Goal: Information Seeking & Learning: Learn about a topic

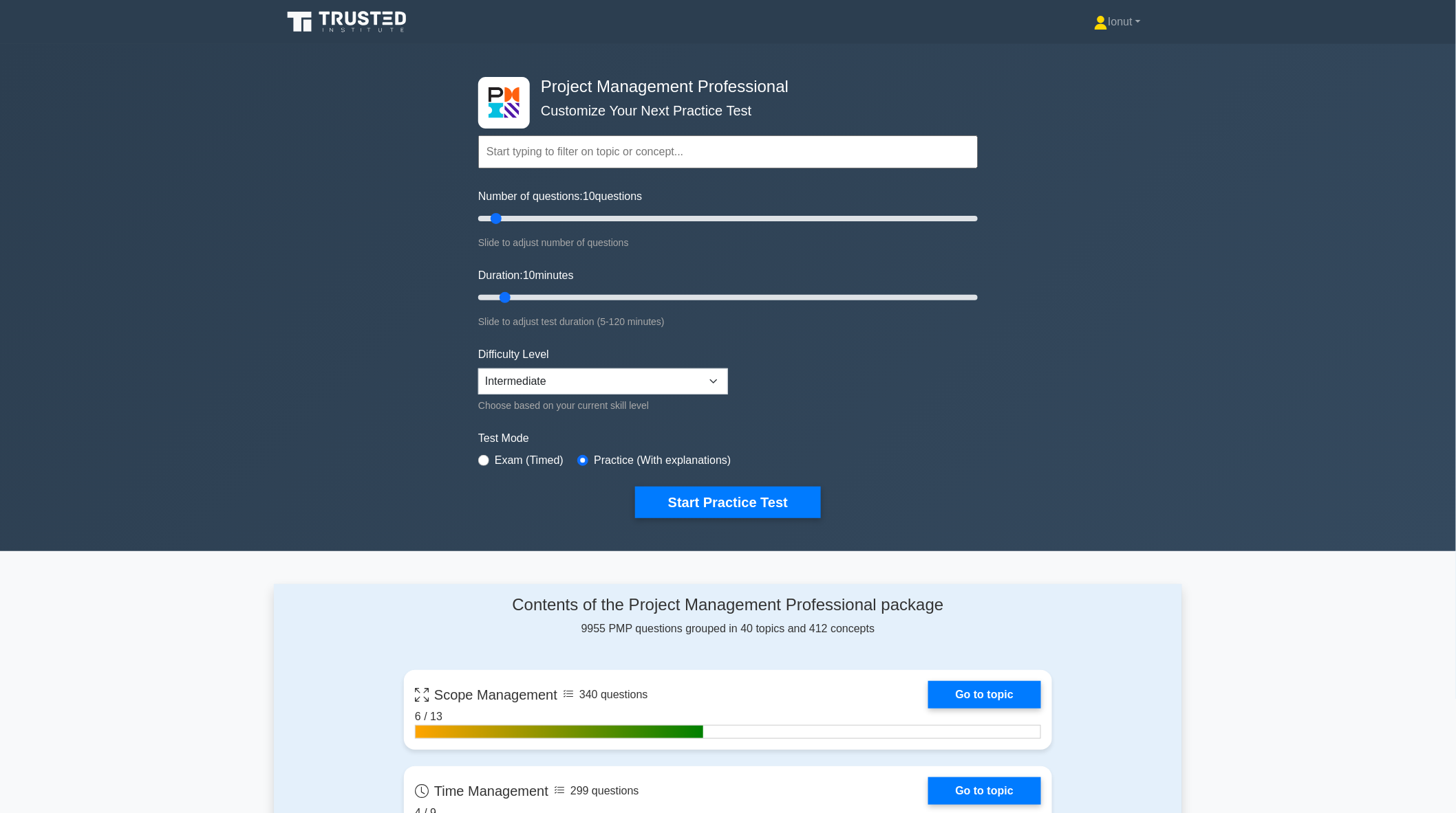
click at [648, 149] on input "text" at bounding box center [728, 152] width 500 height 33
drag, startPoint x: 641, startPoint y: 150, endPoint x: 585, endPoint y: 156, distance: 56.3
click at [585, 156] on input "text" at bounding box center [728, 152] width 500 height 33
drag, startPoint x: 497, startPoint y: 216, endPoint x: 527, endPoint y: 217, distance: 30.0
type input "20"
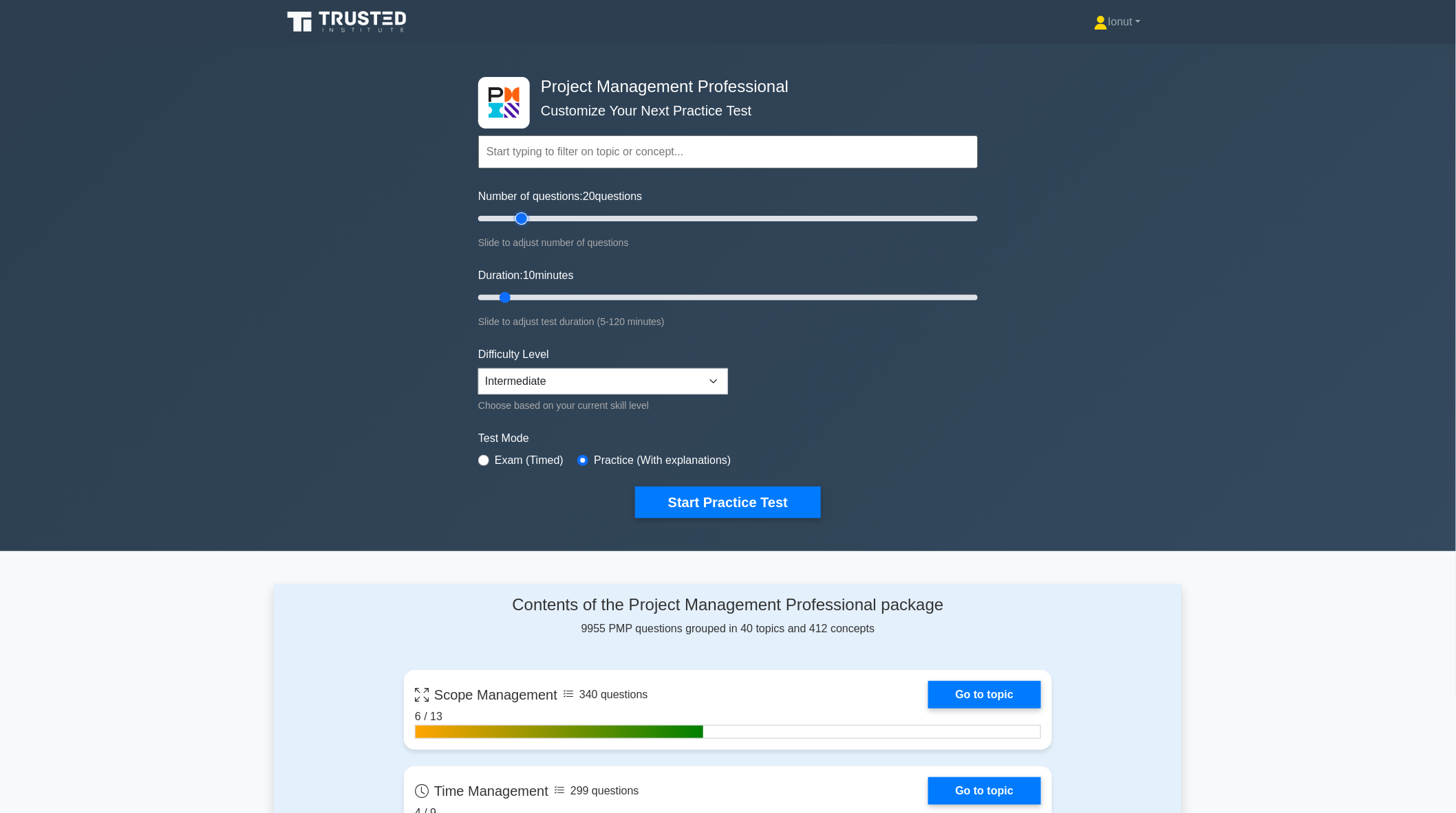
click at [527, 217] on input "Number of questions: 20 questions" at bounding box center [728, 218] width 500 height 16
drag, startPoint x: 505, startPoint y: 292, endPoint x: 544, endPoint y: 296, distance: 39.2
type input "20"
click at [544, 296] on input "Duration: 20 minutes" at bounding box center [728, 297] width 500 height 16
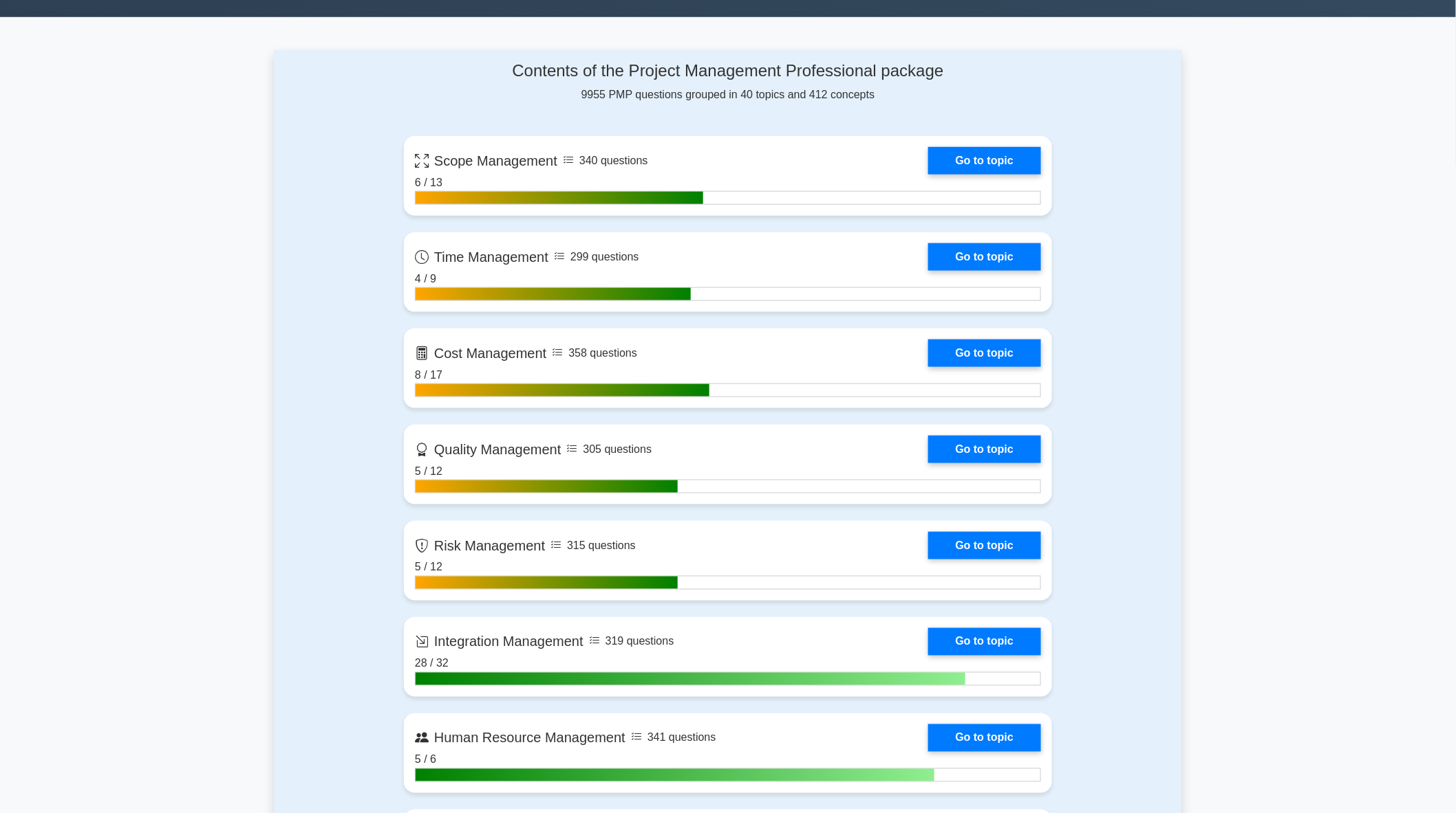
scroll to position [764, 0]
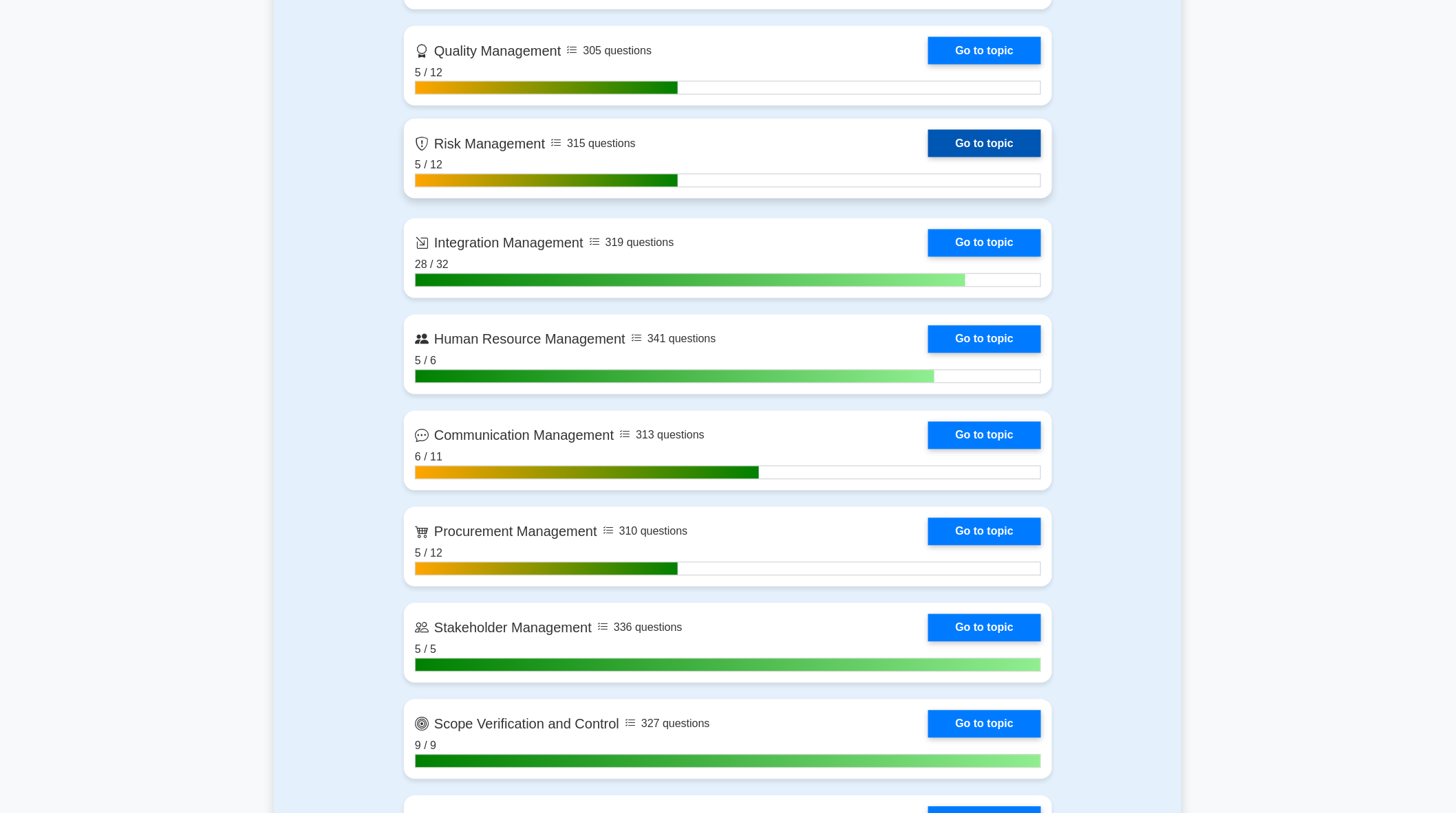
scroll to position [1069, 0]
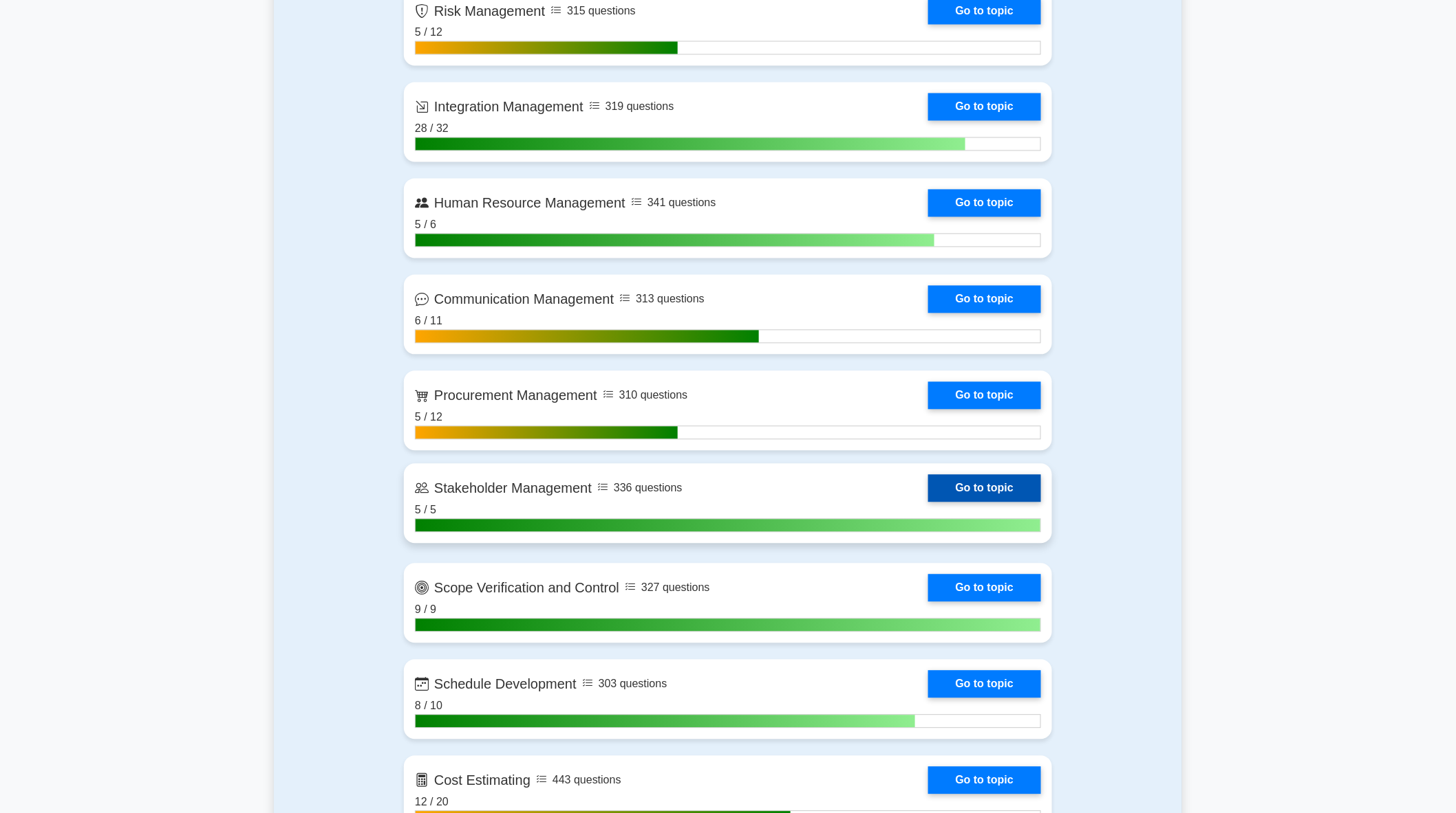
drag, startPoint x: 528, startPoint y: 471, endPoint x: 527, endPoint y: 485, distance: 14.0
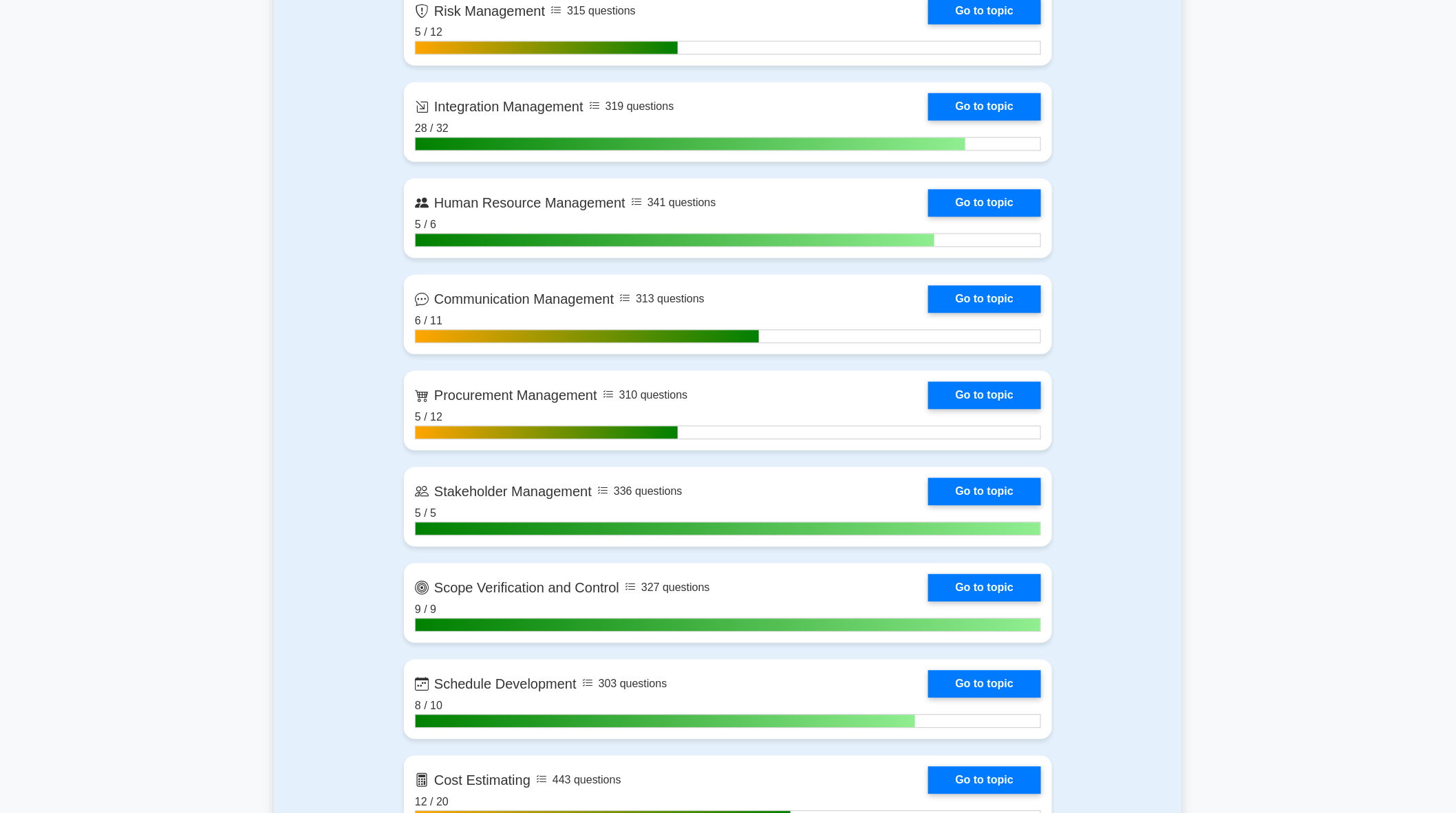
drag, startPoint x: 527, startPoint y: 485, endPoint x: 308, endPoint y: 464, distance: 220.0
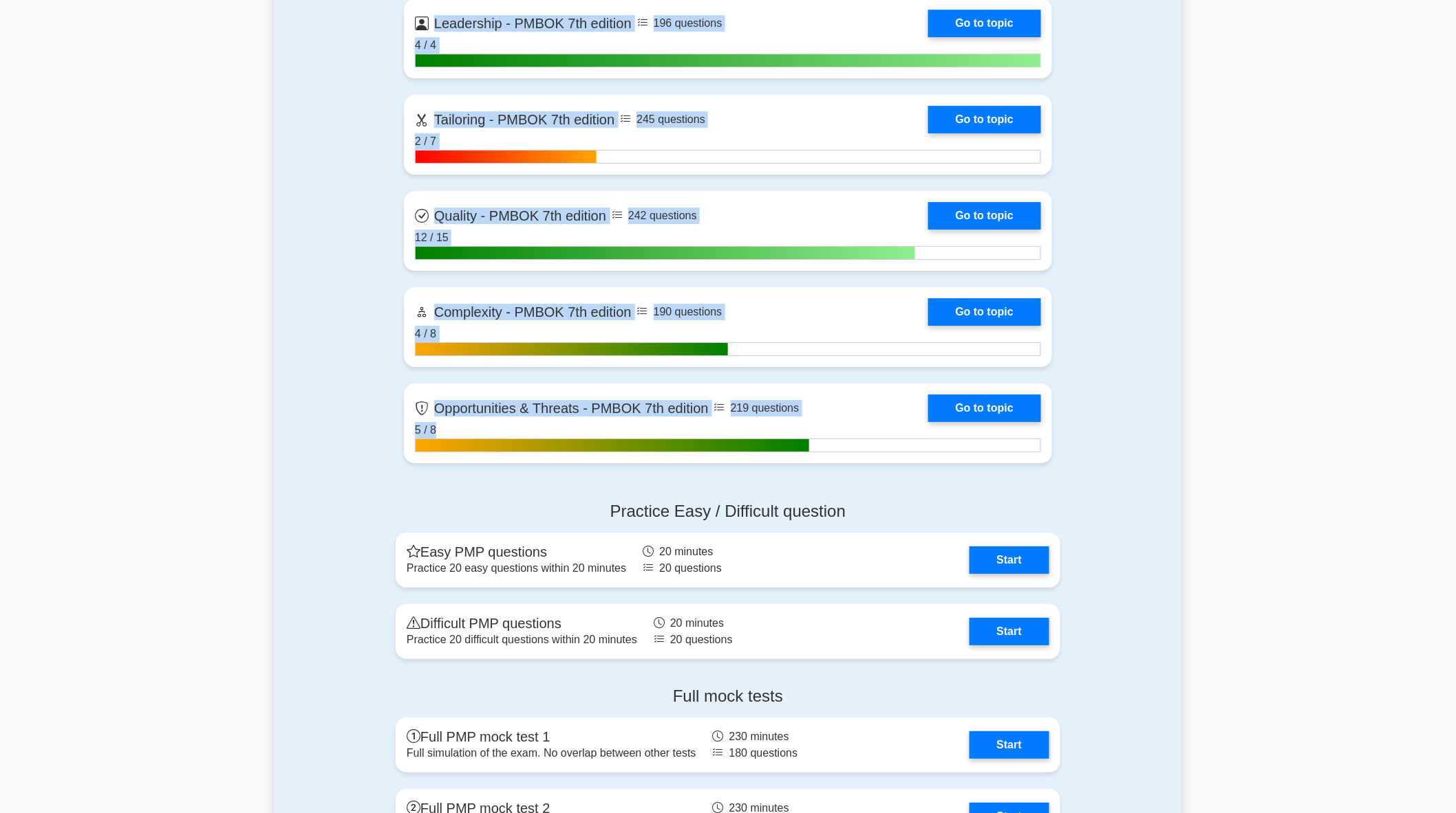
scroll to position [2979, 0]
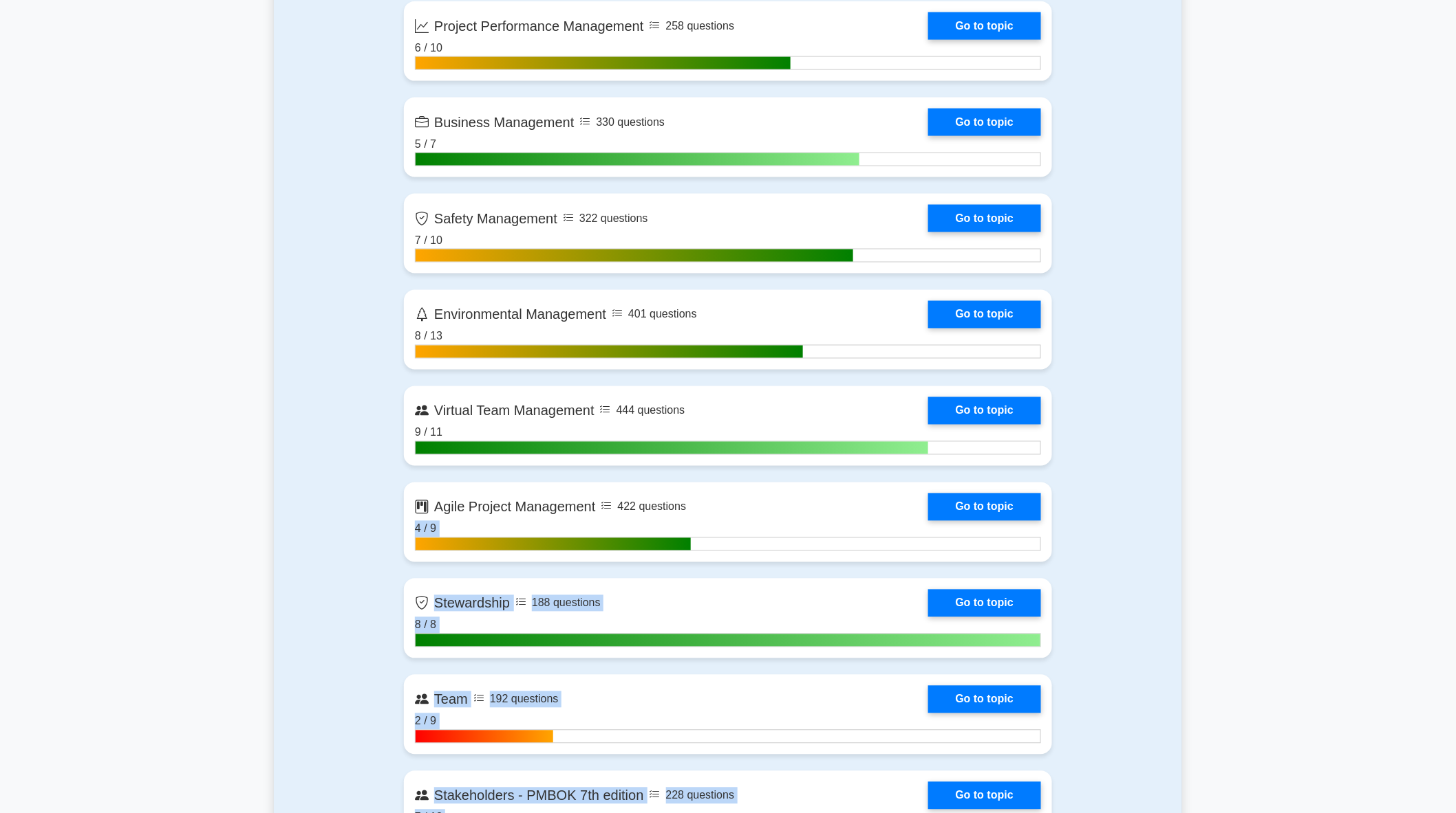
drag, startPoint x: 1462, startPoint y: 528, endPoint x: 1083, endPoint y: 477, distance: 382.4
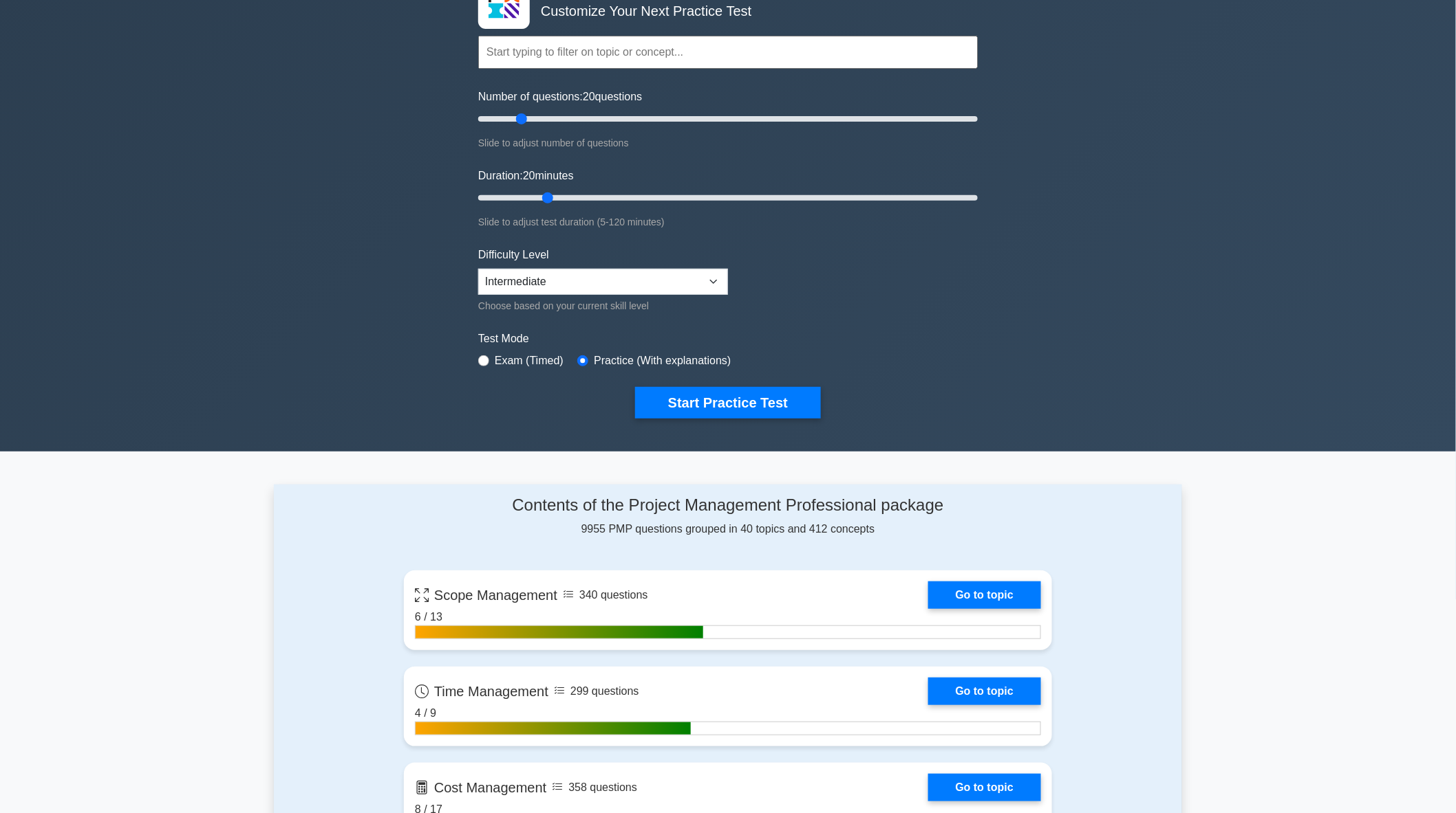
scroll to position [0, 0]
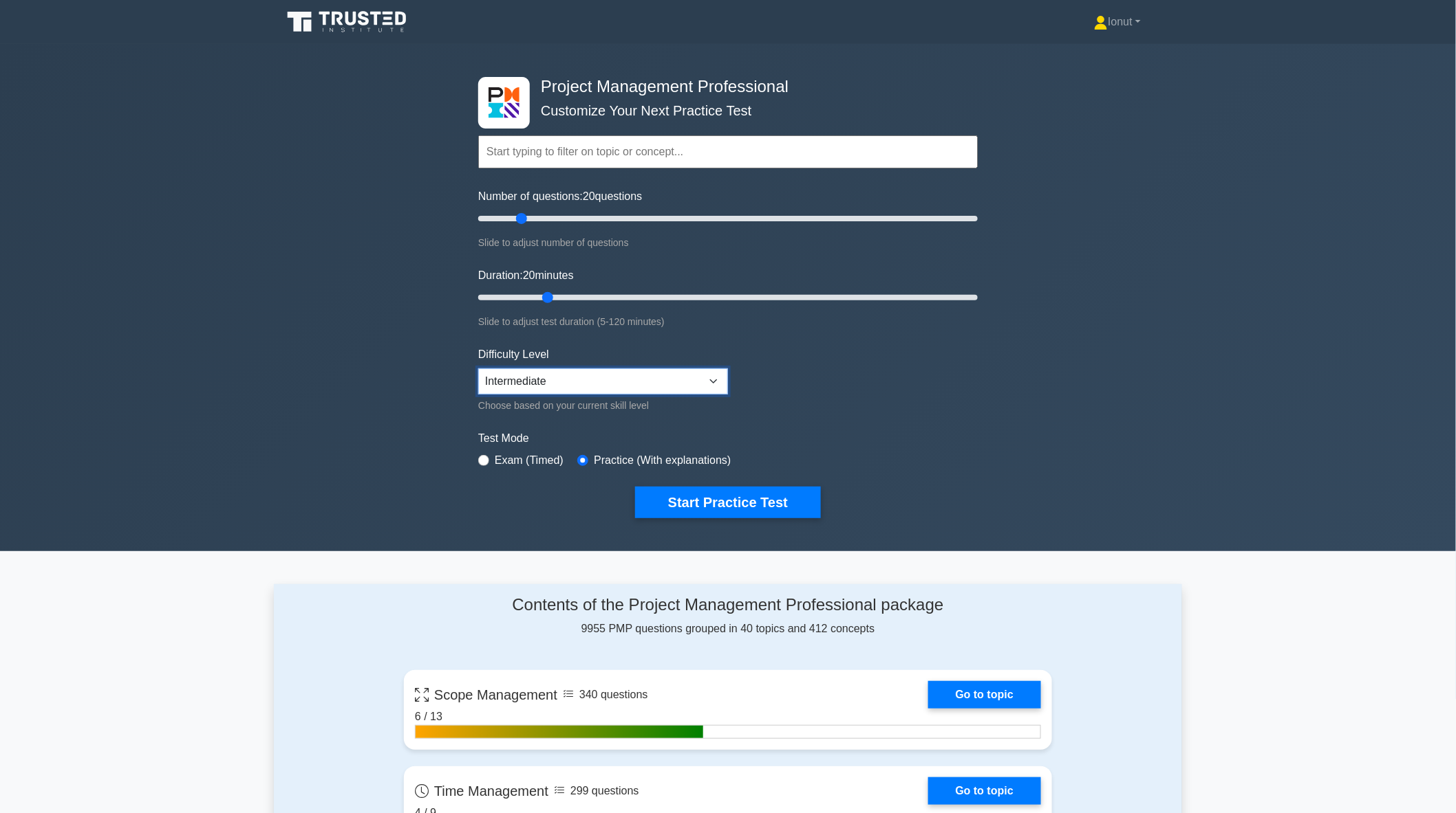
click at [644, 382] on select "Beginner Intermediate Expert" at bounding box center [603, 381] width 250 height 26
click at [835, 395] on form "Topics Scope Management Time Management Cost Management Quality Management Risk…" at bounding box center [728, 305] width 500 height 425
click at [736, 506] on button "Start Practice Test" at bounding box center [727, 502] width 186 height 31
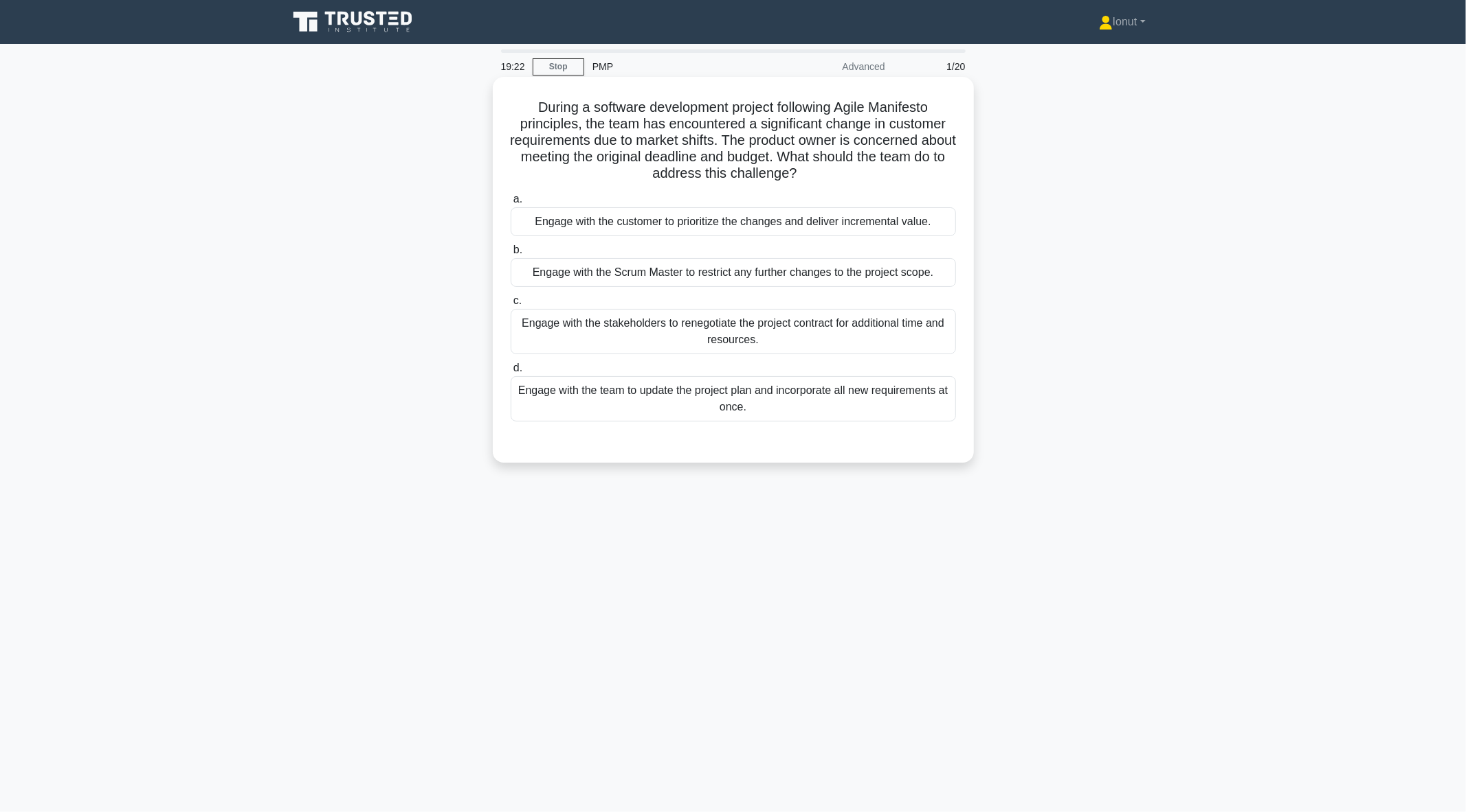
click at [566, 223] on div "Engage with the customer to prioritize the changes and deliver incremental valu…" at bounding box center [733, 222] width 445 height 29
click at [511, 204] on input "a. Engage with the customer to prioritize the changes and deliver incremental v…" at bounding box center [511, 199] width 0 height 9
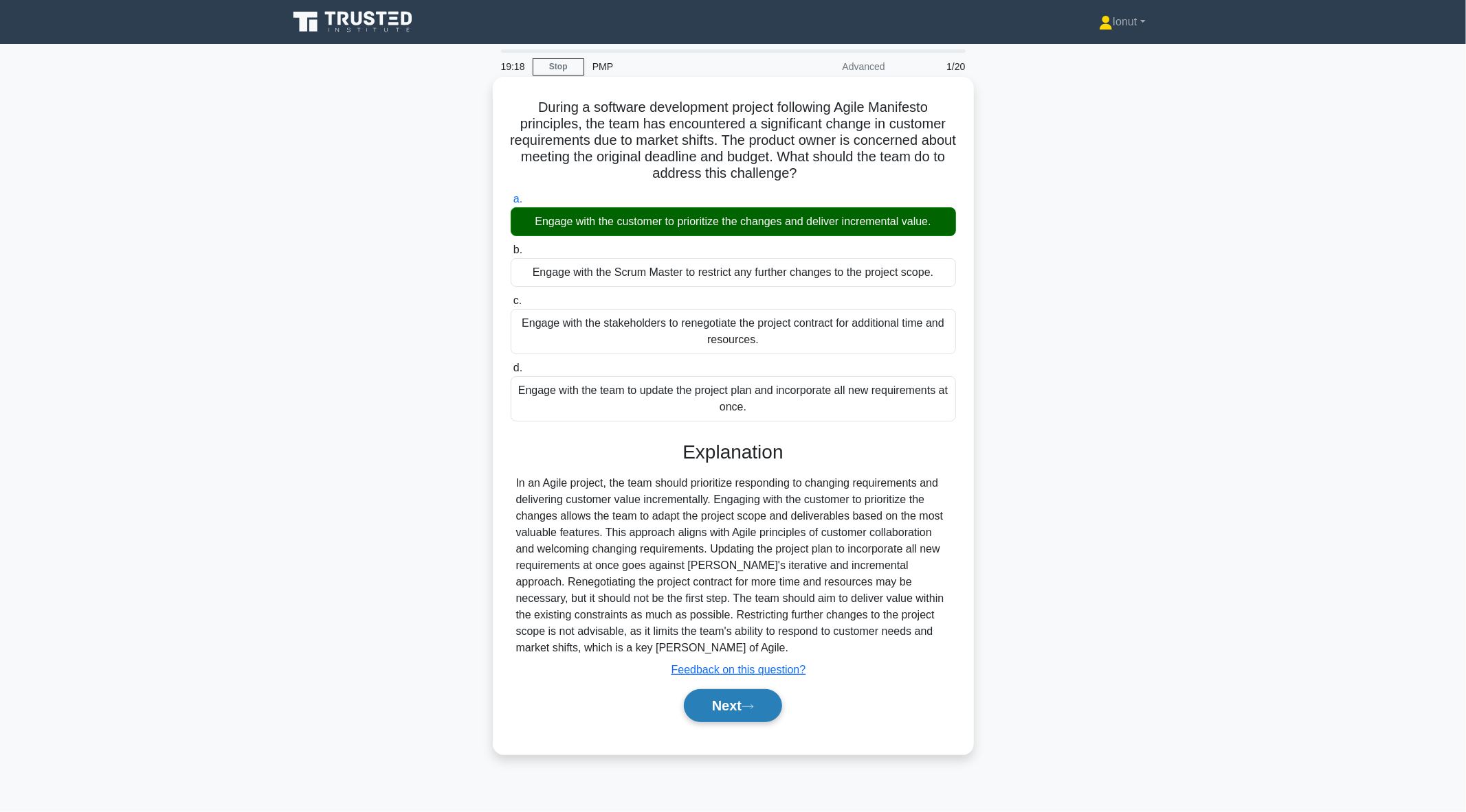
click at [718, 709] on button "Next" at bounding box center [733, 705] width 98 height 33
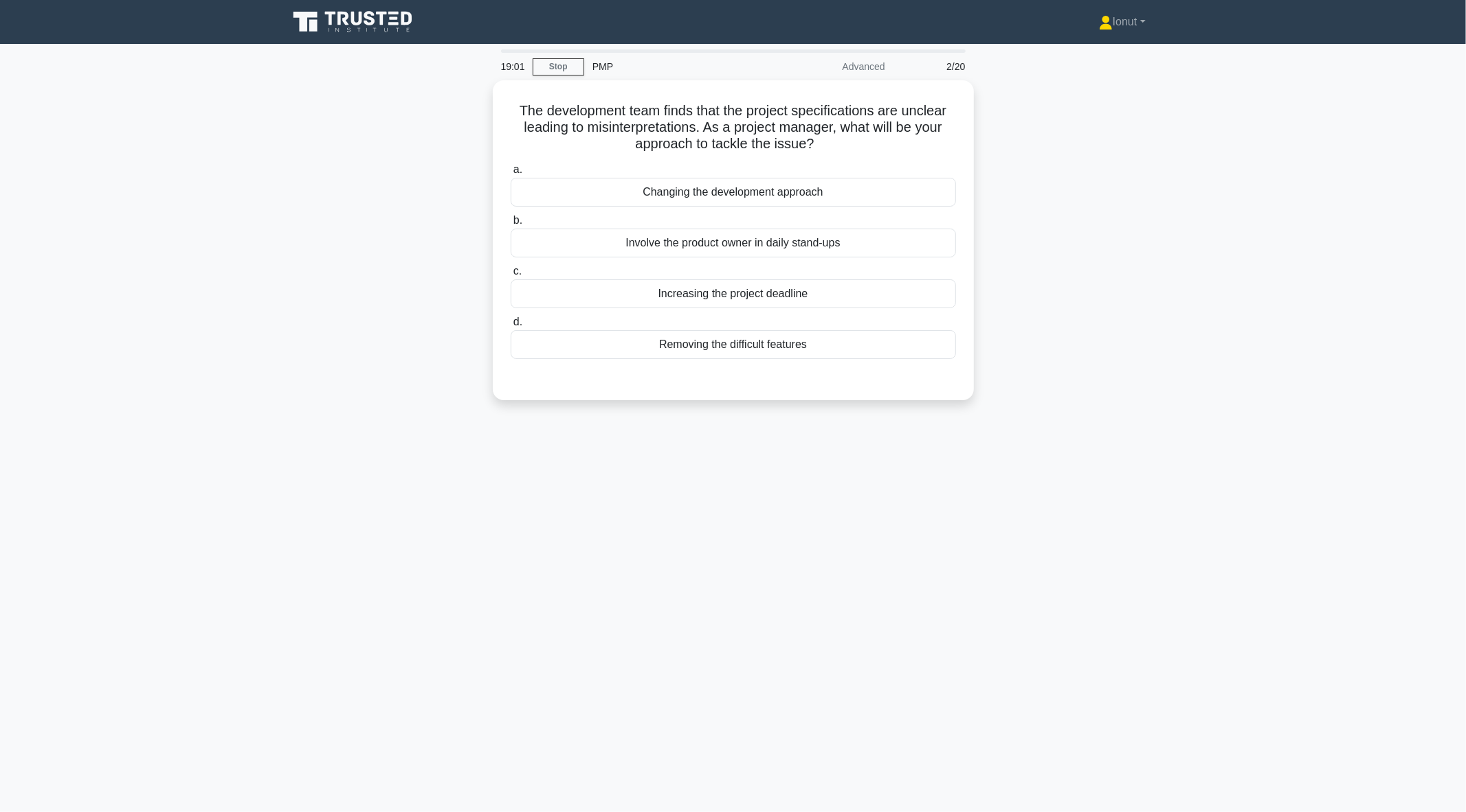
drag, startPoint x: 376, startPoint y: 441, endPoint x: 314, endPoint y: 250, distance: 200.8
click at [314, 250] on div "The development team finds that the project specifications are unclear leading …" at bounding box center [733, 249] width 907 height 336
click at [672, 241] on div "Involve the product owner in daily stand-ups" at bounding box center [733, 240] width 445 height 29
click at [511, 222] on input "b. Involve the product owner in daily stand-ups" at bounding box center [511, 217] width 0 height 9
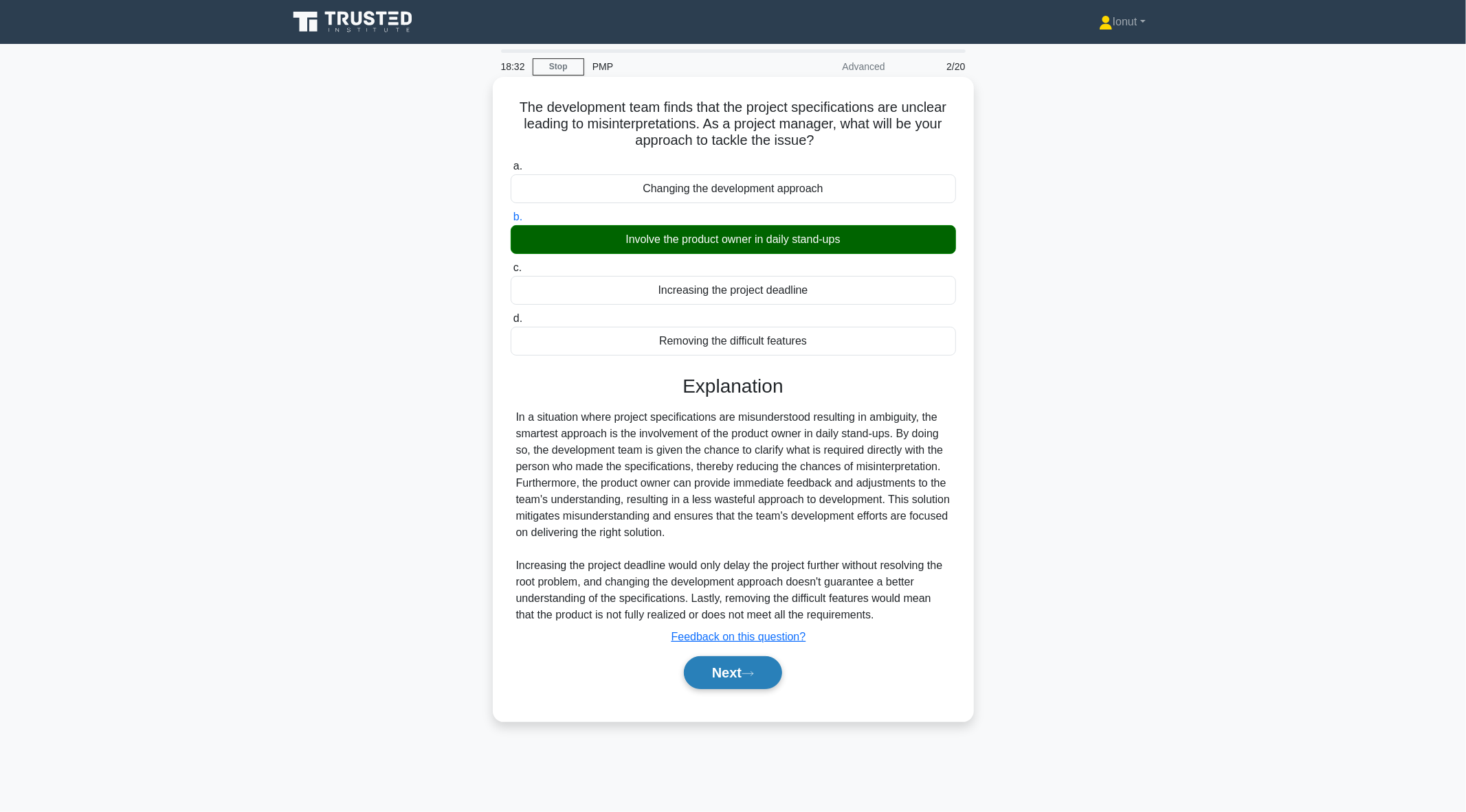
click at [751, 666] on button "Next" at bounding box center [733, 673] width 98 height 33
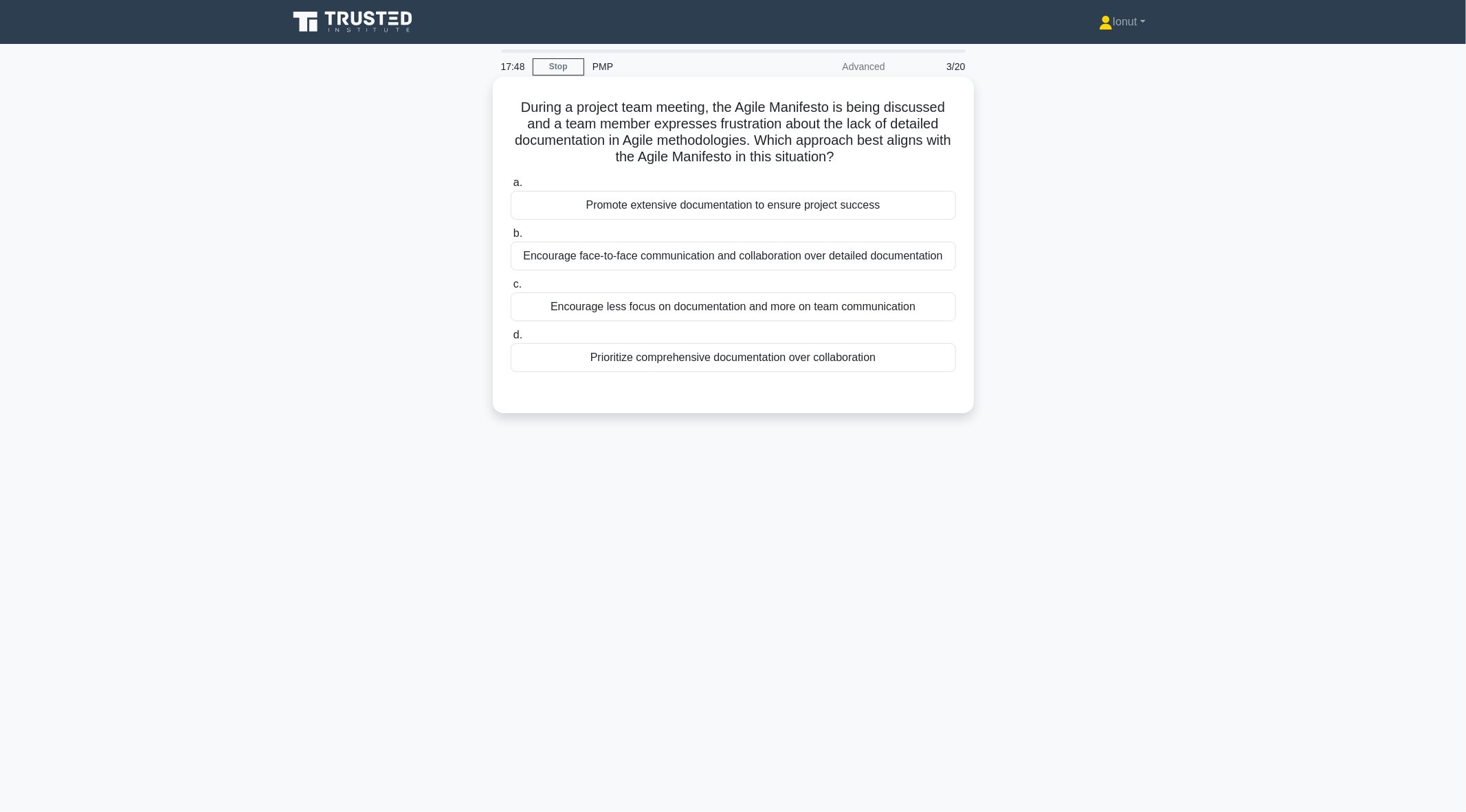
click at [624, 258] on div "Encourage face-to-face communication and collaboration over detailed documentat…" at bounding box center [733, 256] width 445 height 29
click at [511, 239] on input "b. Encourage face-to-face communication and collaboration over detailed documen…" at bounding box center [511, 234] width 0 height 9
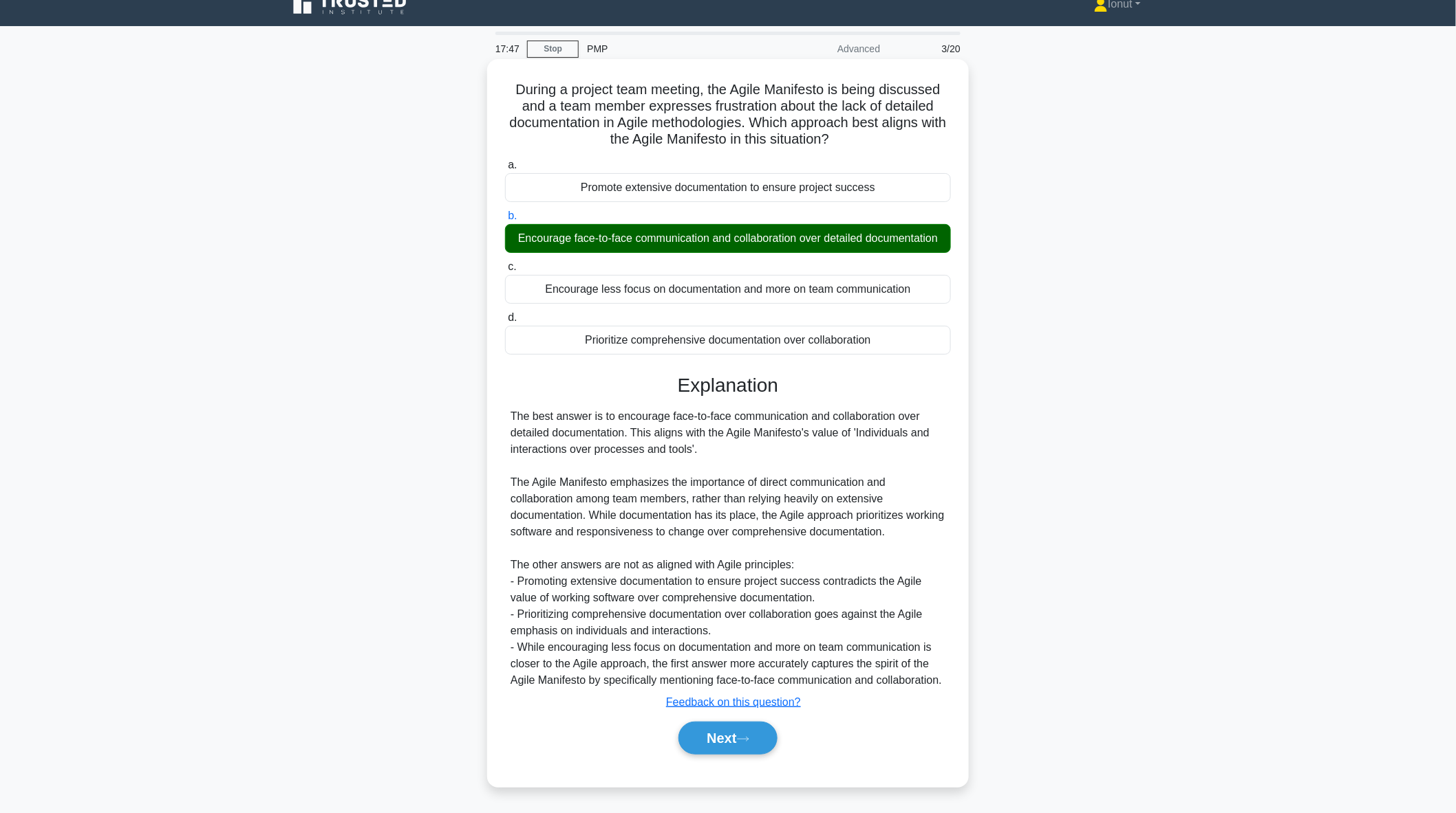
scroll to position [51, 0]
click at [711, 745] on button "Next" at bounding box center [727, 738] width 98 height 33
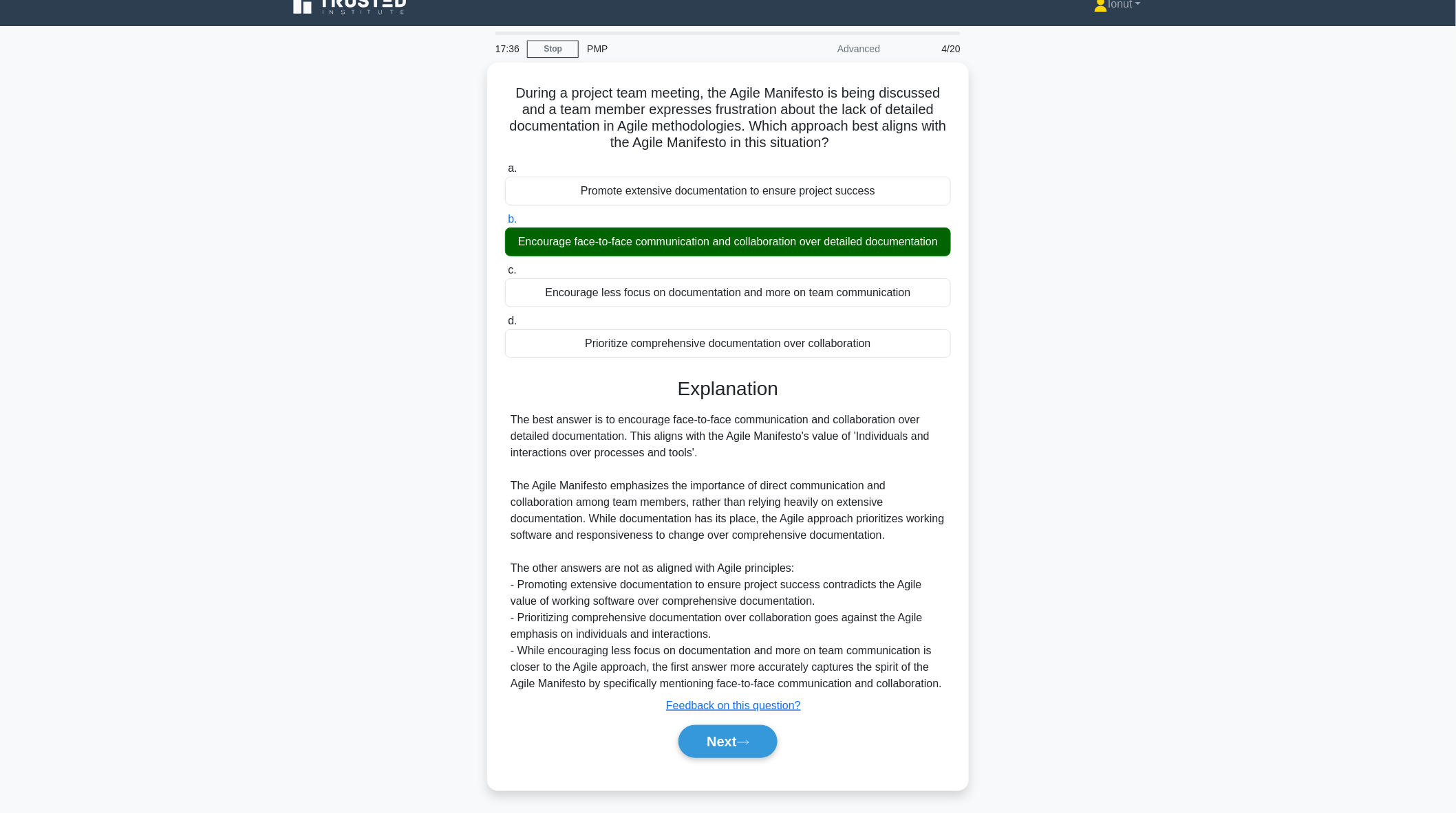
scroll to position [0, 0]
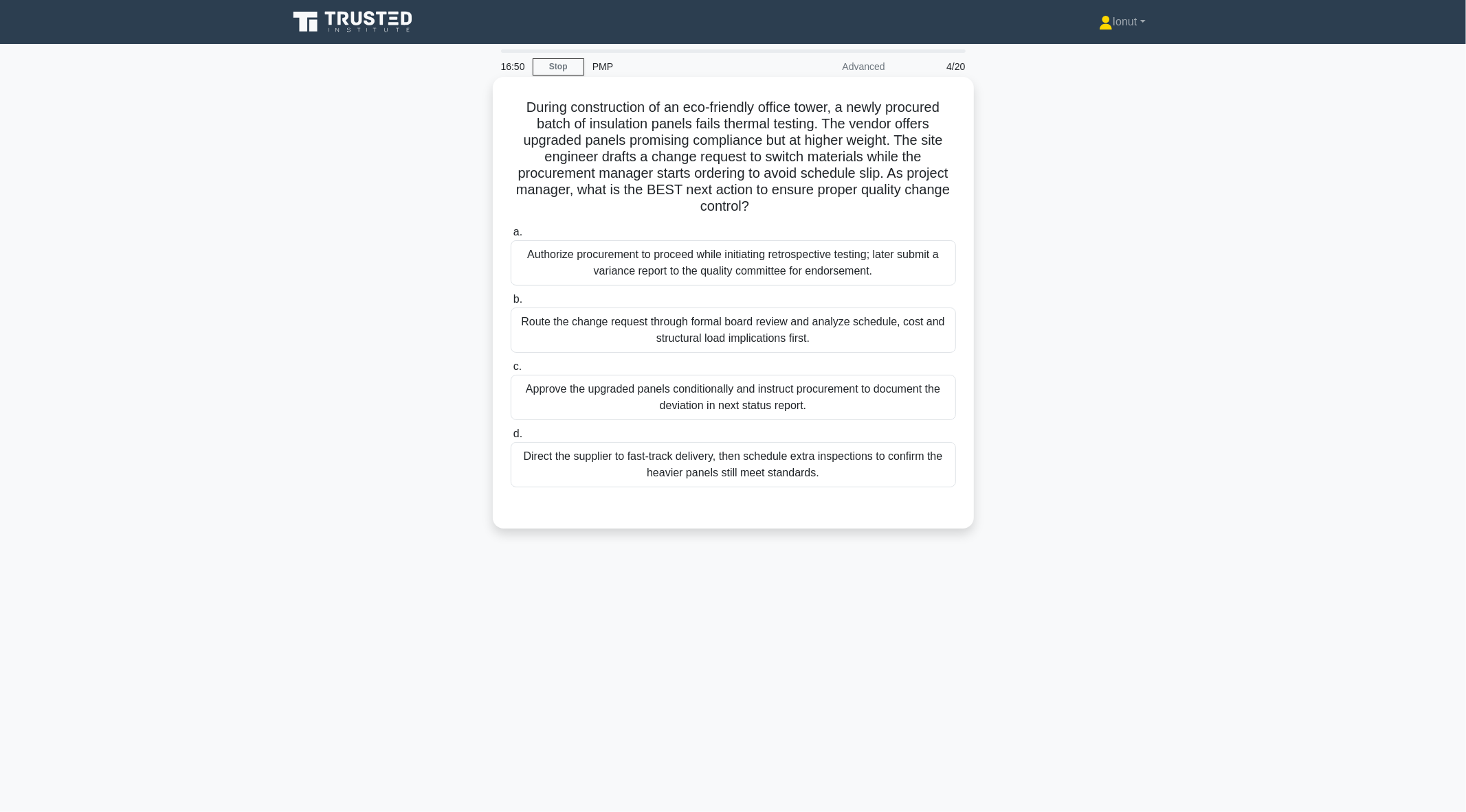
click at [564, 341] on div "Route the change request through formal board review and analyze schedule, cost…" at bounding box center [733, 330] width 445 height 46
click at [511, 304] on input "b. Route the change request through formal board review and analyze schedule, c…" at bounding box center [511, 300] width 0 height 9
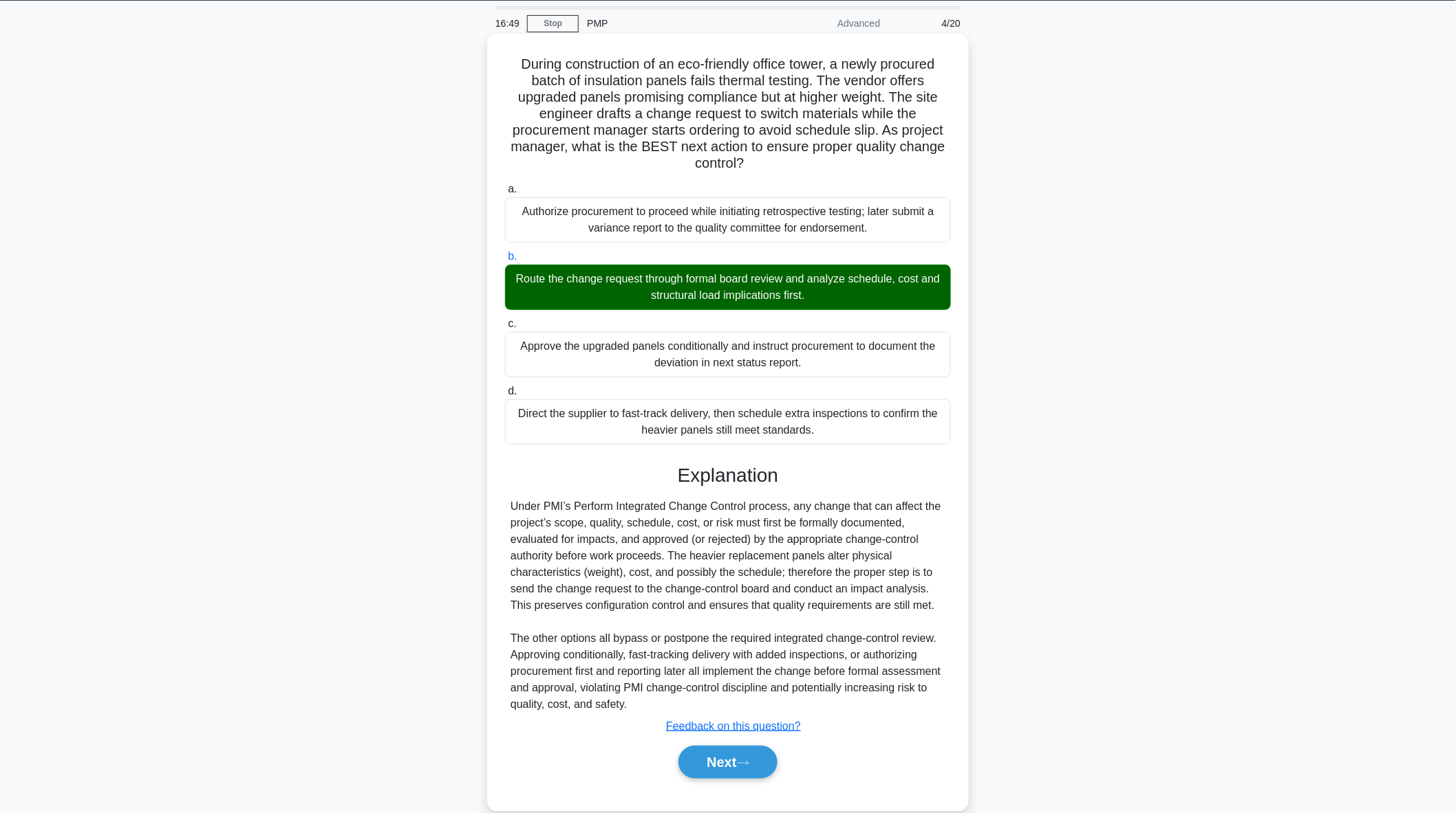
scroll to position [66, 0]
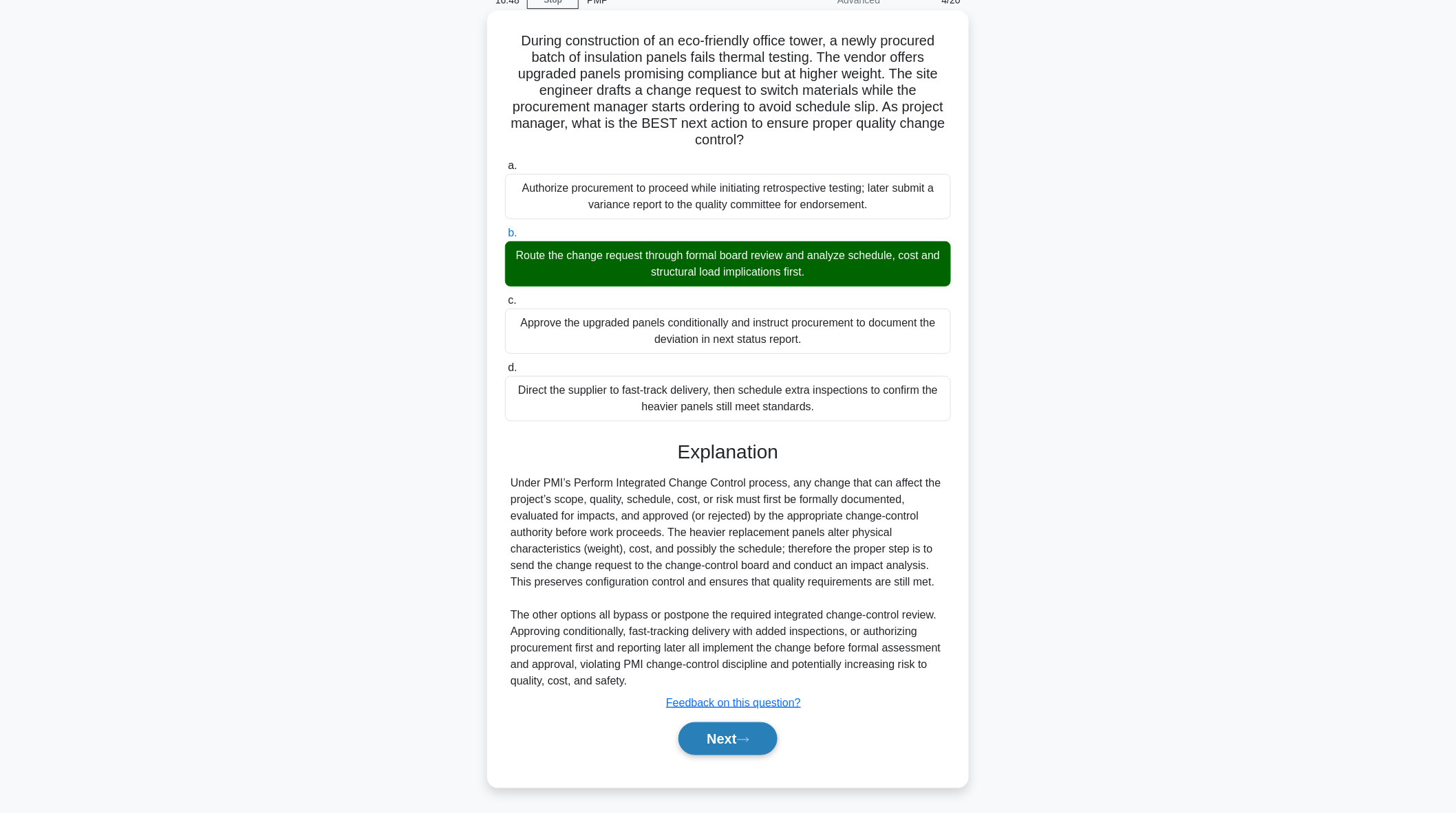
click at [734, 746] on button "Next" at bounding box center [727, 738] width 98 height 33
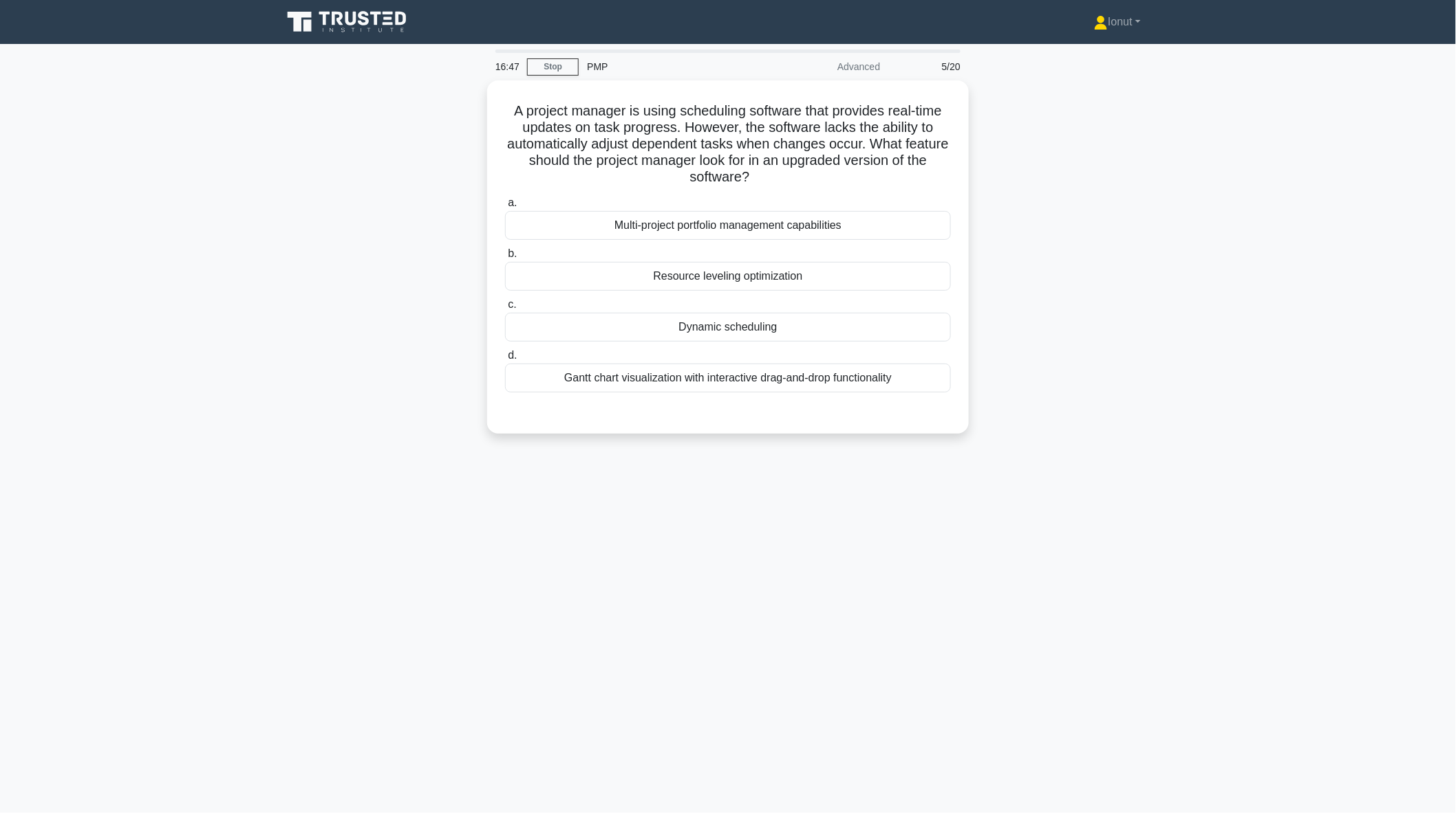
scroll to position [0, 0]
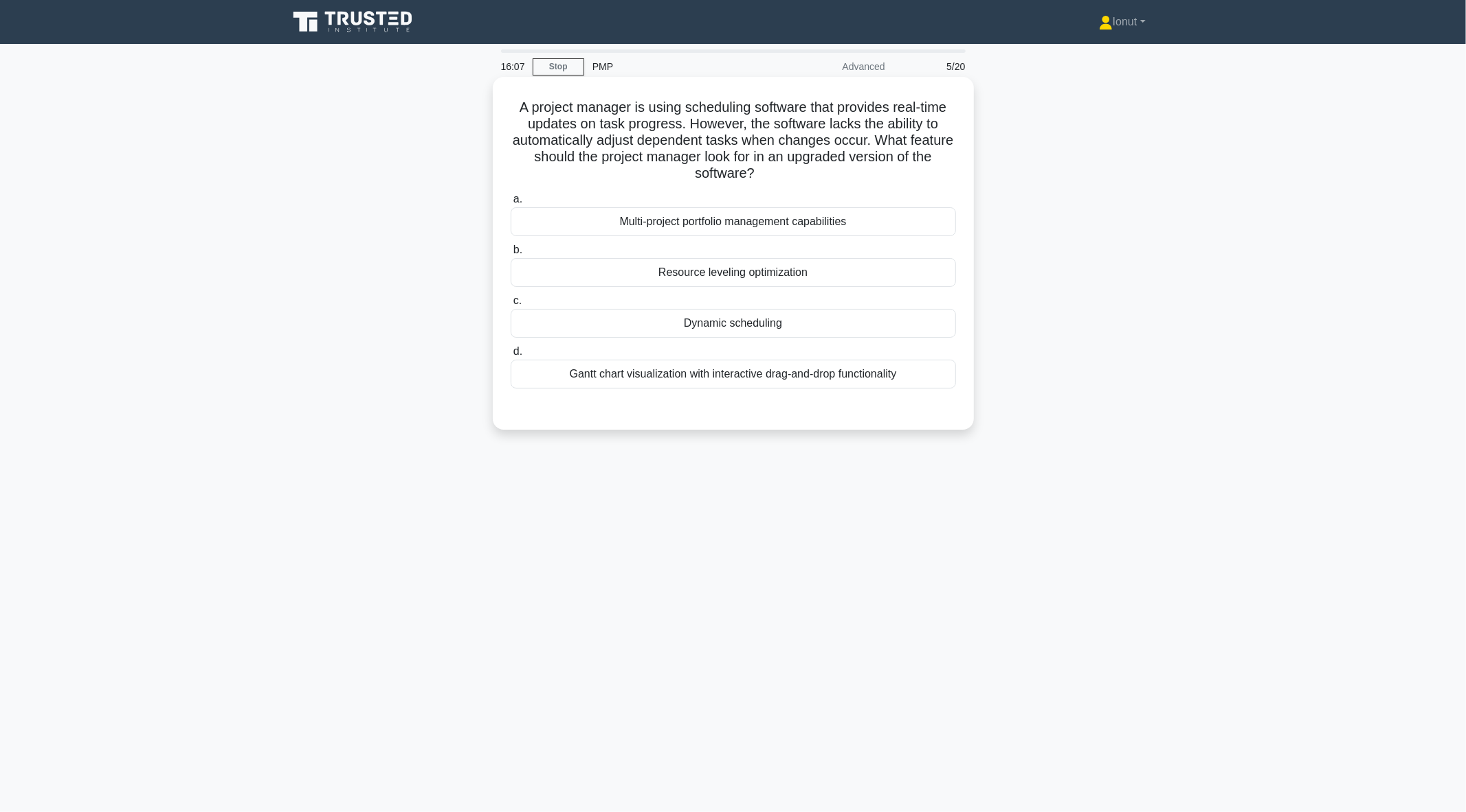
click at [708, 328] on div "Dynamic scheduling" at bounding box center [733, 323] width 445 height 29
click at [511, 306] on input "c. Dynamic scheduling" at bounding box center [511, 301] width 0 height 9
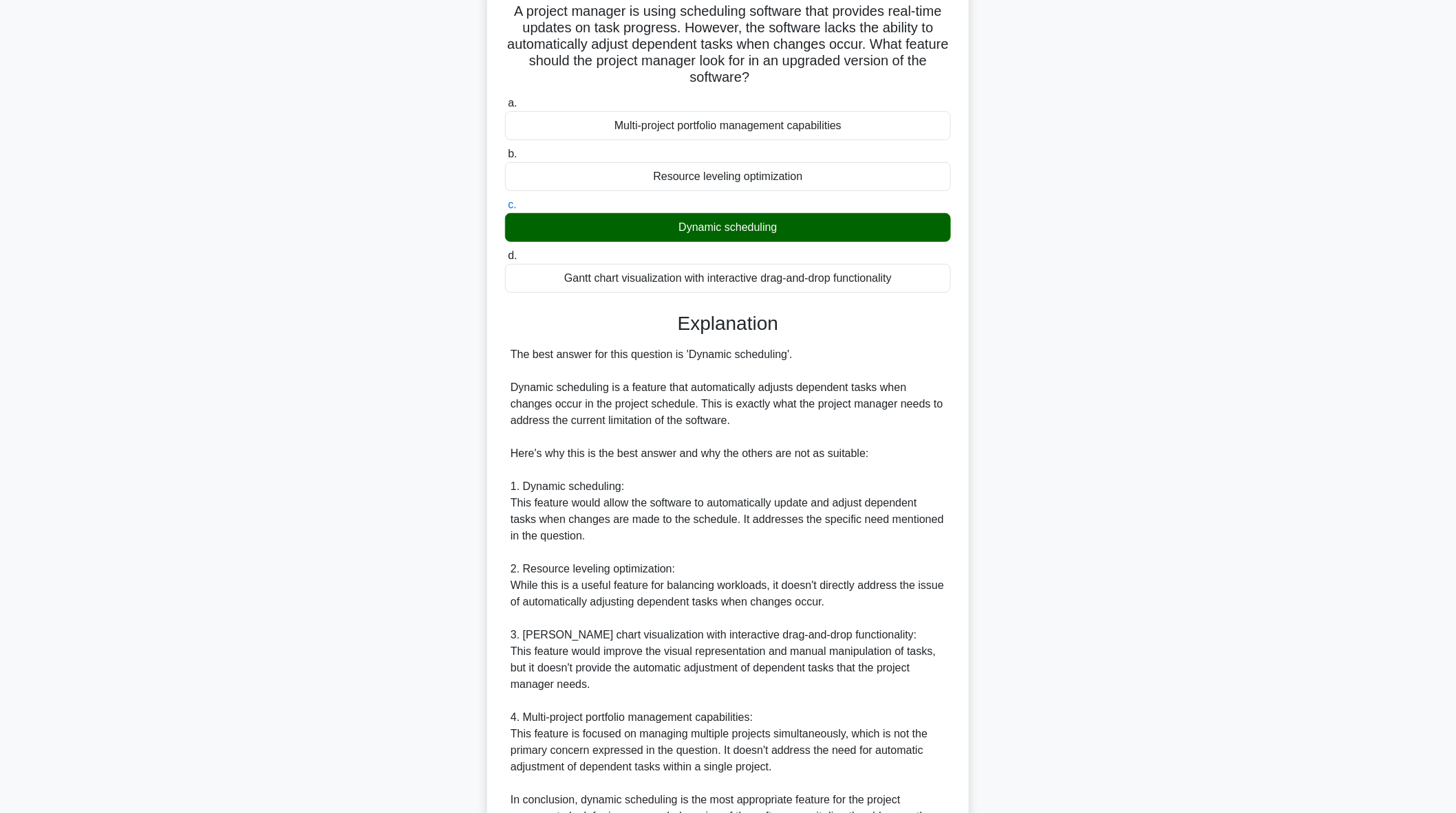
scroll to position [265, 0]
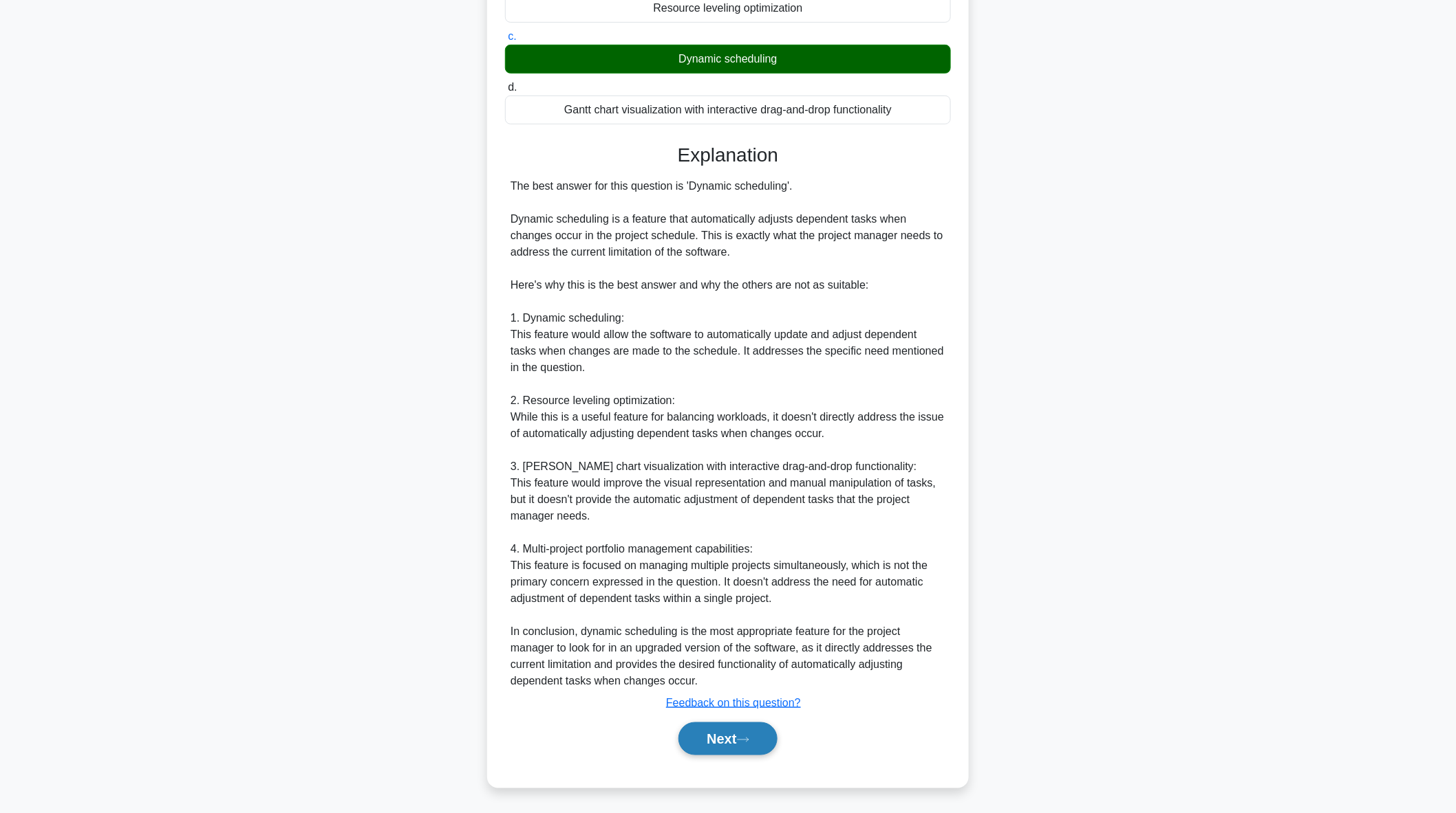
click at [732, 744] on button "Next" at bounding box center [727, 738] width 98 height 33
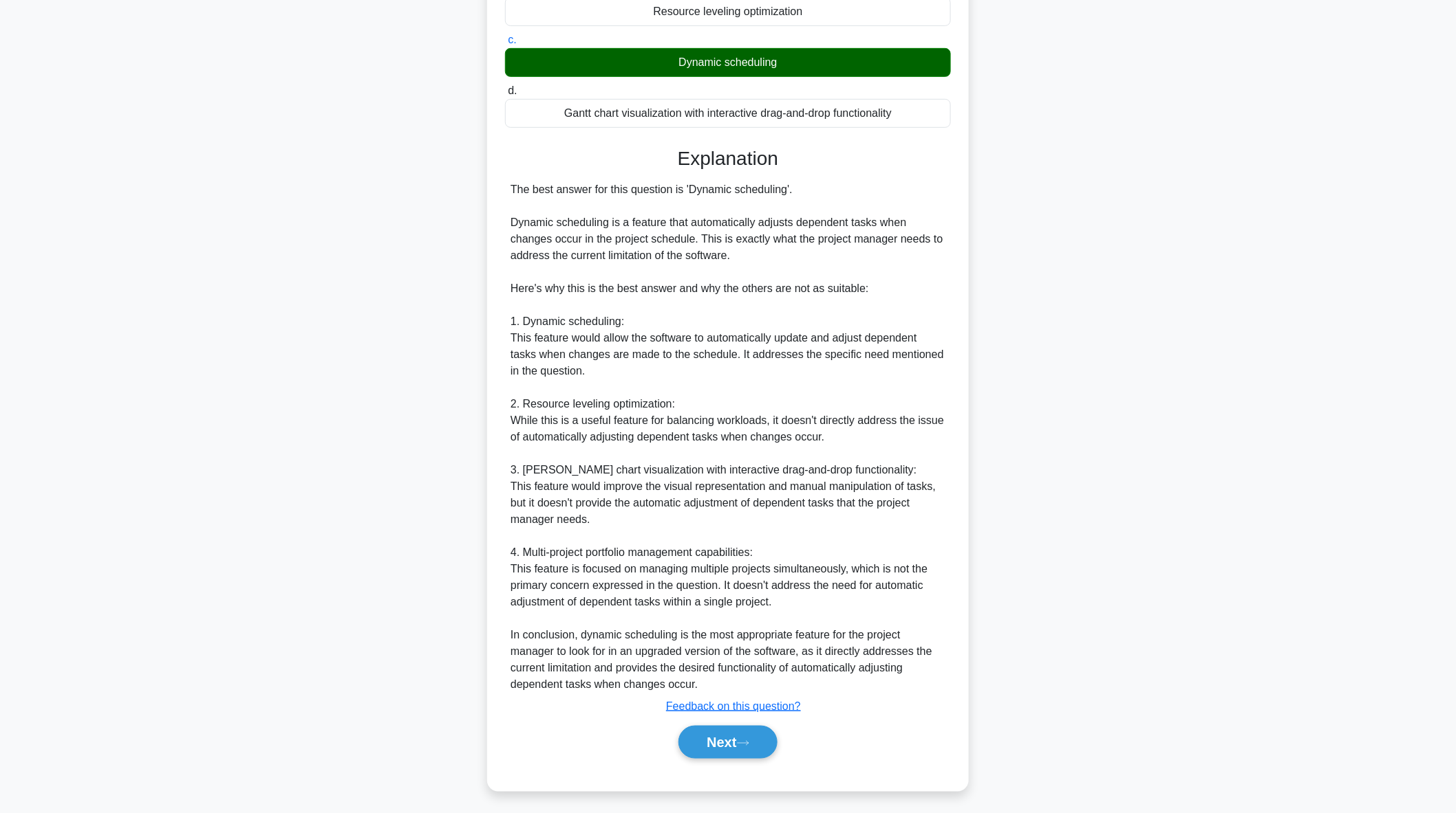
scroll to position [0, 0]
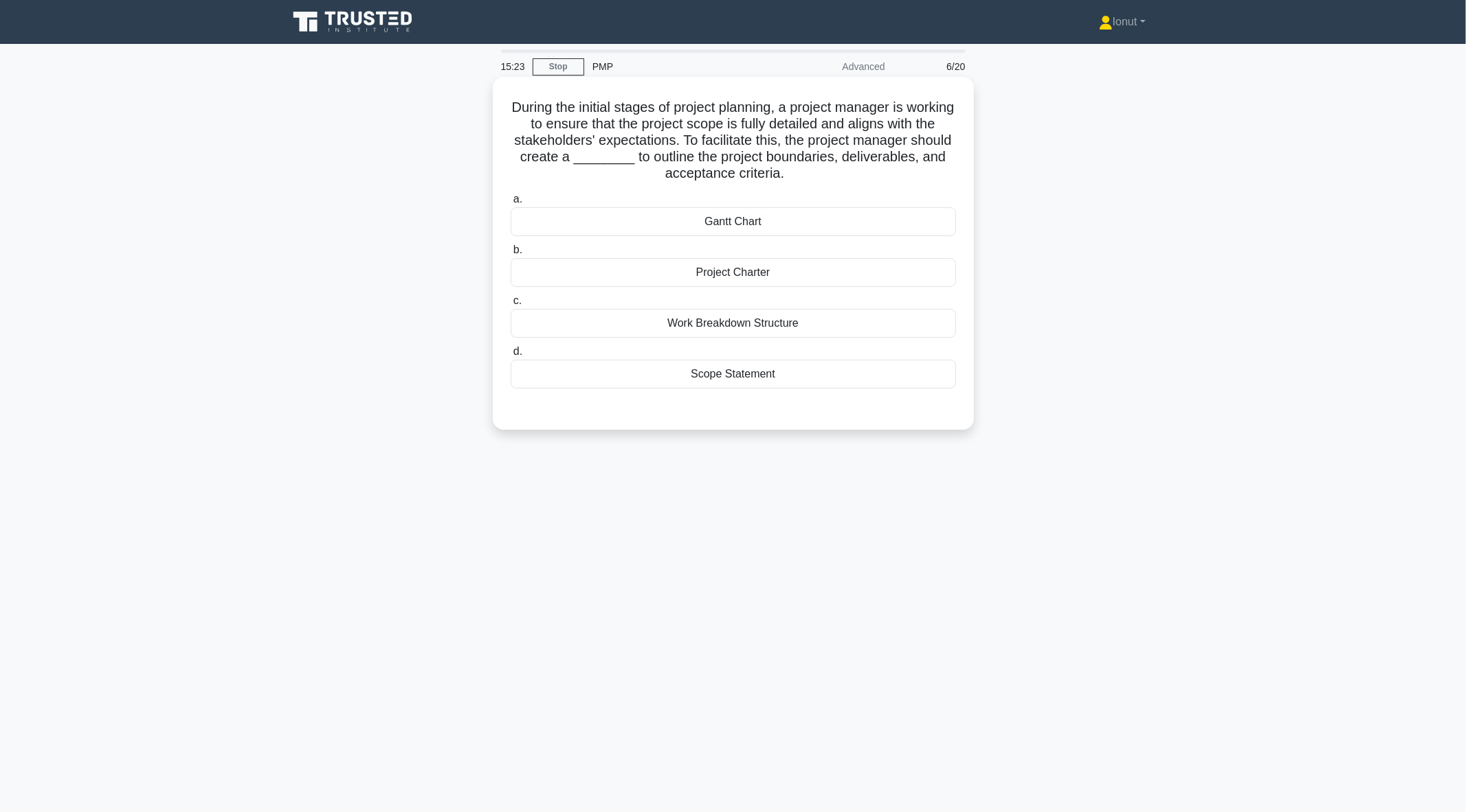
click at [678, 326] on div "Work Breakdown Structure" at bounding box center [733, 323] width 445 height 29
click at [511, 306] on input "c. Work Breakdown Structure" at bounding box center [511, 301] width 0 height 9
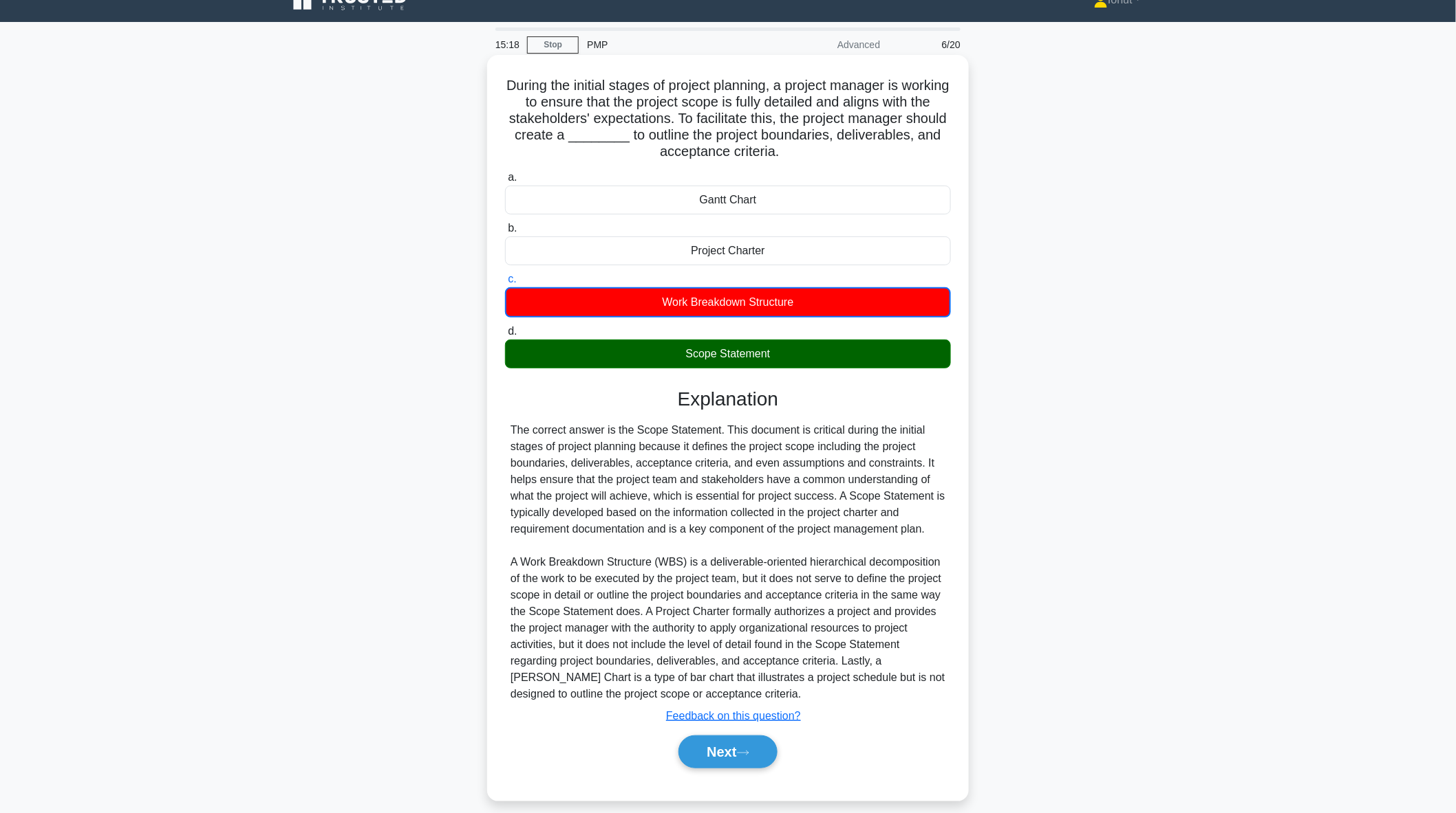
scroll to position [34, 0]
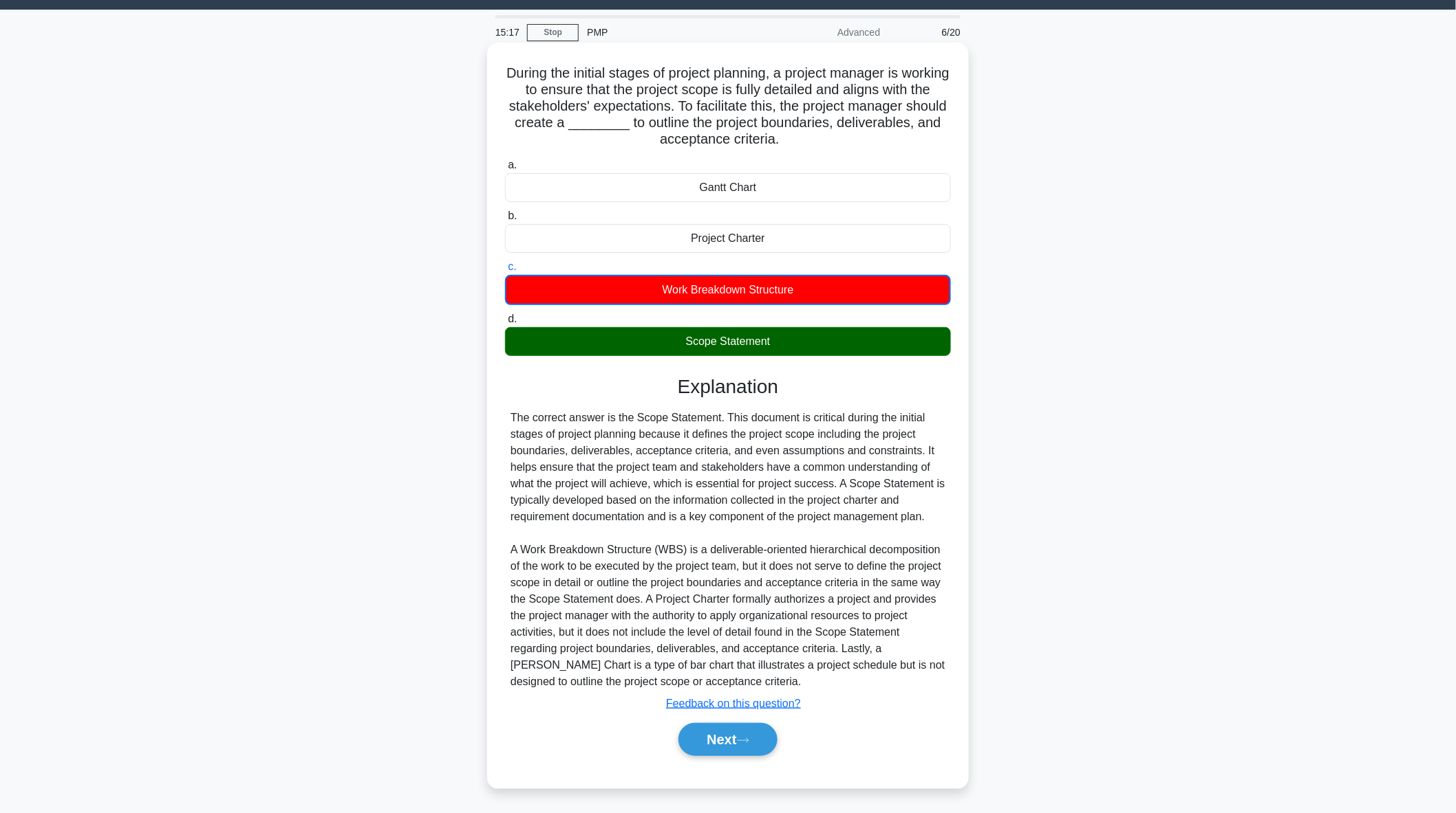
click at [757, 344] on div "Scope Statement" at bounding box center [728, 341] width 446 height 29
click at [752, 730] on button "Next" at bounding box center [727, 739] width 98 height 33
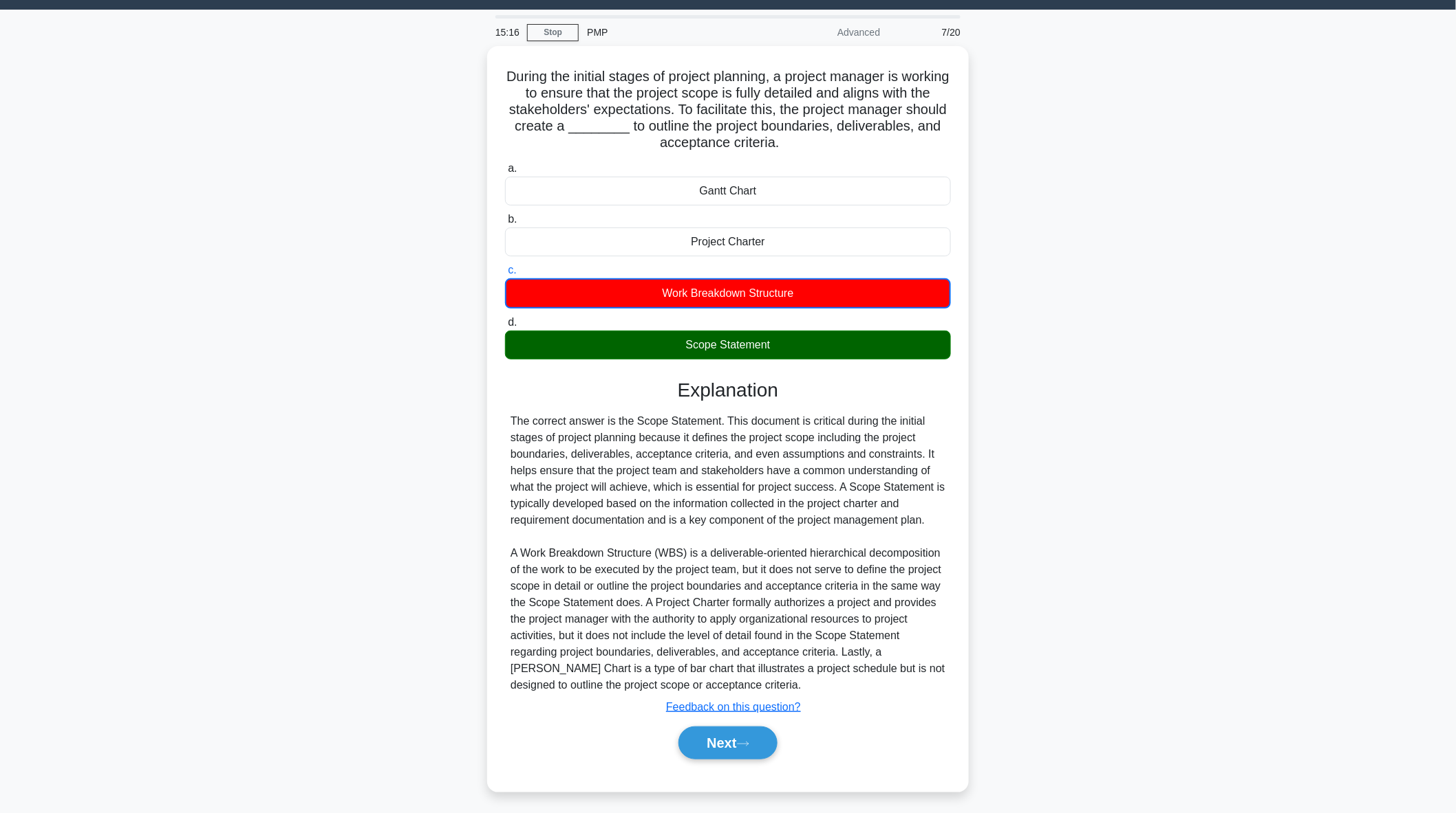
scroll to position [0, 0]
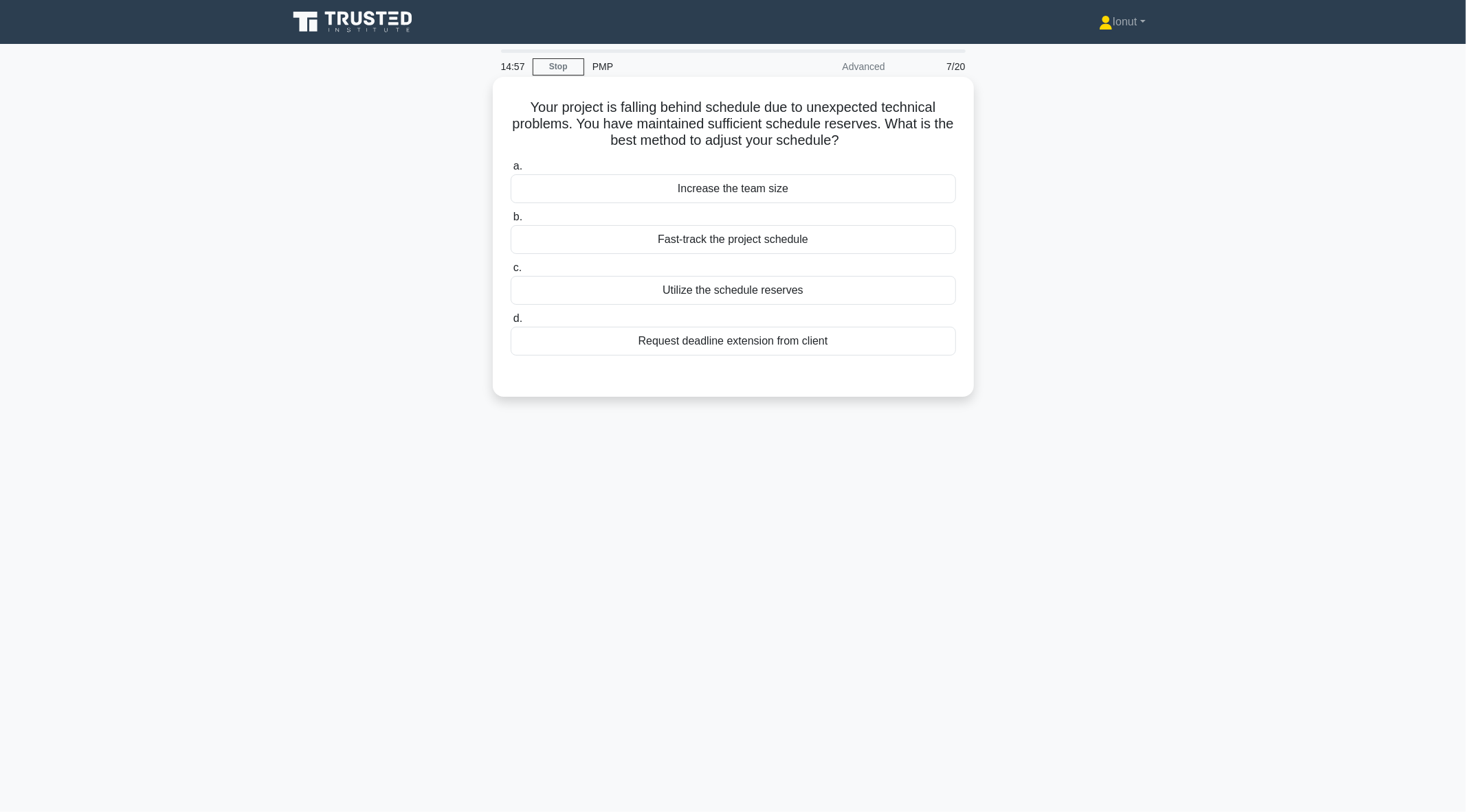
click at [687, 289] on div "Utilize the schedule reserves" at bounding box center [733, 291] width 445 height 29
click at [511, 273] on input "c. Utilize the schedule reserves" at bounding box center [511, 268] width 0 height 9
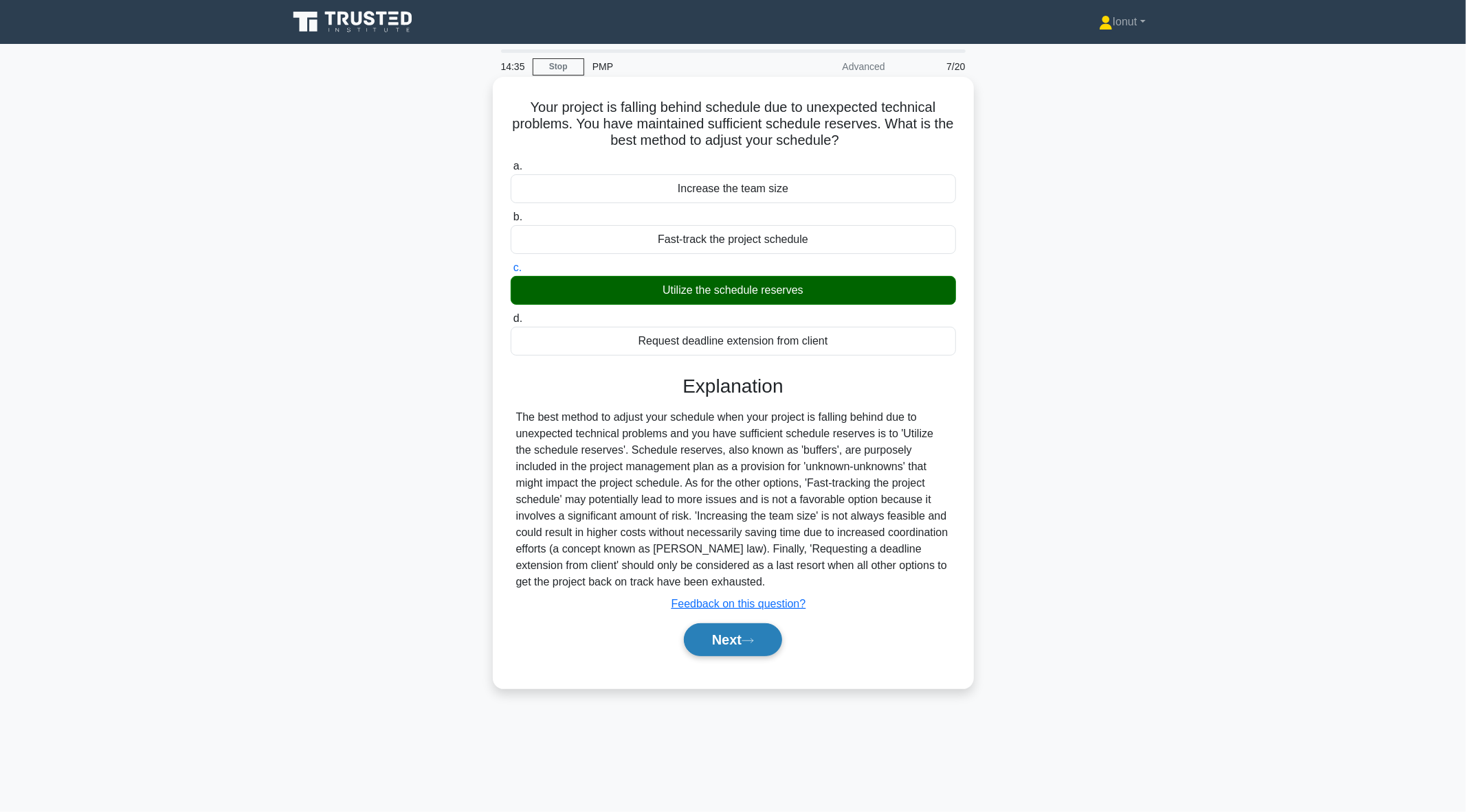
click at [732, 633] on button "Next" at bounding box center [733, 640] width 98 height 33
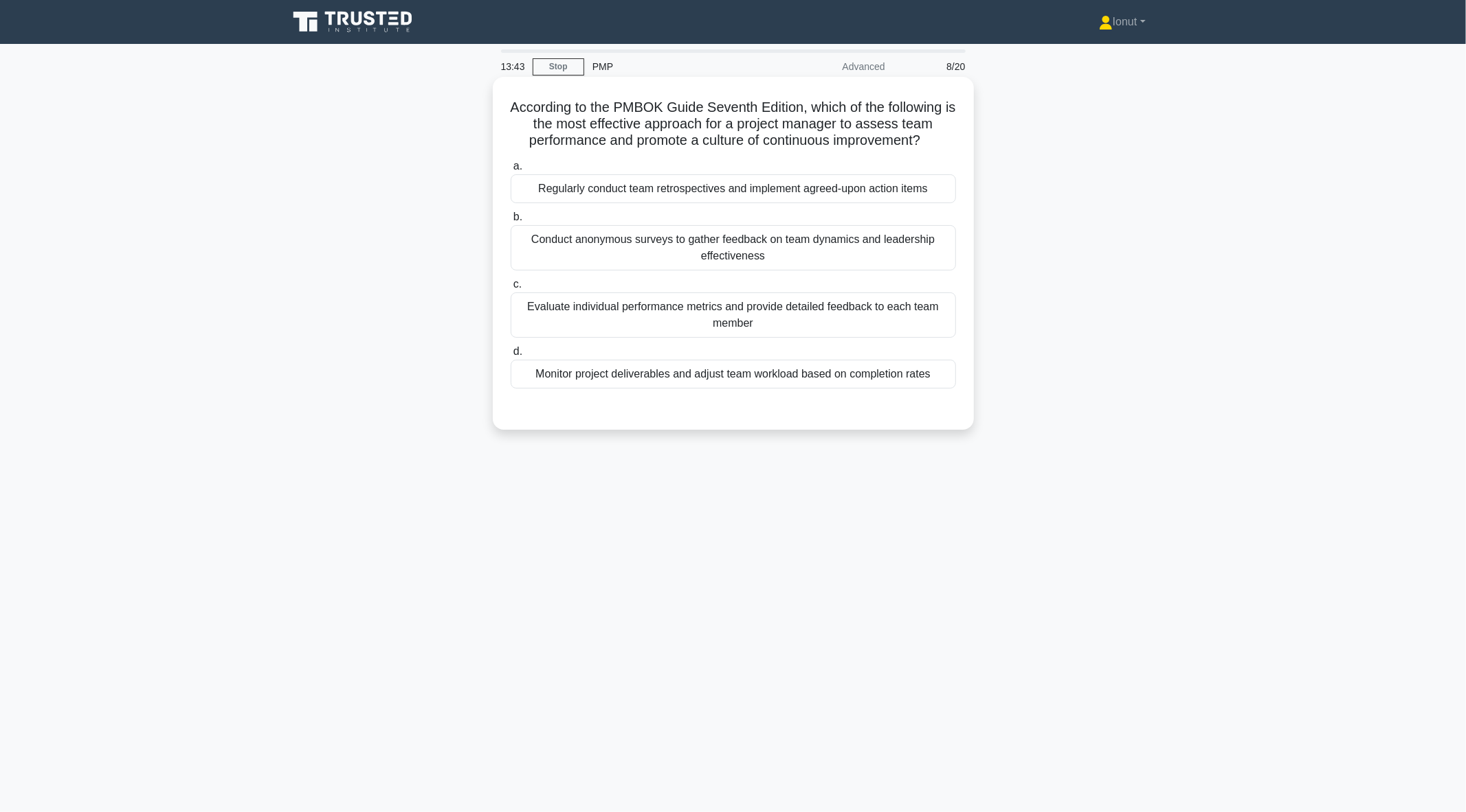
click at [658, 190] on div "Regularly conduct team retrospectives and implement agreed-upon action items" at bounding box center [733, 188] width 445 height 29
click at [511, 171] on input "a. Regularly conduct team retrospectives and implement agreed-upon action items" at bounding box center [511, 167] width 0 height 9
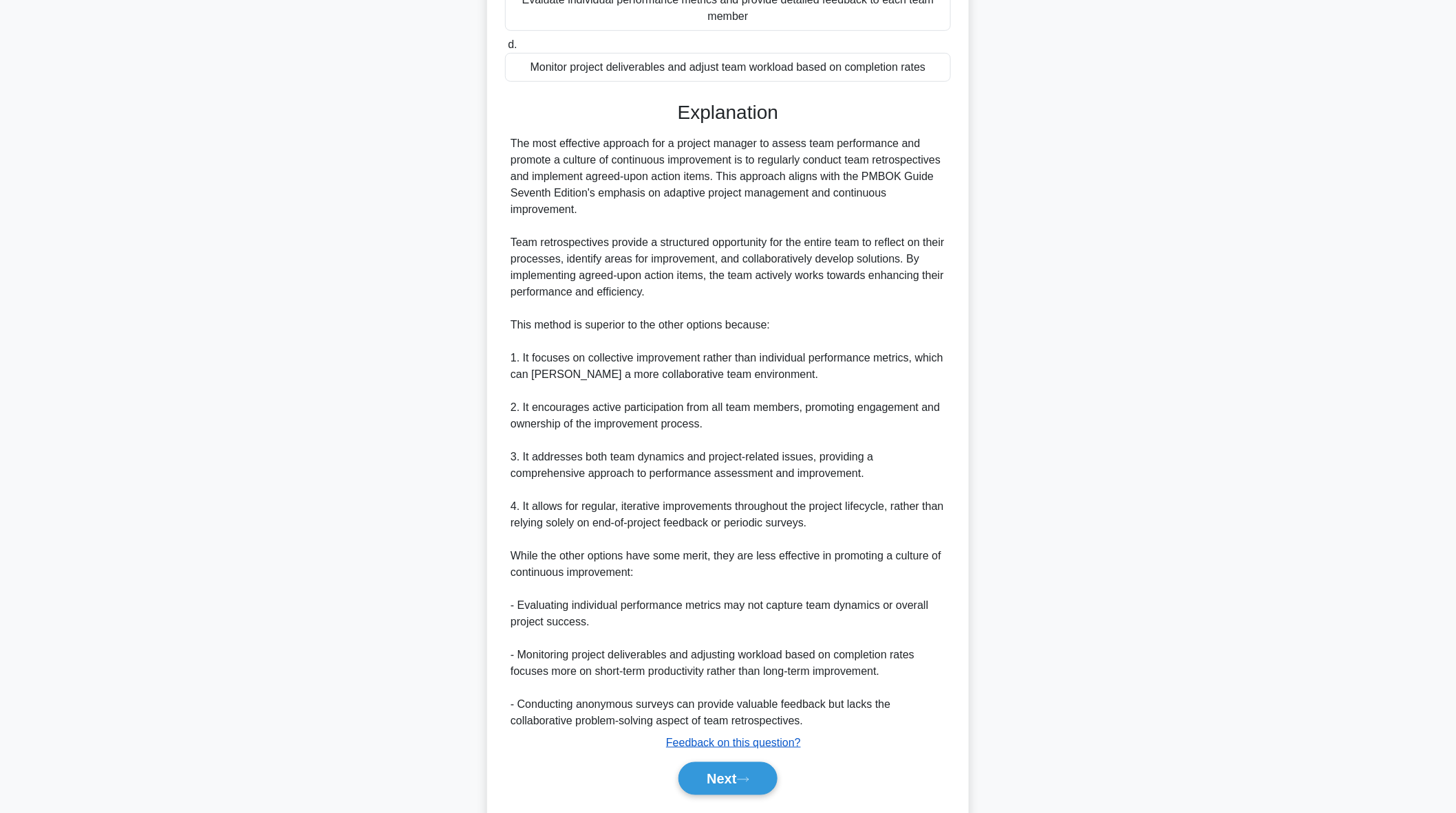
scroll to position [348, 0]
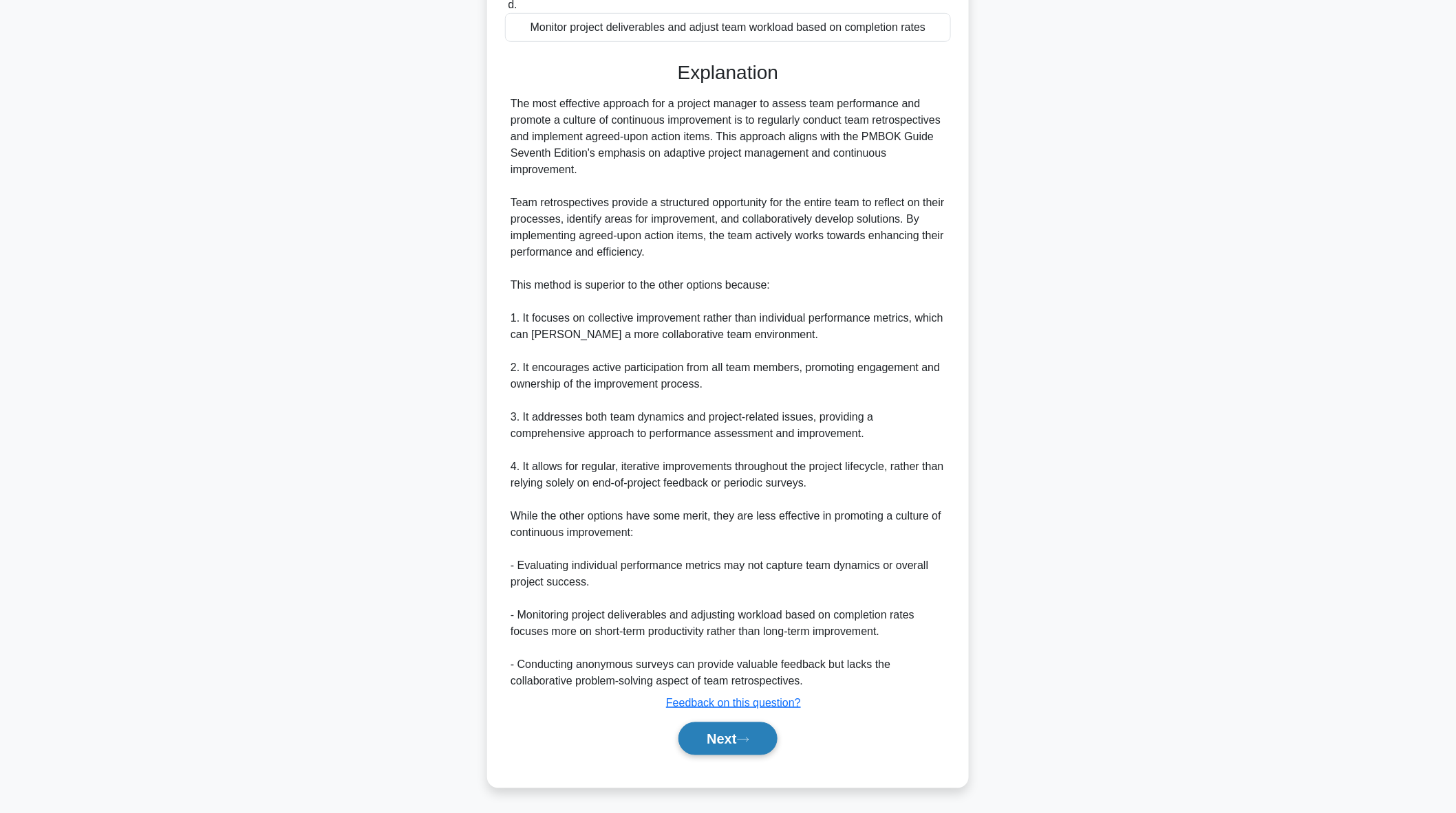
click at [705, 733] on button "Next" at bounding box center [727, 738] width 98 height 33
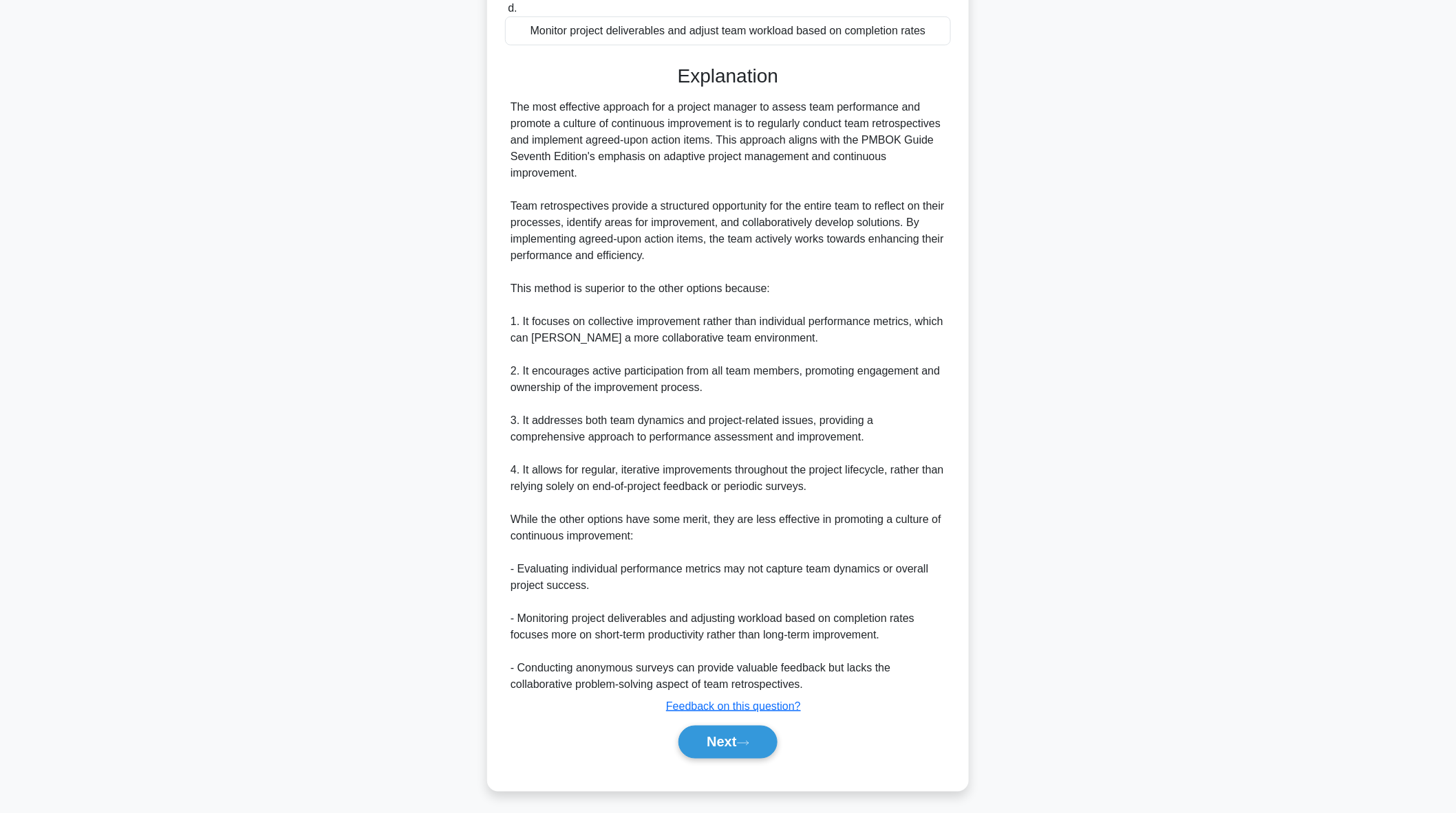
scroll to position [0, 0]
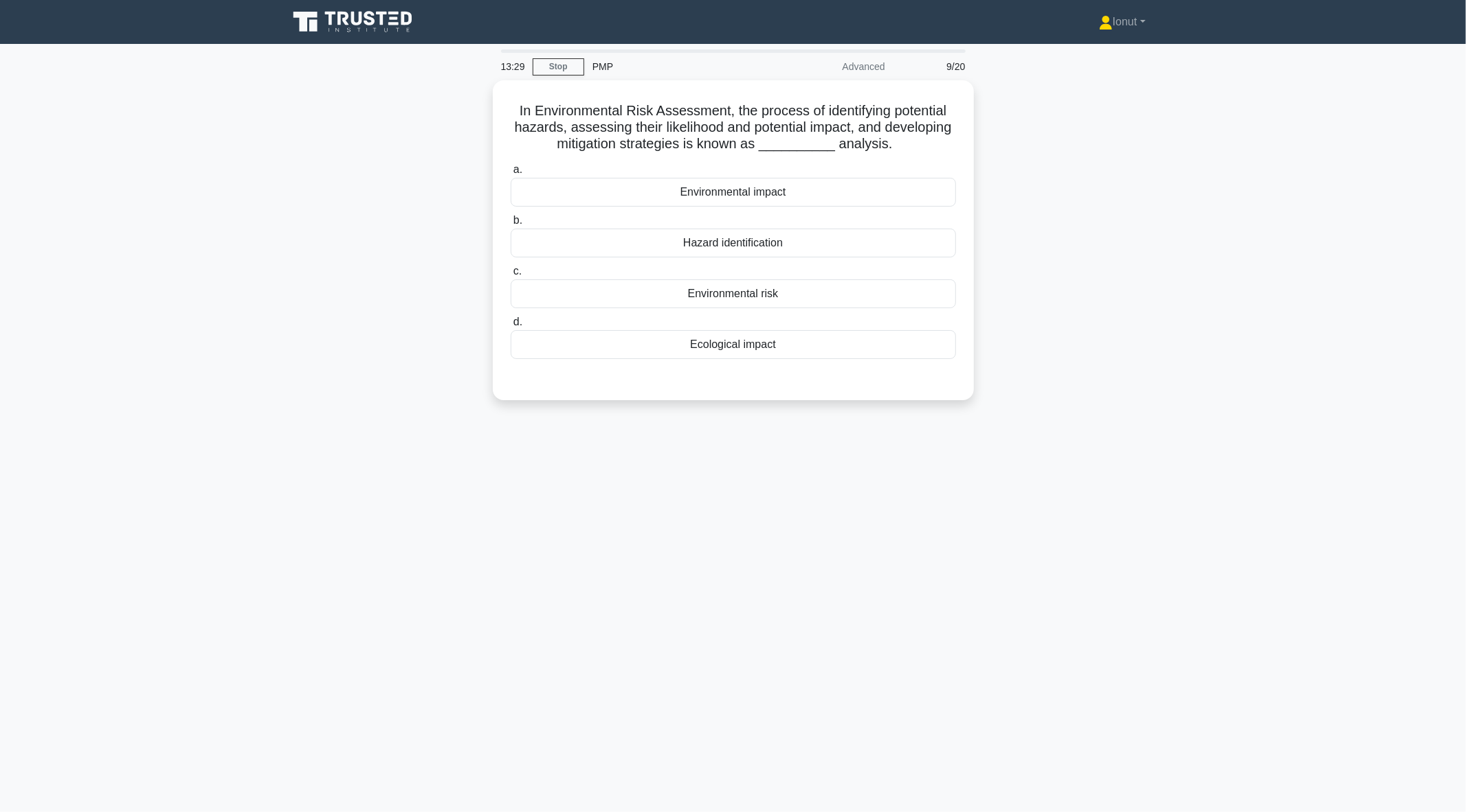
click at [450, 540] on div "13:29 Stop PMP Advanced 9/20 In Environmental Risk Assessment, the process of i…" at bounding box center [733, 392] width 907 height 686
click at [687, 241] on div "Hazard identification" at bounding box center [733, 240] width 445 height 29
click at [511, 222] on input "b. Hazard identification" at bounding box center [511, 217] width 0 height 9
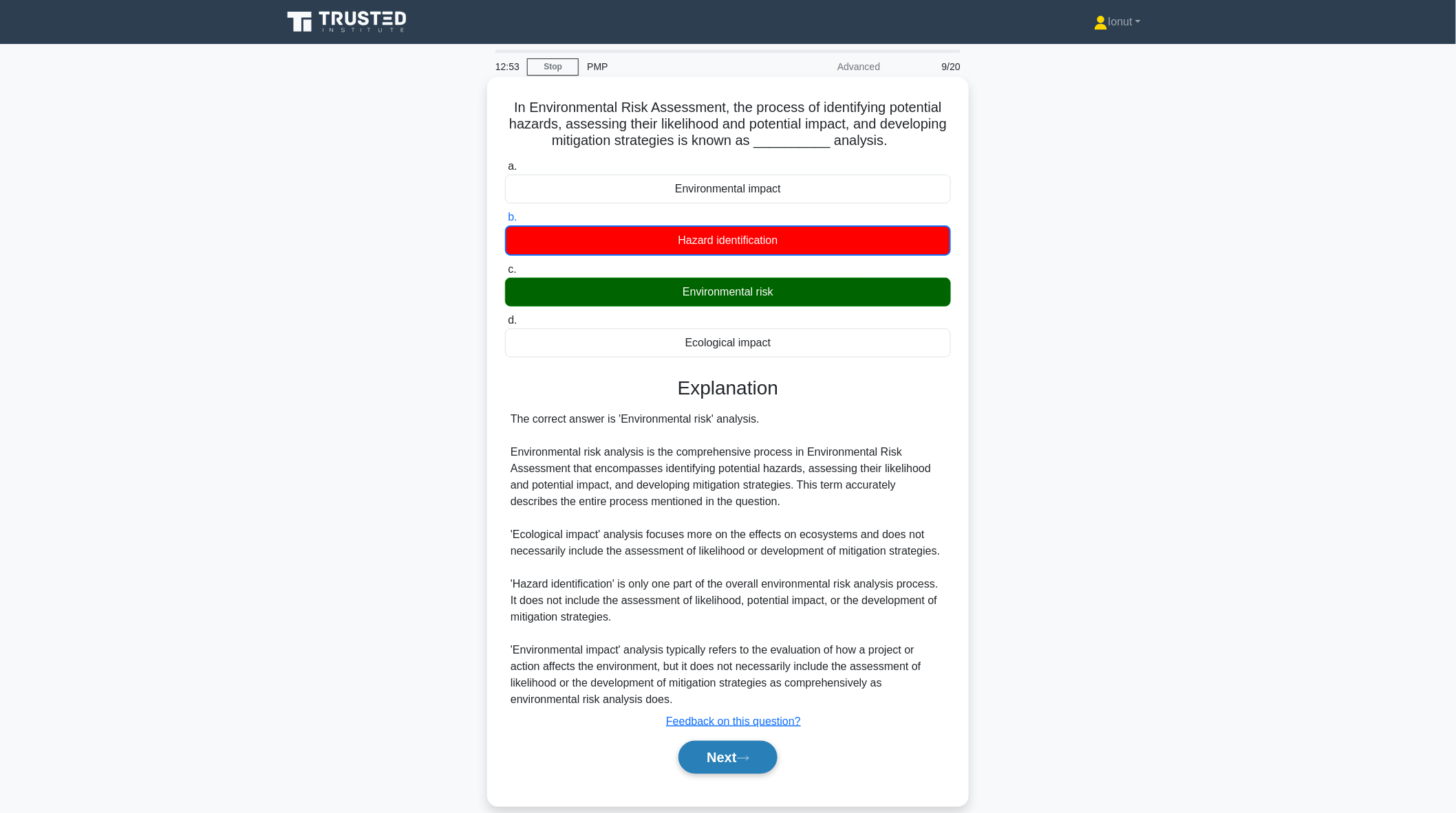
click at [734, 756] on button "Next" at bounding box center [727, 757] width 98 height 33
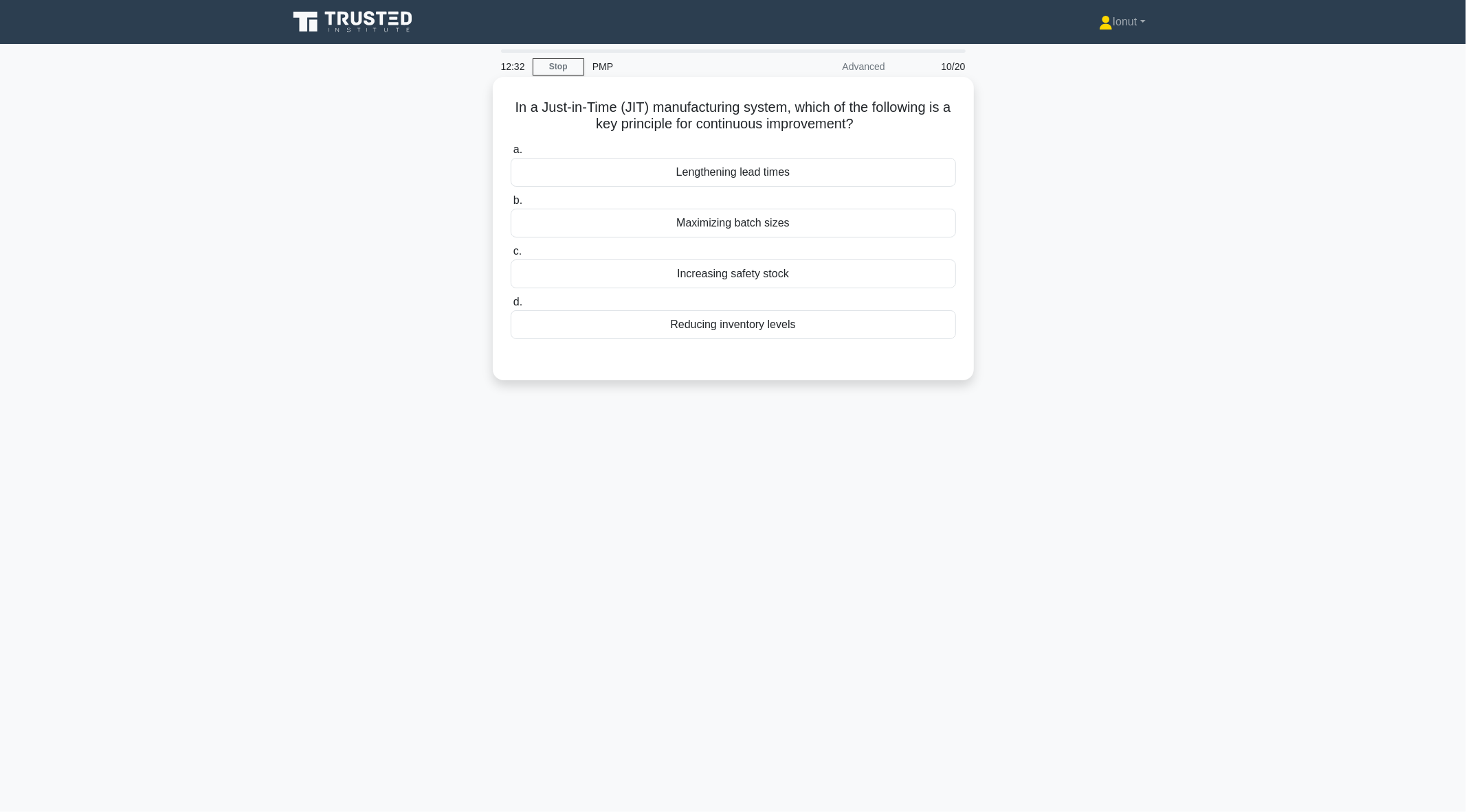
click at [745, 224] on div "Maximizing batch sizes" at bounding box center [733, 223] width 445 height 29
click at [511, 205] on input "b. Maximizing batch sizes" at bounding box center [511, 201] width 0 height 9
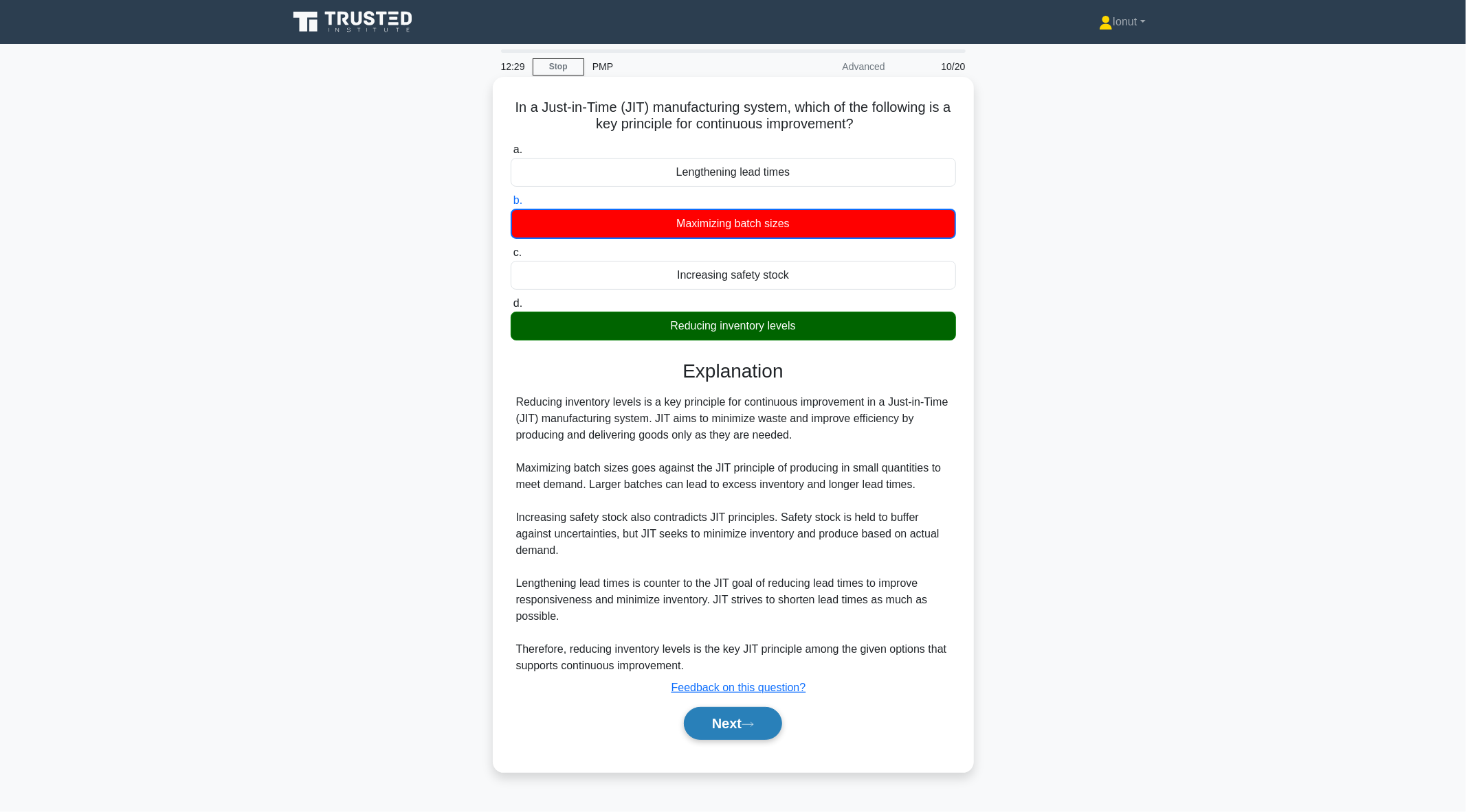
click at [747, 727] on button "Next" at bounding box center [733, 723] width 98 height 33
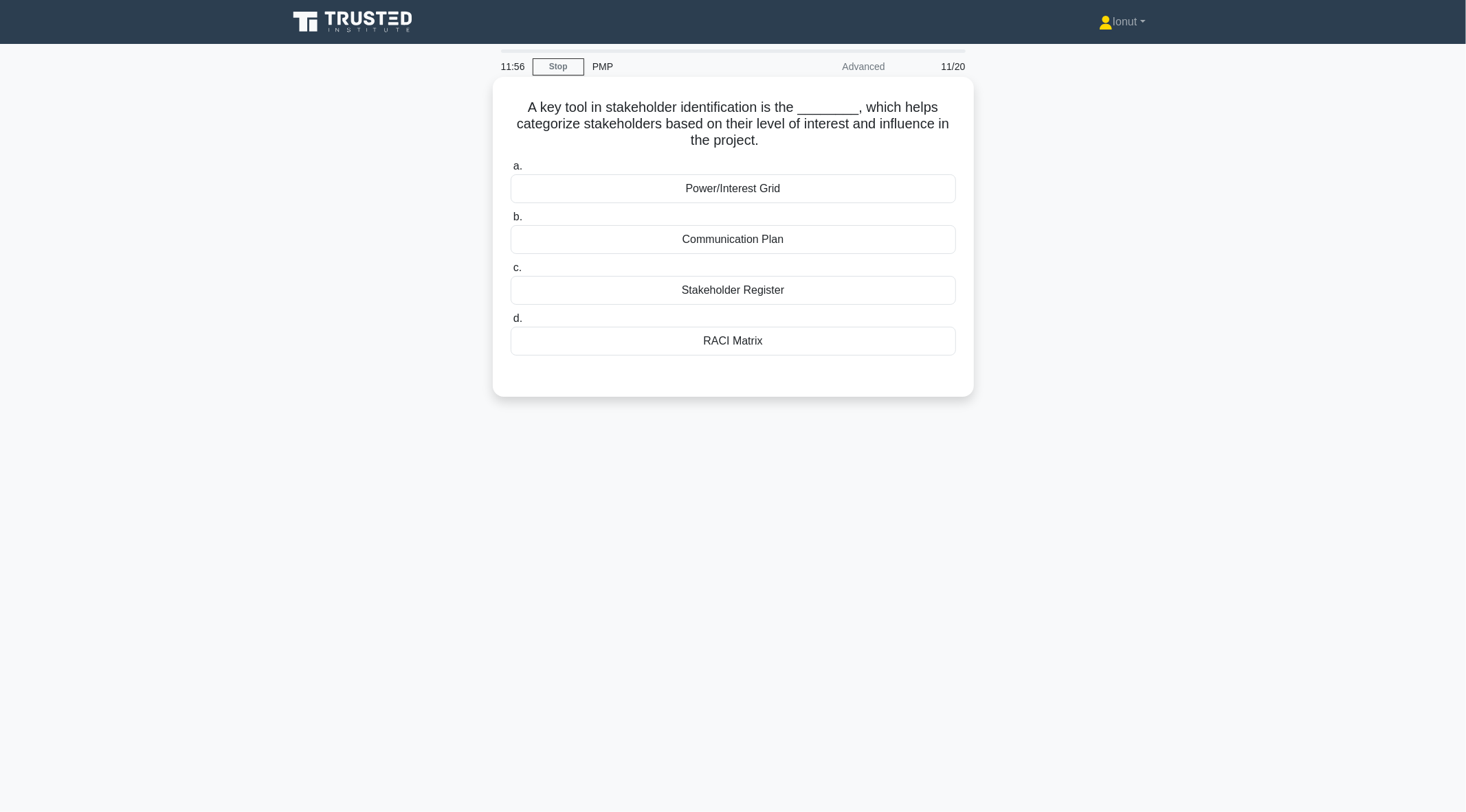
click at [707, 292] on div "Stakeholder Register" at bounding box center [733, 291] width 445 height 29
click at [511, 273] on input "c. Stakeholder Register" at bounding box center [511, 268] width 0 height 9
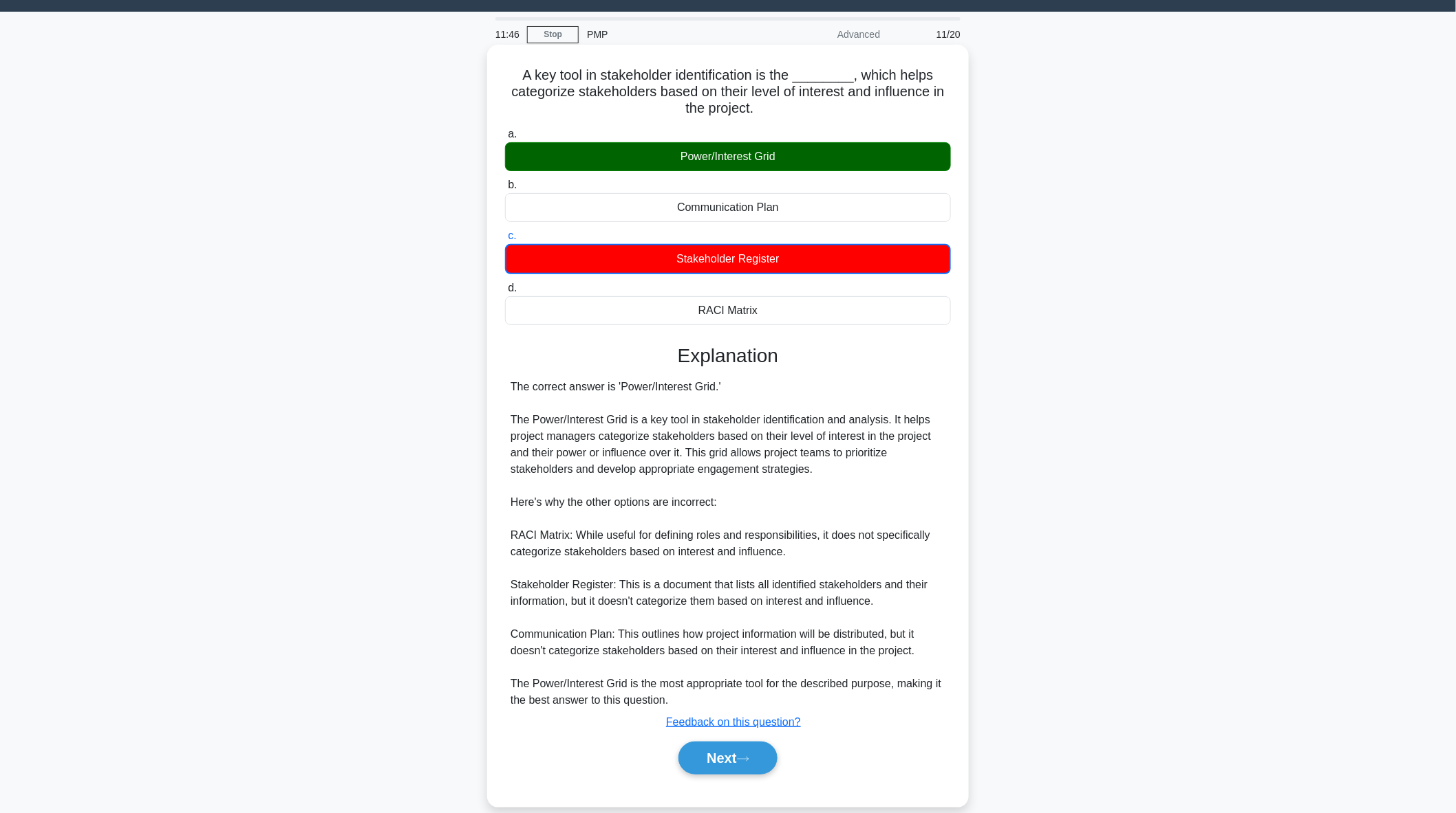
scroll to position [51, 0]
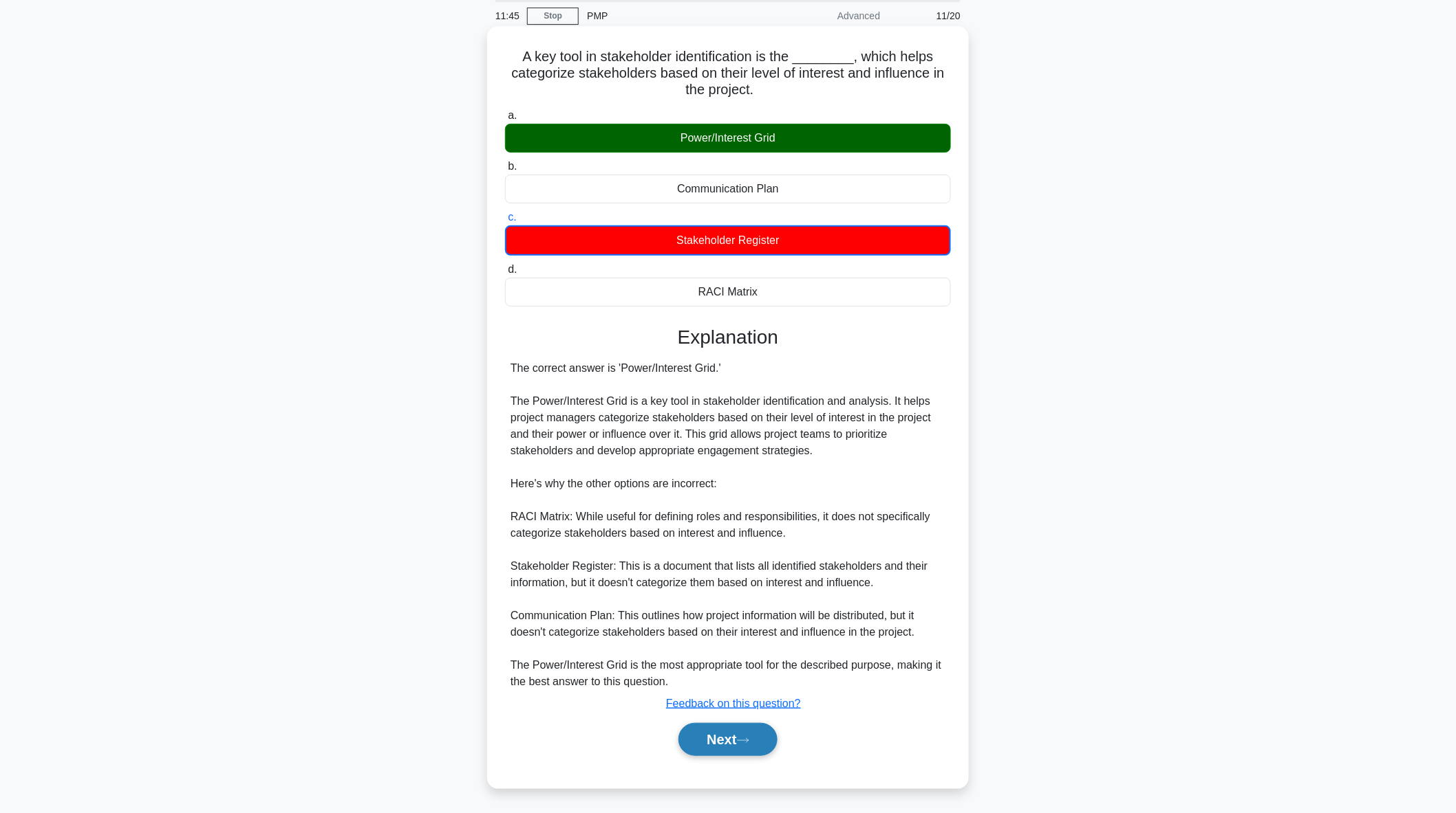
click at [724, 736] on button "Next" at bounding box center [727, 739] width 98 height 33
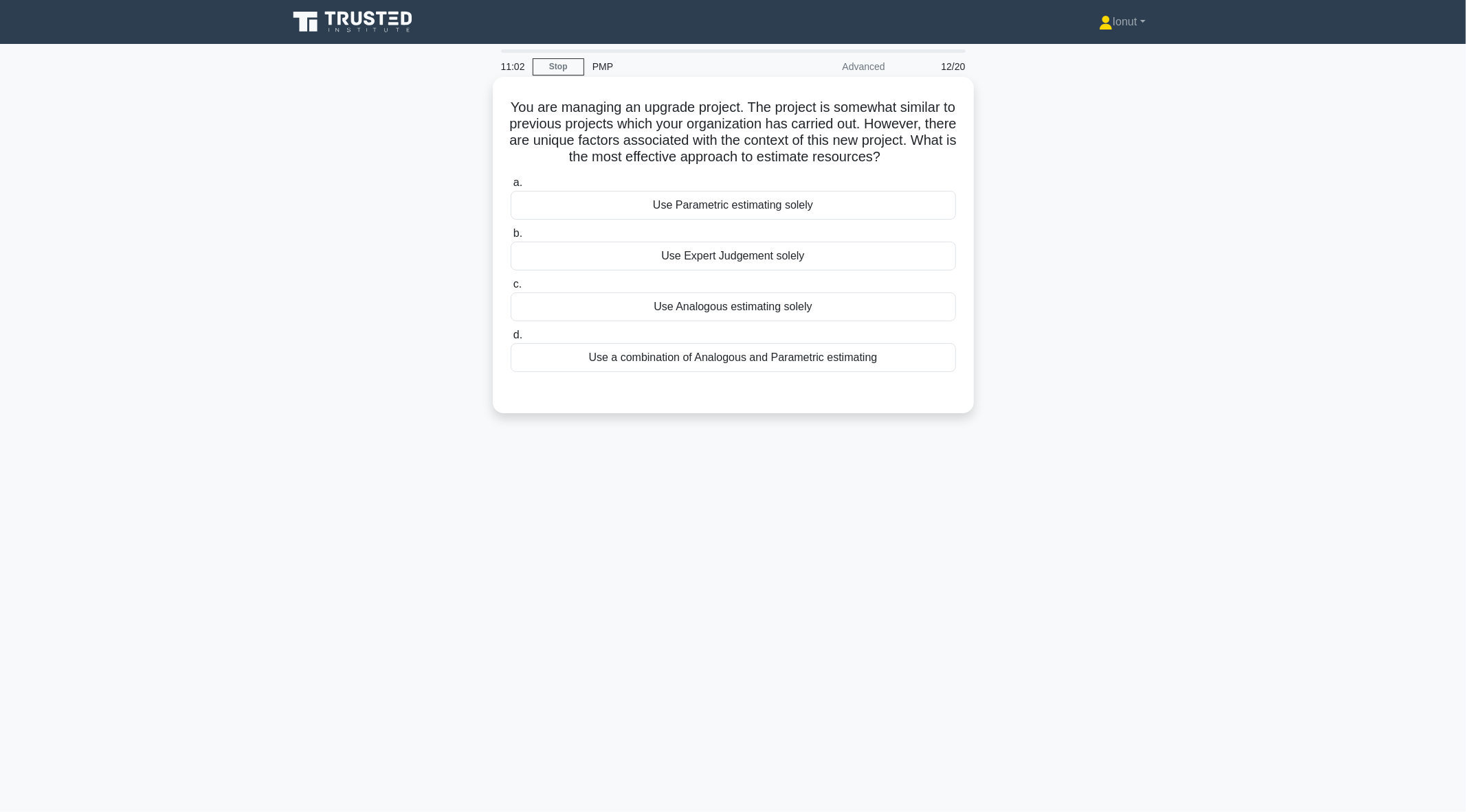
click at [744, 209] on div "Use Parametric estimating solely" at bounding box center [733, 205] width 445 height 29
click at [511, 188] on input "a. Use Parametric estimating solely" at bounding box center [511, 183] width 0 height 9
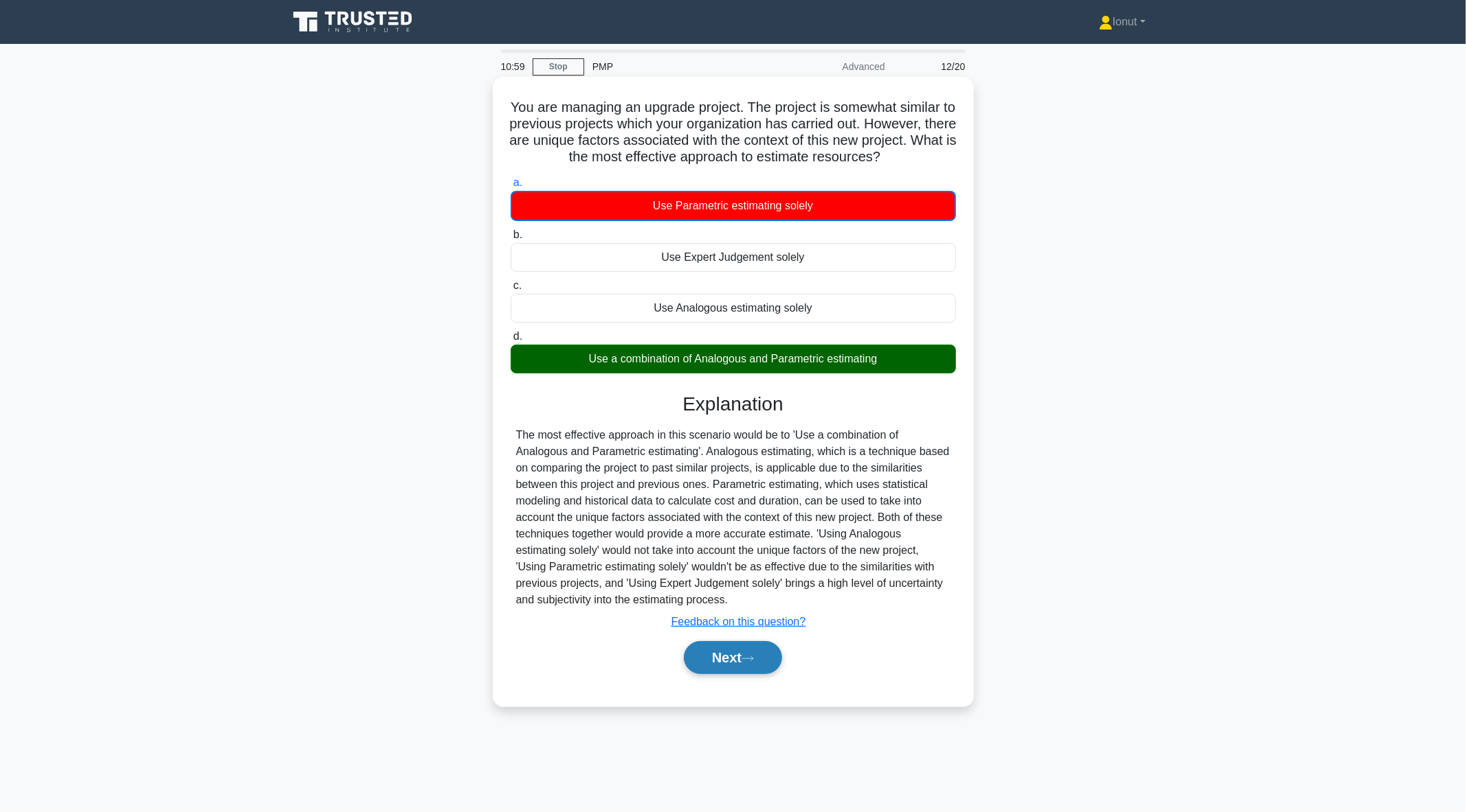
drag, startPoint x: 757, startPoint y: 648, endPoint x: 744, endPoint y: 661, distance: 18.4
click at [744, 661] on button "Next" at bounding box center [733, 658] width 98 height 33
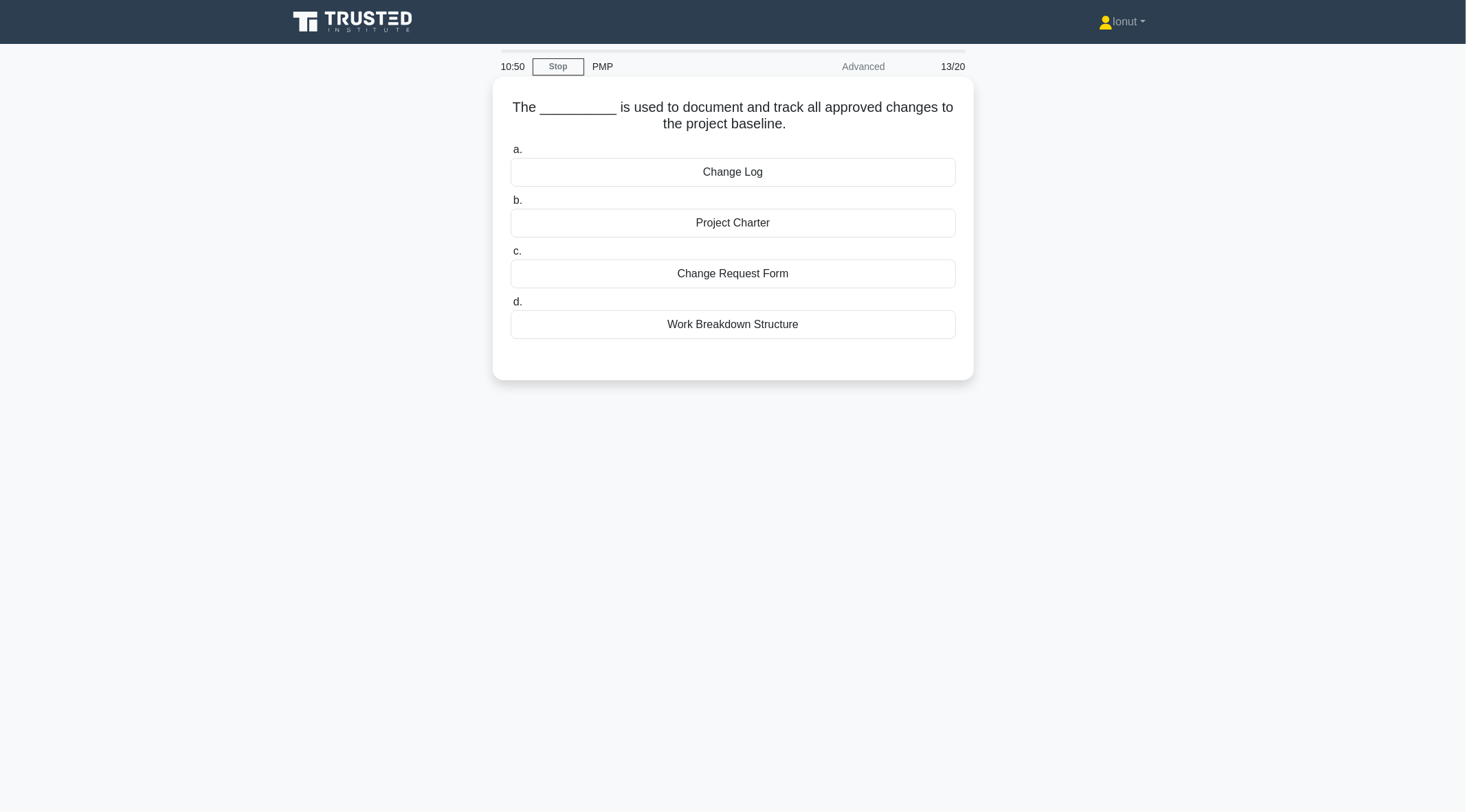
click at [731, 169] on div "Change Log" at bounding box center [733, 172] width 445 height 29
click at [511, 154] on input "a. Change Log" at bounding box center [511, 150] width 0 height 9
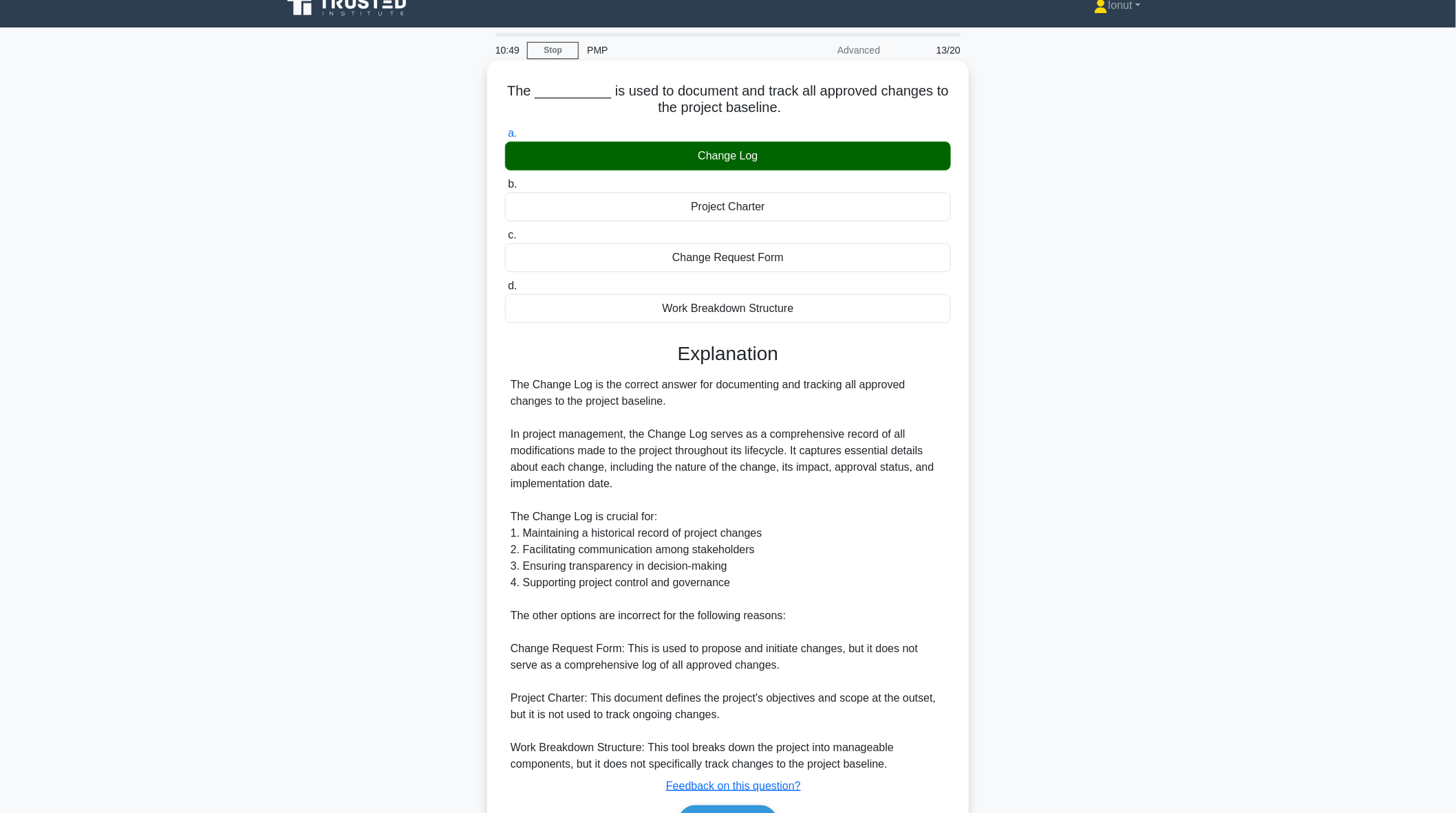
scroll to position [100, 0]
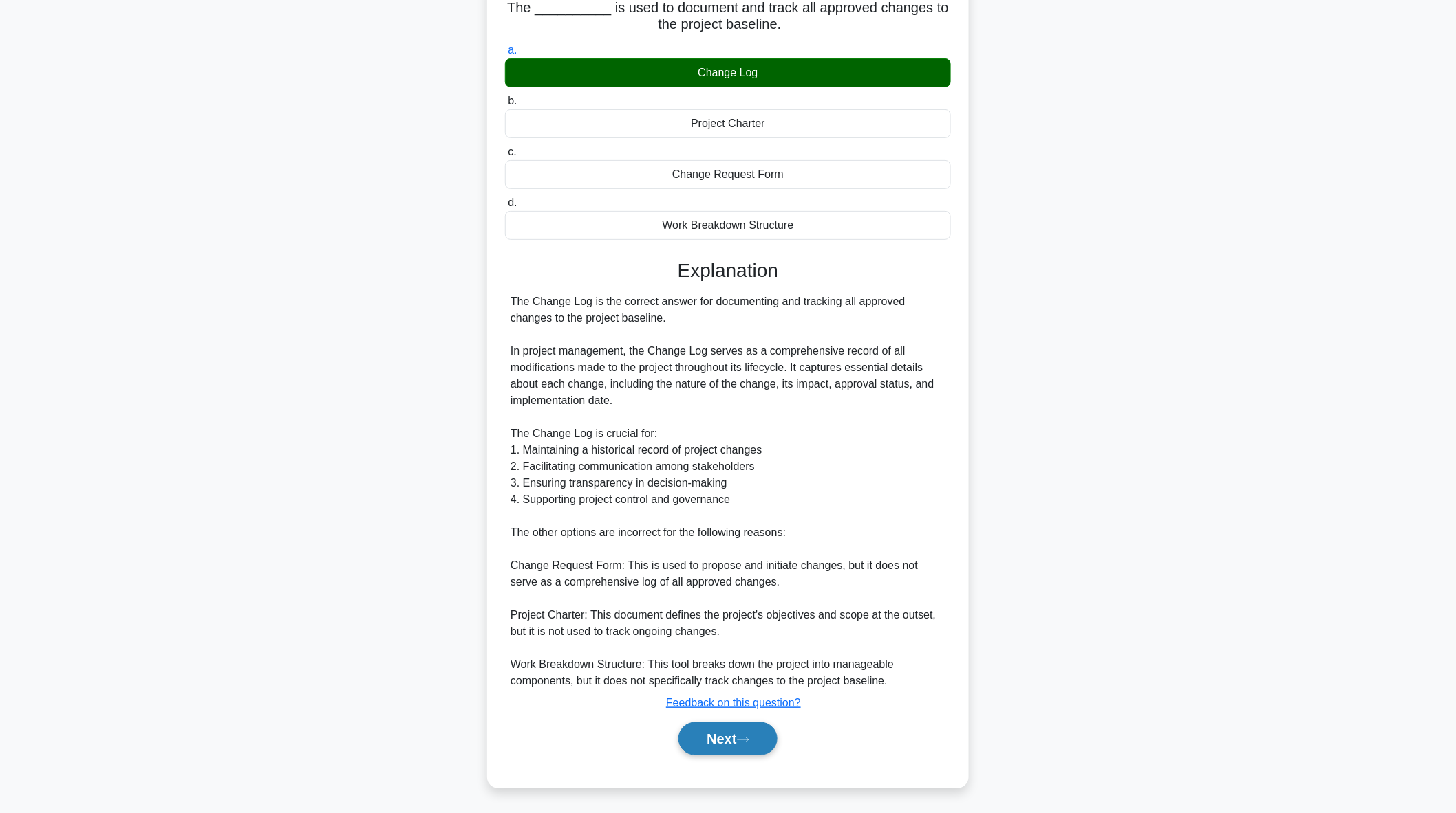
click at [759, 743] on button "Next" at bounding box center [727, 738] width 98 height 33
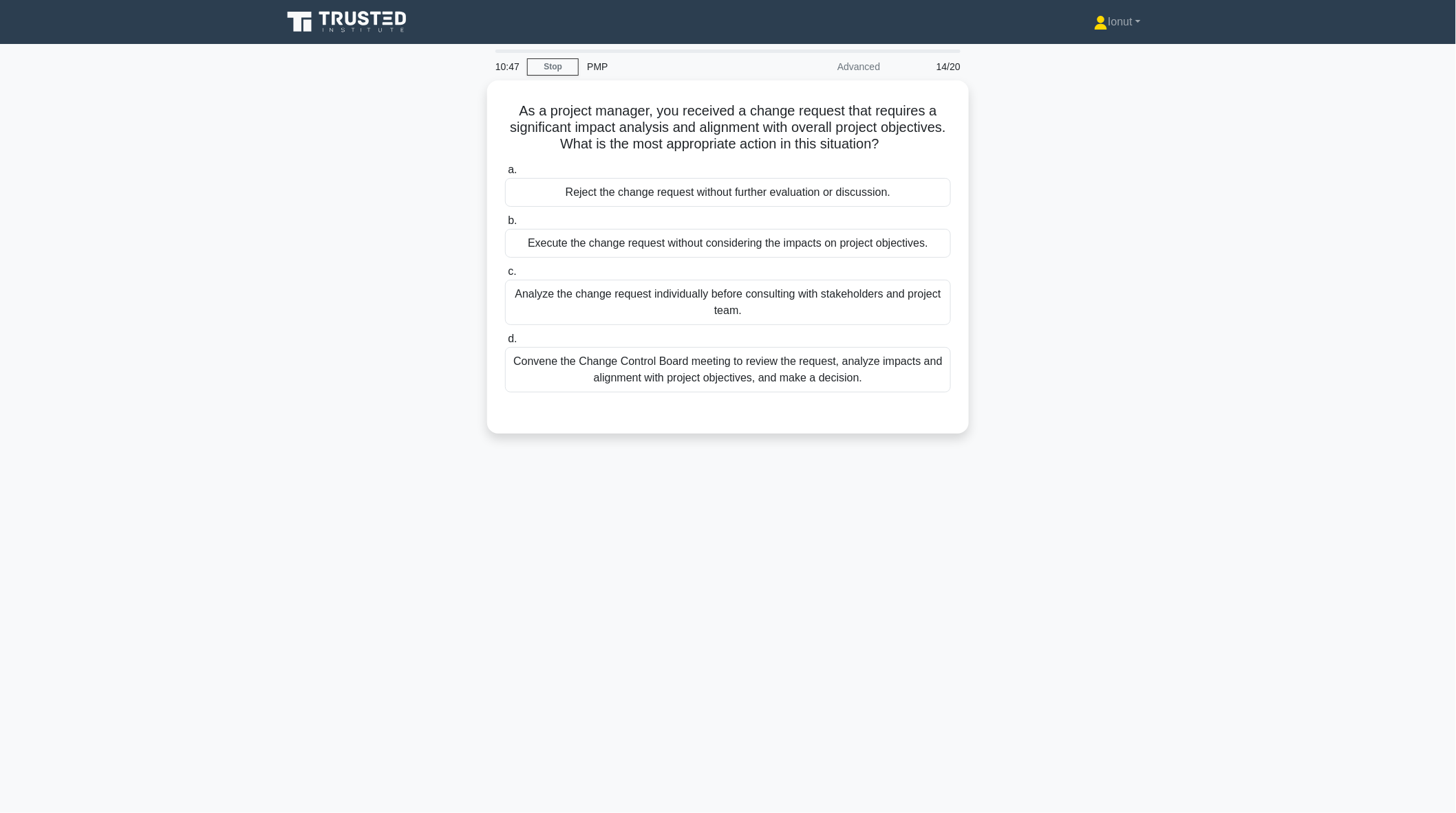
scroll to position [0, 0]
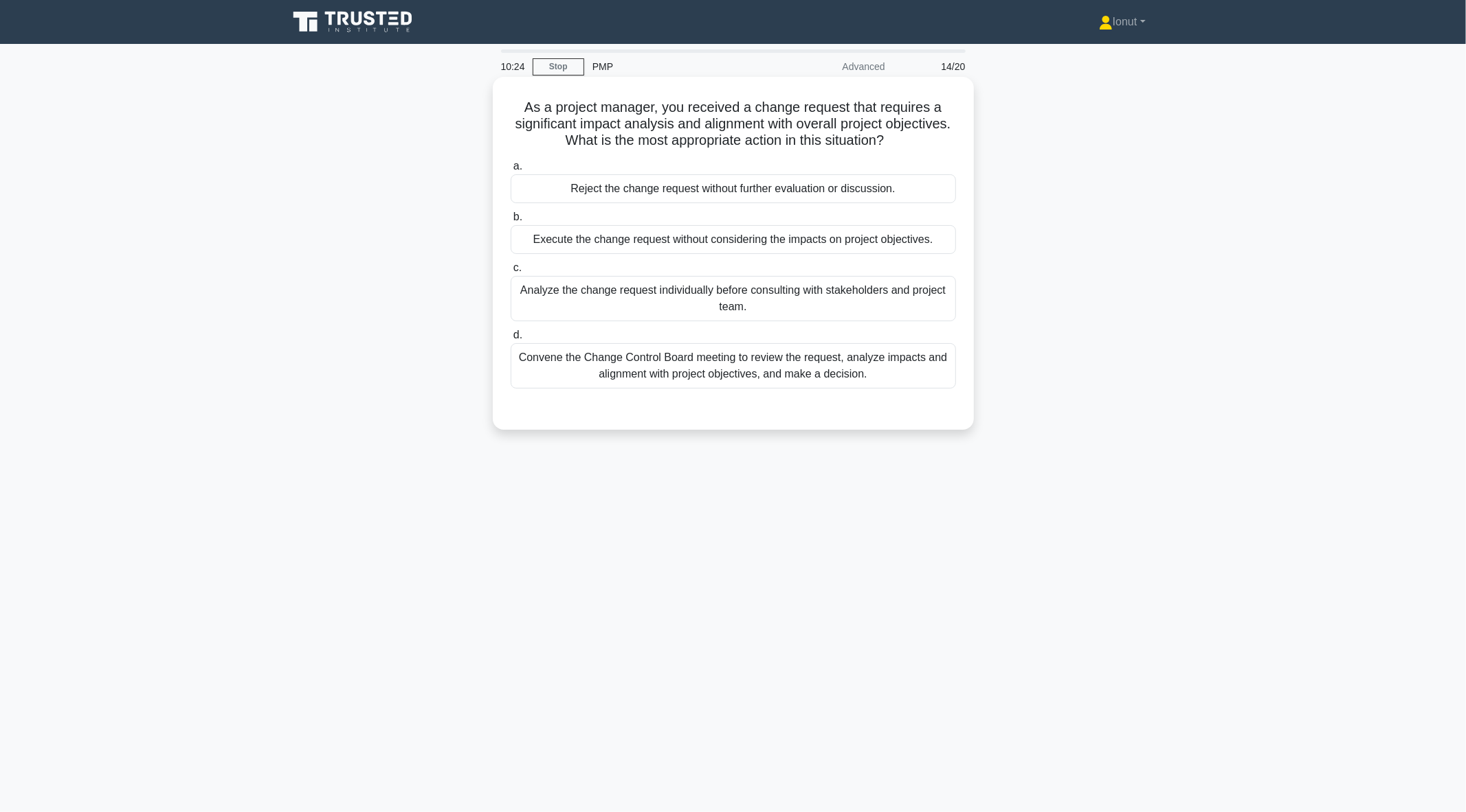
click at [647, 382] on div "Convene the Change Control Board meeting to review the request, analyze impacts…" at bounding box center [733, 366] width 445 height 46
click at [511, 340] on input "d. Convene the Change Control Board meeting to review the request, analyze impa…" at bounding box center [511, 336] width 0 height 9
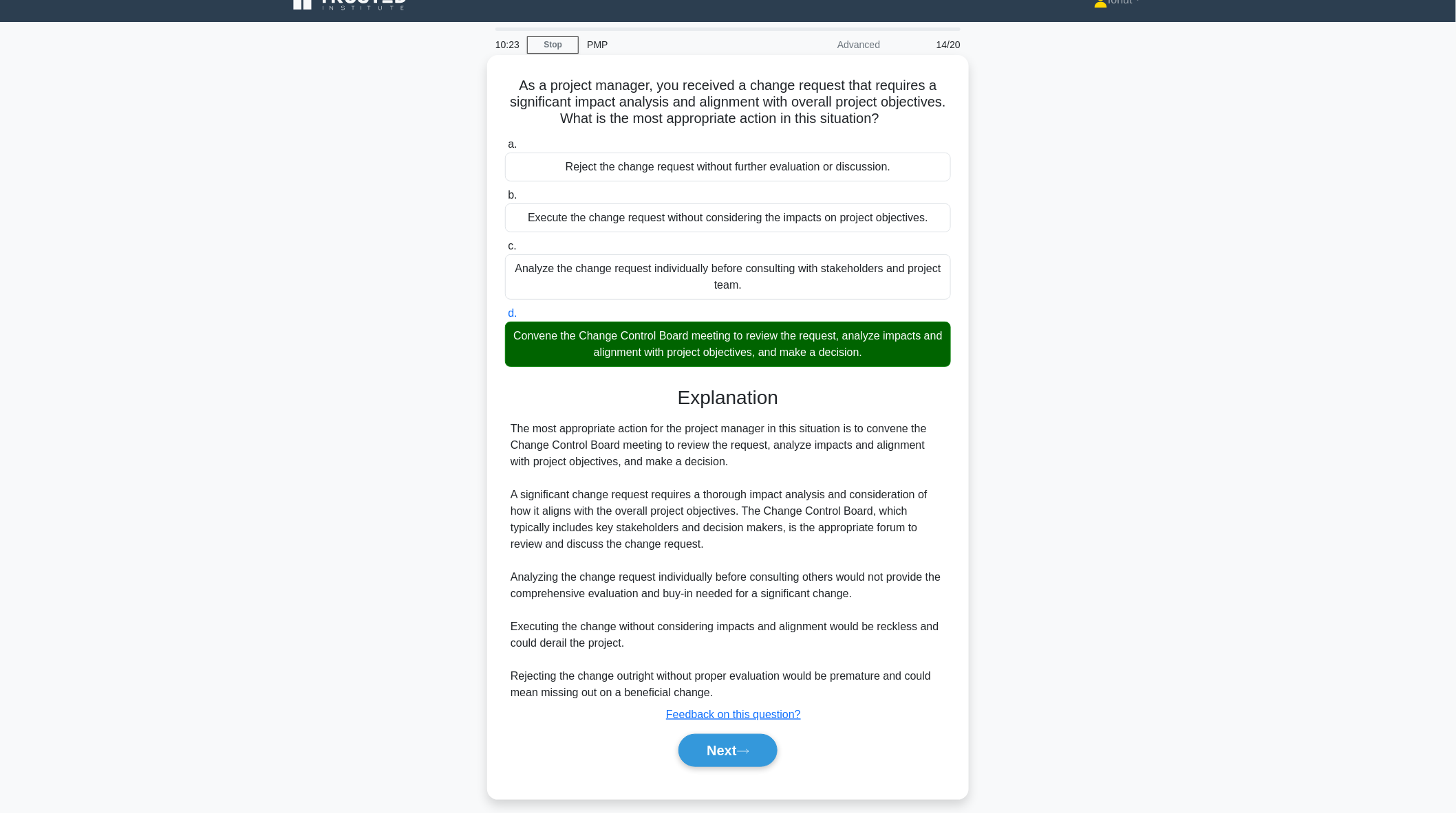
scroll to position [34, 0]
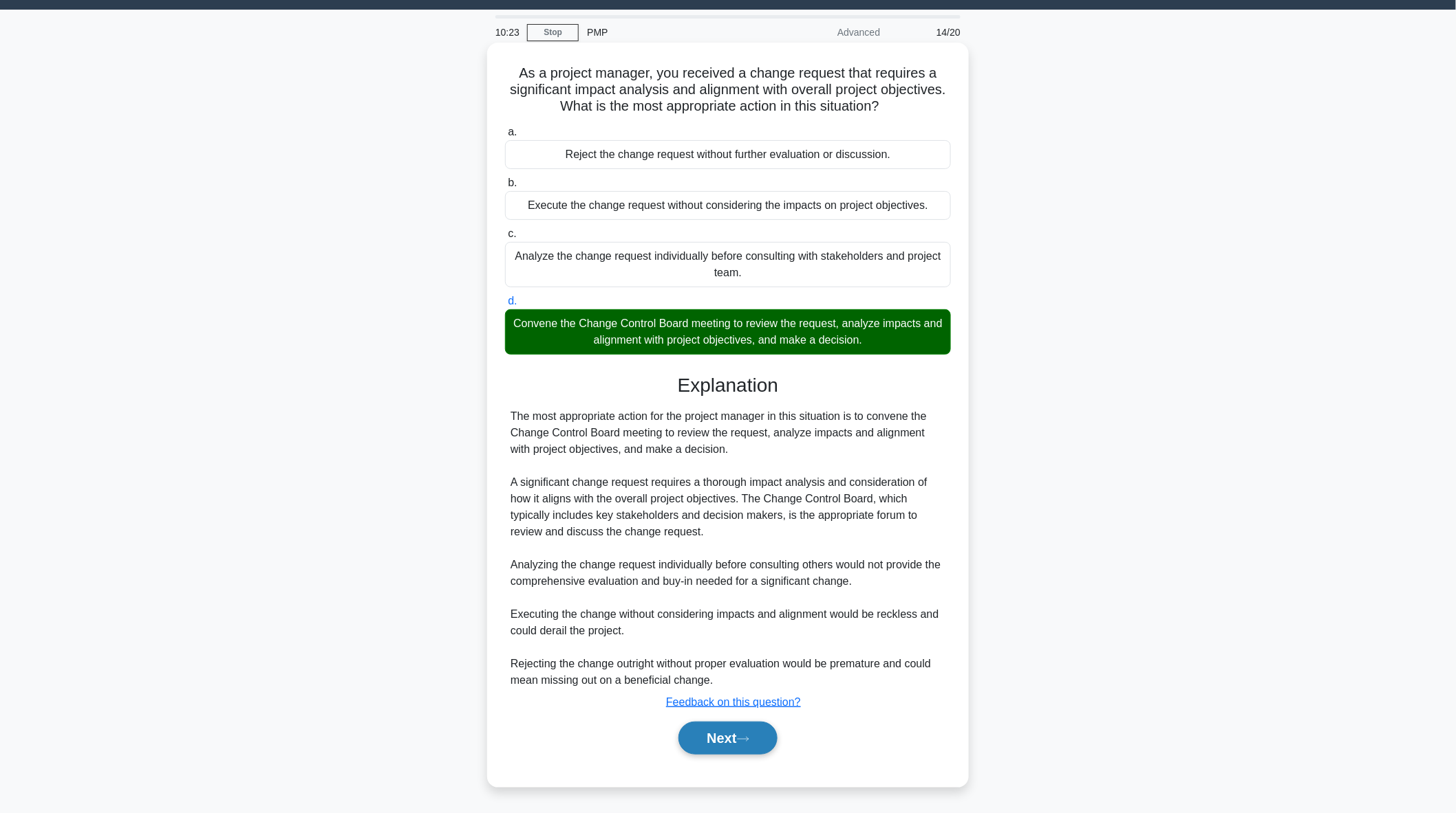
click at [717, 740] on button "Next" at bounding box center [727, 738] width 98 height 33
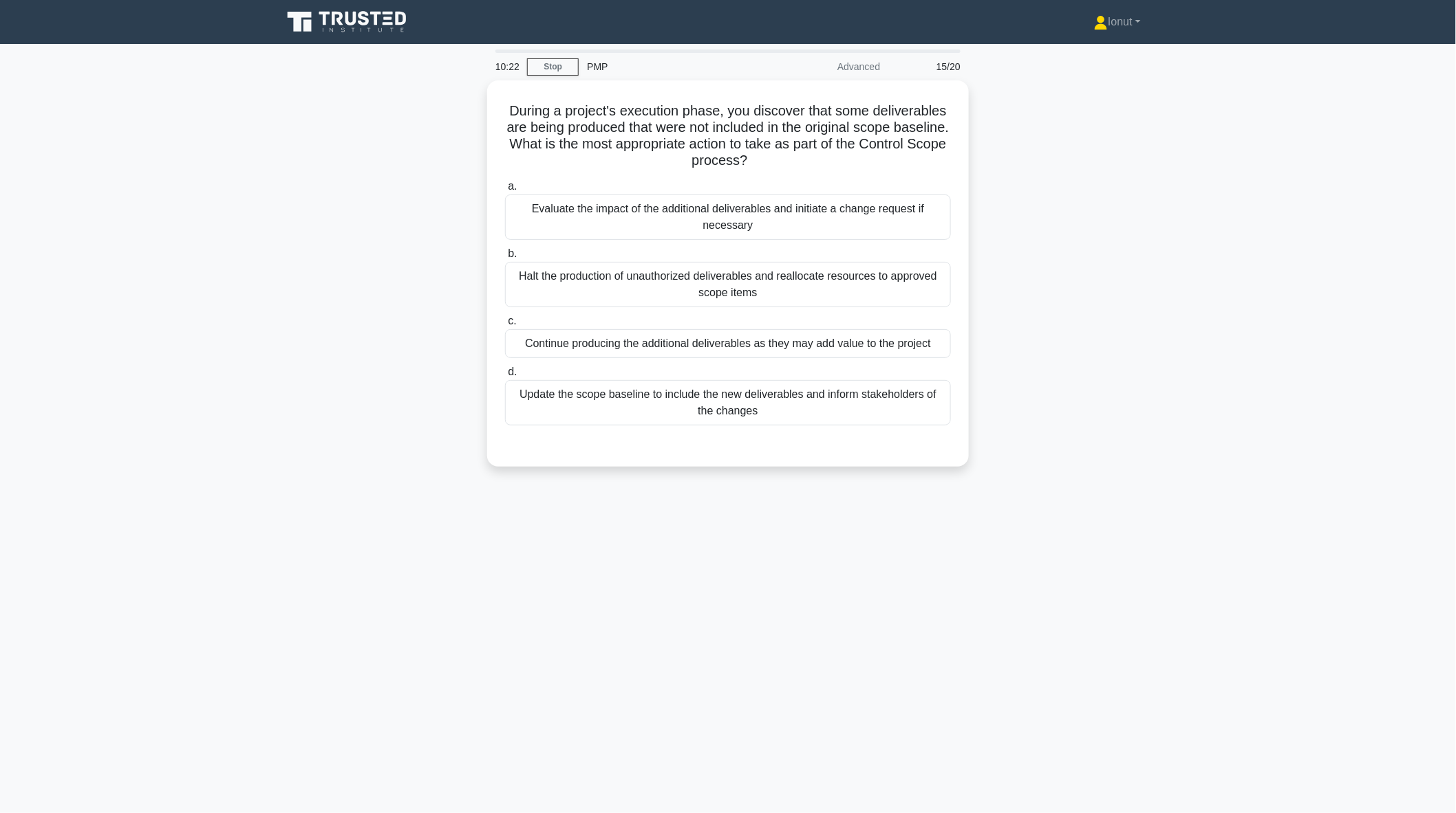
scroll to position [0, 0]
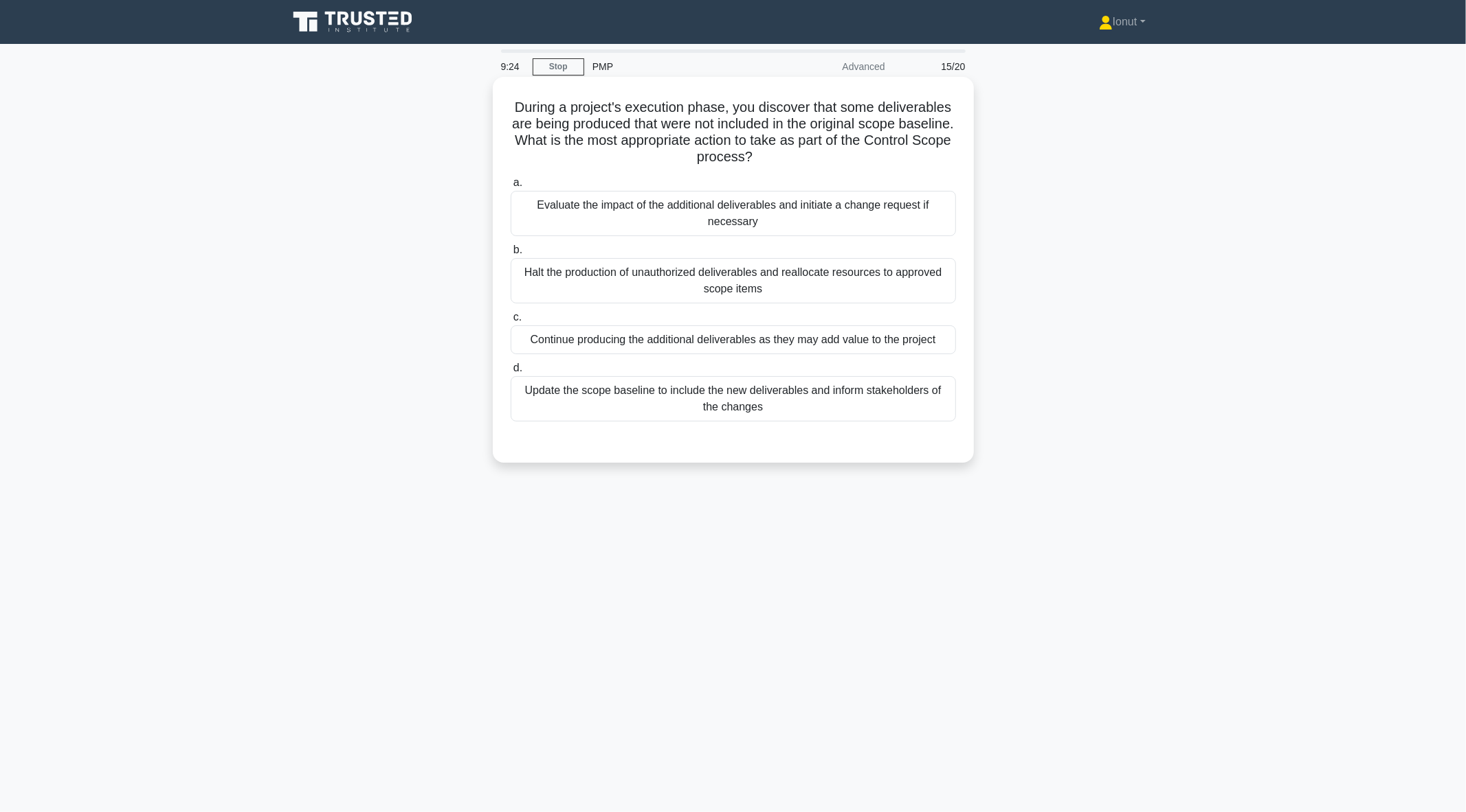
click at [660, 224] on div "Evaluate the impact of the additional deliverables and initiate a change reques…" at bounding box center [733, 214] width 445 height 46
click at [511, 188] on input "a. Evaluate the impact of the additional deliverables and initiate a change req…" at bounding box center [511, 183] width 0 height 9
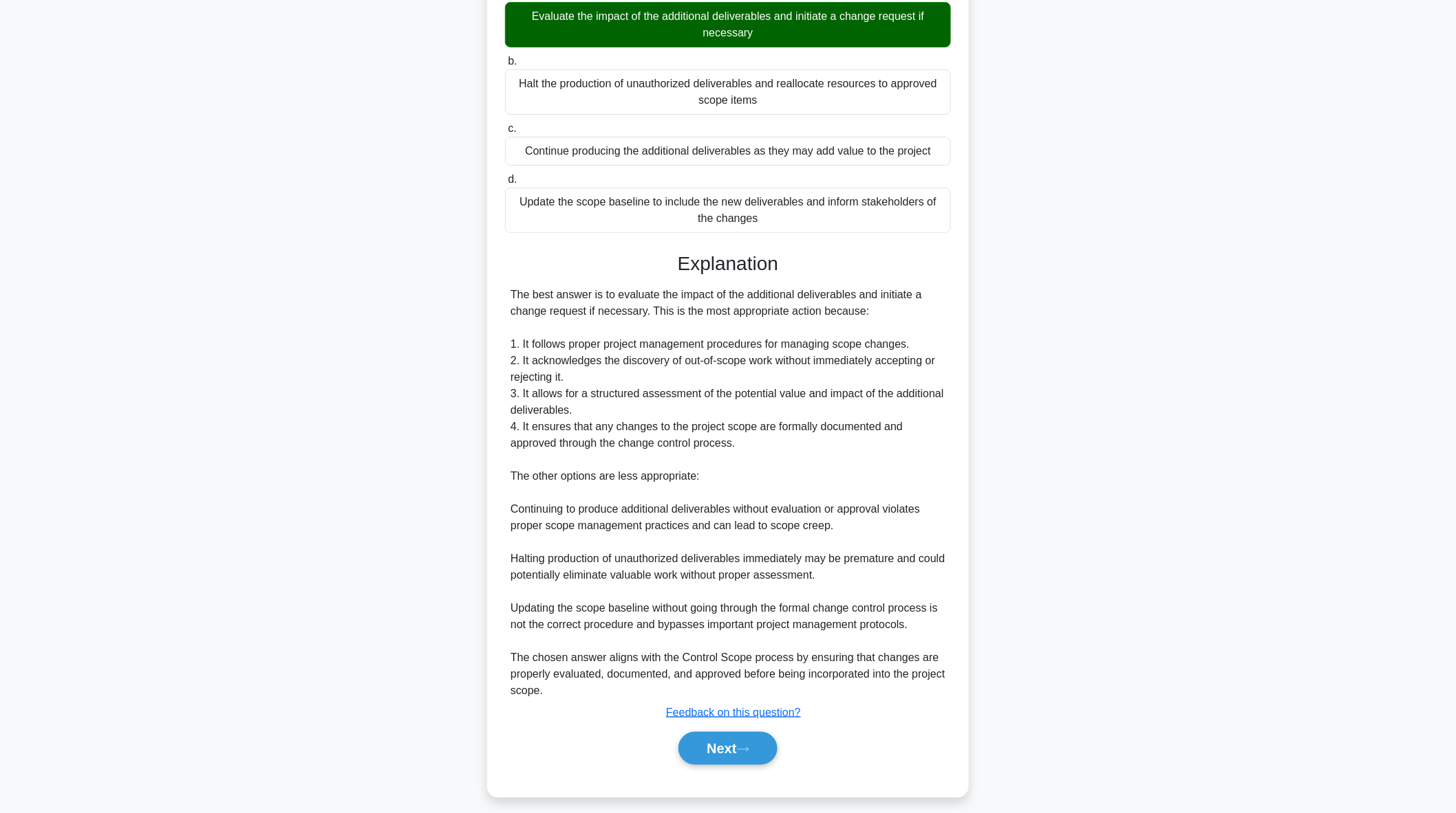
scroll to position [199, 0]
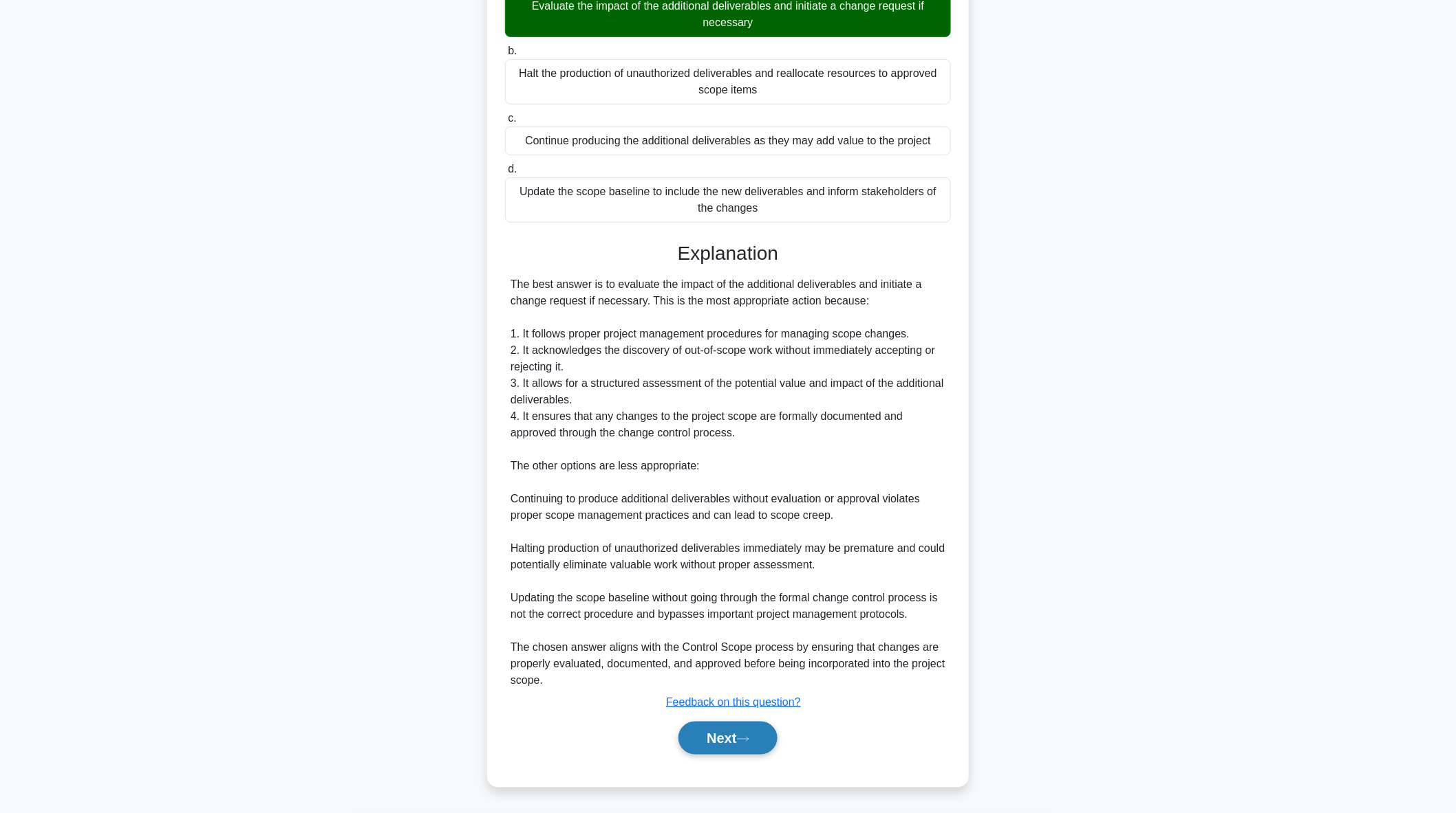
click at [697, 738] on button "Next" at bounding box center [727, 738] width 98 height 33
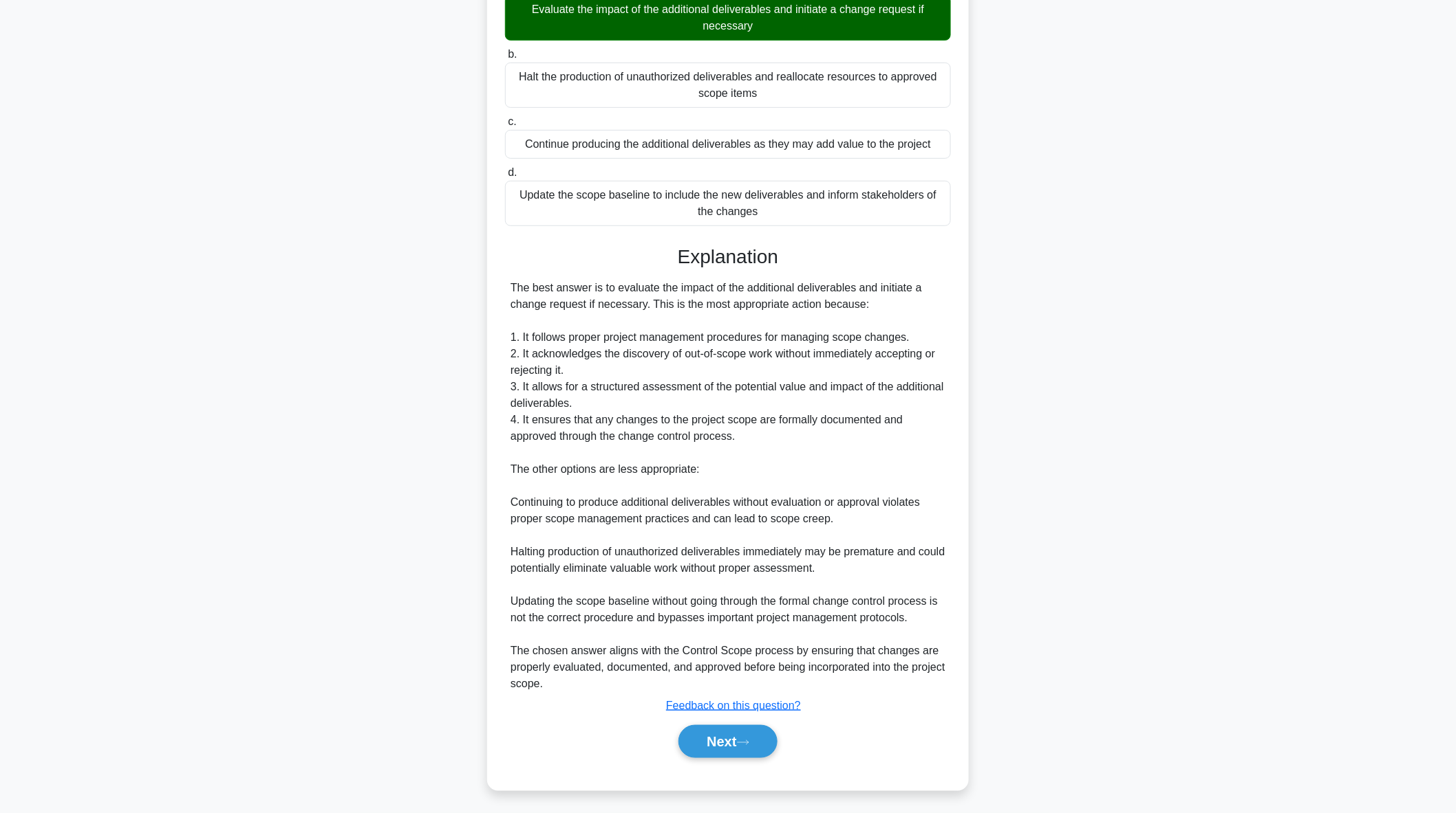
scroll to position [0, 0]
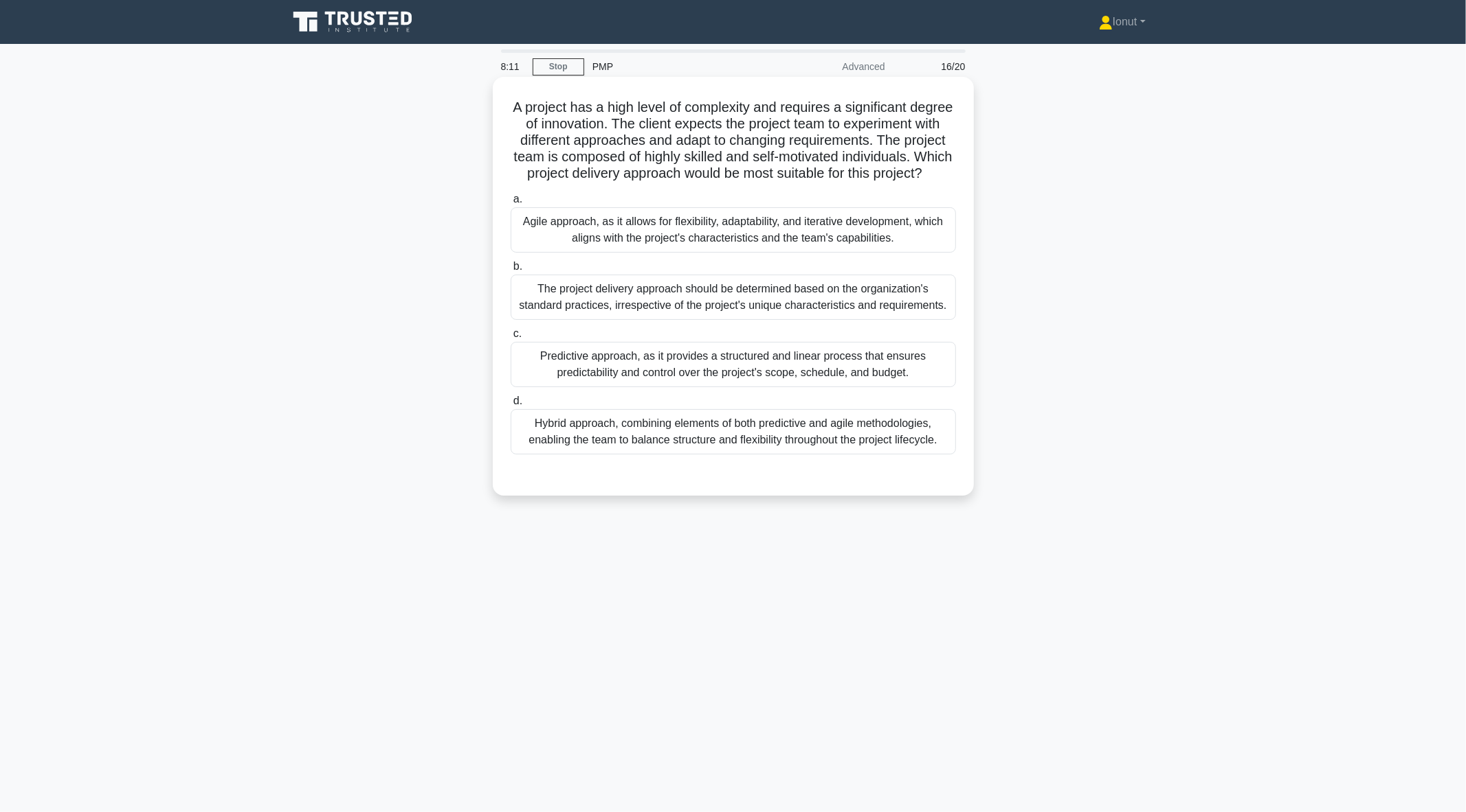
click at [575, 449] on div "Hybrid approach, combining elements of both predictive and agile methodologies,…" at bounding box center [733, 432] width 445 height 46
click at [511, 406] on input "d. Hybrid approach, combining elements of both predictive and agile methodologi…" at bounding box center [511, 401] width 0 height 9
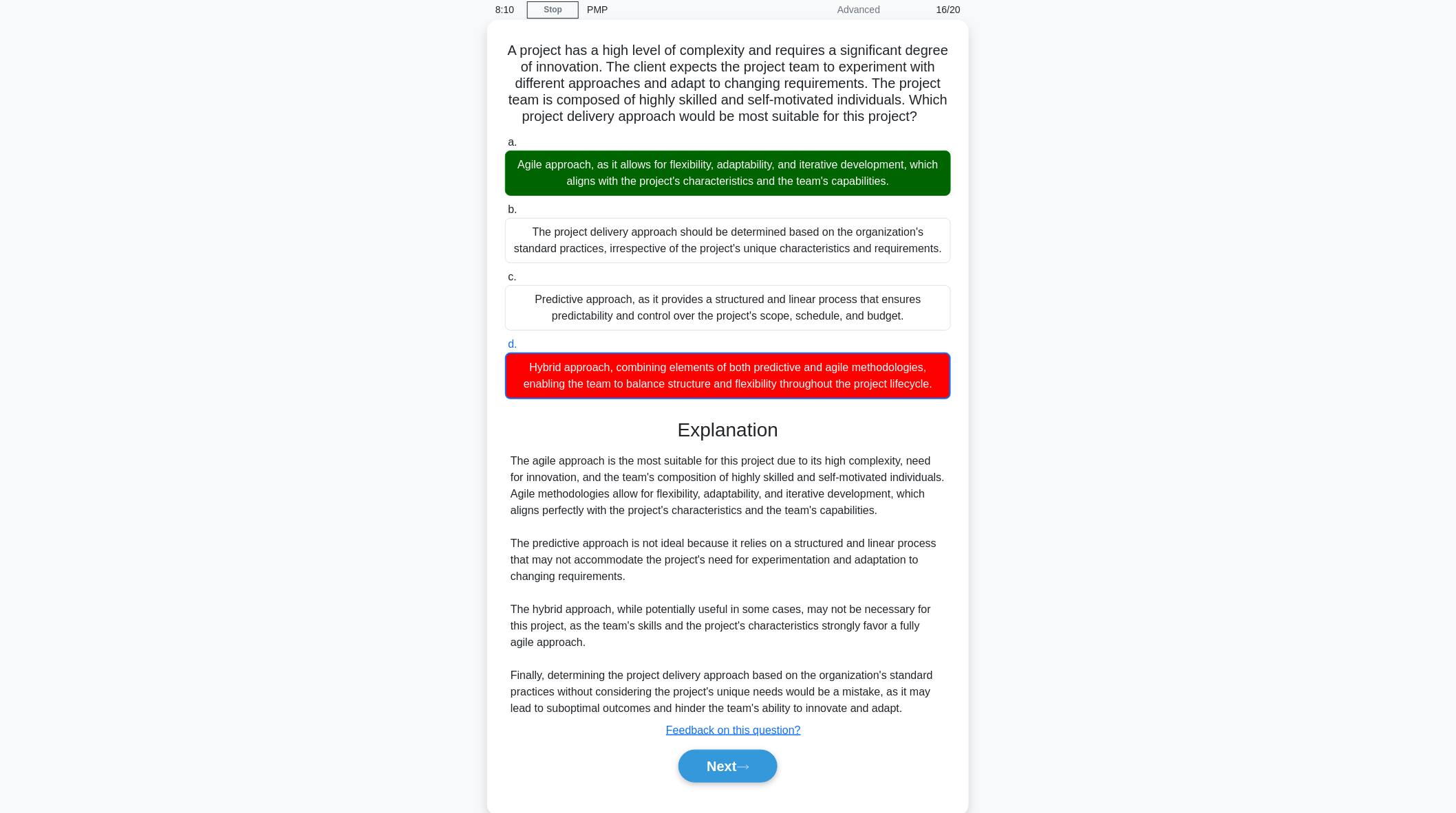
scroll to position [117, 0]
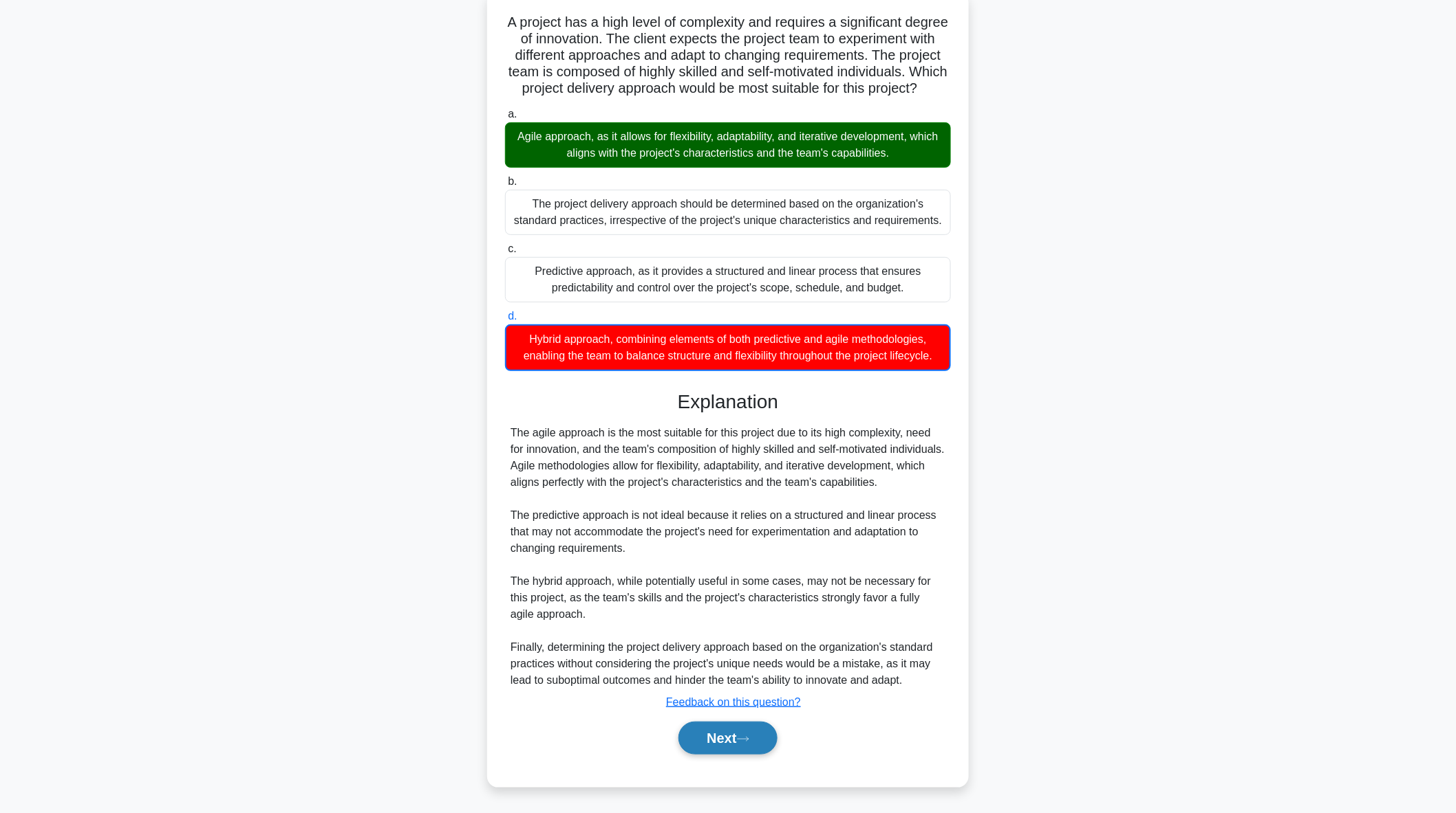
click at [713, 743] on button "Next" at bounding box center [727, 738] width 98 height 33
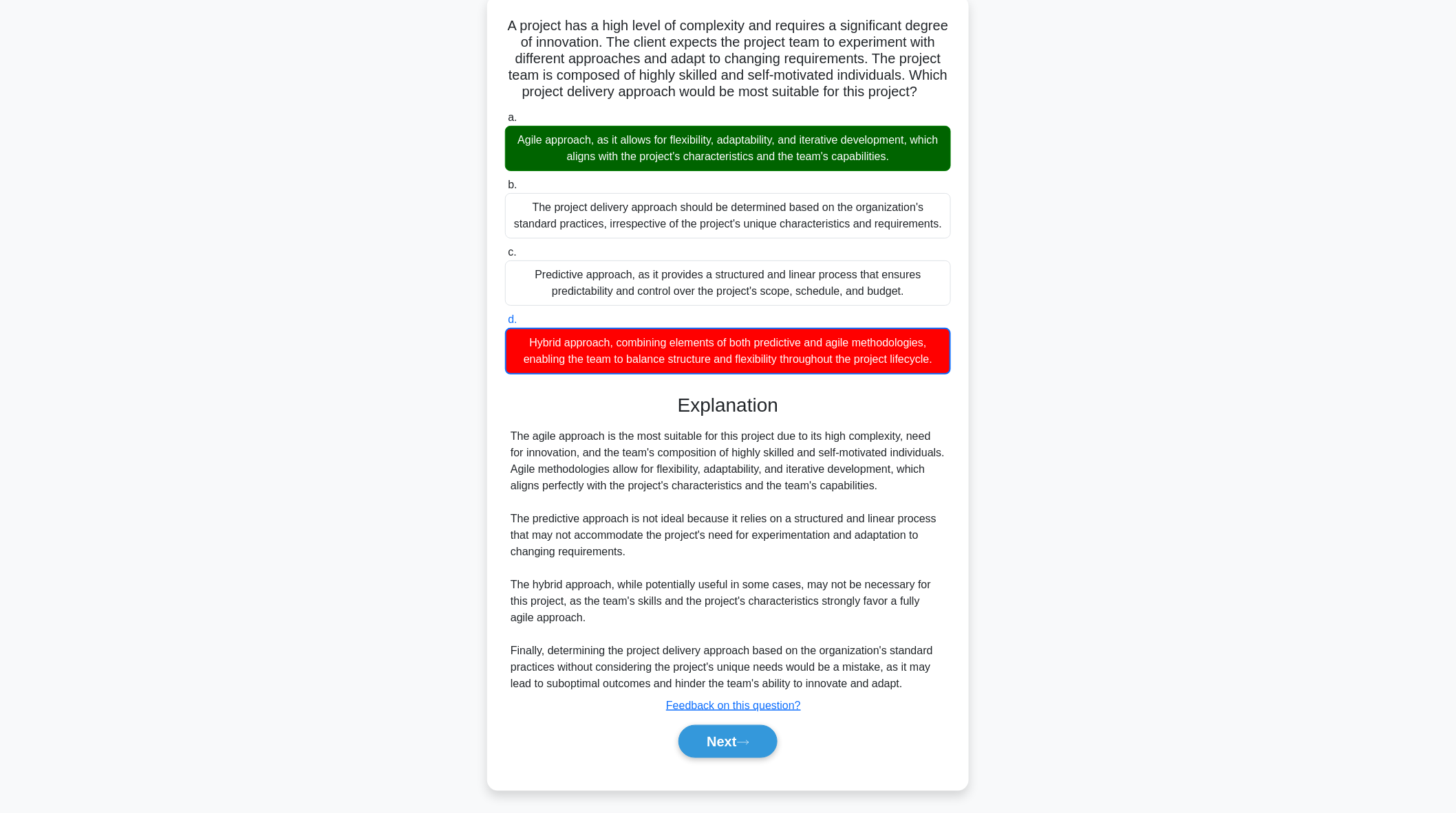
scroll to position [0, 0]
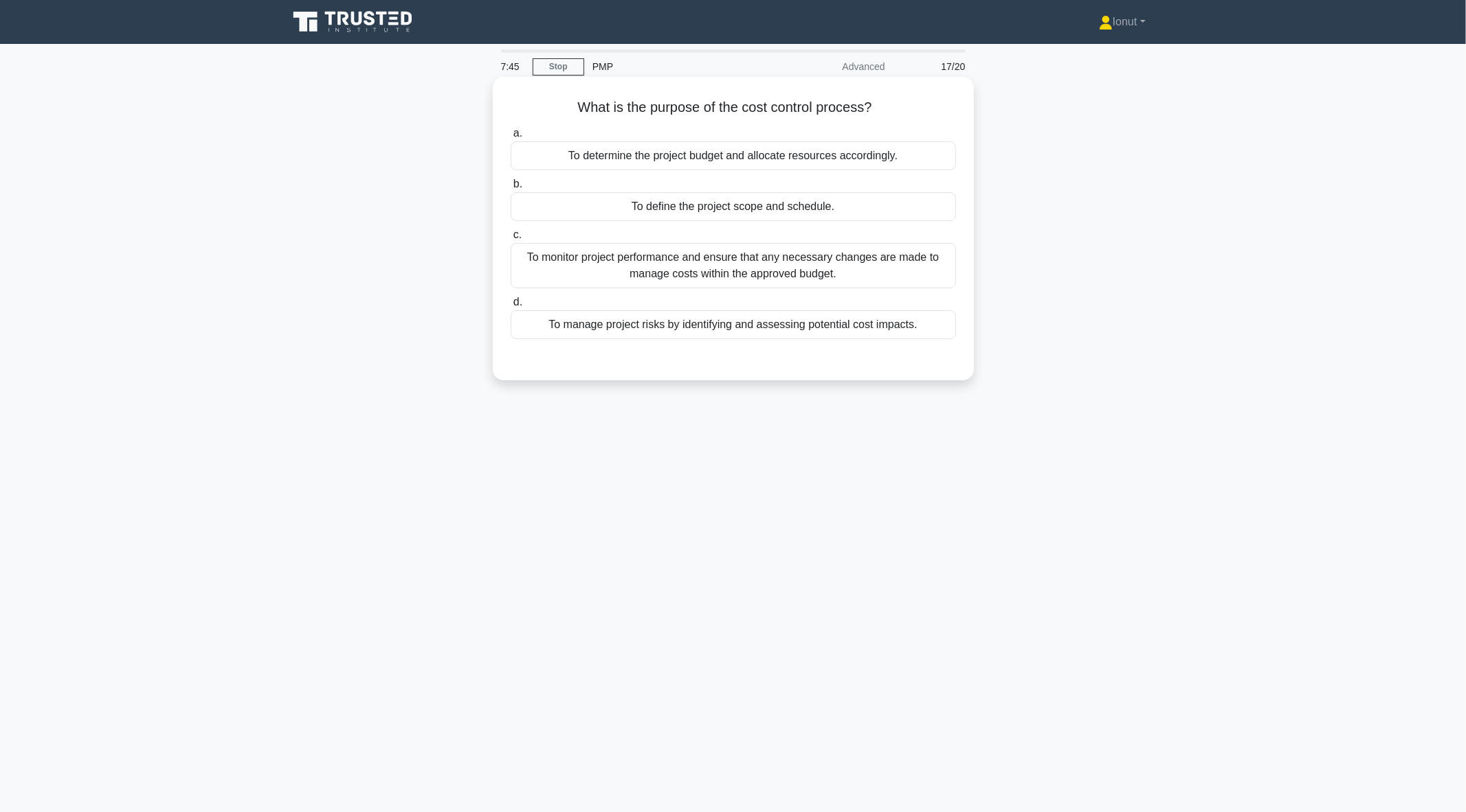
click at [676, 256] on div "To monitor project performance and ensure that any necessary changes are made t…" at bounding box center [733, 266] width 445 height 46
click at [511, 240] on input "c. To monitor project performance and ensure that any necessary changes are mad…" at bounding box center [511, 235] width 0 height 9
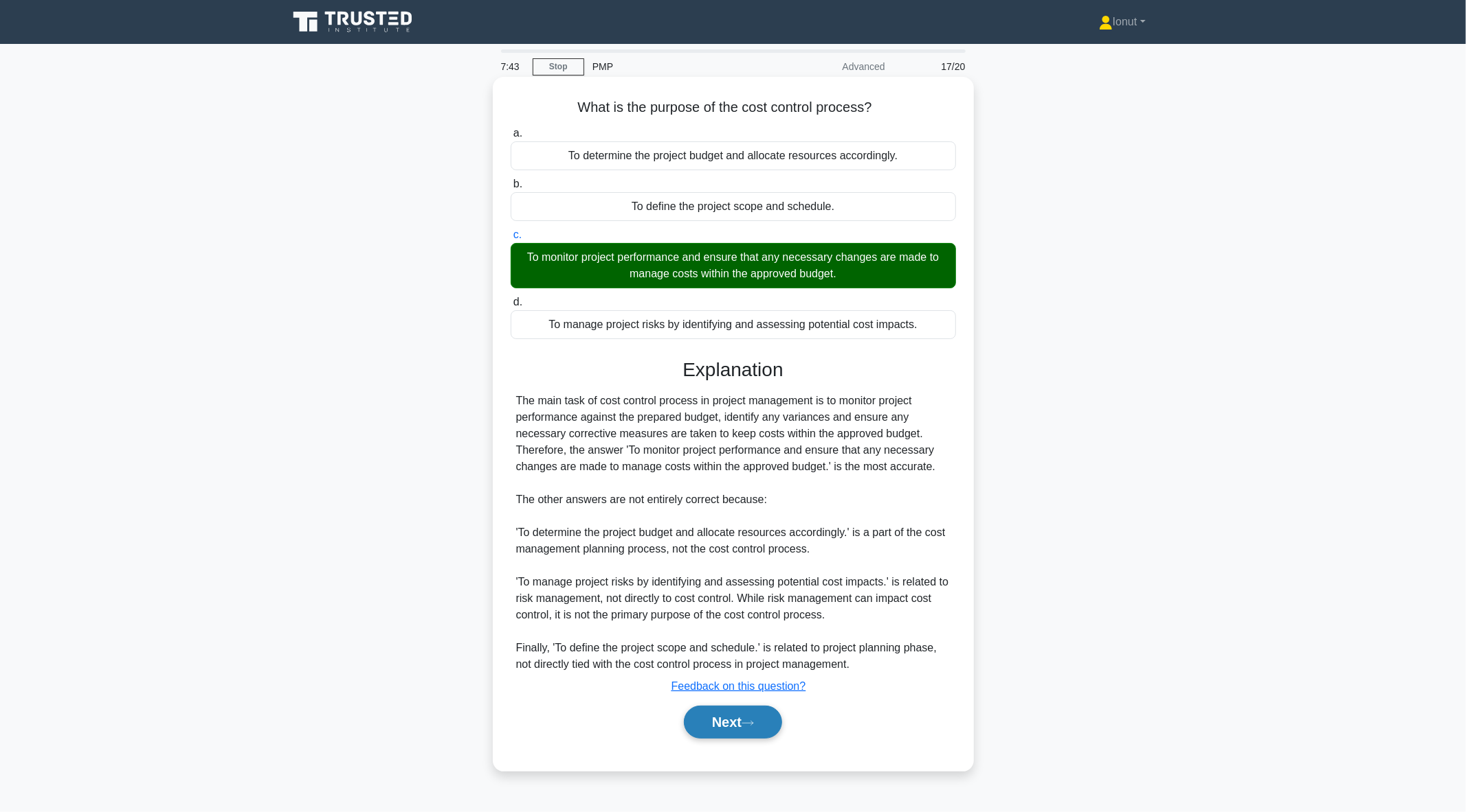
click at [724, 721] on button "Next" at bounding box center [733, 722] width 98 height 33
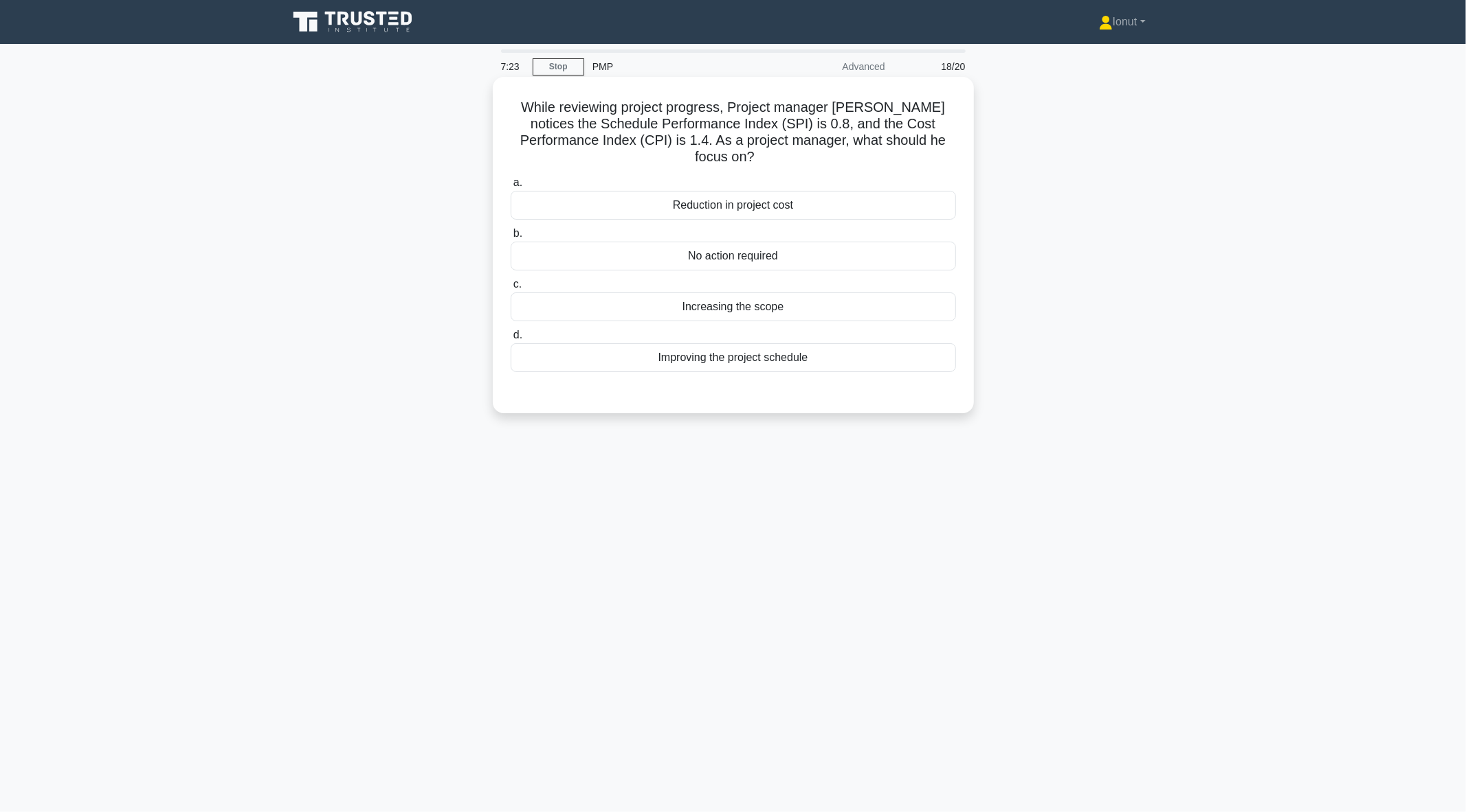
click at [787, 195] on div "Reduction in project cost" at bounding box center [733, 205] width 445 height 29
click at [511, 188] on input "a. Reduction in project cost" at bounding box center [511, 183] width 0 height 9
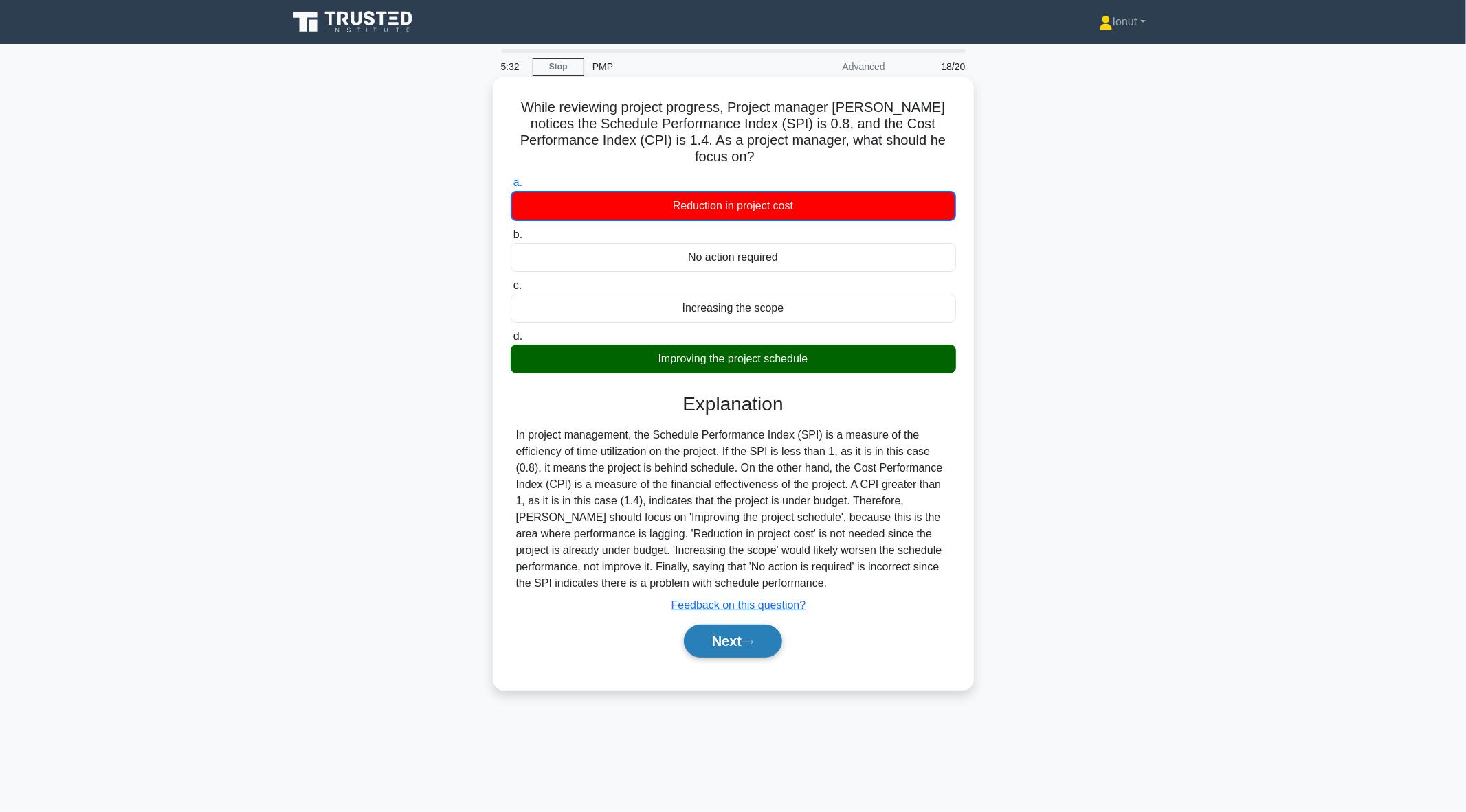
click at [709, 625] on button "Next" at bounding box center [733, 642] width 98 height 33
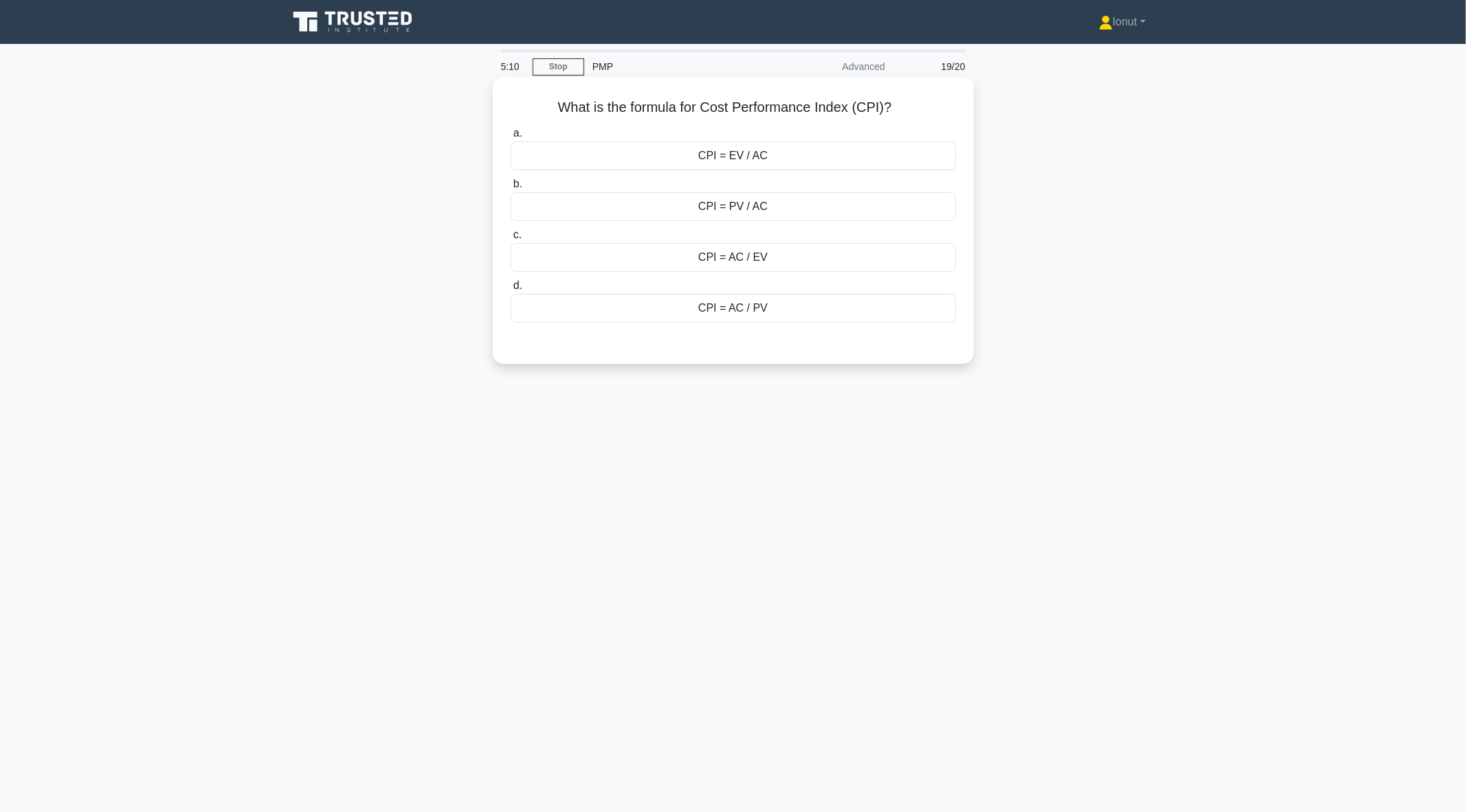
drag, startPoint x: 672, startPoint y: 163, endPoint x: 680, endPoint y: 173, distance: 12.8
click at [673, 162] on div "CPI = EV / AC" at bounding box center [733, 156] width 445 height 29
click at [511, 138] on input "a. CPI = EV / AC" at bounding box center [511, 134] width 0 height 9
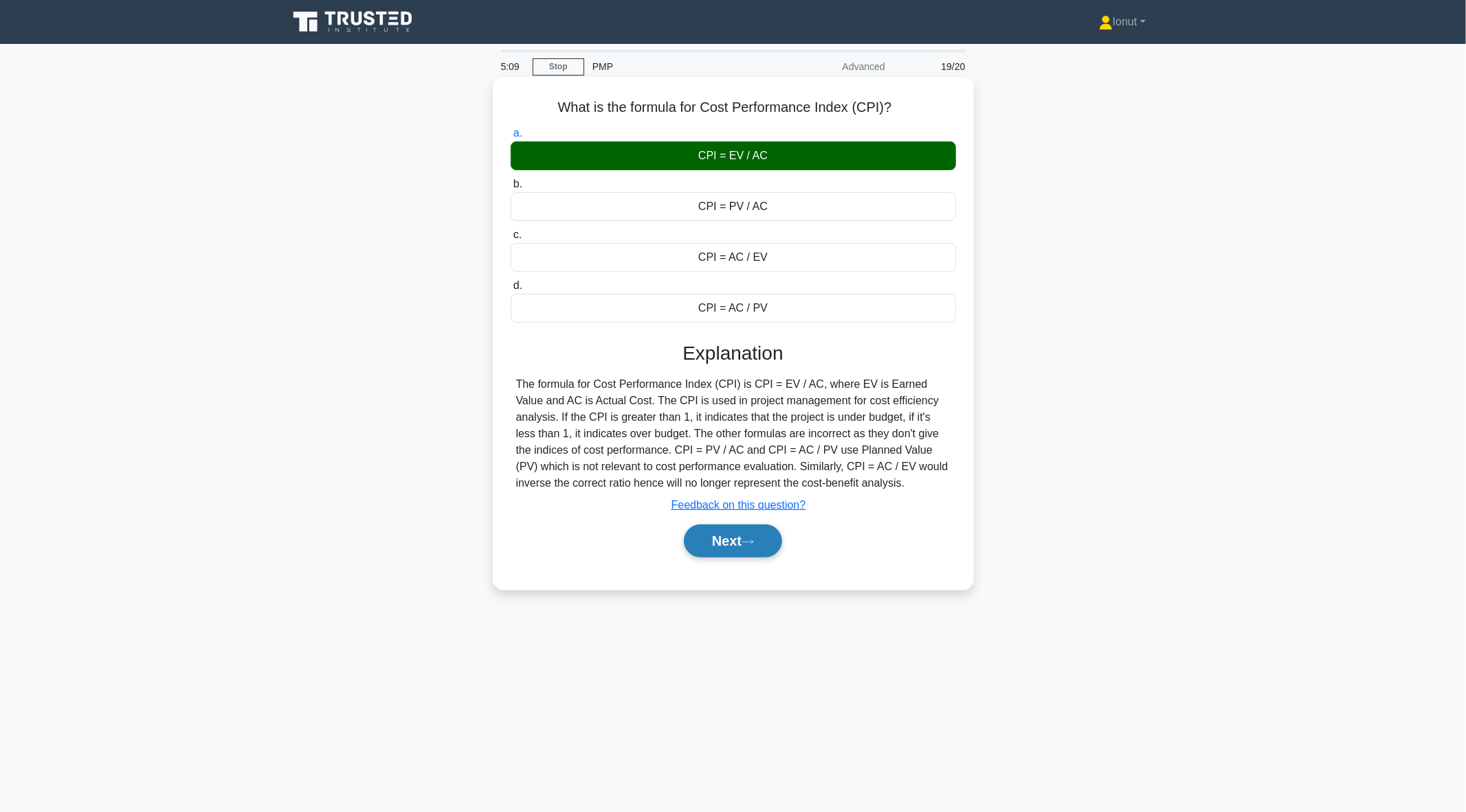
click at [727, 546] on button "Next" at bounding box center [733, 541] width 98 height 33
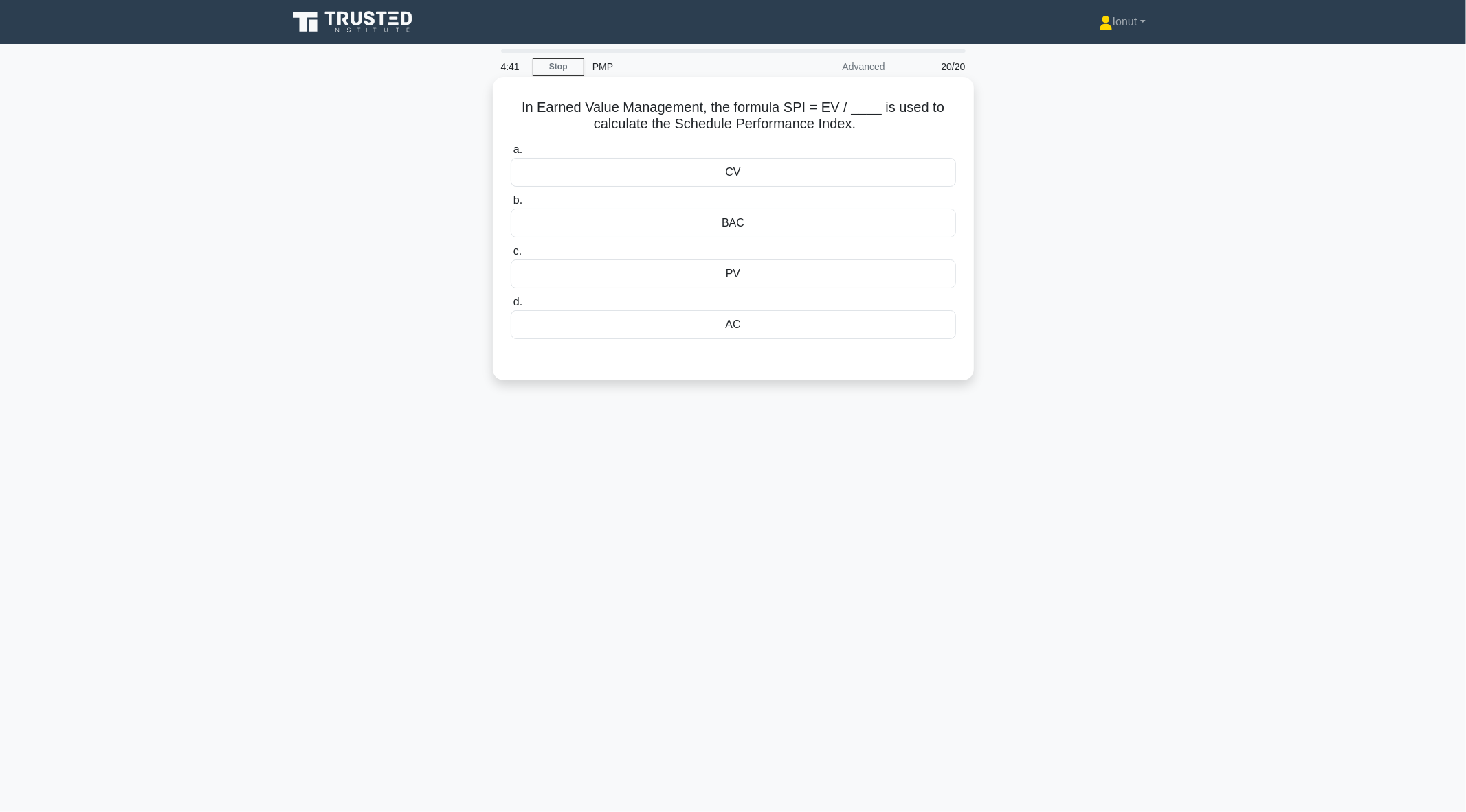
click at [750, 279] on div "PV" at bounding box center [733, 274] width 445 height 29
click at [511, 256] on input "c. PV" at bounding box center [511, 252] width 0 height 9
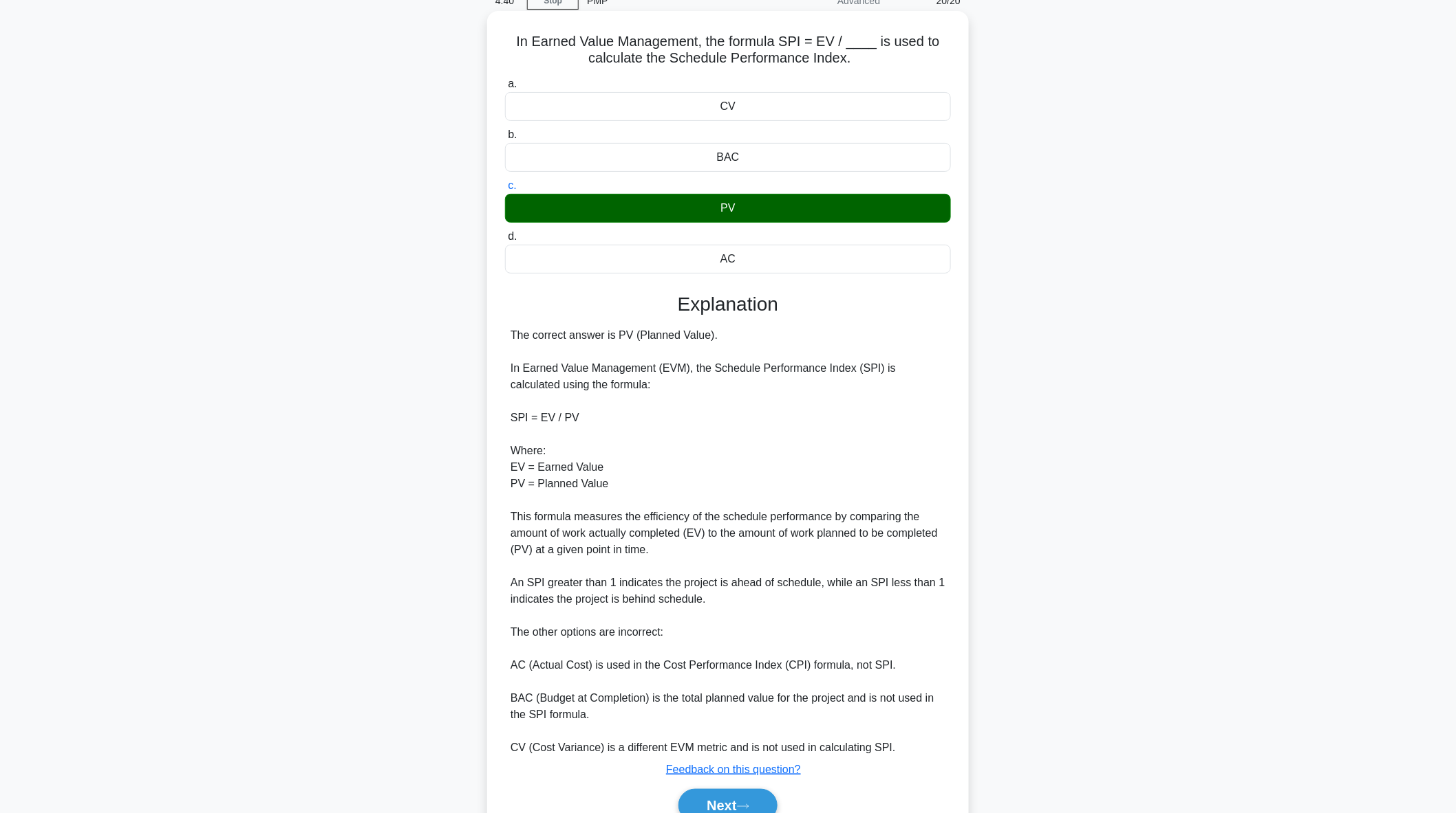
scroll to position [133, 0]
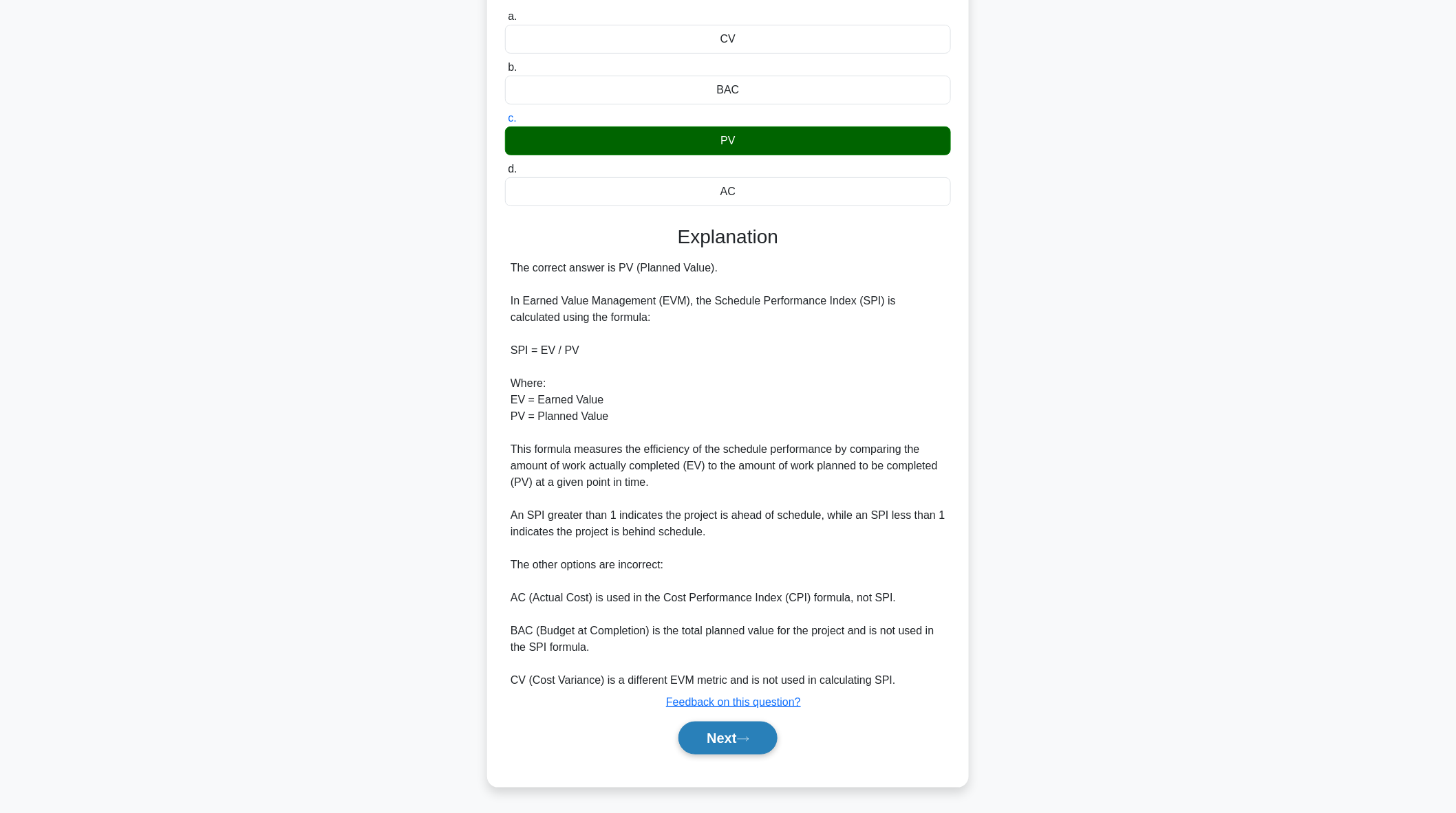
click at [737, 734] on button "Next" at bounding box center [727, 738] width 98 height 33
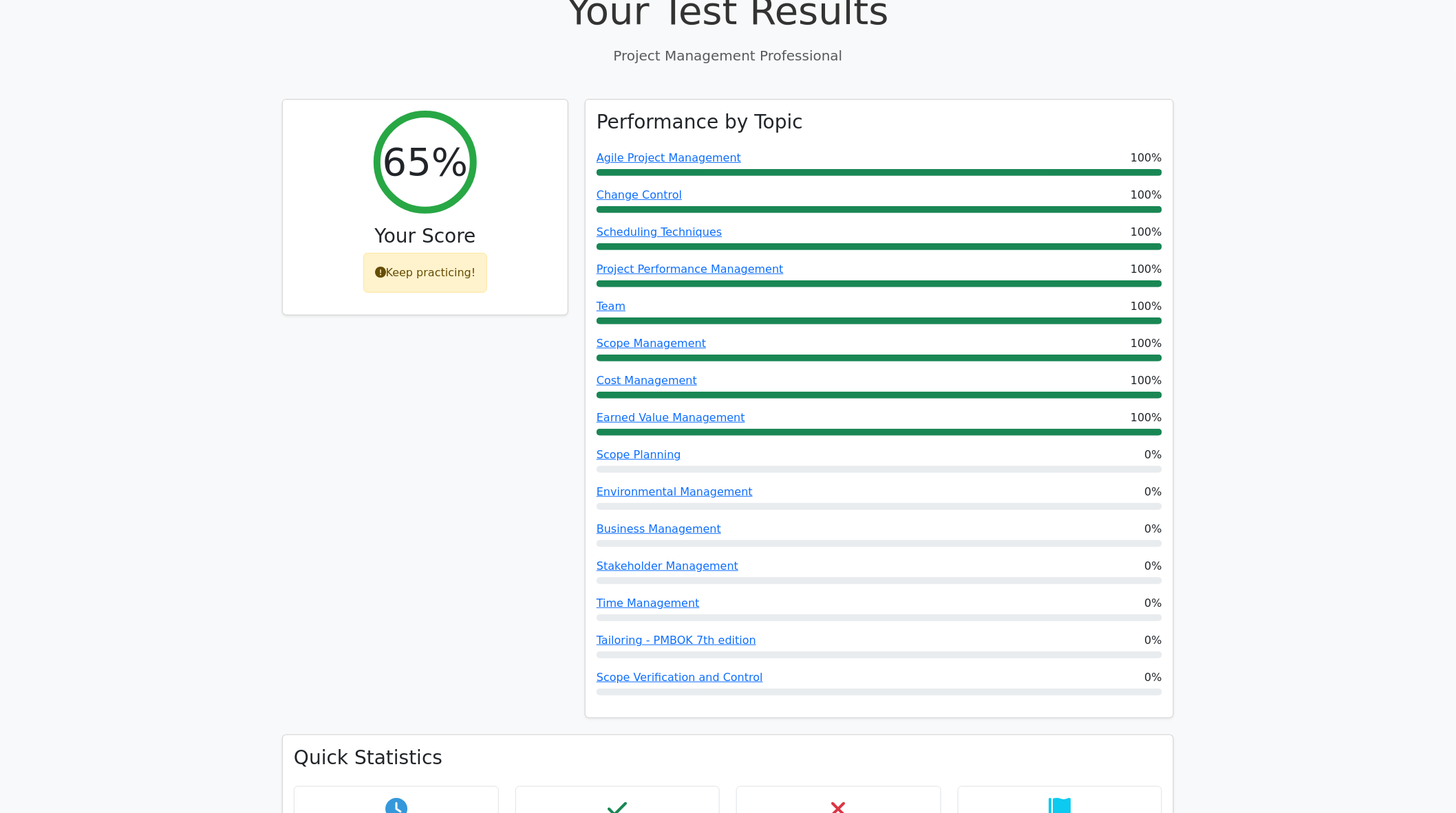
scroll to position [76, 0]
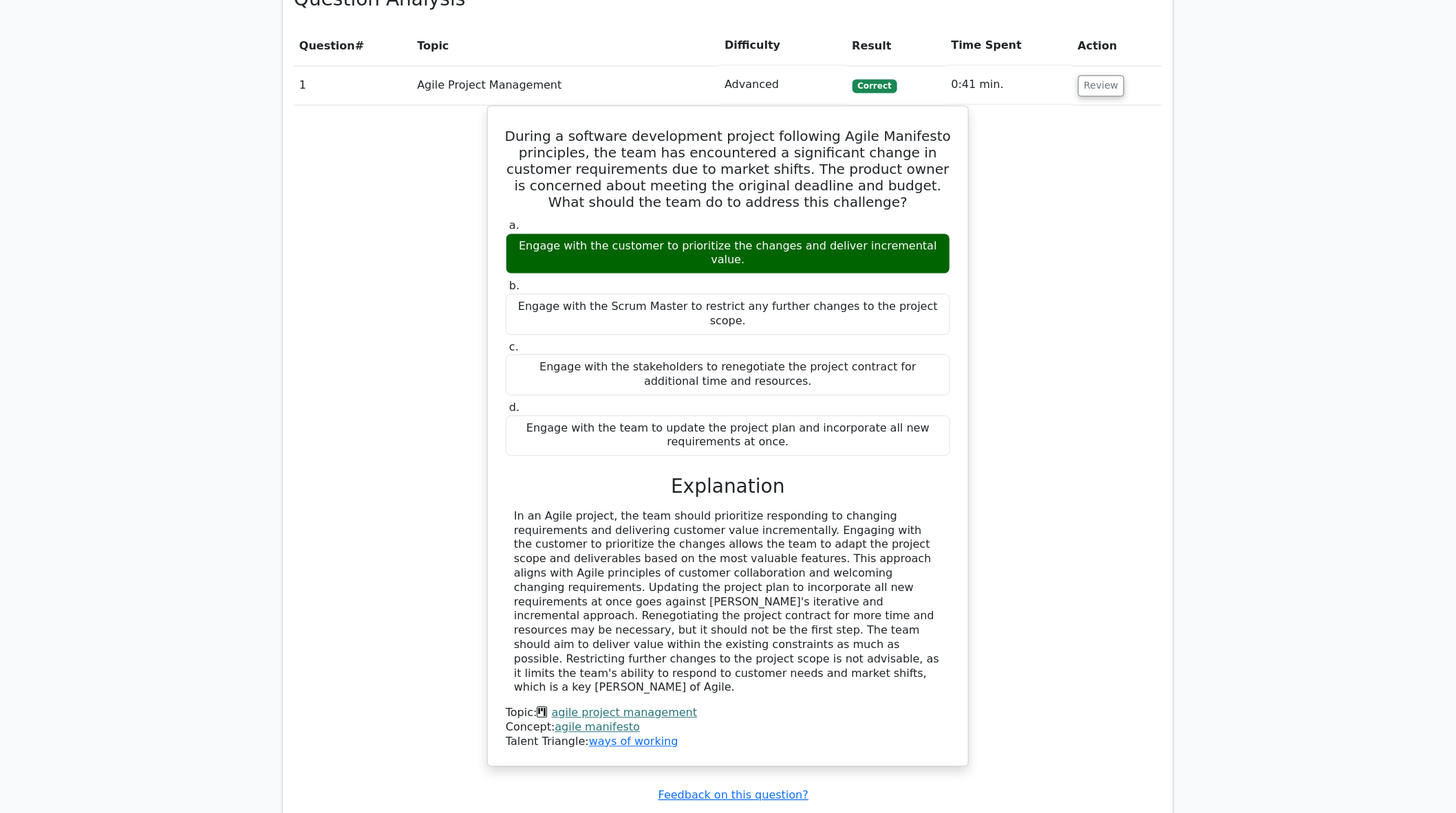
scroll to position [1249, 0]
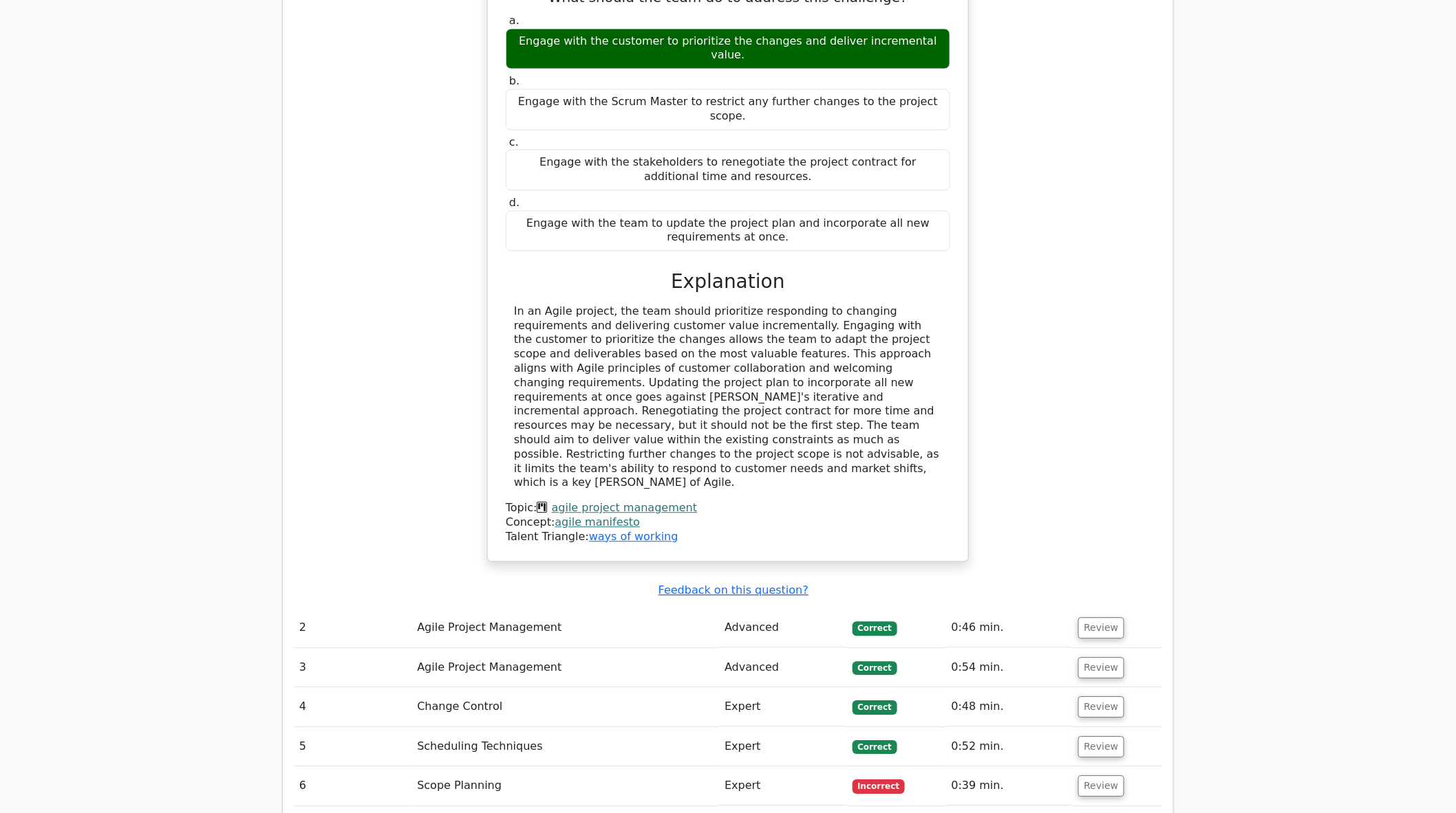
click at [1447, 485] on main "Your Test Results Project Management Professional 65% Your Score Keep practicin…" at bounding box center [728, 143] width 1456 height 2695
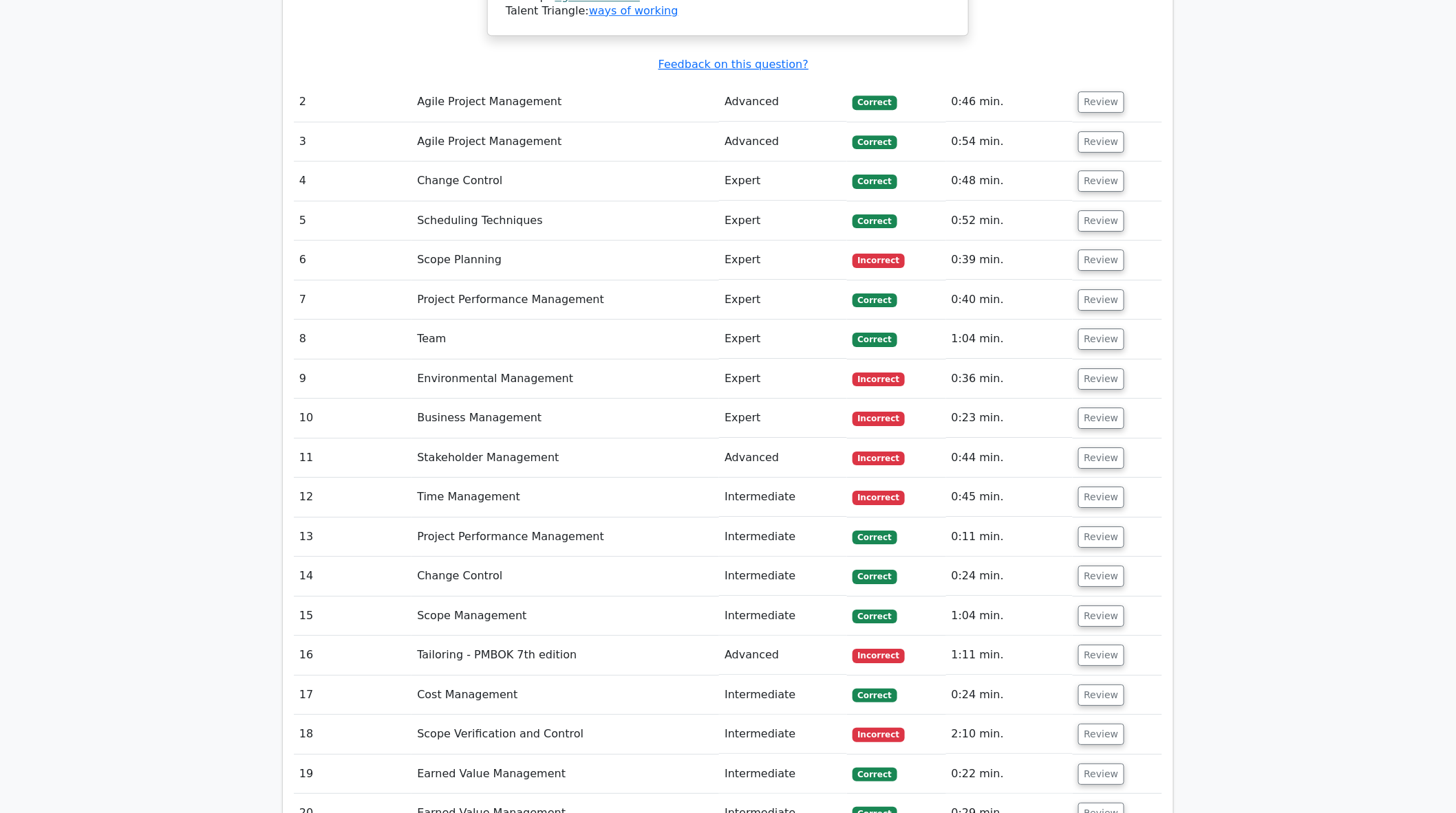
scroll to position [1780, 0]
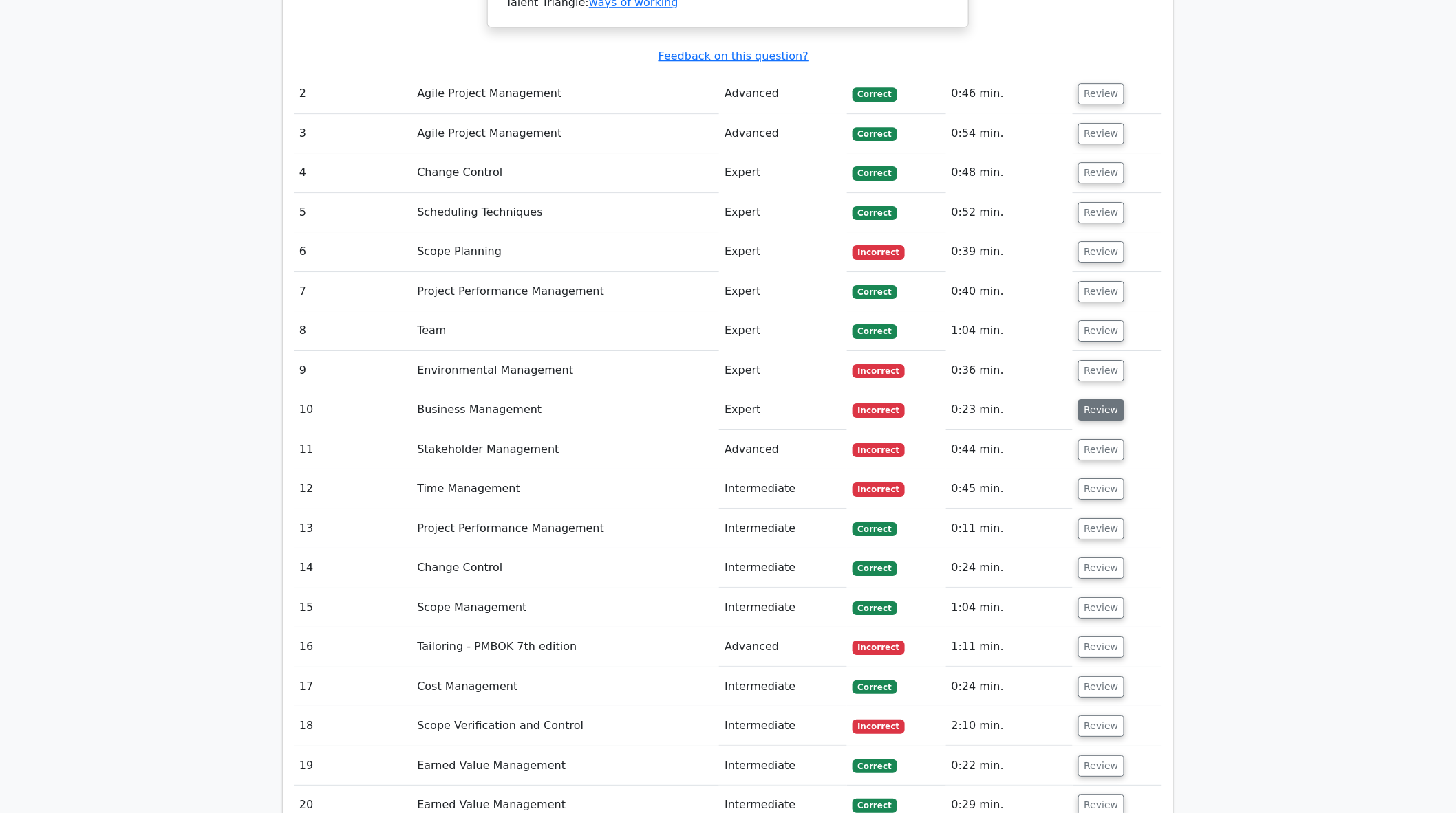
click at [1094, 400] on button "Review" at bounding box center [1101, 411] width 47 height 22
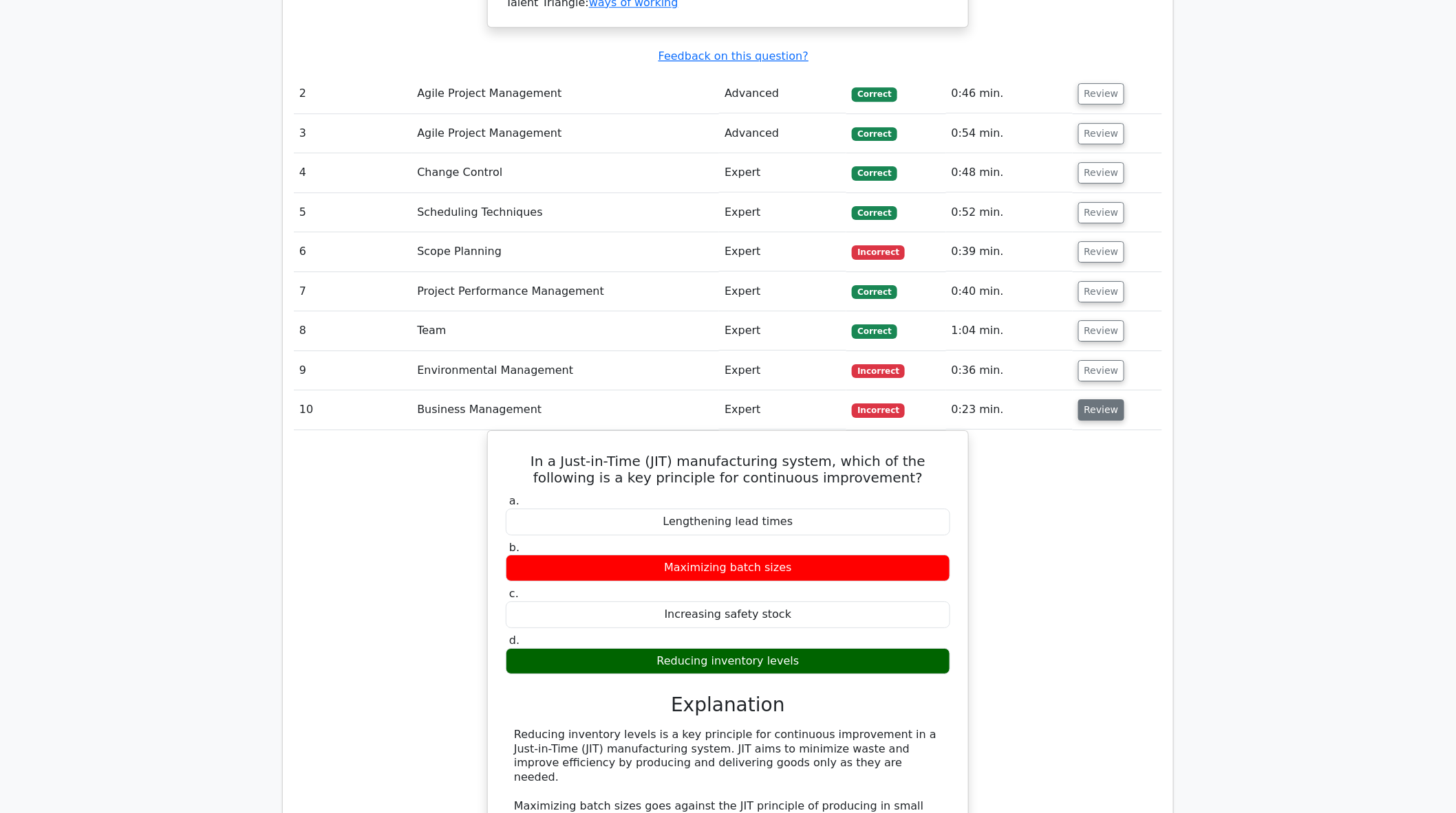
click at [1094, 400] on button "Review" at bounding box center [1101, 411] width 47 height 22
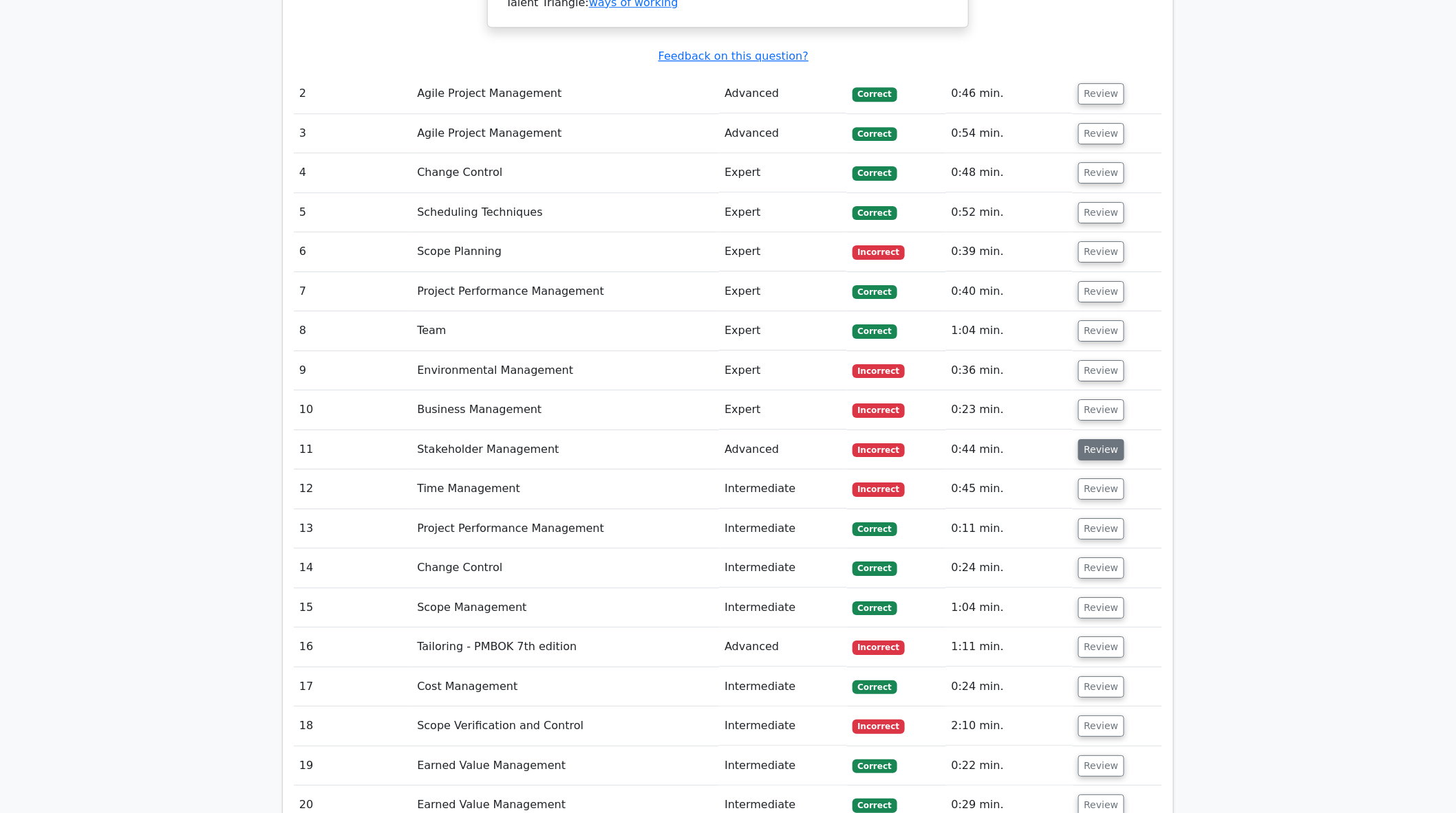
click at [1096, 439] on button "Review" at bounding box center [1101, 450] width 47 height 22
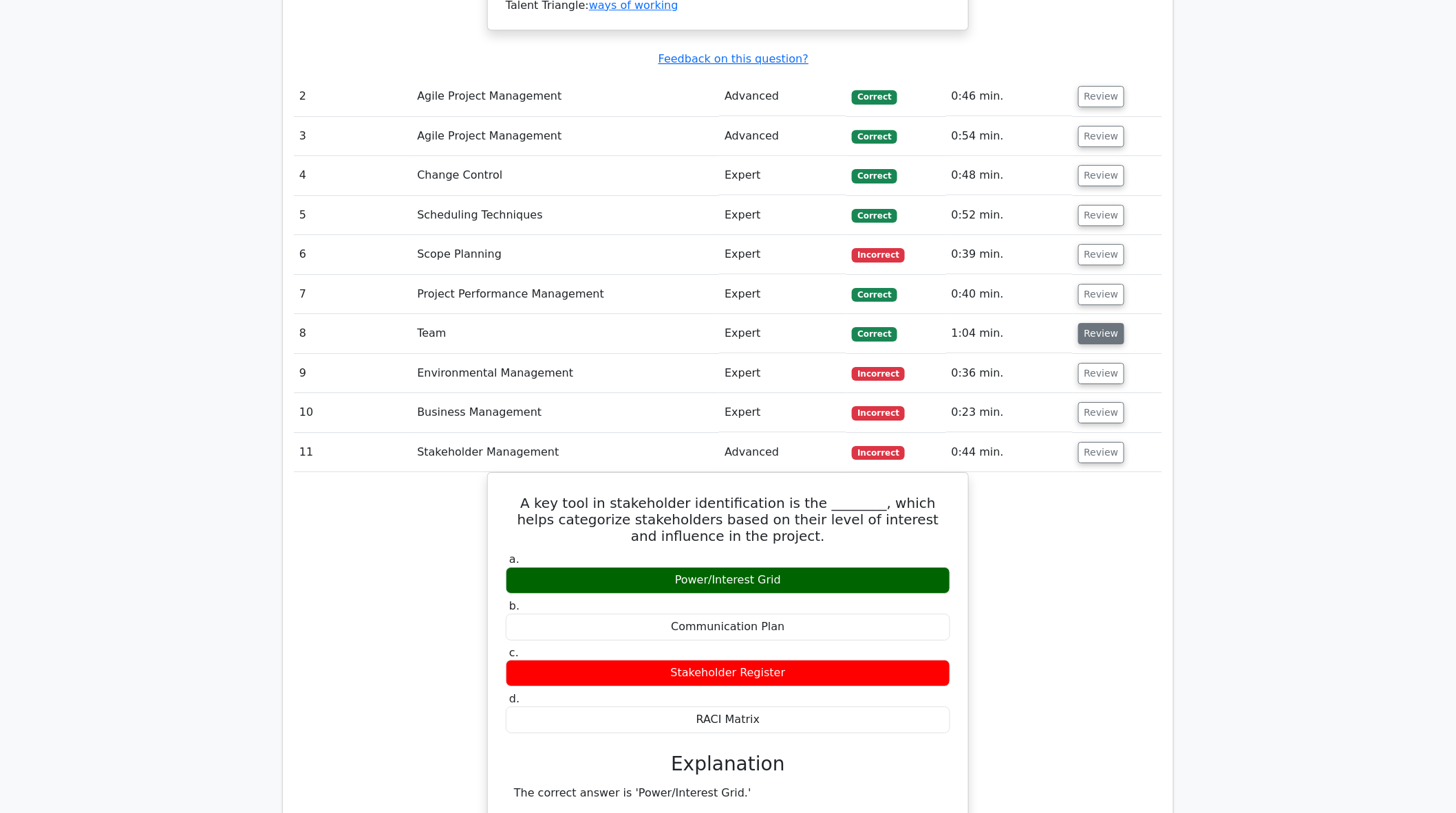
scroll to position [1627, 0]
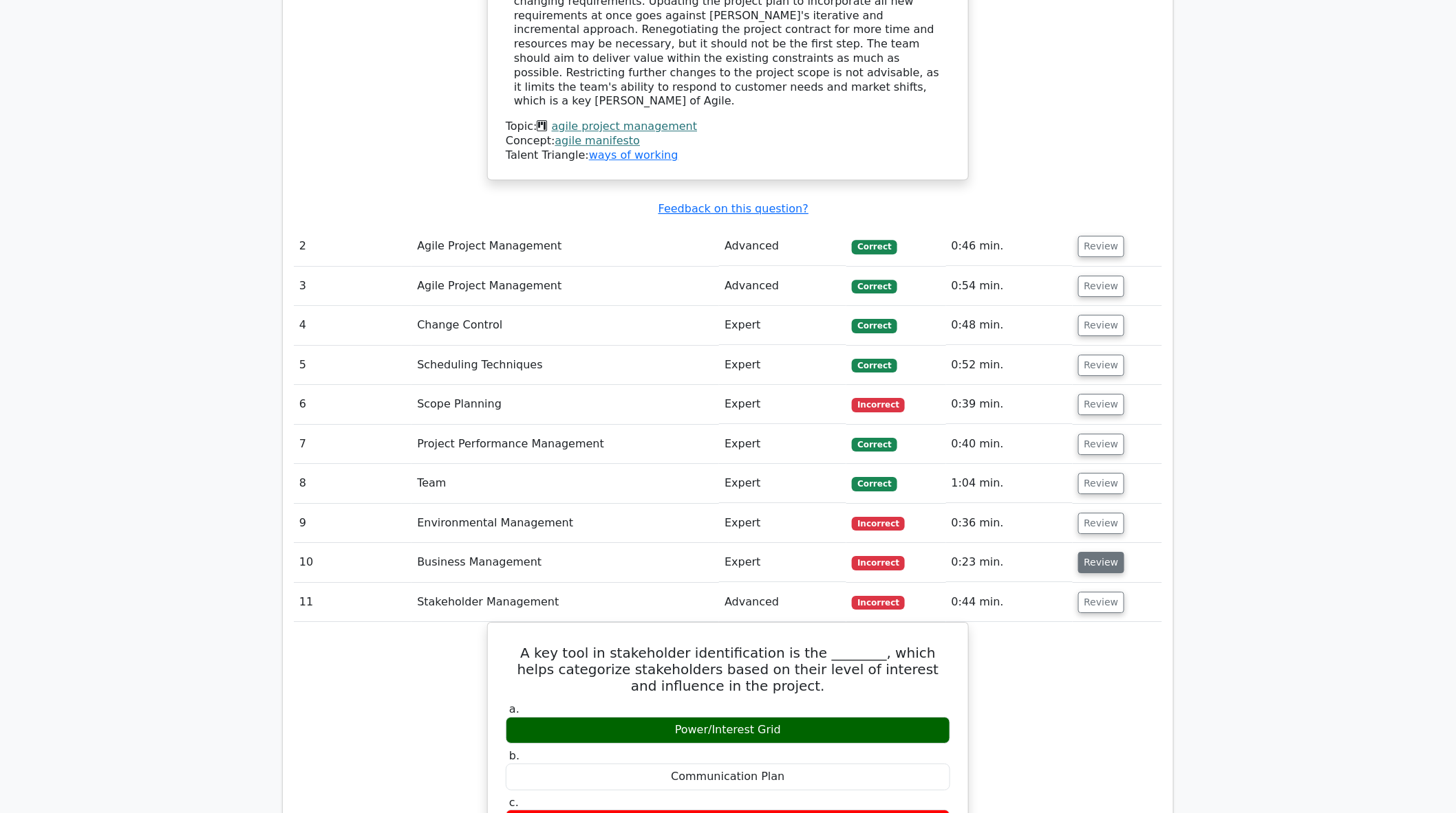
click at [1098, 552] on button "Review" at bounding box center [1101, 563] width 47 height 22
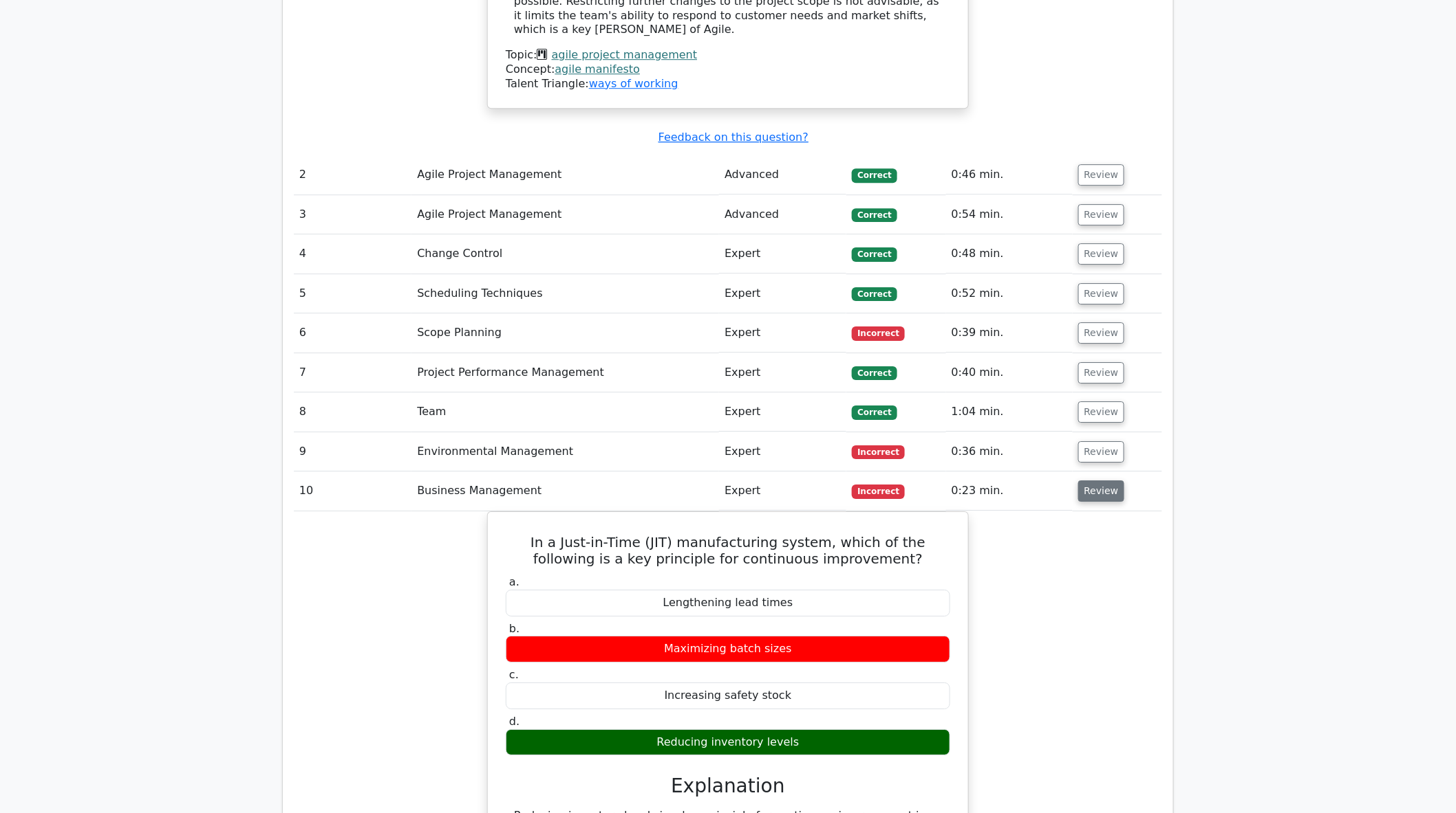
scroll to position [1857, 0]
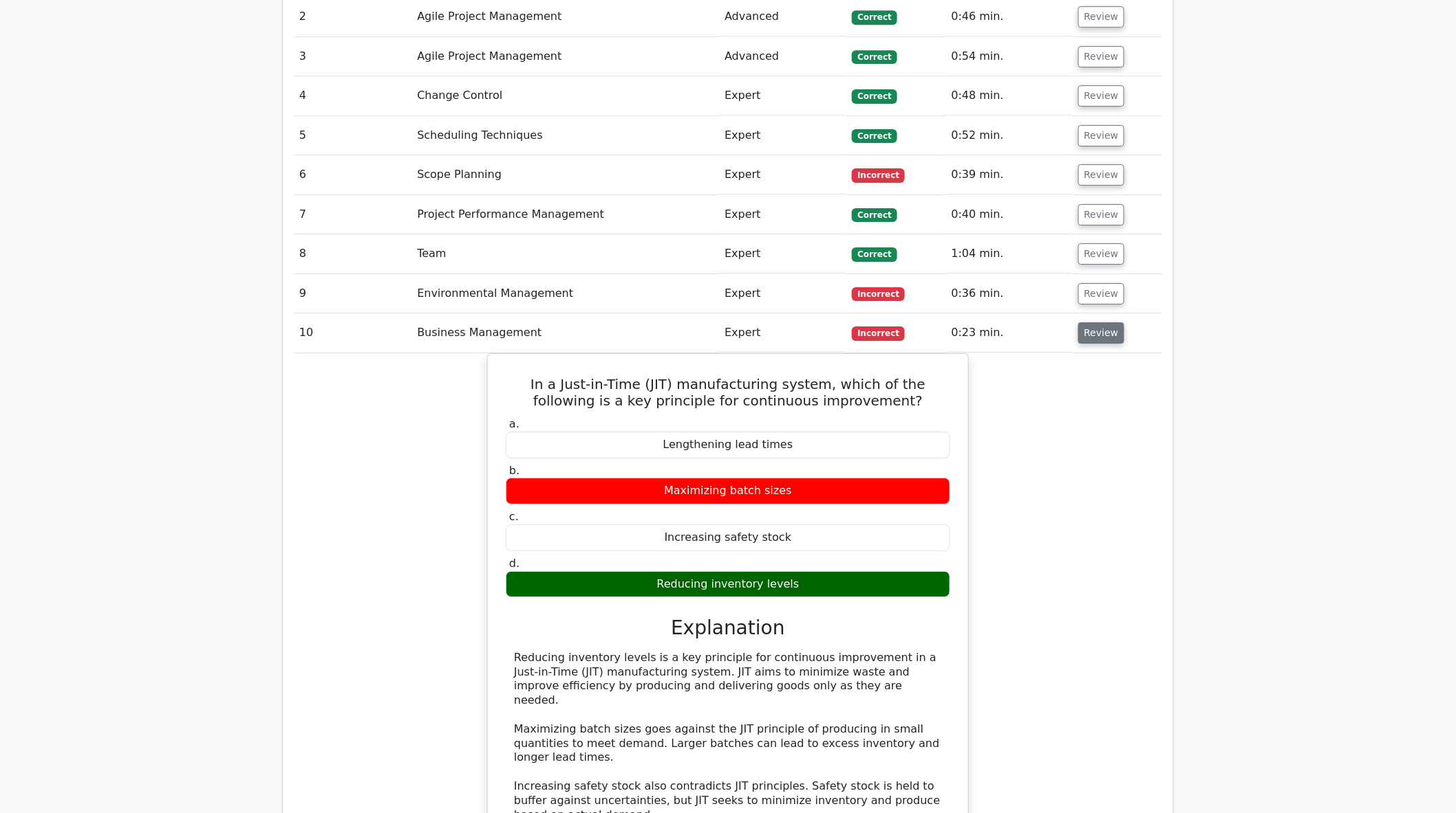
click at [1096, 323] on button "Review" at bounding box center [1101, 333] width 47 height 22
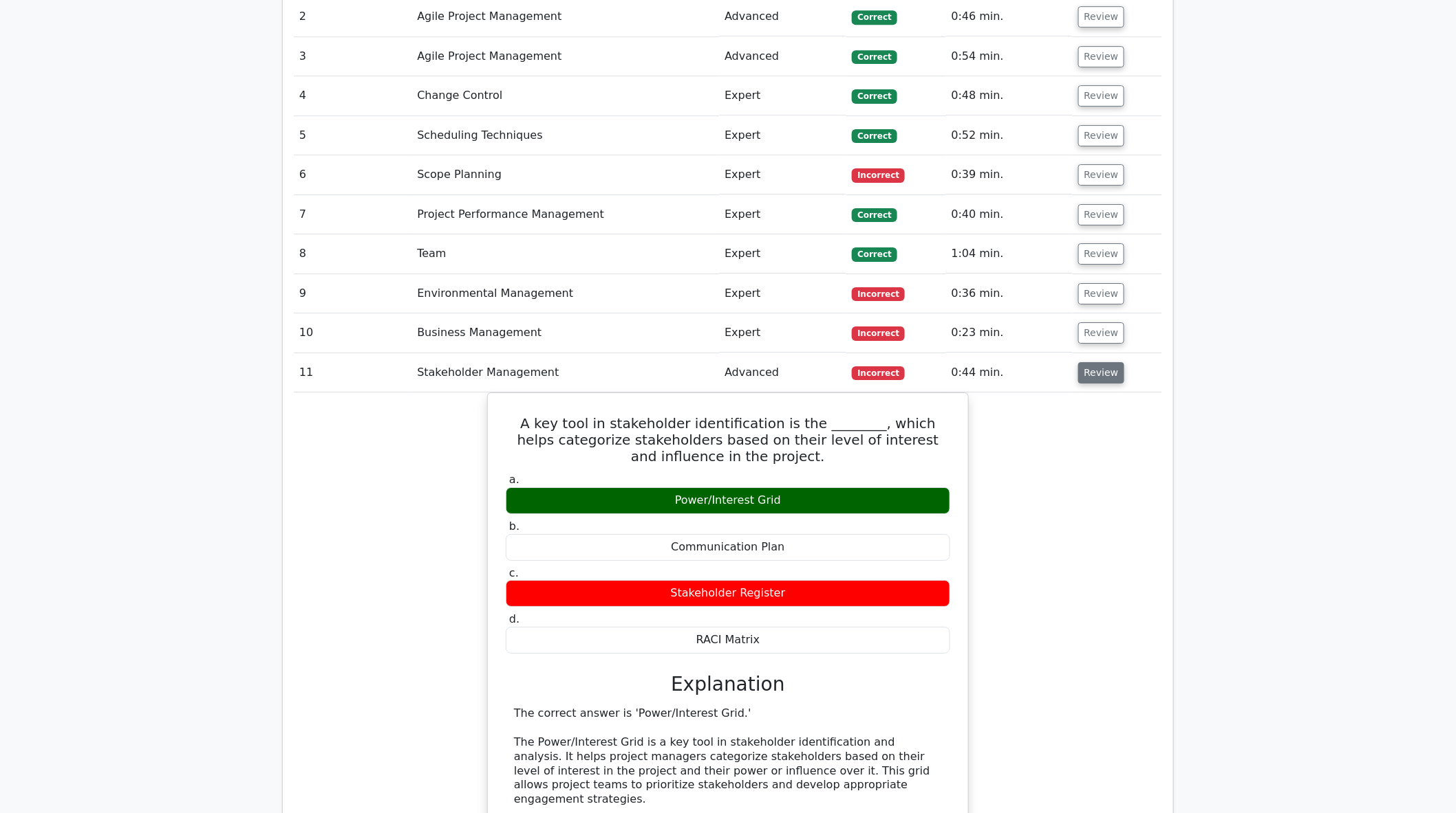
click at [1089, 362] on button "Review" at bounding box center [1101, 373] width 47 height 22
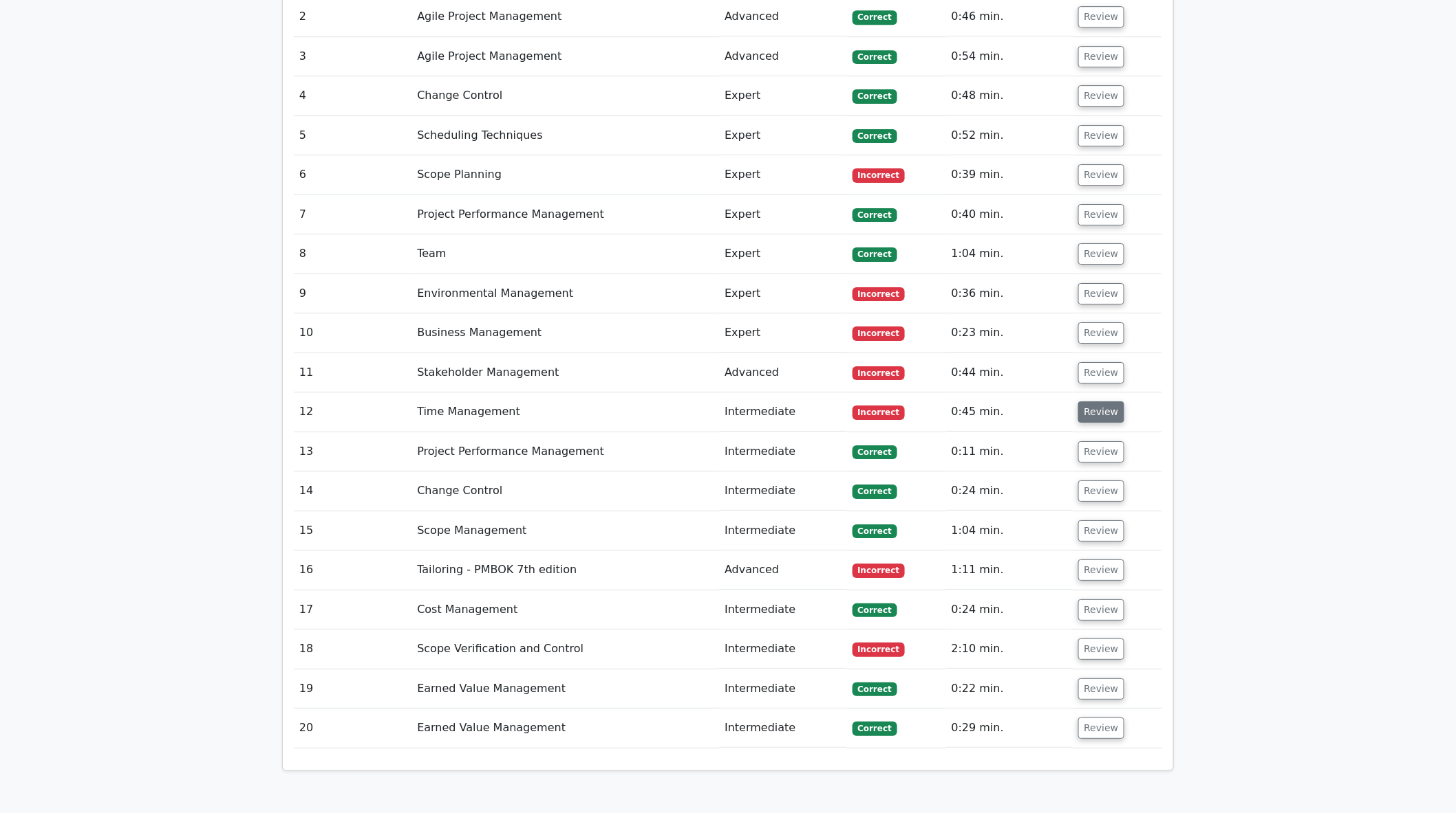
click at [1104, 402] on button "Review" at bounding box center [1101, 412] width 47 height 22
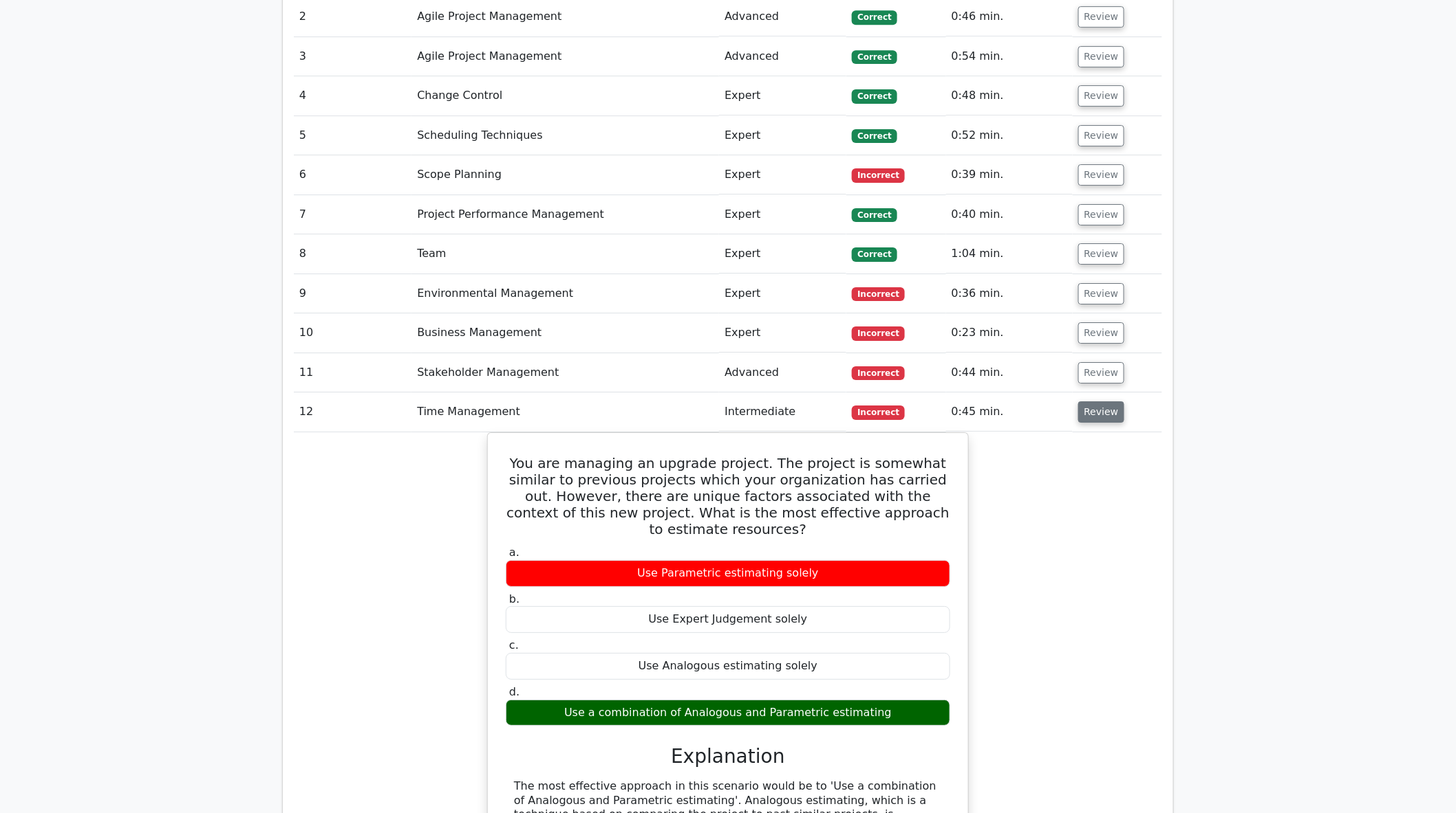
click at [1088, 402] on button "Review" at bounding box center [1101, 412] width 47 height 22
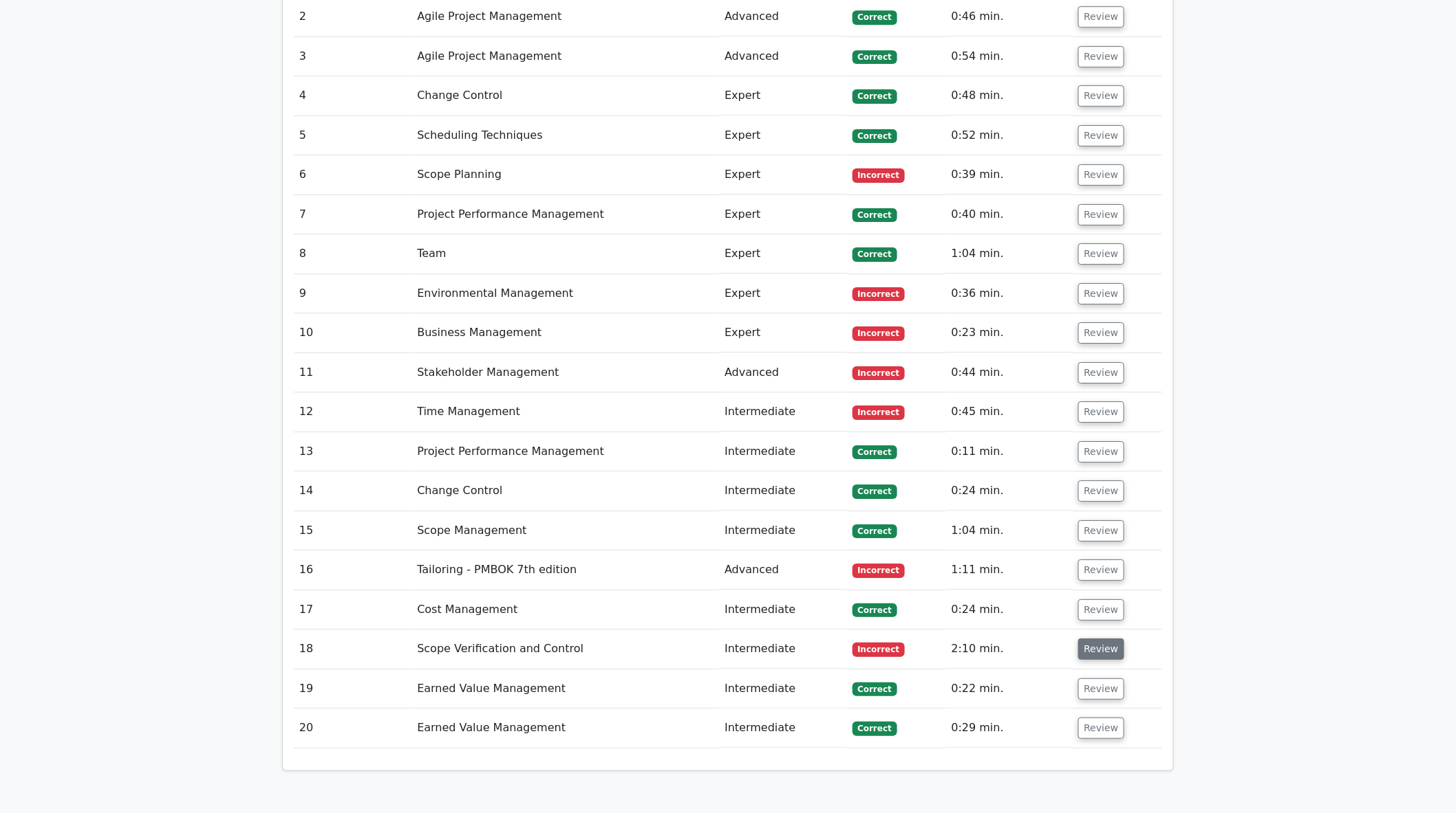
click at [1102, 639] on button "Review" at bounding box center [1101, 650] width 47 height 22
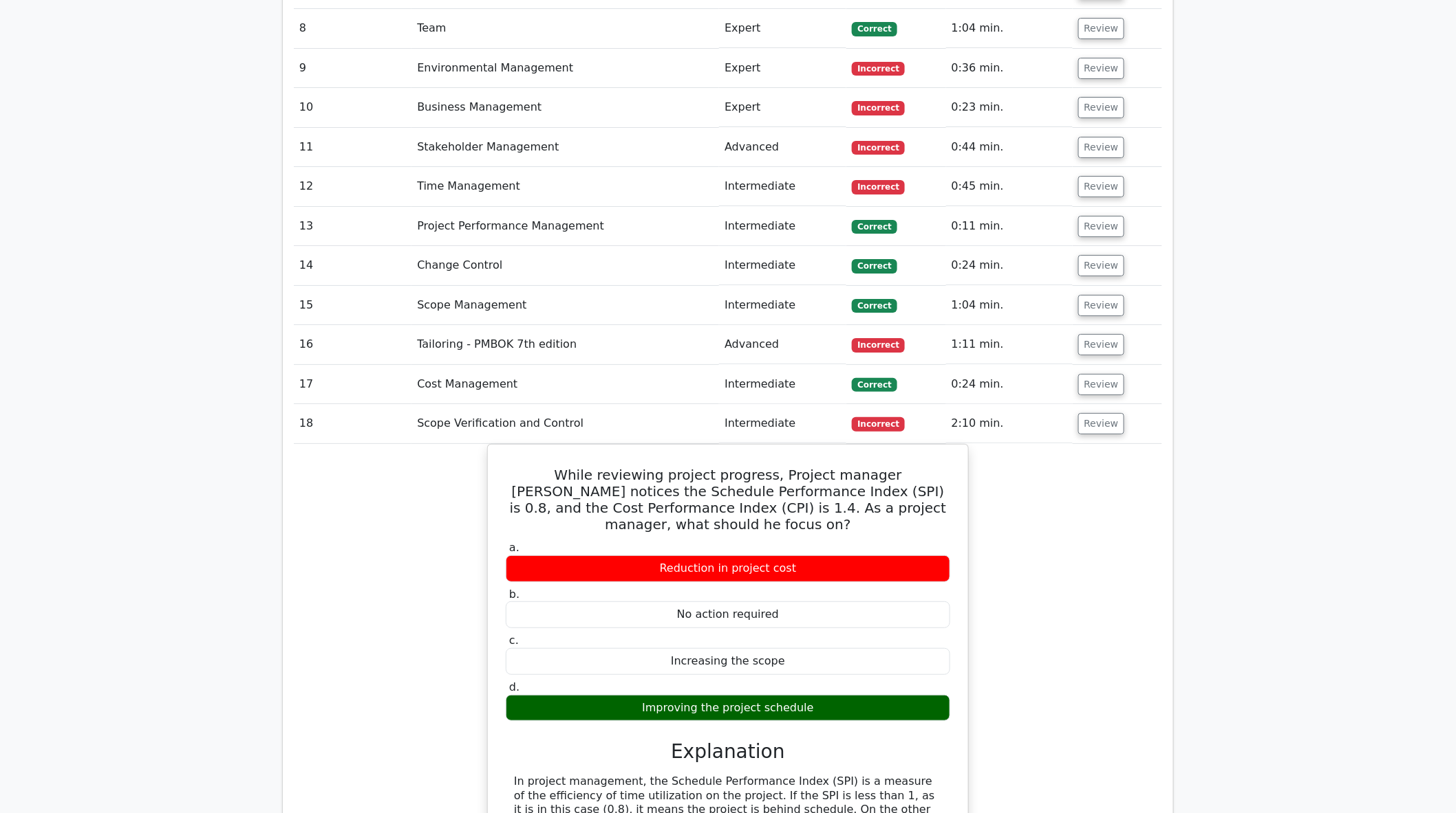
scroll to position [2085, 0]
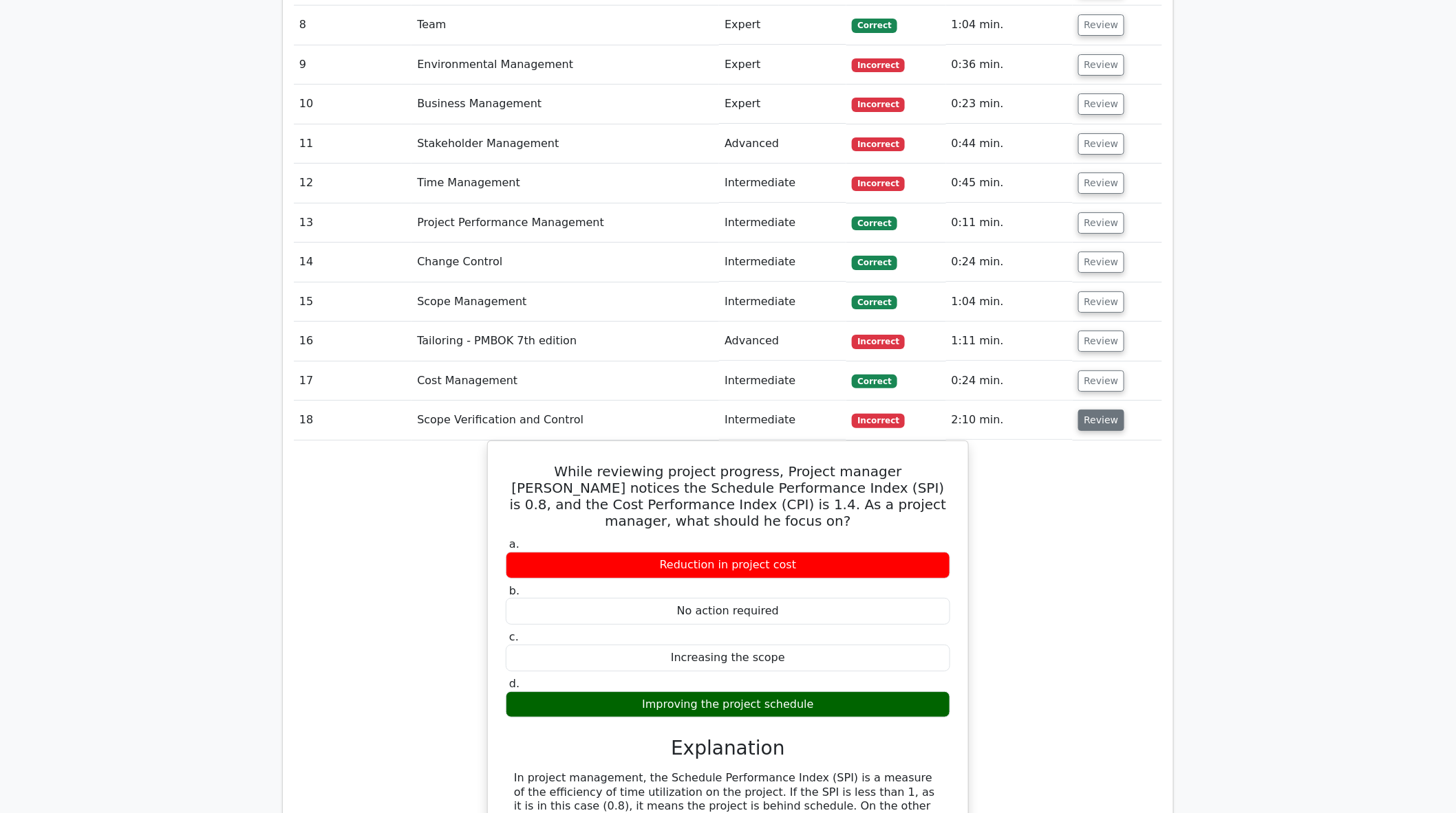
click at [1104, 410] on button "Review" at bounding box center [1101, 420] width 47 height 22
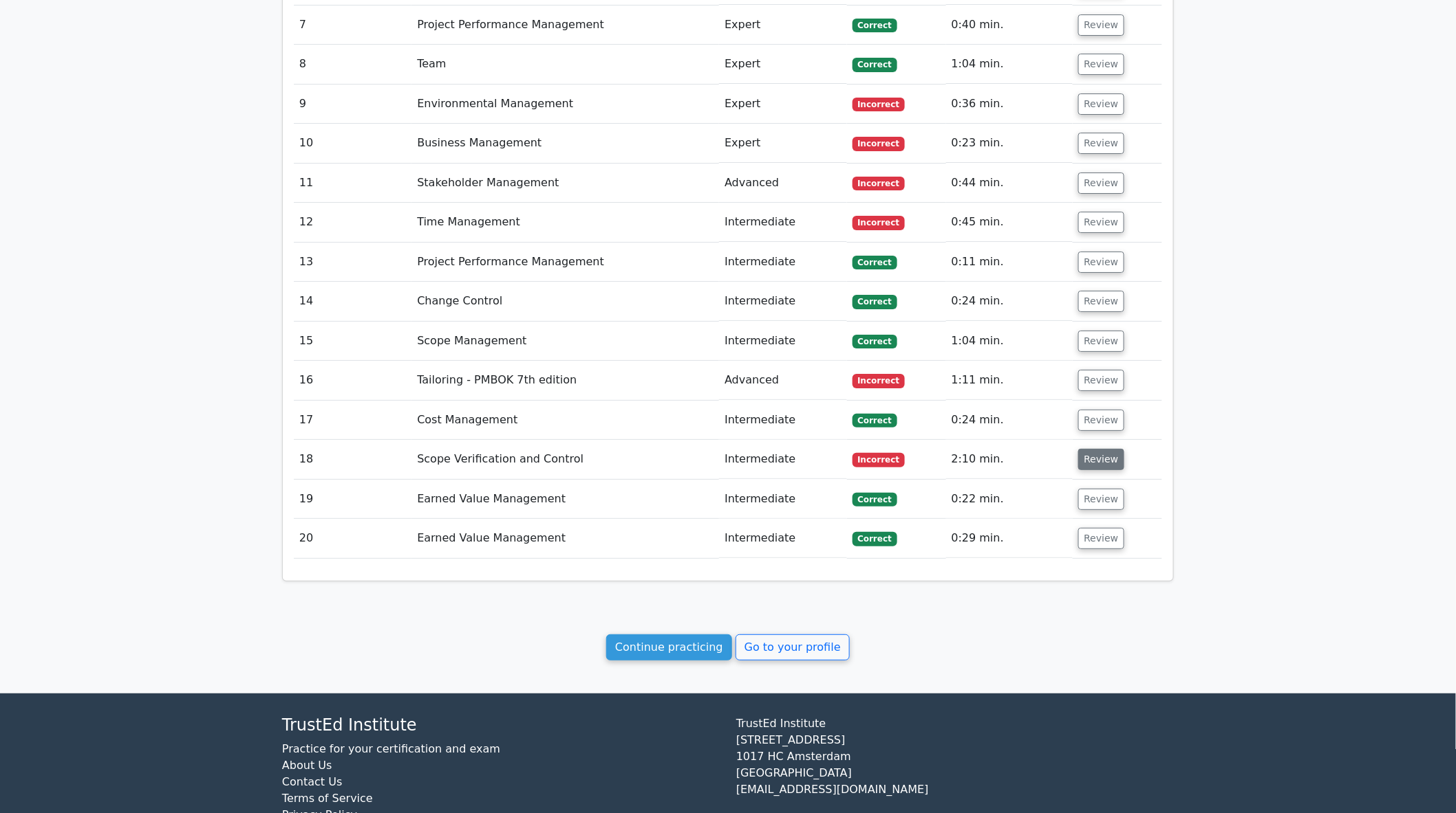
click at [1109, 449] on button "Review" at bounding box center [1101, 460] width 47 height 22
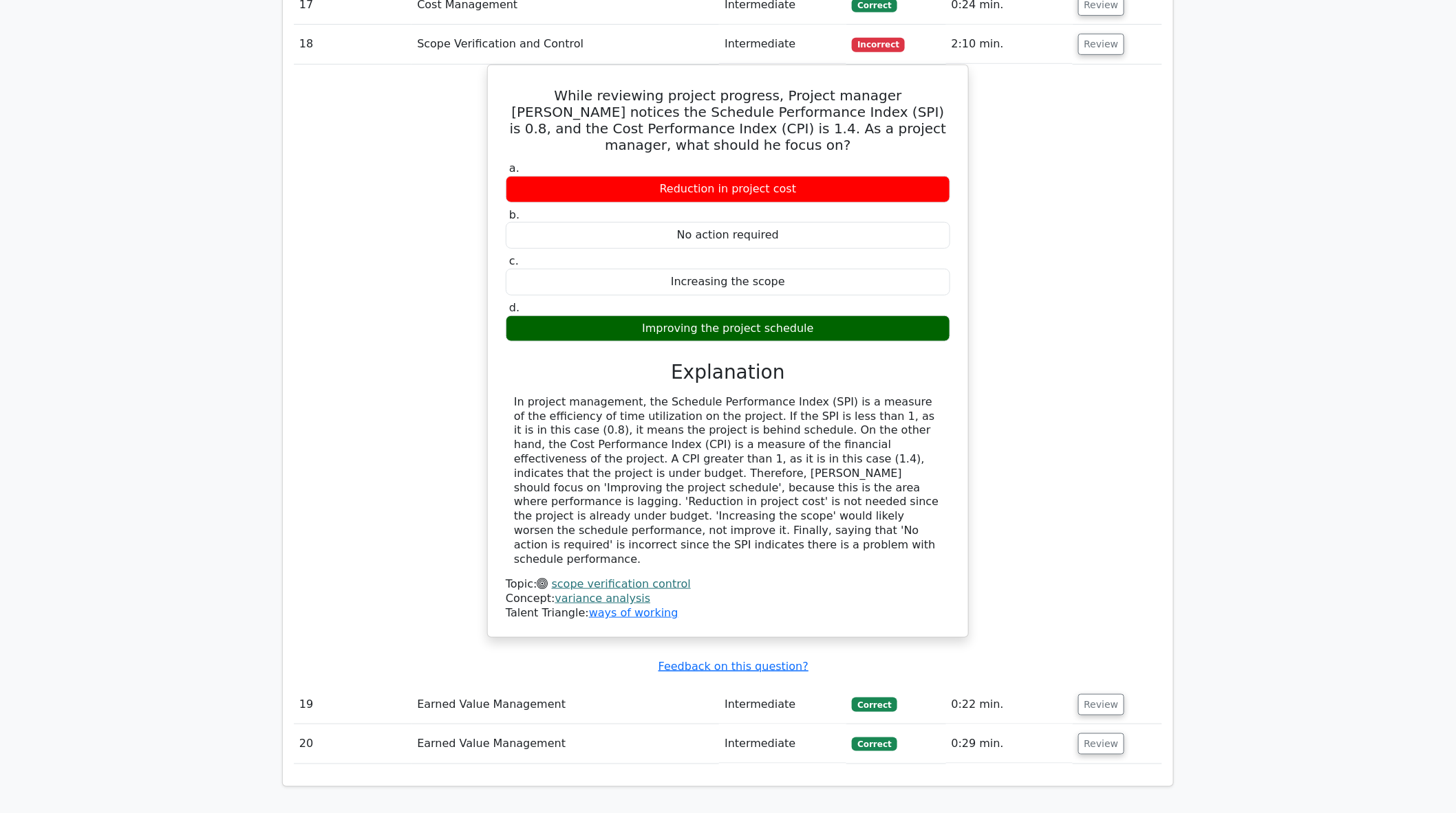
scroll to position [2622, 0]
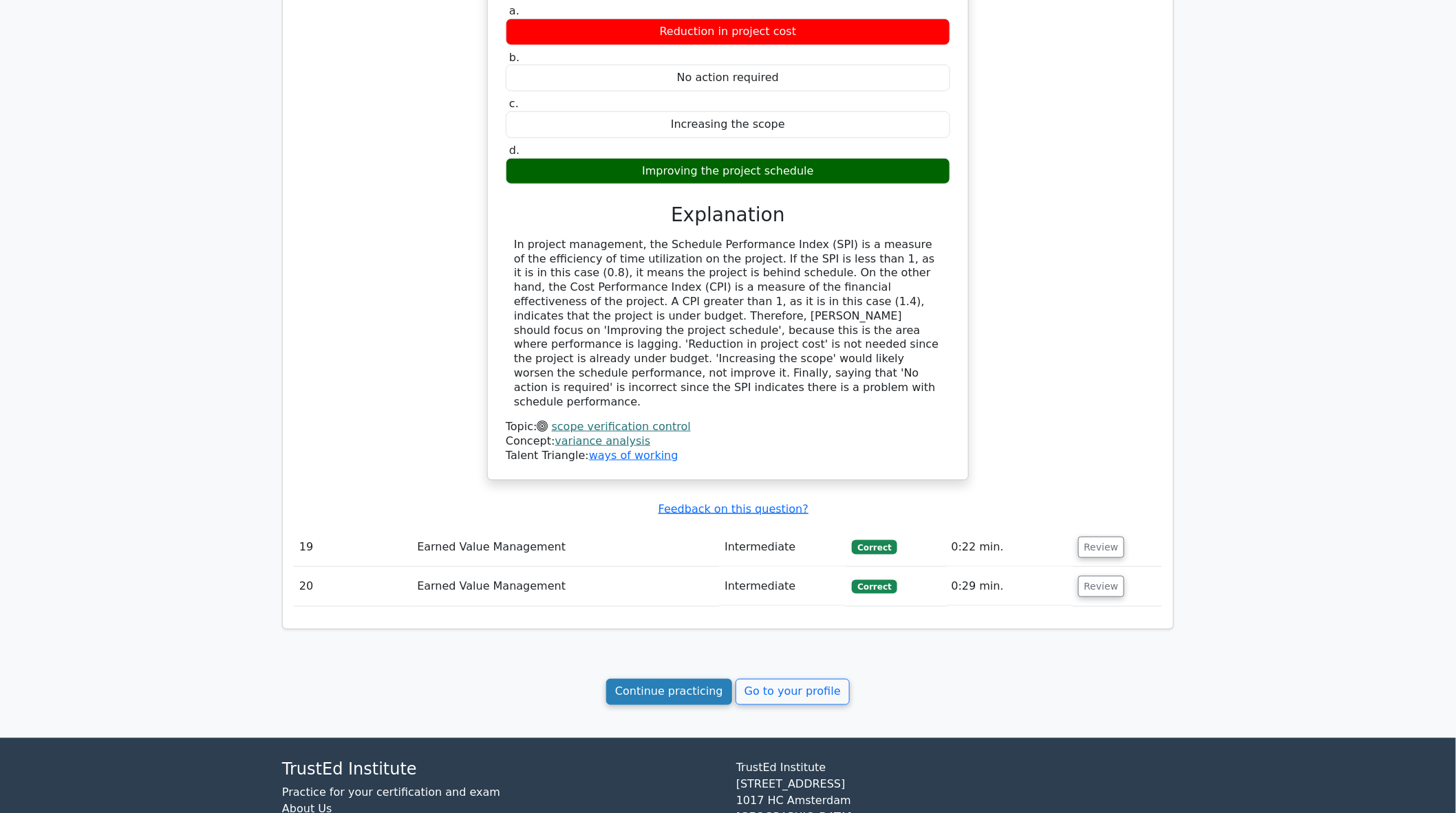
click at [661, 679] on link "Continue practicing" at bounding box center [669, 692] width 126 height 26
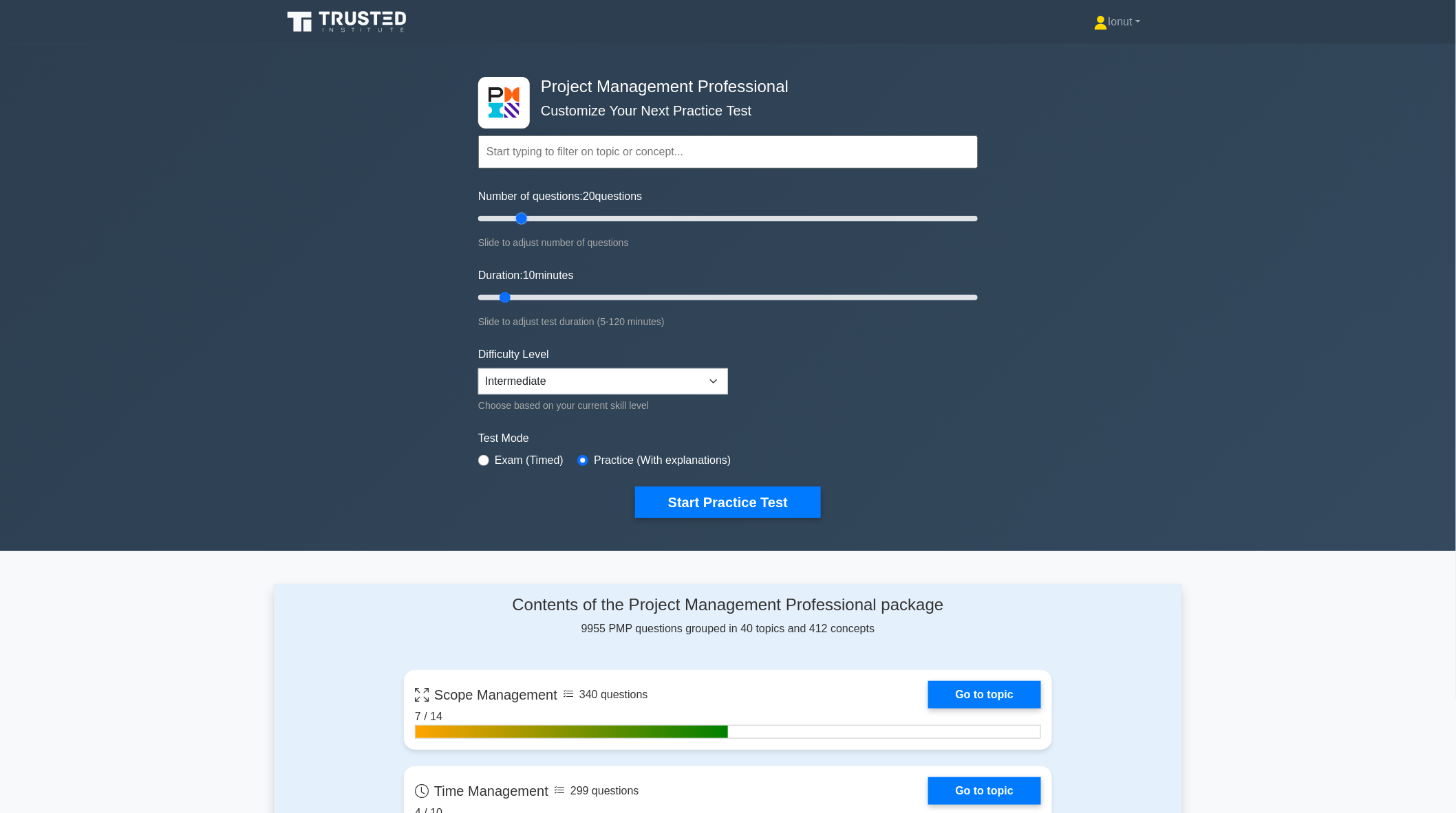
drag, startPoint x: 493, startPoint y: 217, endPoint x: 518, endPoint y: 220, distance: 25.2
type input "20"
click at [518, 220] on input "Number of questions: 20 questions" at bounding box center [728, 218] width 500 height 16
drag, startPoint x: 503, startPoint y: 295, endPoint x: 537, endPoint y: 292, distance: 34.1
type input "20"
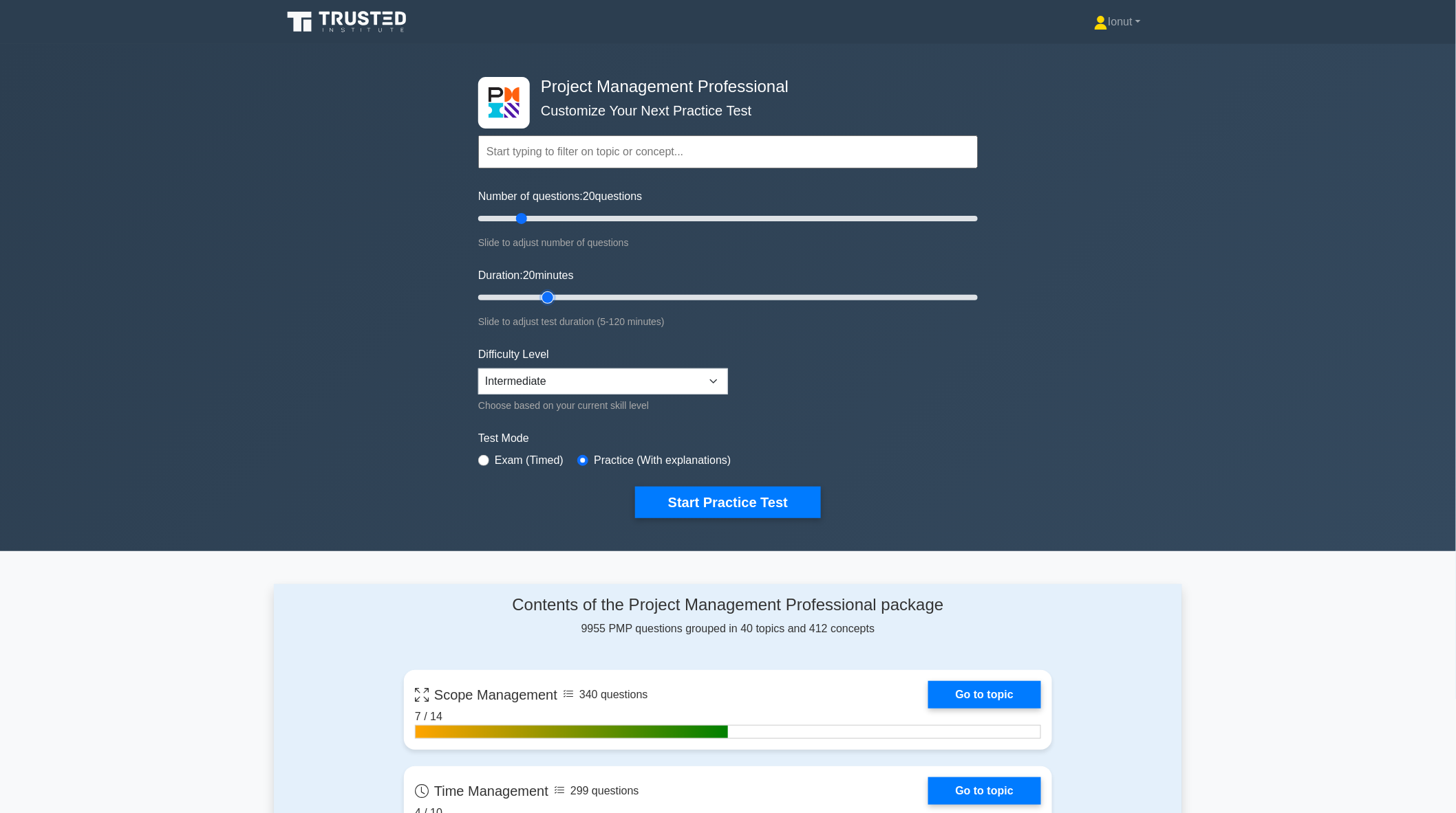
click at [537, 292] on input "Duration: 20 minutes" at bounding box center [728, 297] width 500 height 16
click at [741, 499] on button "Start Practice Test" at bounding box center [727, 502] width 186 height 31
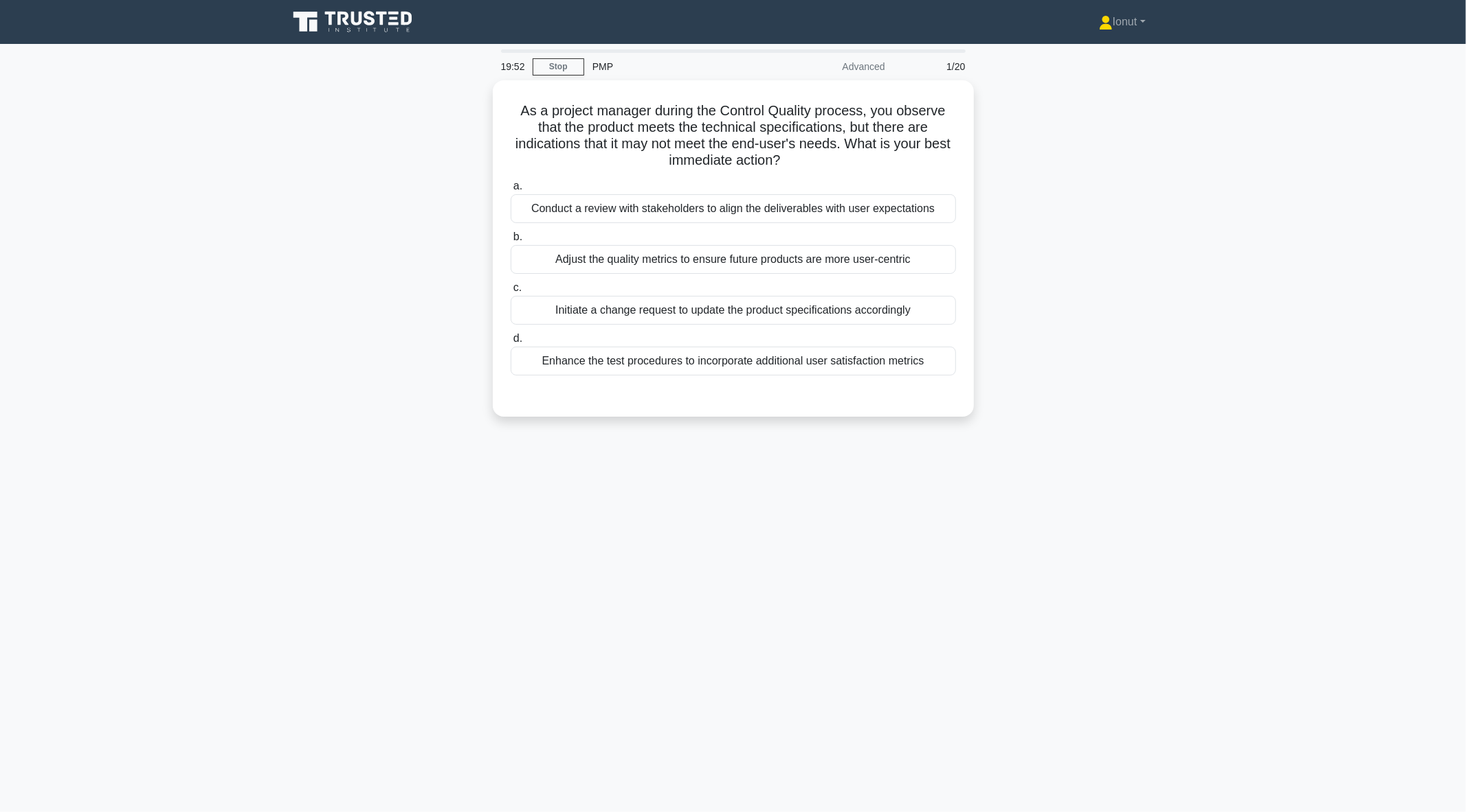
click at [730, 502] on div "19:52 Stop PMP Advanced 1/20 As a project manager during the Control Quality pr…" at bounding box center [733, 392] width 907 height 686
click at [665, 202] on div "Conduct a review with stakeholders to align the deliverables with user expectat…" at bounding box center [733, 205] width 445 height 29
click at [511, 188] on input "a. Conduct a review with stakeholders to align the deliverables with user expec…" at bounding box center [511, 183] width 0 height 9
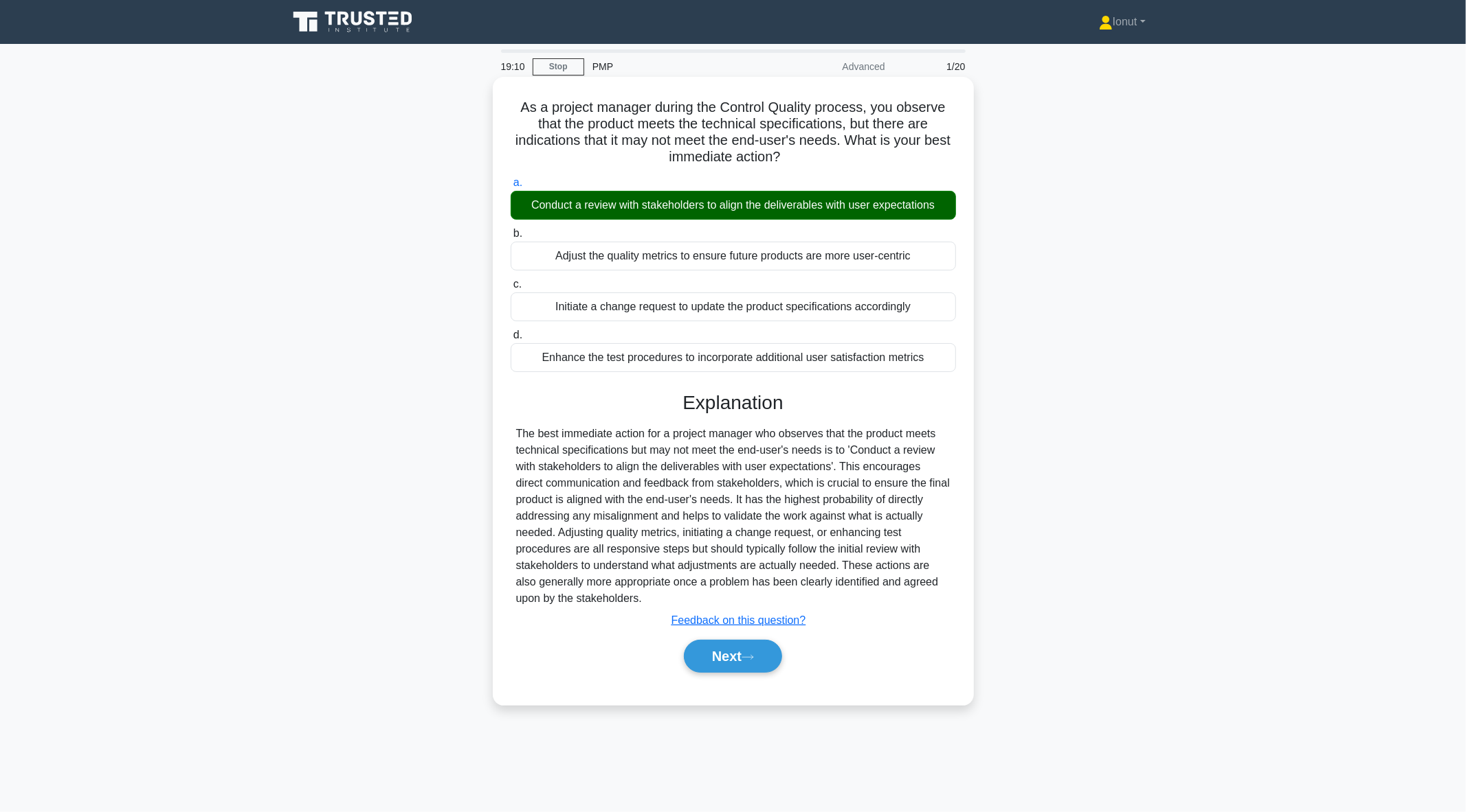
click at [733, 674] on div "Next" at bounding box center [733, 656] width 445 height 44
click at [730, 652] on button "Next" at bounding box center [733, 656] width 98 height 33
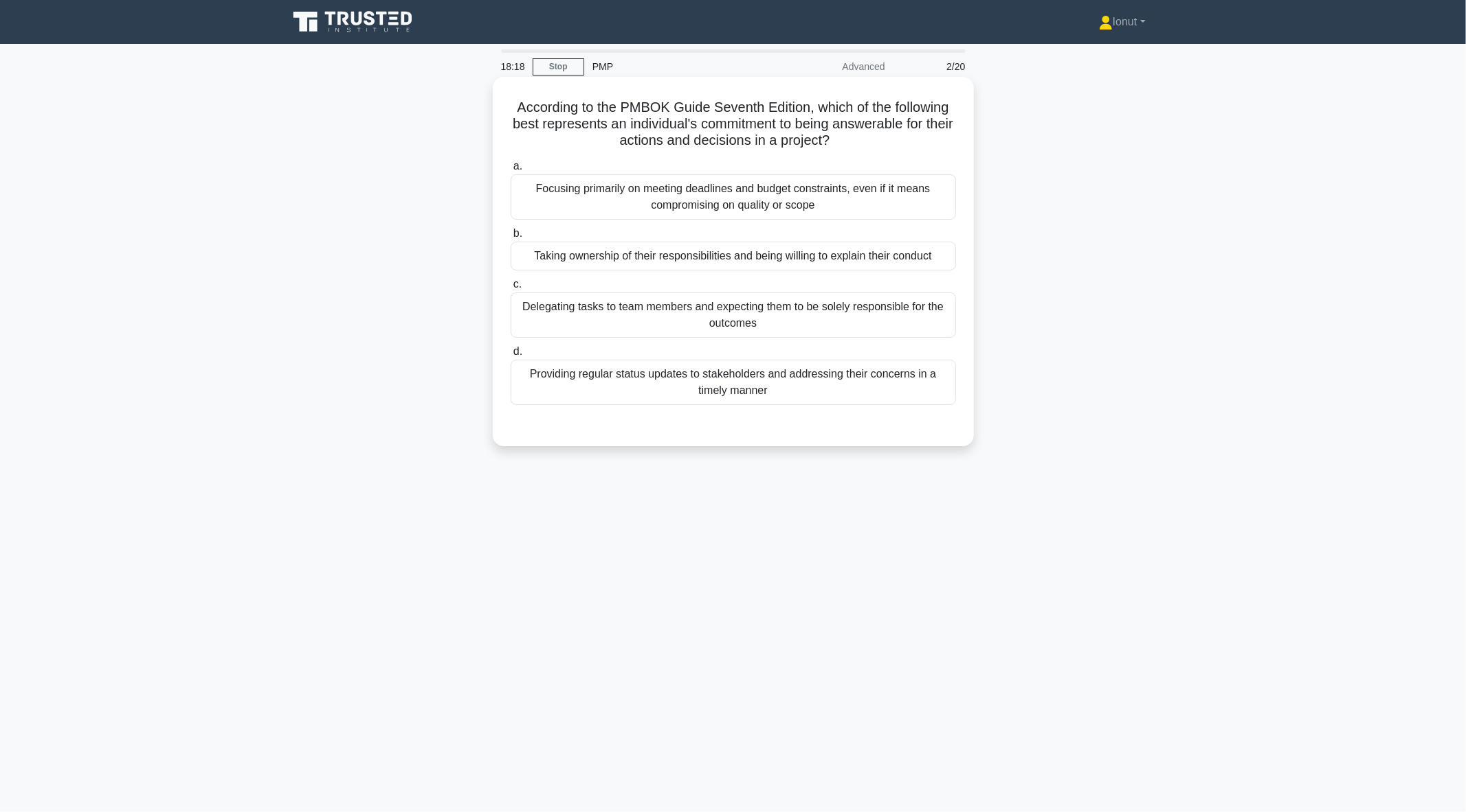
click at [779, 391] on div "Providing regular status updates to stakeholders and addressing their concerns …" at bounding box center [733, 382] width 445 height 46
click at [511, 356] on input "d. Providing regular status updates to stakeholders and addressing their concer…" at bounding box center [511, 352] width 0 height 9
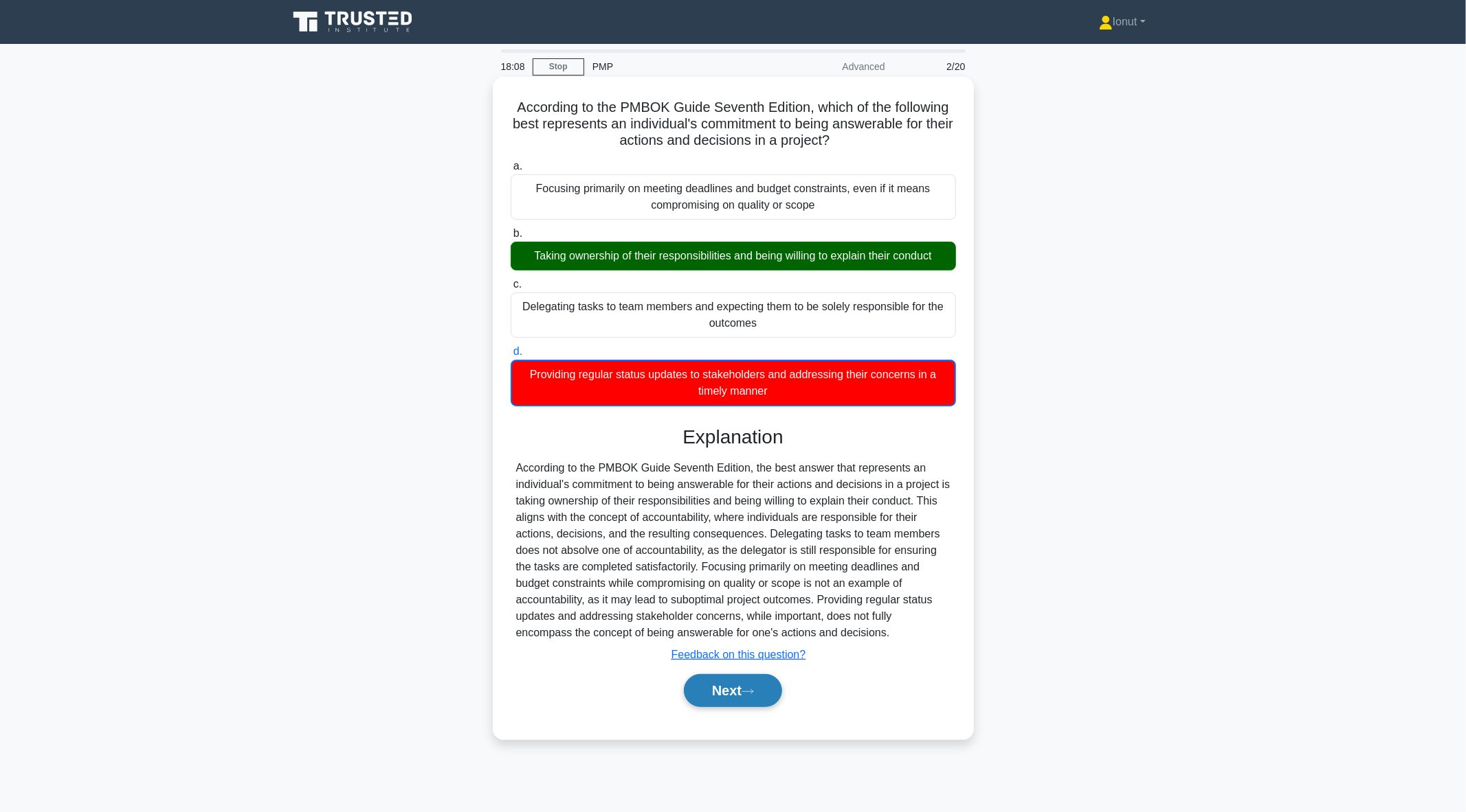
click at [733, 698] on button "Next" at bounding box center [733, 691] width 98 height 33
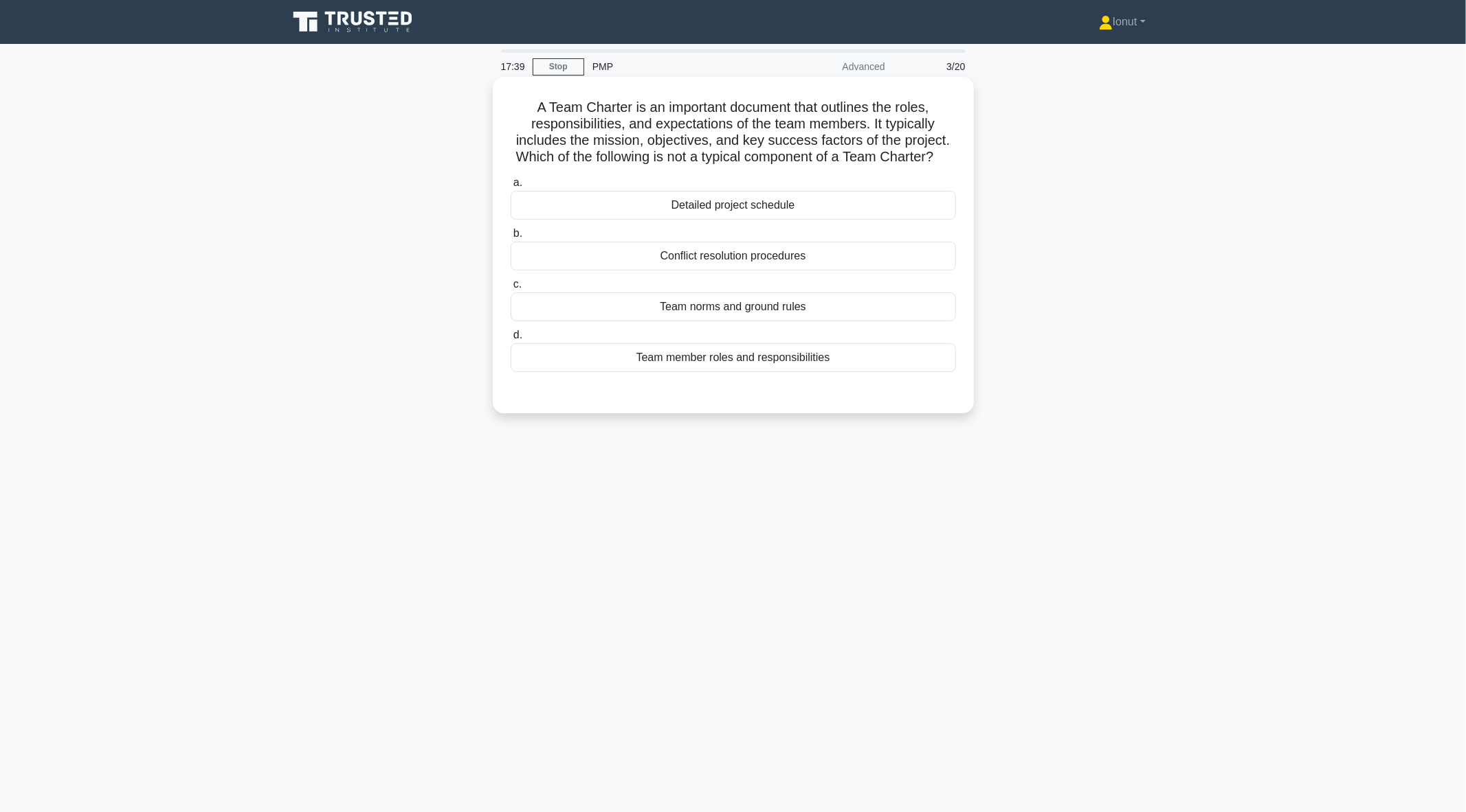
click at [746, 220] on div "Detailed project schedule" at bounding box center [733, 205] width 445 height 29
click at [511, 188] on input "a. Detailed project schedule" at bounding box center [511, 183] width 0 height 9
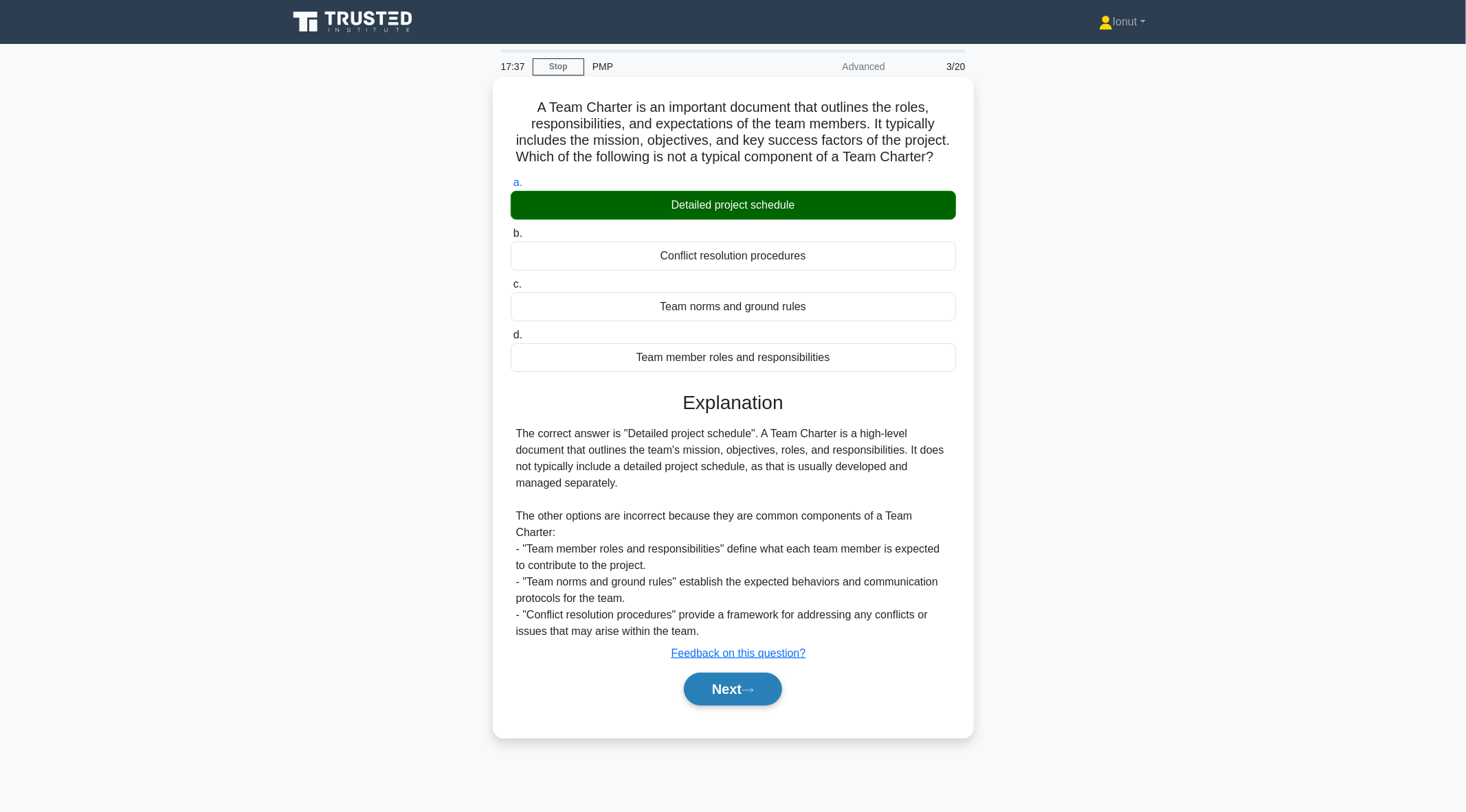
click at [760, 702] on button "Next" at bounding box center [733, 689] width 98 height 33
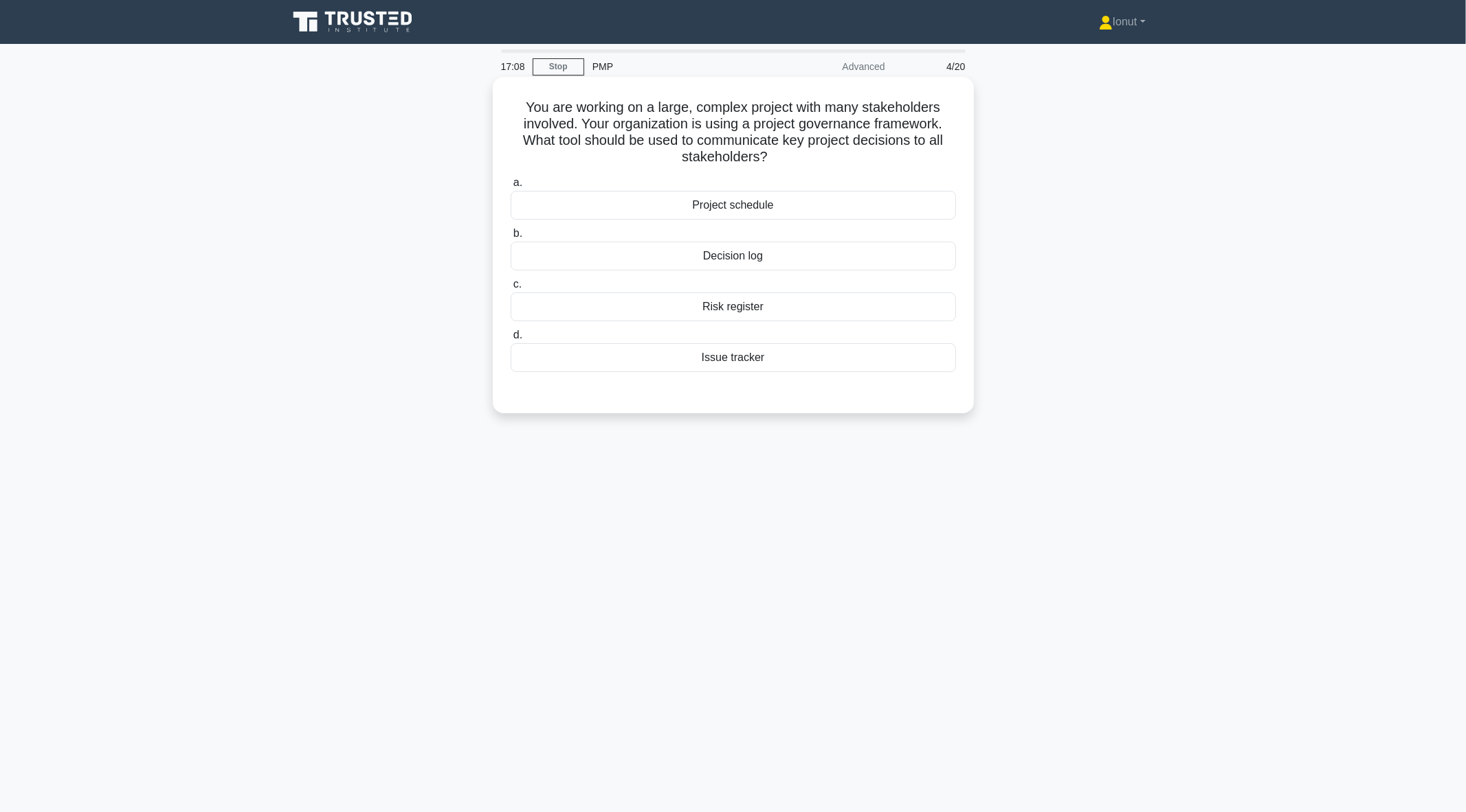
click at [764, 258] on div "Decision log" at bounding box center [733, 256] width 445 height 29
click at [511, 239] on input "b. Decision log" at bounding box center [511, 234] width 0 height 9
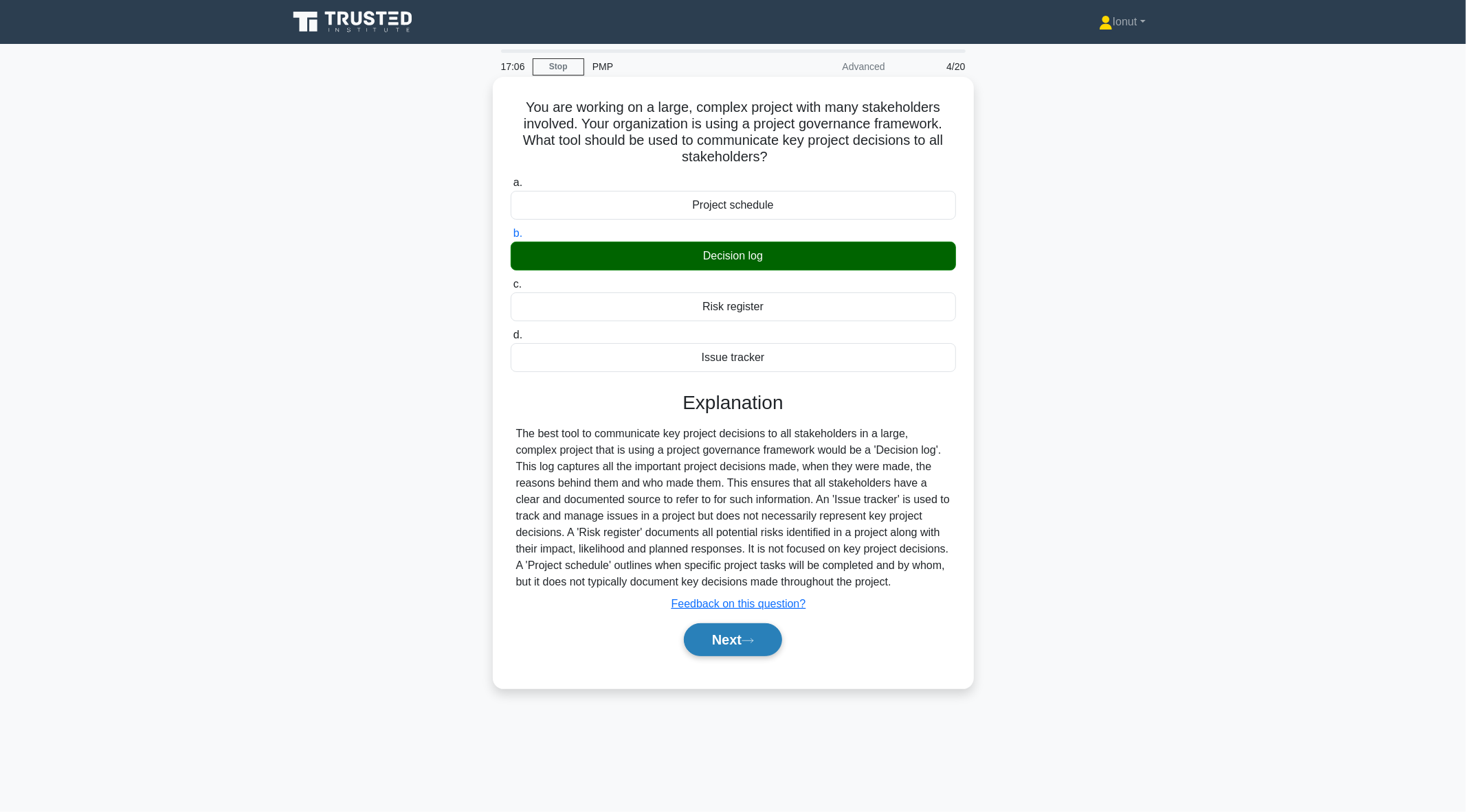
click at [753, 641] on icon at bounding box center [748, 641] width 11 height 4
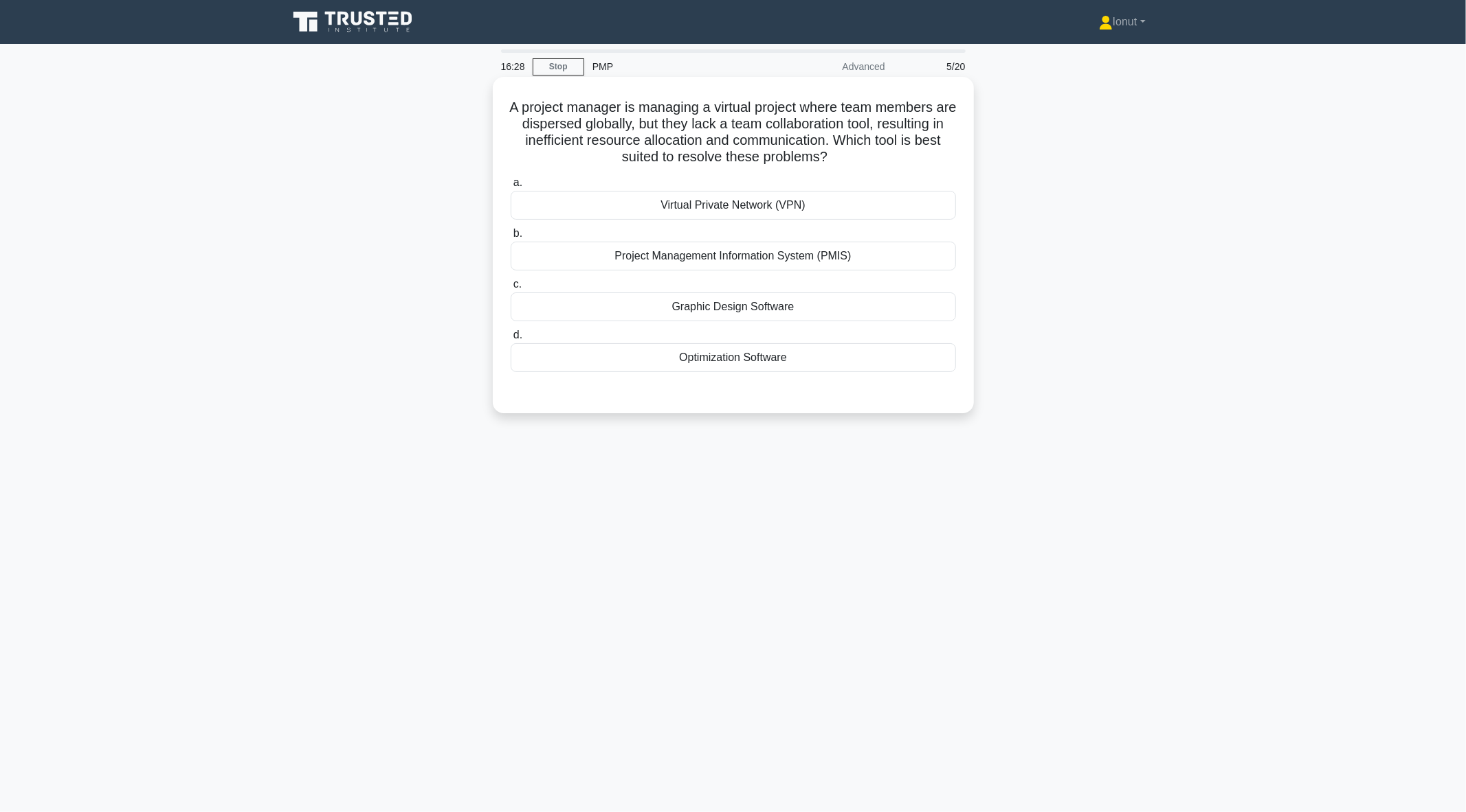
click at [847, 259] on div "Project Management Information System (PMIS)" at bounding box center [733, 256] width 445 height 29
click at [511, 239] on input "b. Project Management Information System (PMIS)" at bounding box center [511, 234] width 0 height 9
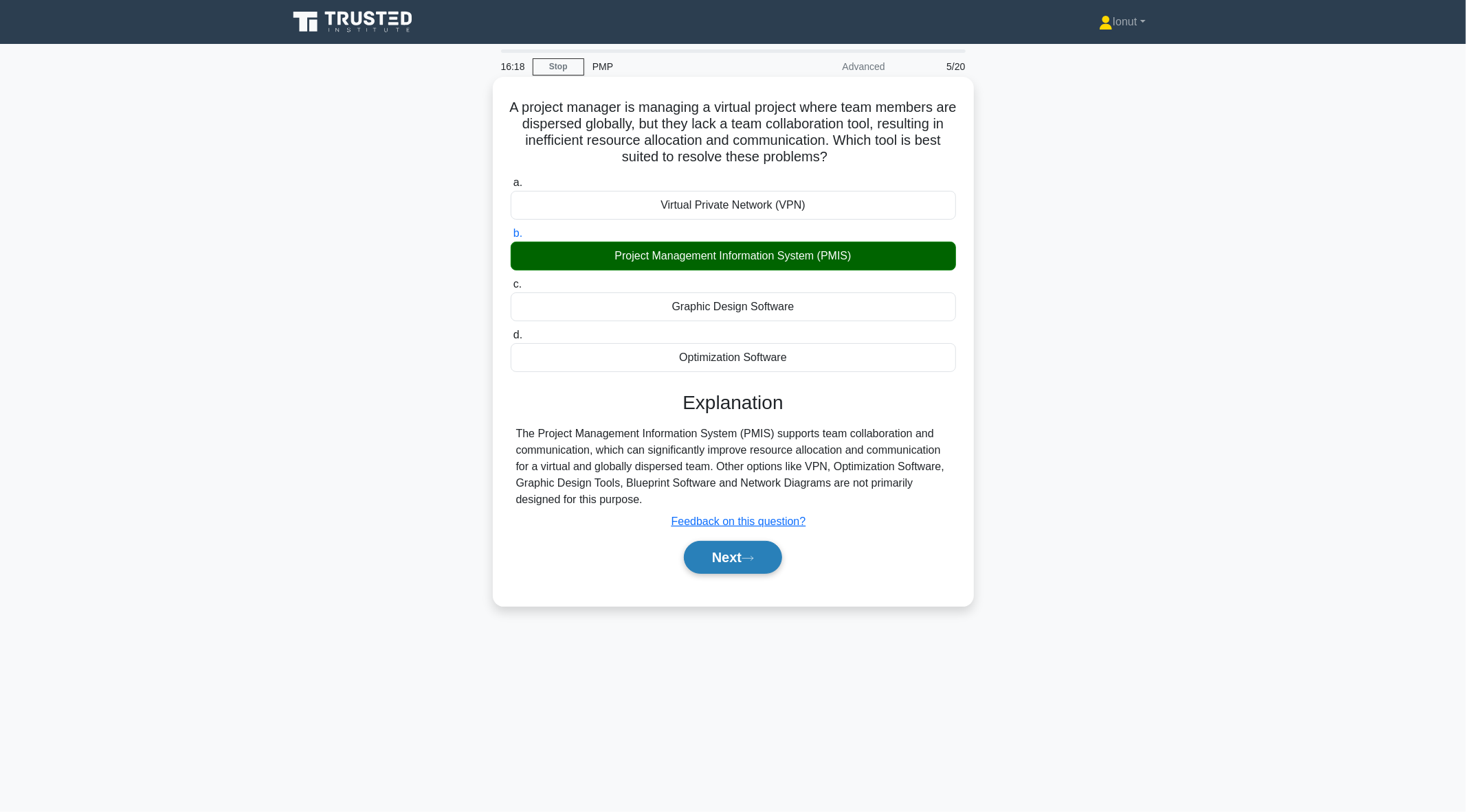
click at [724, 554] on button "Next" at bounding box center [733, 557] width 98 height 33
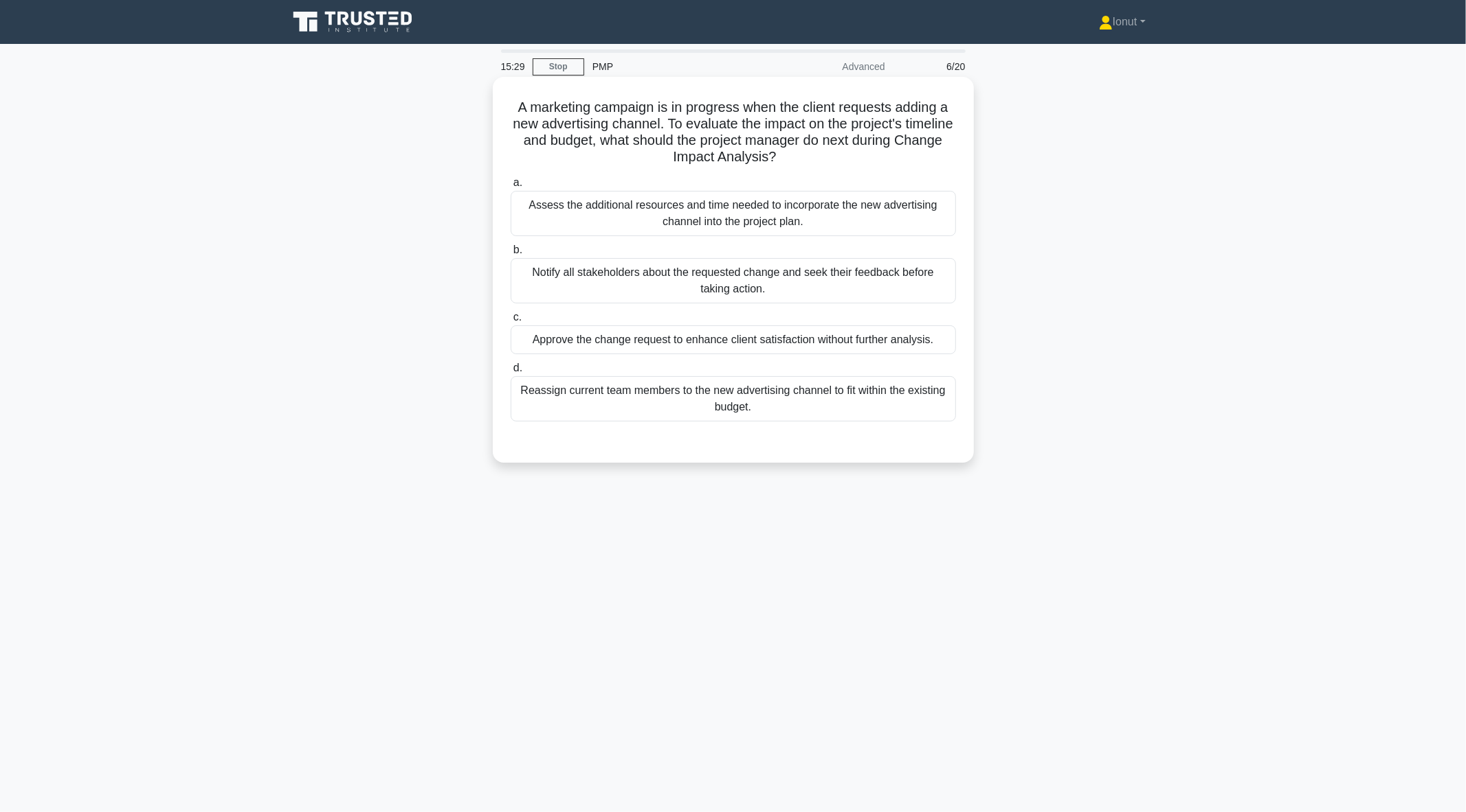
click at [619, 225] on div "Assess the additional resources and time needed to incorporate the new advertis…" at bounding box center [733, 214] width 445 height 46
click at [511, 188] on input "a. Assess the additional resources and time needed to incorporate the new adver…" at bounding box center [511, 183] width 0 height 9
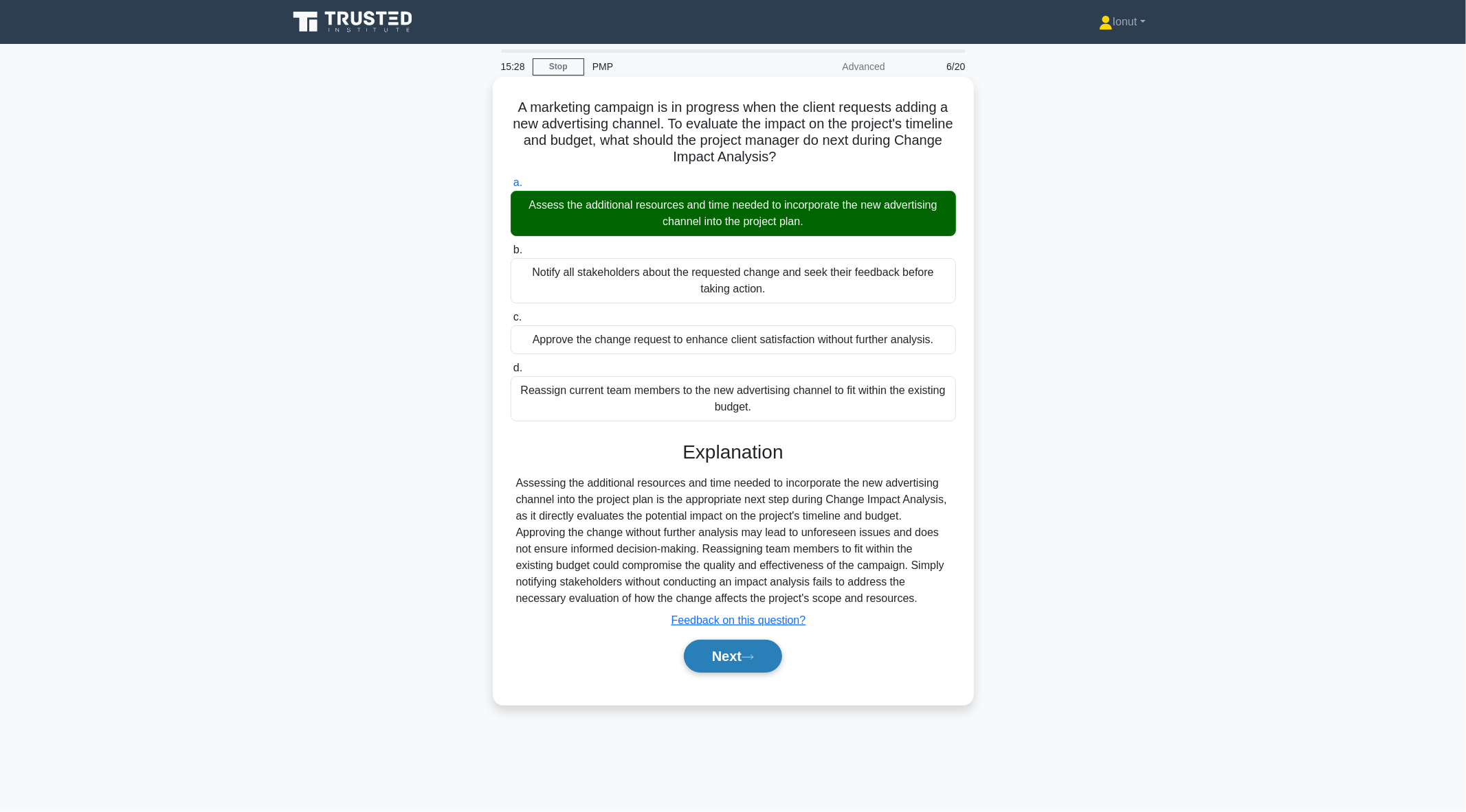
click at [761, 662] on button "Next" at bounding box center [733, 656] width 98 height 33
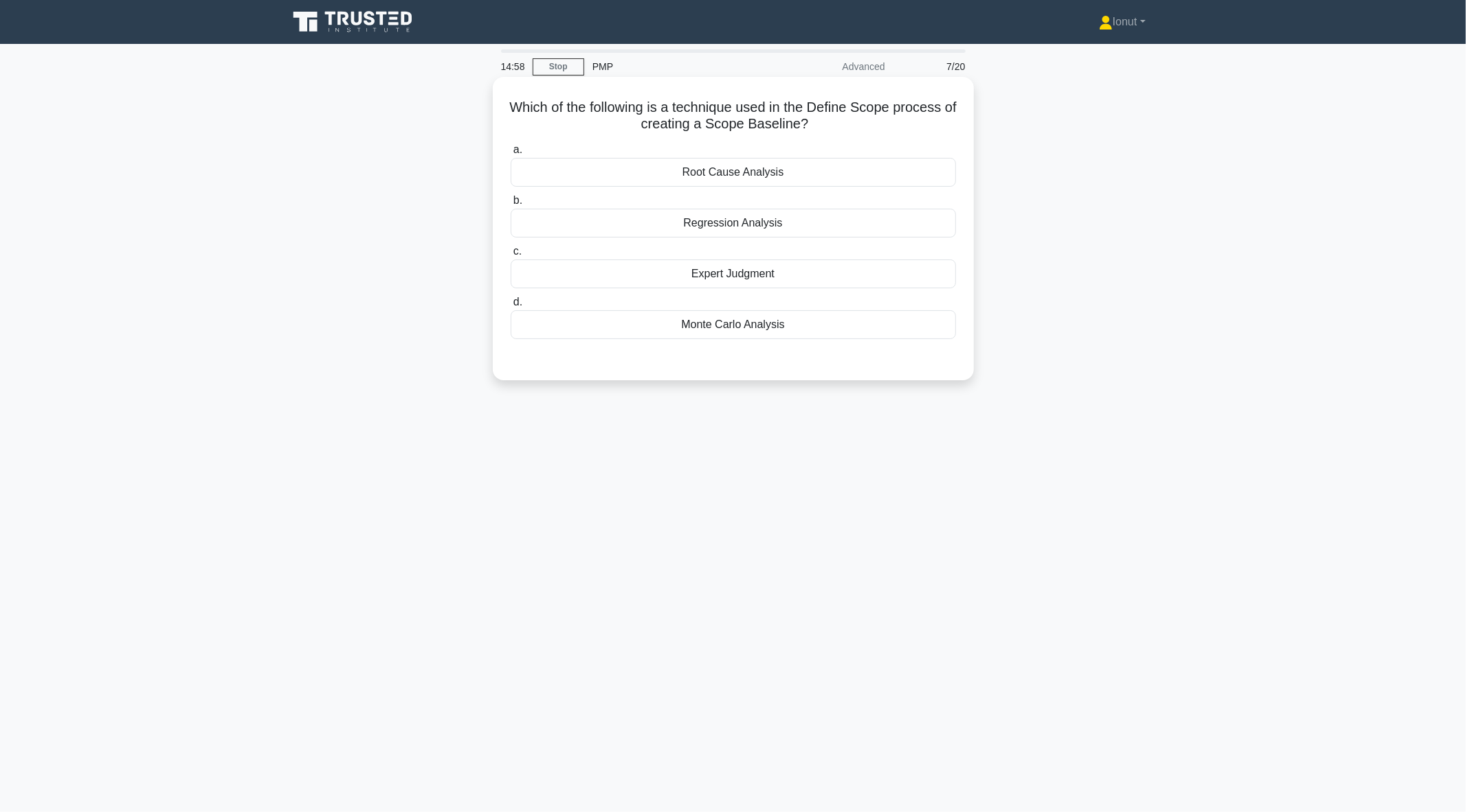
click at [622, 275] on div "Expert Judgment" at bounding box center [733, 274] width 445 height 29
click at [511, 256] on input "c. Expert Judgment" at bounding box center [511, 252] width 0 height 9
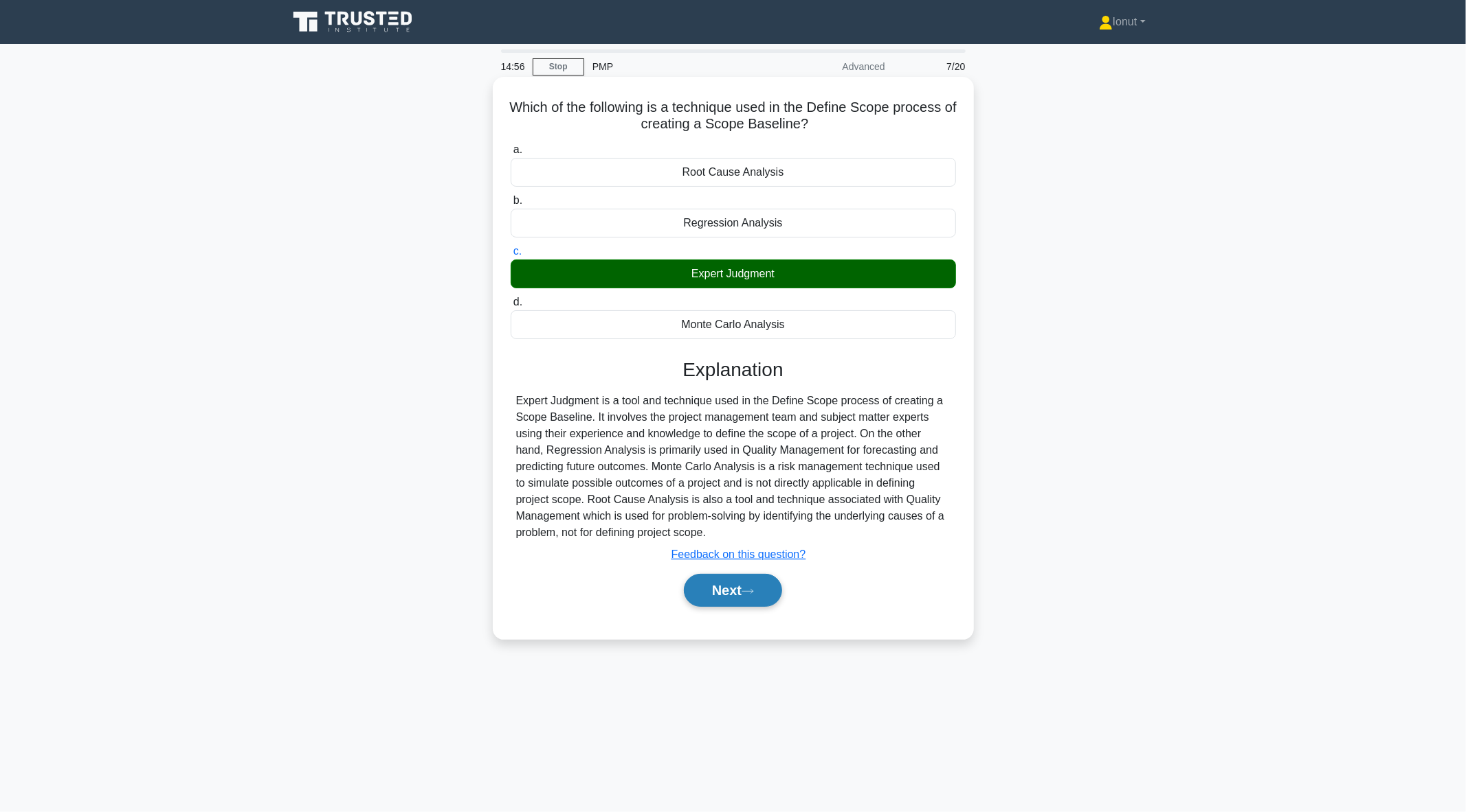
click at [742, 591] on button "Next" at bounding box center [733, 590] width 98 height 33
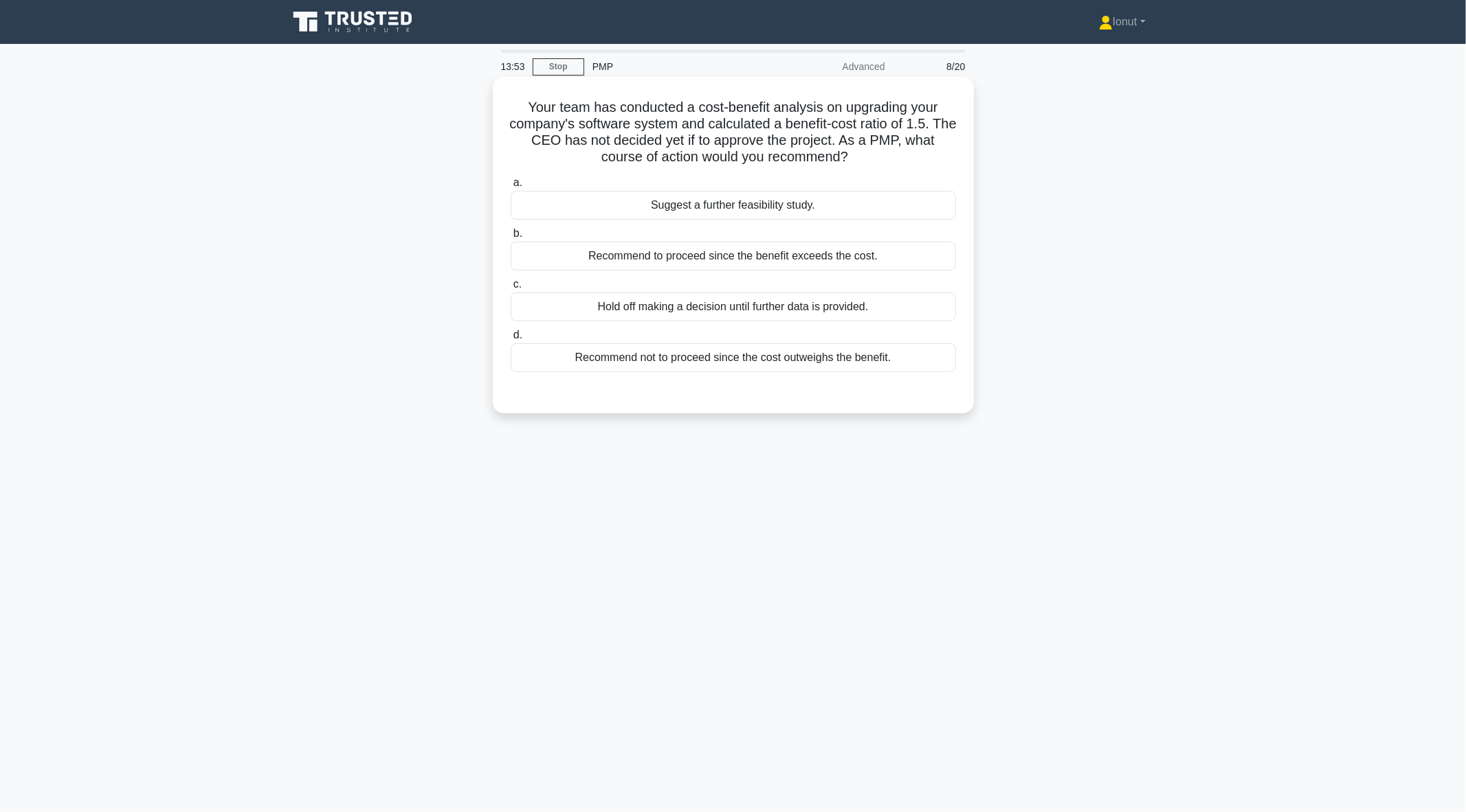
click at [613, 197] on div "Suggest a further feasibility study." at bounding box center [733, 205] width 445 height 29
click at [511, 188] on input "a. Suggest a further feasibility study." at bounding box center [511, 183] width 0 height 9
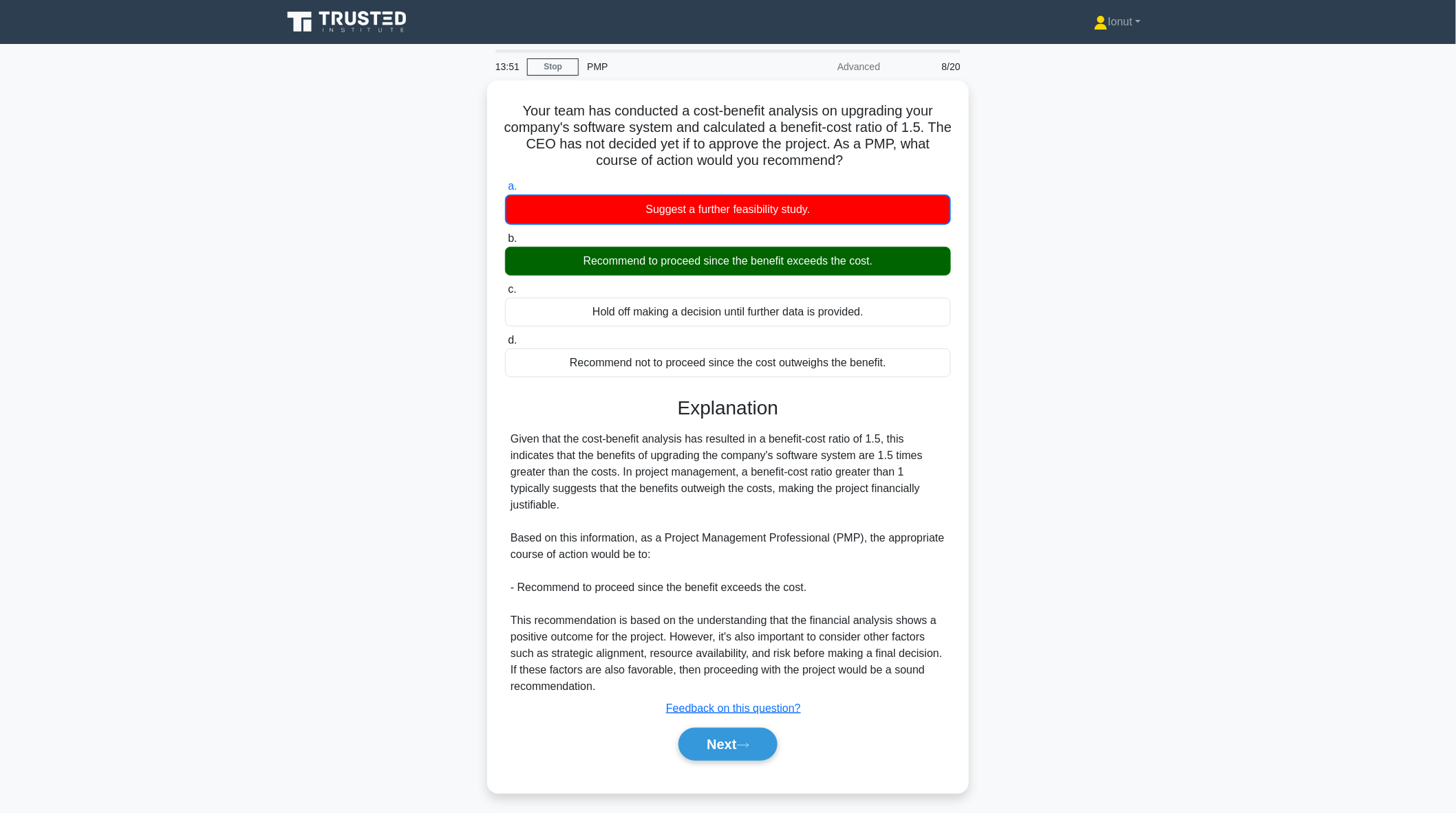
scroll to position [2, 0]
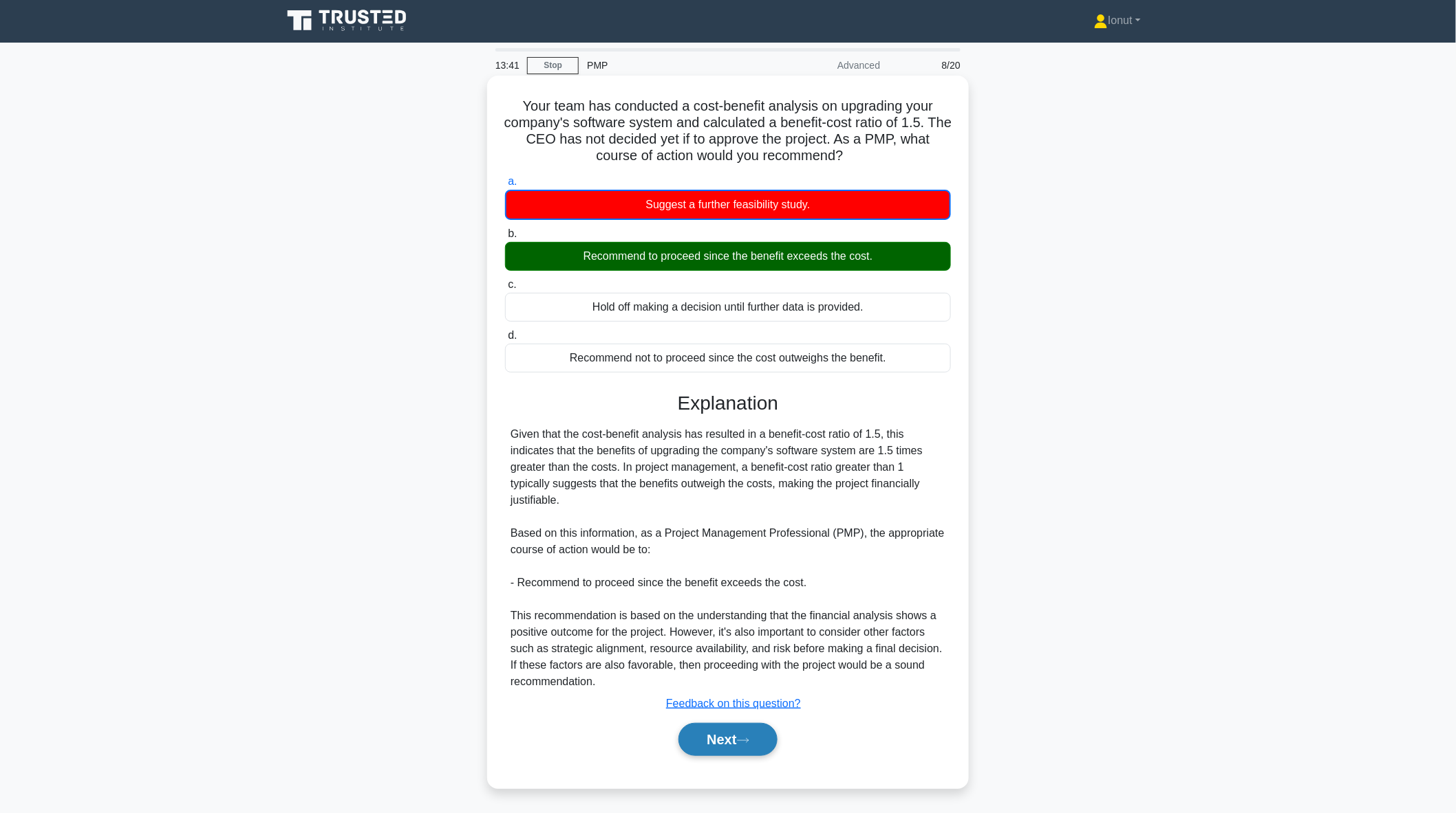
click at [704, 737] on button "Next" at bounding box center [727, 739] width 98 height 33
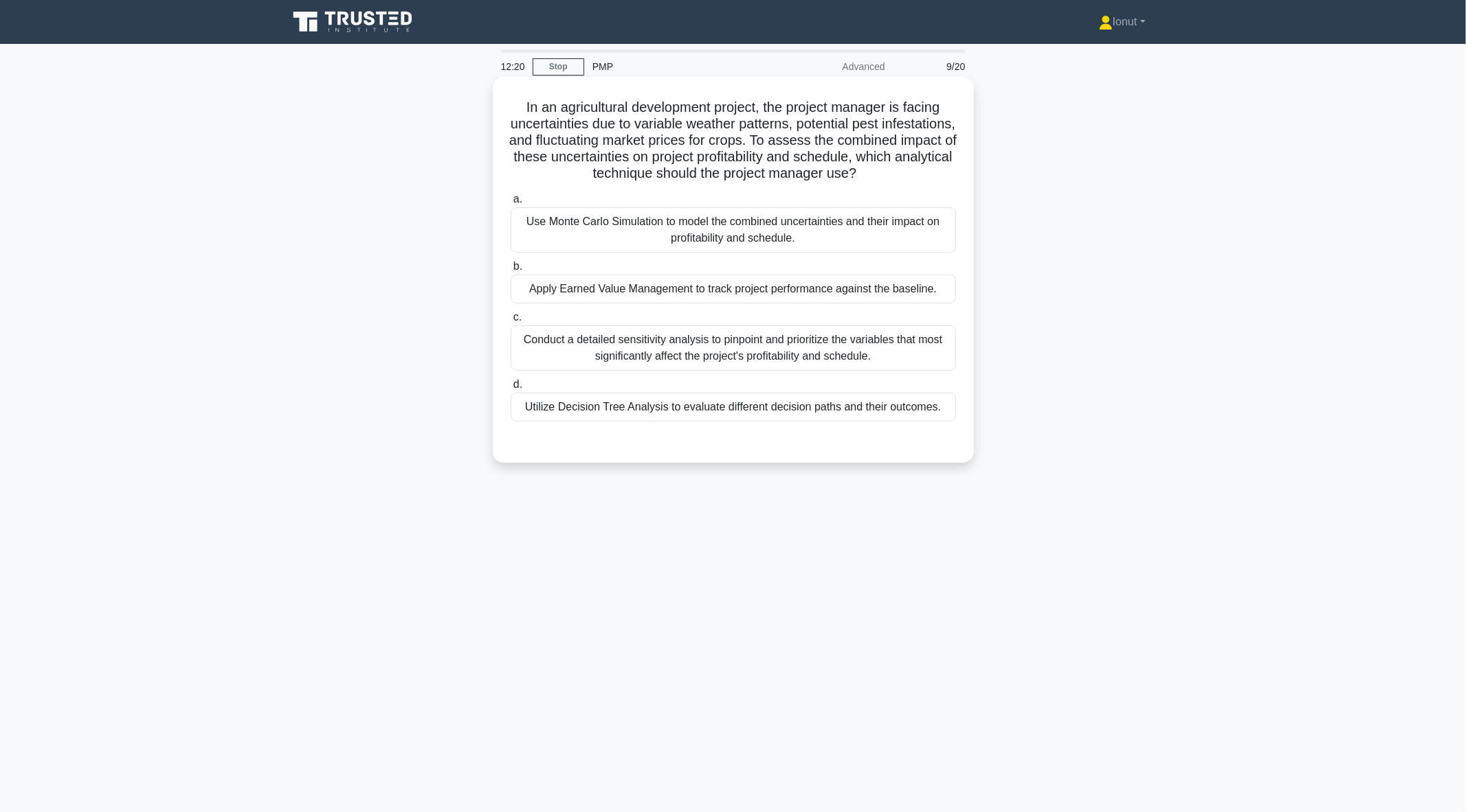
click at [545, 253] on div "Use Monte Carlo Simulation to model the combined uncertainties and their impact…" at bounding box center [733, 230] width 445 height 46
click at [511, 204] on input "a. Use Monte Carlo Simulation to model the combined uncertainties and their imp…" at bounding box center [511, 199] width 0 height 9
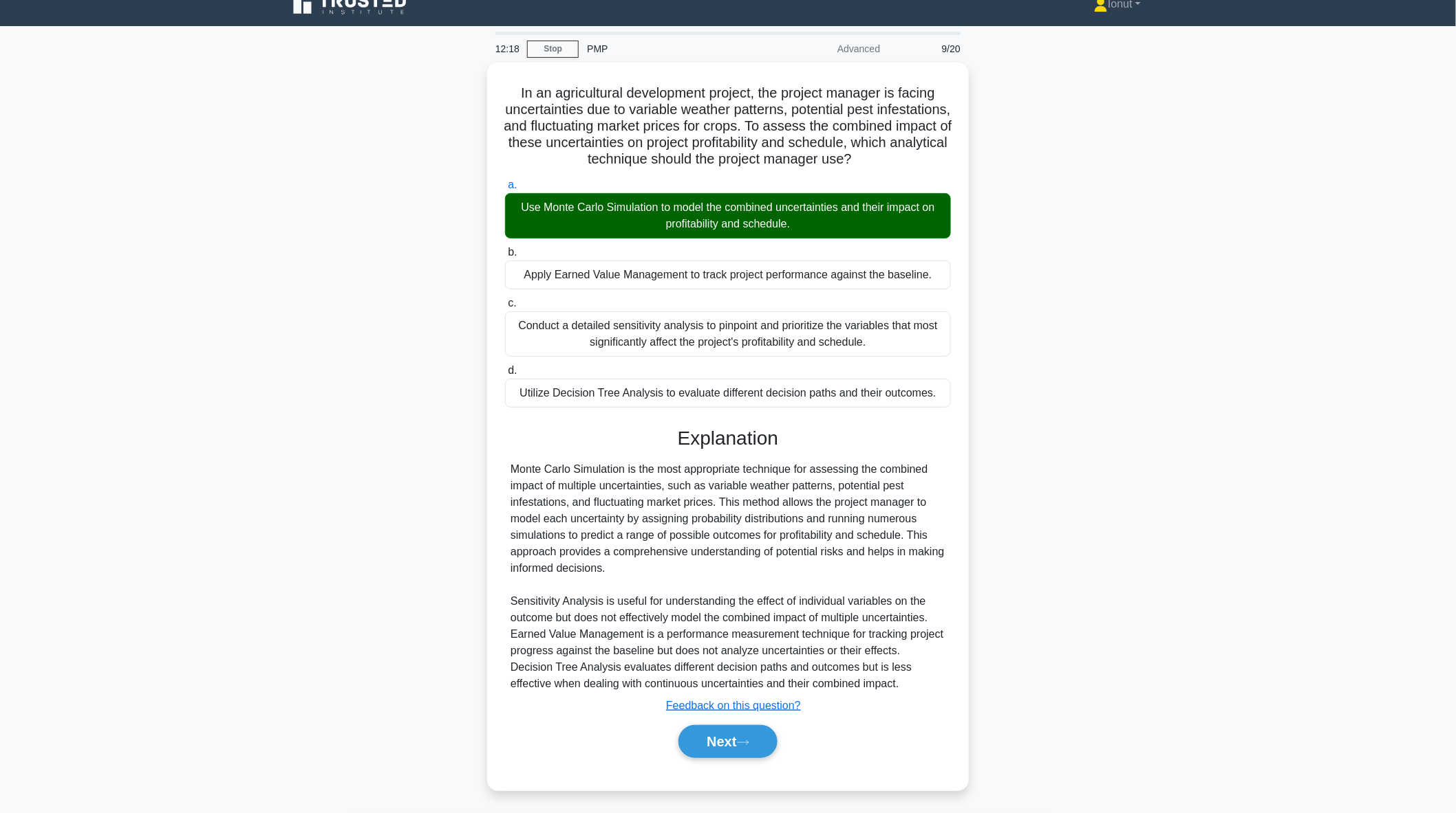
scroll to position [34, 0]
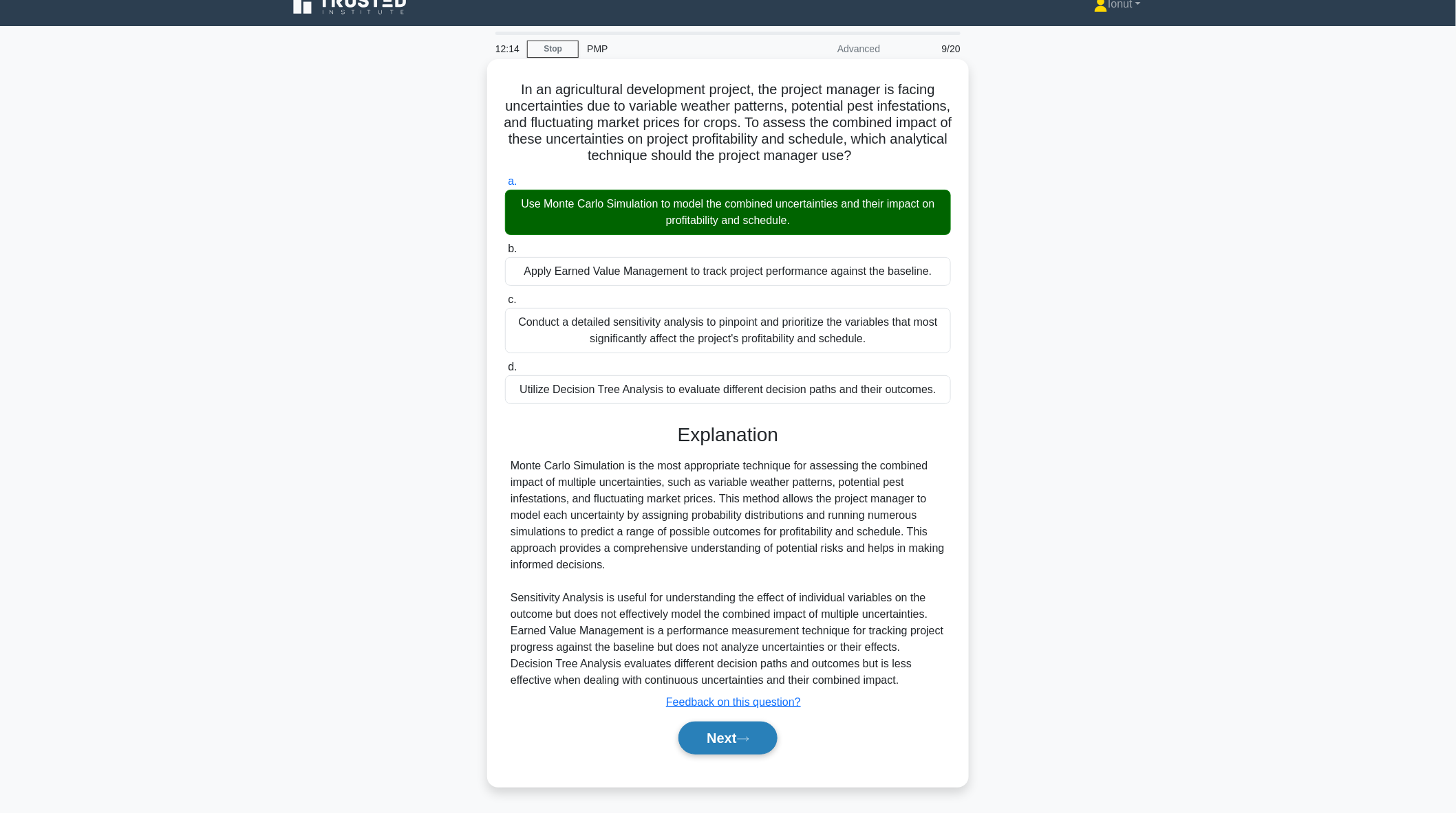
click at [743, 736] on icon at bounding box center [743, 739] width 13 height 7
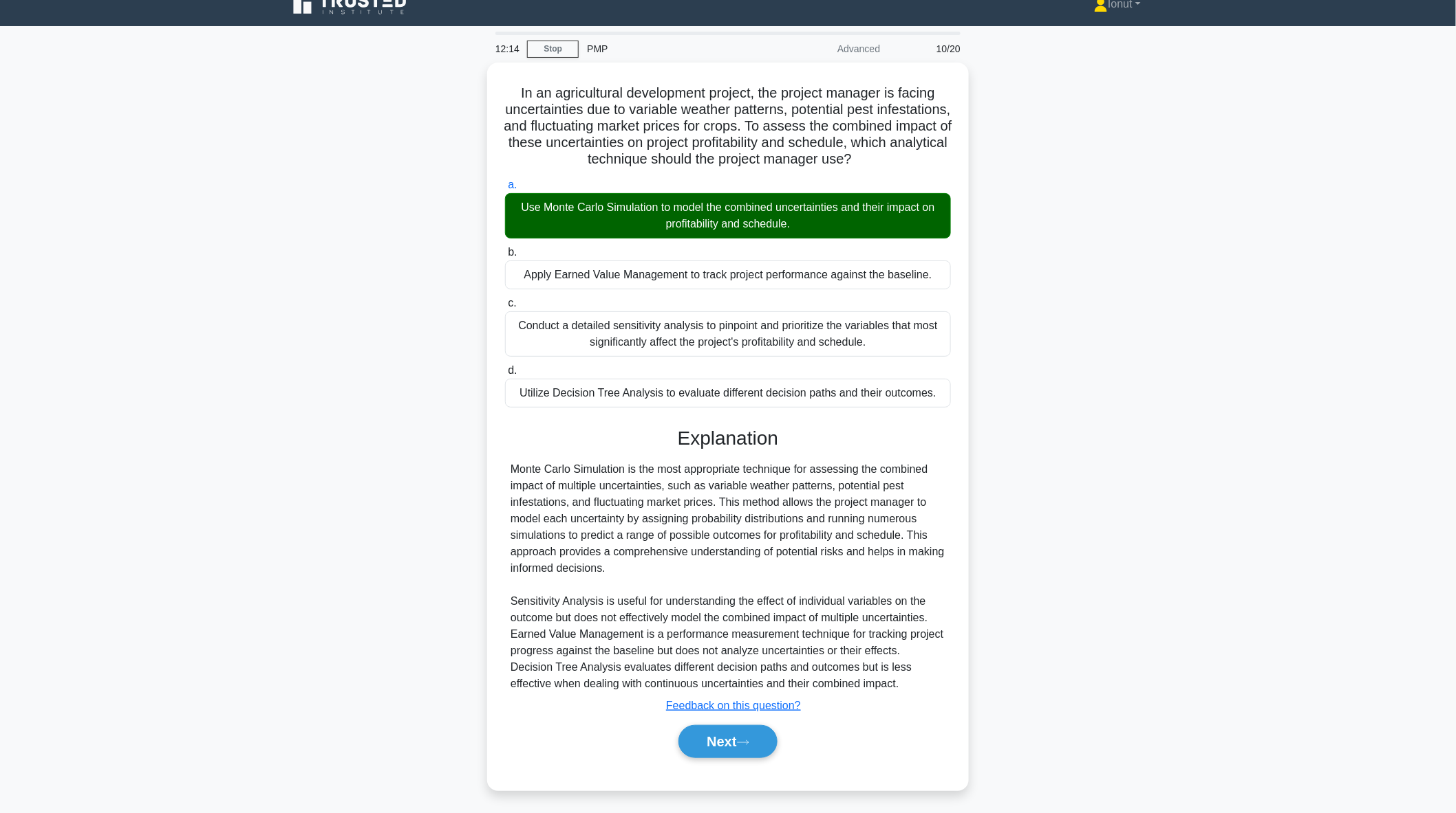
scroll to position [0, 0]
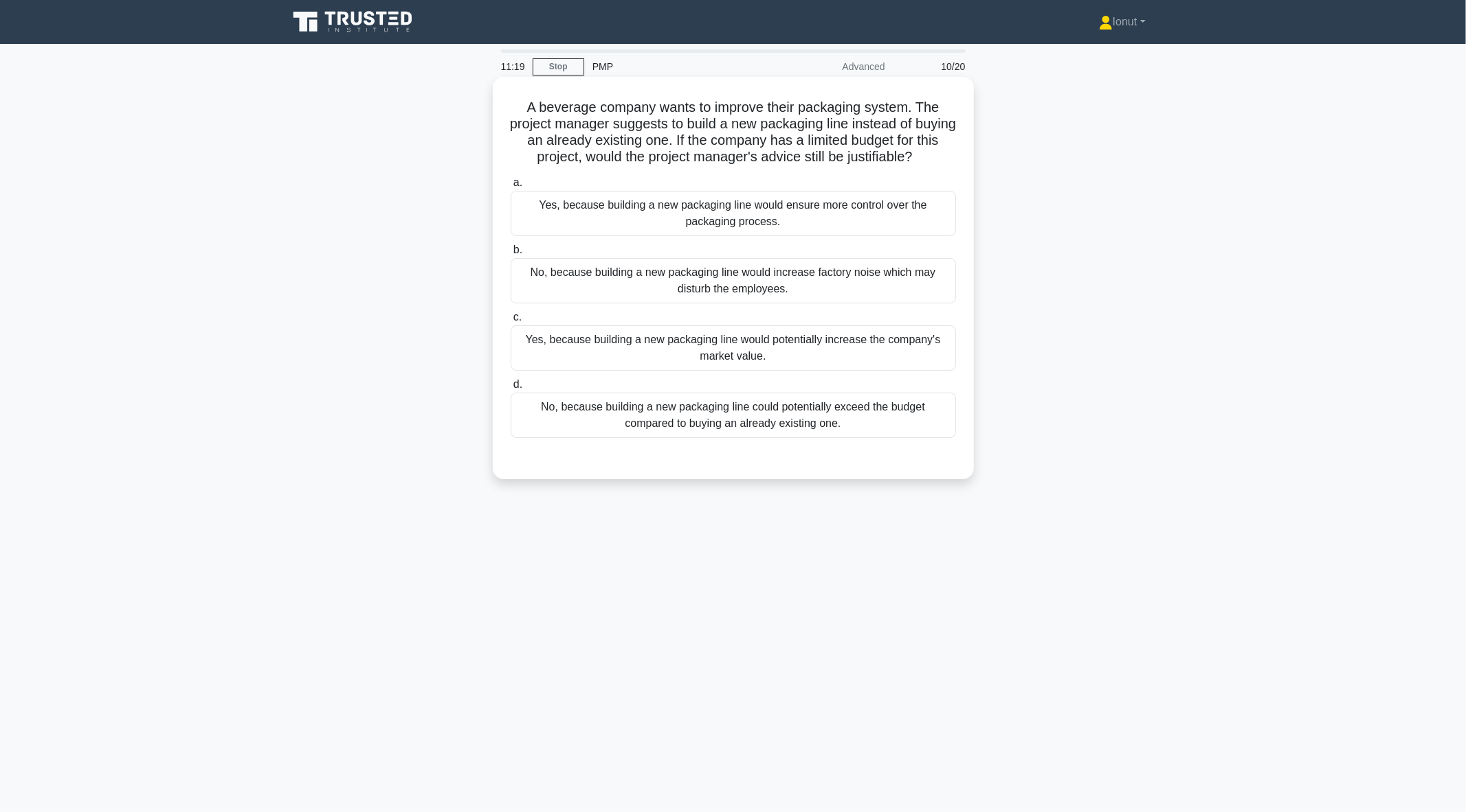
click at [596, 415] on div "No, because building a new packaging line could potentially exceed the budget c…" at bounding box center [733, 415] width 445 height 46
click at [511, 389] on input "d. No, because building a new packaging line could potentially exceed the budge…" at bounding box center [511, 385] width 0 height 9
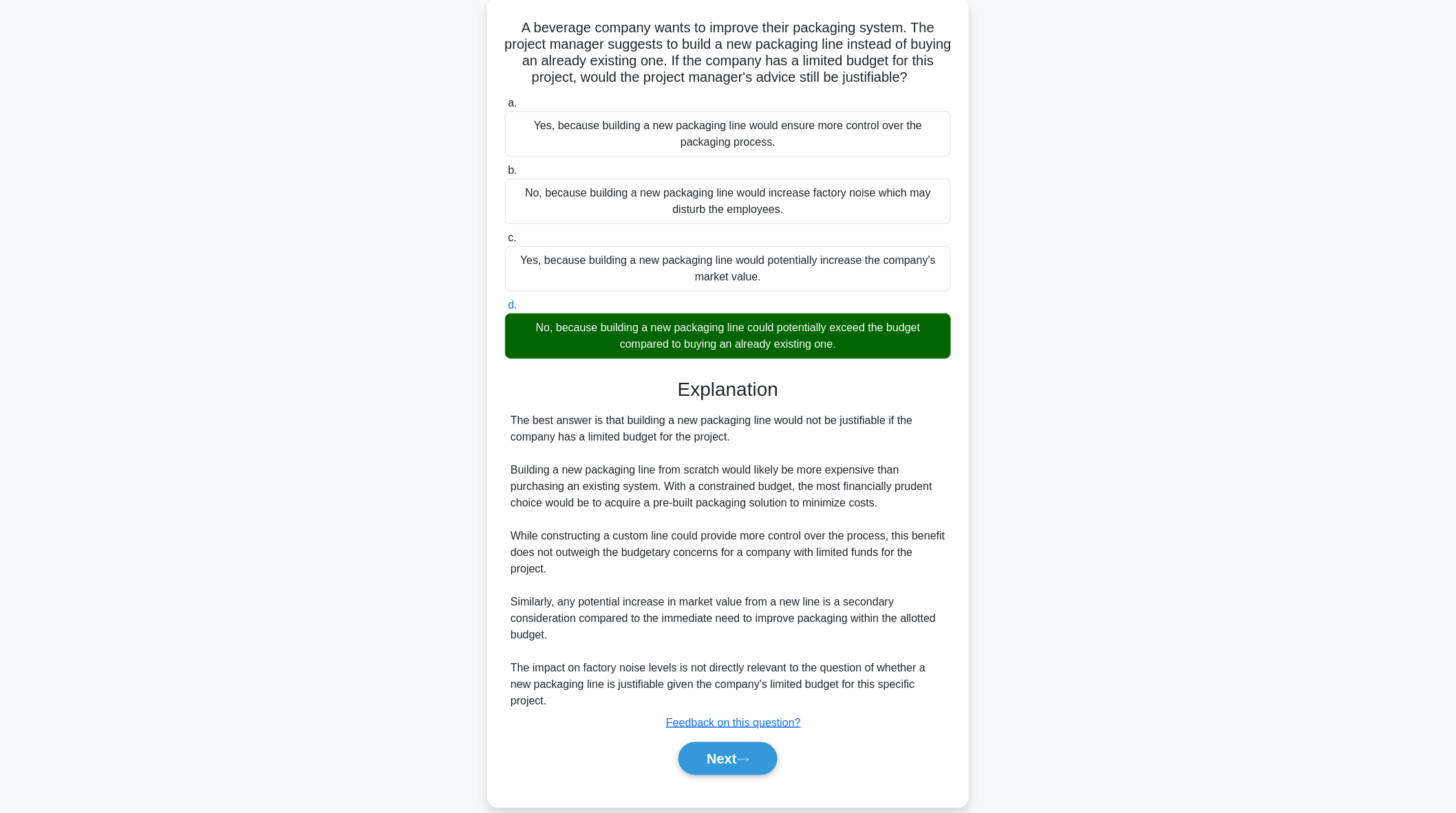
scroll to position [100, 0]
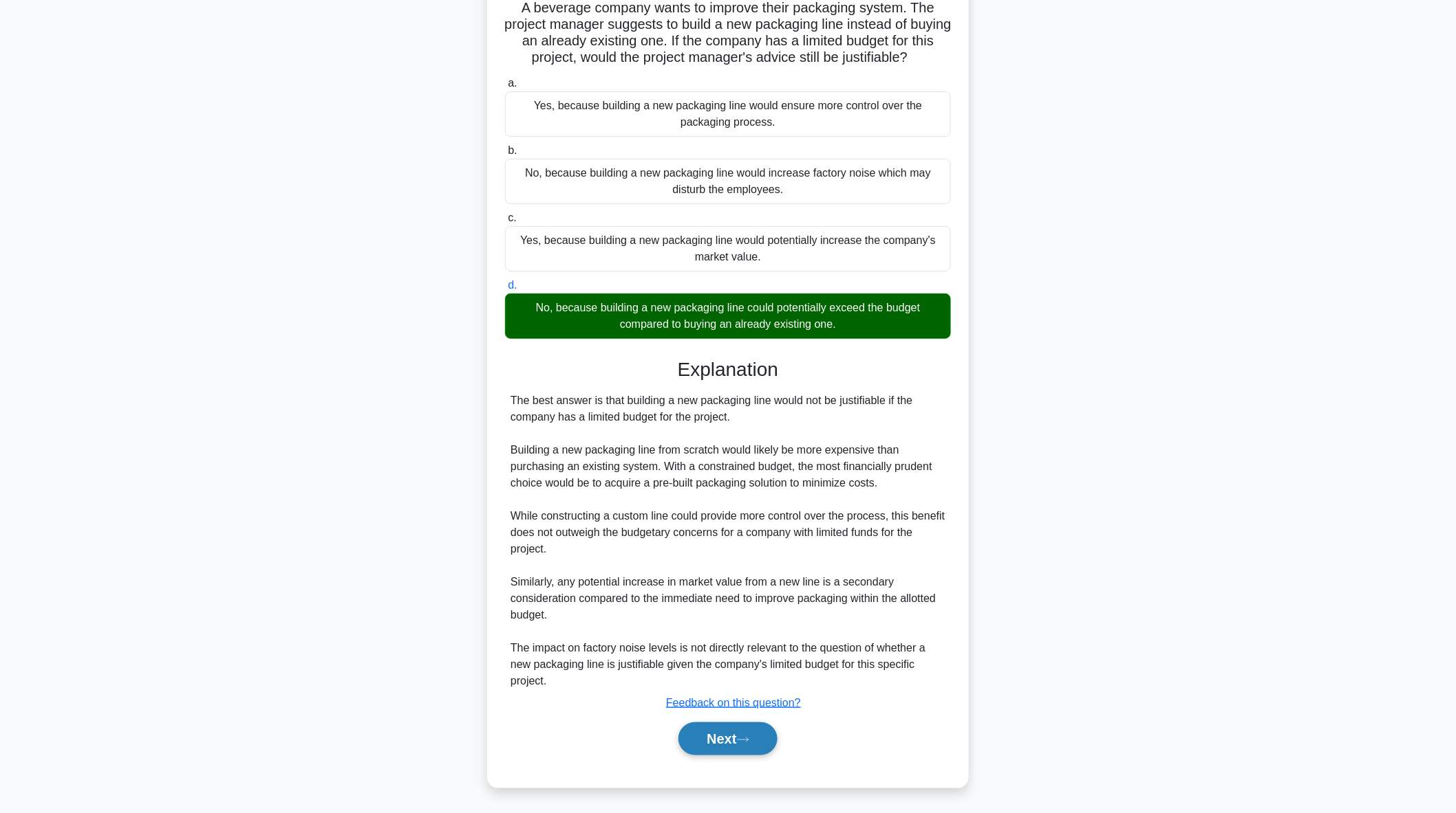
click at [707, 738] on button "Next" at bounding box center [727, 738] width 98 height 33
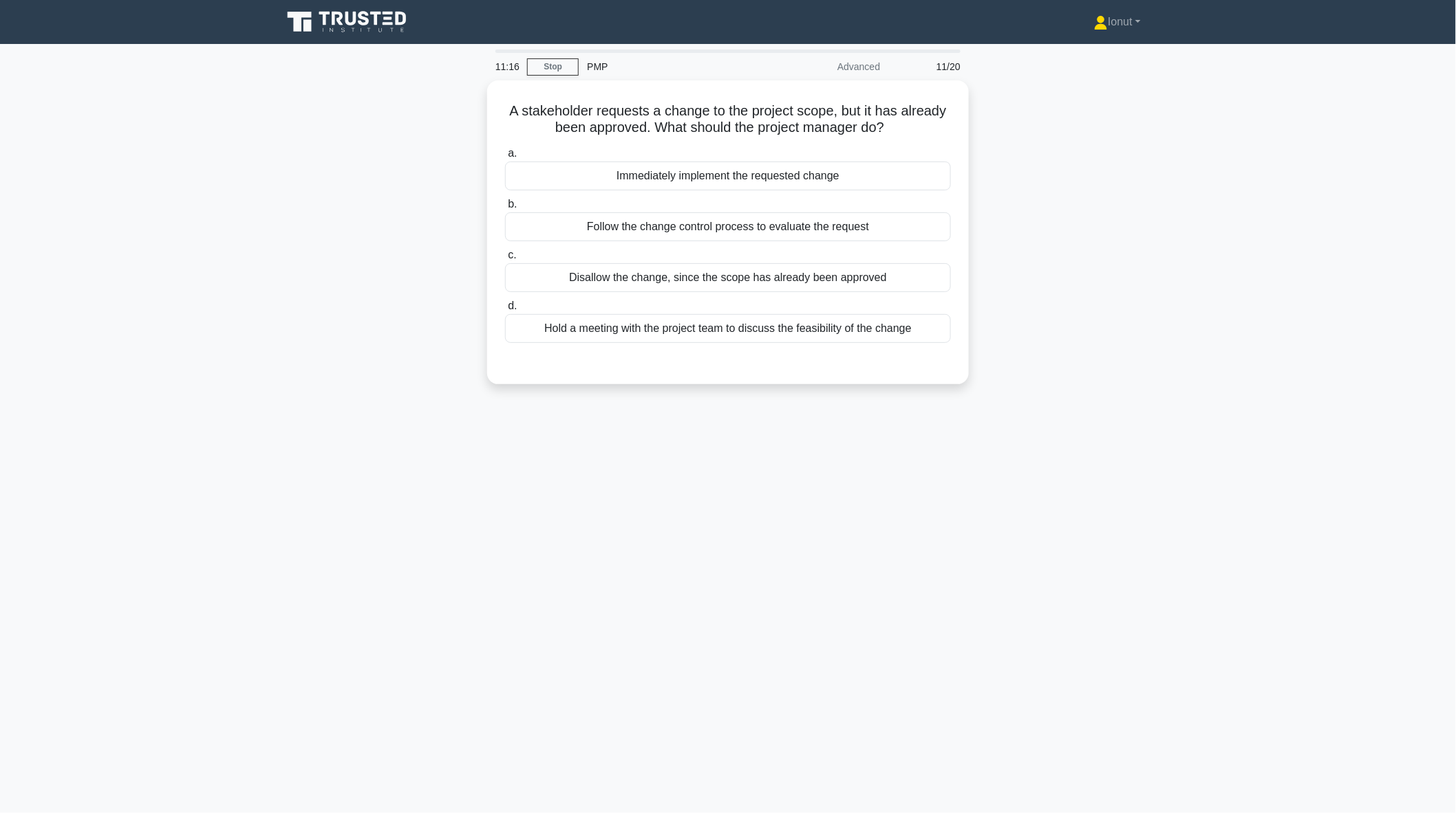
scroll to position [0, 0]
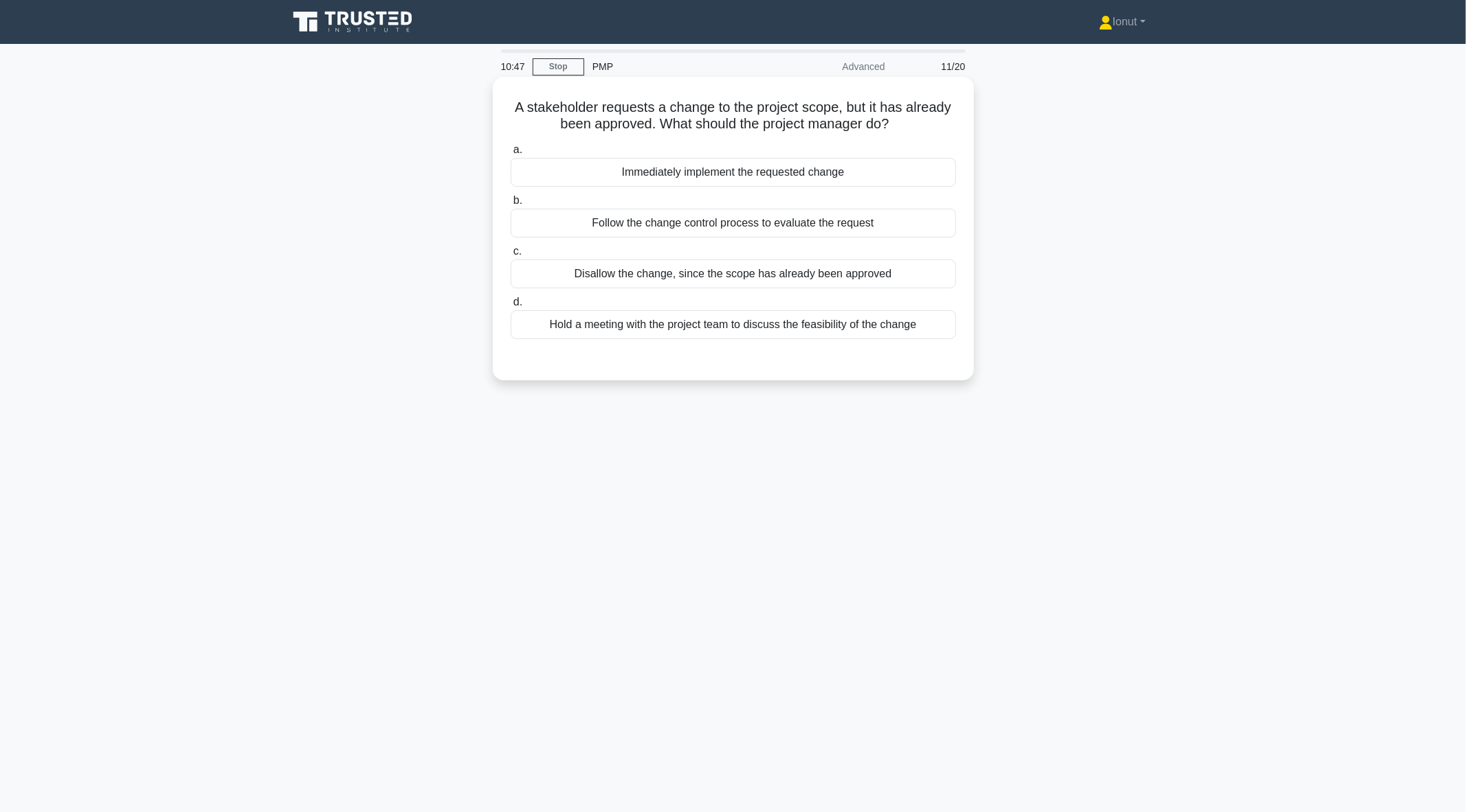
click at [634, 230] on div "Follow the change control process to evaluate the request" at bounding box center [733, 223] width 445 height 29
click at [511, 205] on input "b. Follow the change control process to evaluate the request" at bounding box center [511, 201] width 0 height 9
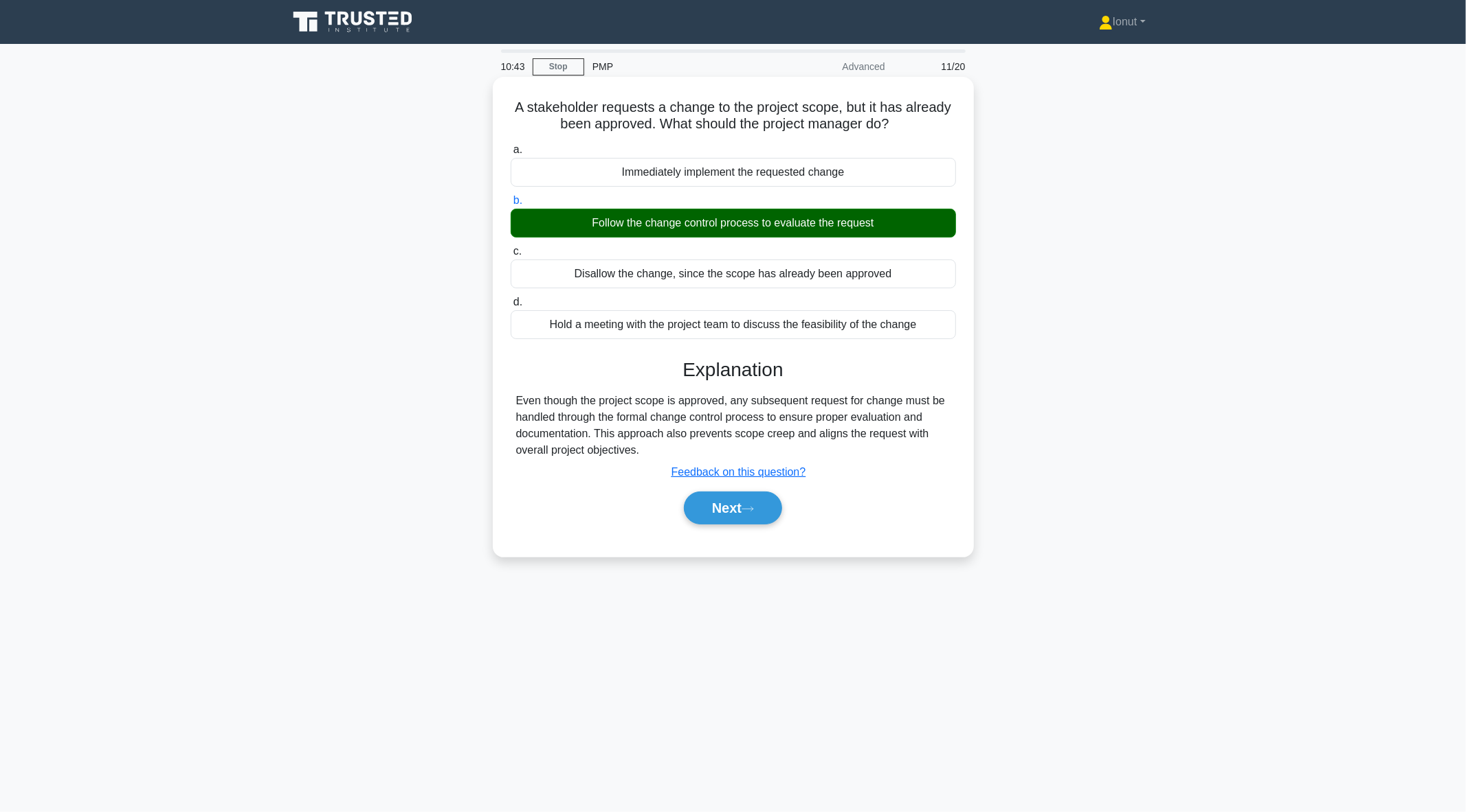
drag, startPoint x: 713, startPoint y: 509, endPoint x: 615, endPoint y: 517, distance: 98.3
click at [620, 514] on div "Next" at bounding box center [733, 508] width 451 height 33
click at [718, 517] on button "Next" at bounding box center [733, 508] width 98 height 33
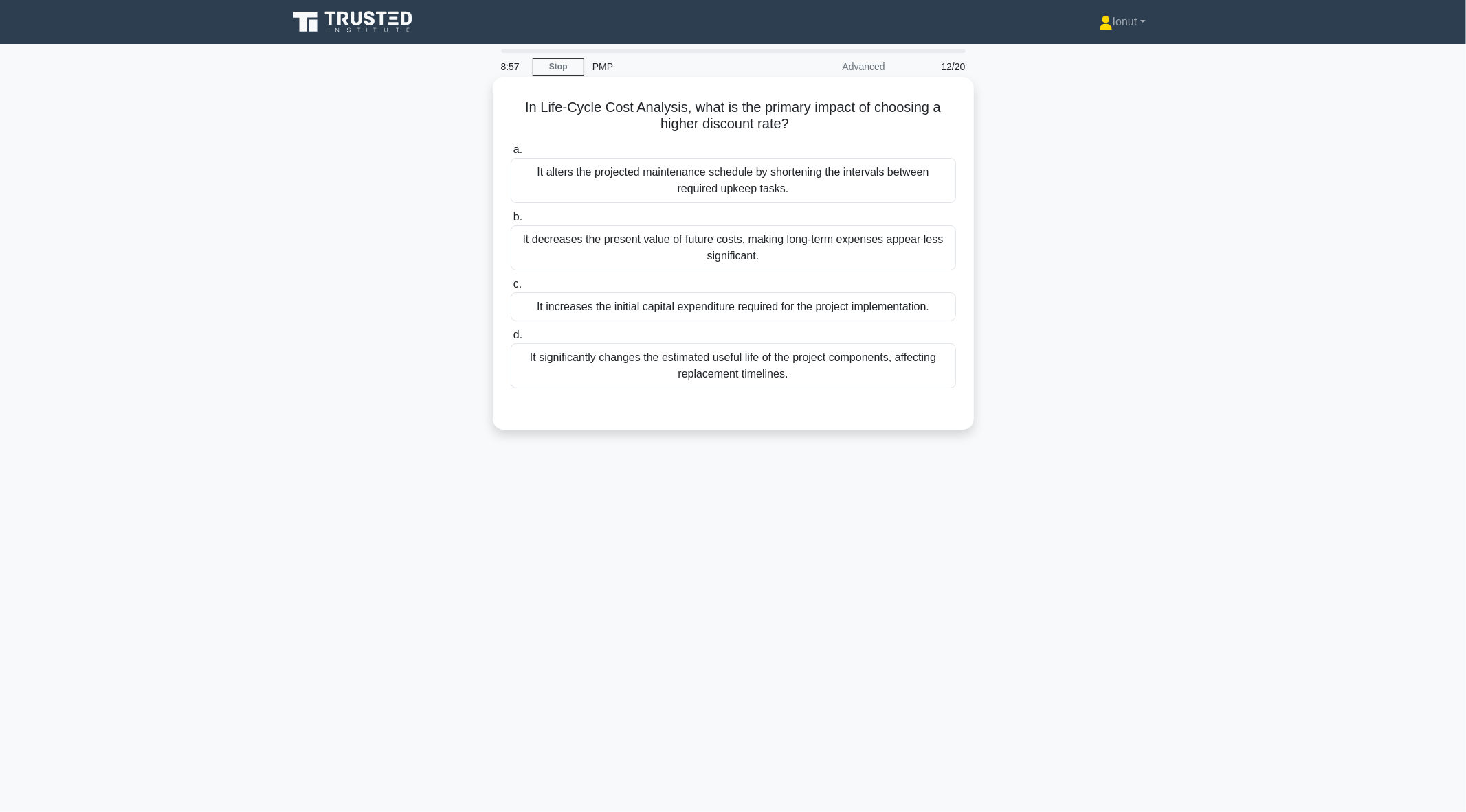
click at [555, 249] on div "It decreases the present value of future costs, making long-term expenses appea…" at bounding box center [733, 248] width 445 height 46
click at [511, 222] on input "b. It decreases the present value of future costs, making long-term expenses ap…" at bounding box center [511, 217] width 0 height 9
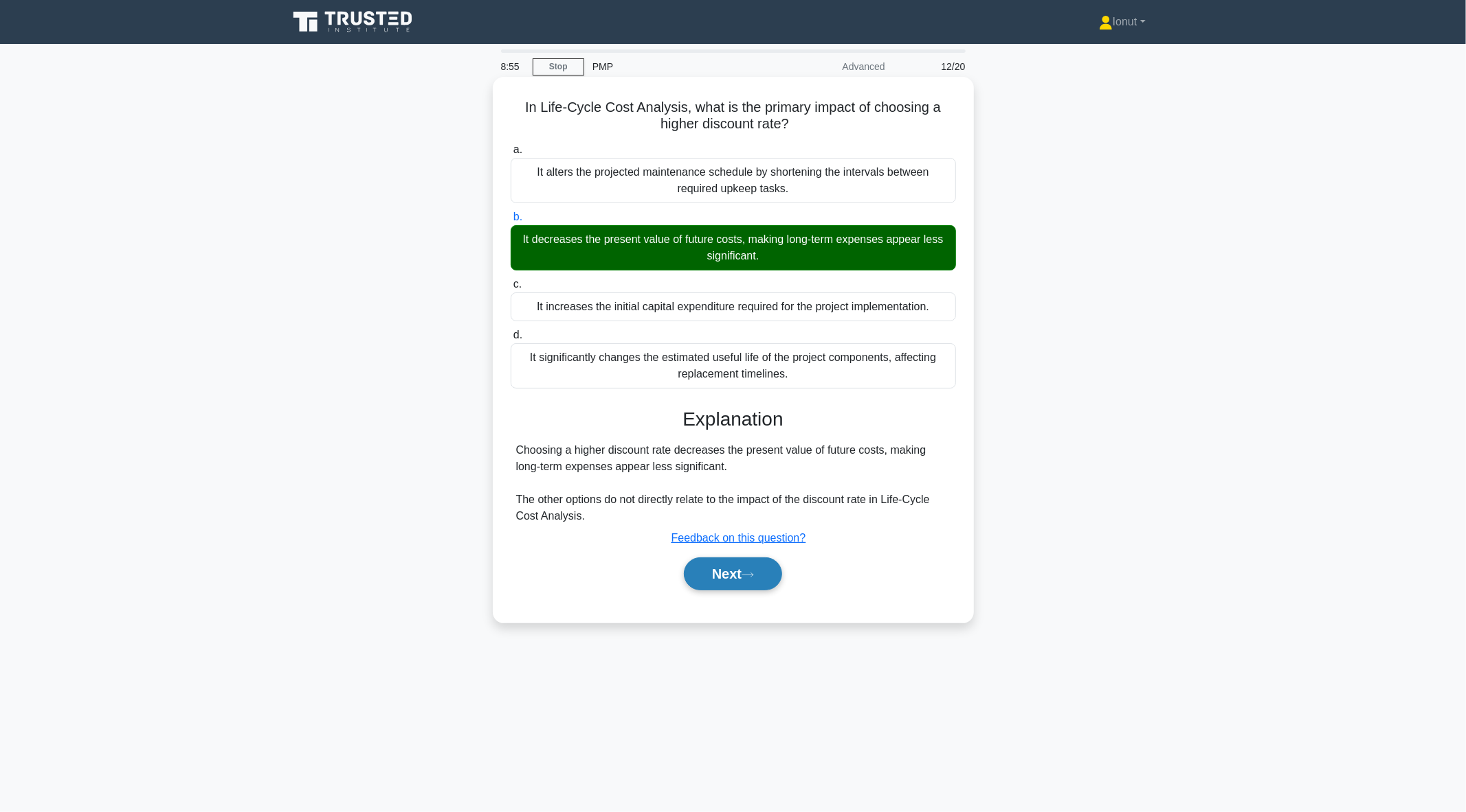
click at [740, 572] on button "Next" at bounding box center [733, 573] width 98 height 33
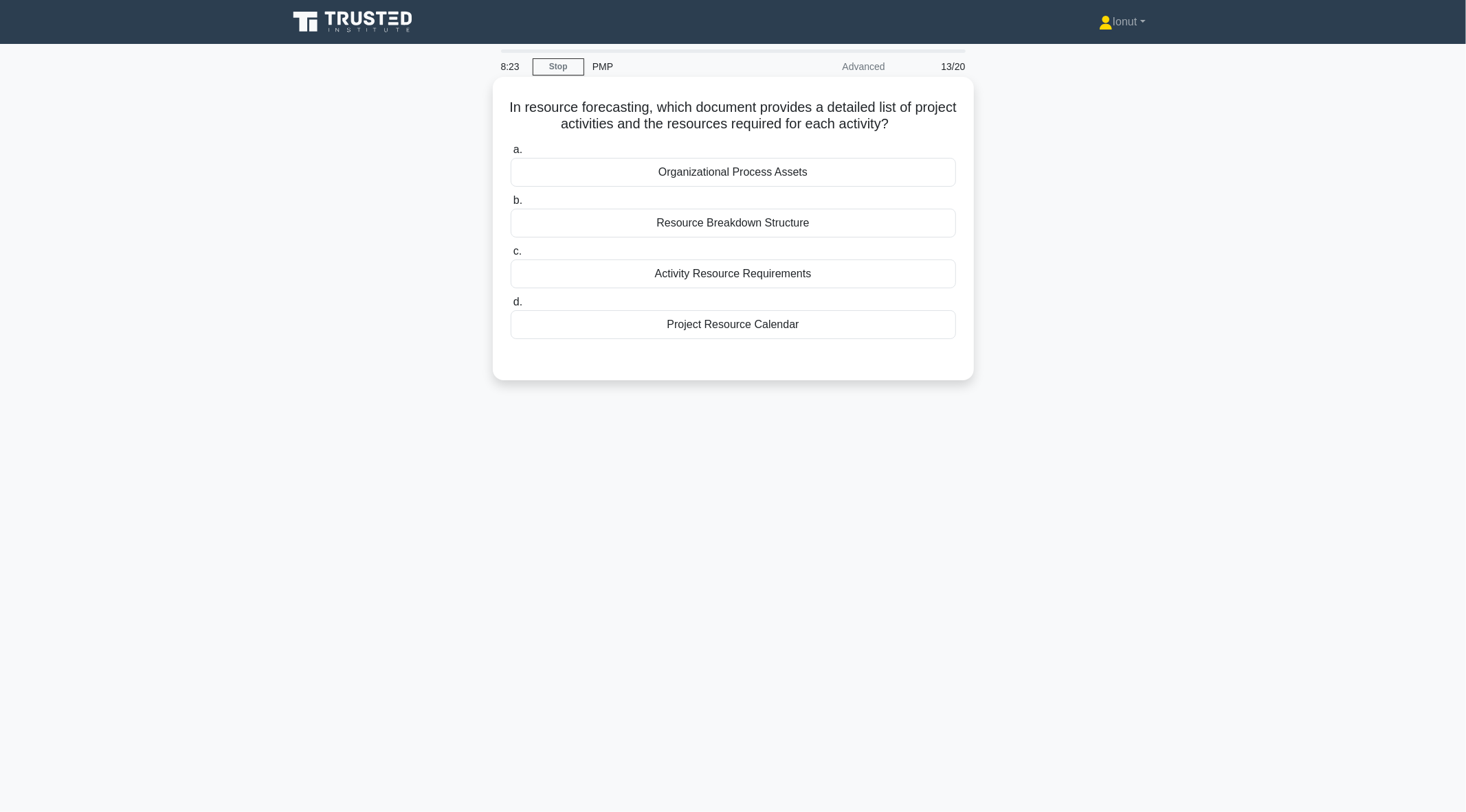
click at [712, 231] on div "Resource Breakdown Structure" at bounding box center [733, 223] width 445 height 29
click at [511, 205] on input "b. Resource Breakdown Structure" at bounding box center [511, 201] width 0 height 9
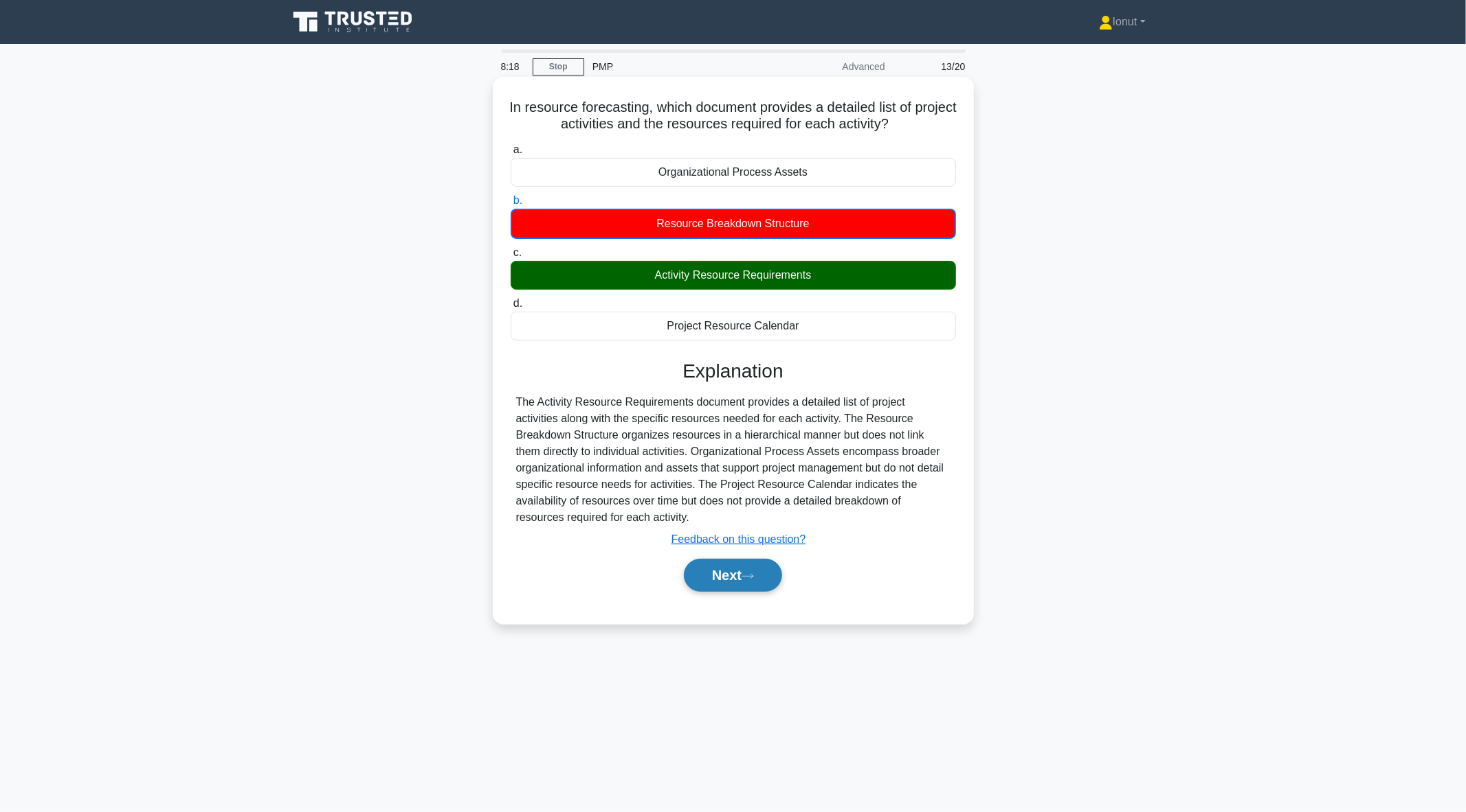
click at [753, 575] on icon at bounding box center [748, 576] width 11 height 4
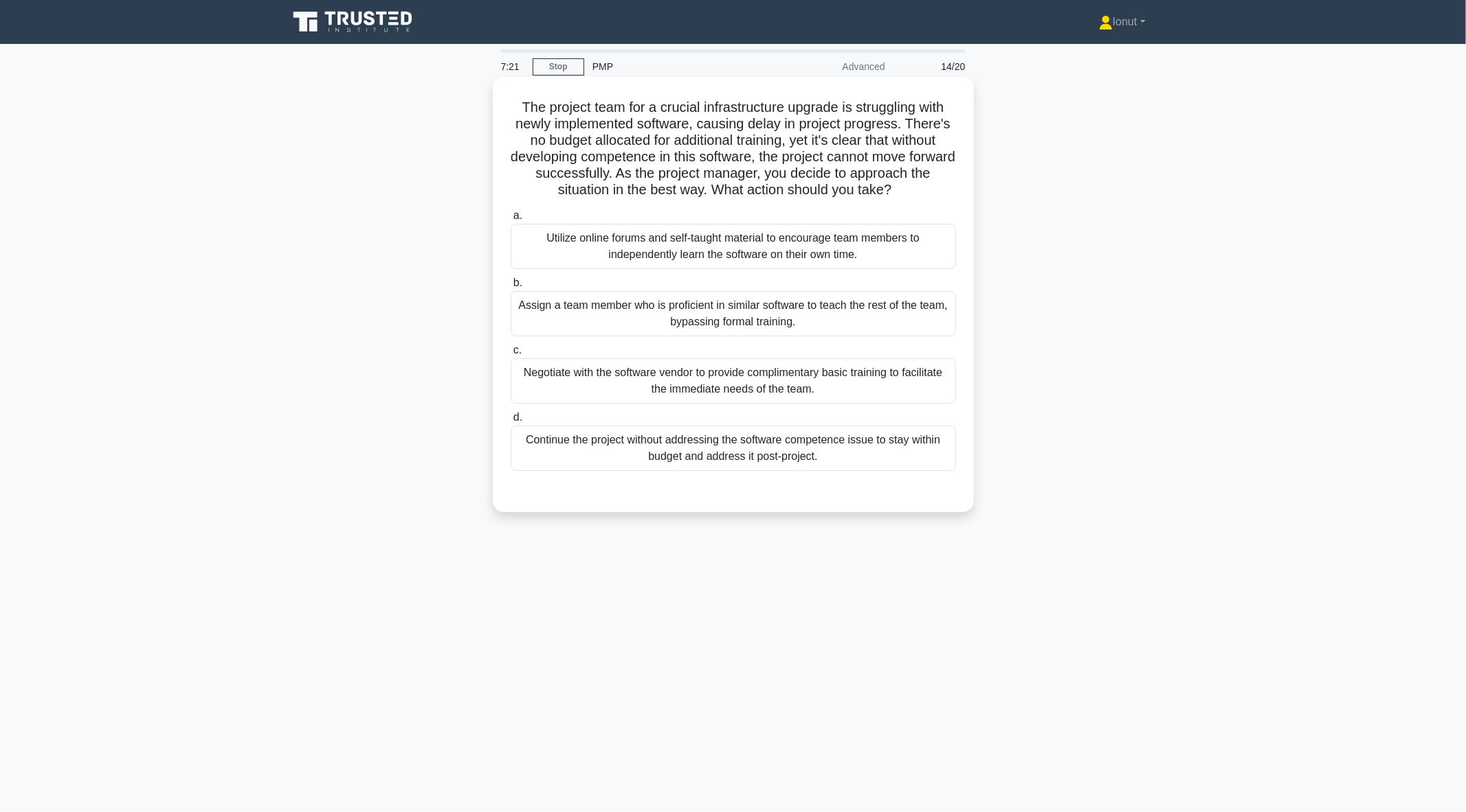
click at [566, 321] on div "Assign a team member who is proficient in similar software to teach the rest of…" at bounding box center [733, 314] width 445 height 46
click at [511, 288] on input "b. Assign a team member who is proficient in similar software to teach the rest…" at bounding box center [511, 284] width 0 height 9
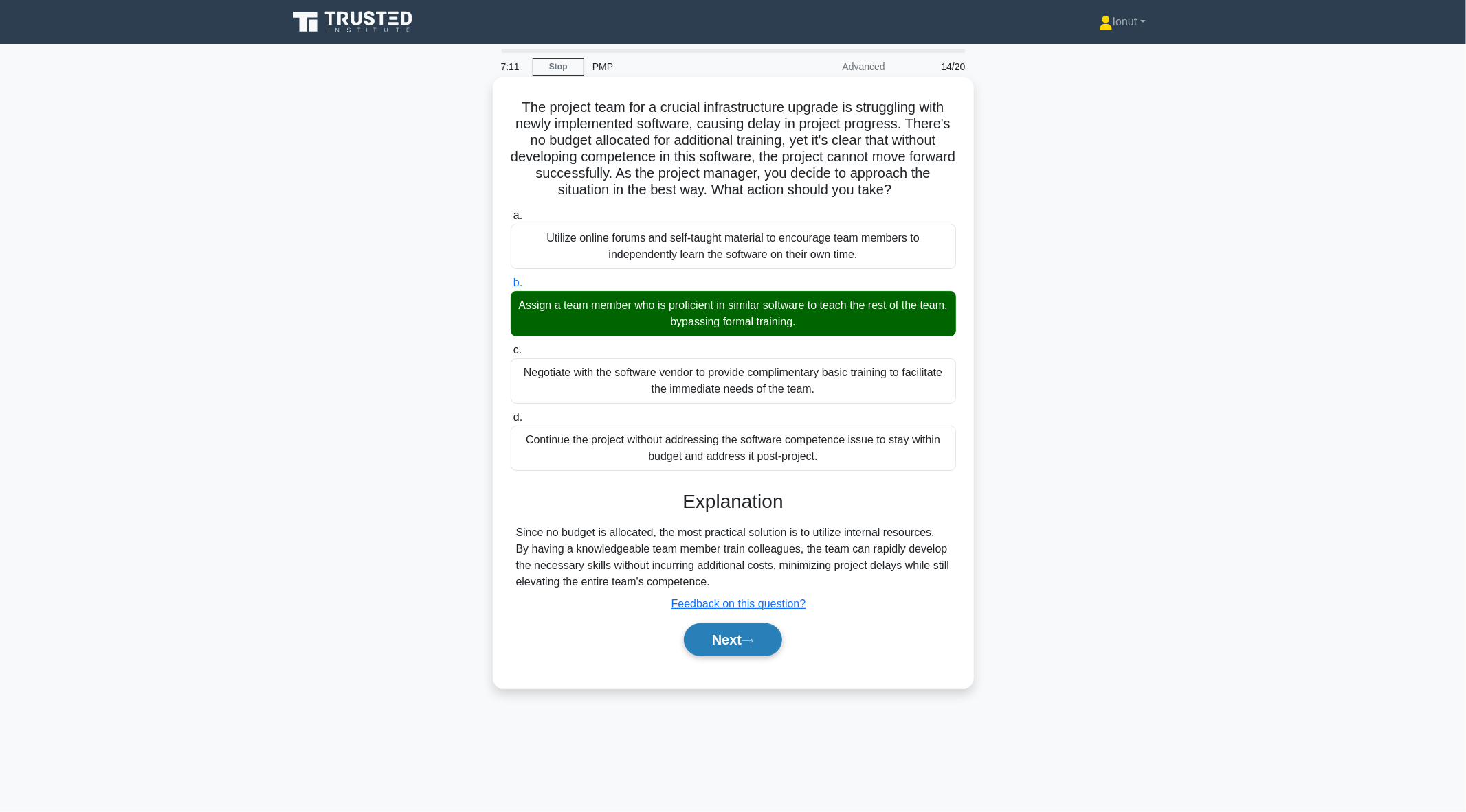
click at [715, 645] on button "Next" at bounding box center [733, 640] width 98 height 33
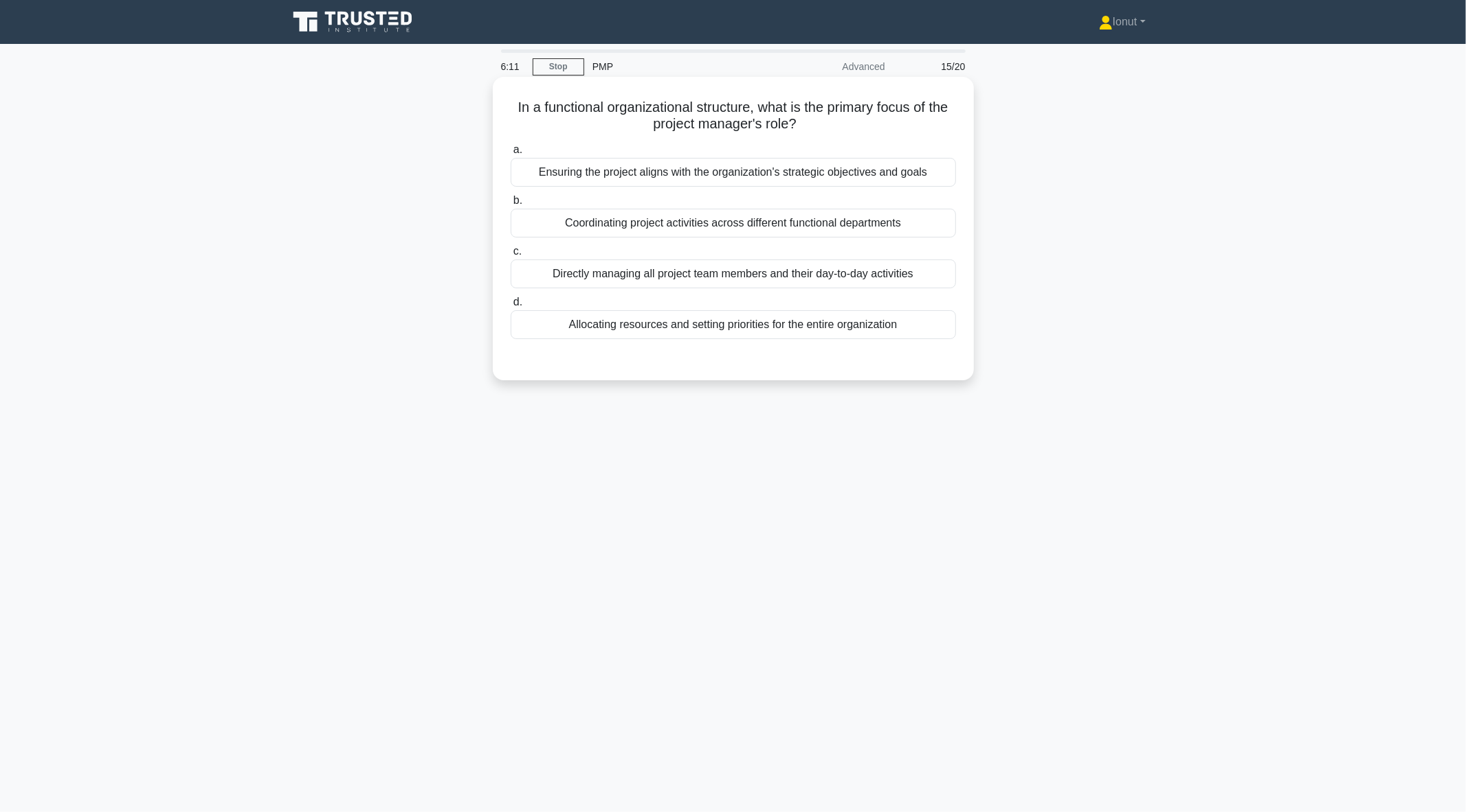
click at [569, 179] on div "Ensuring the project aligns with the organization's strategic objectives and go…" at bounding box center [733, 172] width 445 height 29
click at [511, 154] on input "a. Ensuring the project aligns with the organization's strategic objectives and…" at bounding box center [511, 150] width 0 height 9
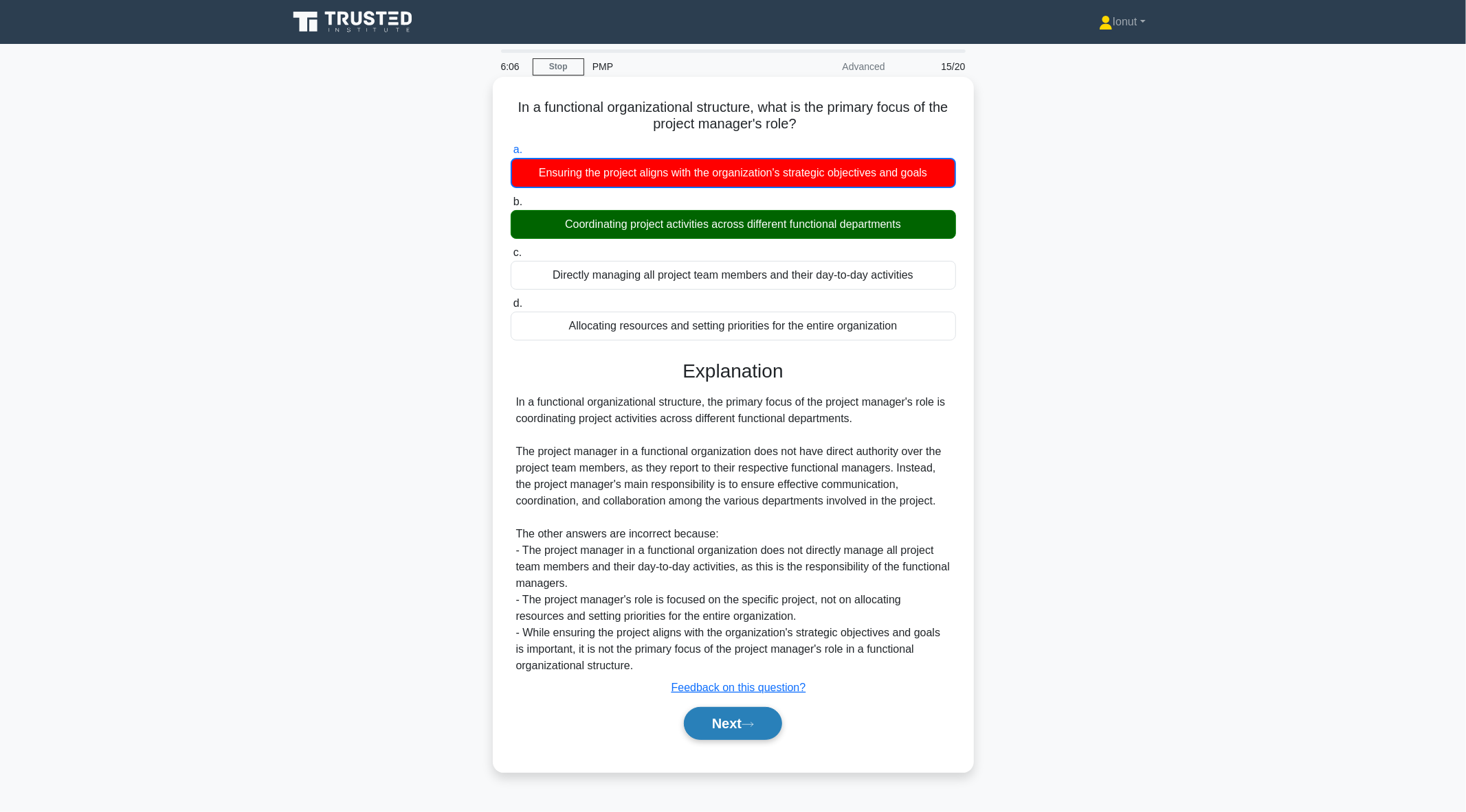
click at [723, 716] on button "Next" at bounding box center [733, 723] width 98 height 33
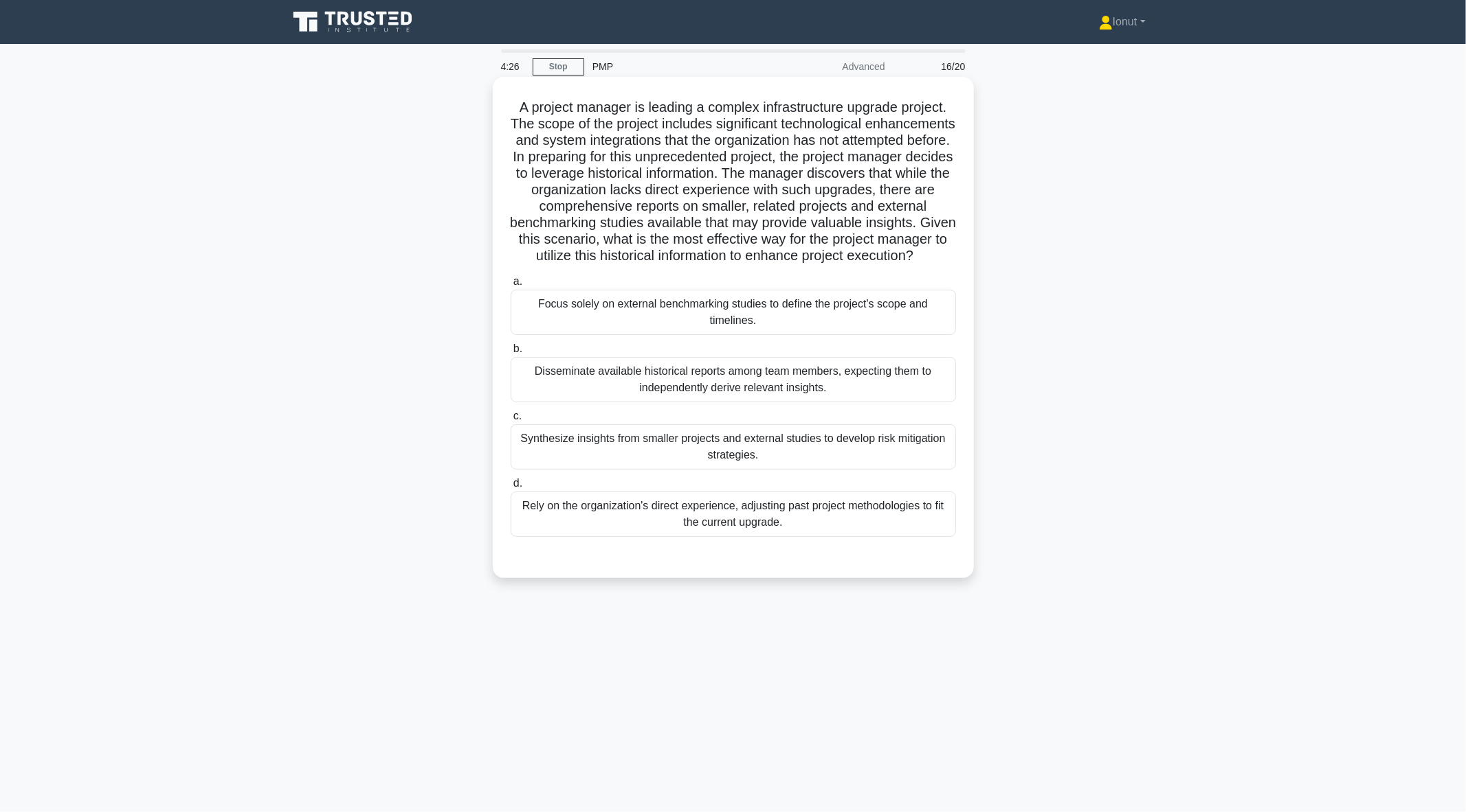
click at [581, 536] on div "Rely on the organization's direct experience, adjusting past project methodolog…" at bounding box center [733, 514] width 445 height 46
click at [511, 488] on input "d. Rely on the organization's direct experience, adjusting past project methodo…" at bounding box center [511, 484] width 0 height 9
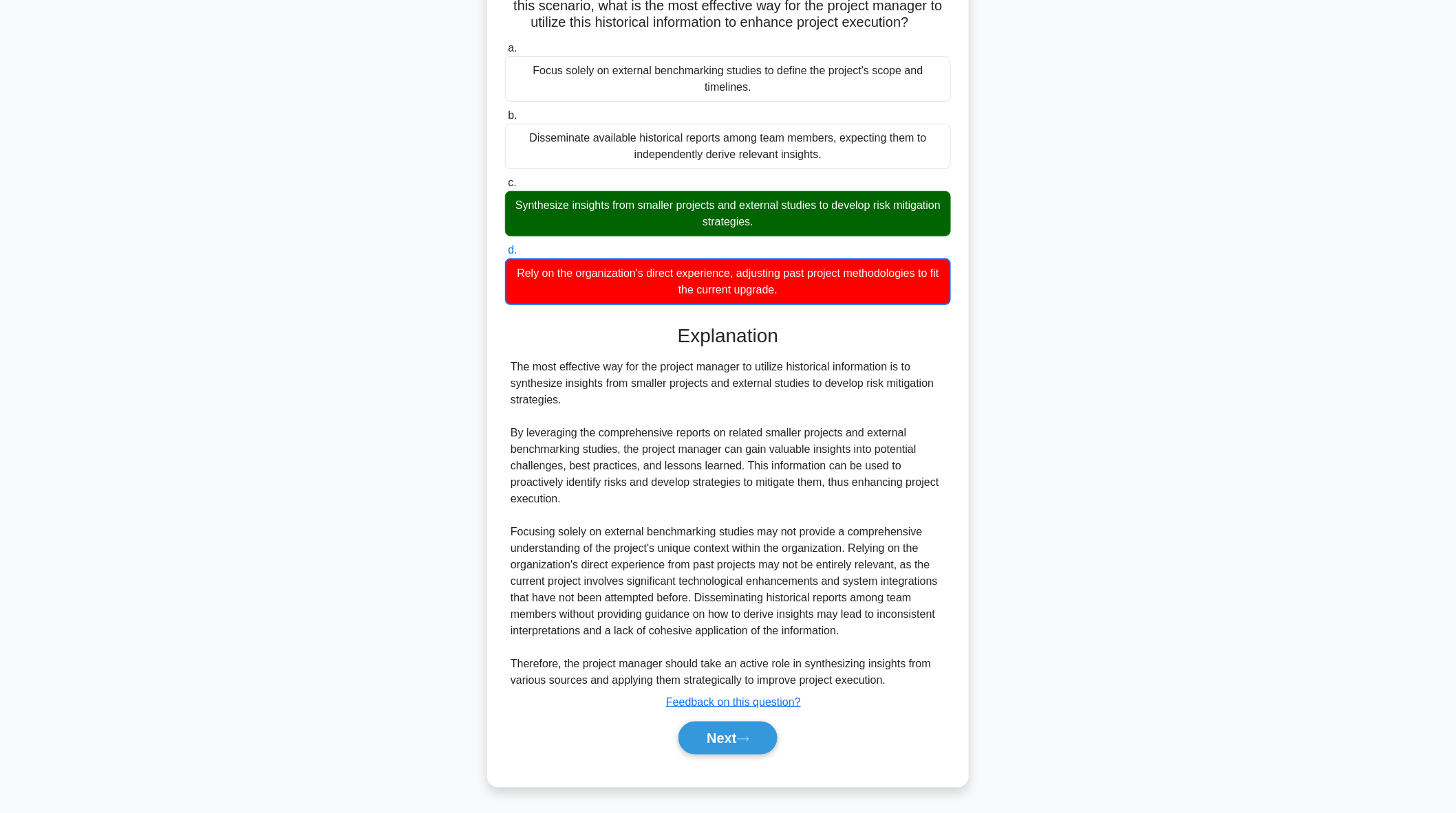
scroll to position [249, 0]
click at [758, 739] on button "Next" at bounding box center [727, 738] width 98 height 33
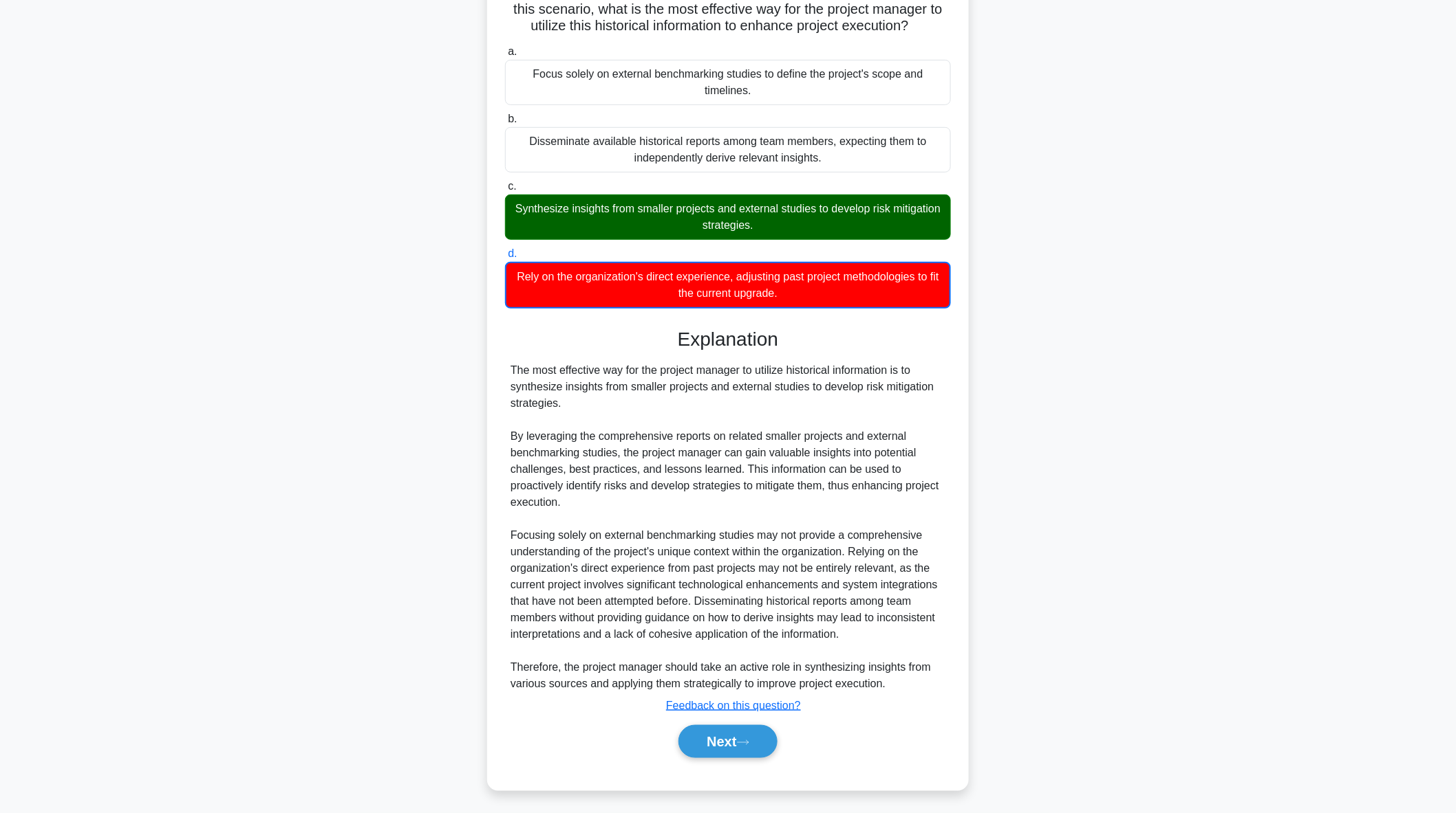
scroll to position [0, 0]
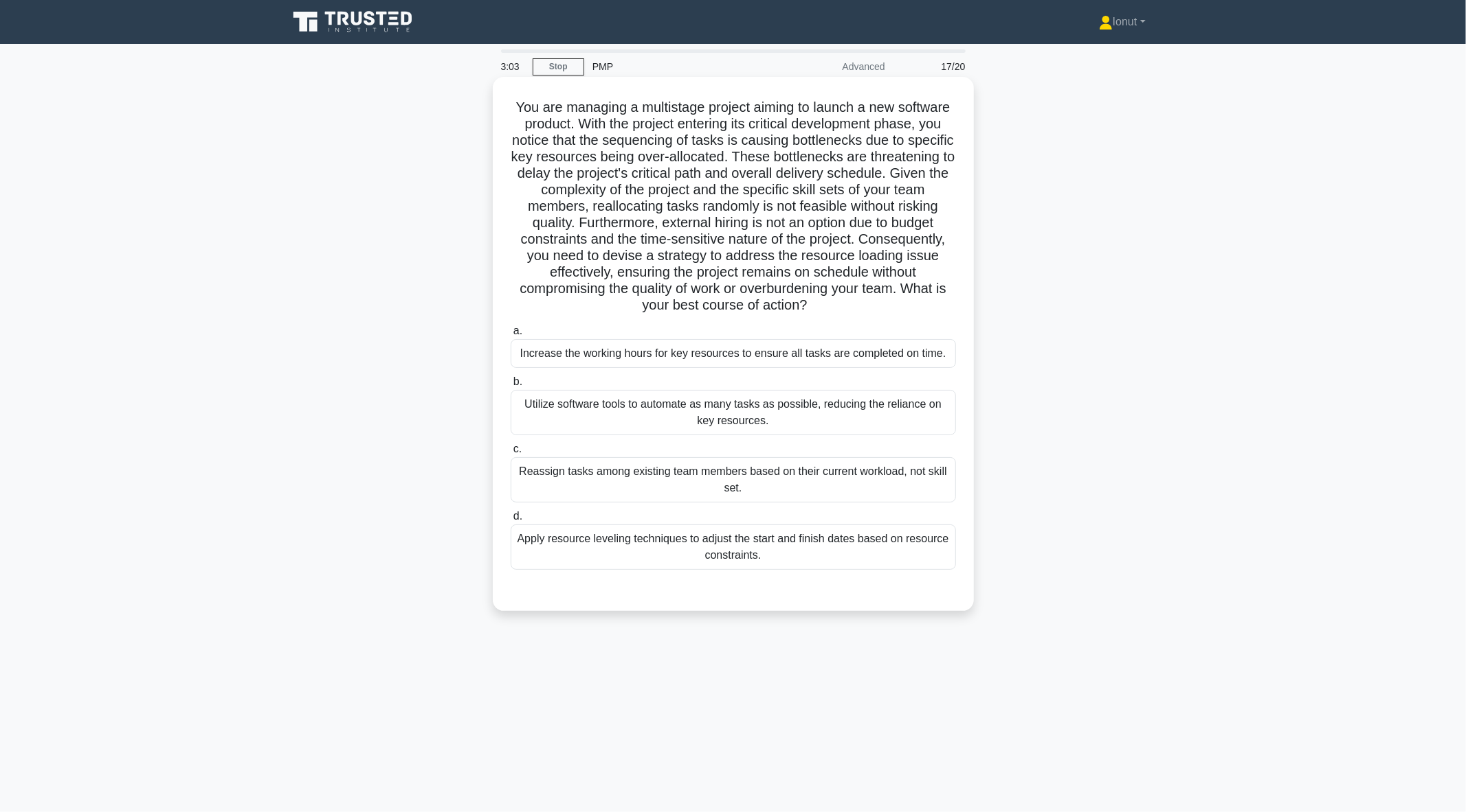
click at [657, 537] on div "Apply resource leveling techniques to adjust the start and finish dates based o…" at bounding box center [733, 547] width 445 height 46
click at [511, 521] on input "d. Apply resource leveling techniques to adjust the start and finish dates base…" at bounding box center [511, 517] width 0 height 9
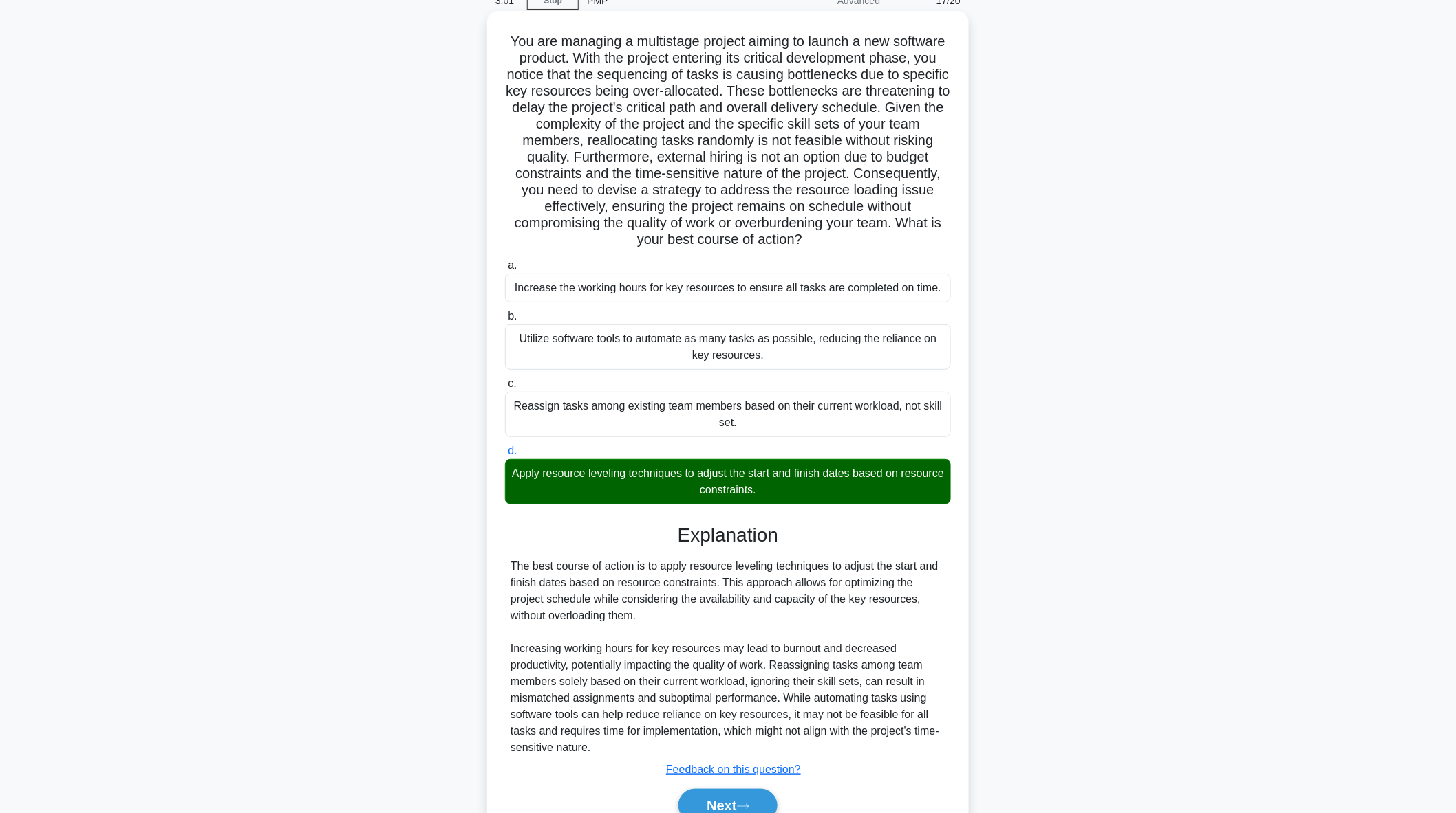
scroll to position [133, 0]
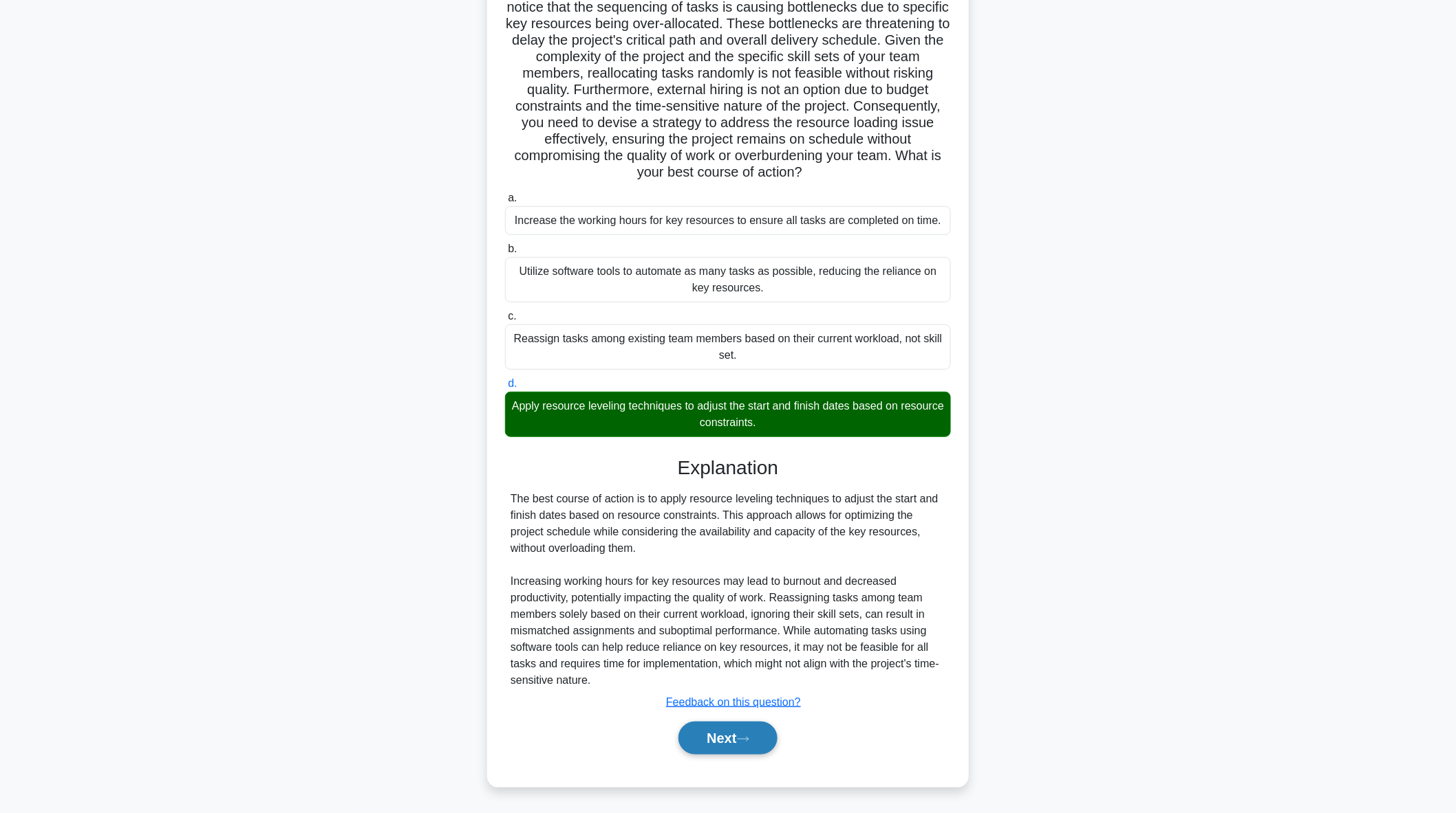
click at [715, 736] on button "Next" at bounding box center [727, 738] width 98 height 33
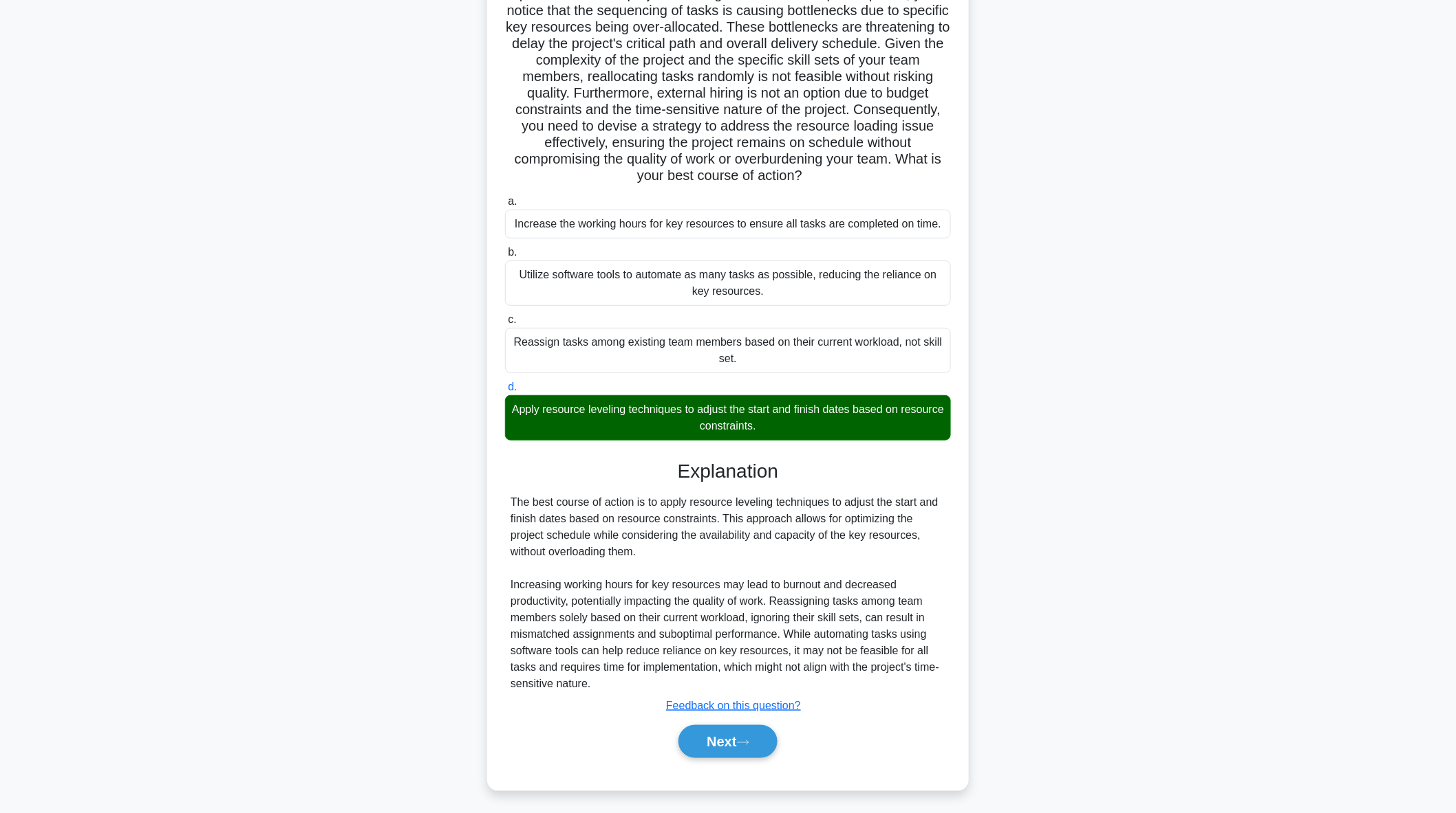
scroll to position [0, 0]
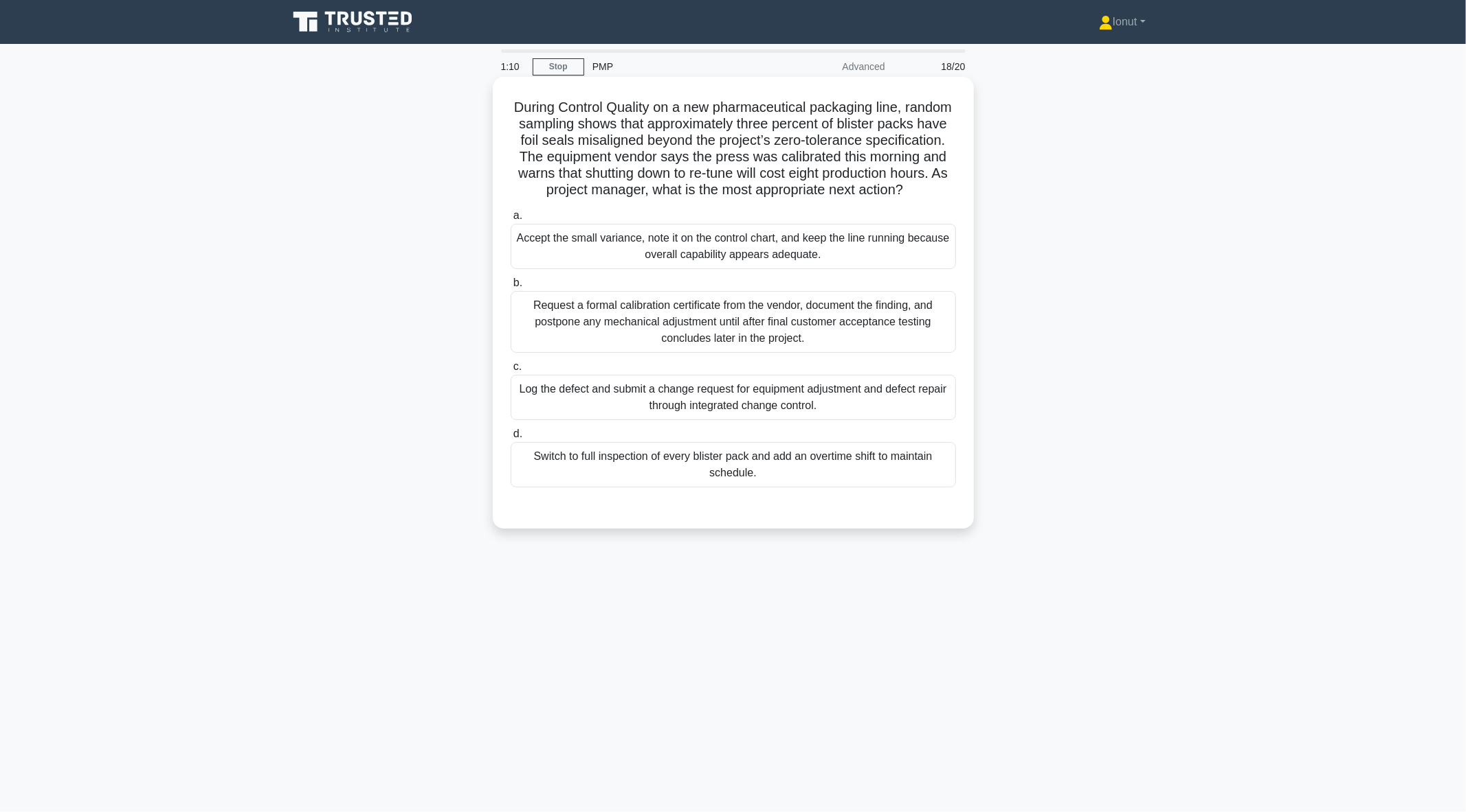
click at [620, 420] on div "Log the defect and submit a change request for equipment adjustment and defect …" at bounding box center [733, 397] width 445 height 46
click at [511, 371] on input "c. Log the defect and submit a change request for equipment adjustment and defe…" at bounding box center [511, 367] width 0 height 9
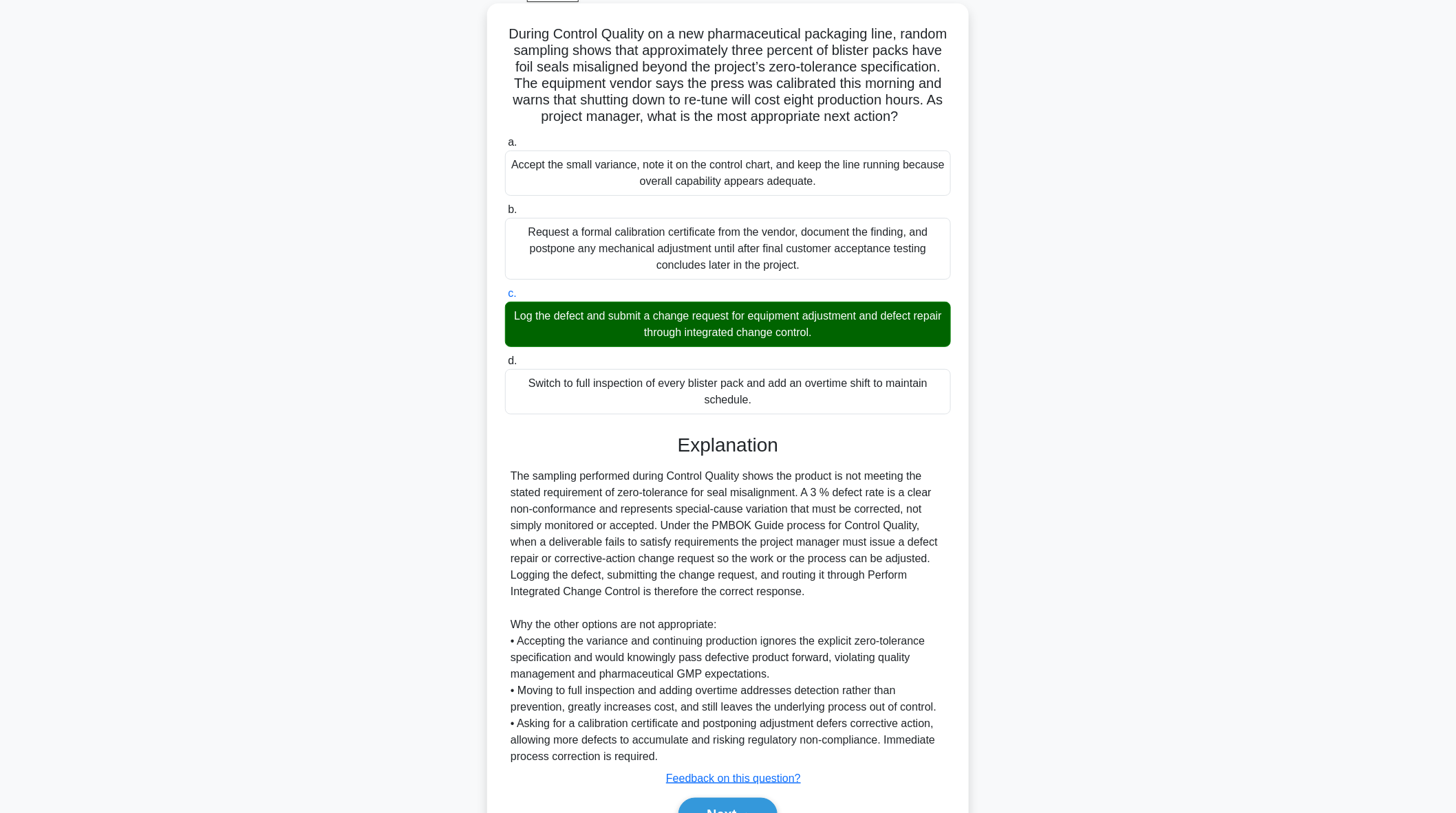
scroll to position [166, 0]
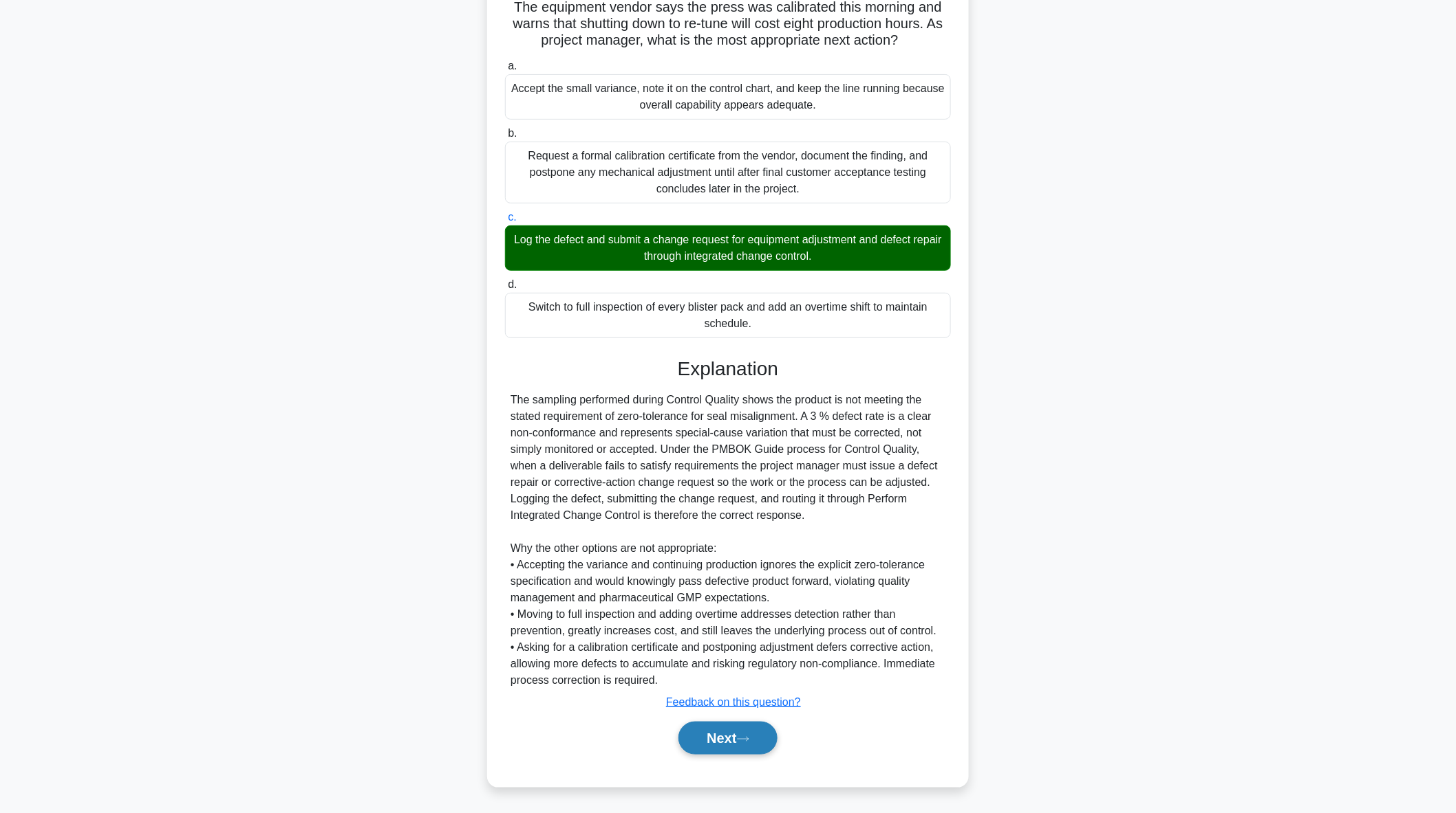
click at [737, 744] on button "Next" at bounding box center [727, 738] width 98 height 33
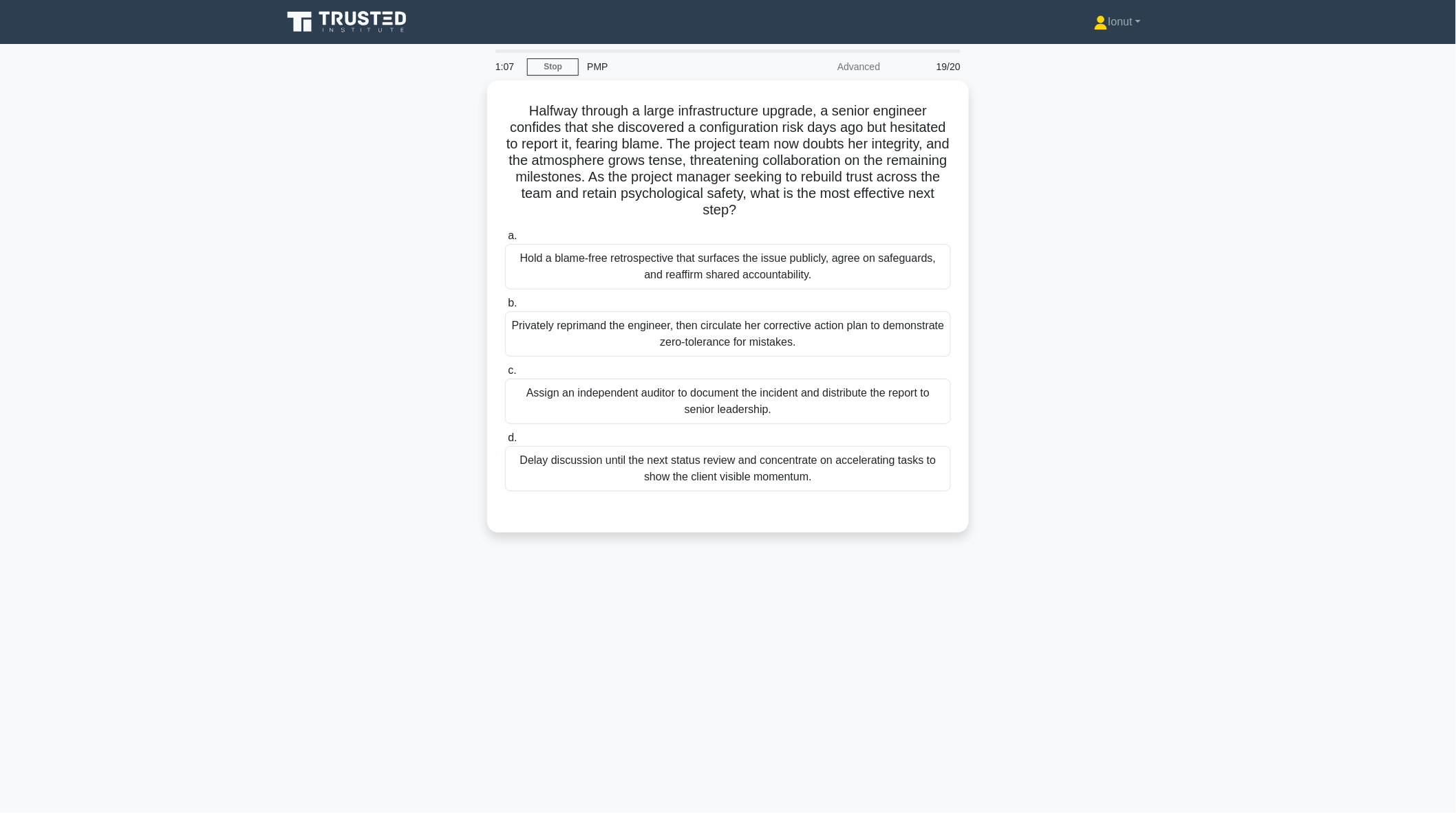
scroll to position [0, 0]
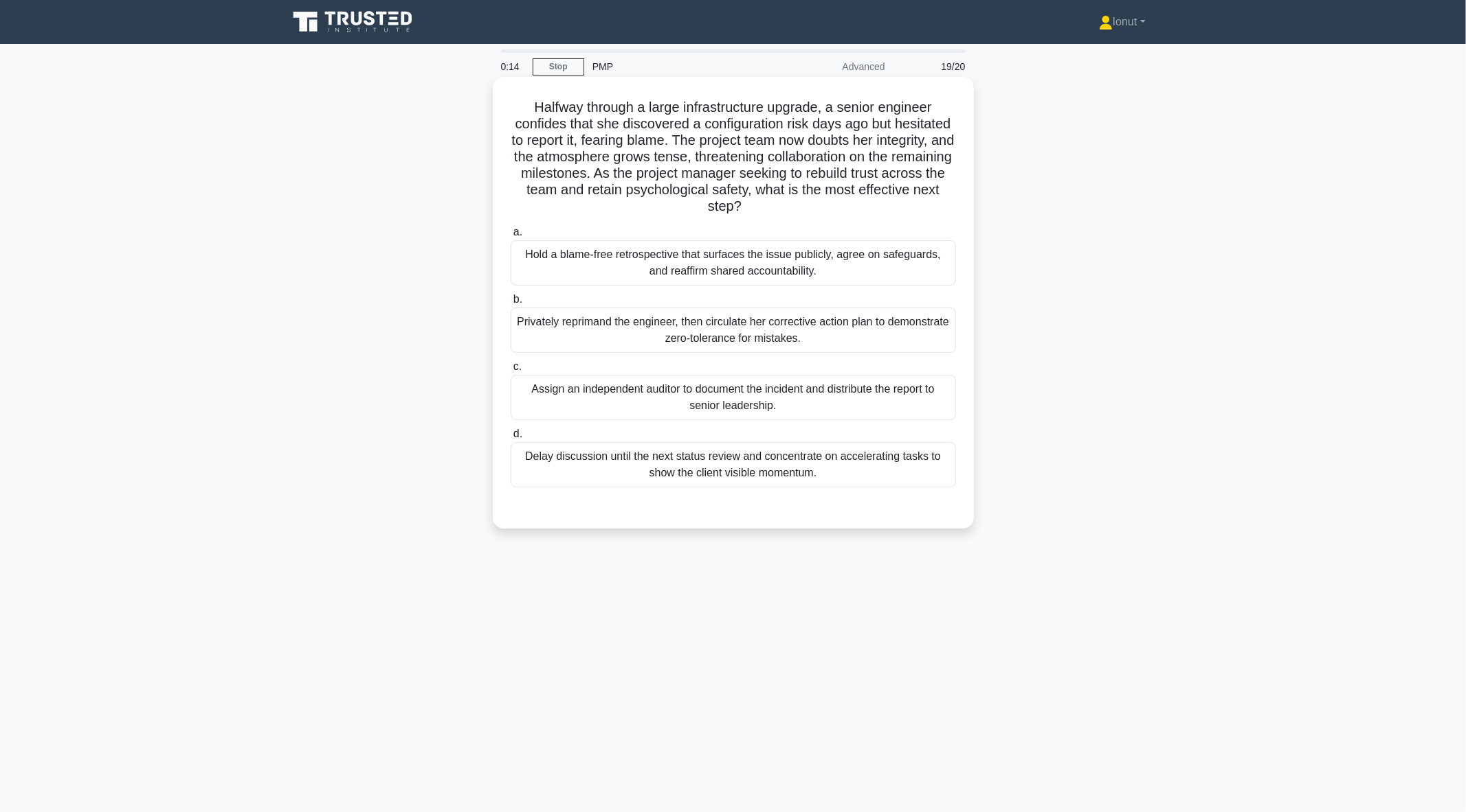
click at [566, 262] on div "Hold a blame-free retrospective that surfaces the issue publicly, agree on safe…" at bounding box center [733, 263] width 445 height 46
click at [1075, 370] on div "Halfway through a large infrastructure upgrade, a senior engineer confides that…" at bounding box center [733, 315] width 907 height 468
click at [856, 275] on div "Hold a blame-free retrospective that surfaces the issue publicly, agree on safe…" at bounding box center [733, 263] width 445 height 46
click at [511, 237] on input "a. Hold a blame-free retrospective that surfaces the issue publicly, agree on s…" at bounding box center [511, 232] width 0 height 9
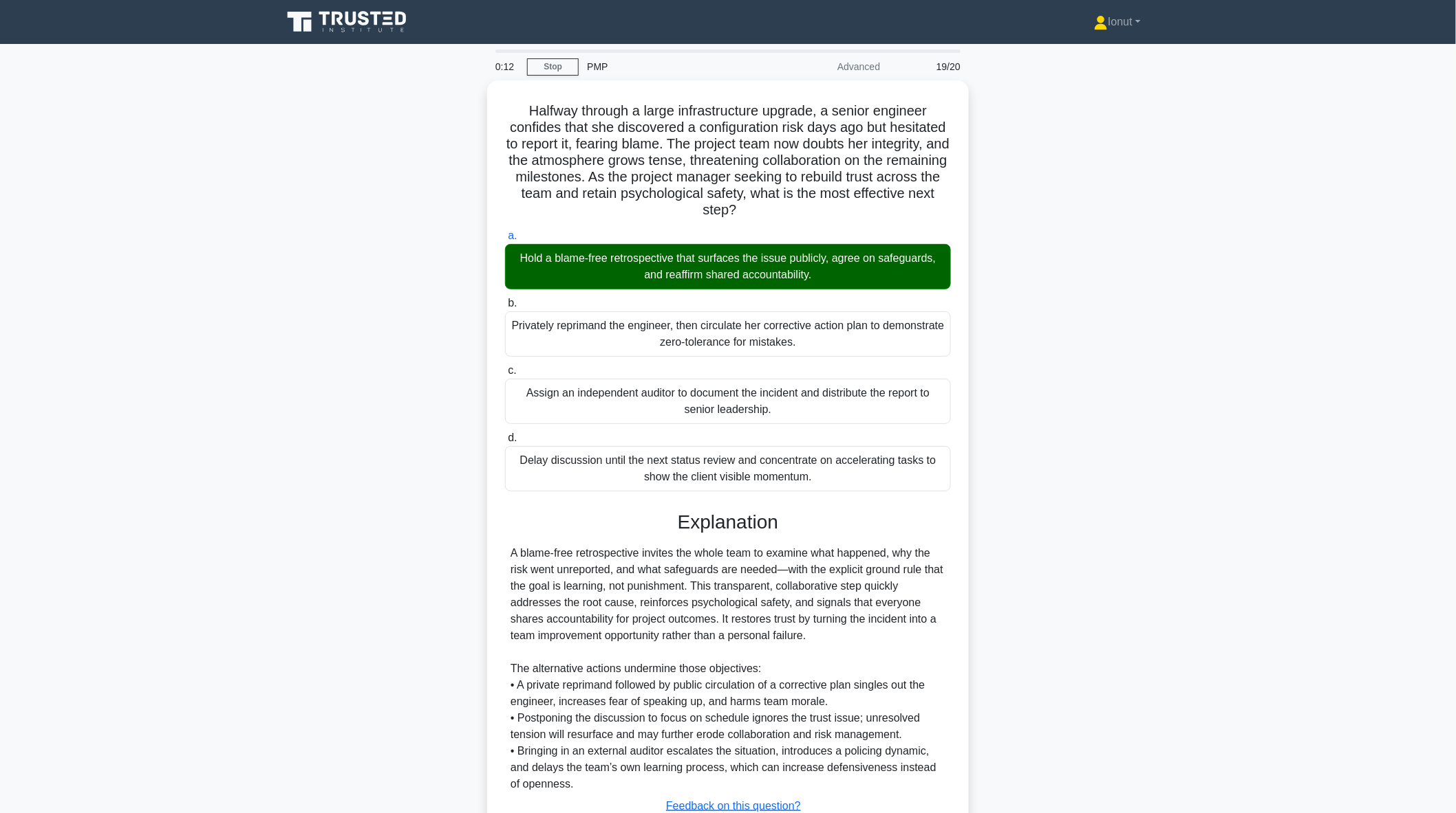
scroll to position [100, 0]
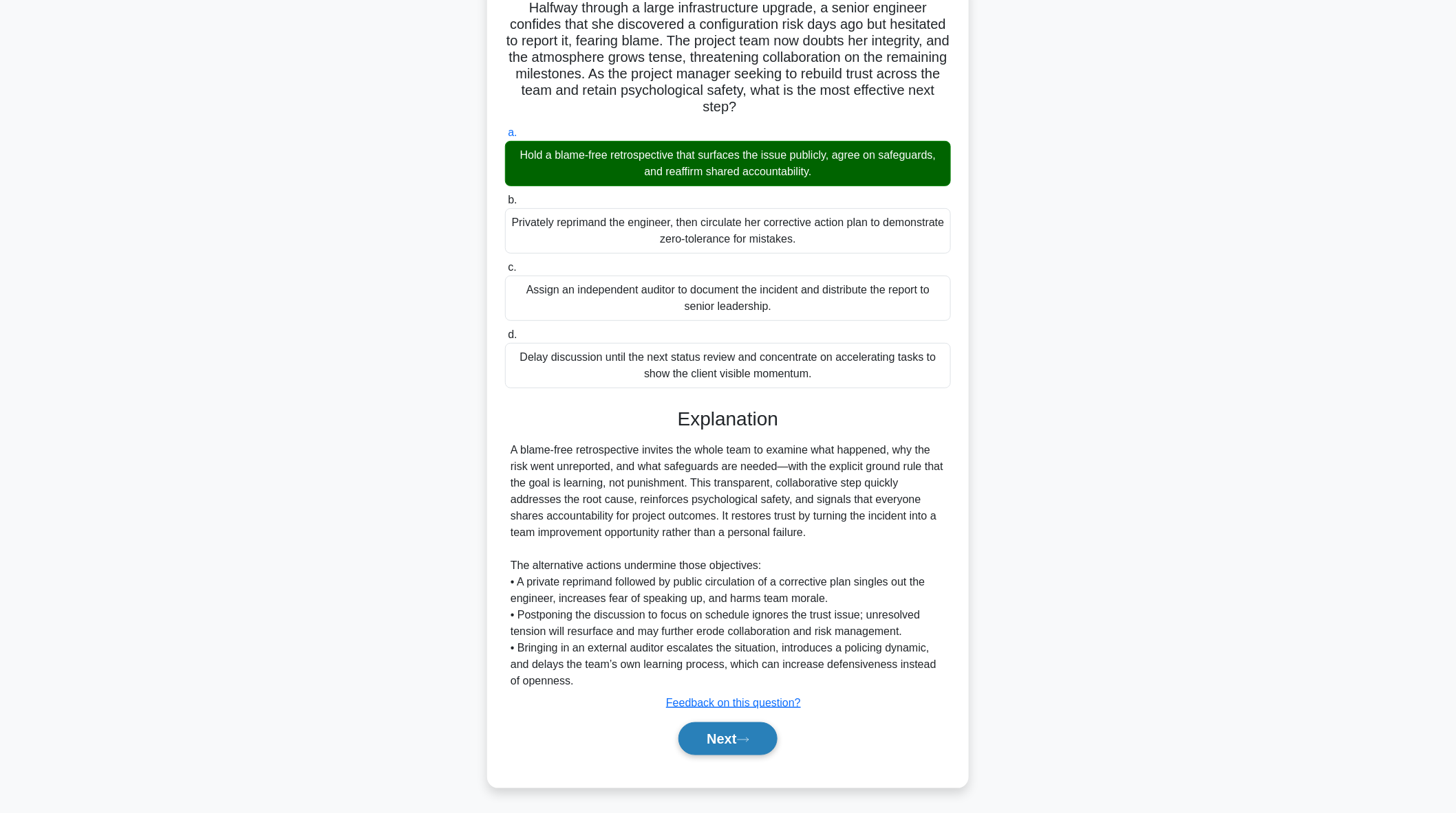
click at [747, 734] on button "Next" at bounding box center [727, 738] width 98 height 33
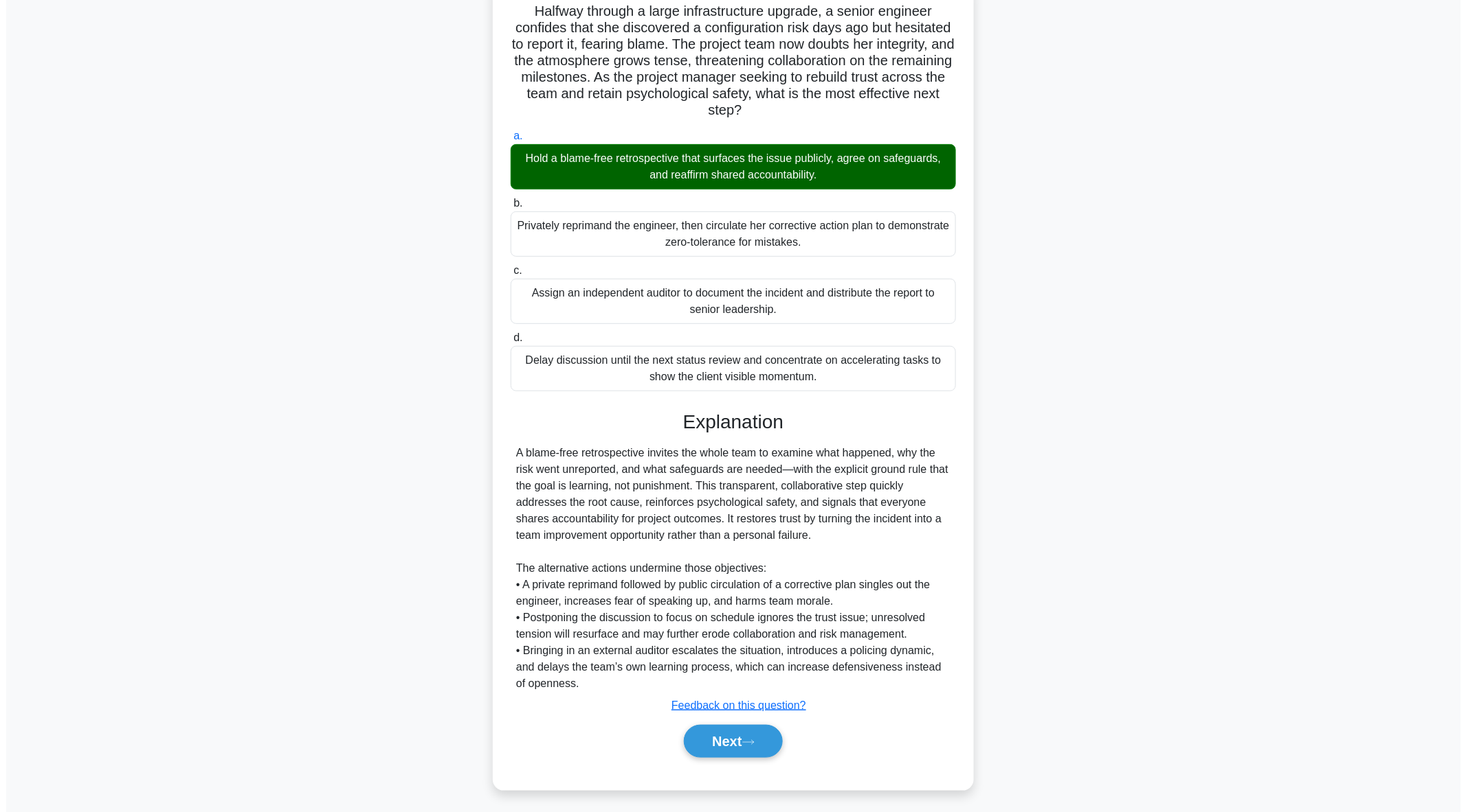
scroll to position [0, 0]
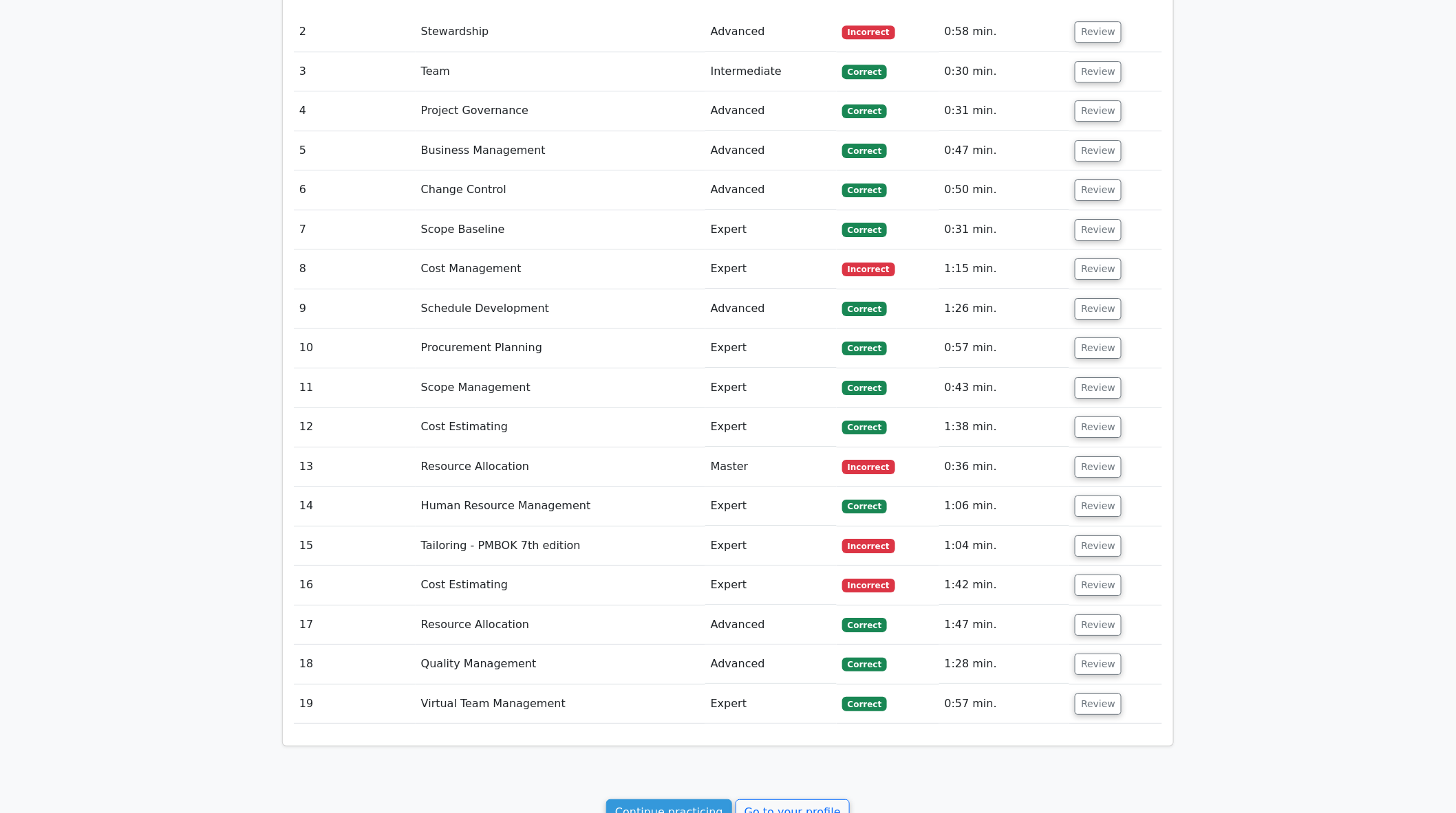
scroll to position [1998, 0]
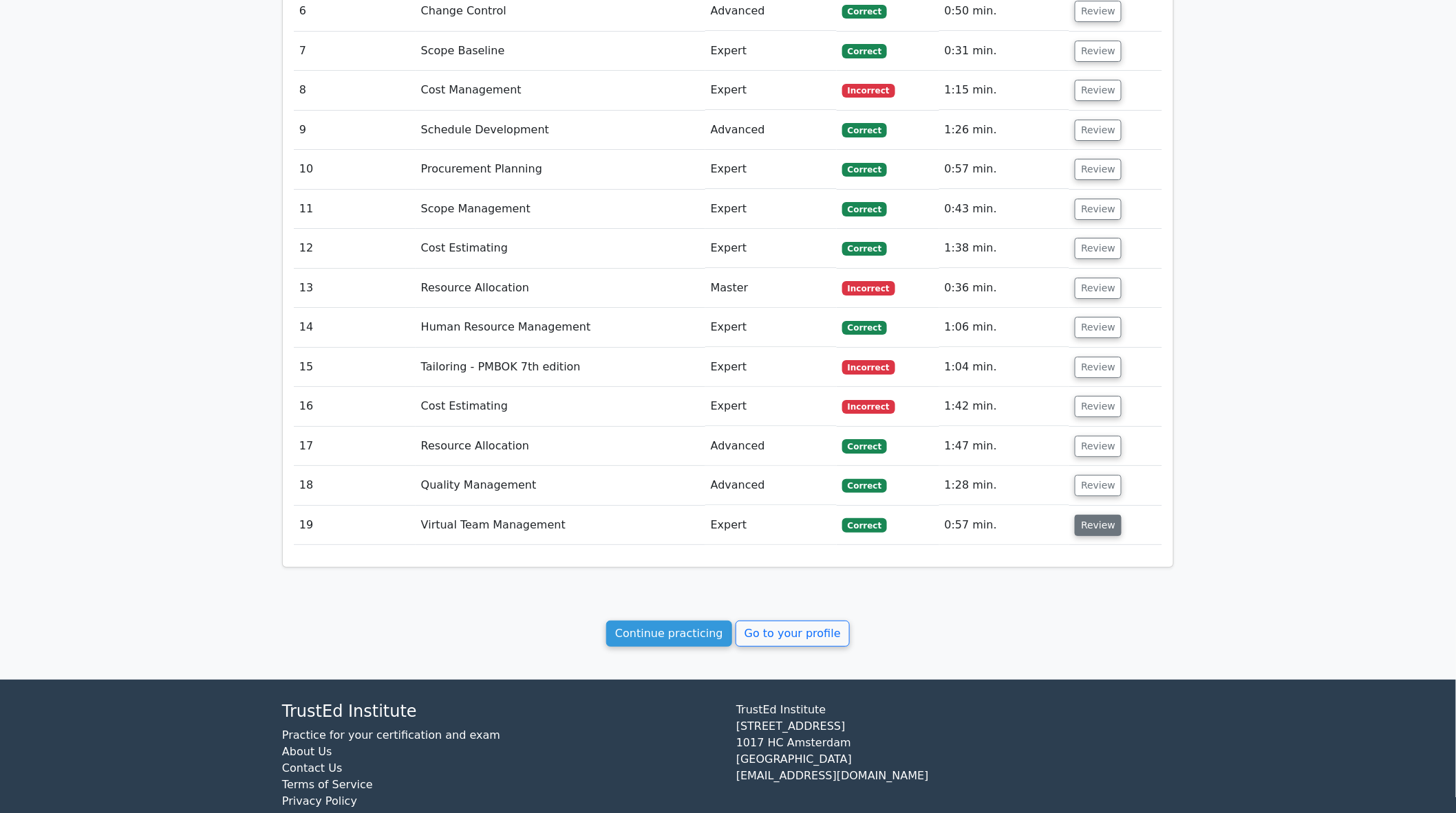
click at [1091, 515] on button "Review" at bounding box center [1098, 526] width 47 height 22
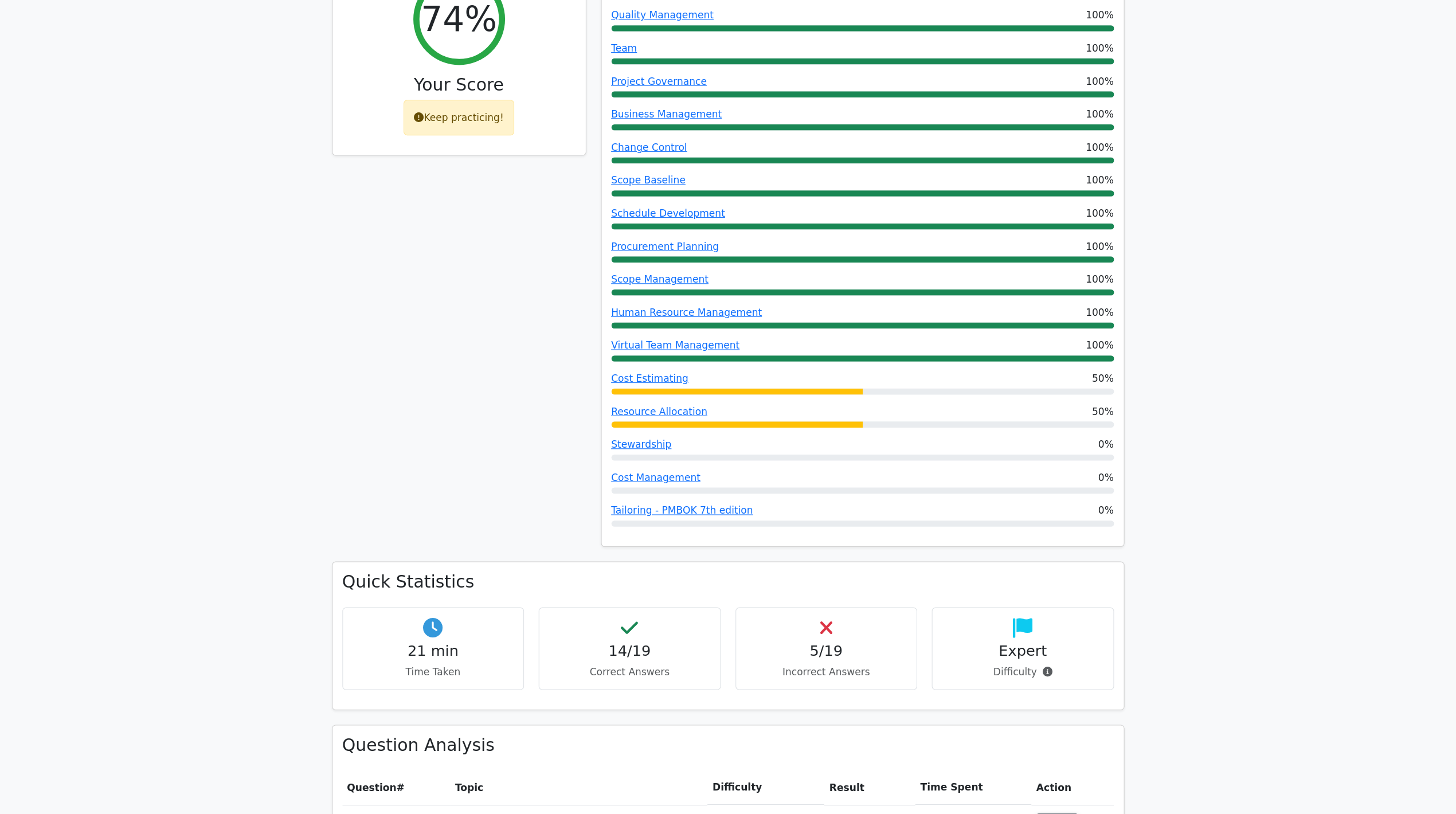
scroll to position [201, 0]
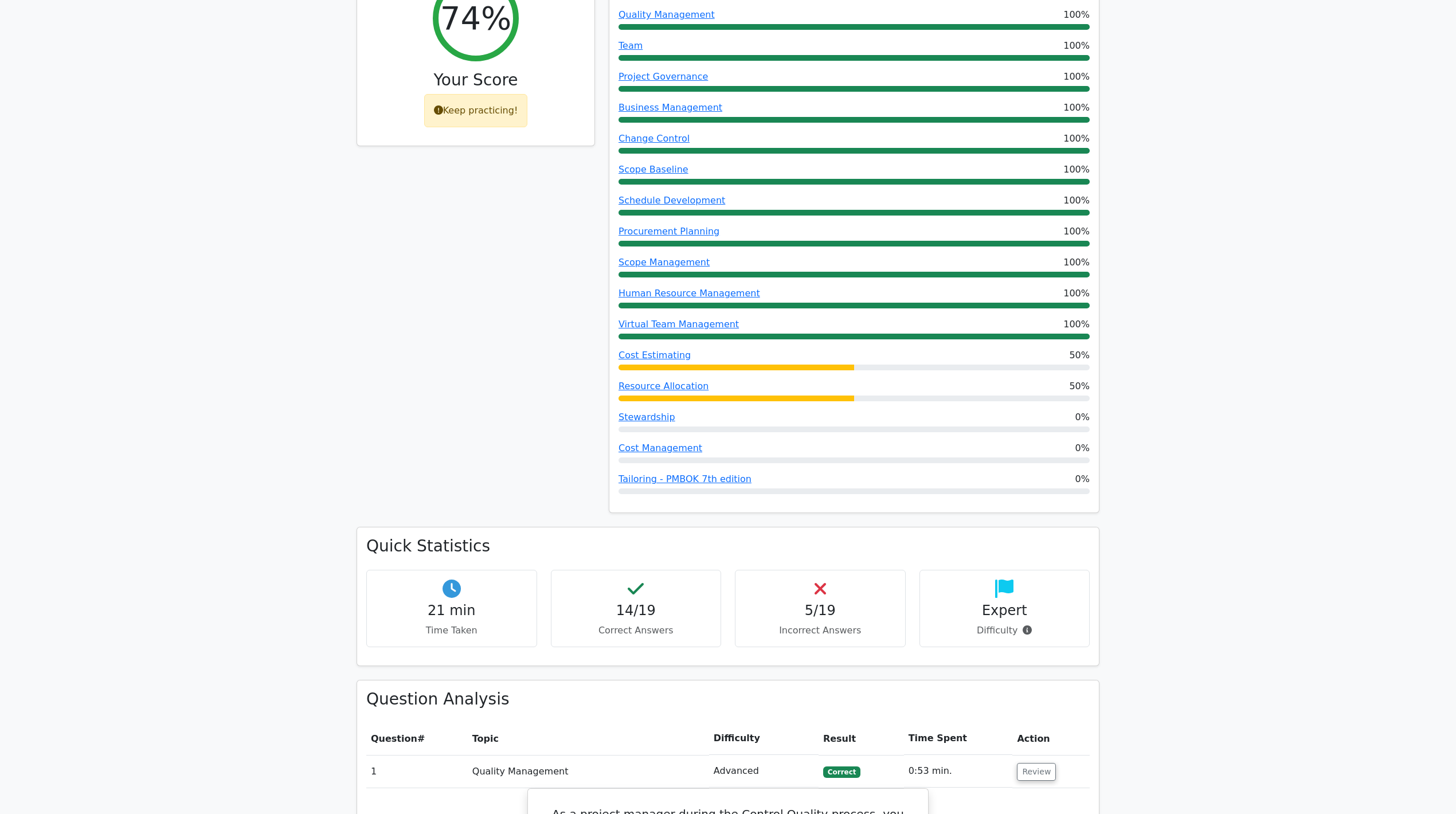
drag, startPoint x: 482, startPoint y: 415, endPoint x: 478, endPoint y: 434, distance: 19.4
click at [482, 432] on div "74% Your Score Keep practicing!" at bounding box center [476, 246] width 252 height 562
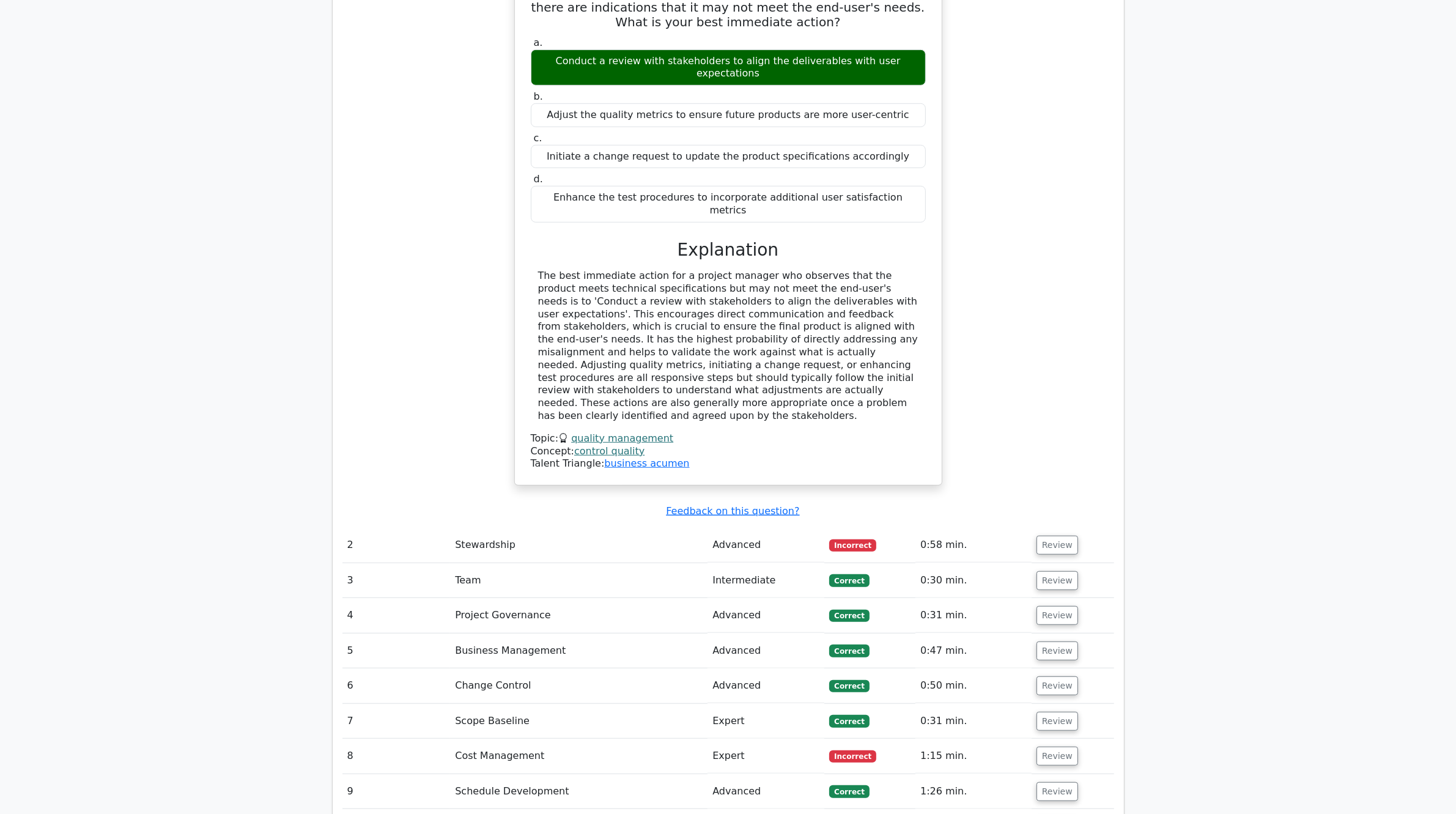
scroll to position [1294, 0]
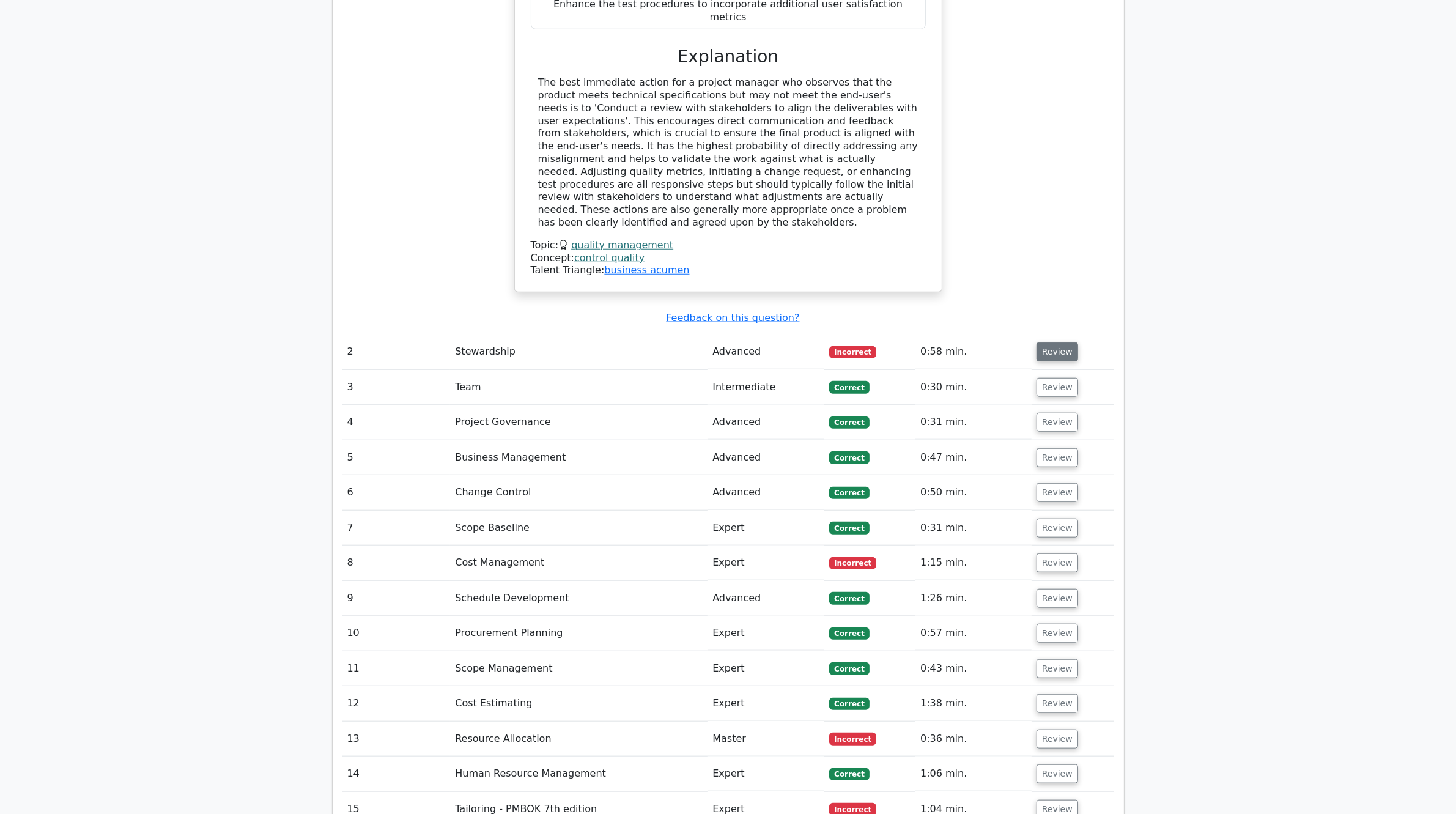
click at [1057, 343] on button "Review" at bounding box center [1057, 352] width 42 height 19
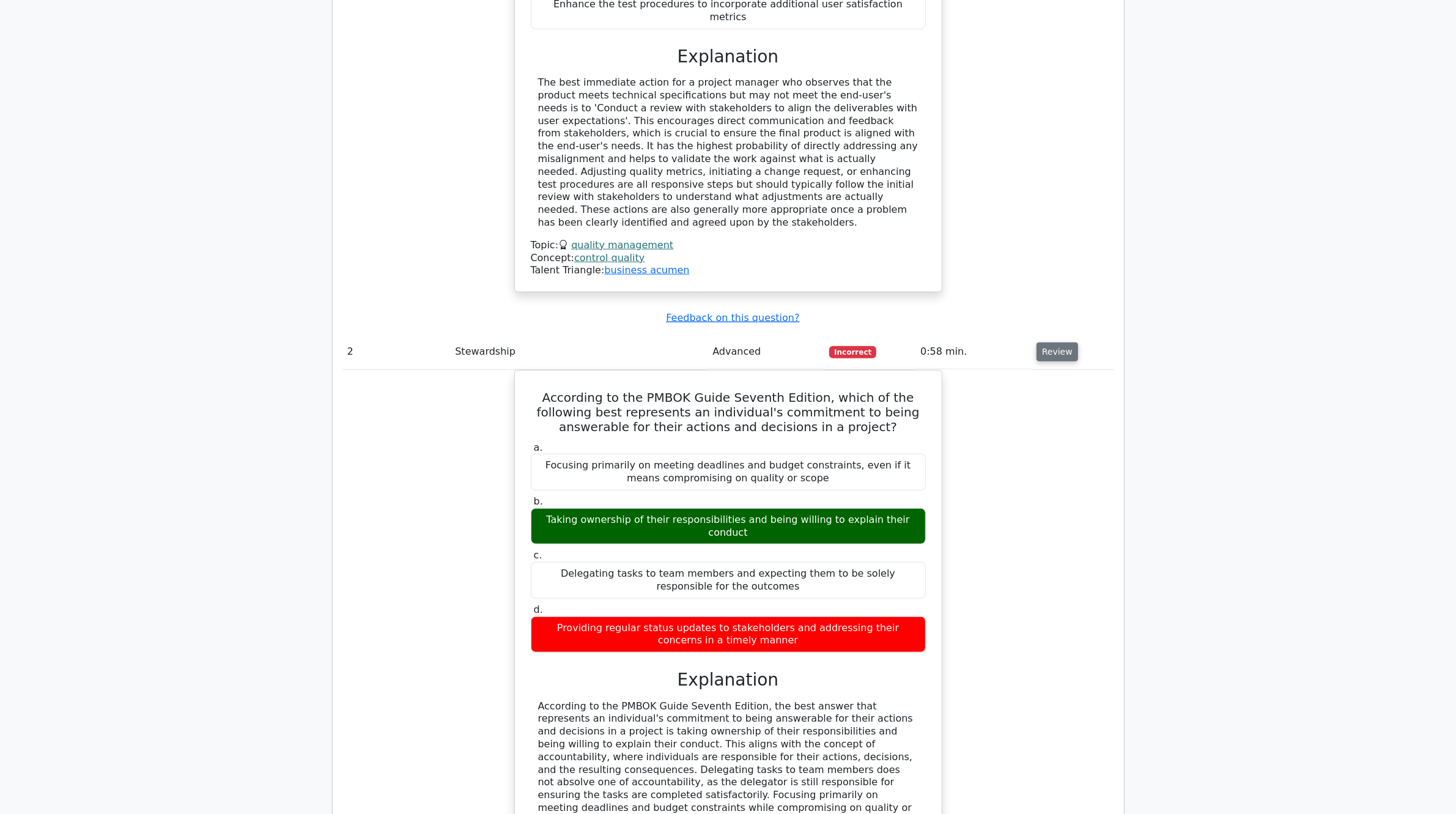
click at [1050, 343] on button "Review" at bounding box center [1057, 352] width 42 height 19
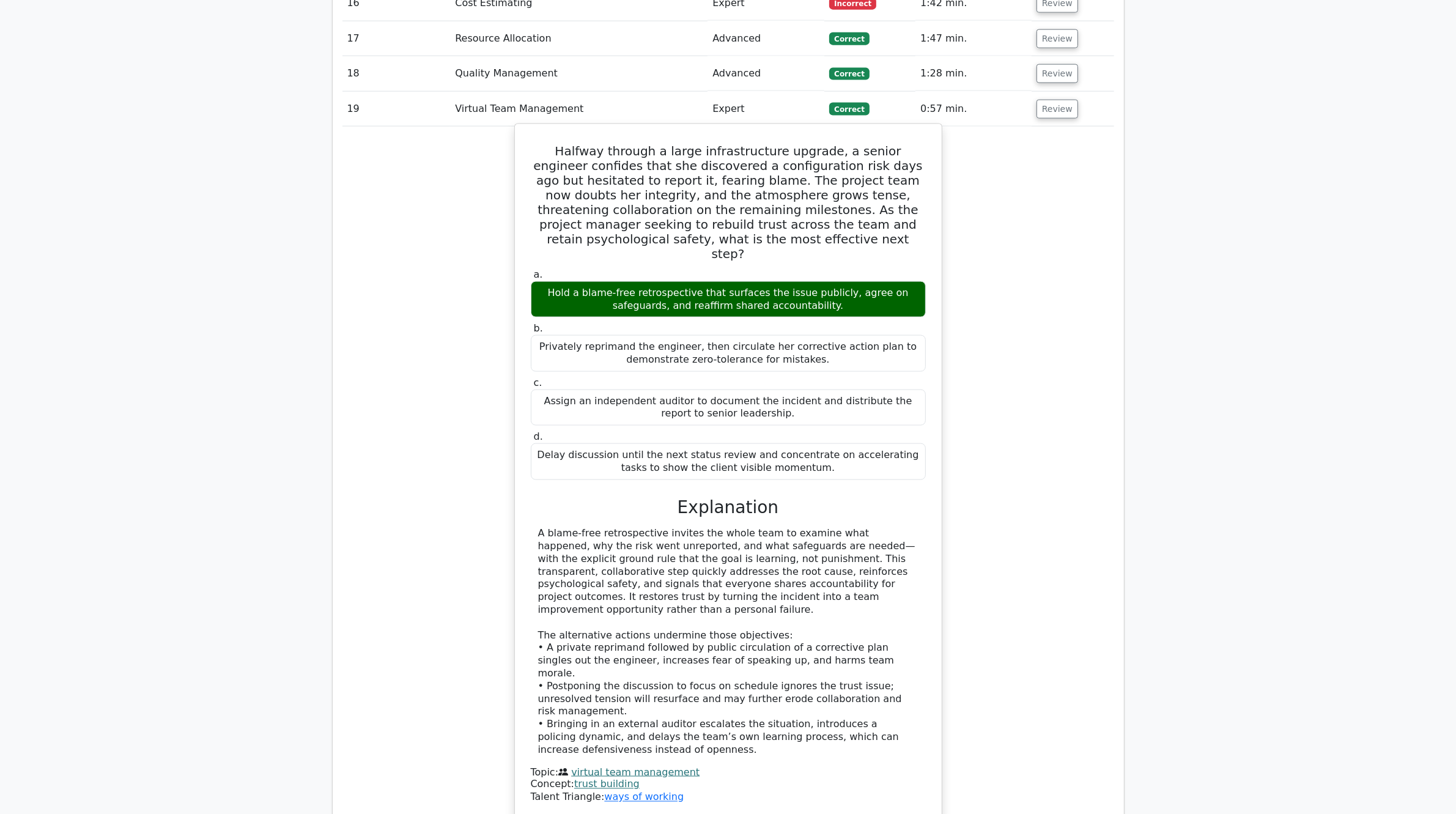
scroll to position [2378, 0]
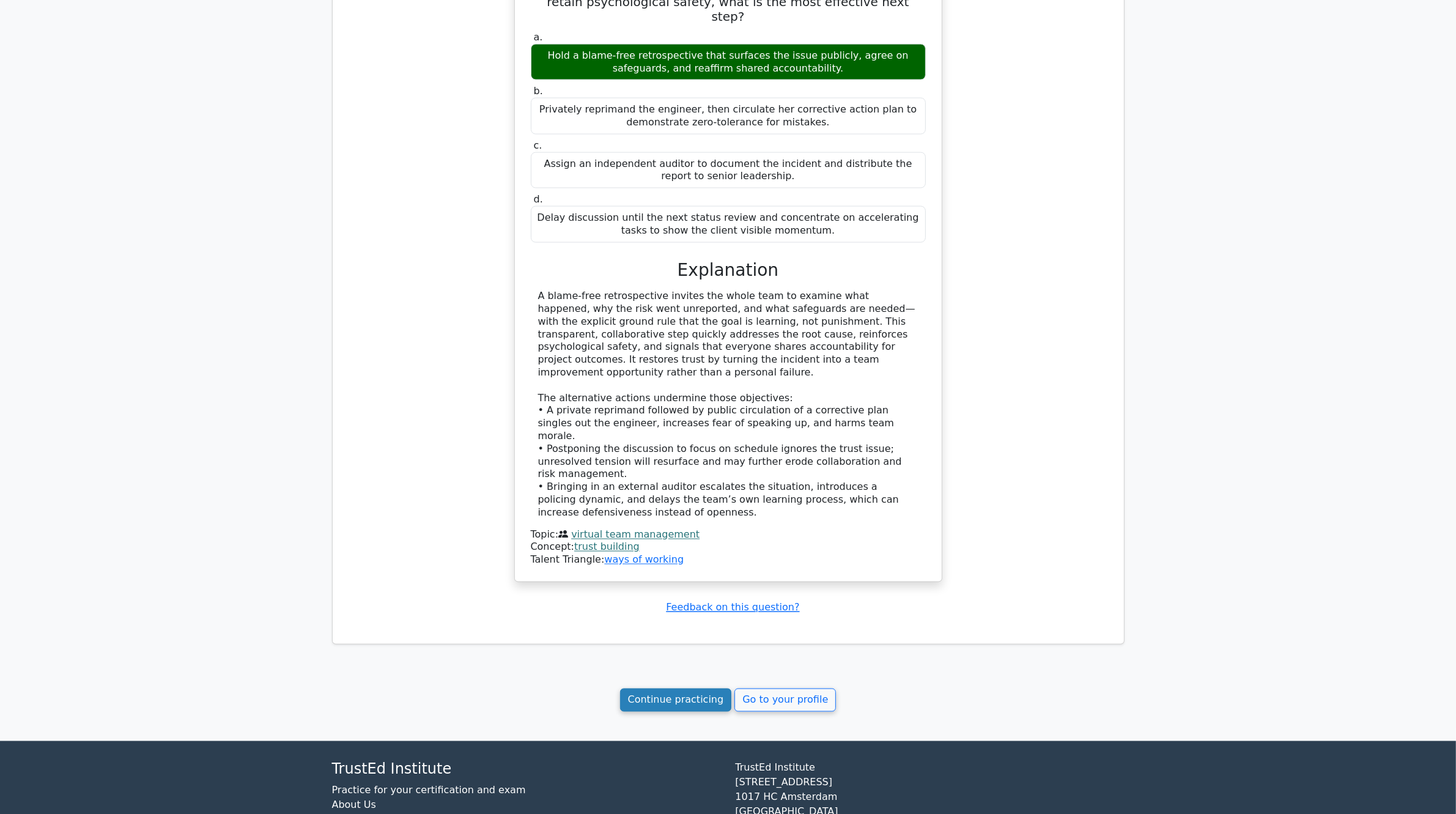
click at [701, 689] on link "Continue practicing" at bounding box center [676, 700] width 112 height 23
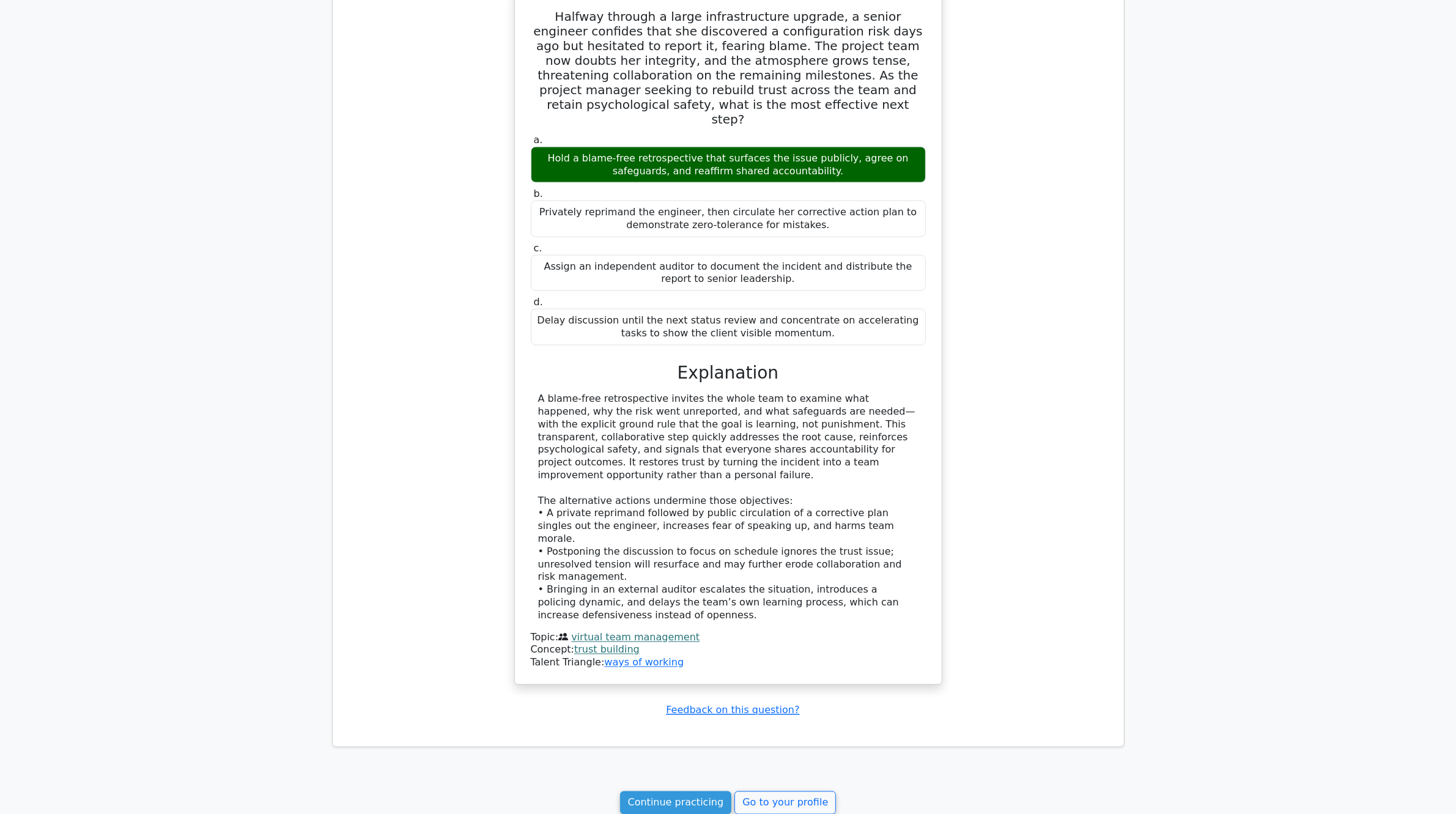
scroll to position [2302, 0]
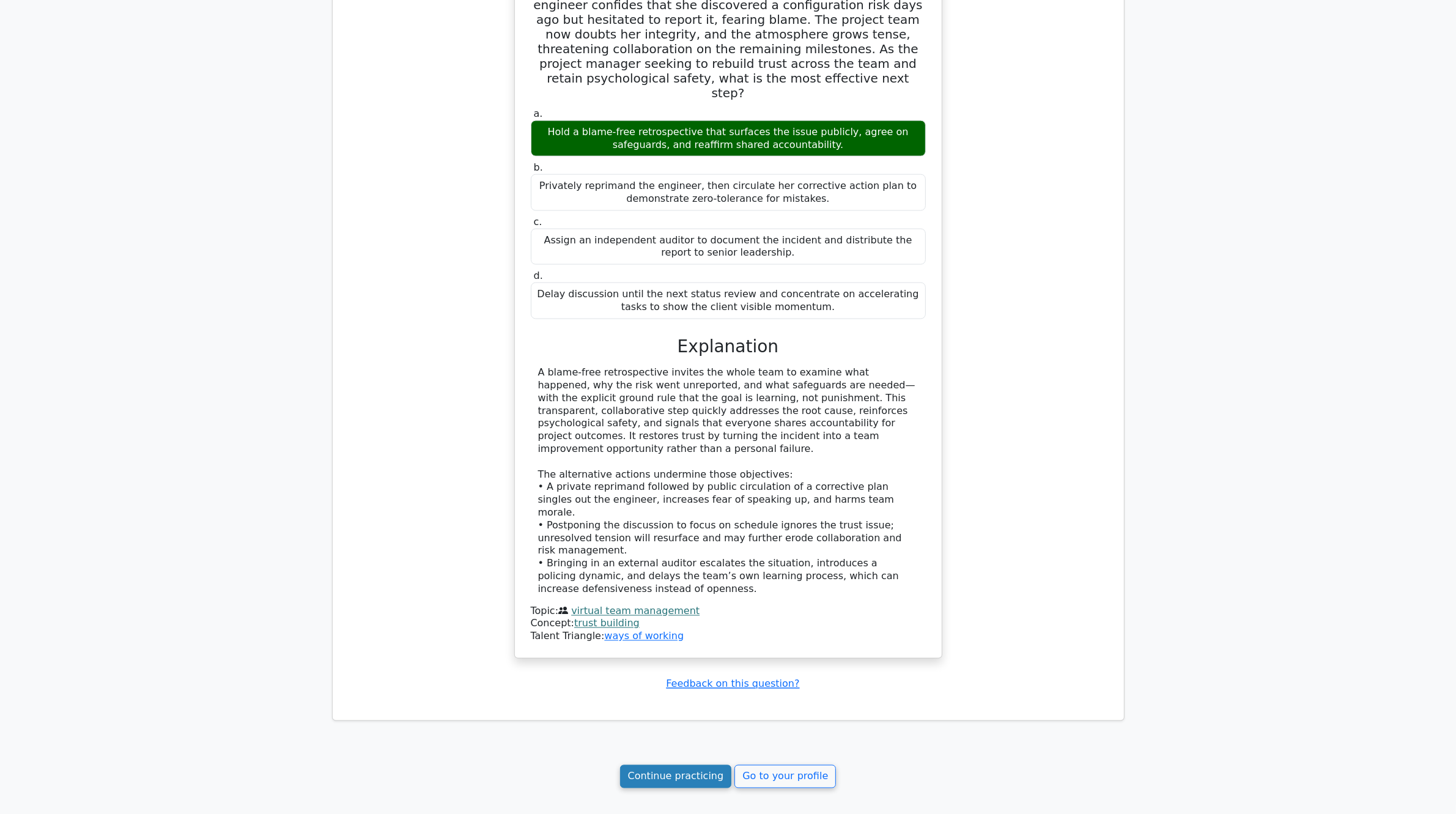
click at [663, 723] on link "Continue practicing" at bounding box center [676, 776] width 112 height 23
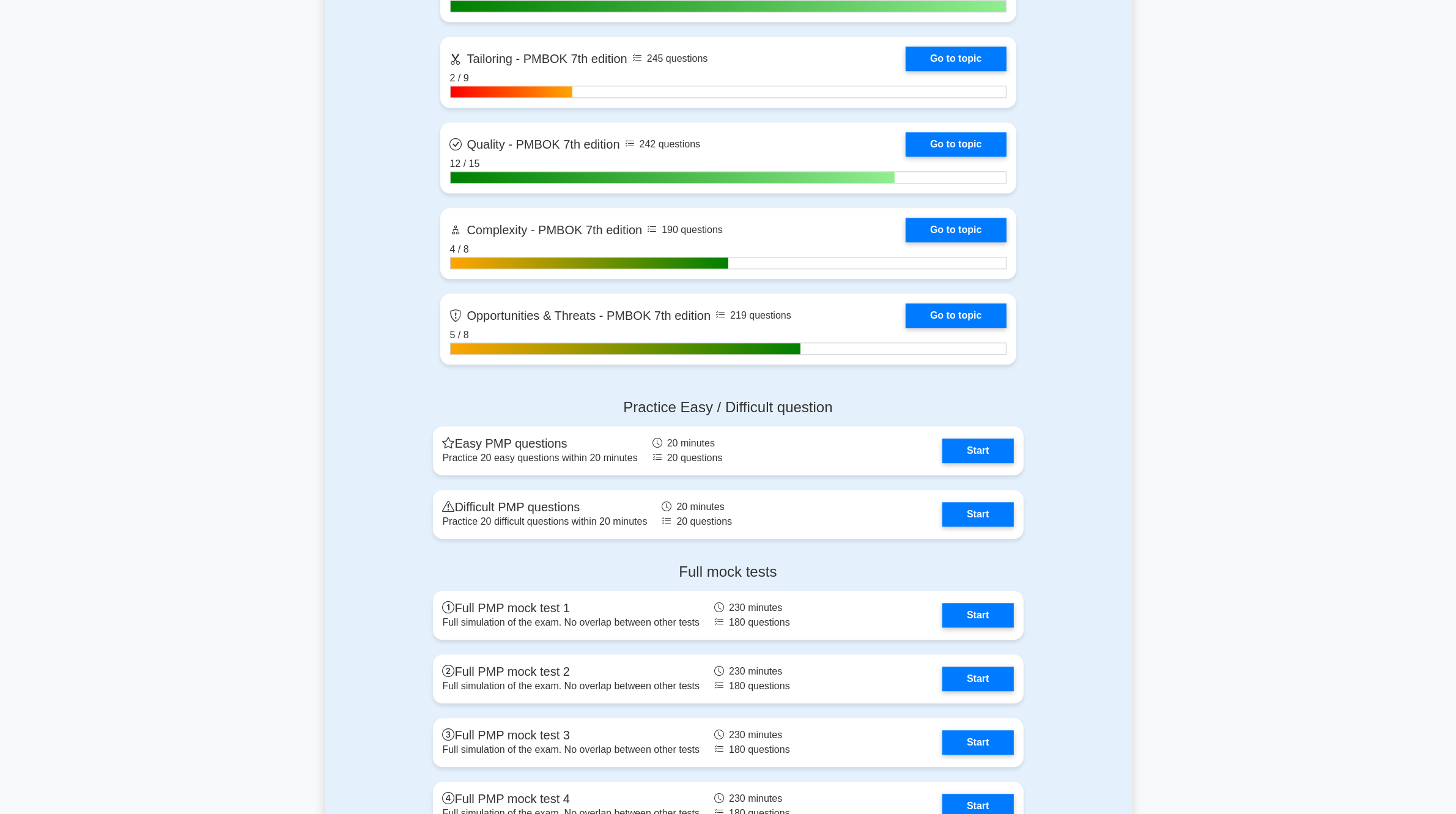
scroll to position [3645, 0]
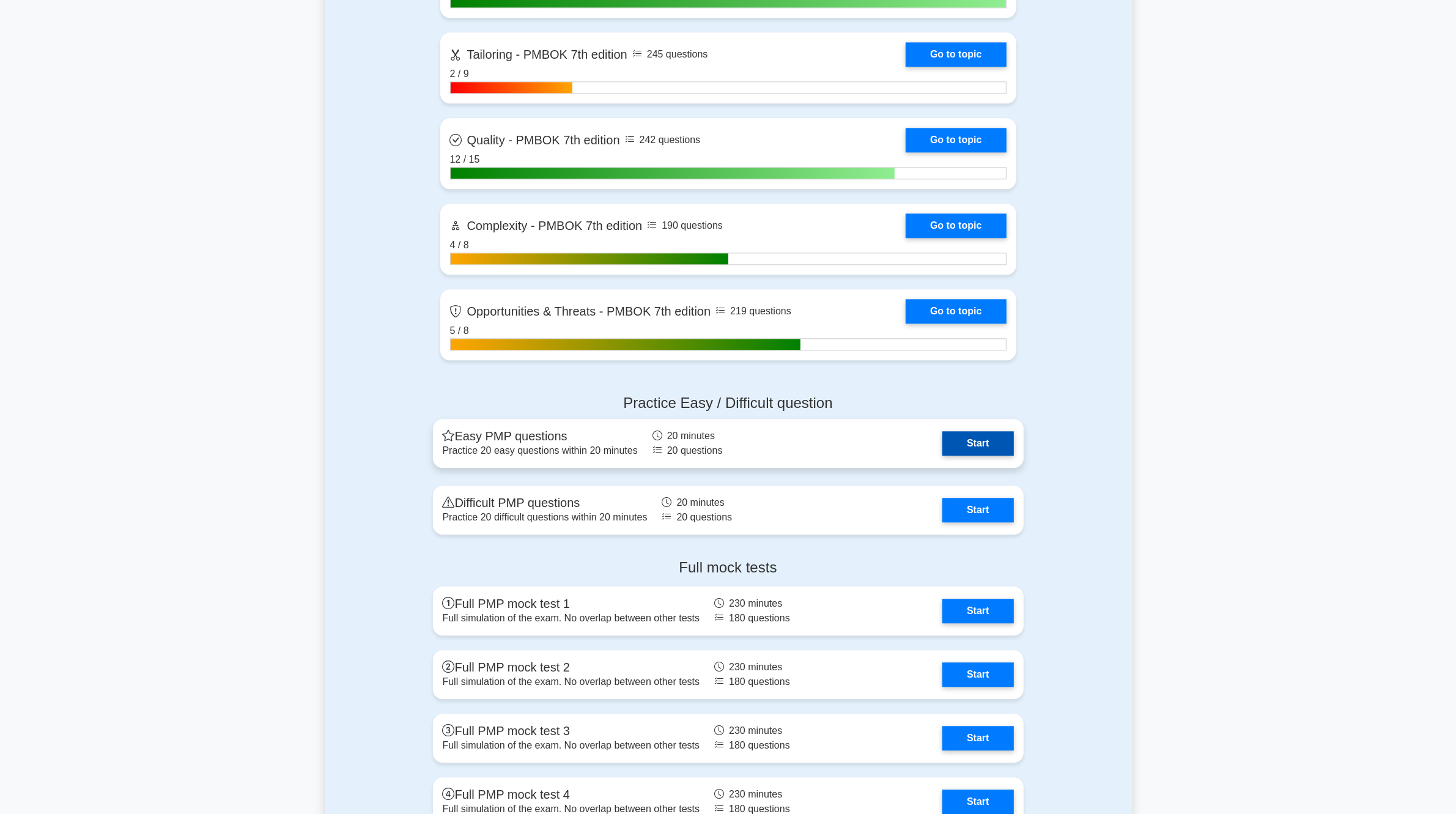
click at [942, 443] on link "Start" at bounding box center [977, 443] width 71 height 25
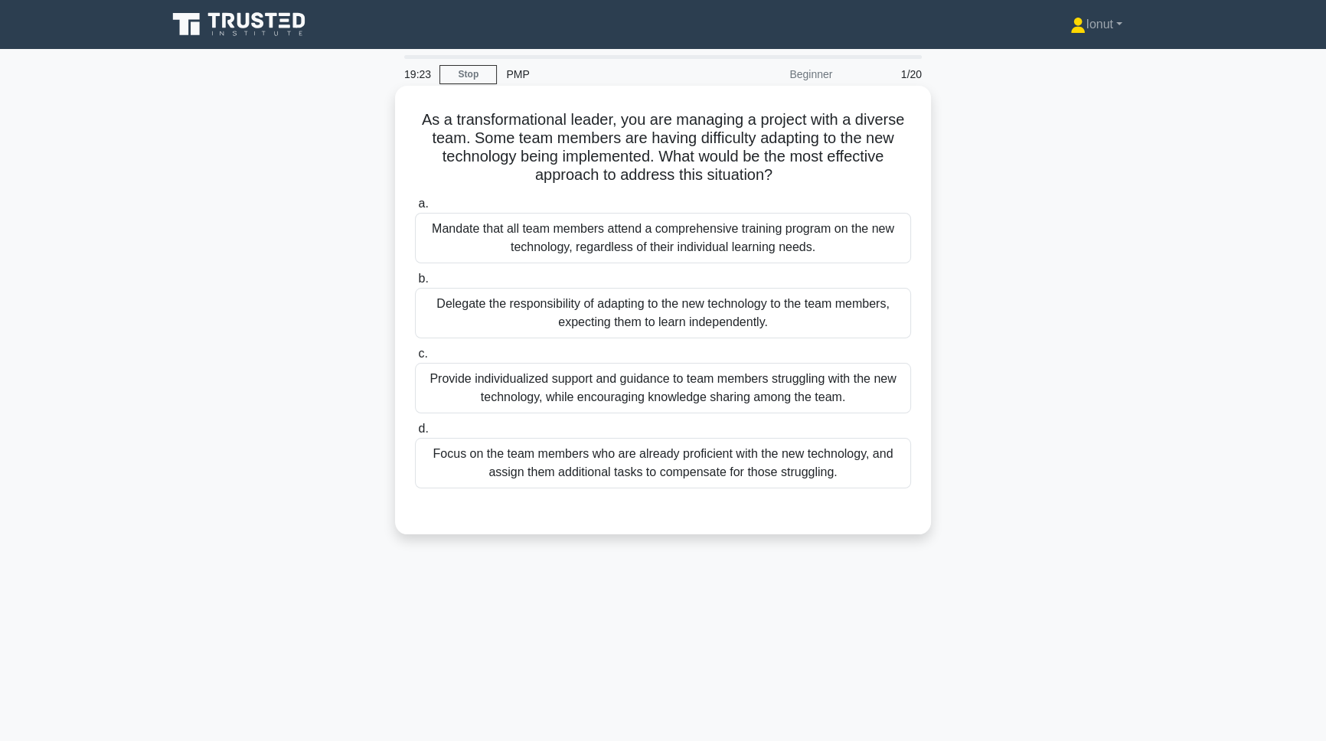
click at [534, 383] on div "Provide individualized support and guidance to team members struggling with the…" at bounding box center [663, 388] width 496 height 51
click at [415, 359] on input "c. Provide individualized support and guidance to team members struggling with …" at bounding box center [415, 354] width 0 height 10
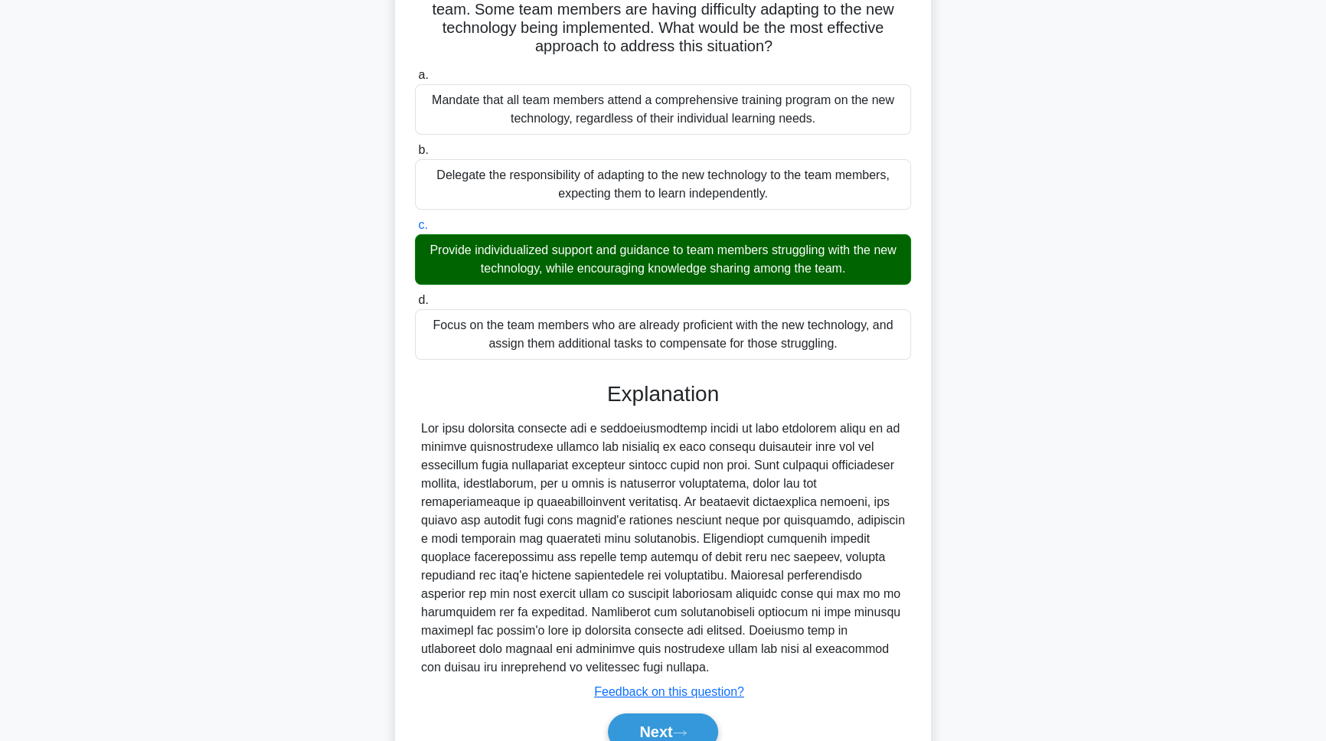
scroll to position [202, 0]
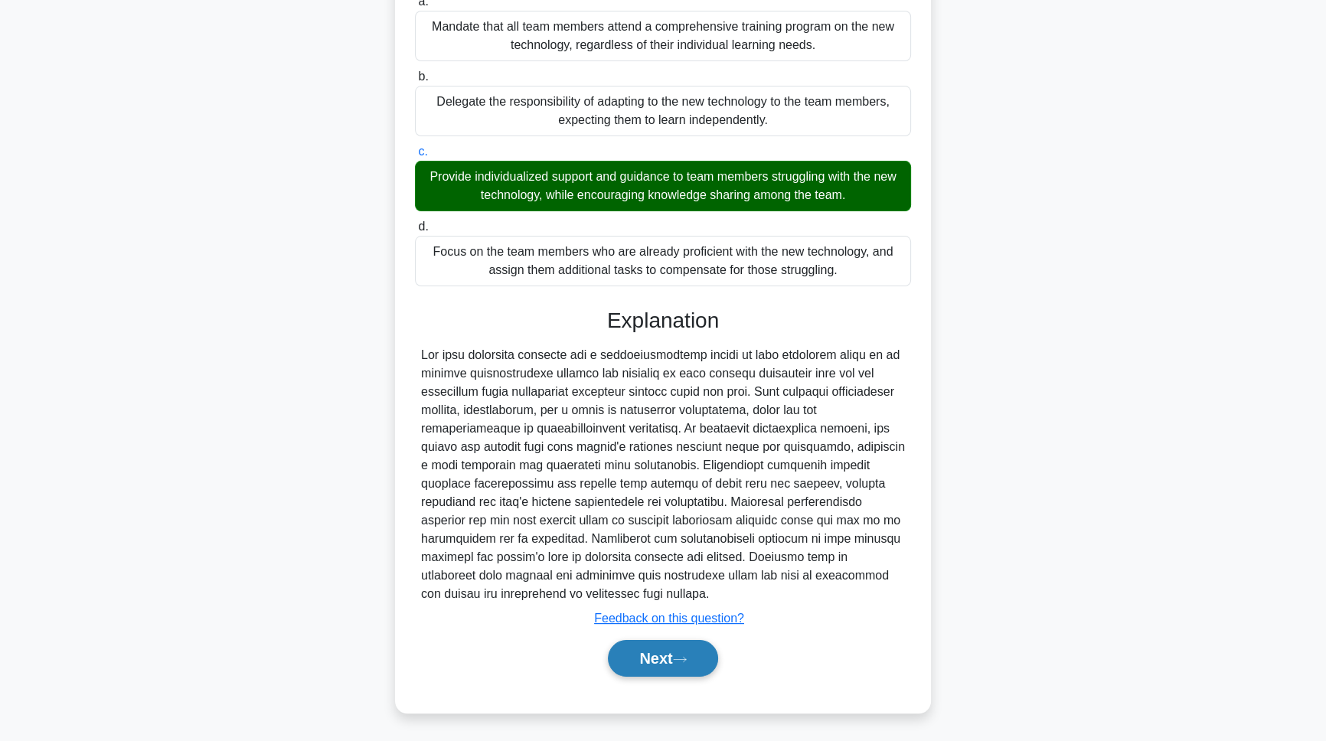
click at [688, 668] on button "Next" at bounding box center [662, 658] width 109 height 37
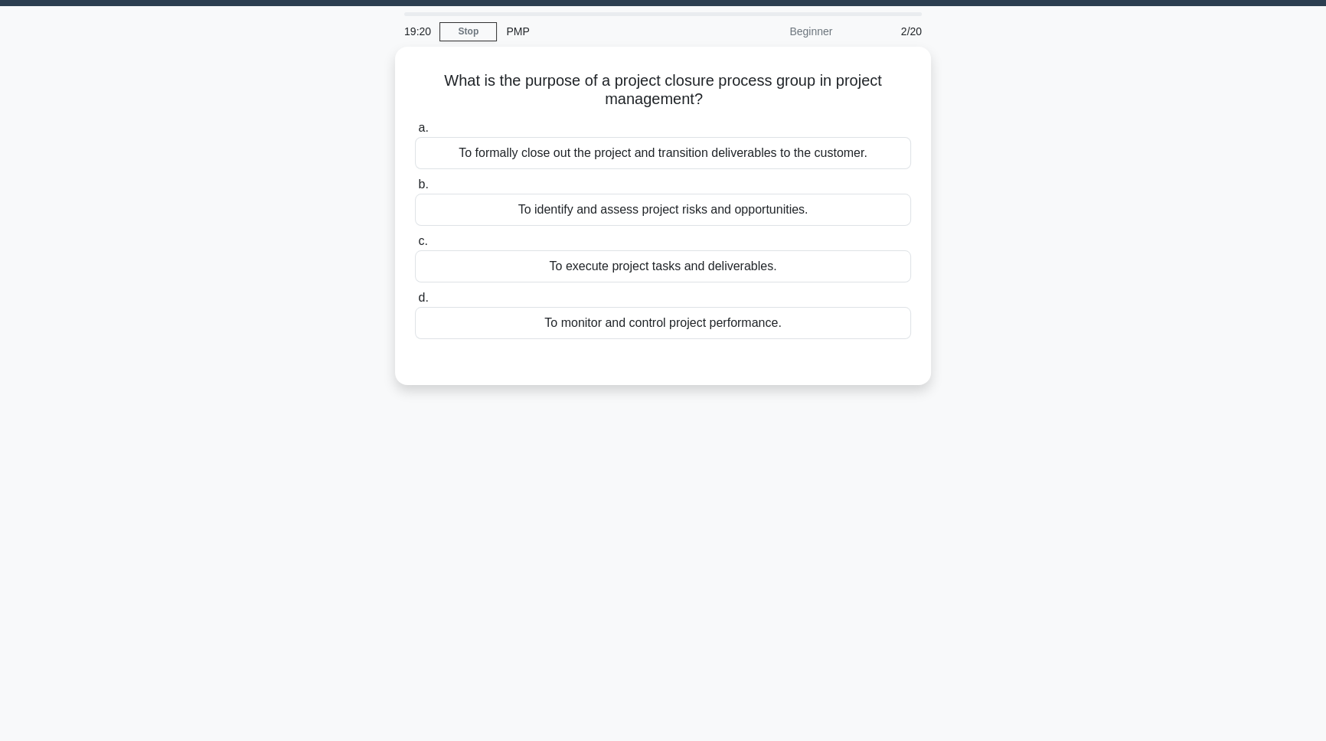
scroll to position [0, 0]
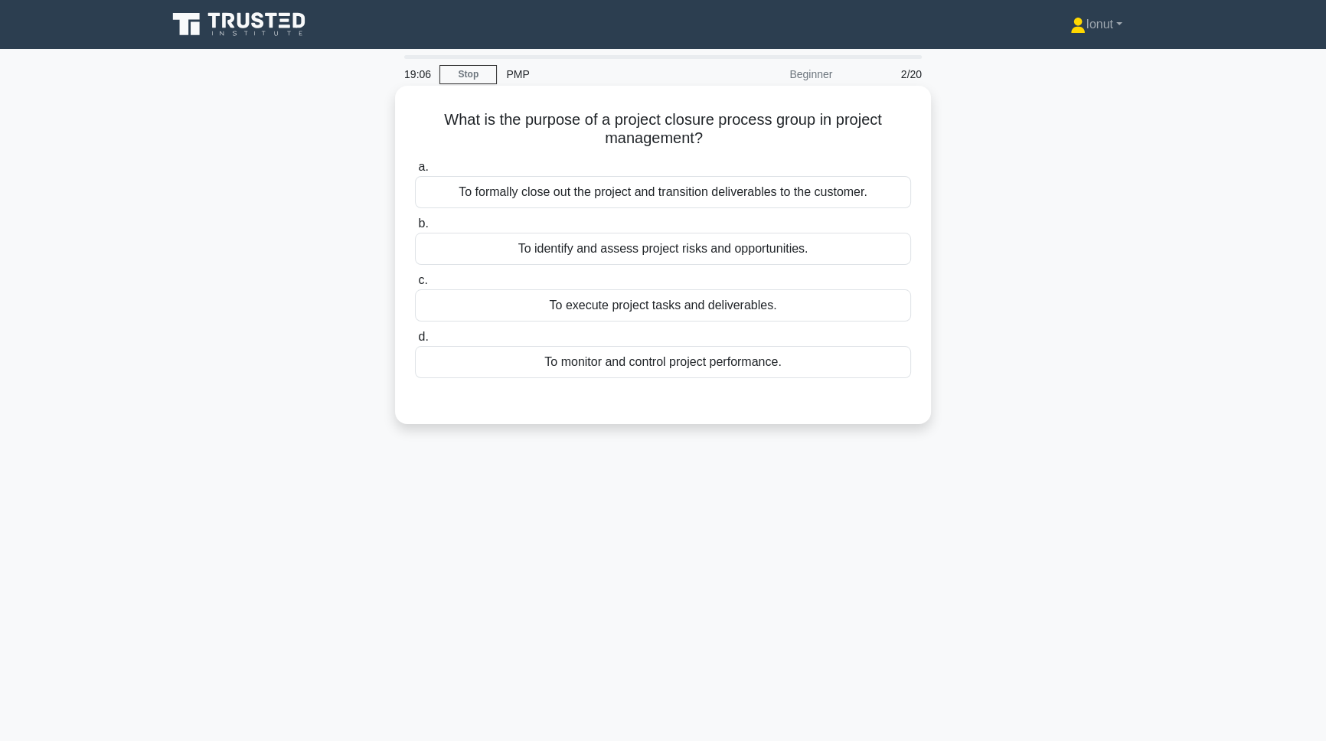
click at [624, 198] on div "To formally close out the project and transition deliverables to the customer." at bounding box center [663, 192] width 496 height 32
click at [415, 172] on input "a. To formally close out the project and transition deliverables to the custome…" at bounding box center [415, 167] width 0 height 10
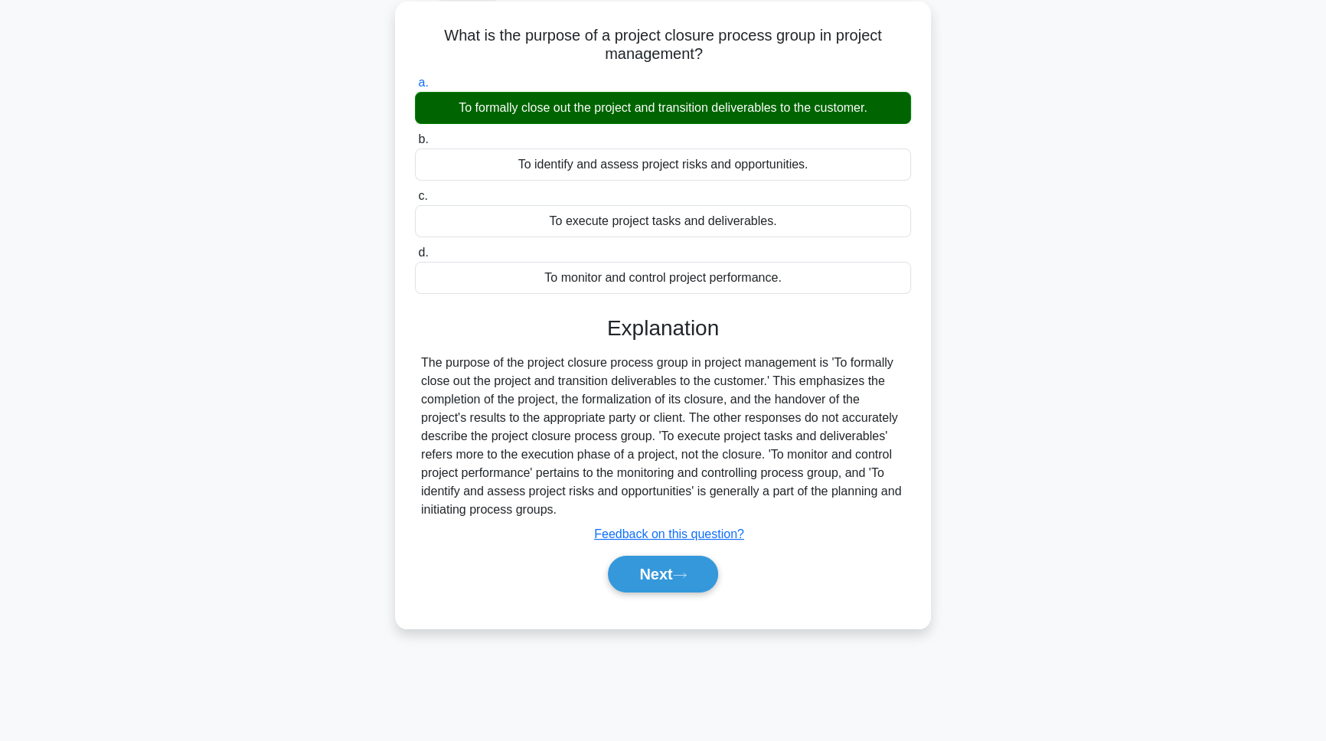
scroll to position [85, 0]
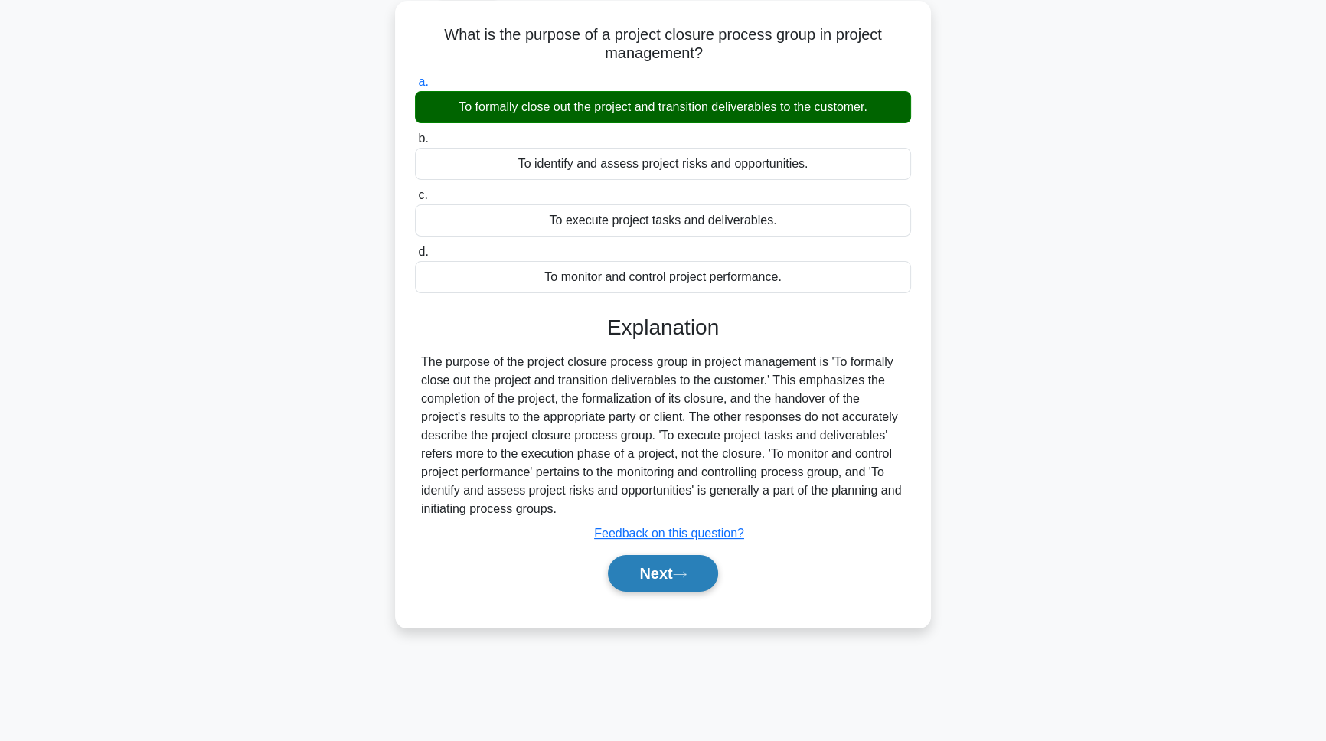
click at [638, 569] on button "Next" at bounding box center [662, 573] width 109 height 37
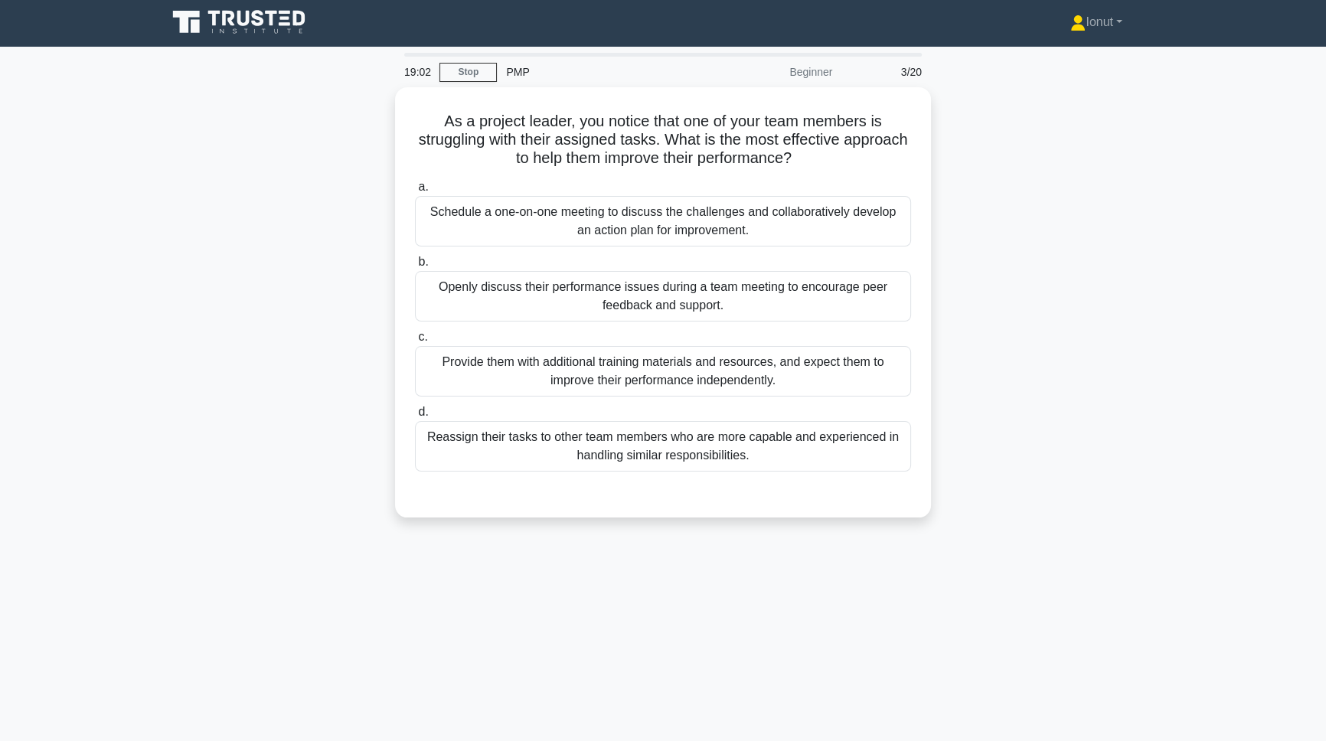
scroll to position [0, 0]
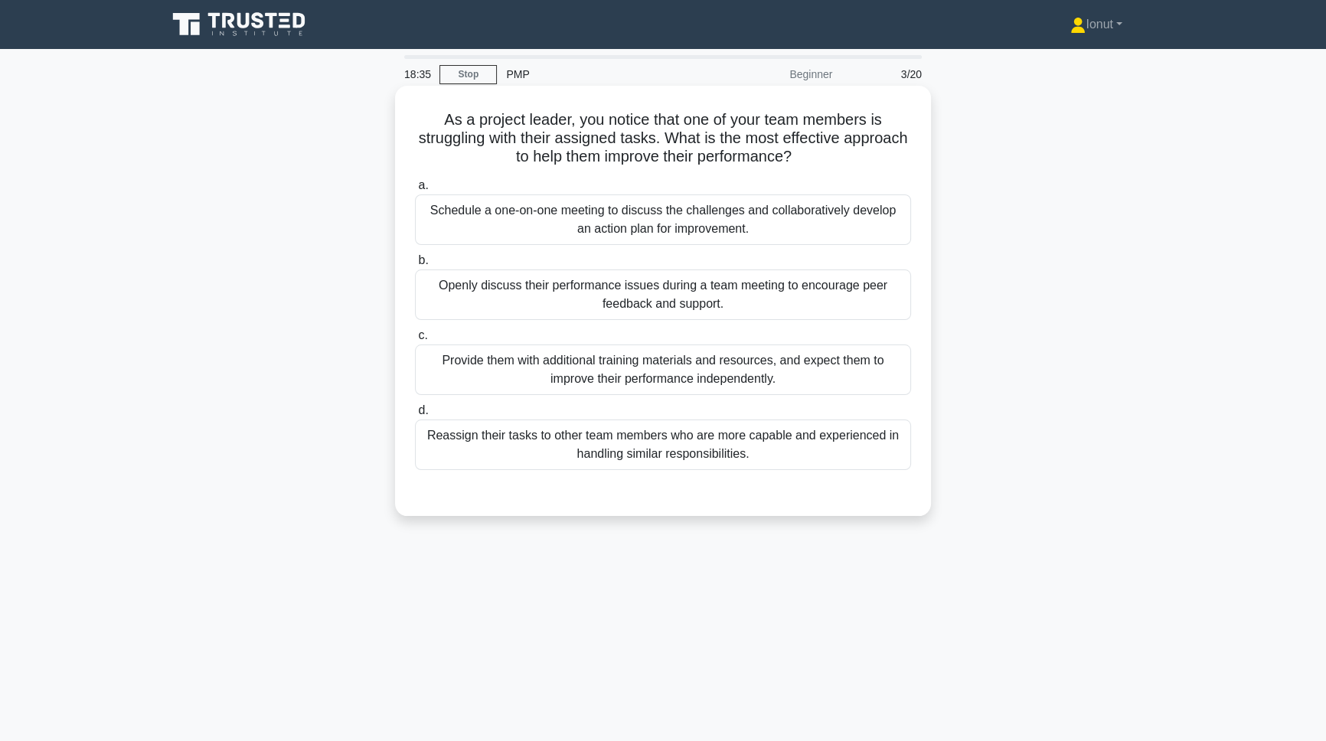
click at [500, 230] on div "Schedule a one-on-one meeting to discuss the challenges and collaboratively dev…" at bounding box center [663, 219] width 496 height 51
click at [415, 191] on input "a. Schedule a one-on-one meeting to discuss the challenges and collaboratively …" at bounding box center [415, 186] width 0 height 10
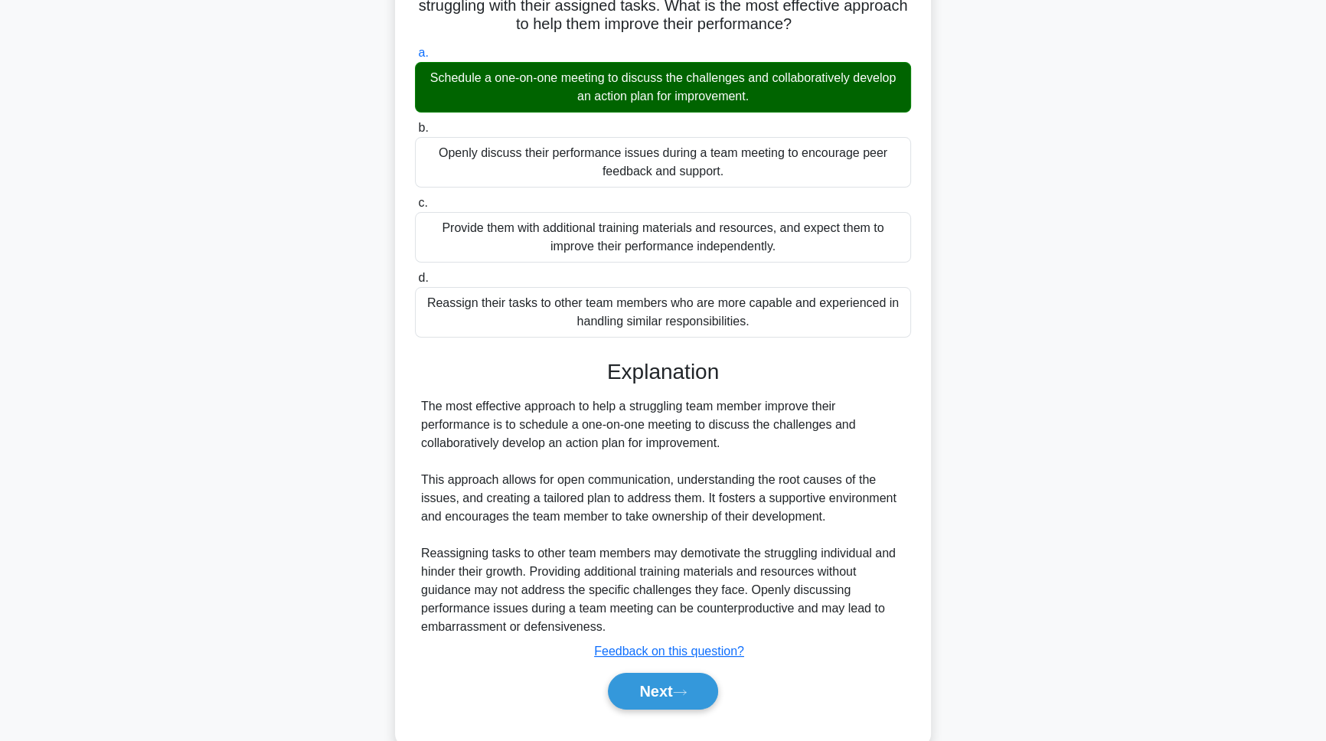
scroll to position [166, 0]
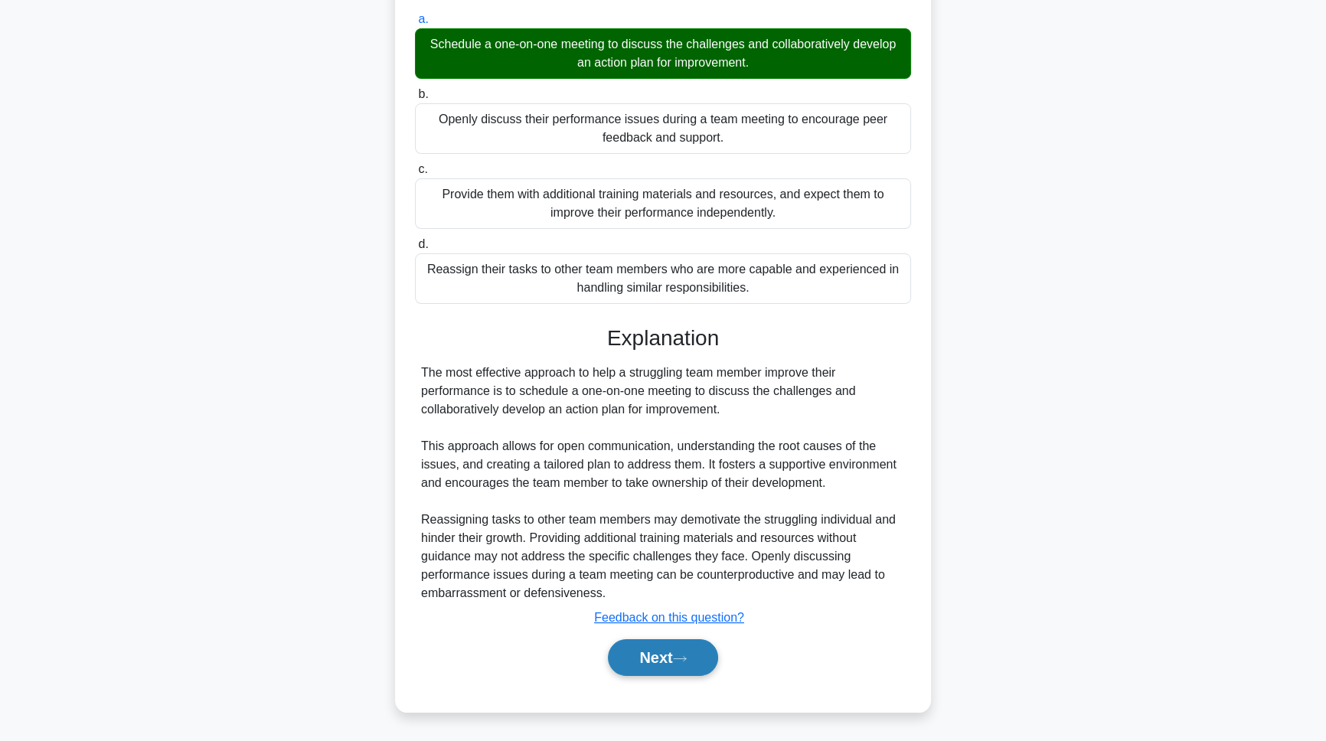
click at [630, 663] on button "Next" at bounding box center [662, 657] width 109 height 37
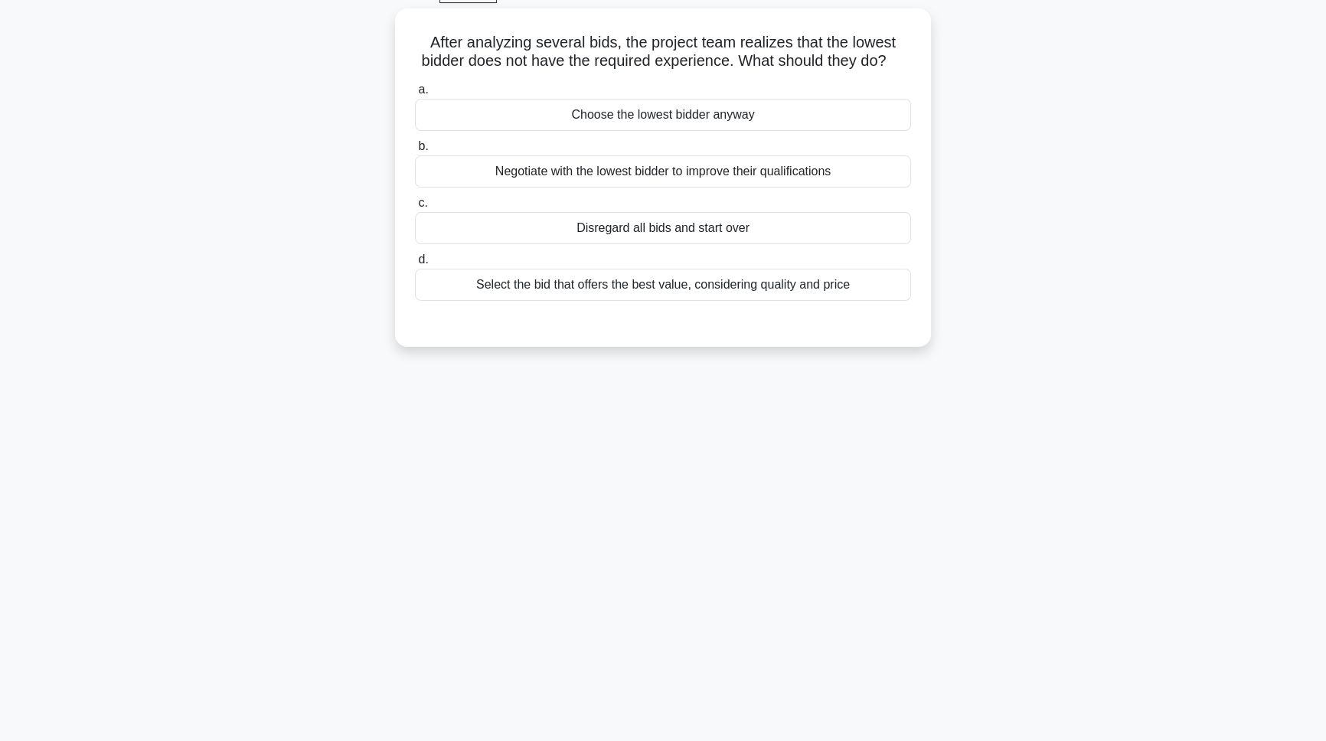
scroll to position [0, 0]
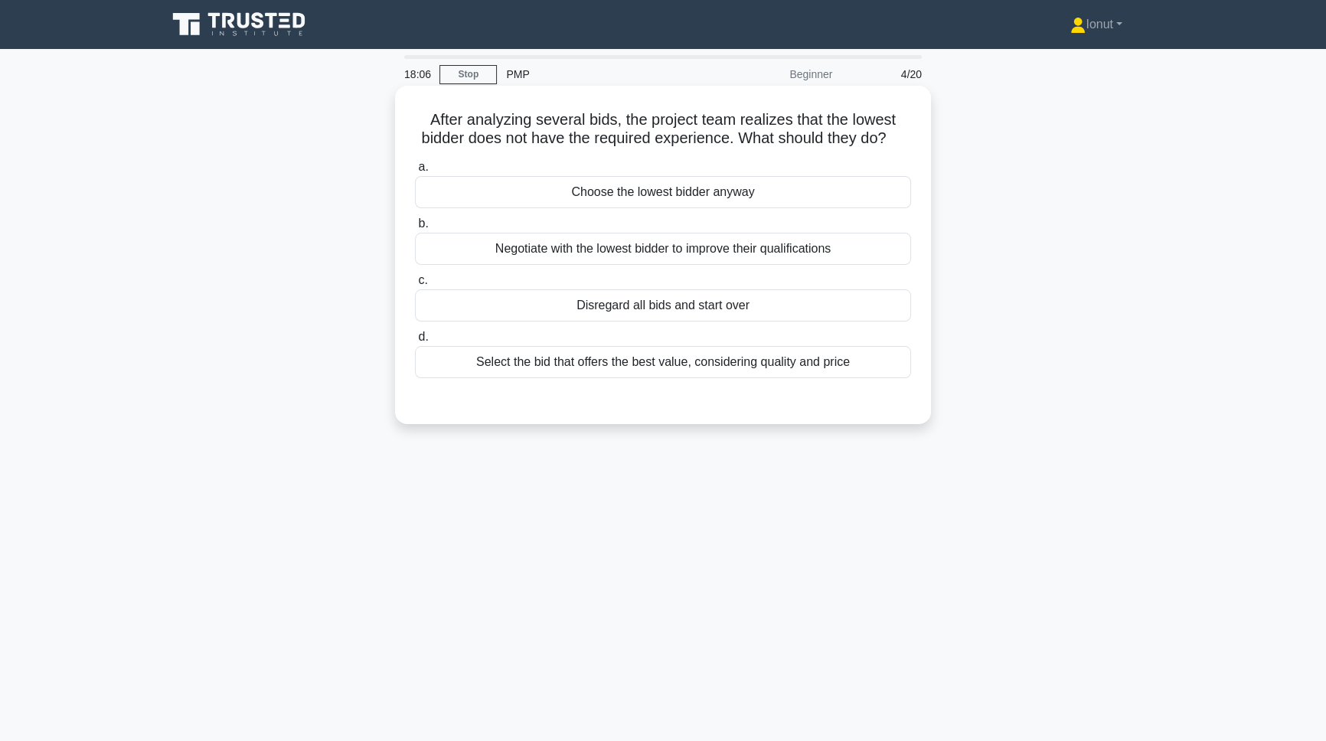
click at [540, 378] on div "Select the bid that offers the best value, considering quality and price" at bounding box center [663, 362] width 496 height 32
click at [415, 342] on input "d. Select the bid that offers the best value, considering quality and price" at bounding box center [415, 337] width 0 height 10
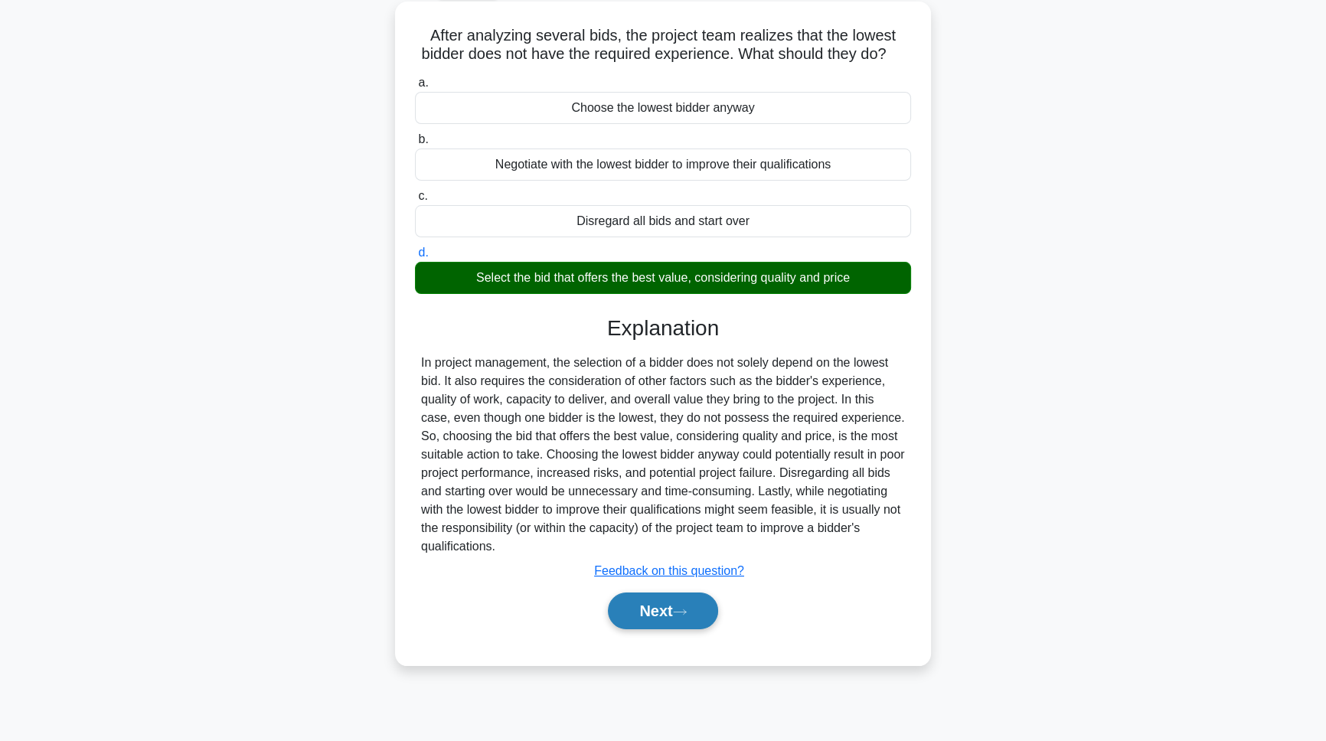
scroll to position [85, 0]
click at [649, 628] on button "Next" at bounding box center [662, 610] width 109 height 37
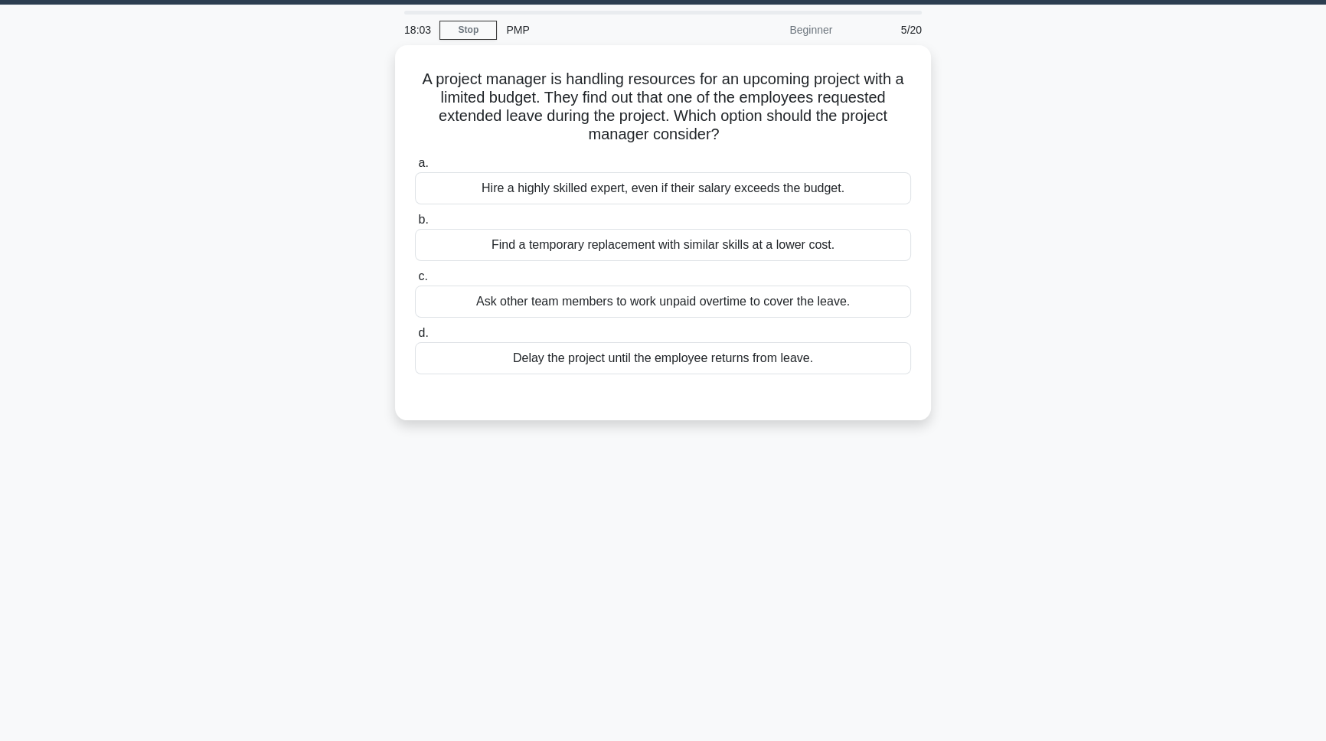
scroll to position [0, 0]
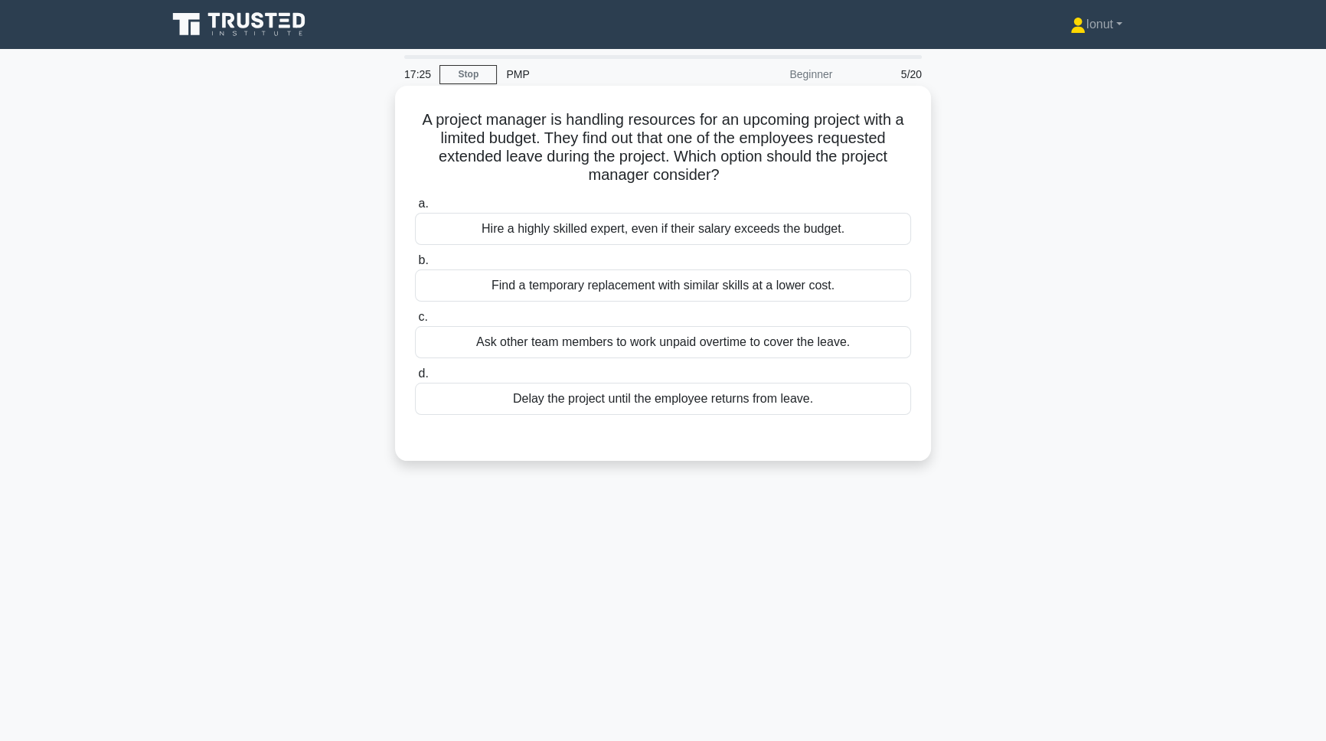
click at [574, 293] on div "Find a temporary replacement with similar skills at a lower cost." at bounding box center [663, 285] width 496 height 32
click at [415, 266] on input "b. Find a temporary replacement with similar skills at a lower cost." at bounding box center [415, 261] width 0 height 10
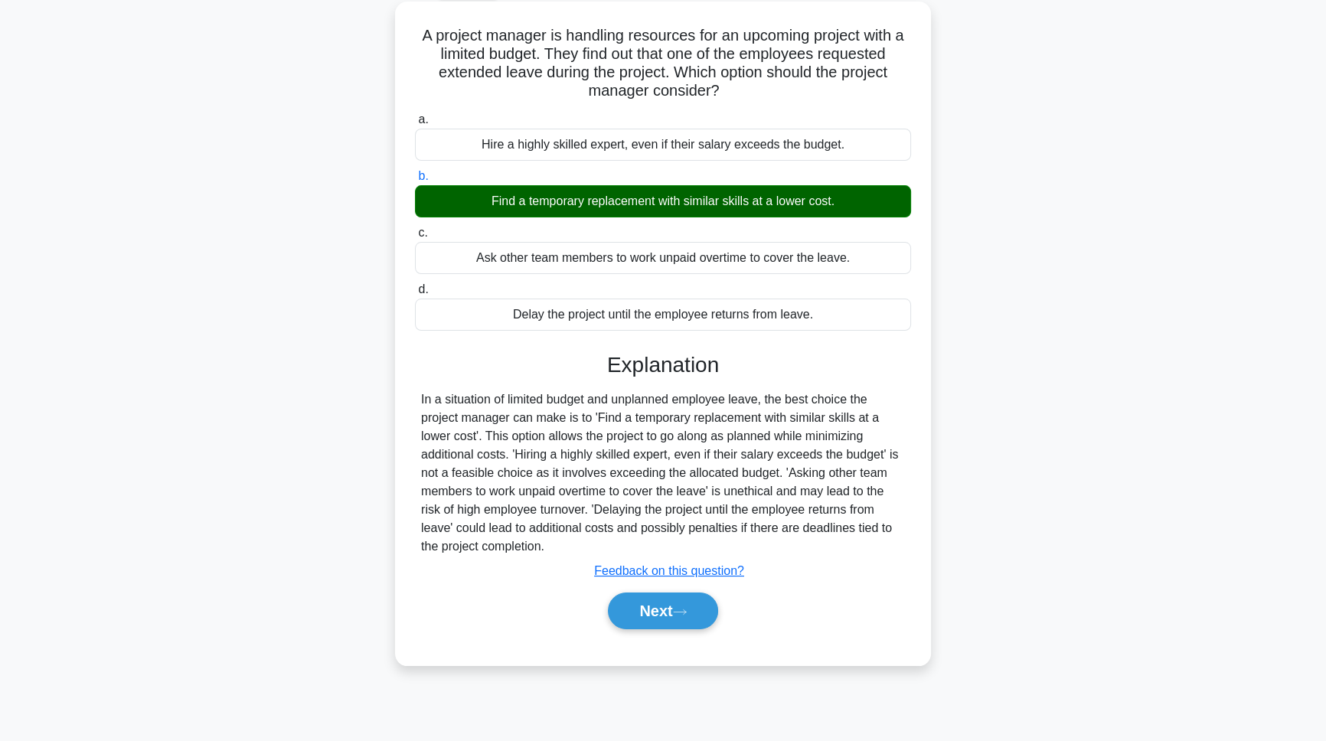
scroll to position [85, 0]
click at [625, 605] on button "Next" at bounding box center [662, 610] width 109 height 37
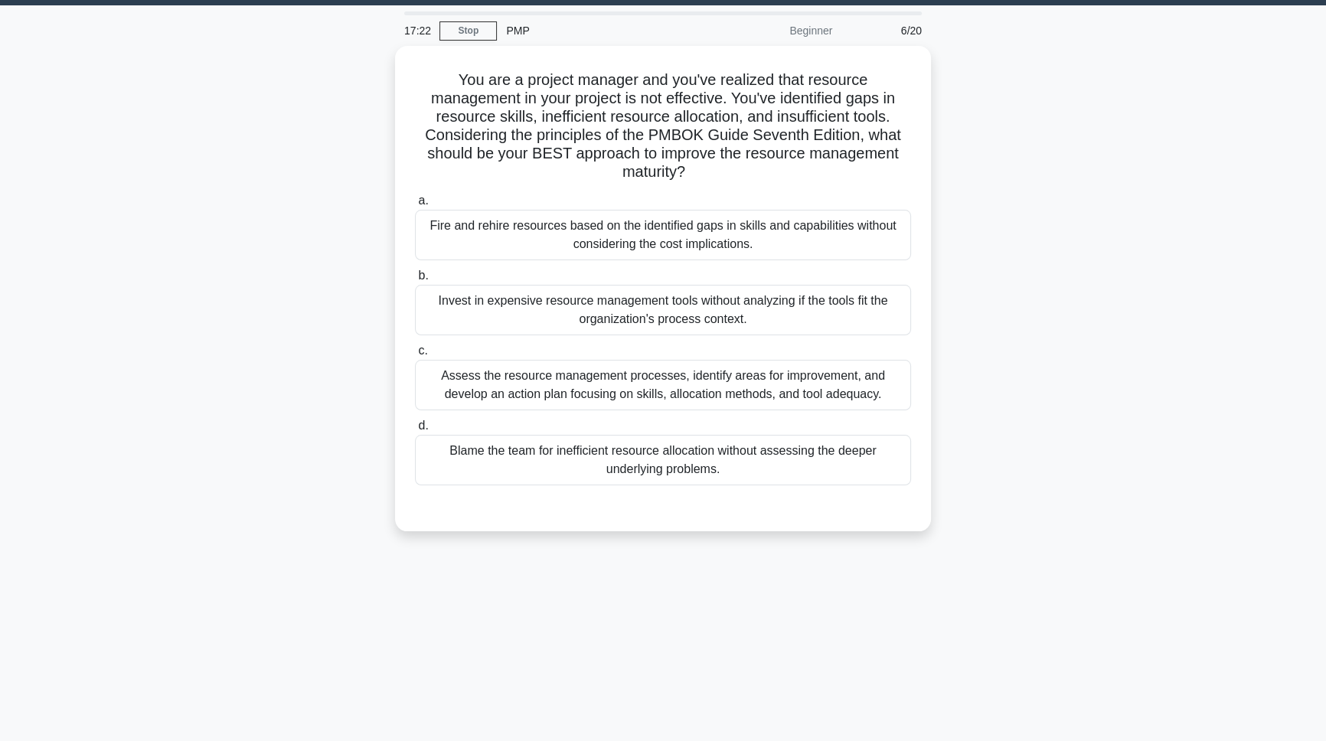
scroll to position [0, 0]
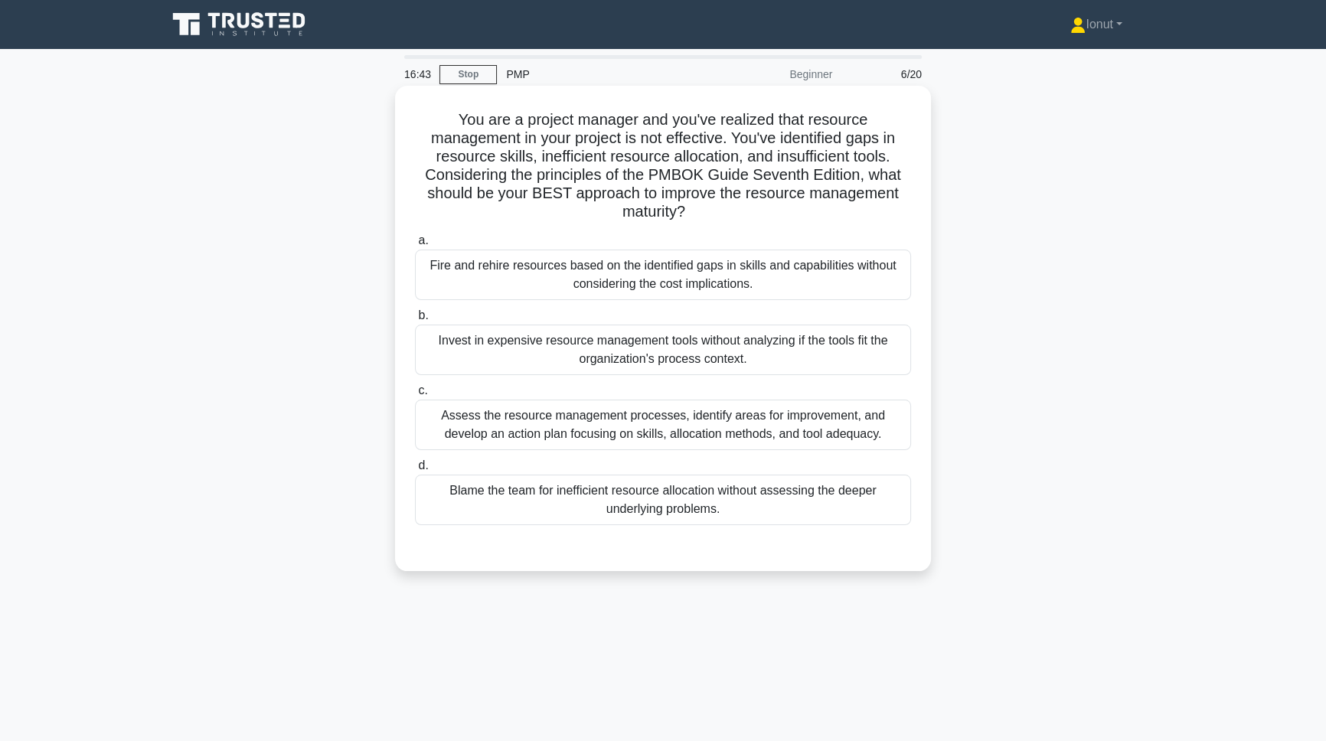
click at [519, 431] on div "Assess the resource management processes, identify areas for improvement, and d…" at bounding box center [663, 425] width 496 height 51
click at [415, 396] on input "c. Assess the resource management processes, identify areas for improvement, an…" at bounding box center [415, 391] width 0 height 10
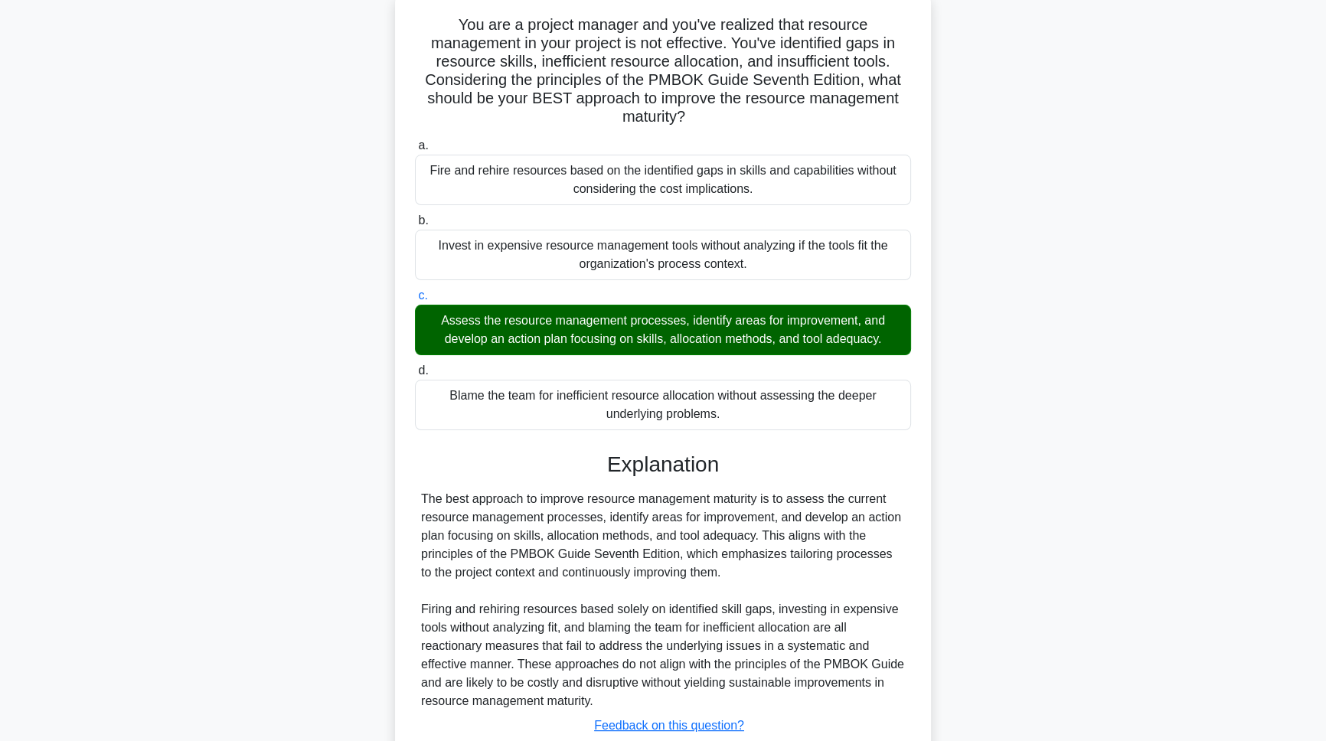
scroll to position [202, 0]
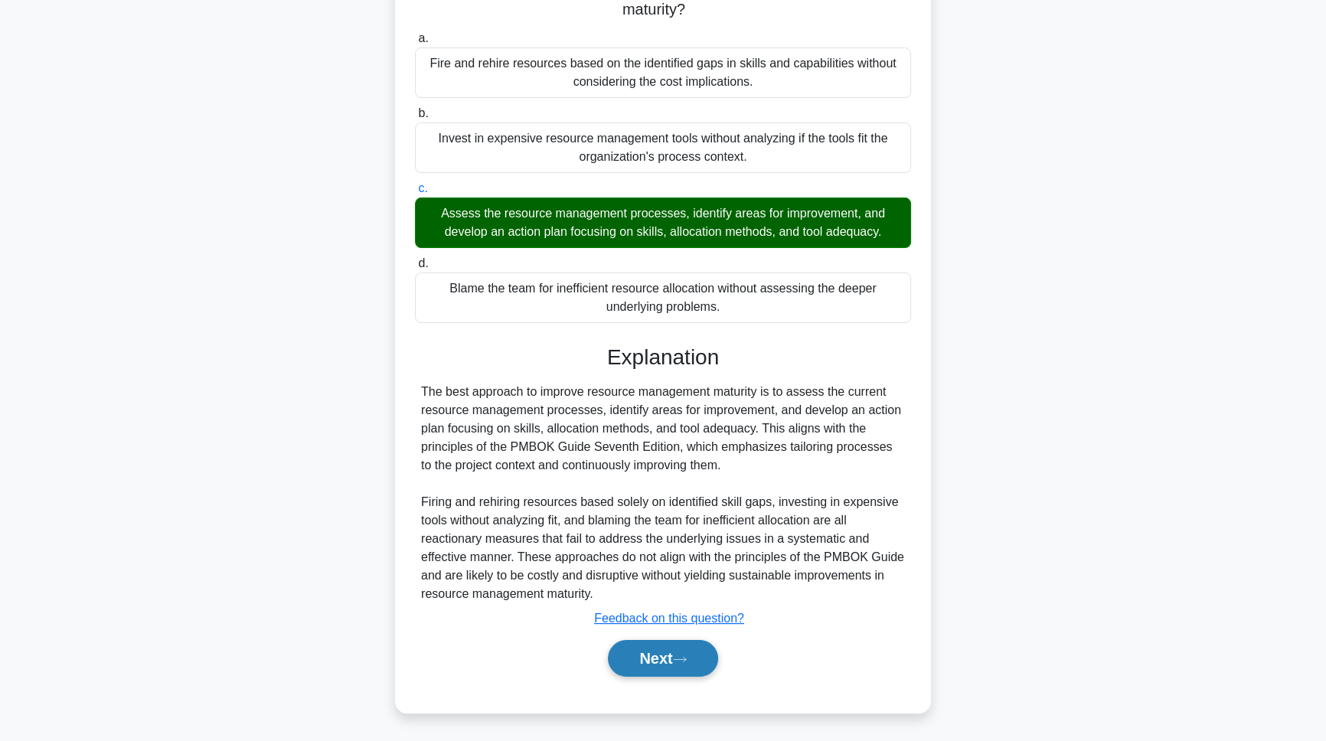
click at [642, 670] on button "Next" at bounding box center [662, 658] width 109 height 37
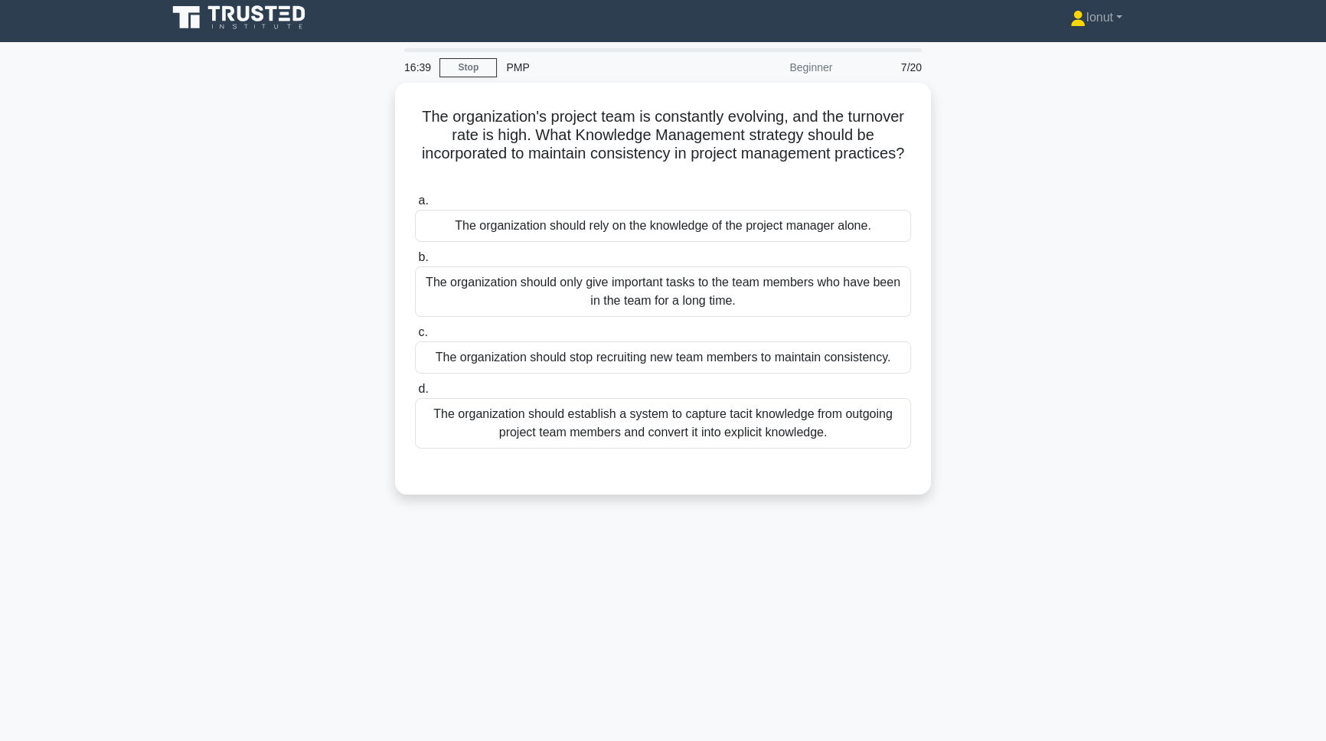
scroll to position [0, 0]
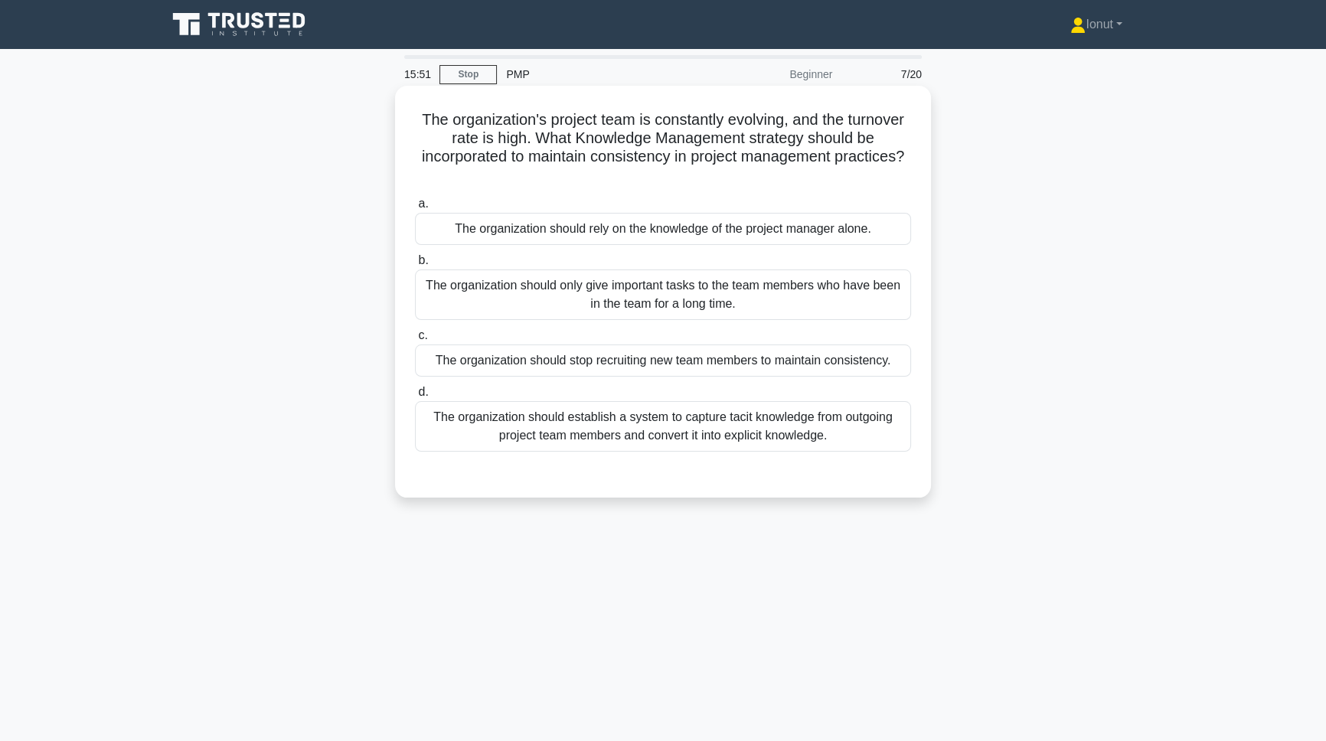
click at [533, 434] on div "The organization should establish a system to capture tacit knowledge from outg…" at bounding box center [663, 426] width 496 height 51
click at [415, 397] on input "d. The organization should establish a system to capture tacit knowledge from o…" at bounding box center [415, 392] width 0 height 10
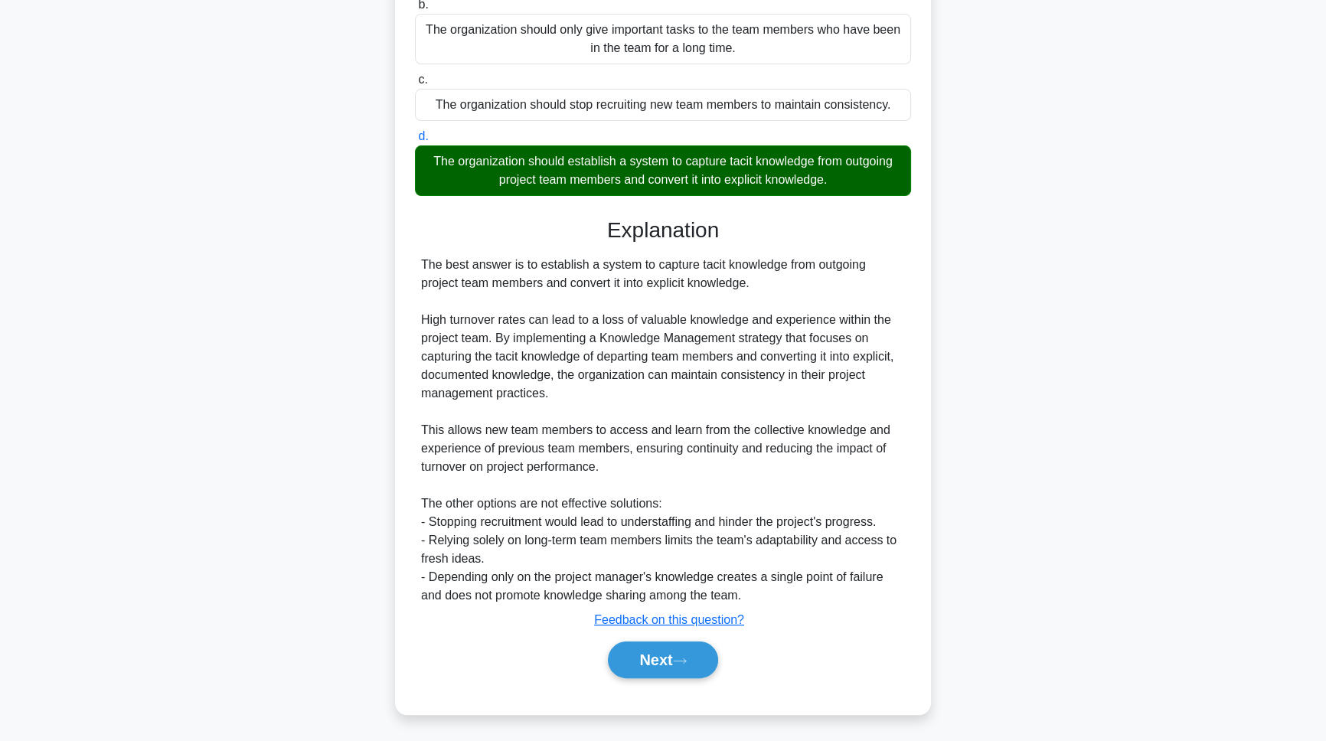
scroll to position [258, 0]
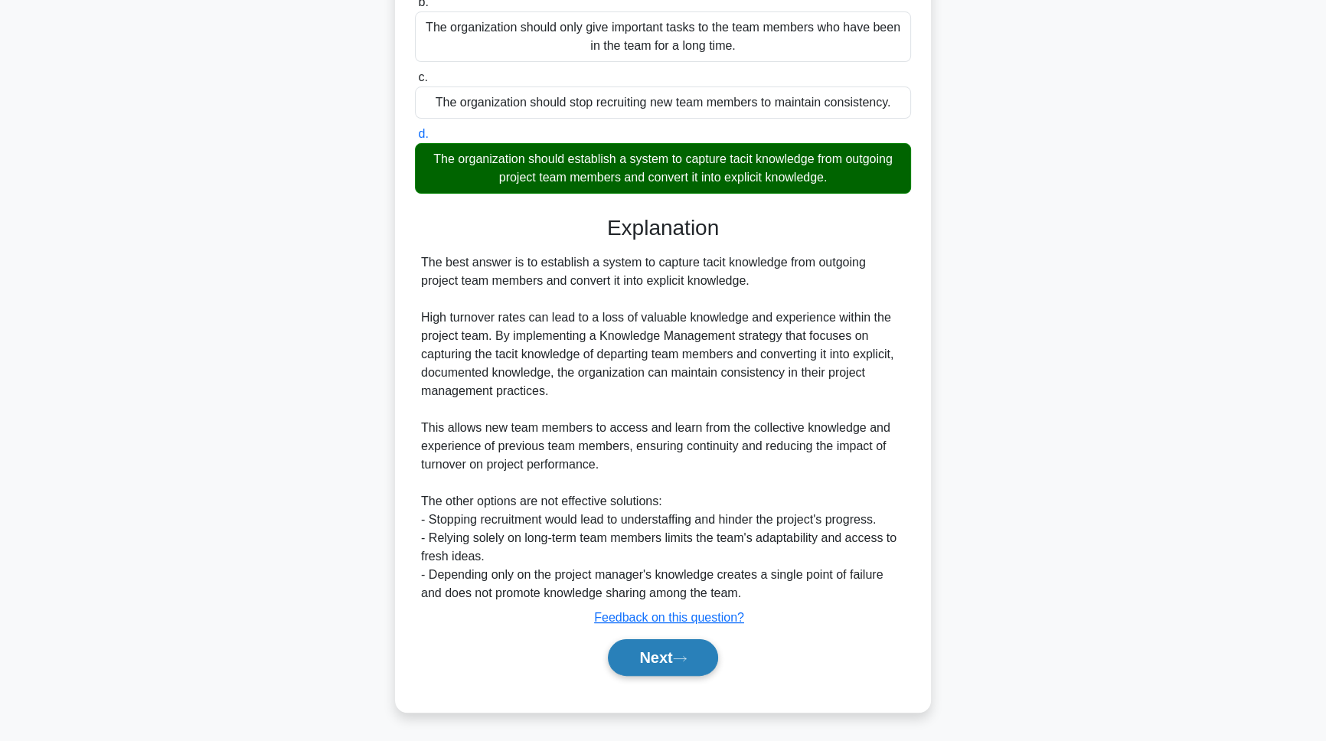
click at [642, 658] on button "Next" at bounding box center [662, 657] width 109 height 37
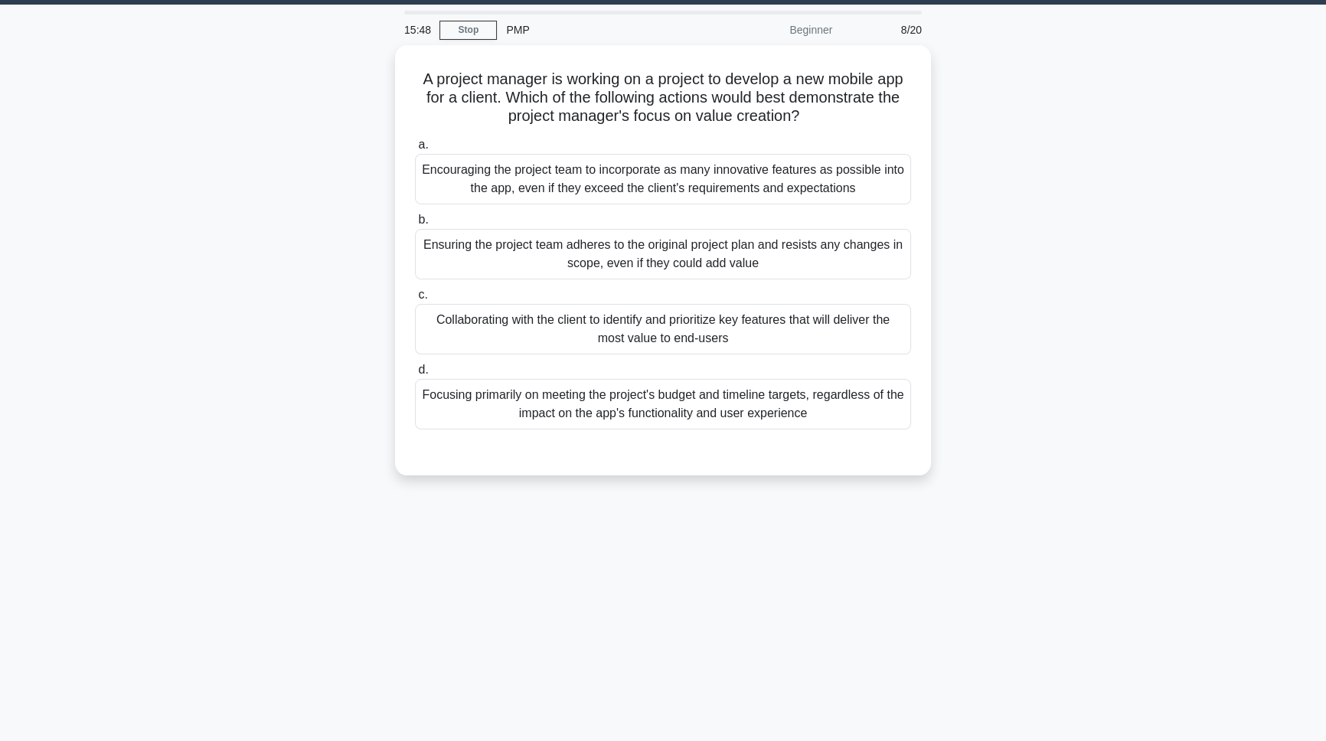
scroll to position [0, 0]
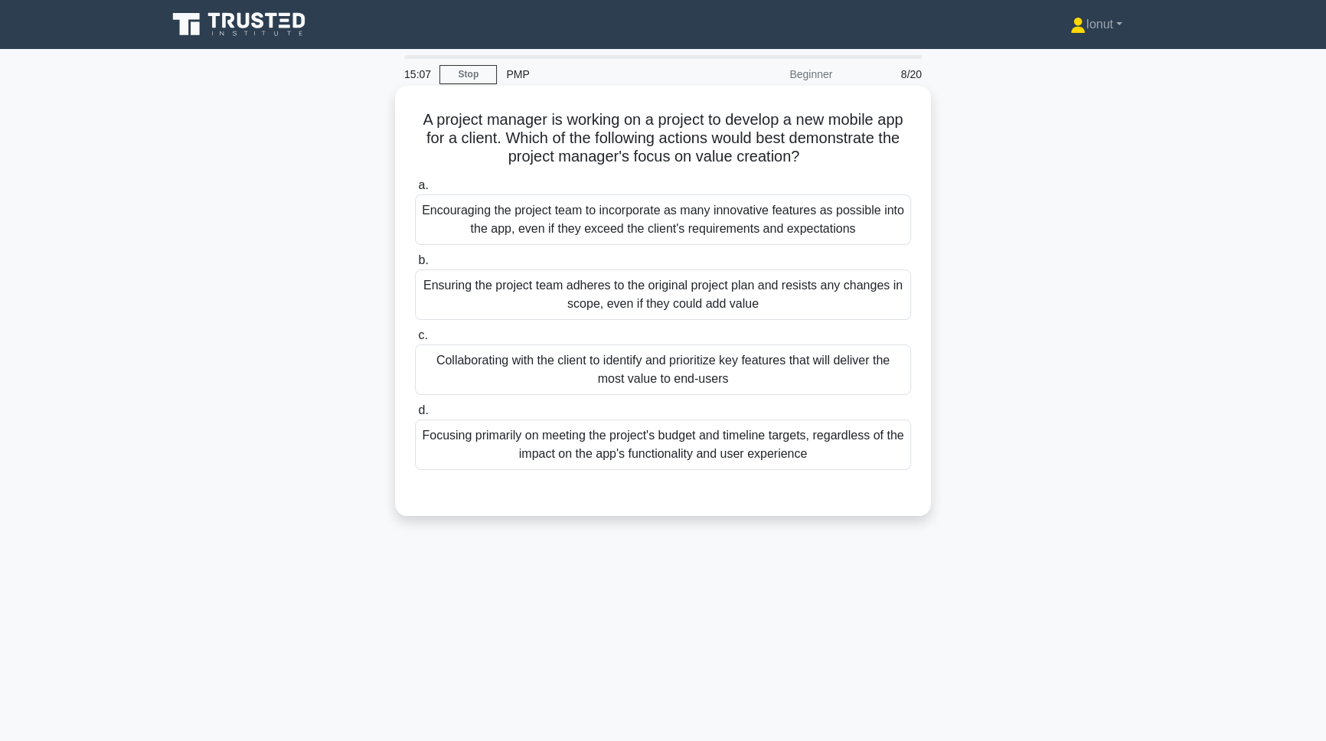
click at [560, 377] on div "Collaborating with the client to identify and prioritize key features that will…" at bounding box center [663, 369] width 496 height 51
click at [415, 341] on input "c. Collaborating with the client to identify and prioritize key features that w…" at bounding box center [415, 336] width 0 height 10
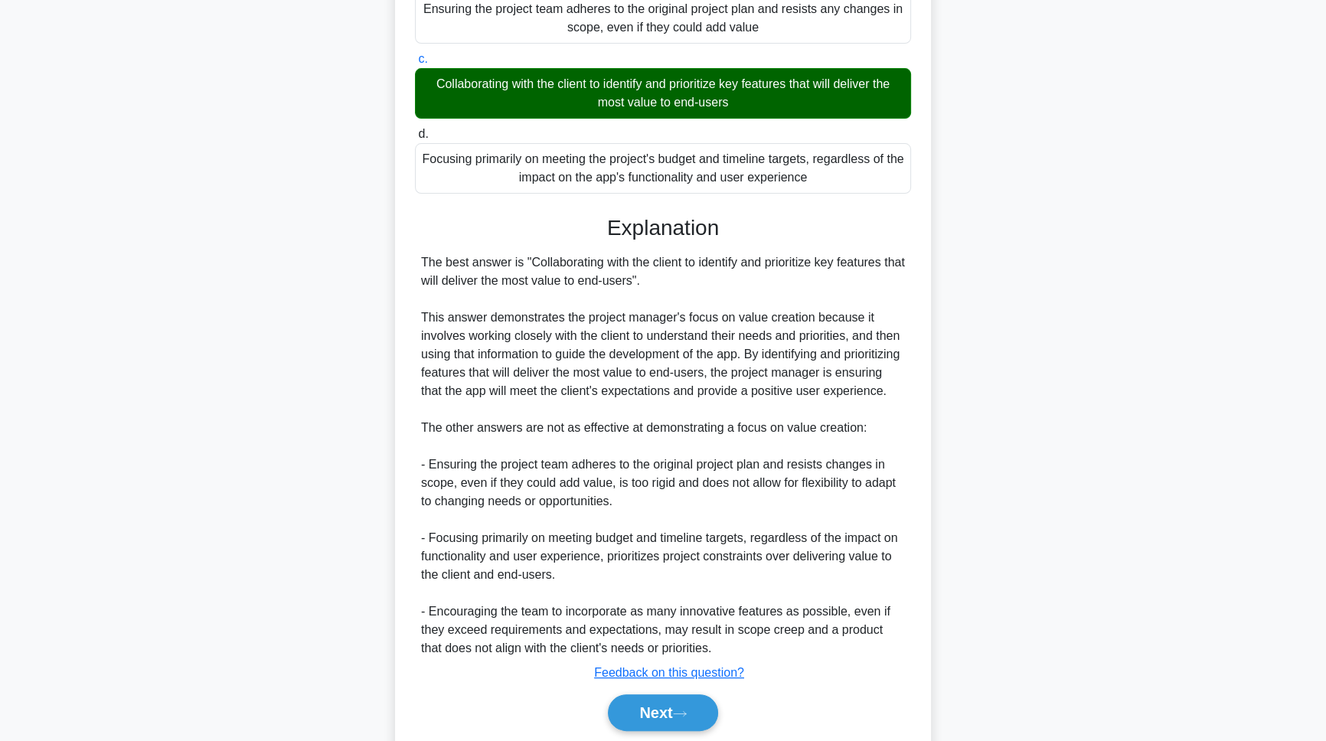
scroll to position [278, 0]
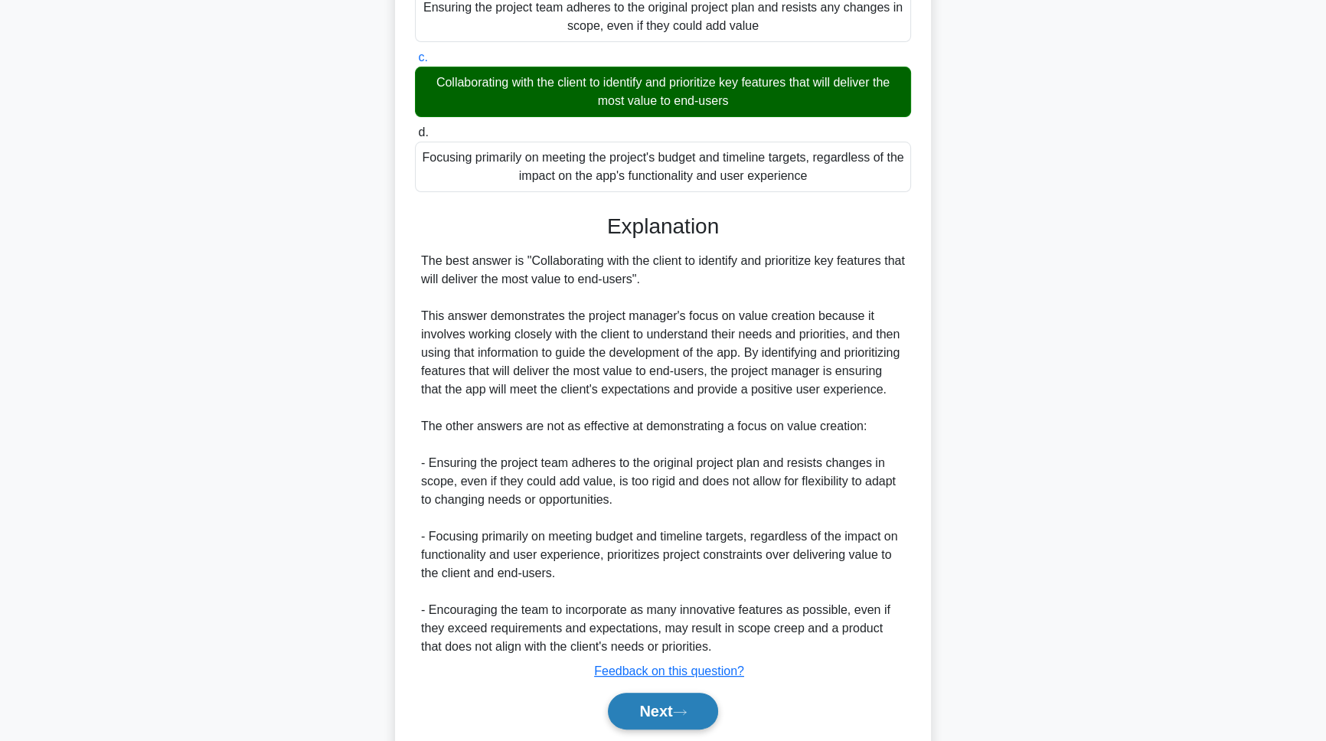
click at [626, 719] on button "Next" at bounding box center [662, 711] width 109 height 37
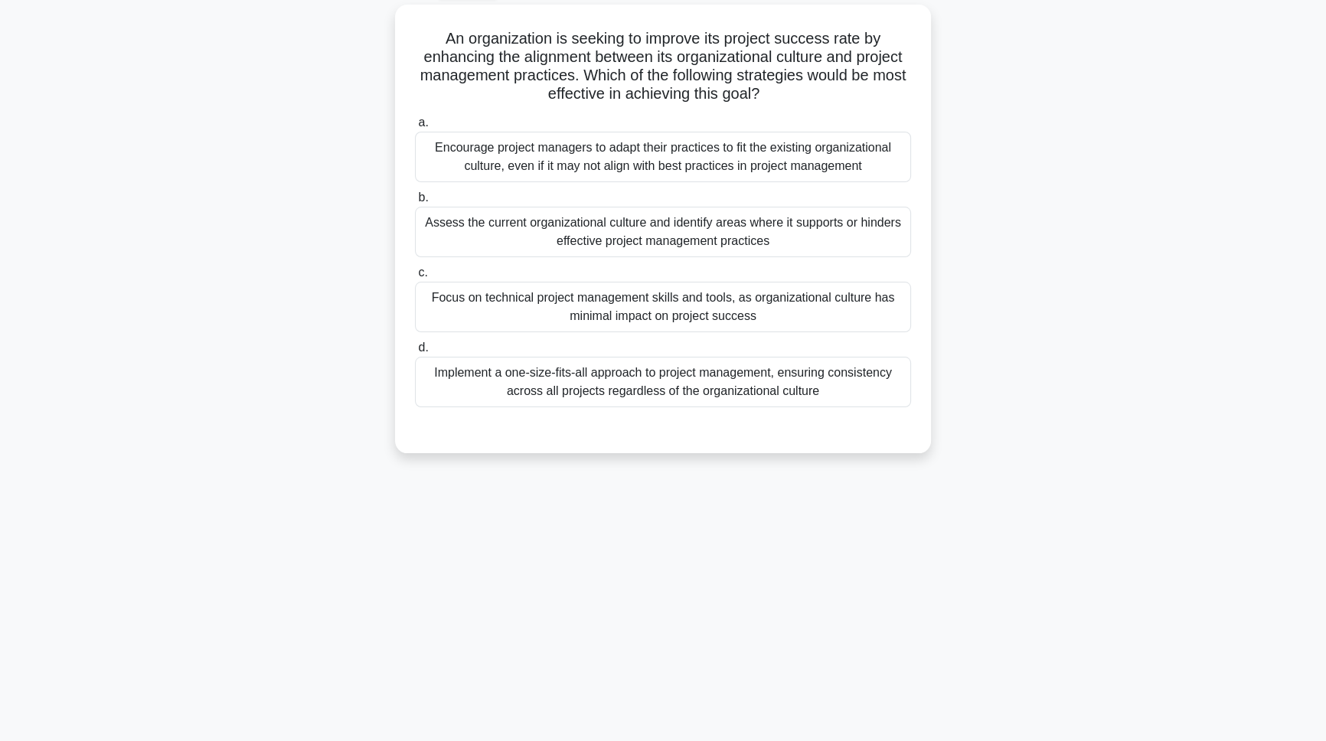
scroll to position [0, 0]
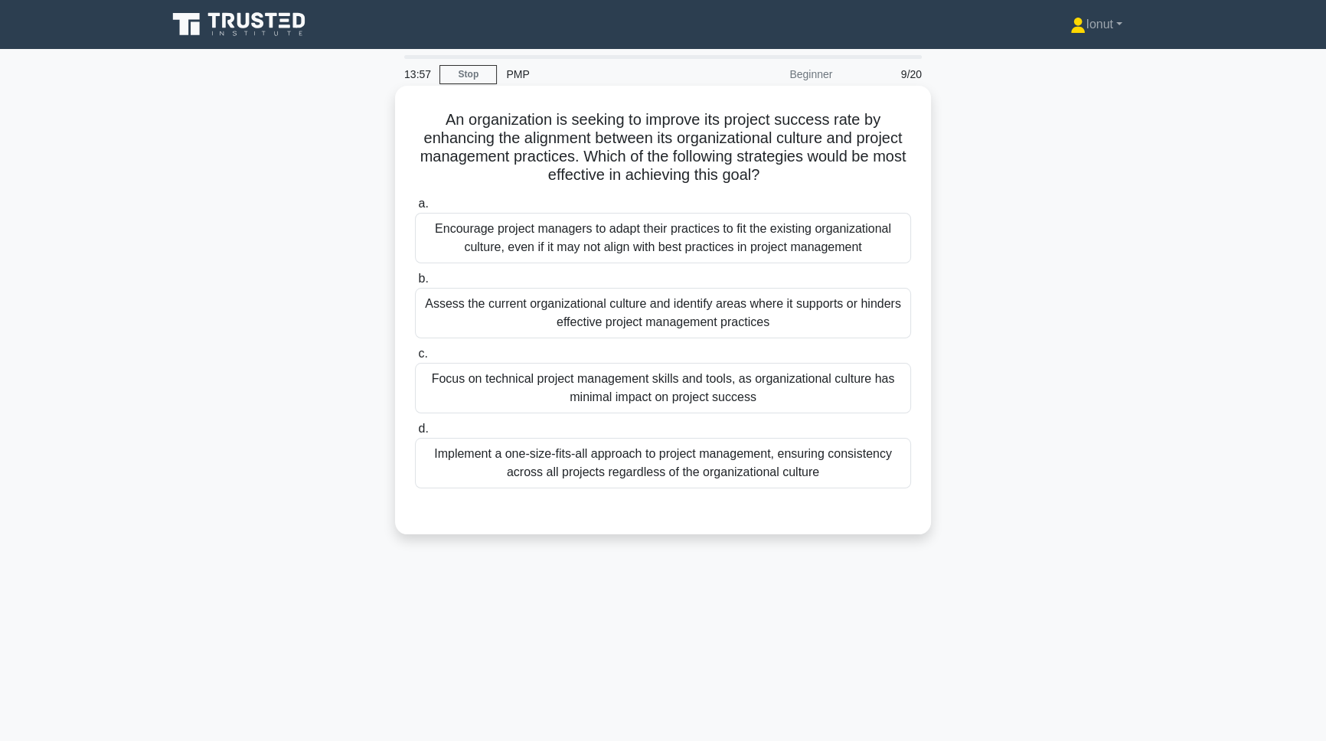
click at [537, 336] on div "Assess the current organizational culture and identify areas where it supports …" at bounding box center [663, 313] width 496 height 51
click at [415, 284] on input "b. Assess the current organizational culture and identify areas where it suppor…" at bounding box center [415, 279] width 0 height 10
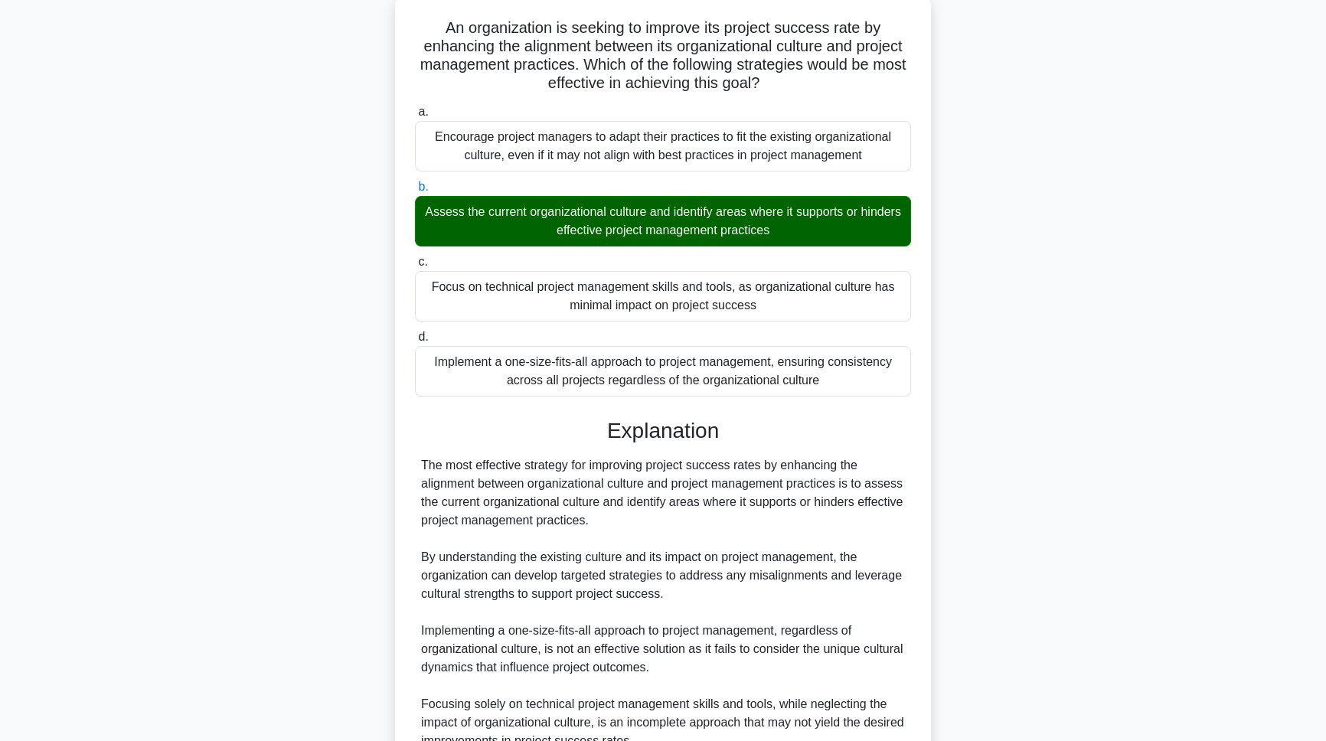
scroll to position [313, 0]
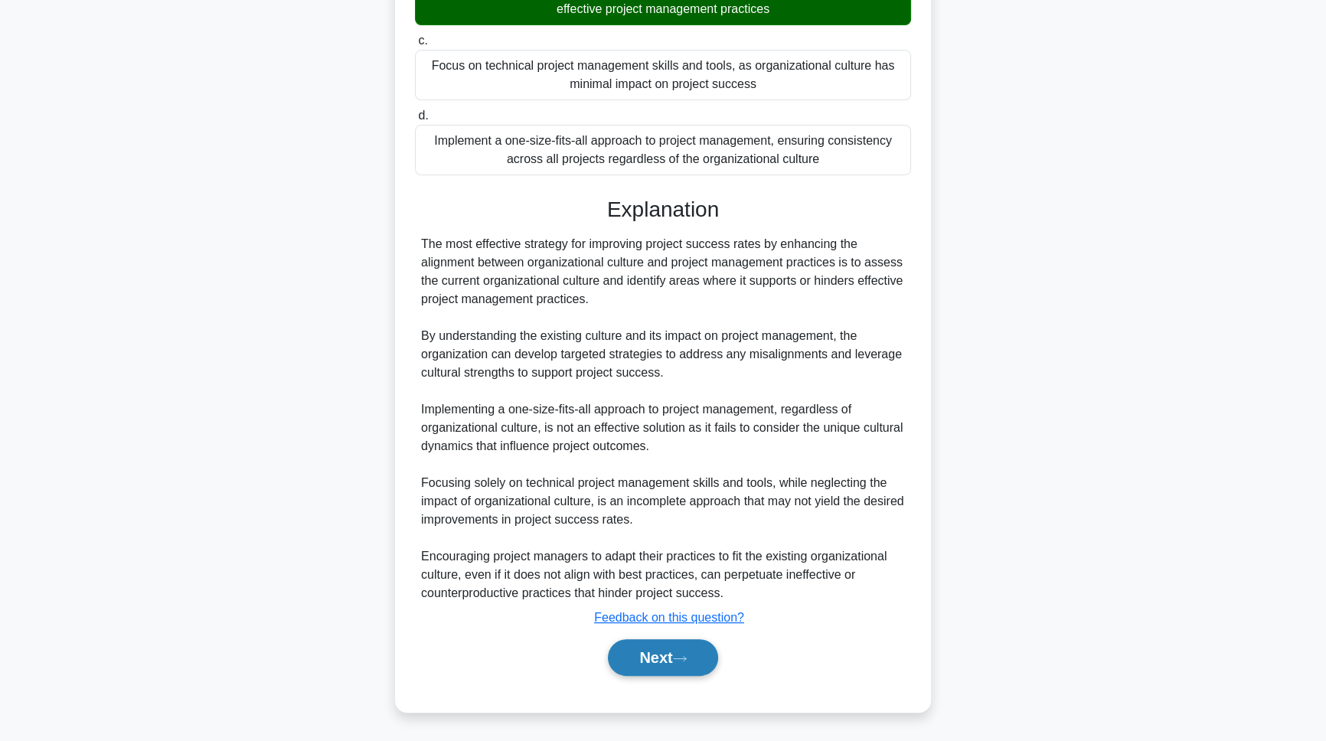
click at [654, 648] on button "Next" at bounding box center [662, 657] width 109 height 37
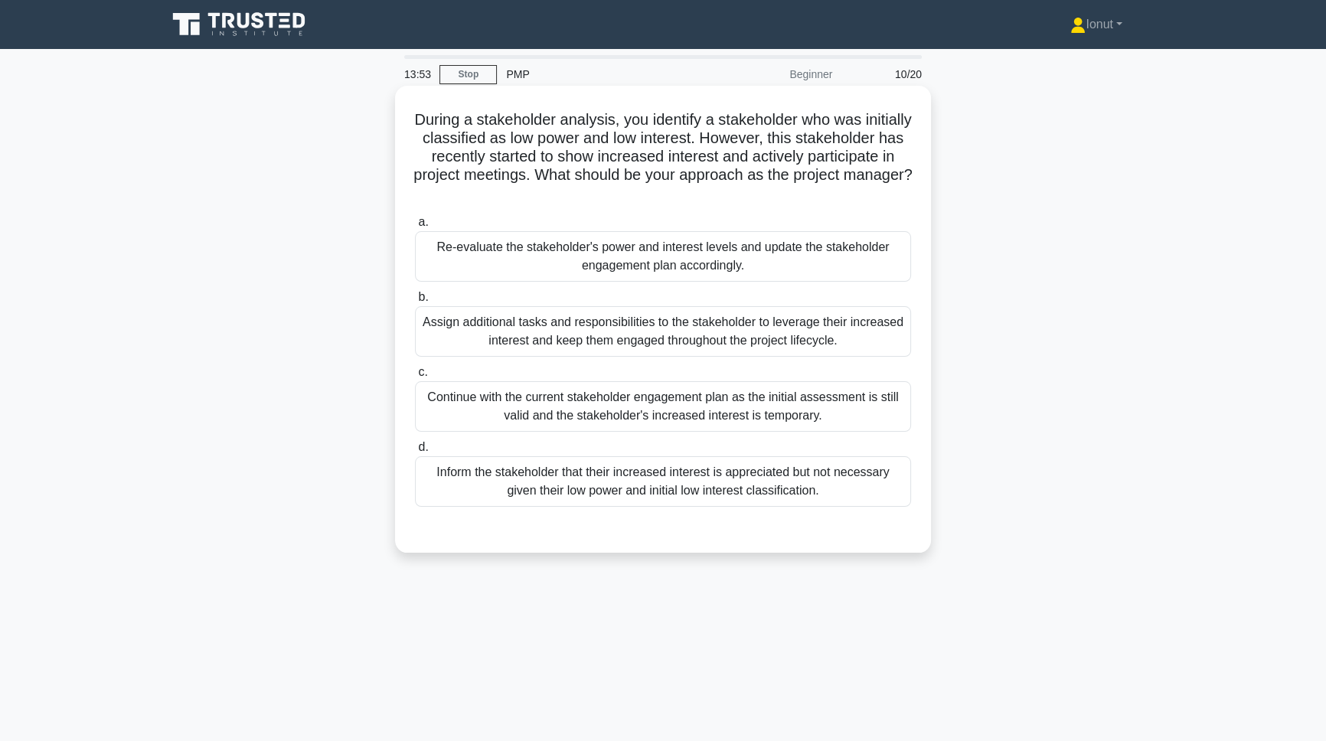
scroll to position [0, 0]
click at [490, 269] on div "Re-evaluate the stakeholder's power and interest levels and update the stakehol…" at bounding box center [663, 256] width 496 height 51
click at [415, 227] on input "a. Re-evaluate the stakeholder's power and interest levels and update the stake…" at bounding box center [415, 222] width 0 height 10
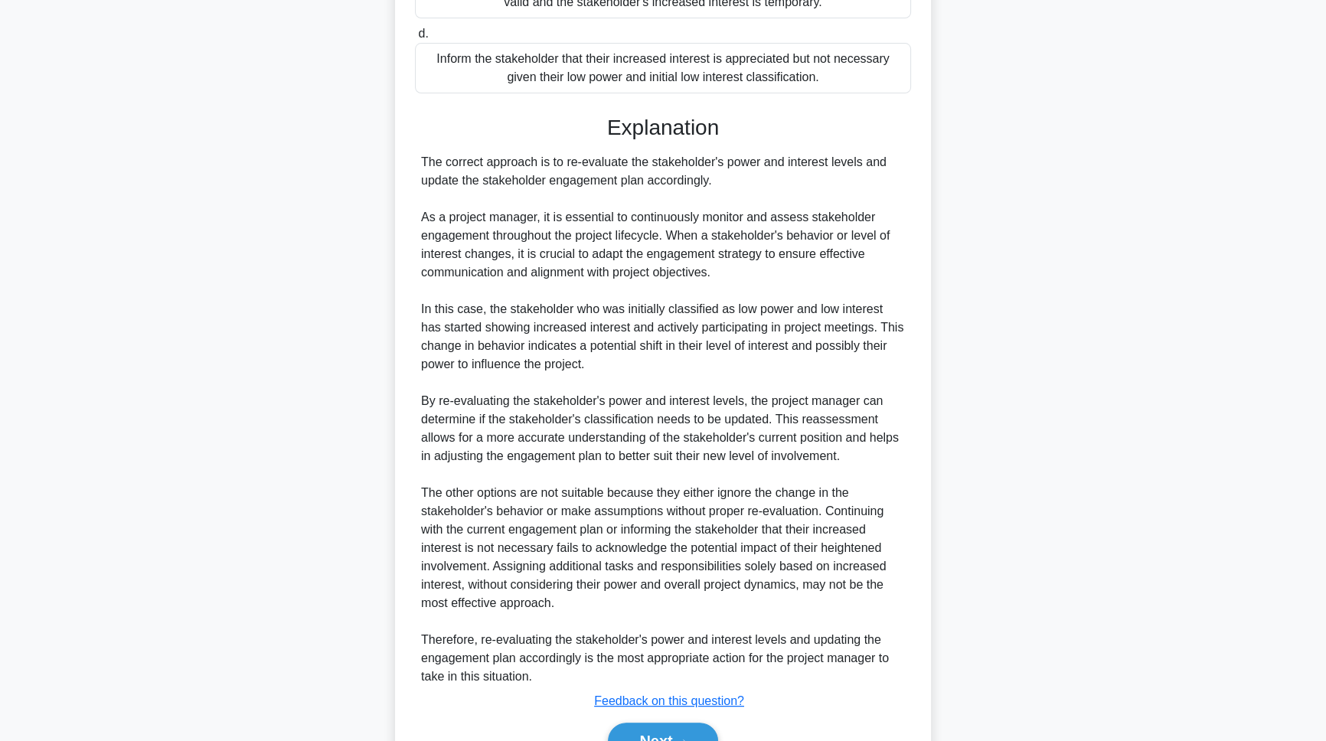
scroll to position [417, 0]
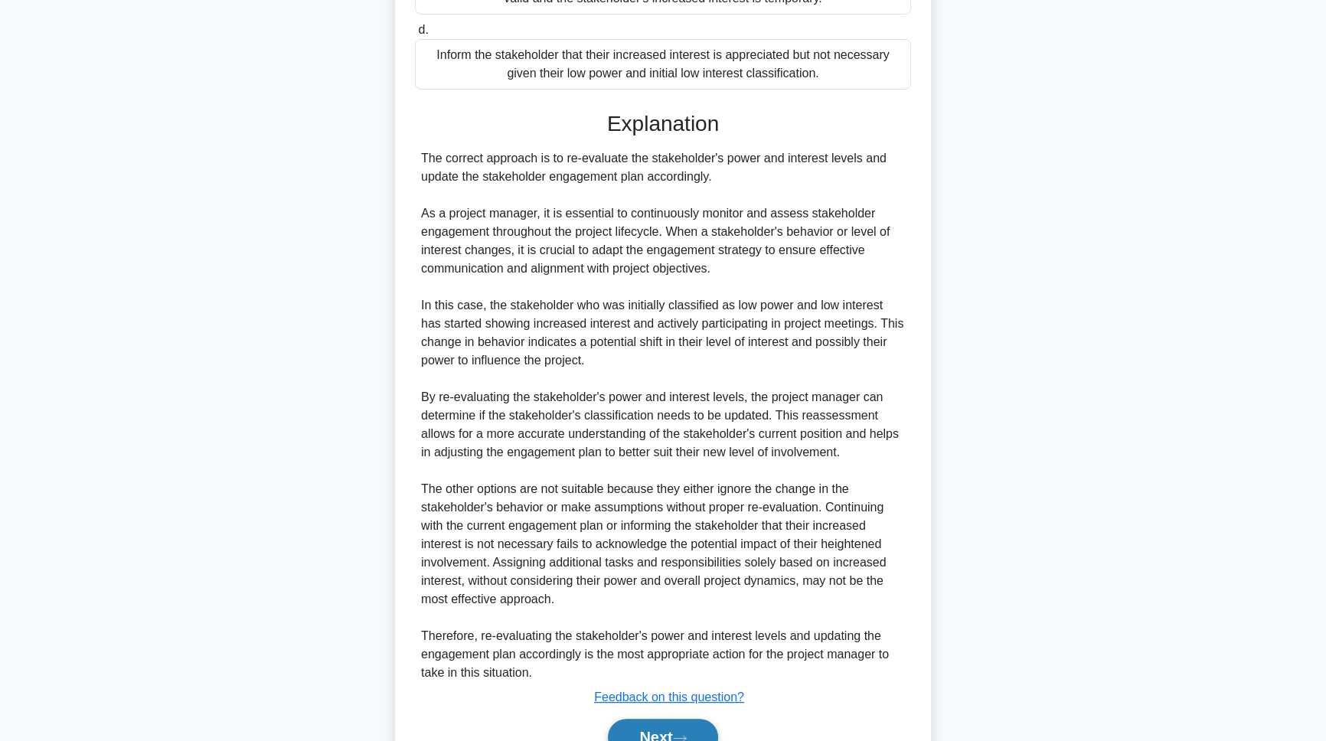
click at [691, 732] on button "Next" at bounding box center [662, 737] width 109 height 37
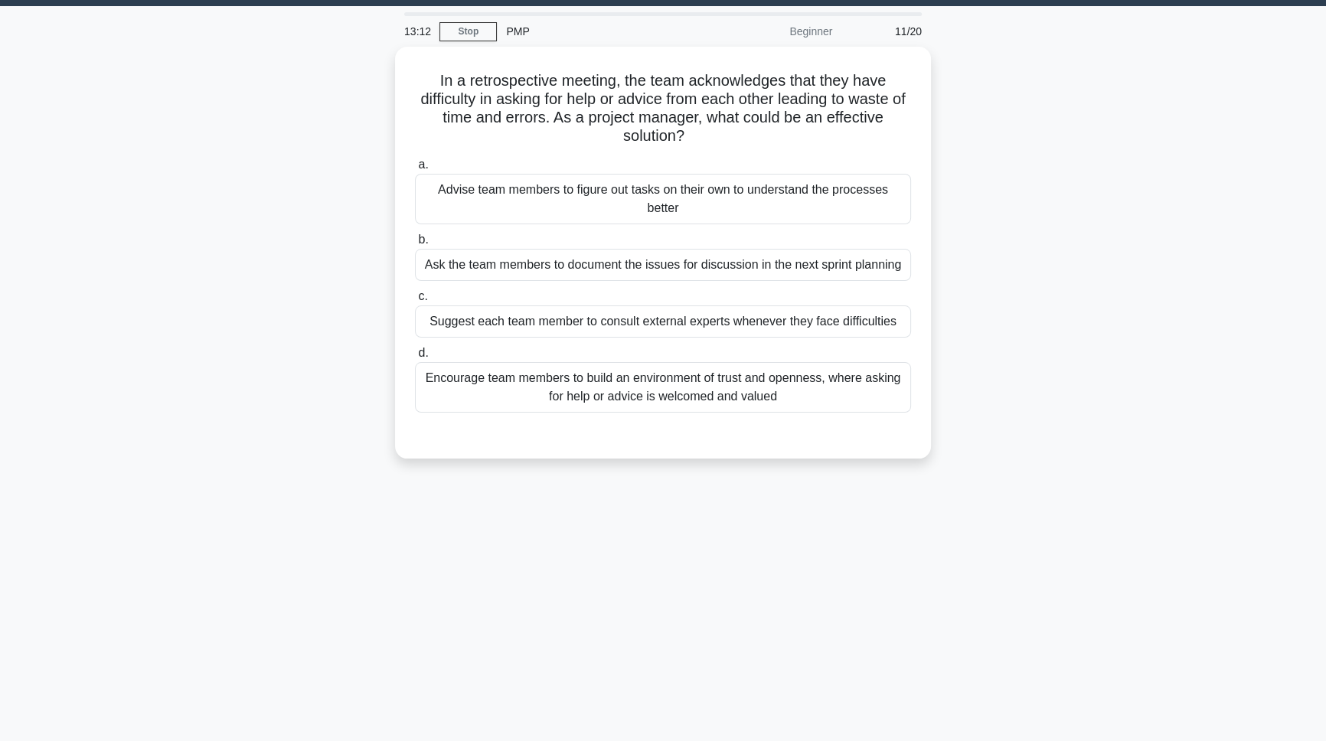
scroll to position [0, 0]
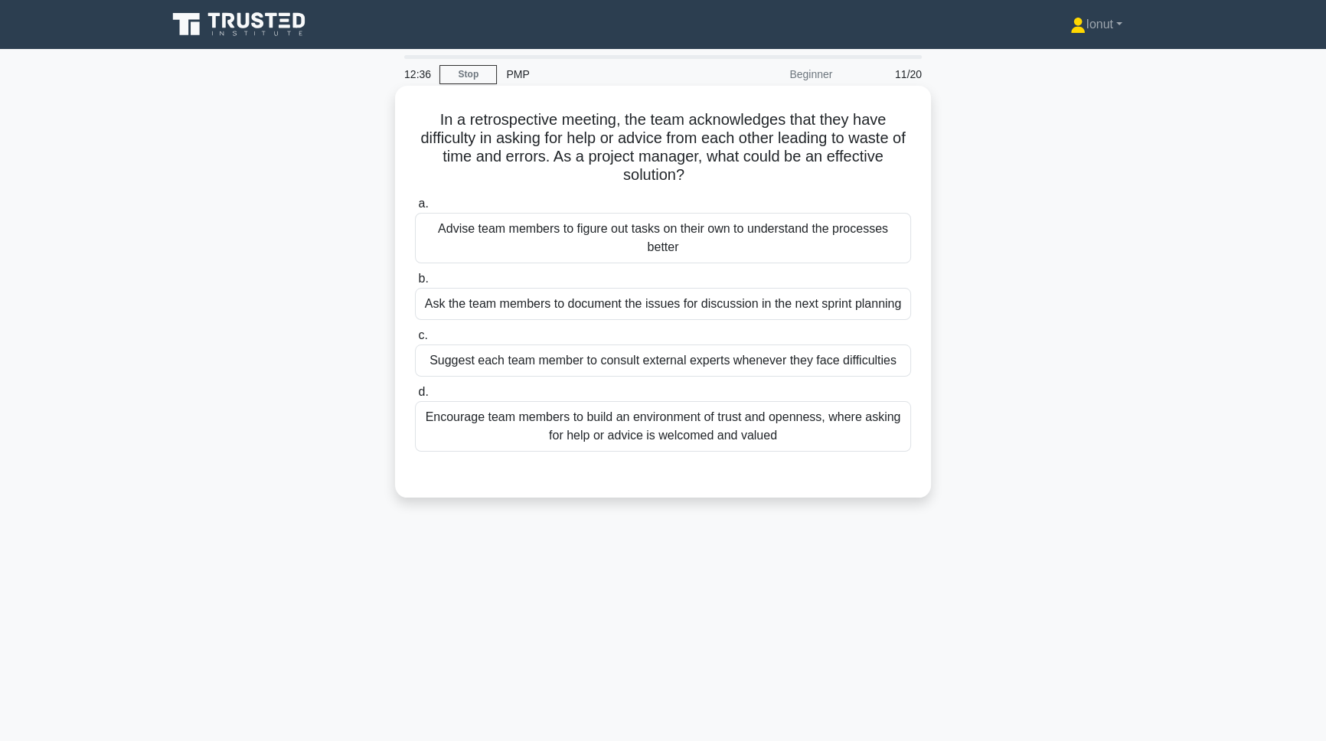
click at [582, 430] on div "Encourage team members to build an environment of trust and openness, where ask…" at bounding box center [663, 426] width 496 height 51
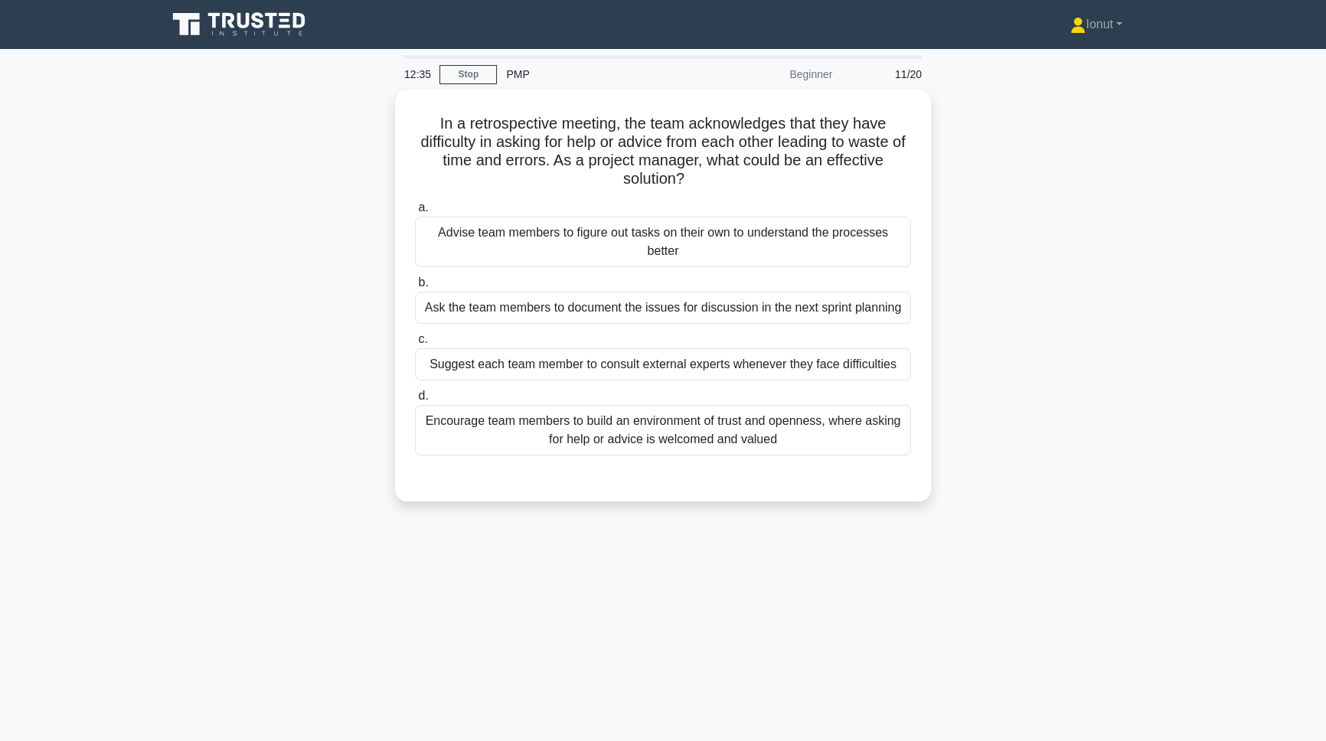
click at [321, 485] on div "In a retrospective meeting, the team acknowledges that they have difficulty in …" at bounding box center [663, 305] width 1010 height 430
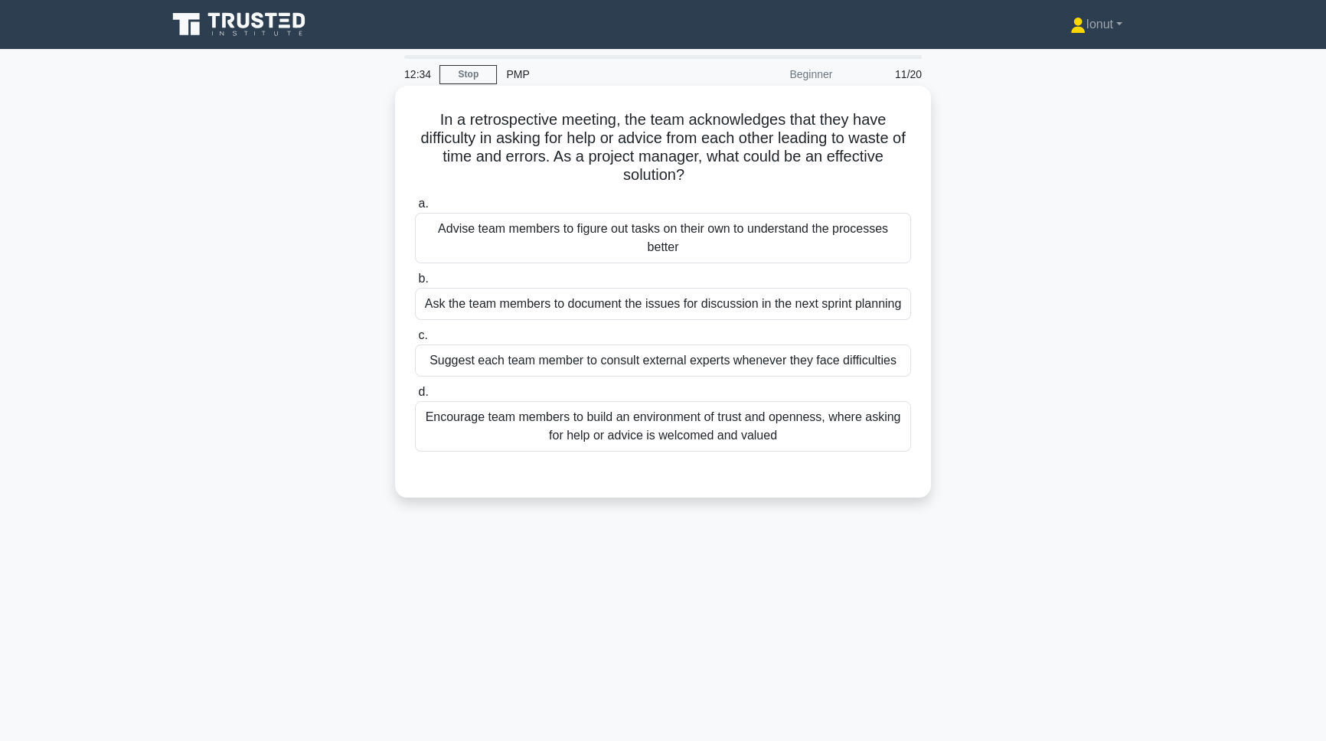
click at [566, 429] on div "Encourage team members to build an environment of trust and openness, where ask…" at bounding box center [663, 426] width 496 height 51
click at [415, 397] on input "d. Encourage team members to build an environment of trust and openness, where …" at bounding box center [415, 392] width 0 height 10
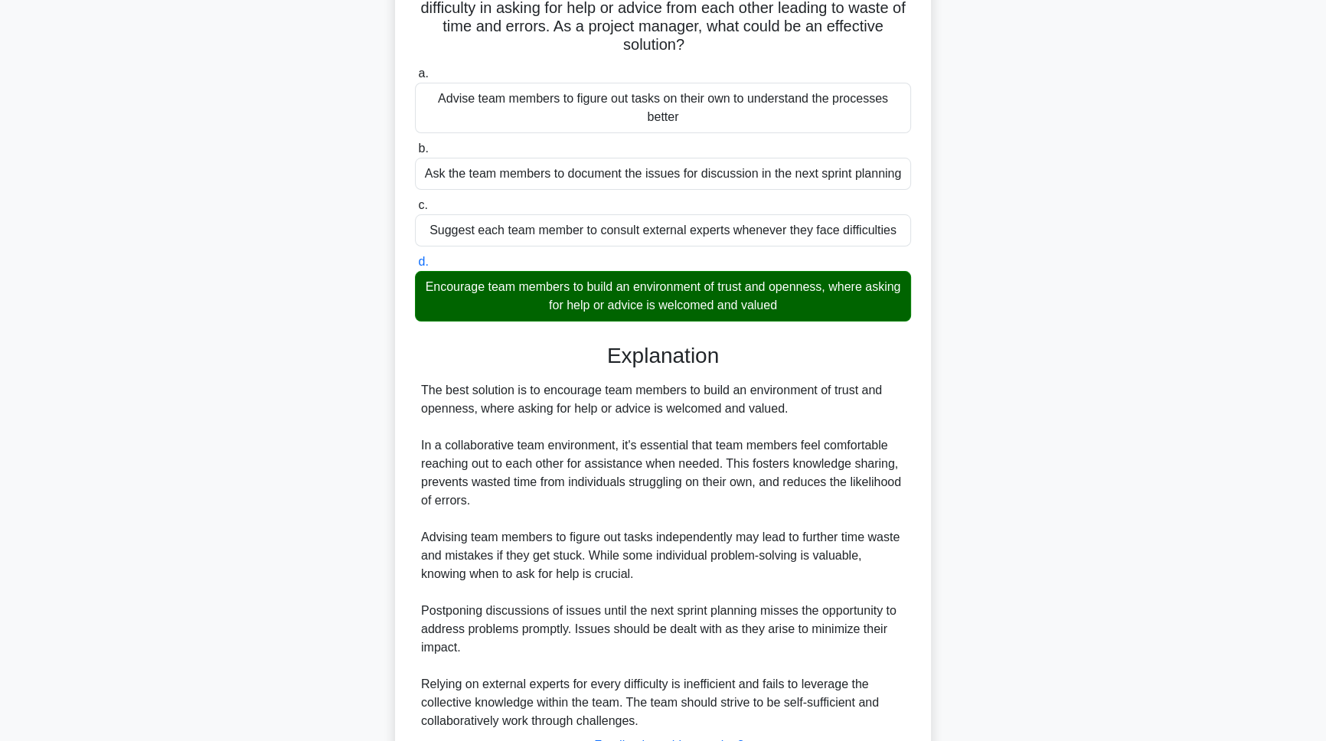
scroll to position [258, 0]
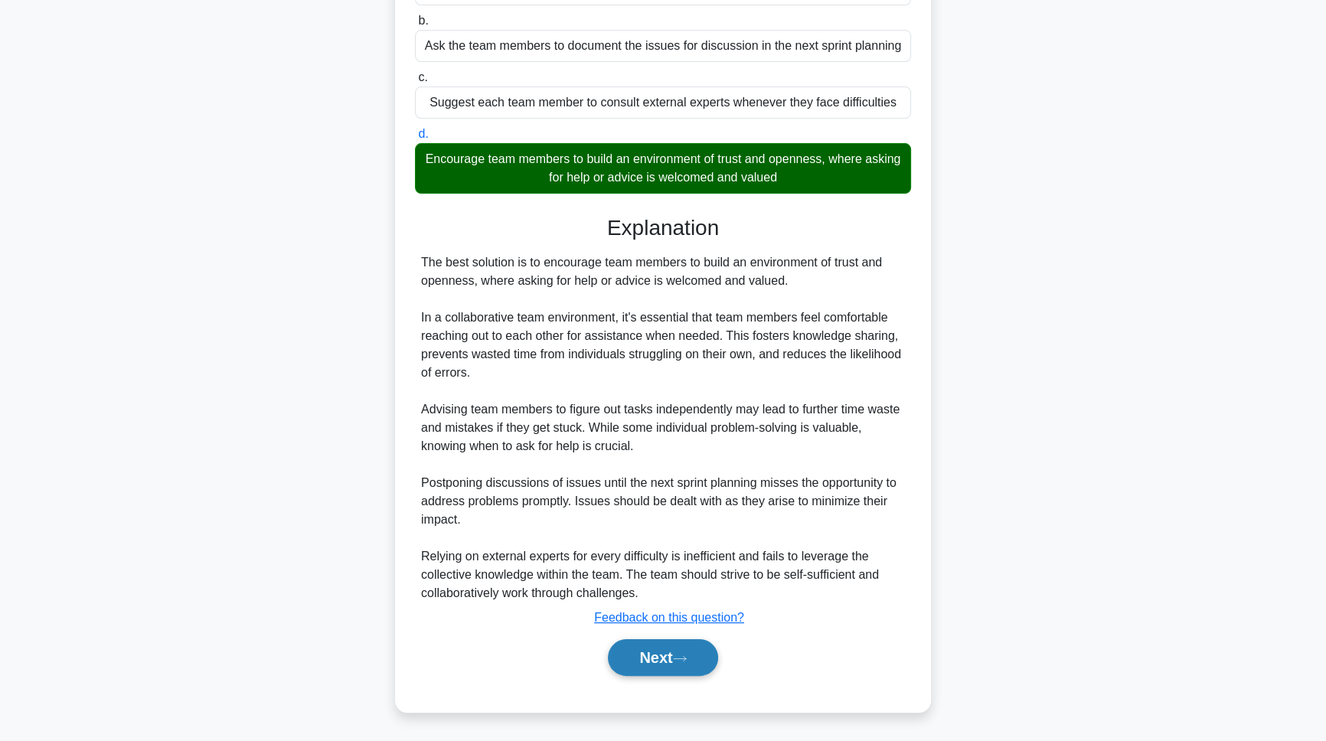
click at [651, 652] on button "Next" at bounding box center [662, 657] width 109 height 37
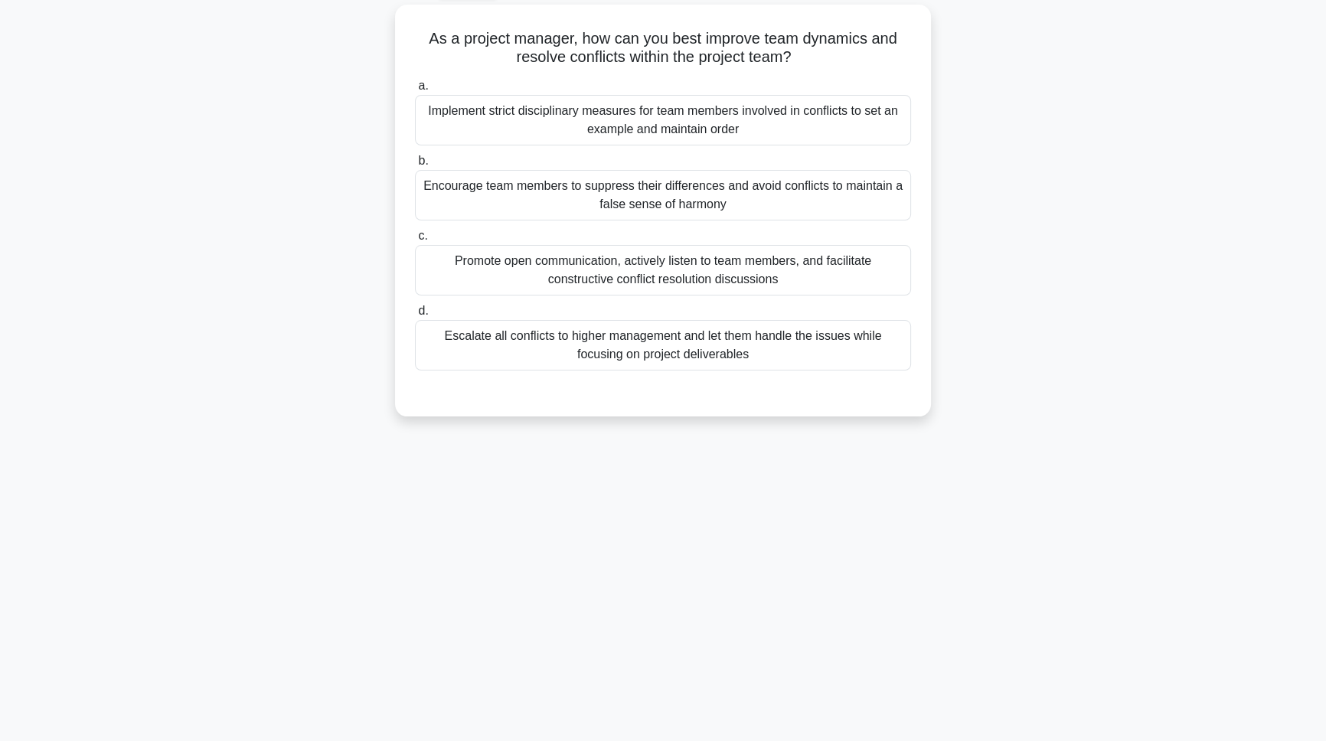
scroll to position [0, 0]
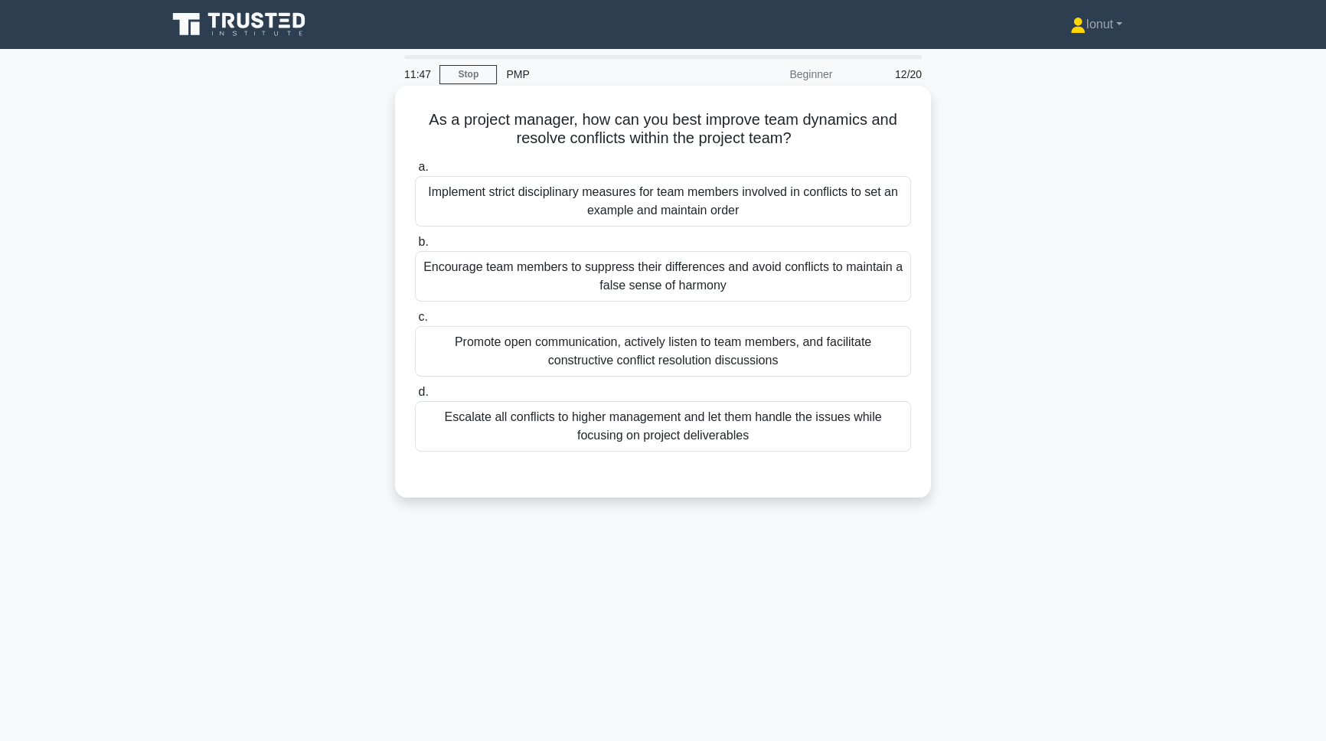
click at [461, 360] on div "Promote open communication, actively listen to team members, and facilitate con…" at bounding box center [663, 351] width 496 height 51
click at [415, 322] on input "c. Promote open communication, actively listen to team members, and facilitate …" at bounding box center [415, 317] width 0 height 10
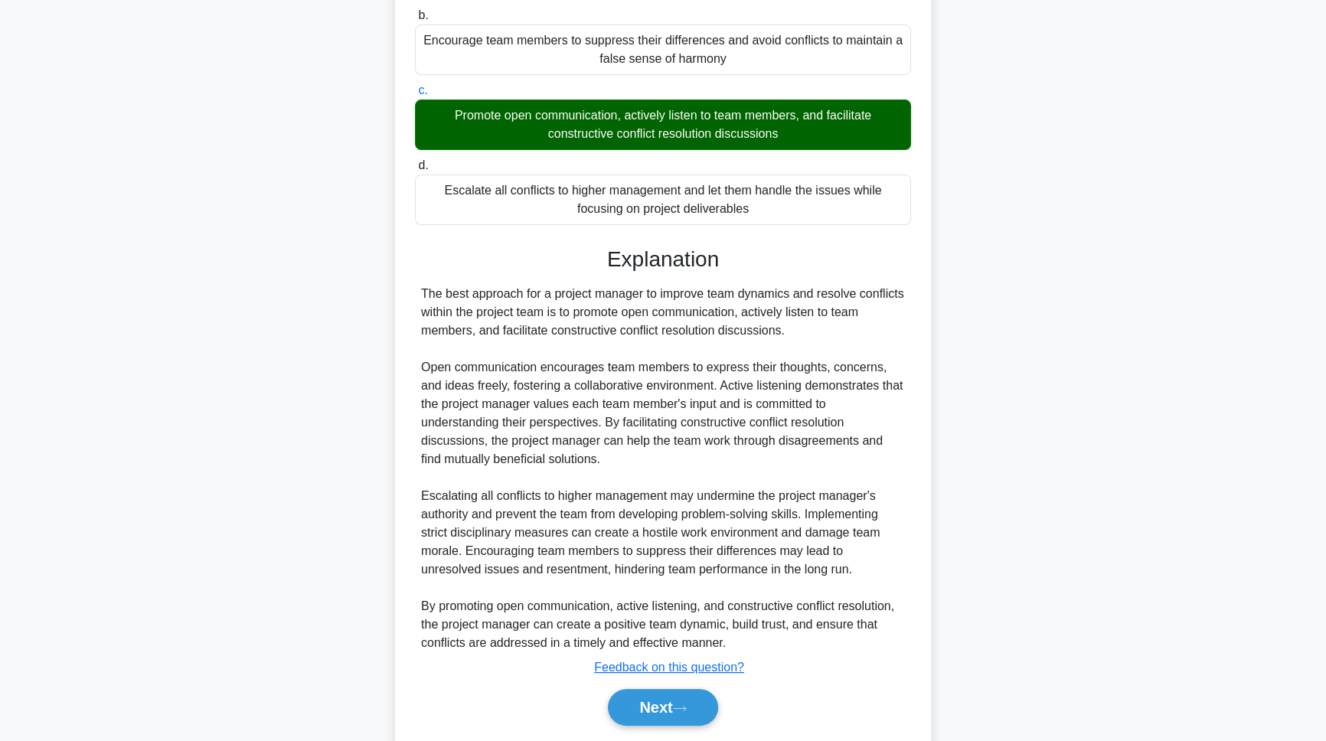
scroll to position [276, 0]
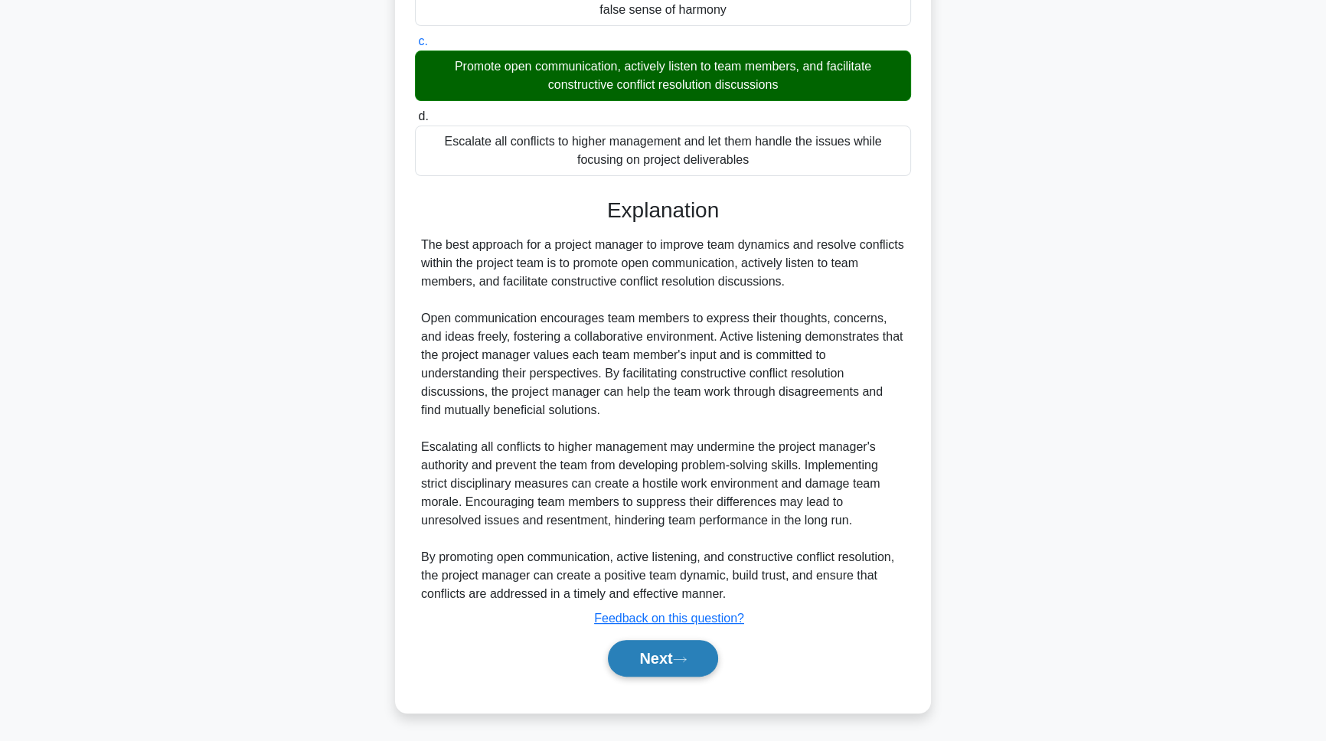
click at [631, 667] on button "Next" at bounding box center [662, 658] width 109 height 37
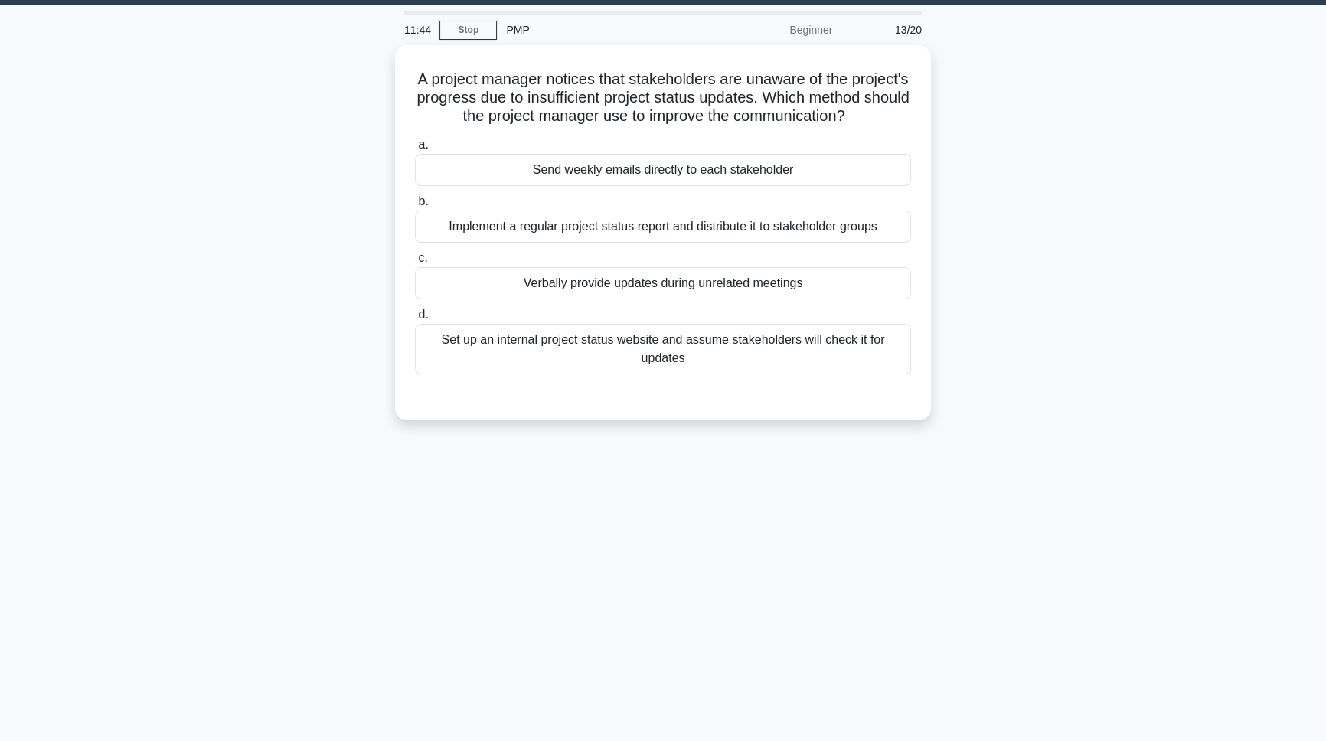
scroll to position [0, 0]
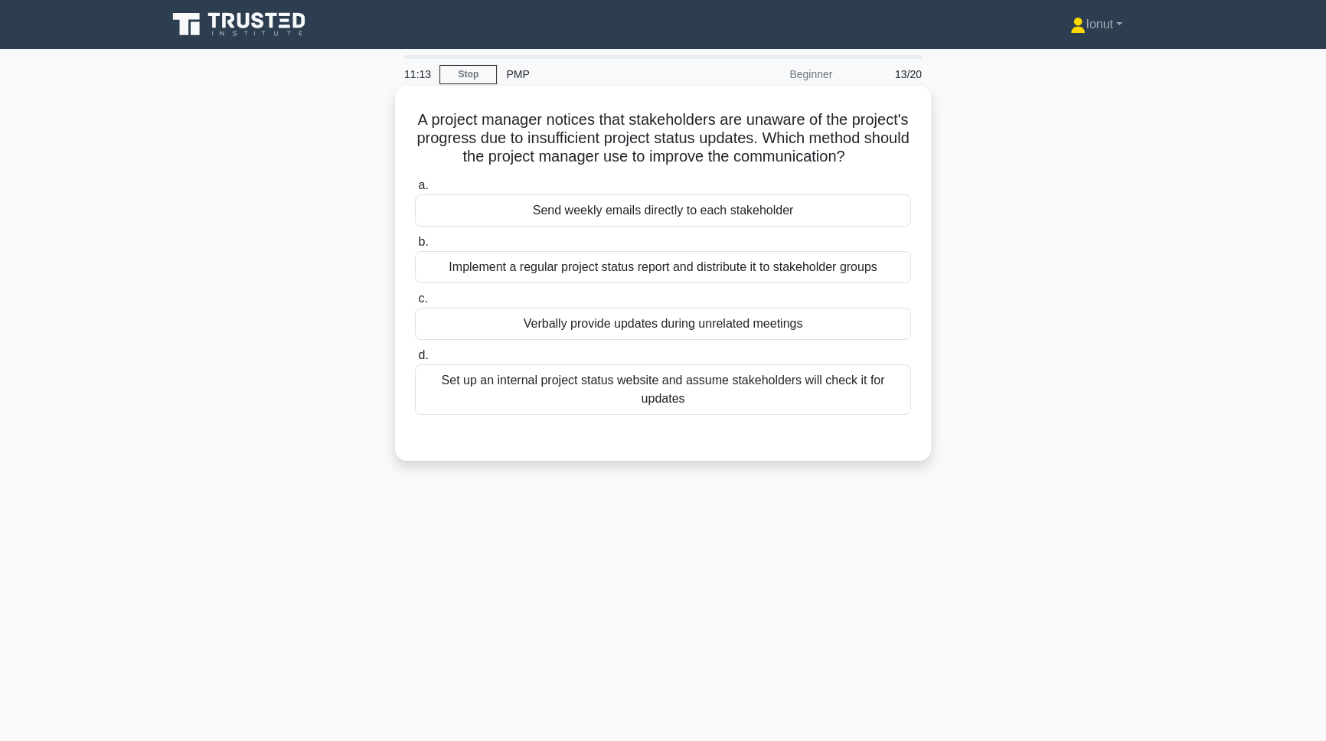
click at [539, 283] on div "Implement a regular project status report and distribute it to stakeholder grou…" at bounding box center [663, 267] width 496 height 32
click at [415, 247] on input "b. Implement a regular project status report and distribute it to stakeholder g…" at bounding box center [415, 242] width 0 height 10
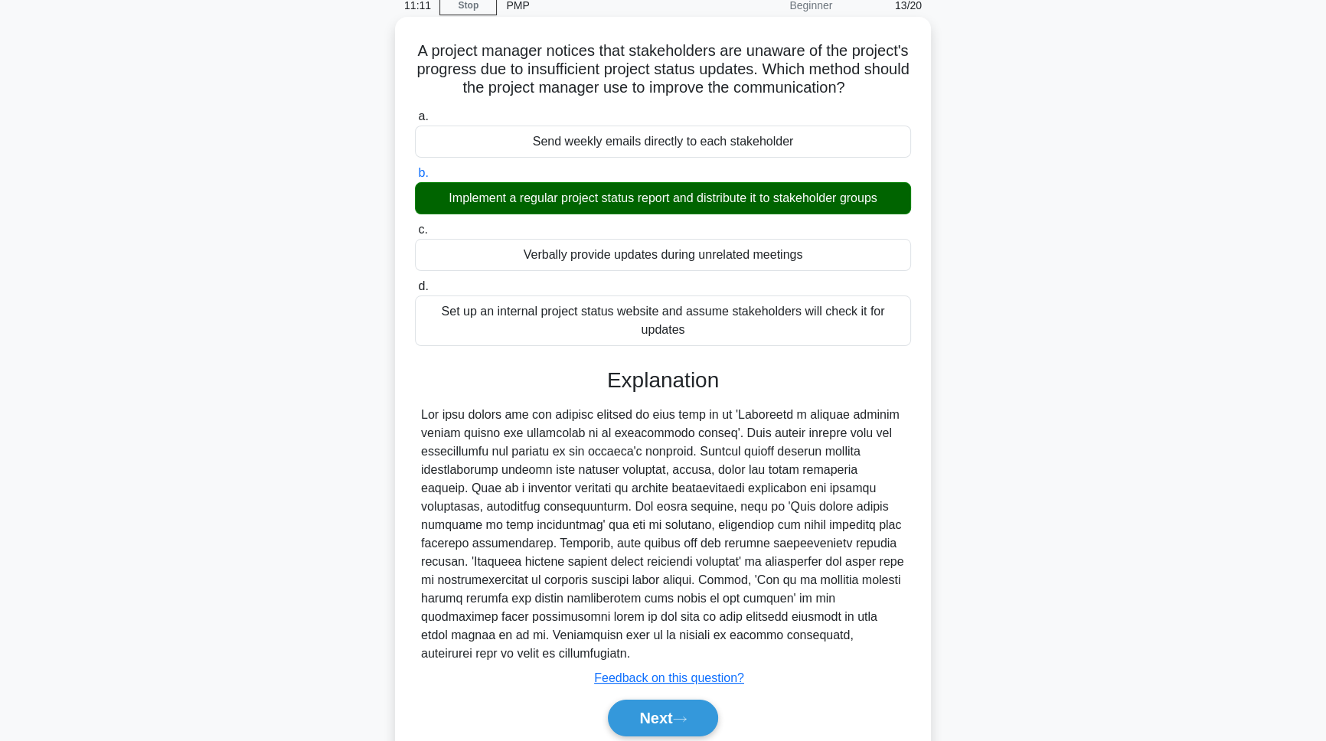
scroll to position [147, 0]
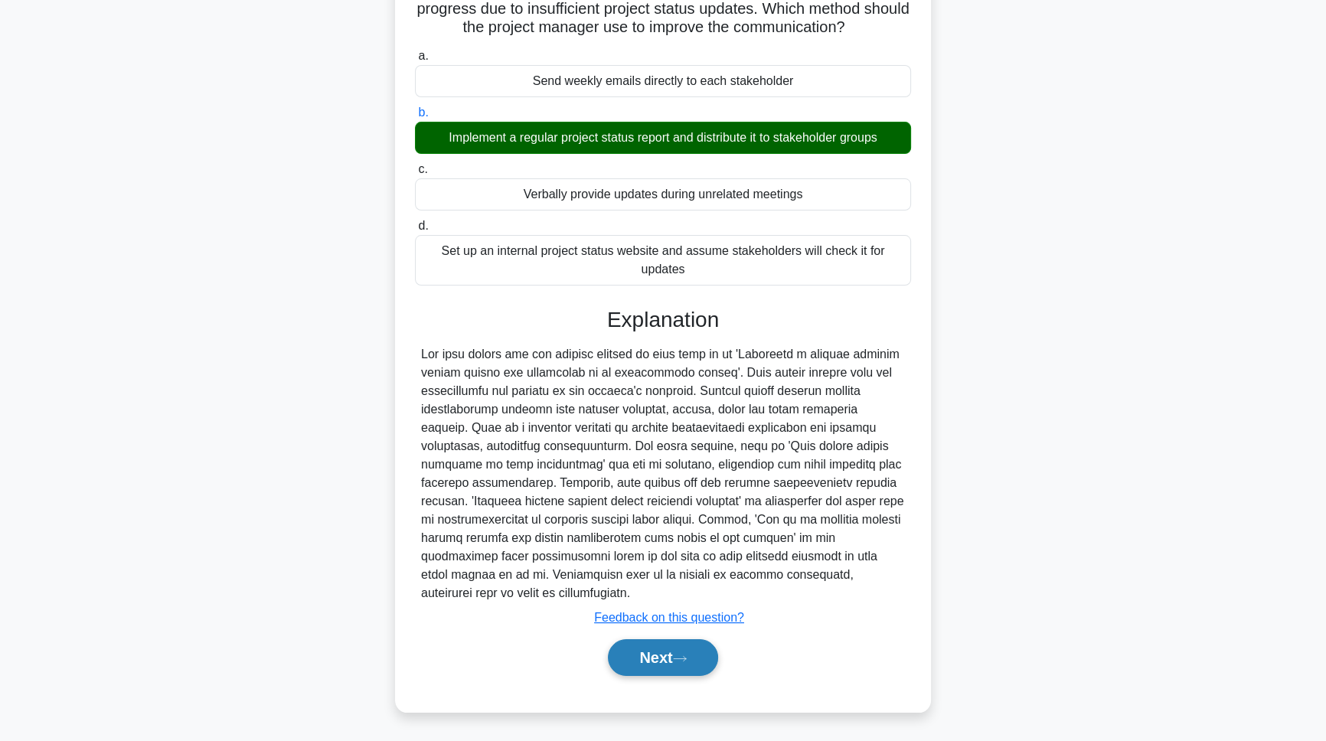
click at [649, 664] on button "Next" at bounding box center [662, 657] width 109 height 37
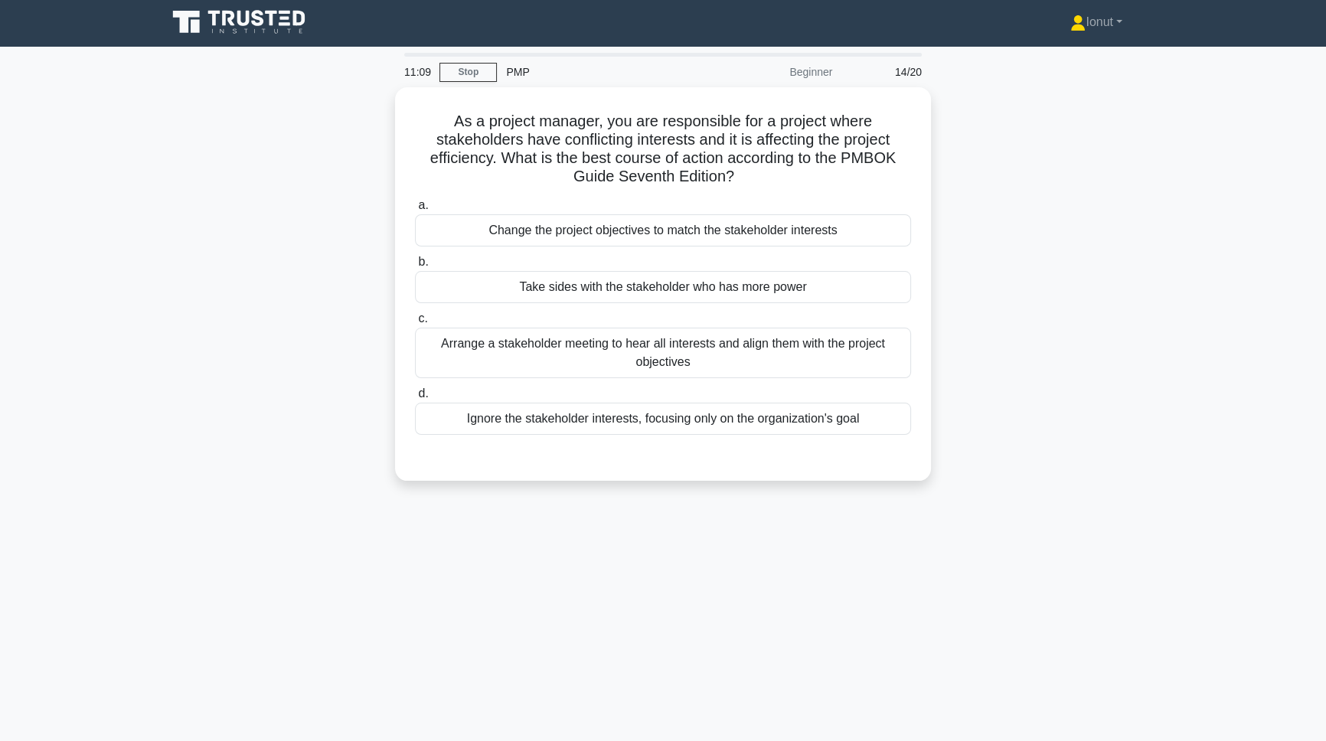
scroll to position [0, 0]
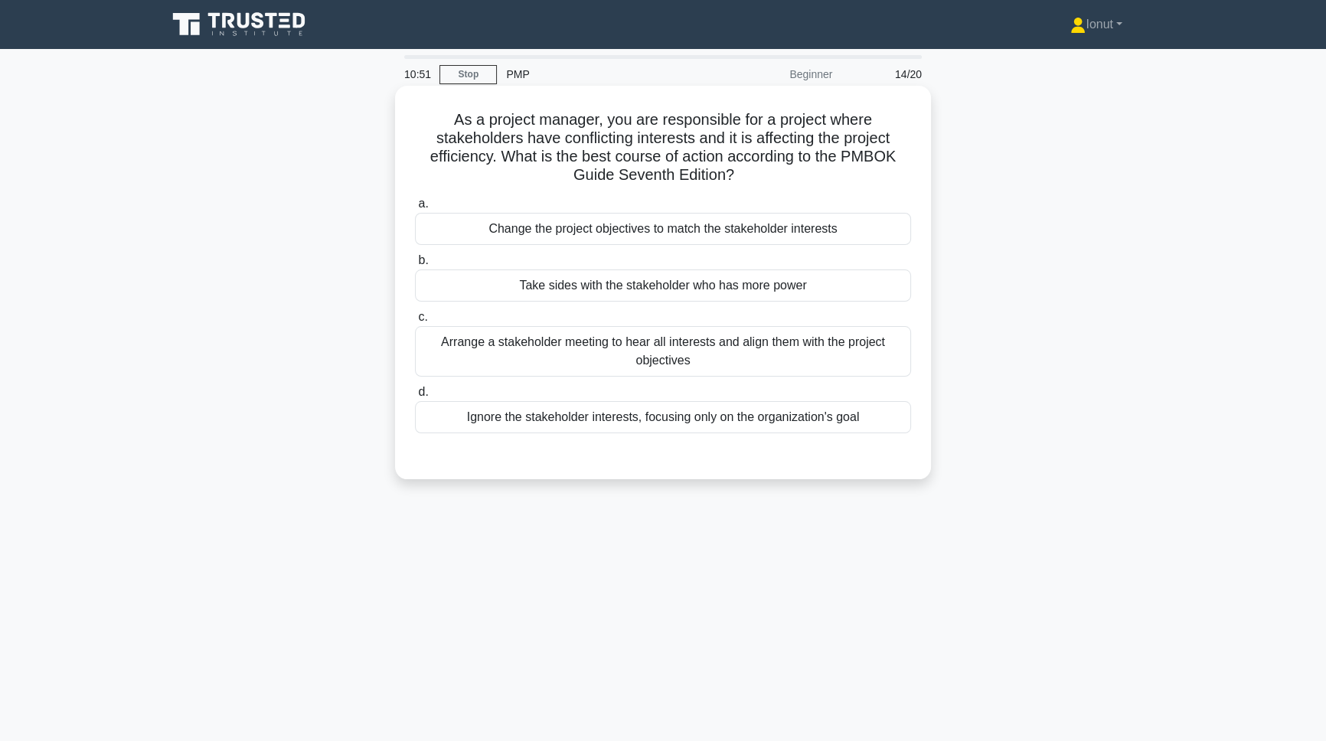
click at [636, 368] on div "Arrange a stakeholder meeting to hear all interests and align them with the pro…" at bounding box center [663, 351] width 496 height 51
click at [415, 322] on input "c. Arrange a stakeholder meeting to hear all interests and align them with the …" at bounding box center [415, 317] width 0 height 10
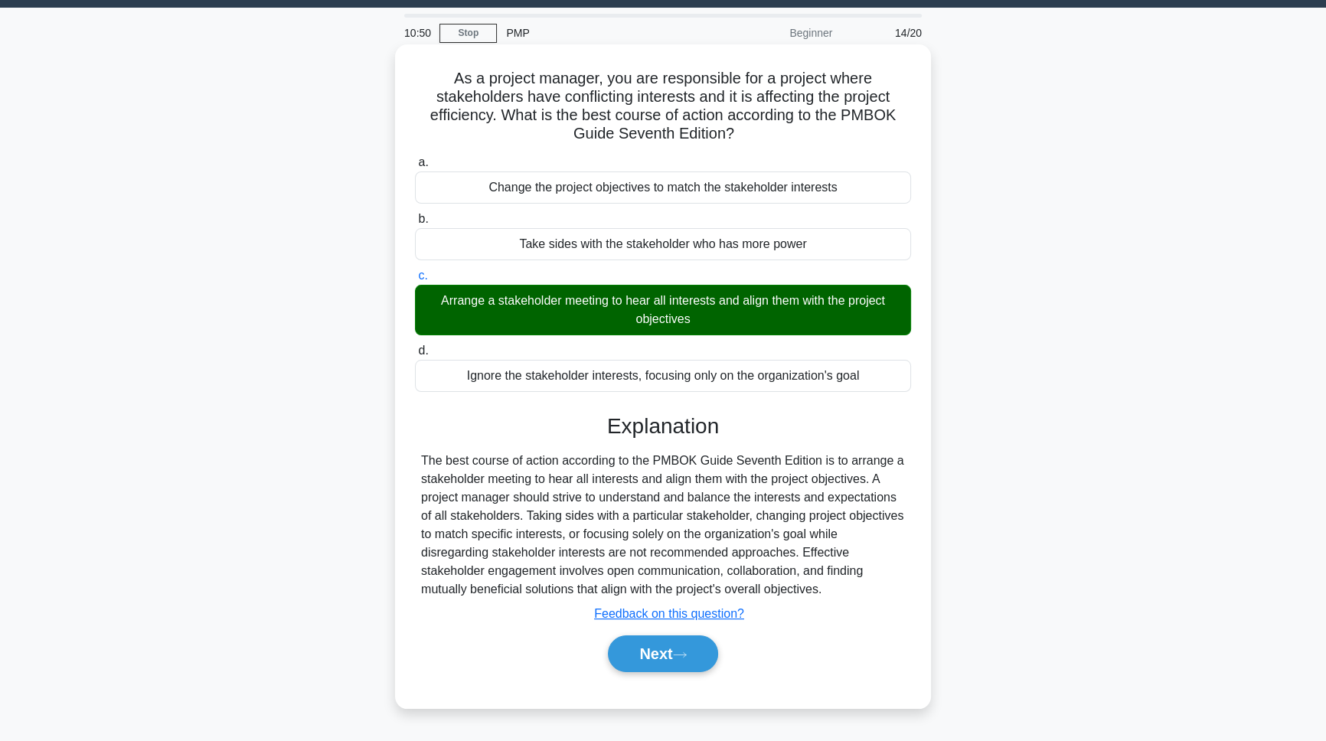
scroll to position [85, 0]
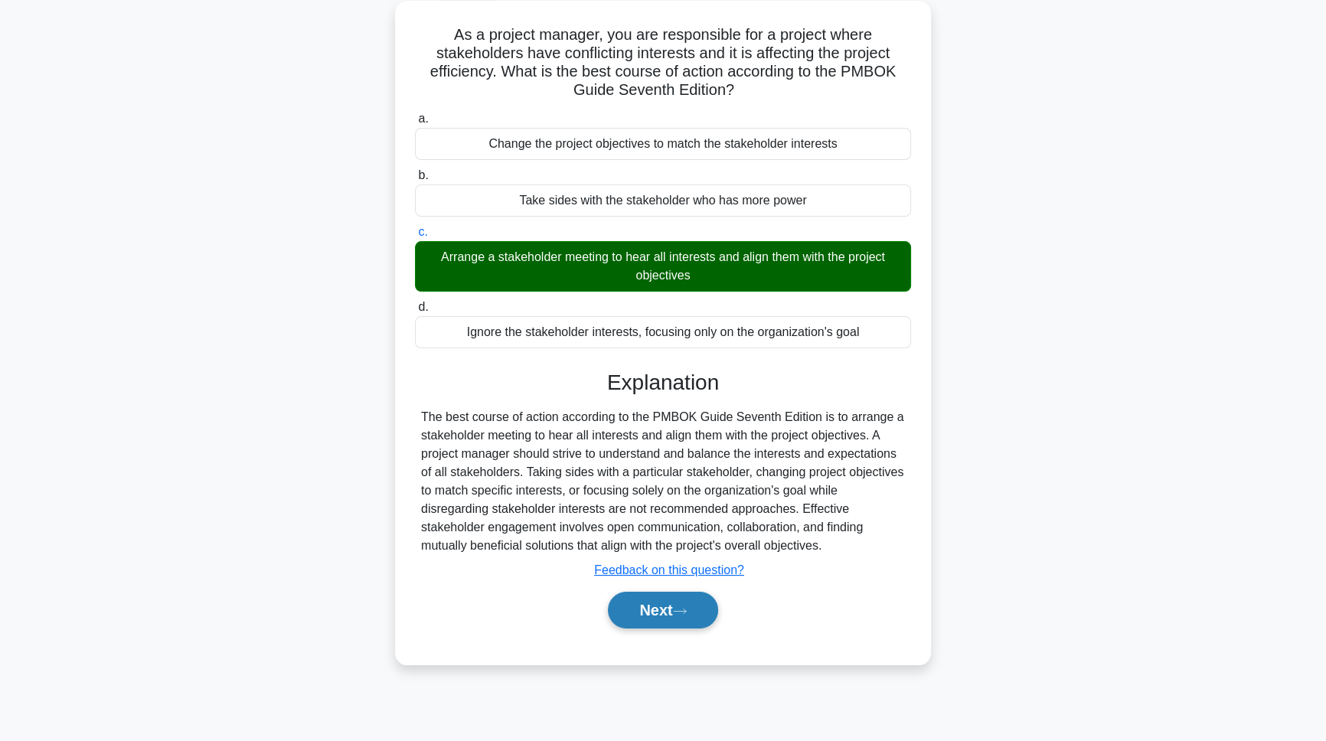
click at [644, 616] on button "Next" at bounding box center [662, 610] width 109 height 37
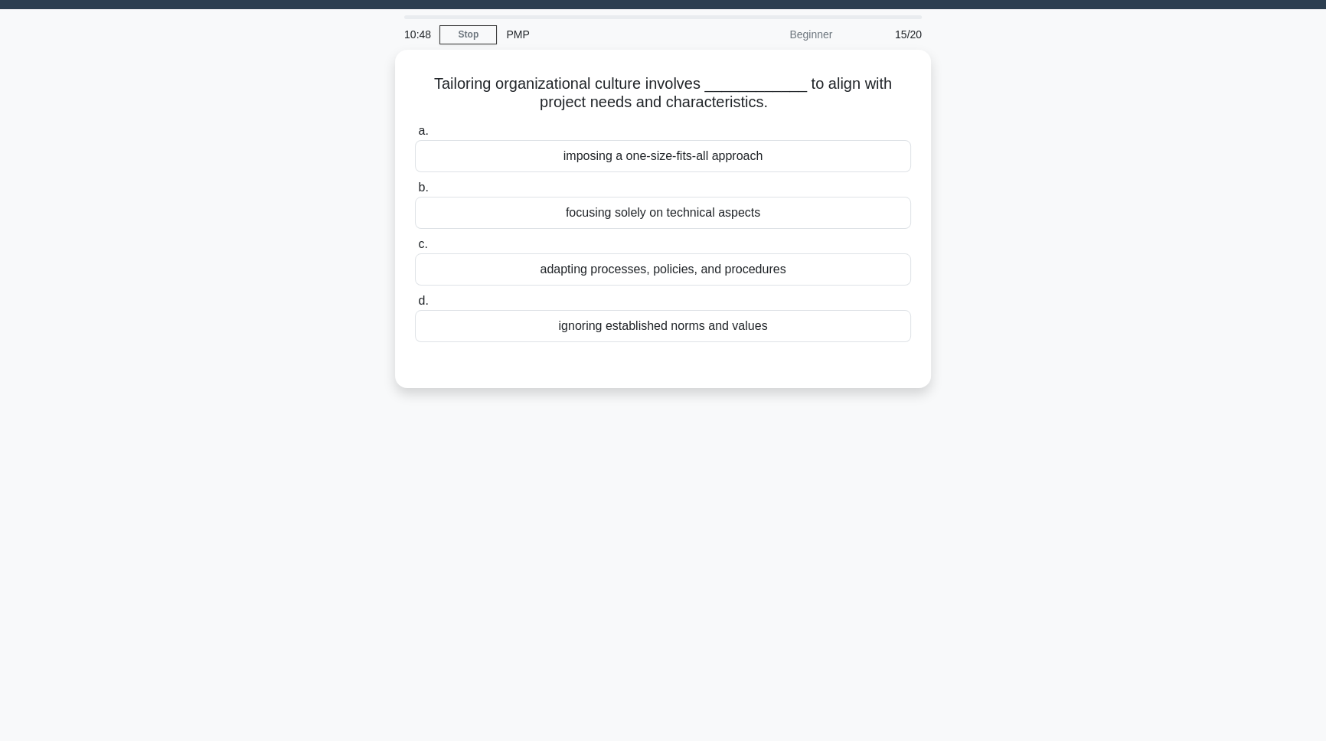
scroll to position [15, 0]
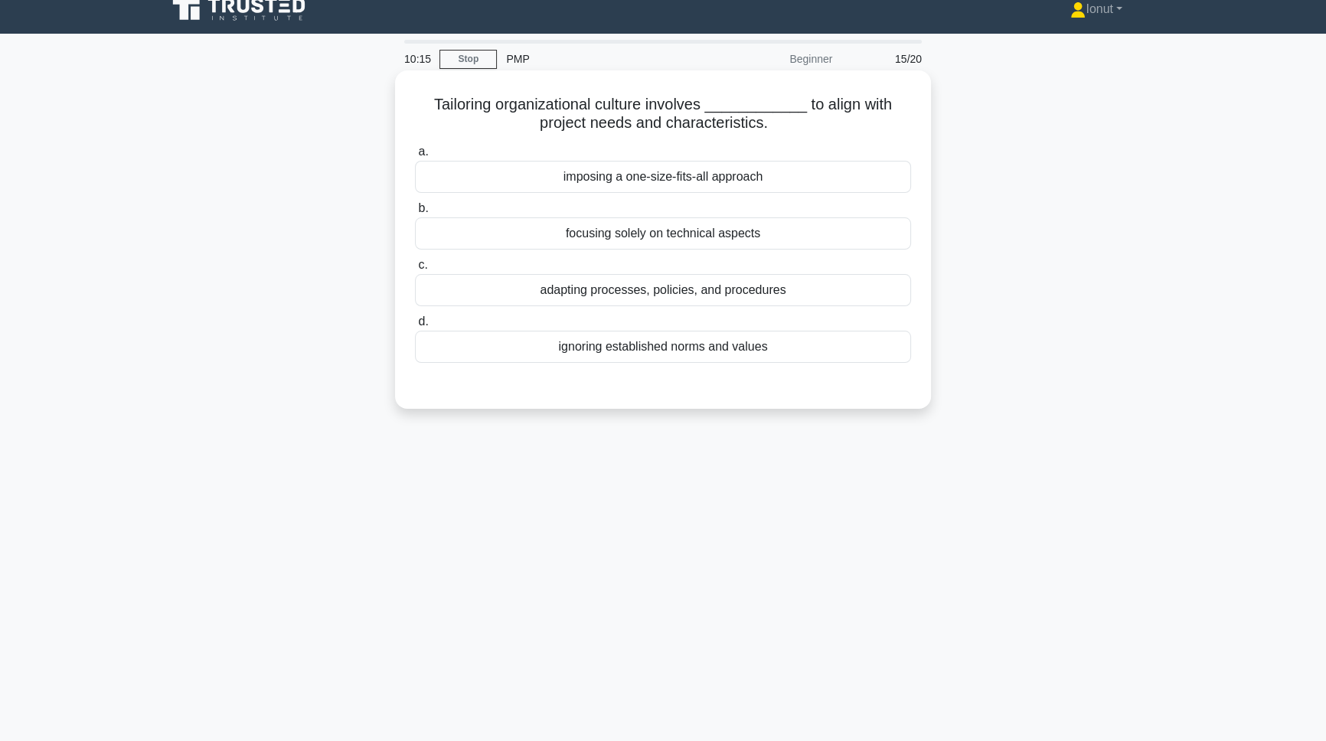
click at [612, 299] on div "adapting processes, policies, and procedures" at bounding box center [663, 290] width 496 height 32
click at [415, 270] on input "c. adapting processes, policies, and procedures" at bounding box center [415, 265] width 0 height 10
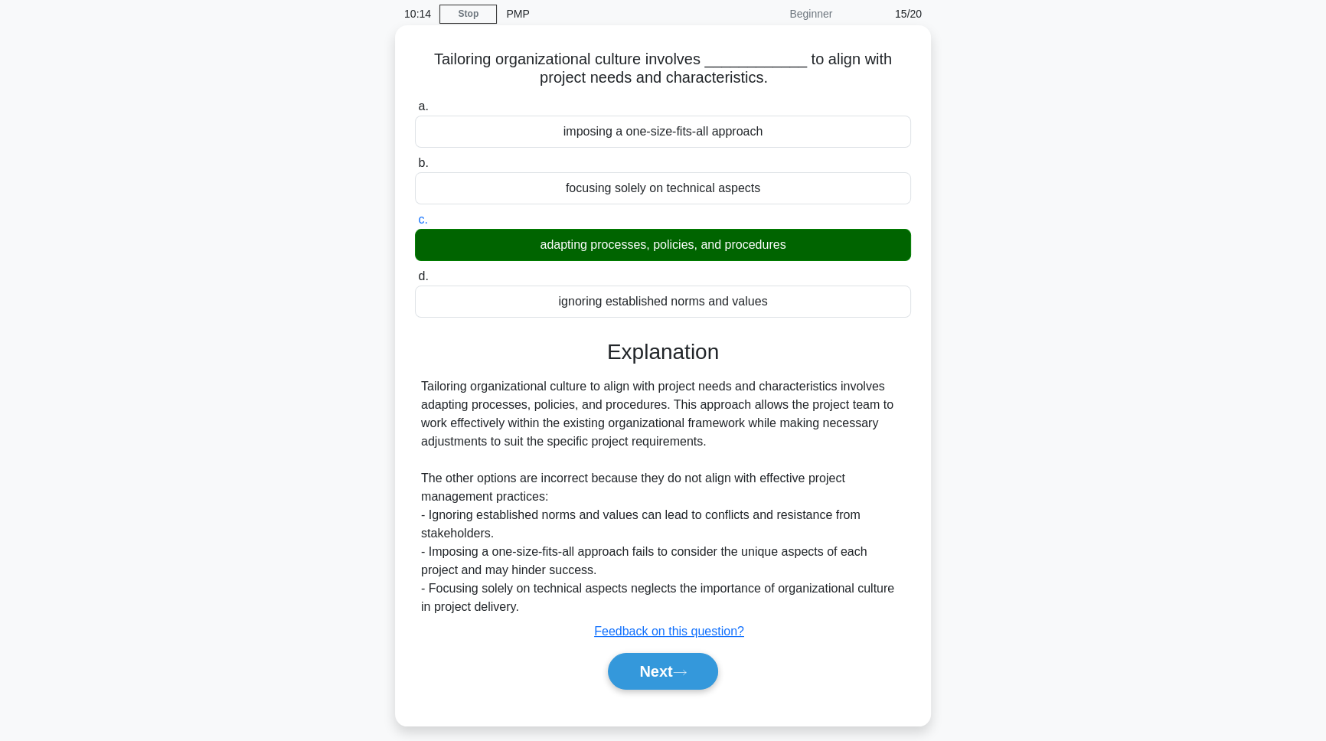
scroll to position [85, 0]
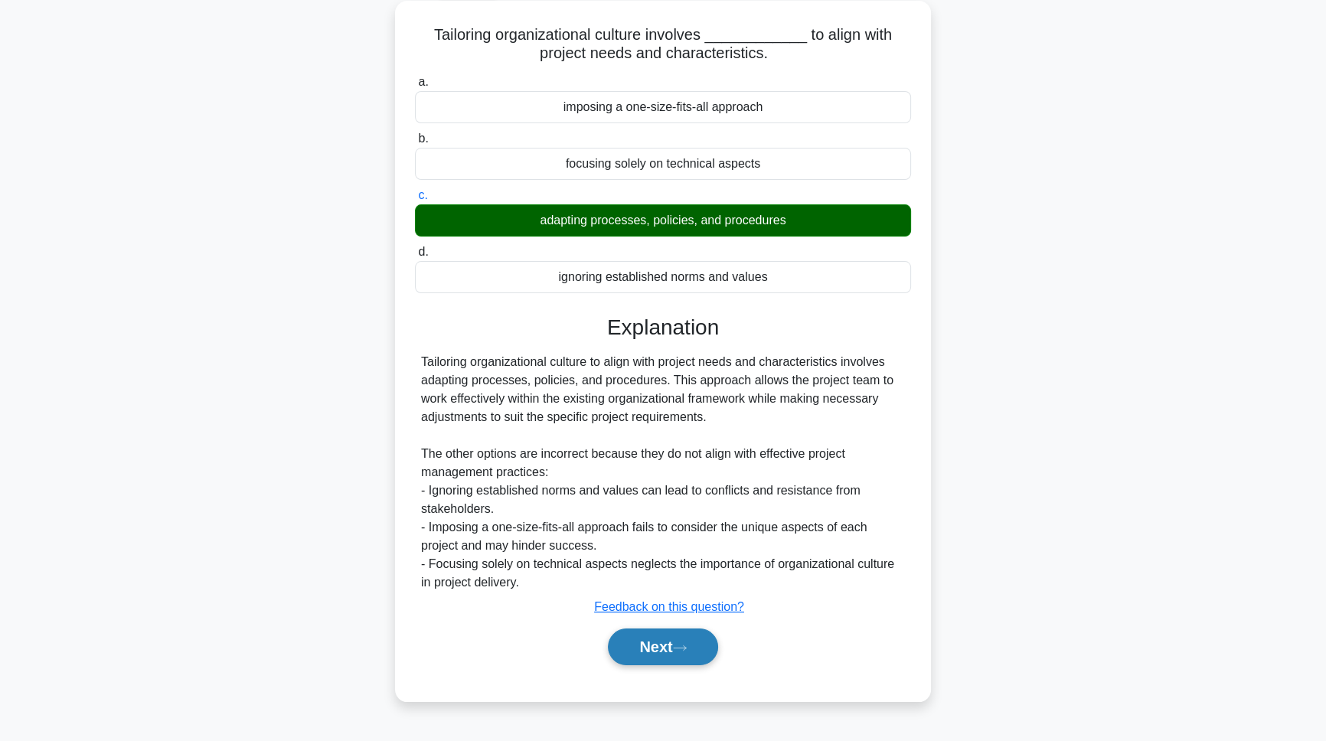
click at [648, 636] on button "Next" at bounding box center [662, 646] width 109 height 37
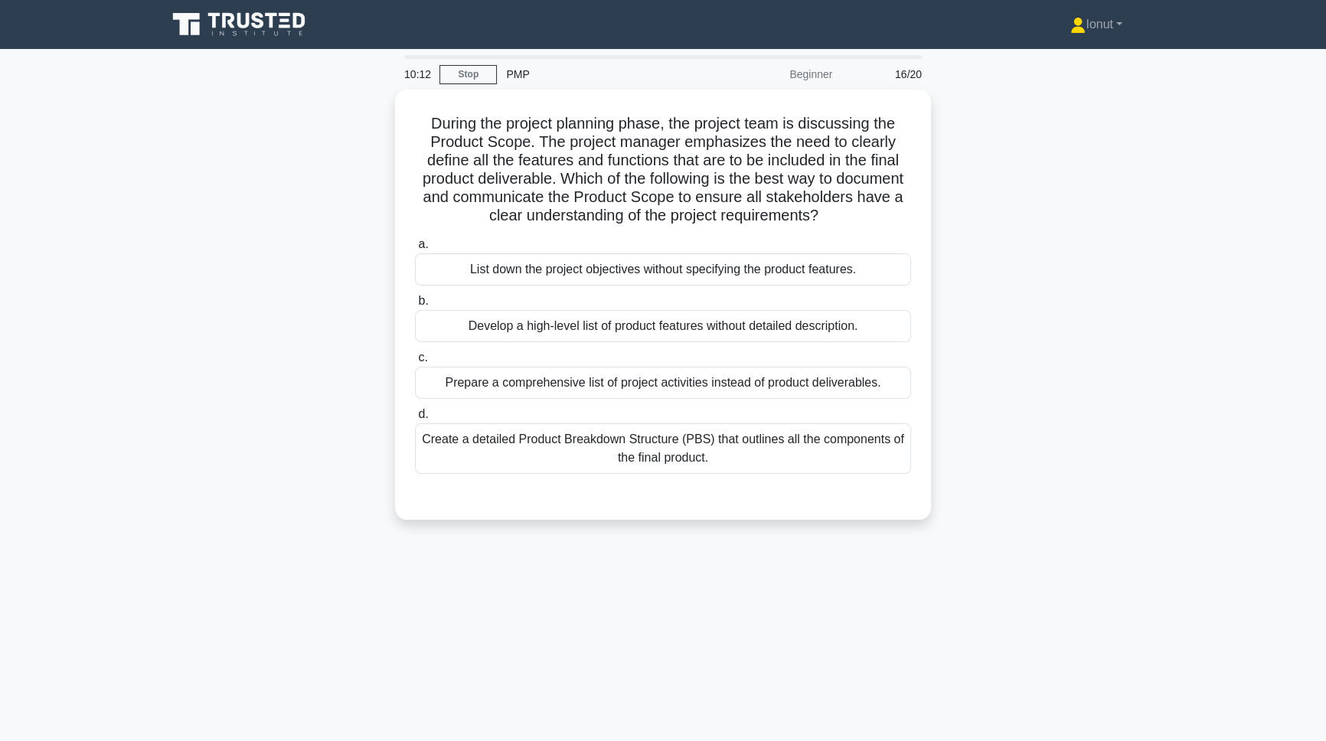
scroll to position [0, 0]
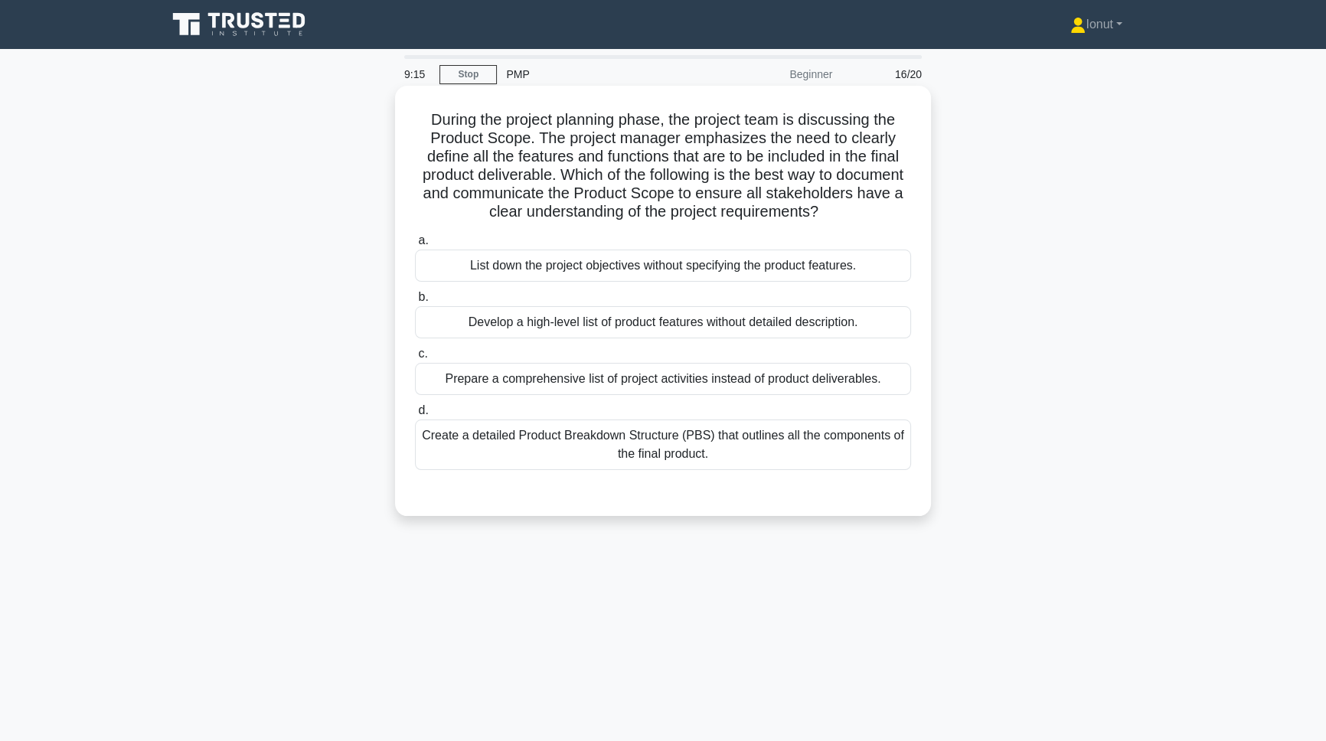
click at [513, 470] on div "Create a detailed Product Breakdown Structure (PBS) that outlines all the compo…" at bounding box center [663, 444] width 496 height 51
click at [415, 416] on input "d. Create a detailed Product Breakdown Structure (PBS) that outlines all the co…" at bounding box center [415, 411] width 0 height 10
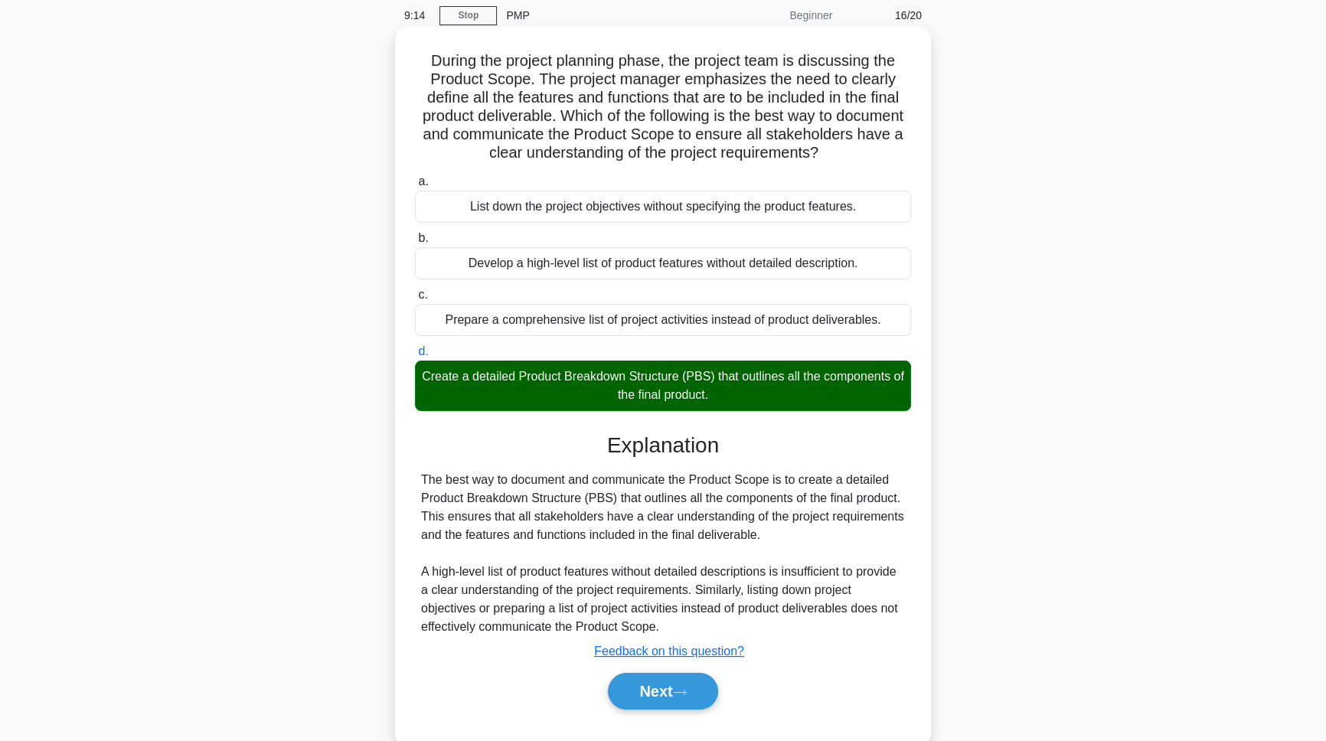
scroll to position [110, 0]
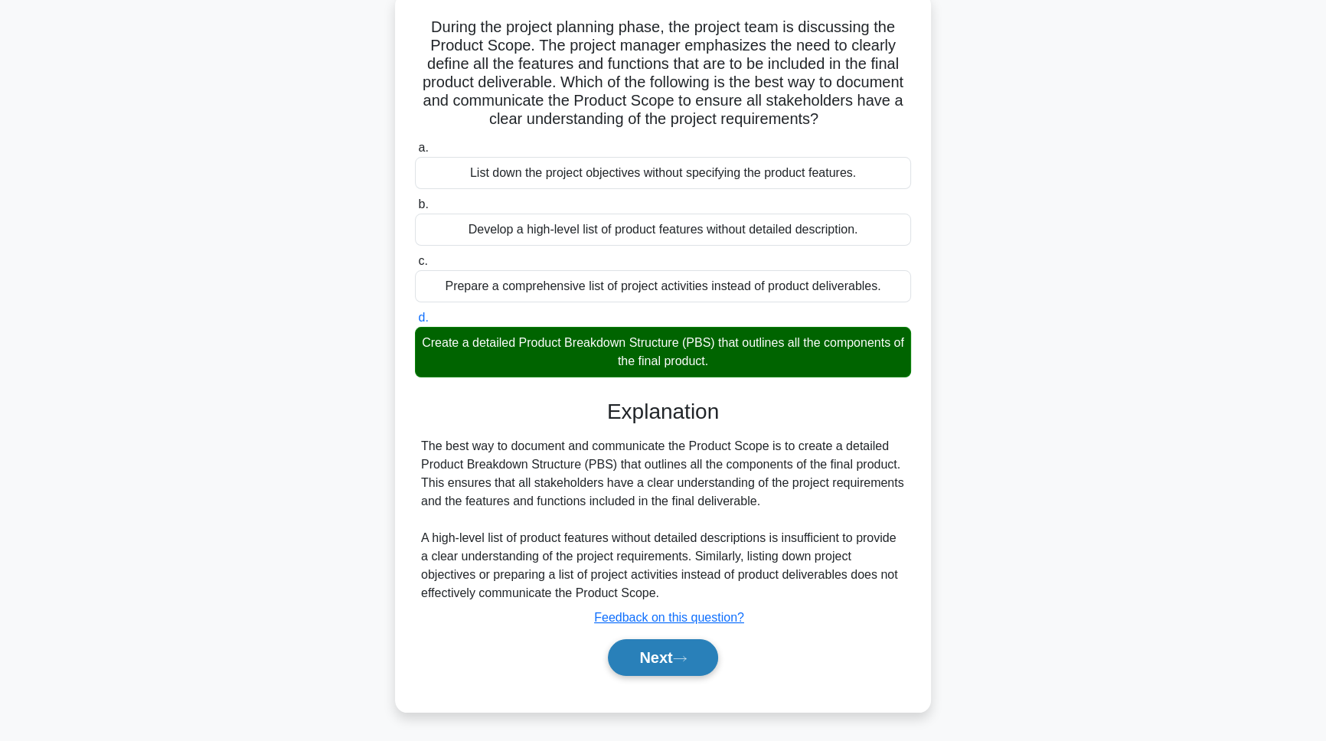
click at [623, 661] on button "Next" at bounding box center [662, 657] width 109 height 37
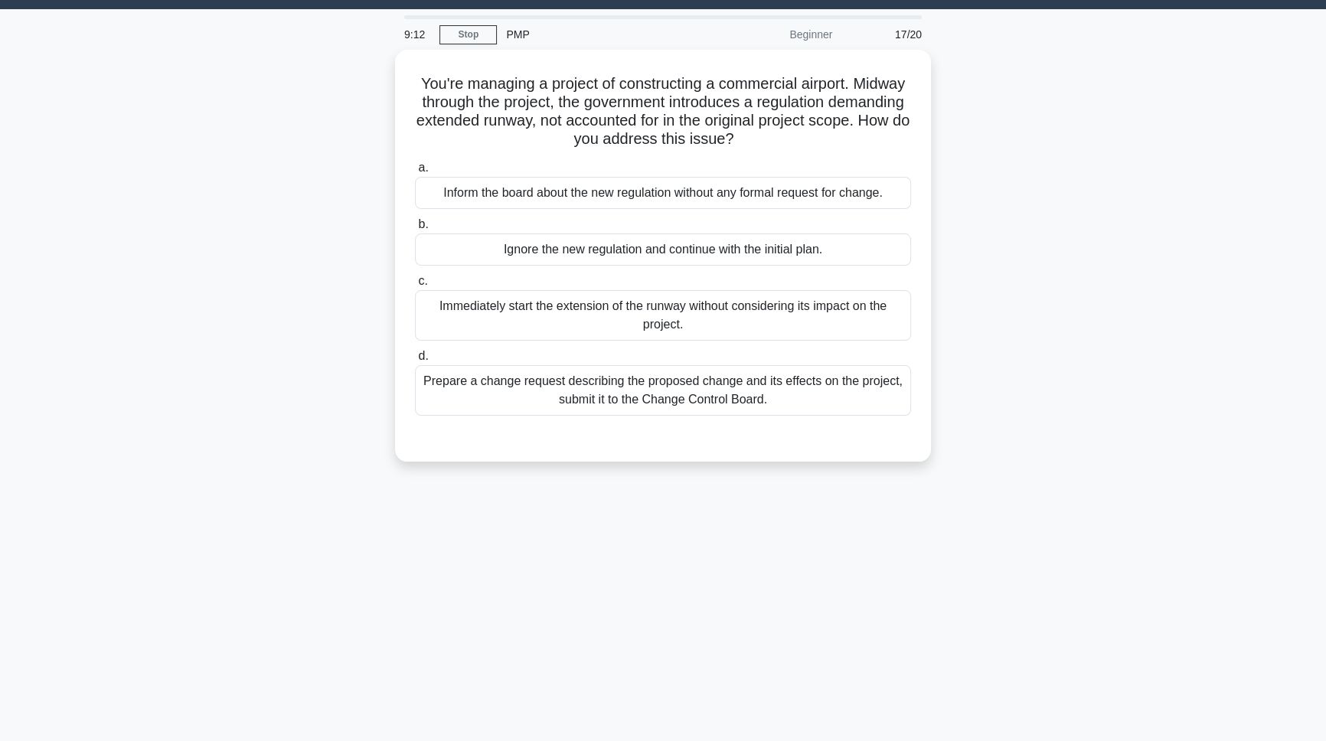
scroll to position [15, 0]
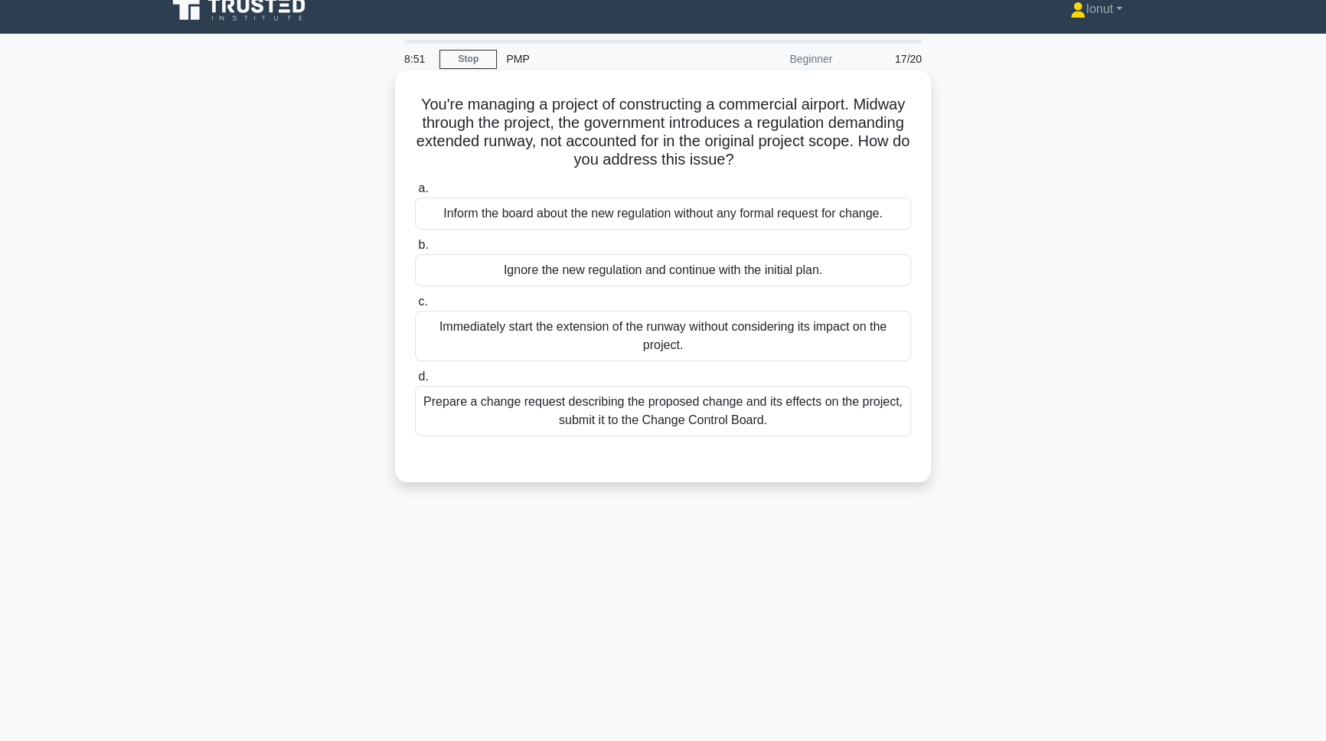
click at [507, 420] on div "Prepare a change request describing the proposed change and its effects on the …" at bounding box center [663, 411] width 496 height 51
click at [415, 382] on input "d. Prepare a change request describing the proposed change and its effects on t…" at bounding box center [415, 377] width 0 height 10
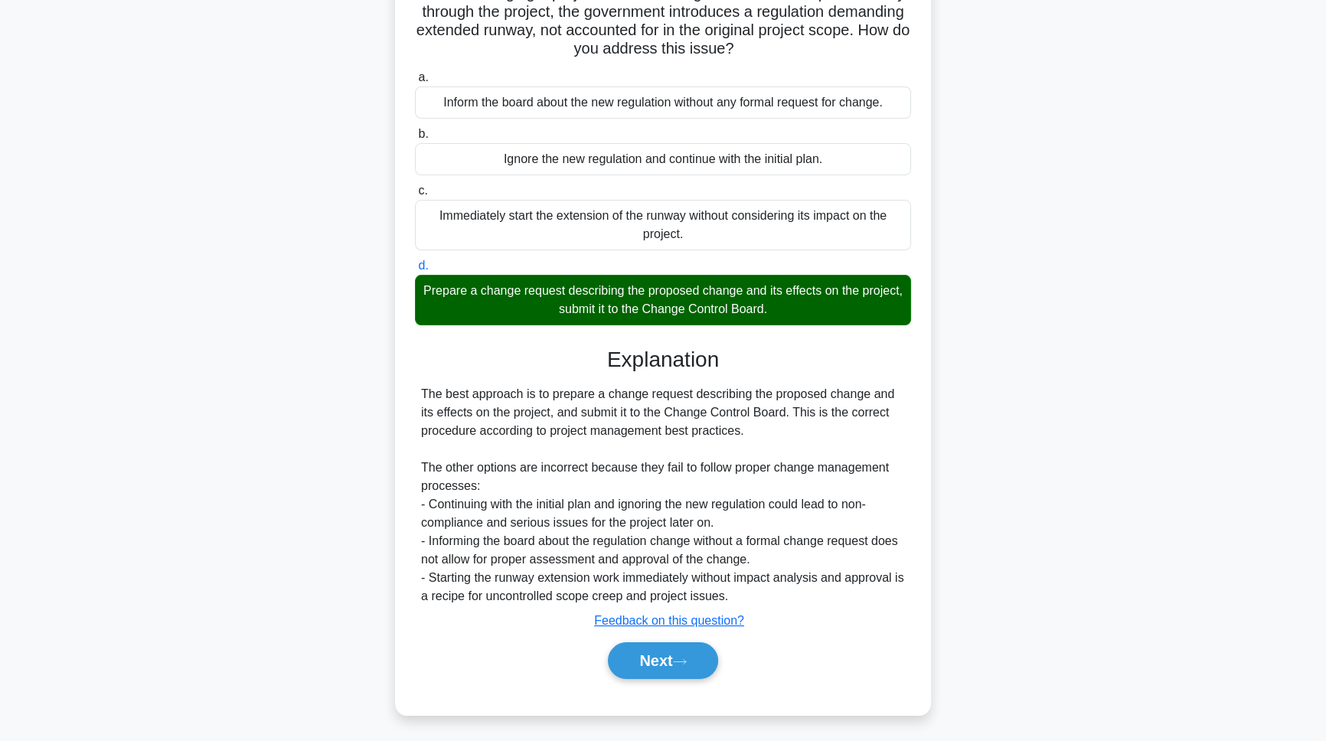
scroll to position [129, 0]
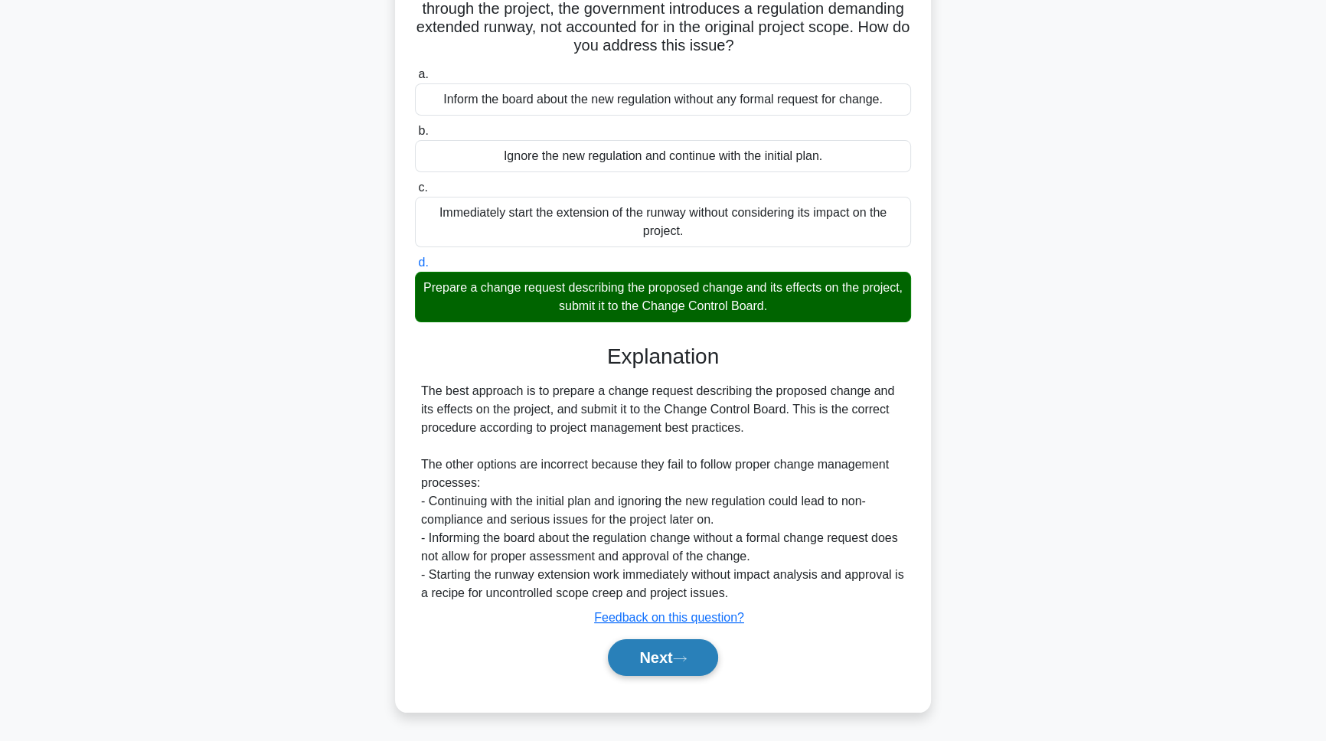
click at [621, 659] on button "Next" at bounding box center [662, 657] width 109 height 37
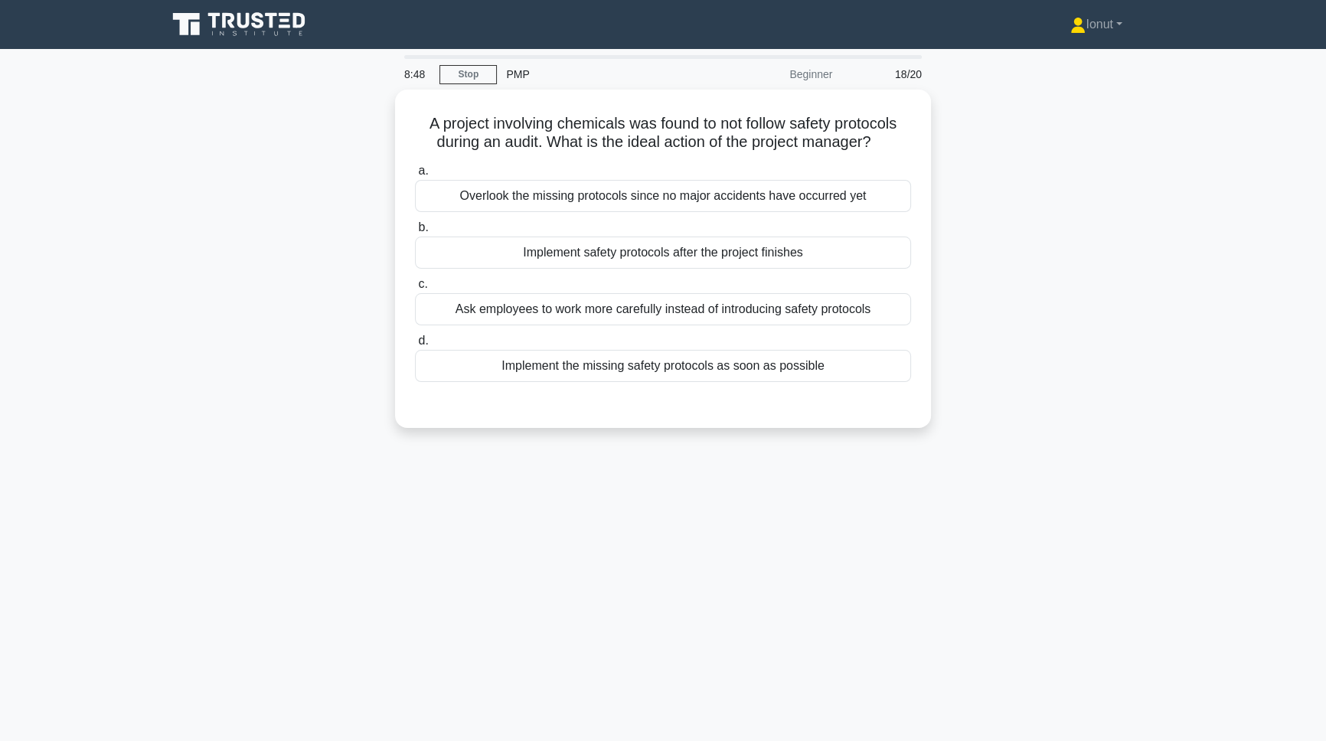
scroll to position [0, 0]
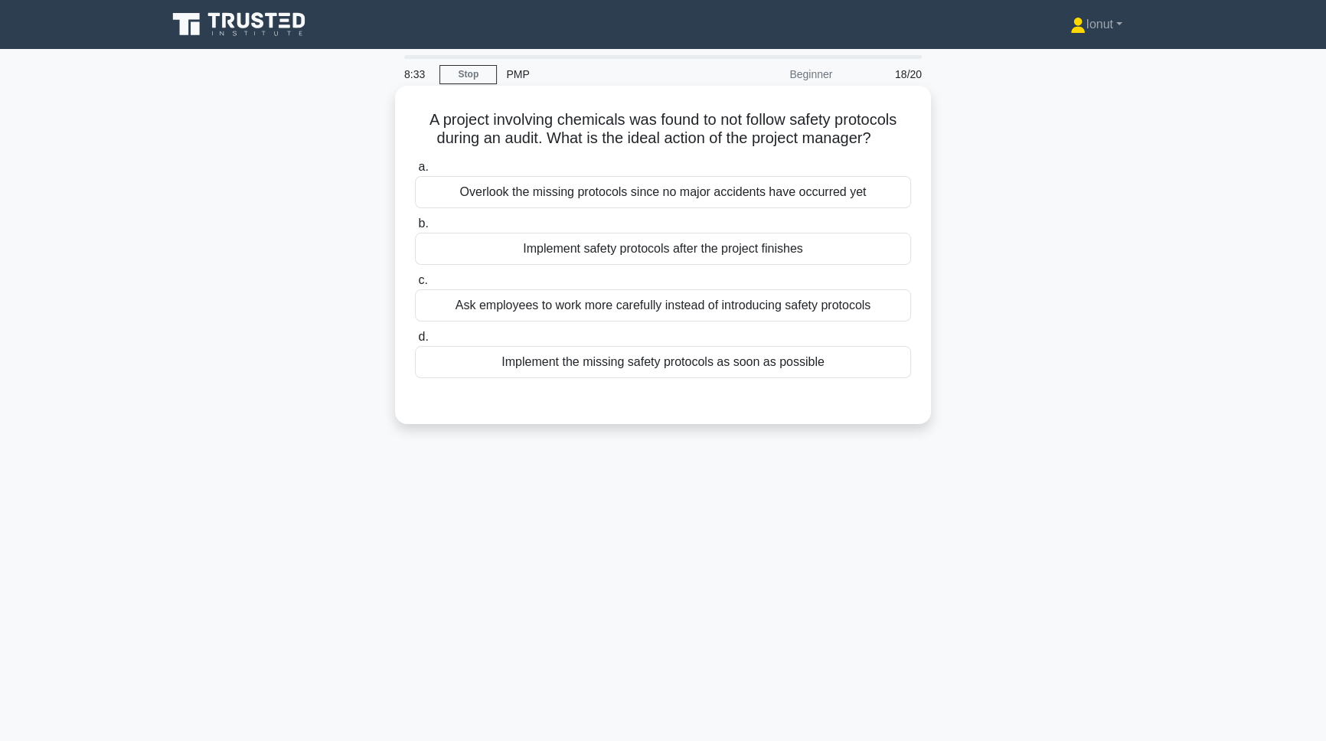
click at [531, 361] on div "Implement the missing safety protocols as soon as possible" at bounding box center [663, 362] width 496 height 32
click at [415, 342] on input "d. Implement the missing safety protocols as soon as possible" at bounding box center [415, 337] width 0 height 10
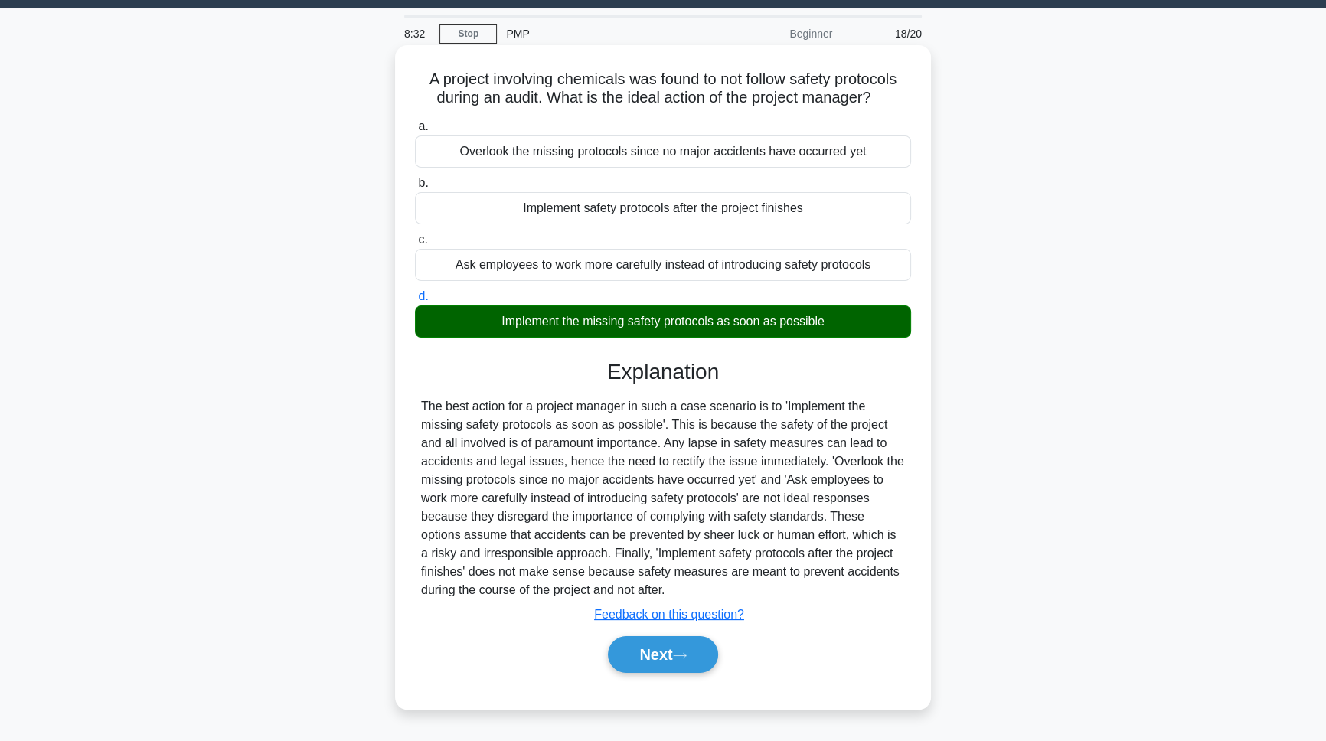
scroll to position [85, 0]
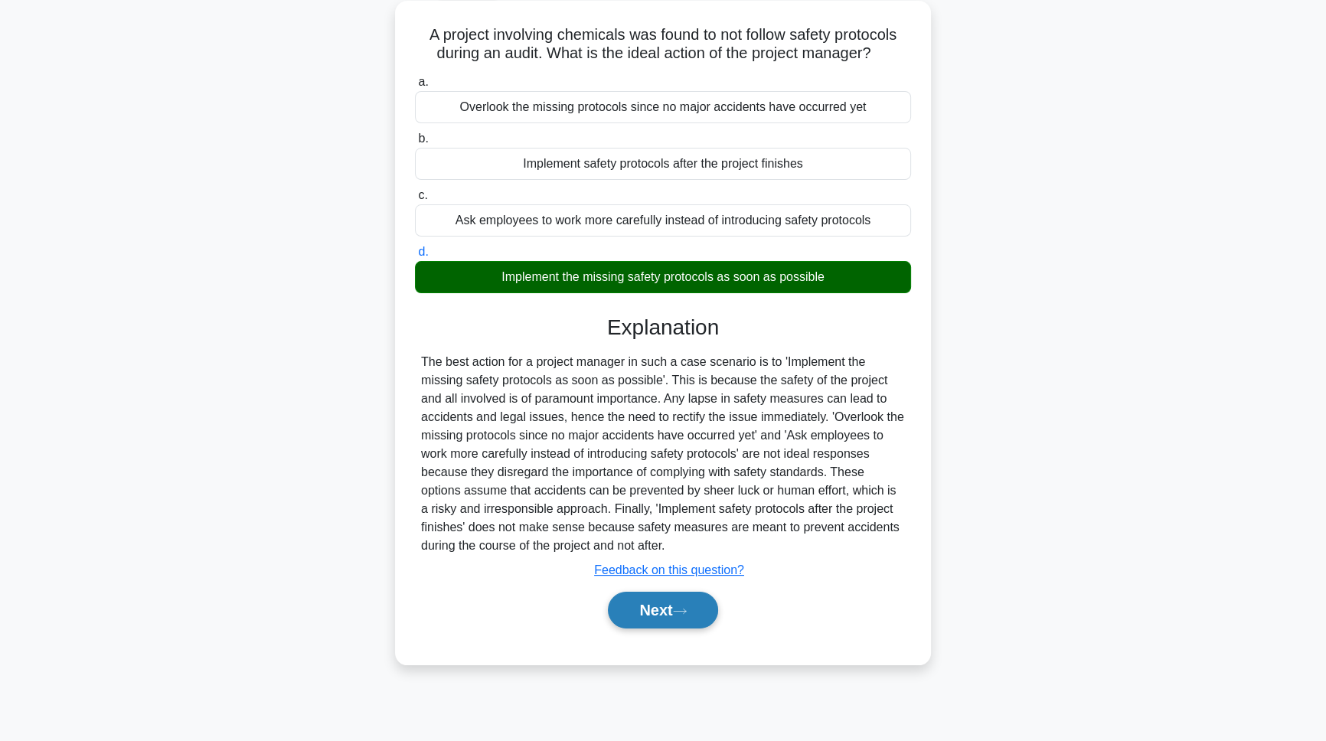
click at [639, 595] on button "Next" at bounding box center [662, 610] width 109 height 37
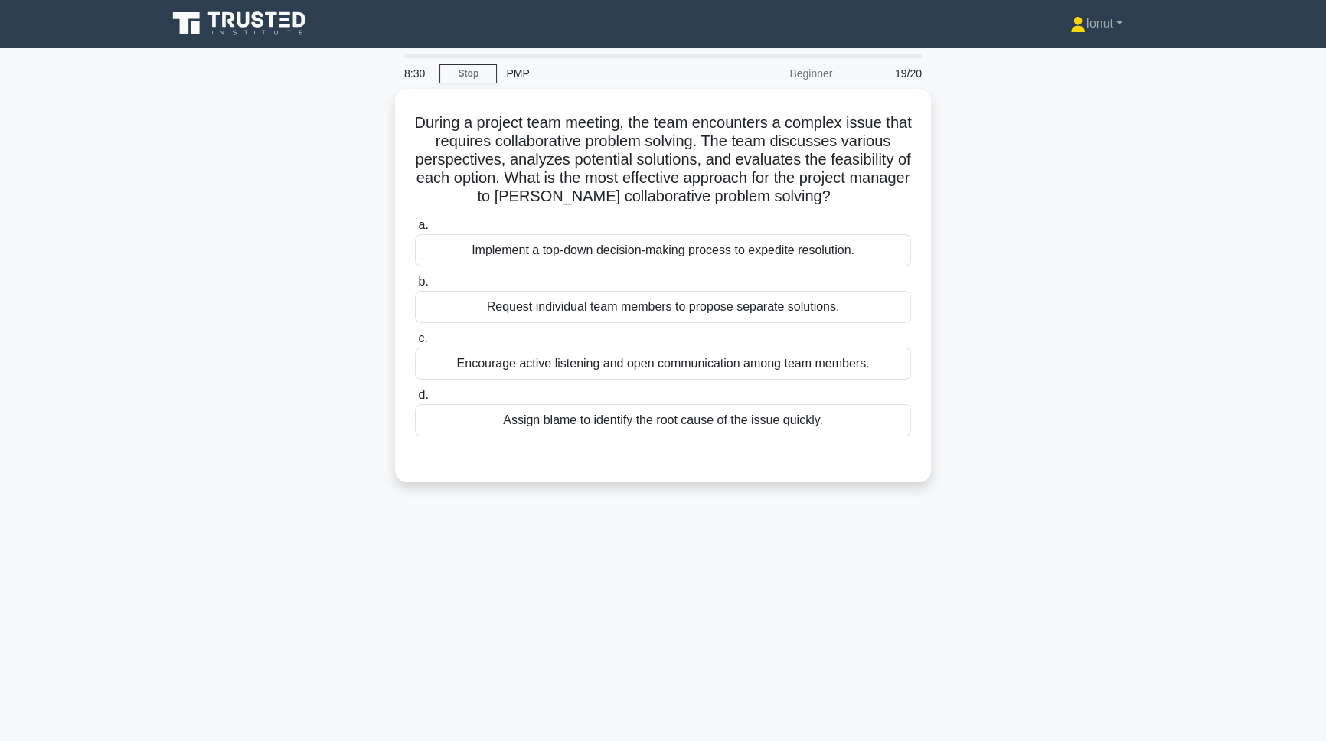
scroll to position [0, 0]
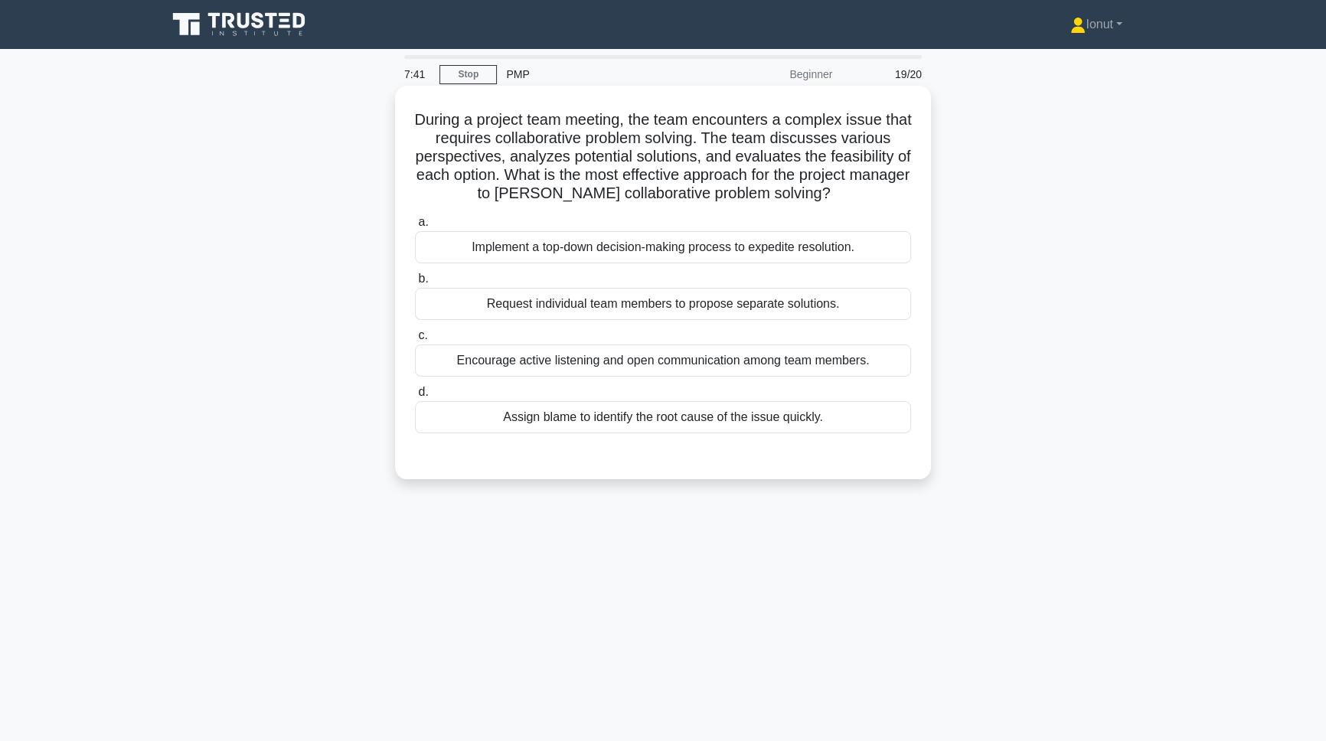
click at [536, 370] on div "Encourage active listening and open communication among team members." at bounding box center [663, 360] width 496 height 32
click at [415, 341] on input "c. Encourage active listening and open communication among team members." at bounding box center [415, 336] width 0 height 10
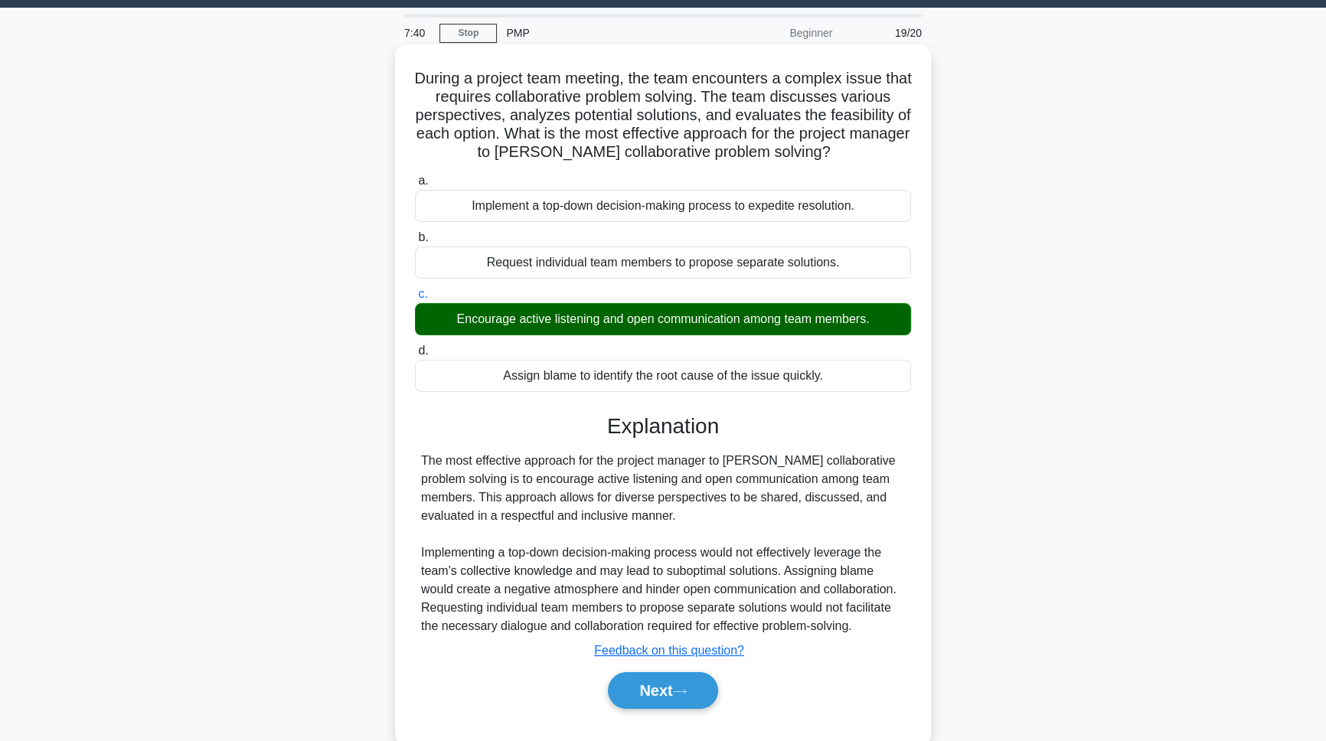
scroll to position [85, 0]
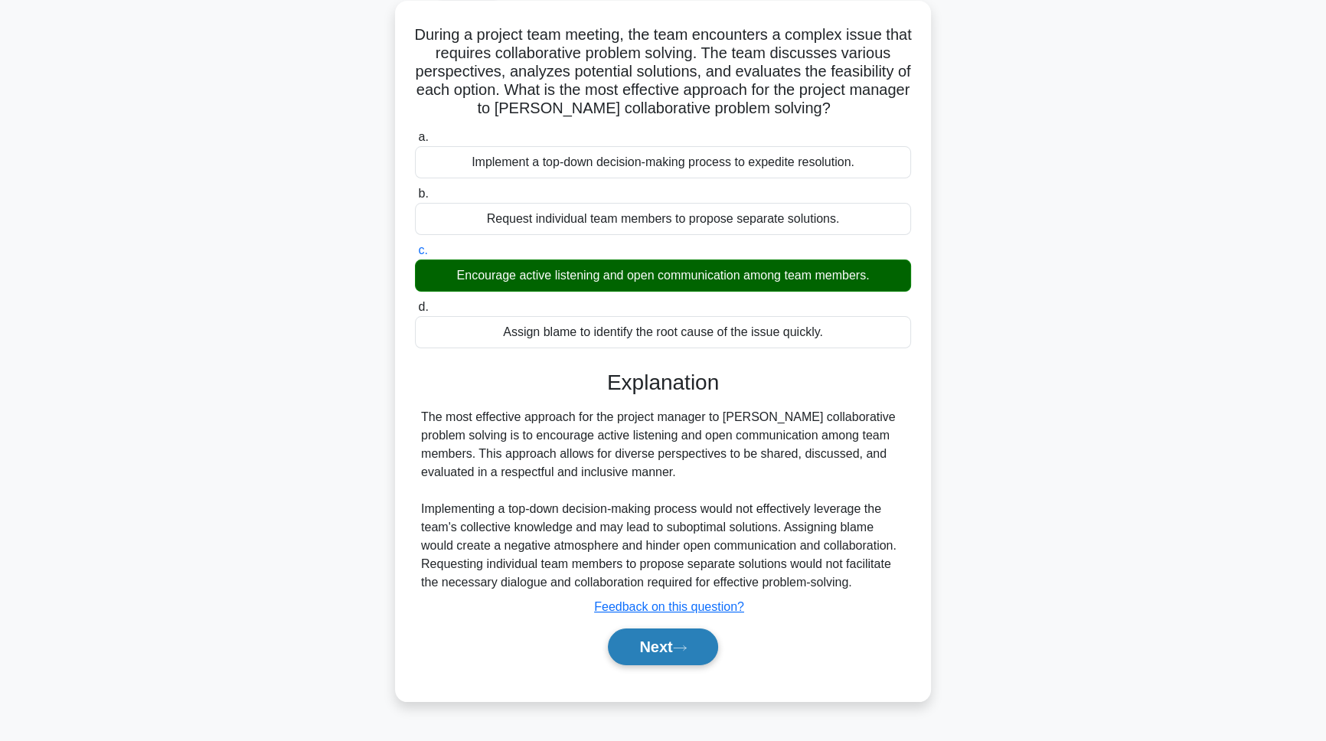
click at [649, 642] on button "Next" at bounding box center [662, 646] width 109 height 37
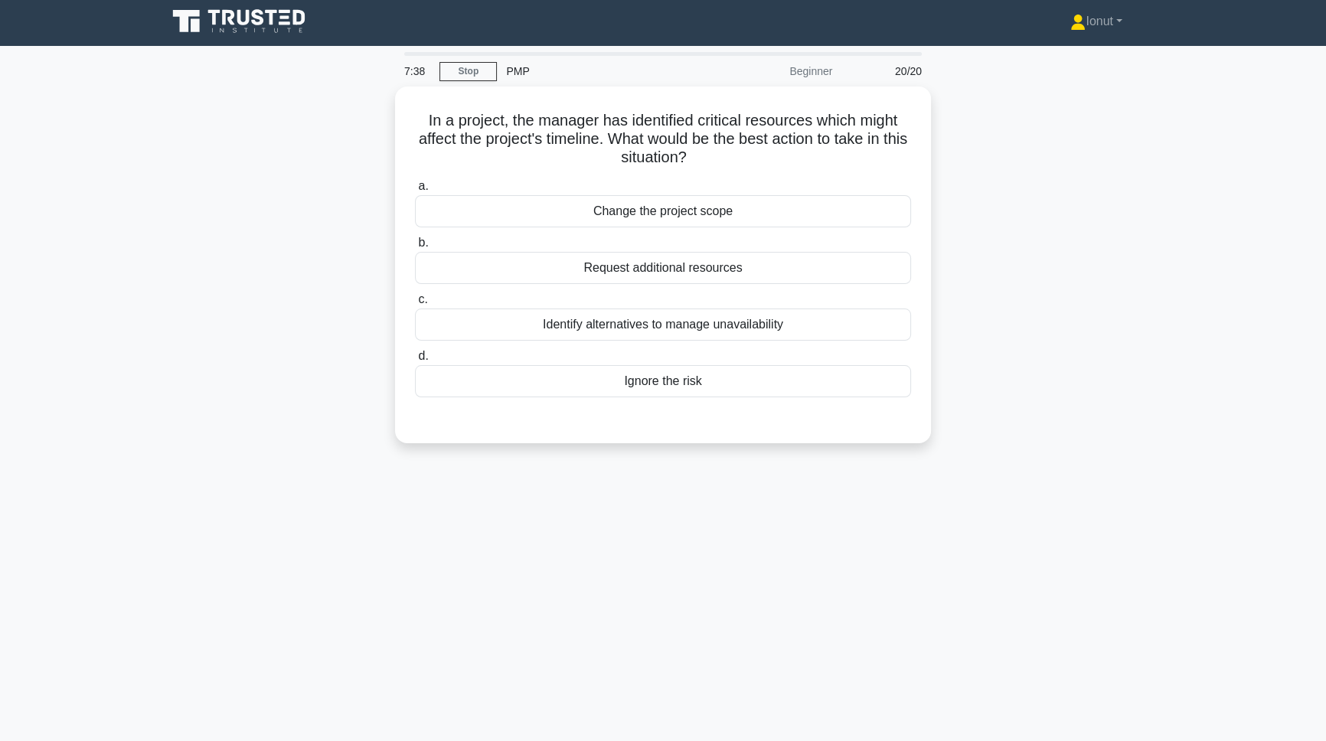
scroll to position [0, 0]
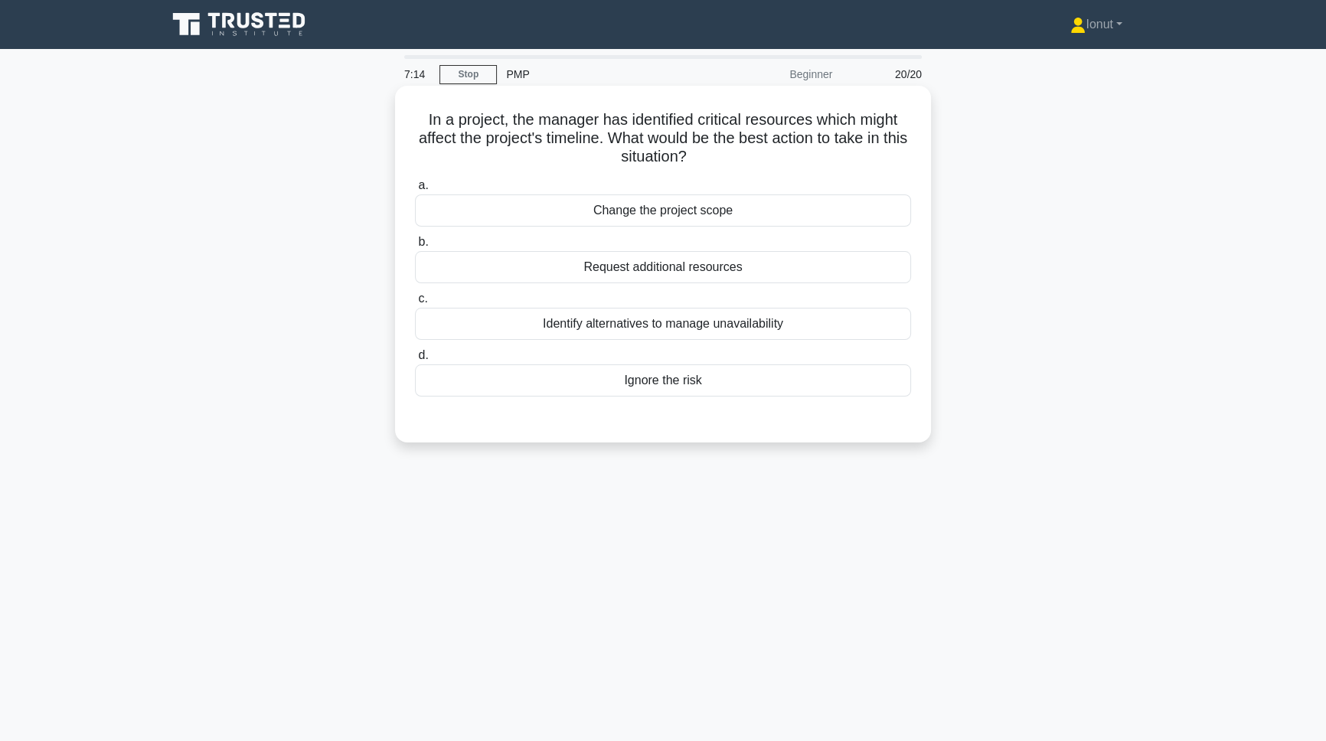
click at [734, 327] on div "Identify alternatives to manage unavailability" at bounding box center [663, 324] width 496 height 32
click at [415, 304] on input "c. Identify alternatives to manage unavailability" at bounding box center [415, 299] width 0 height 10
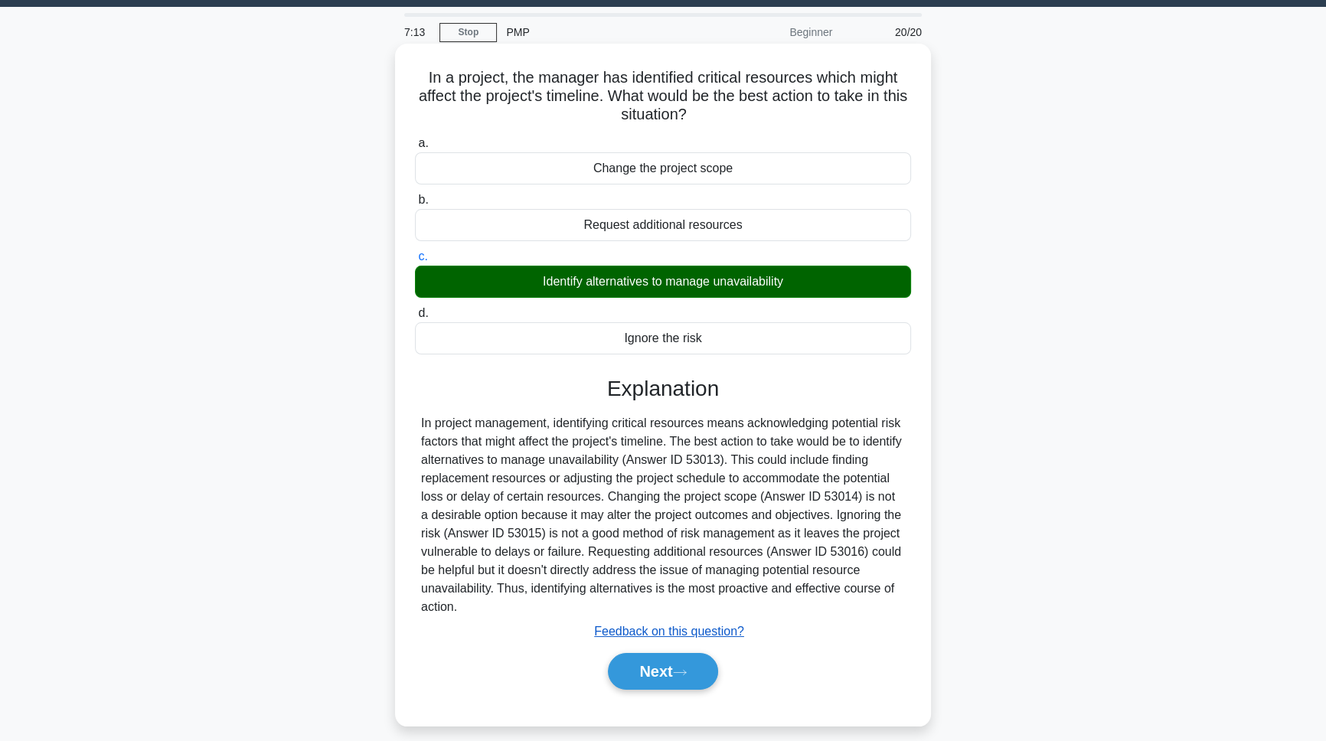
scroll to position [85, 0]
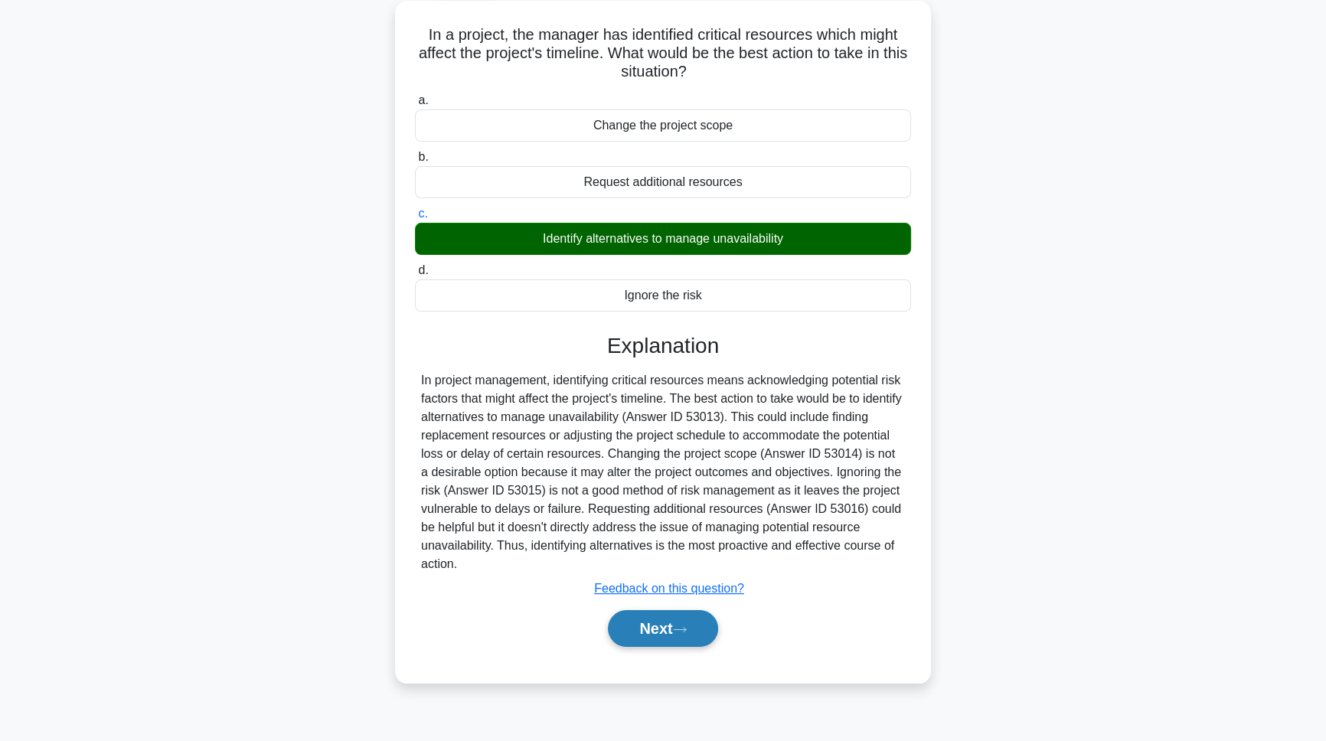
click at [701, 628] on button "Next" at bounding box center [662, 628] width 109 height 37
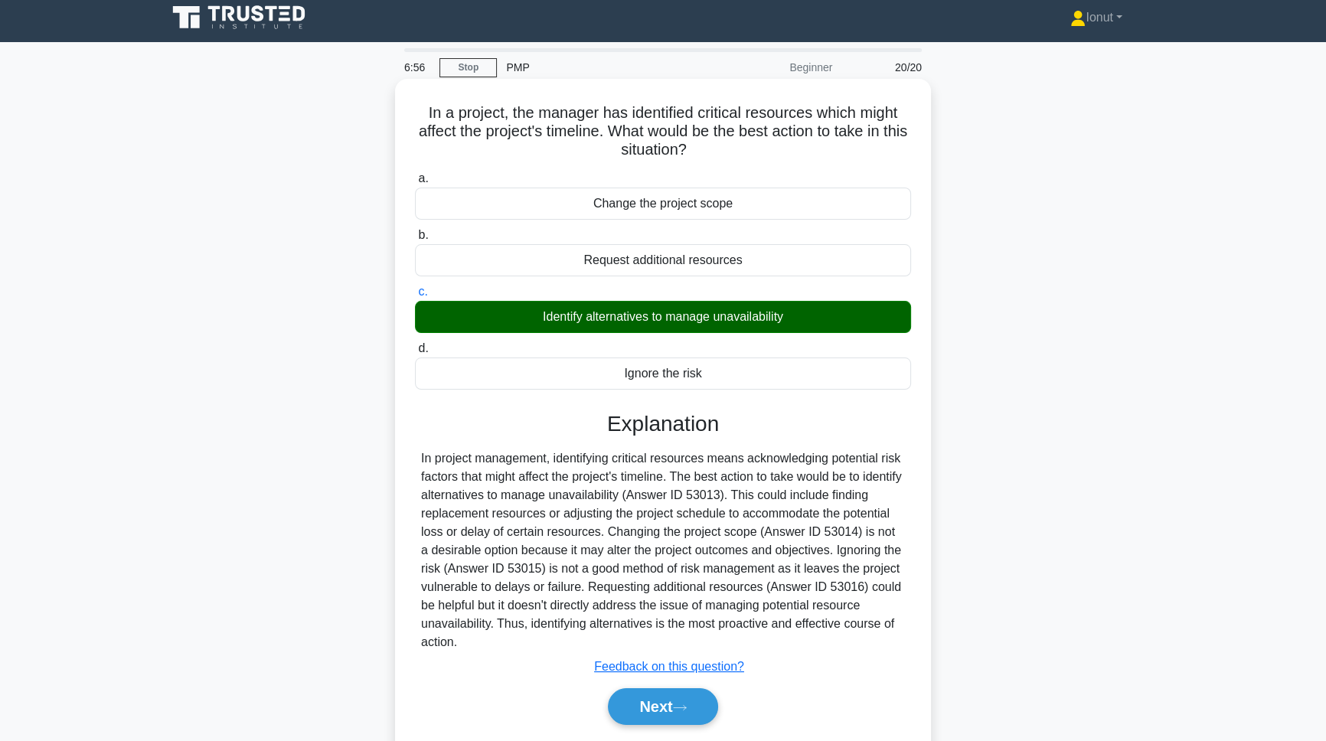
scroll to position [0, 0]
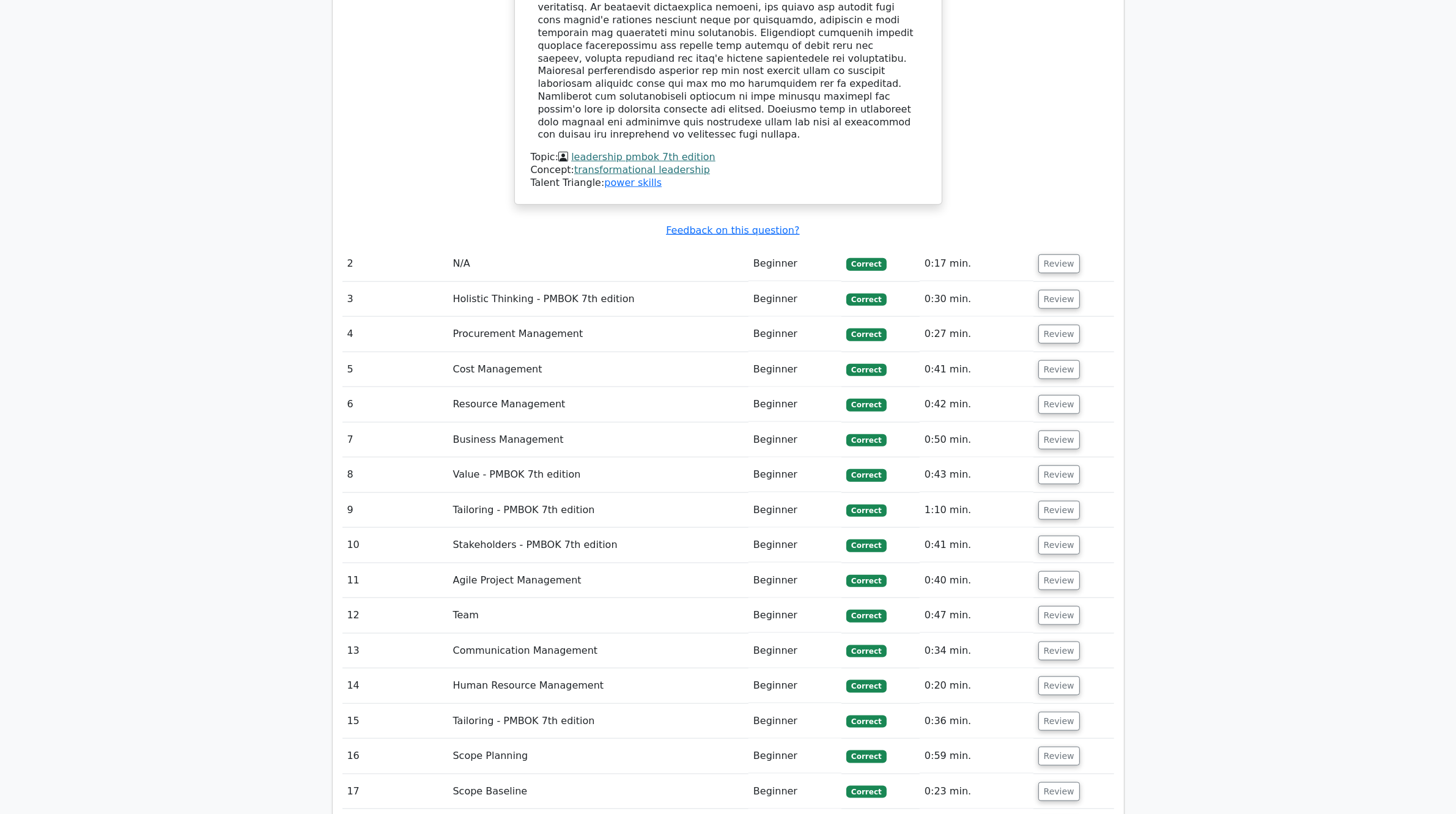
scroll to position [1882, 0]
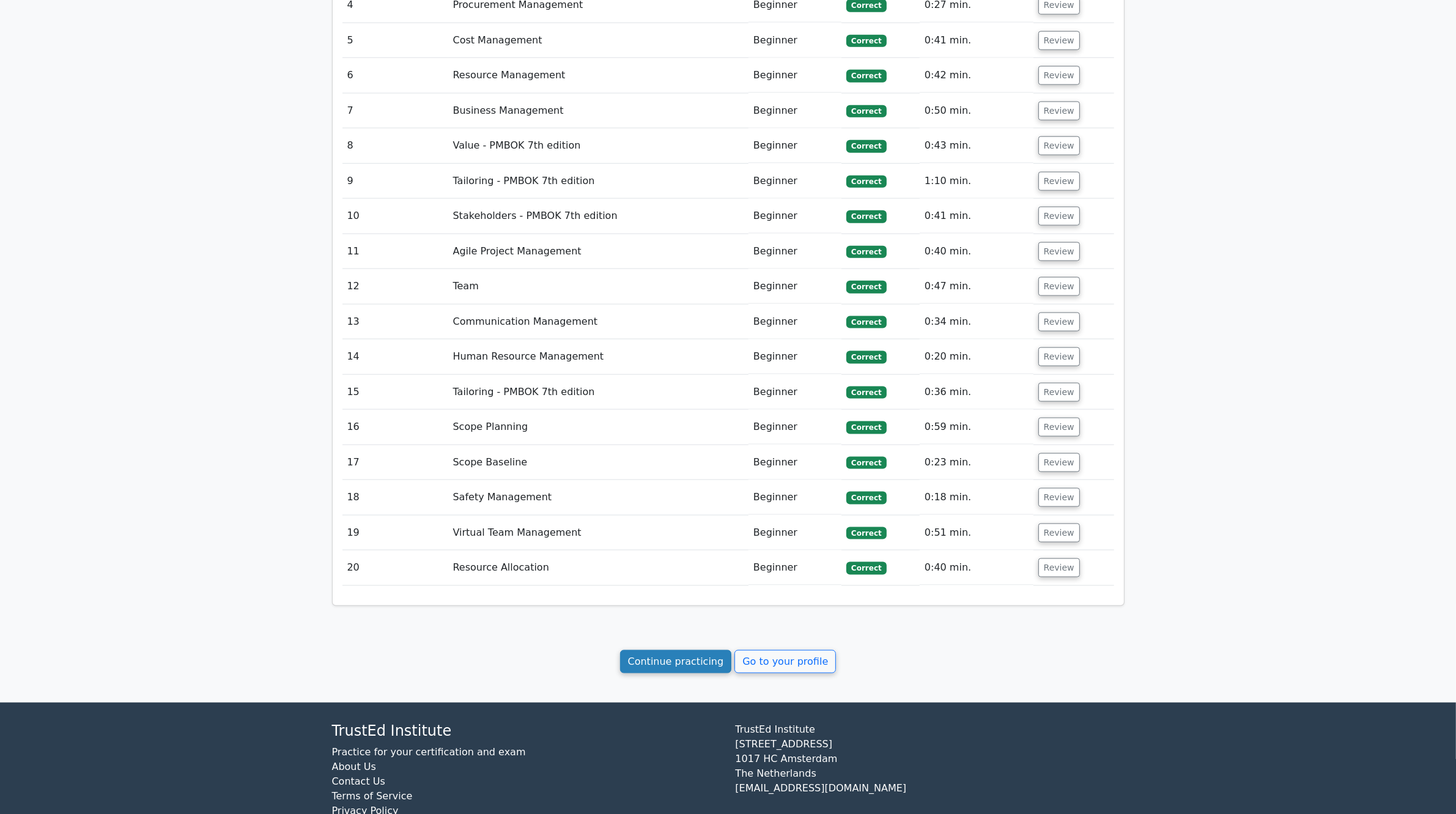
click at [707, 591] on link "Continue practicing" at bounding box center [676, 661] width 112 height 23
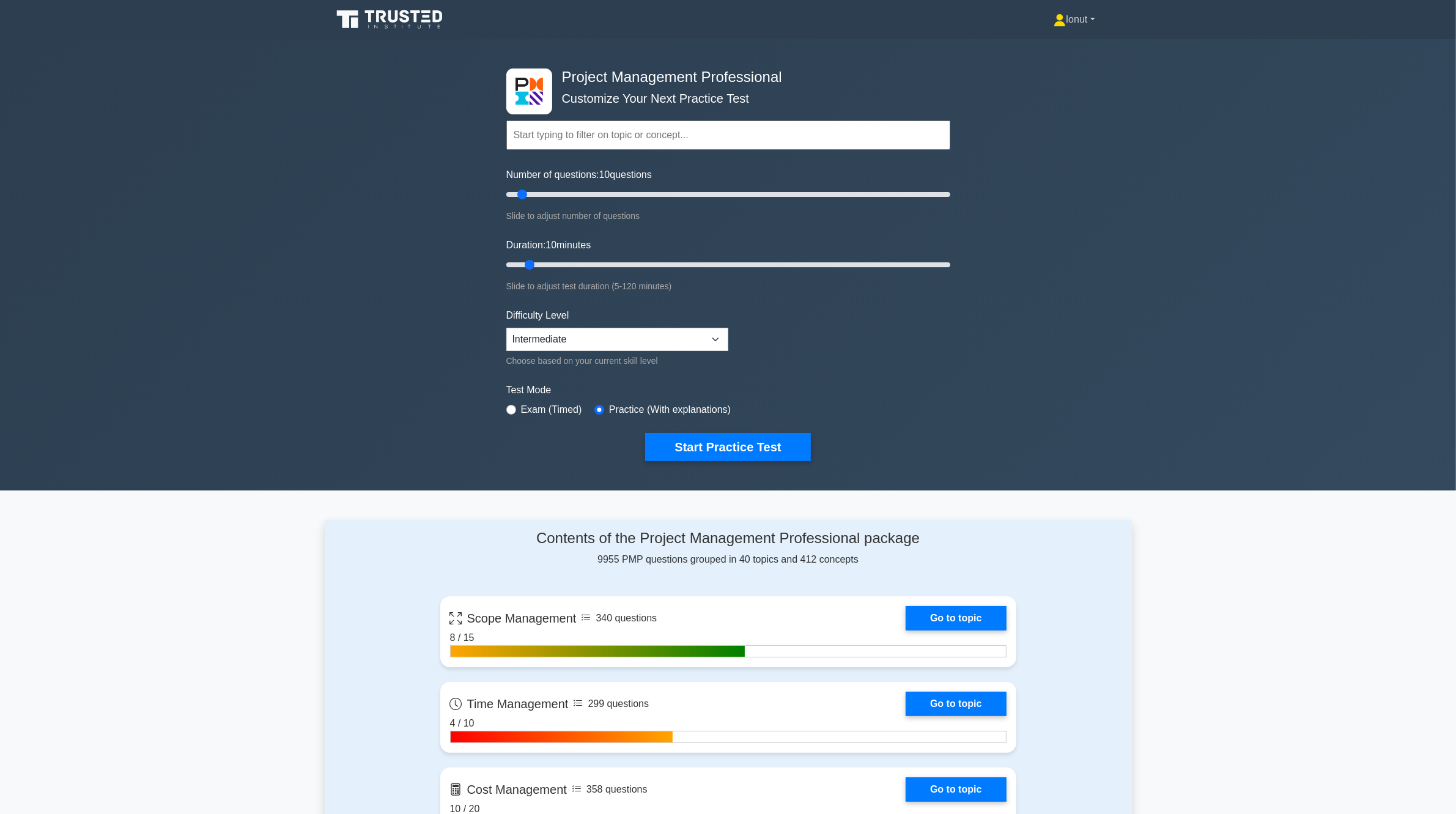
click at [1080, 17] on link "Ionut" at bounding box center [1075, 19] width 101 height 25
click at [1057, 48] on link "Profile" at bounding box center [1073, 48] width 97 height 19
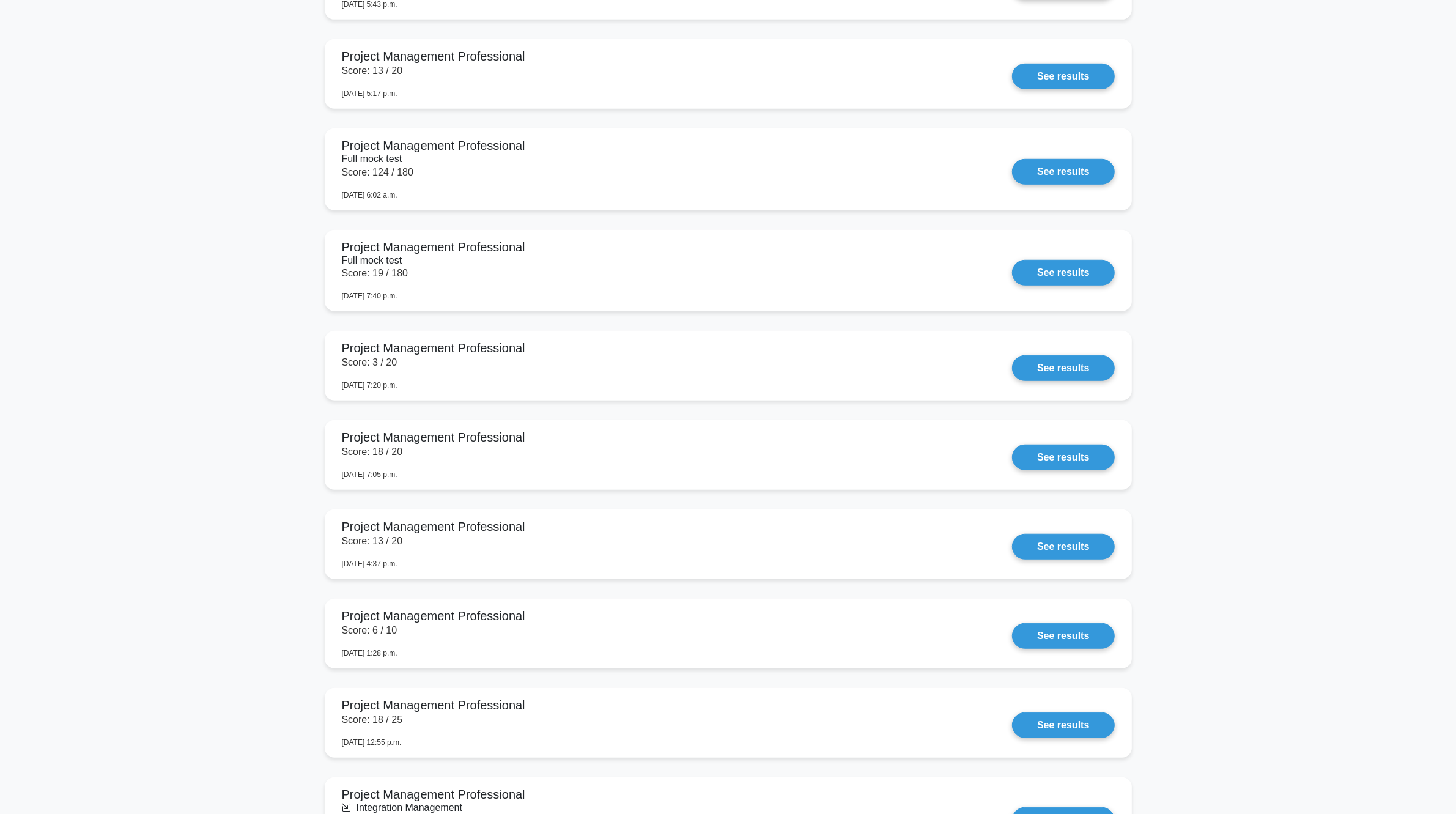
scroll to position [975, 0]
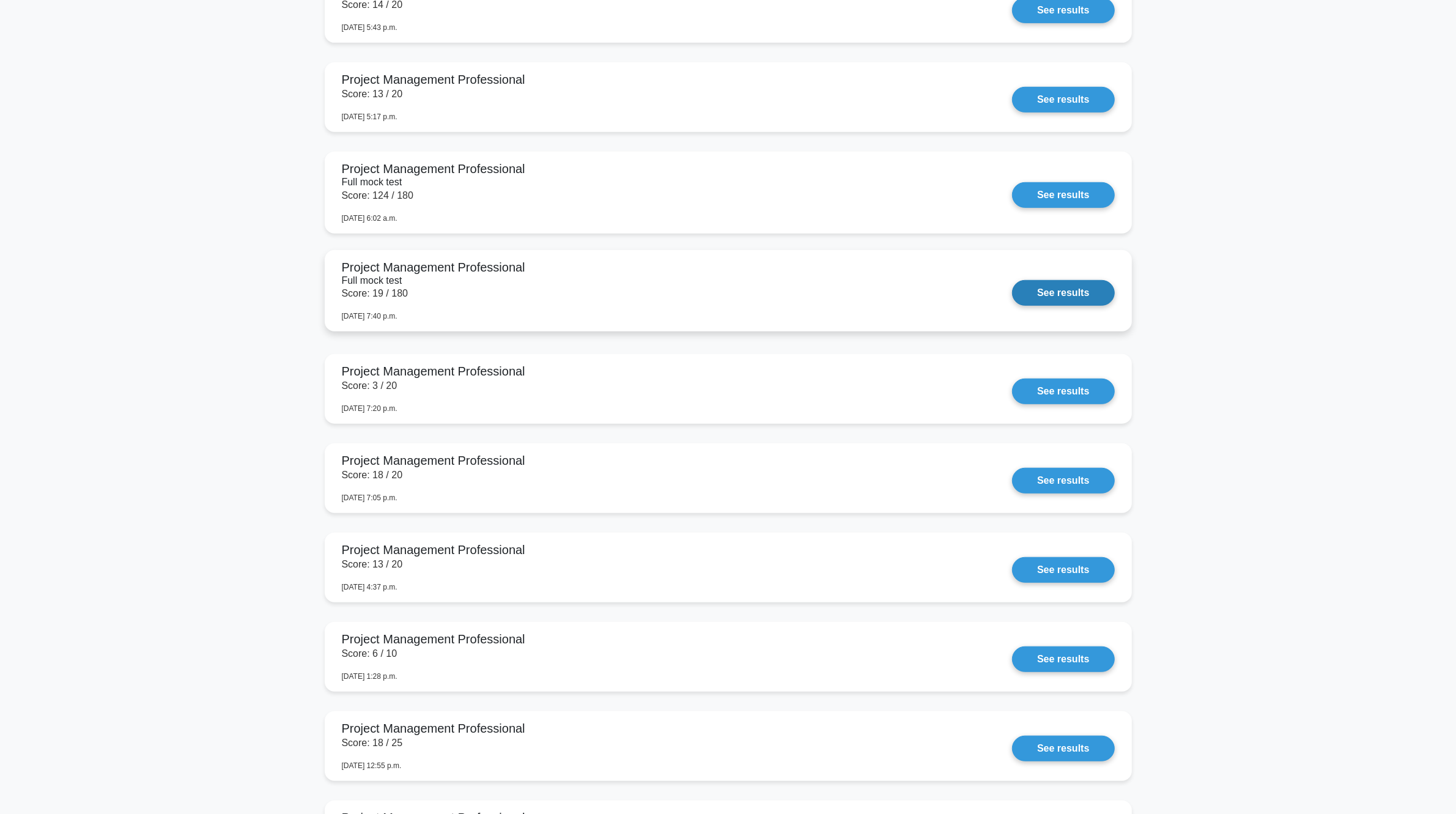
click at [1061, 296] on link "See results" at bounding box center [1064, 293] width 102 height 26
click at [1012, 296] on link "See results" at bounding box center [1064, 293] width 102 height 26
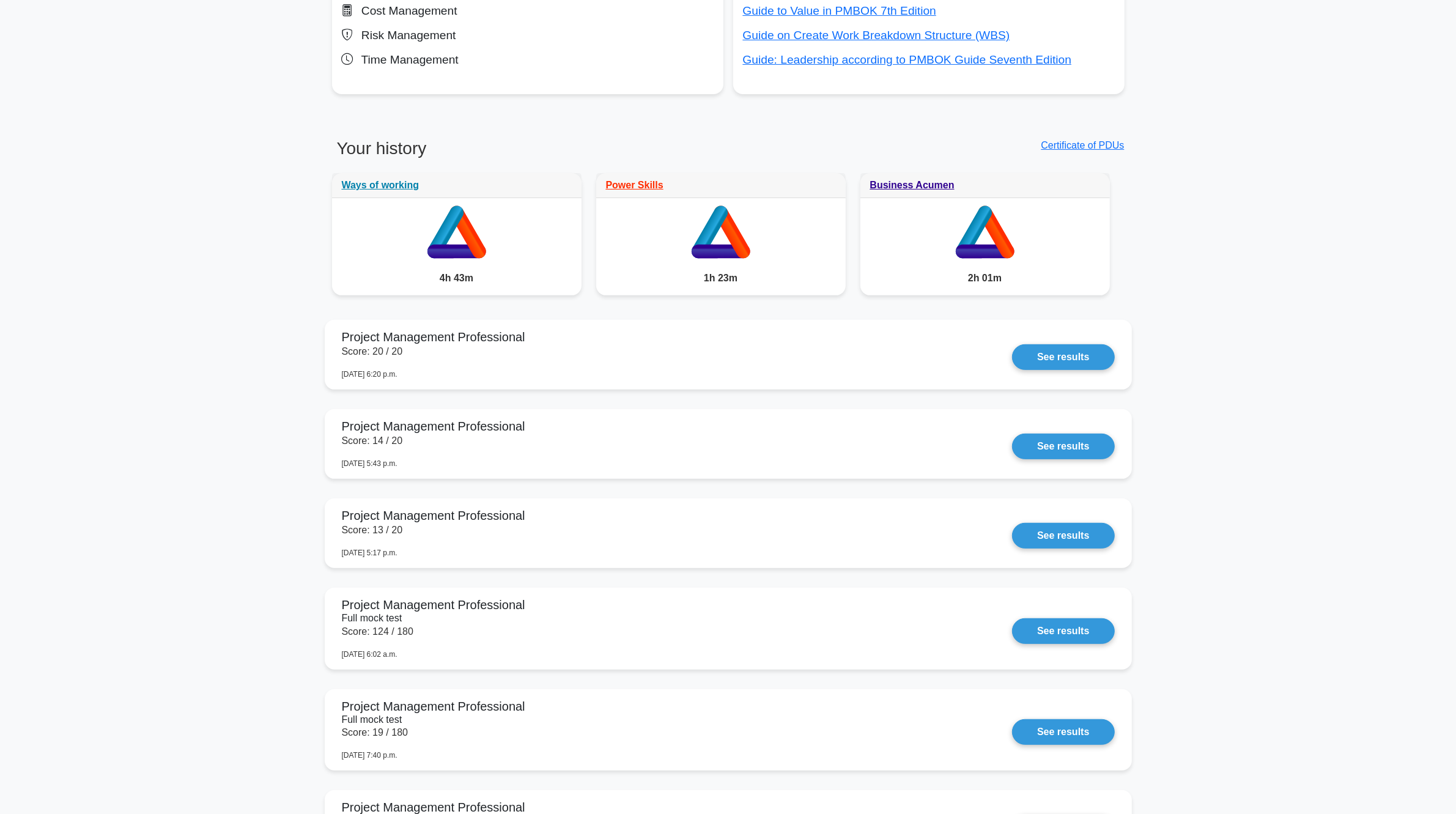
scroll to position [363, 0]
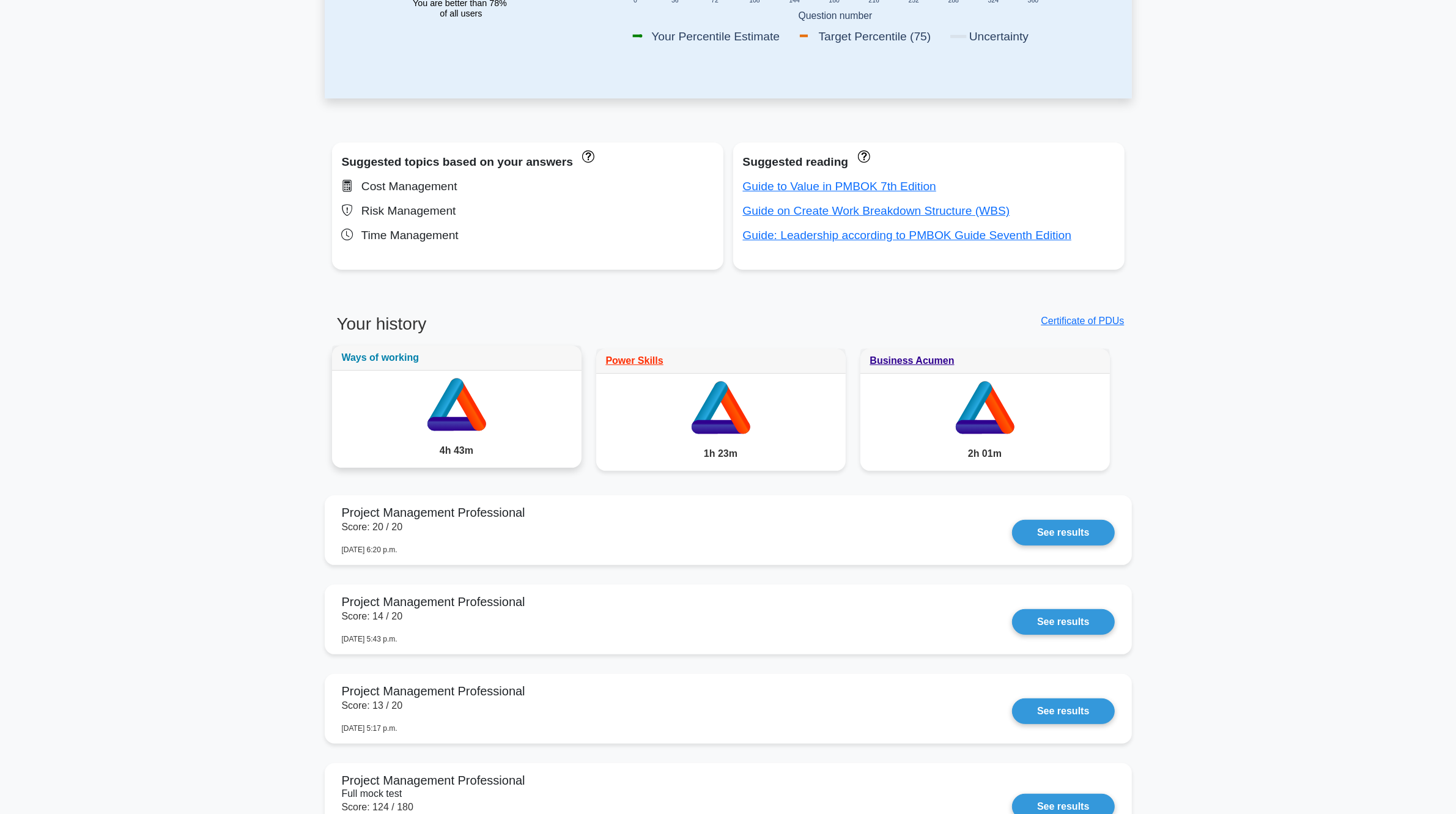
click at [390, 356] on link "Ways of working" at bounding box center [380, 357] width 78 height 10
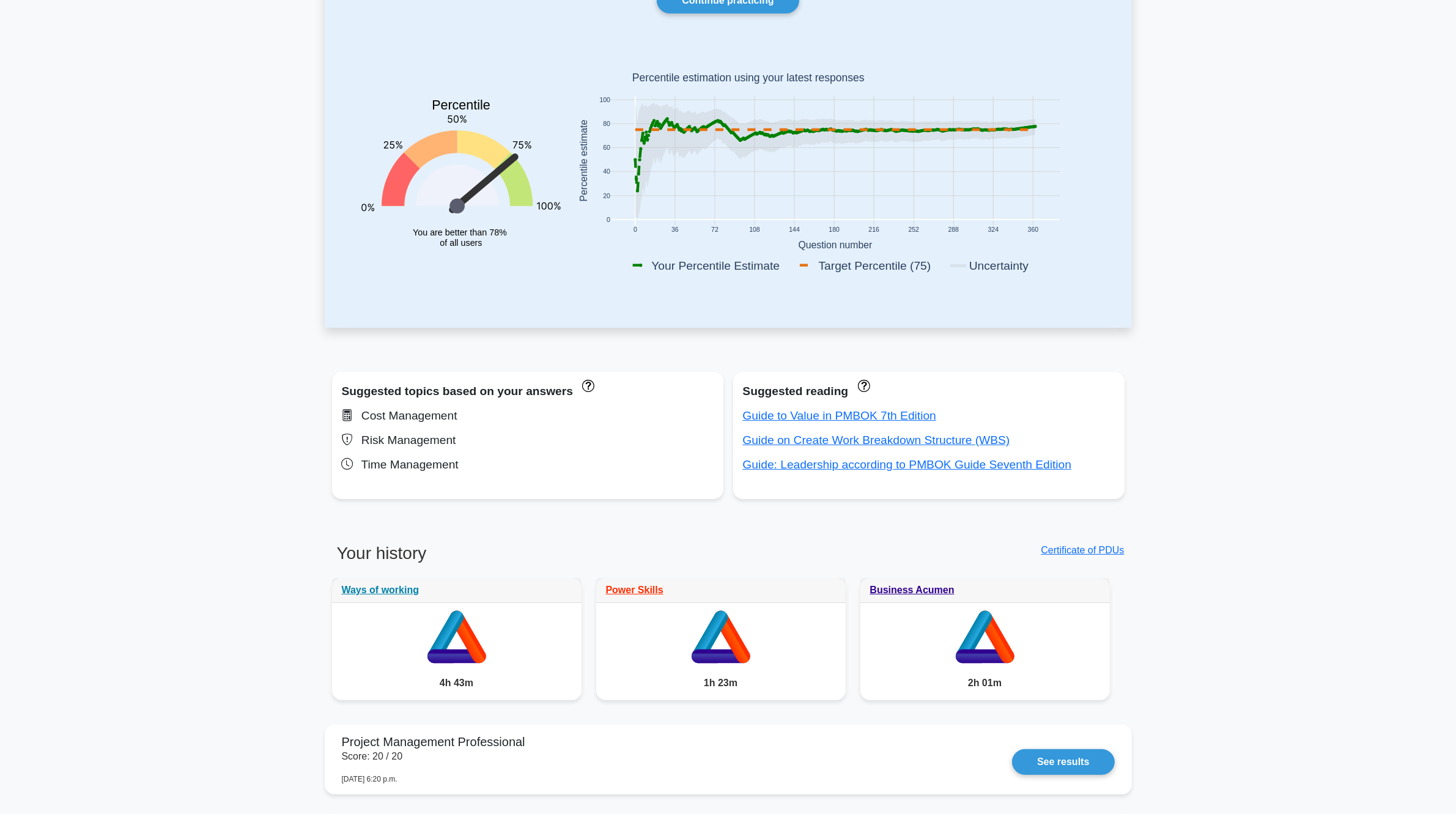
scroll to position [58, 0]
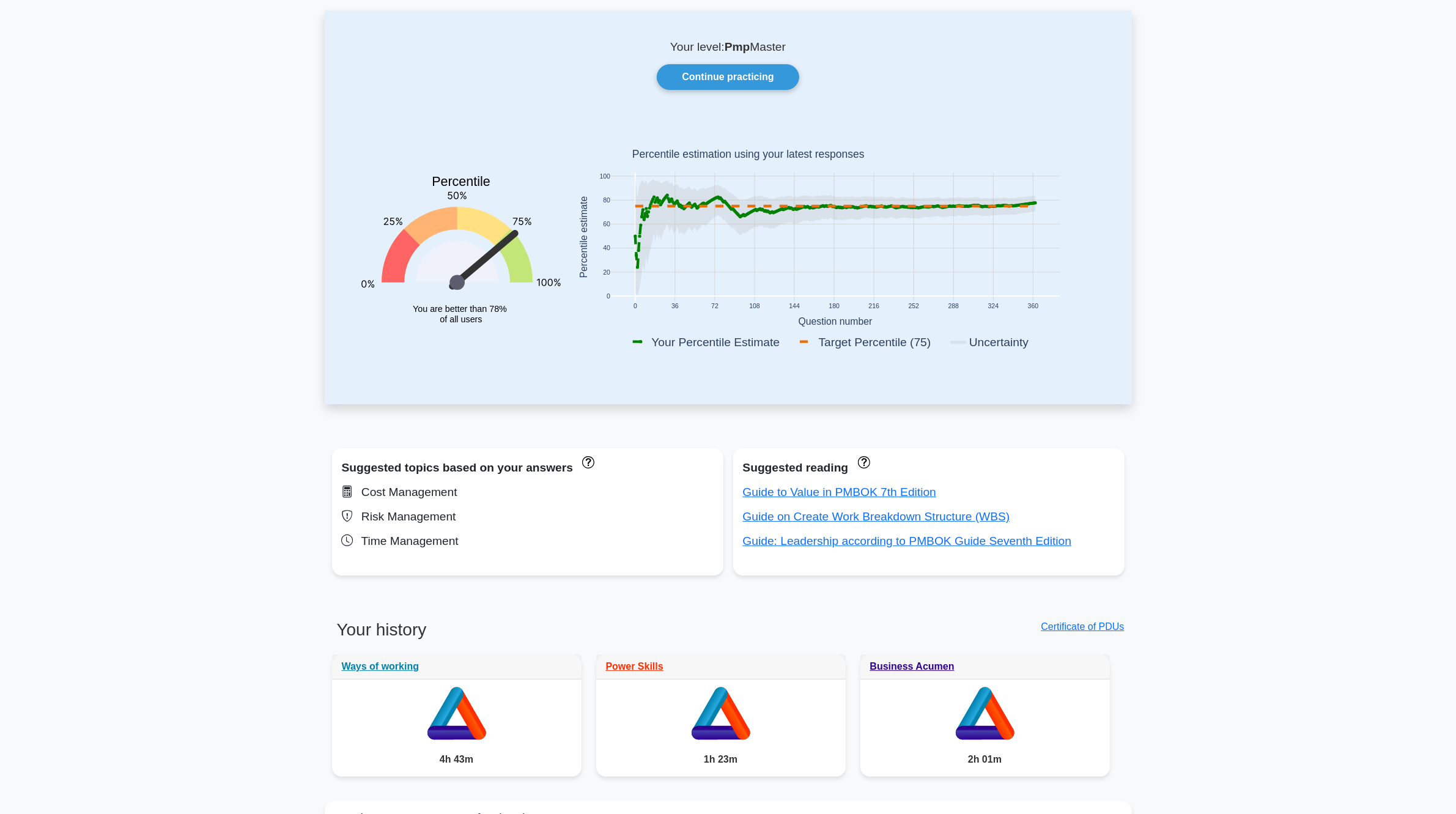
click at [691, 267] on rect at bounding box center [835, 237] width 449 height 129
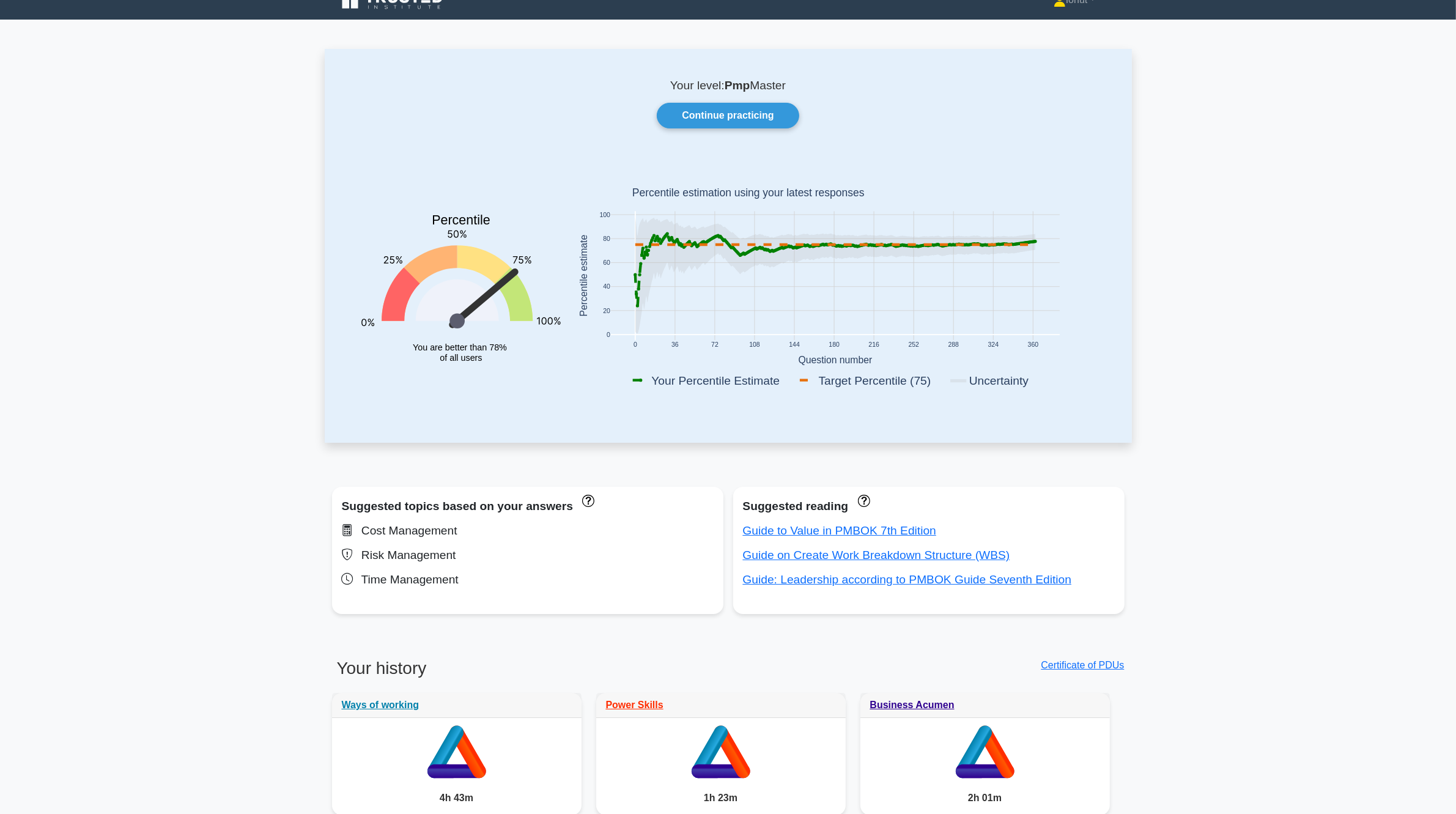
scroll to position [0, 0]
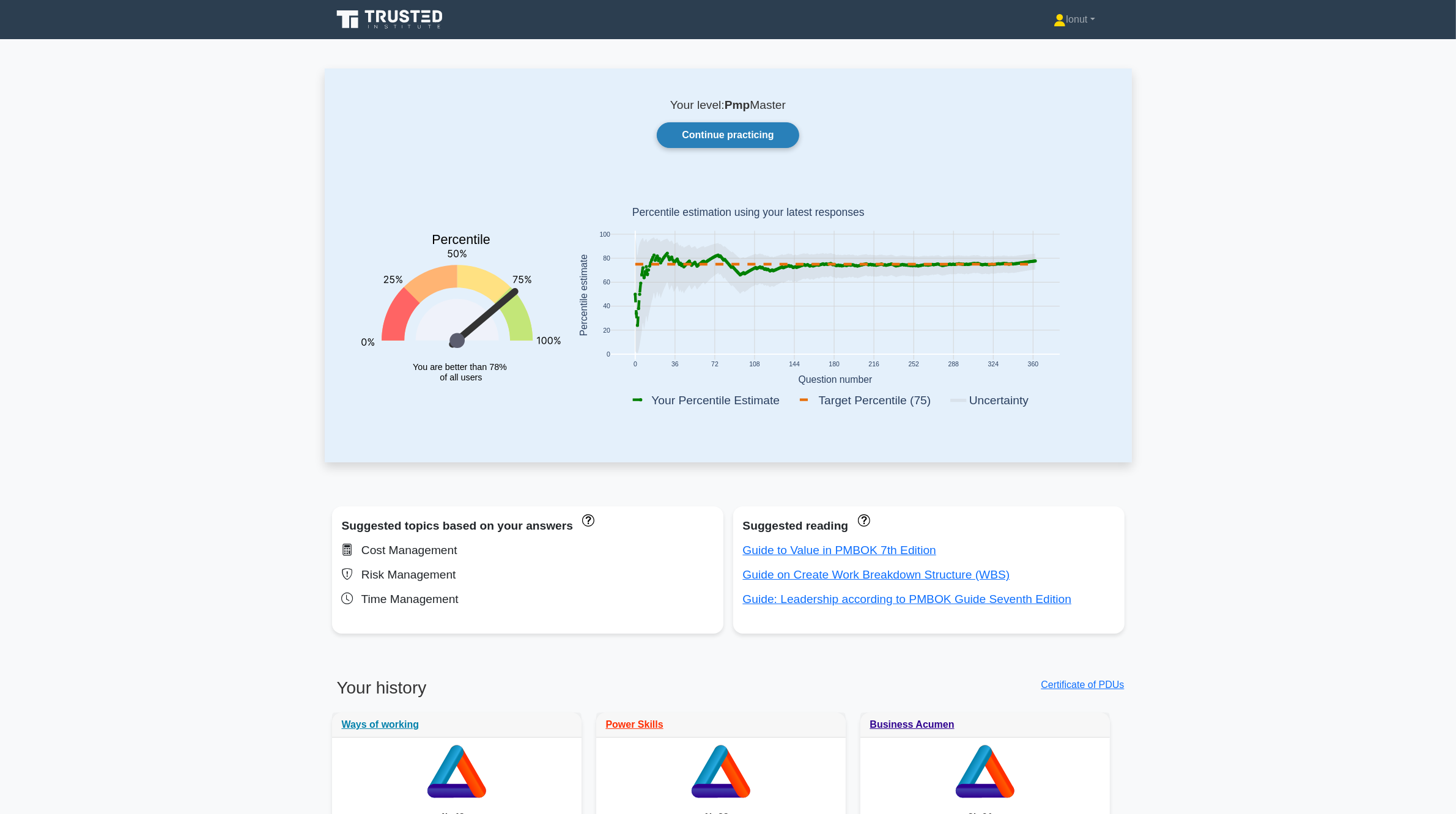
drag, startPoint x: 726, startPoint y: 135, endPoint x: 720, endPoint y: 145, distance: 11.7
click at [726, 135] on link "Continue practicing" at bounding box center [728, 135] width 142 height 26
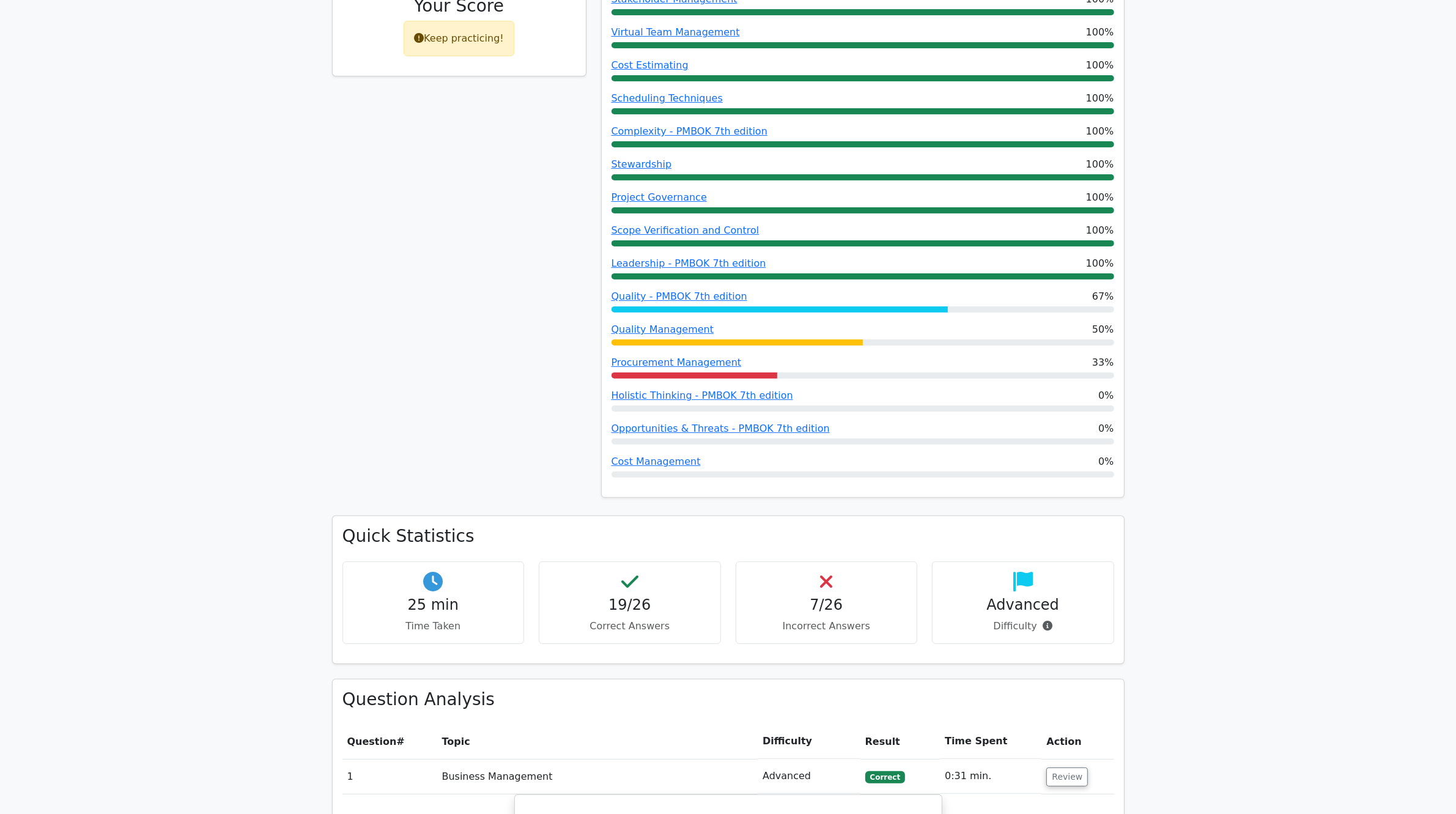
scroll to position [306, 0]
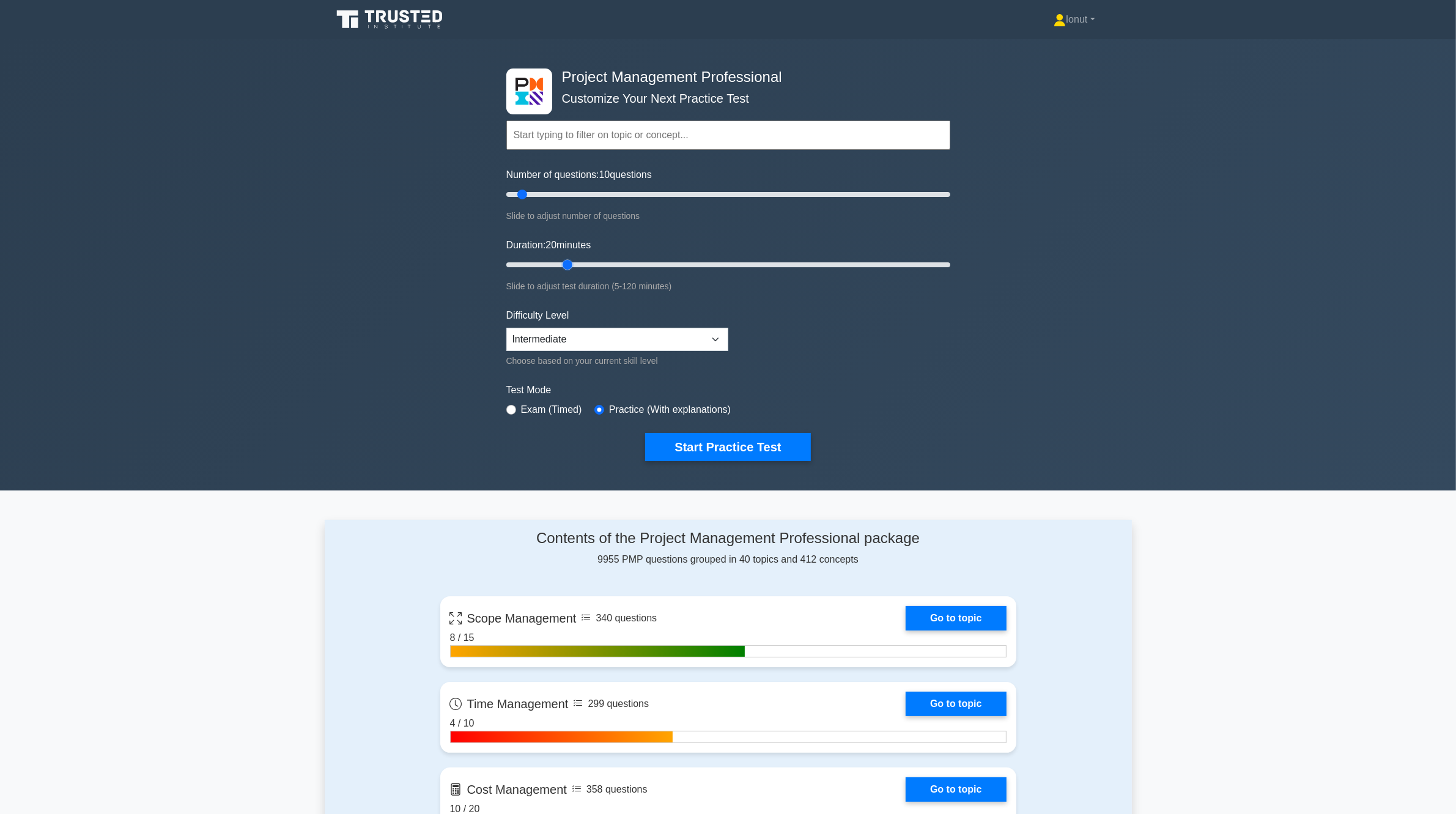
drag, startPoint x: 532, startPoint y: 263, endPoint x: 559, endPoint y: 261, distance: 27.1
type input "20"
click at [559, 261] on input "Duration: 20 minutes" at bounding box center [729, 264] width 444 height 14
drag, startPoint x: 523, startPoint y: 193, endPoint x: 543, endPoint y: 194, distance: 20.0
type input "20"
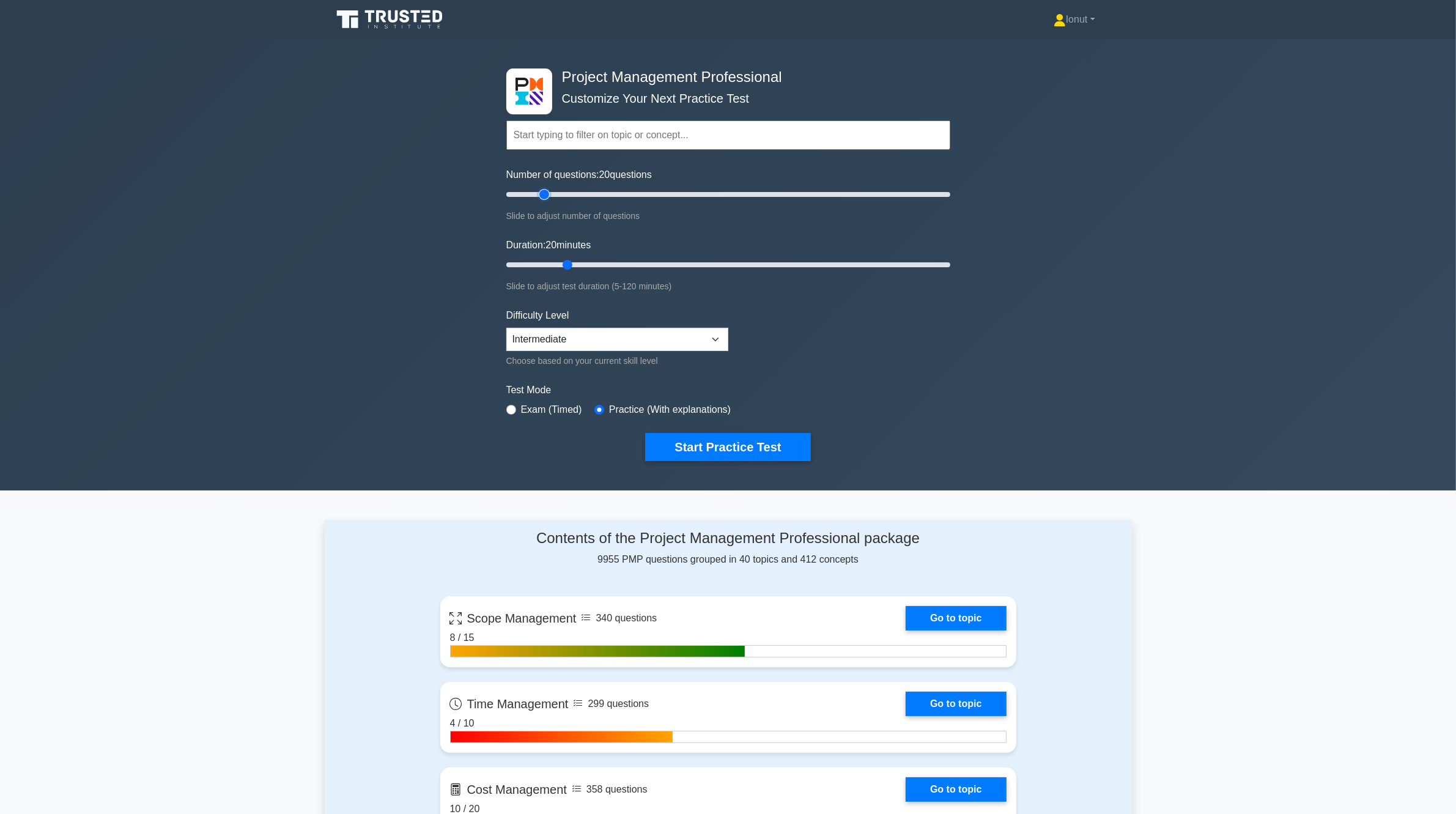
click at [543, 194] on input "Number of questions: 20 questions" at bounding box center [729, 194] width 444 height 14
click at [418, 355] on div "Project Management Professional Customize Your Next Practice Test Topics Scope …" at bounding box center [728, 264] width 1456 height 451
click at [754, 450] on button "Start Practice Test" at bounding box center [727, 447] width 165 height 28
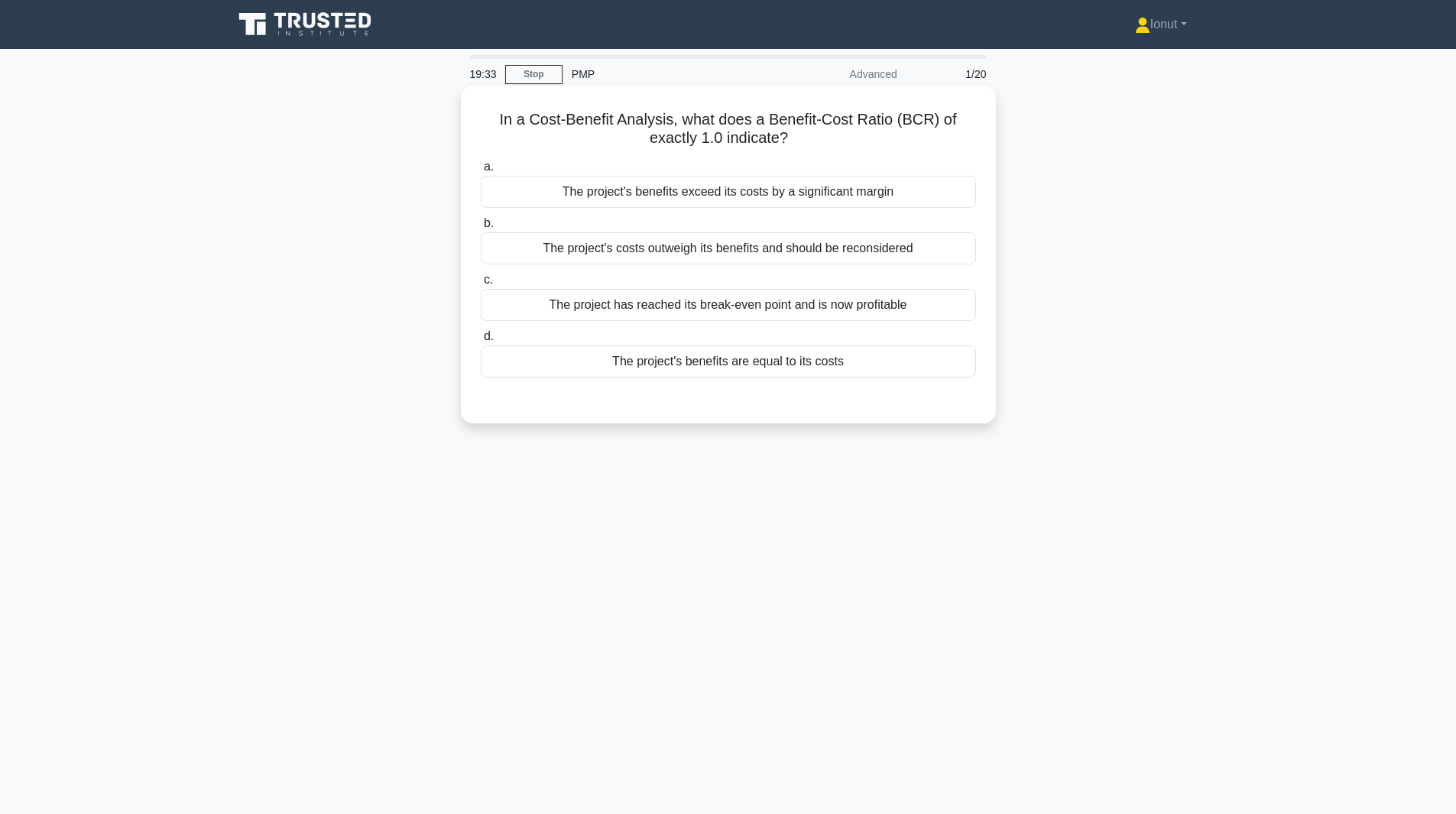
click at [792, 364] on div "The project's benefits are equal to its costs" at bounding box center [728, 362] width 495 height 32
click at [480, 342] on input "d. The project's benefits are equal to its costs" at bounding box center [480, 337] width 0 height 10
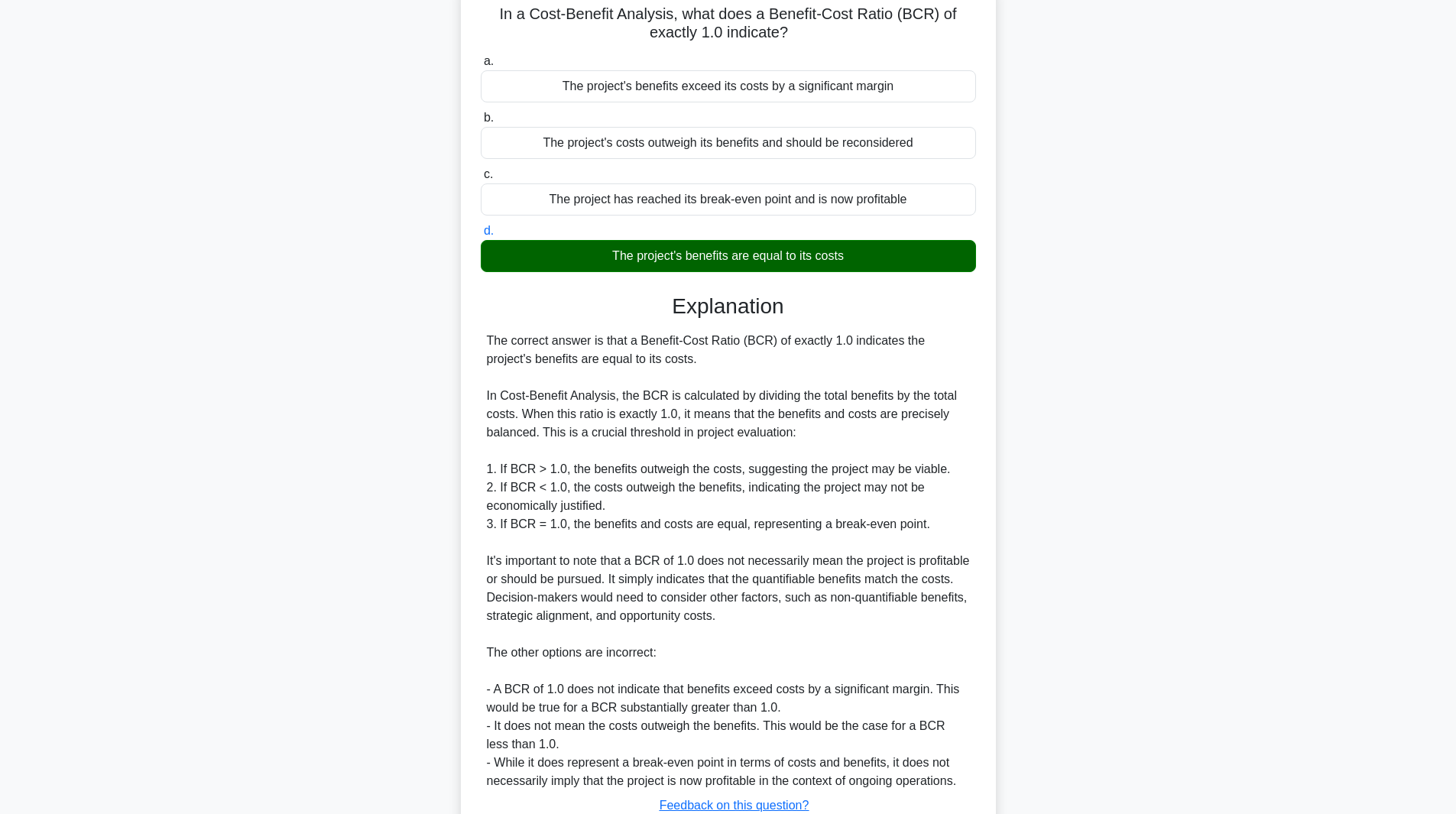
scroll to position [221, 0]
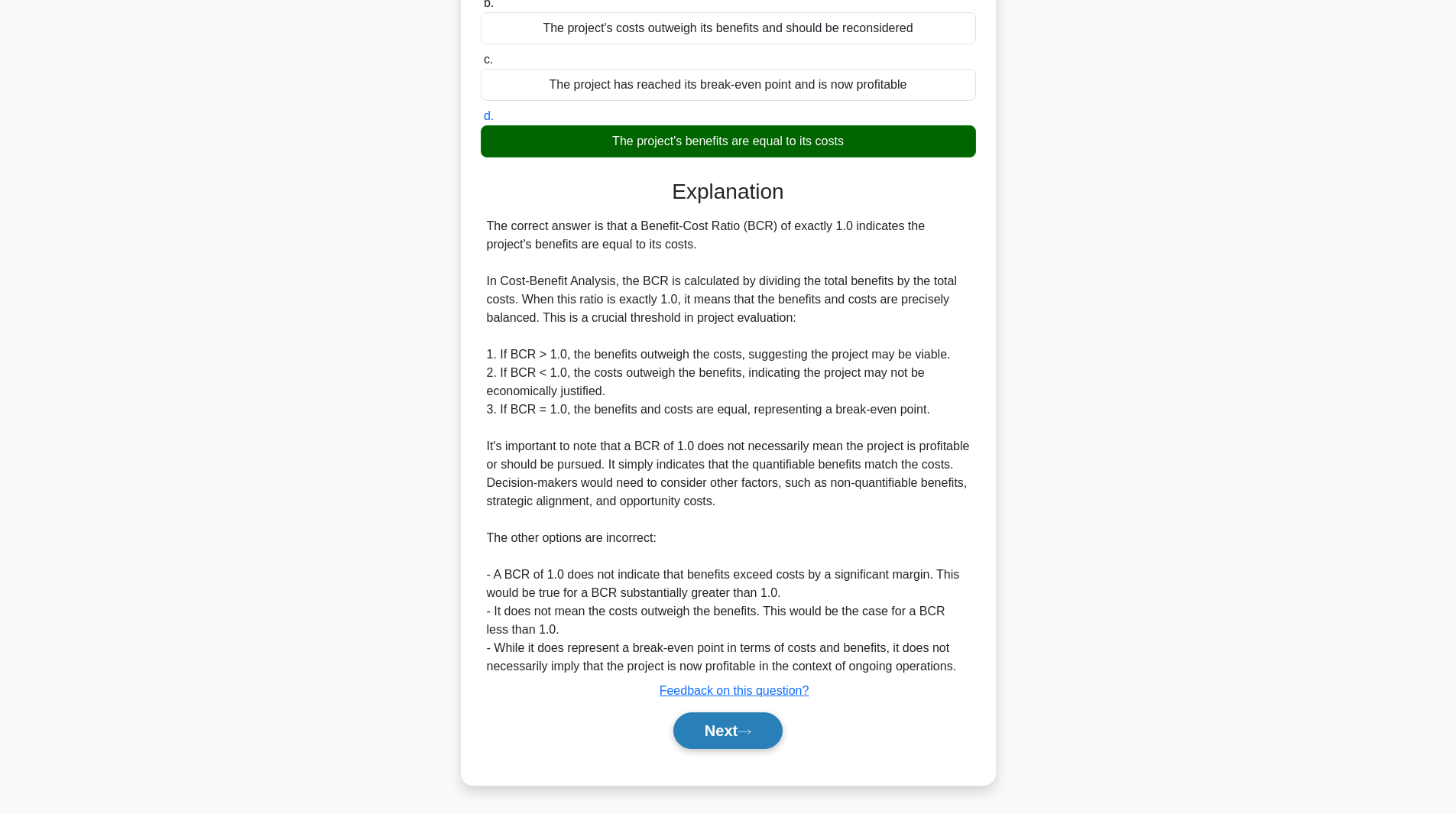
click at [746, 731] on icon at bounding box center [745, 732] width 14 height 8
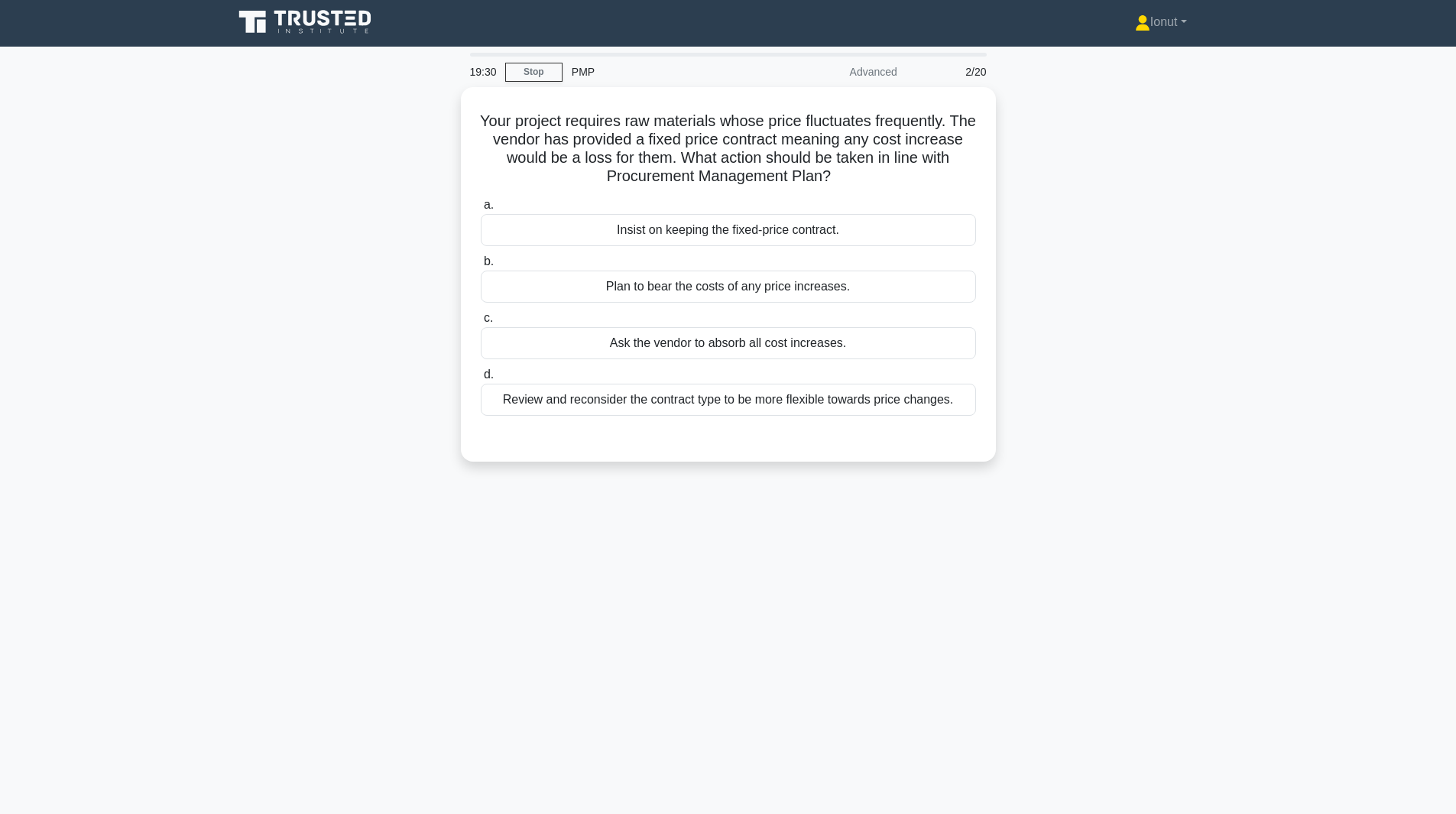
scroll to position [0, 0]
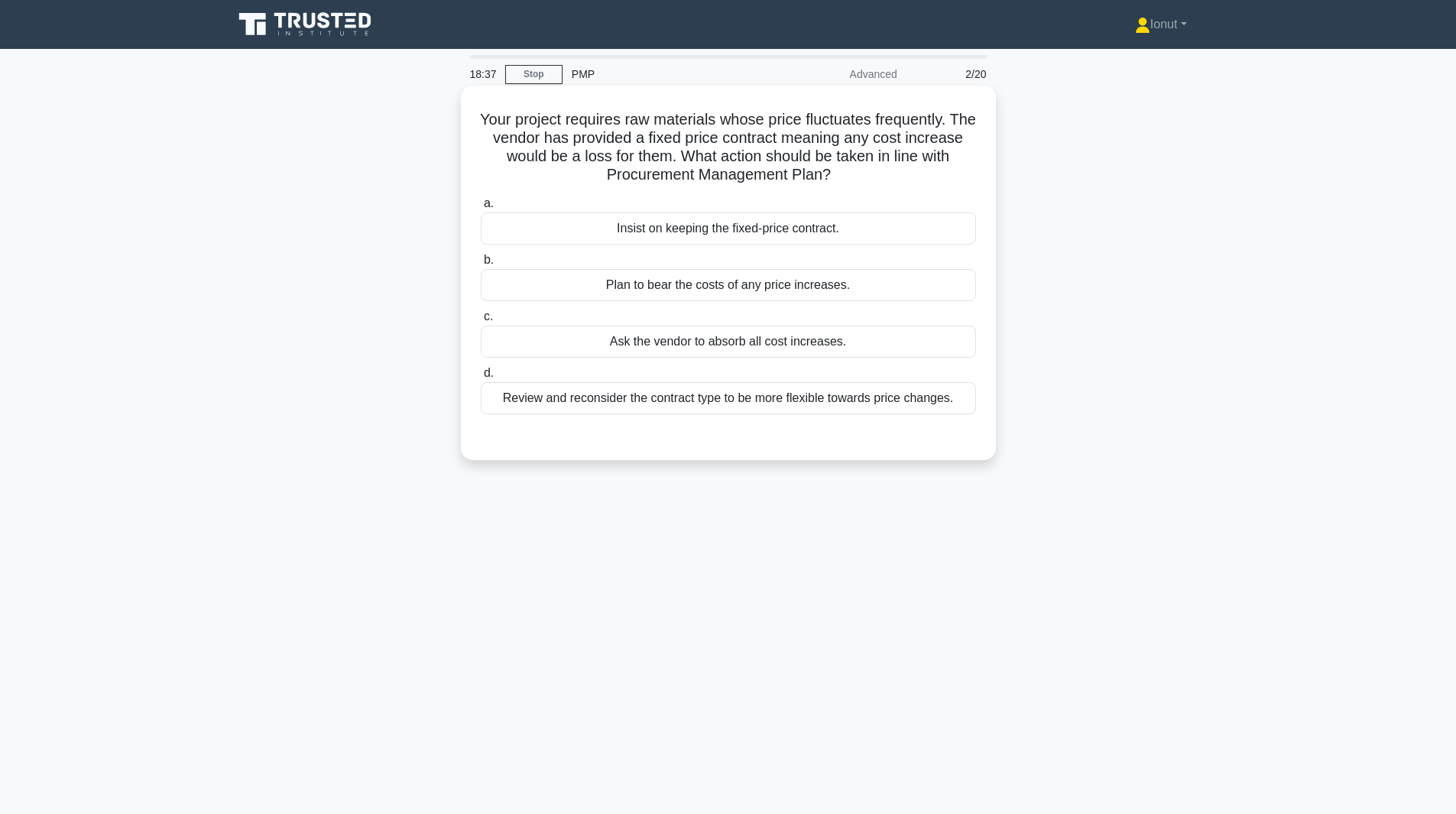
click at [669, 231] on div "Insist on keeping the fixed-price contract." at bounding box center [728, 229] width 495 height 32
click at [480, 209] on input "a. Insist on keeping the fixed-price contract." at bounding box center [480, 204] width 0 height 10
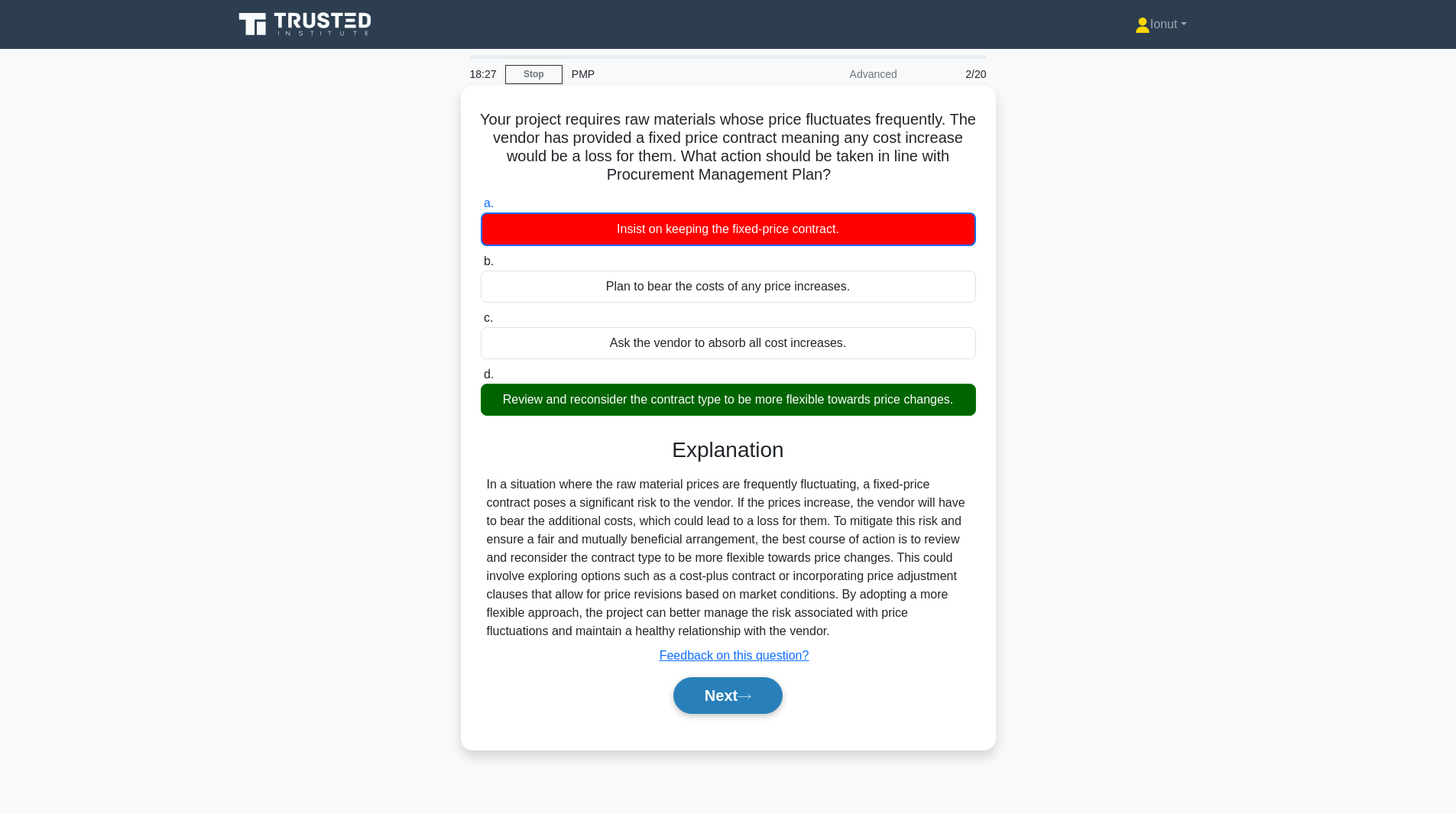
click at [761, 692] on button "Next" at bounding box center [727, 695] width 109 height 37
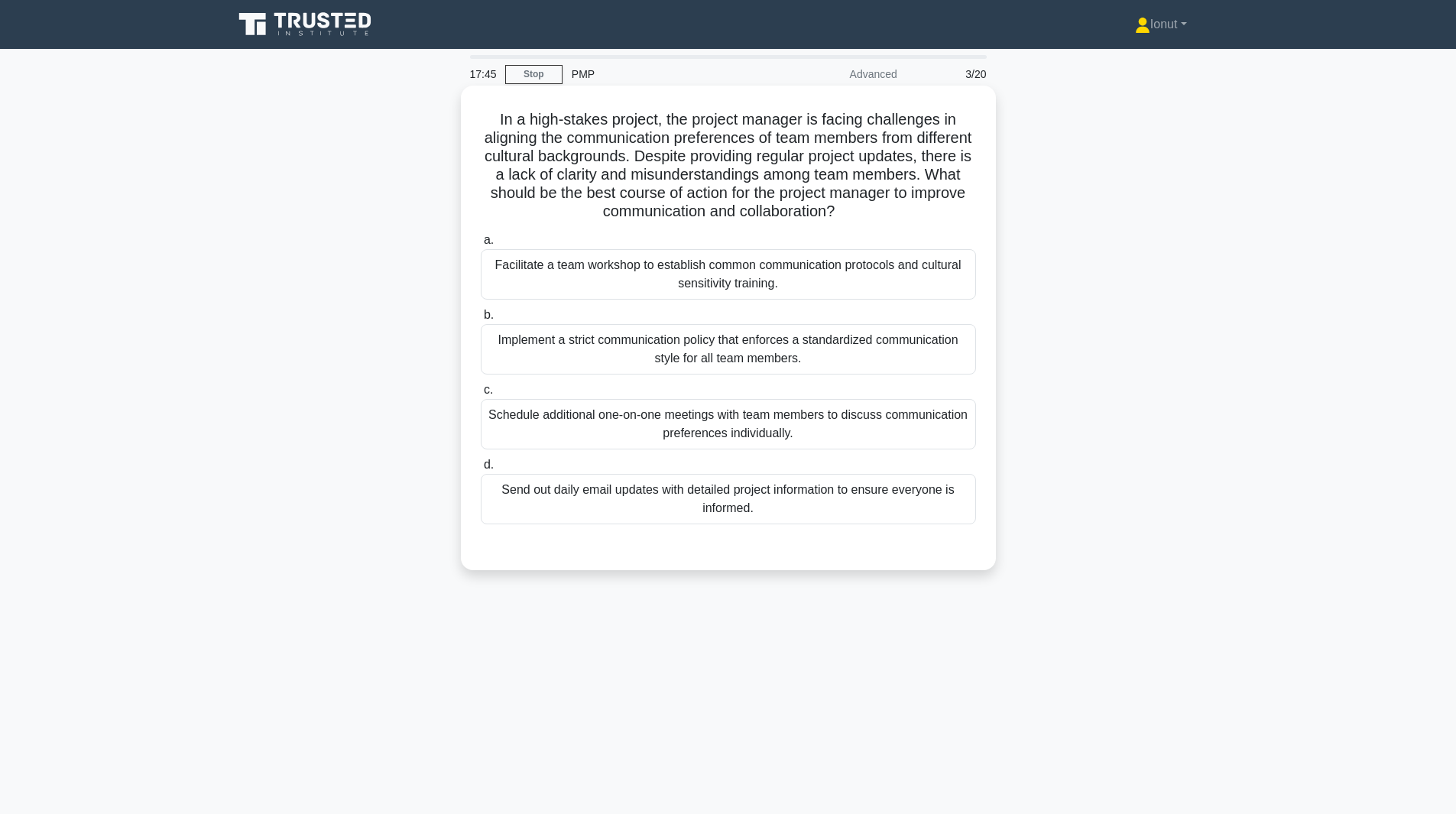
click at [584, 279] on div "Facilitate a team workshop to establish common communication protocols and cult…" at bounding box center [728, 275] width 495 height 51
click at [480, 246] on input "a. Facilitate a team workshop to establish common communication protocols and c…" at bounding box center [480, 241] width 0 height 10
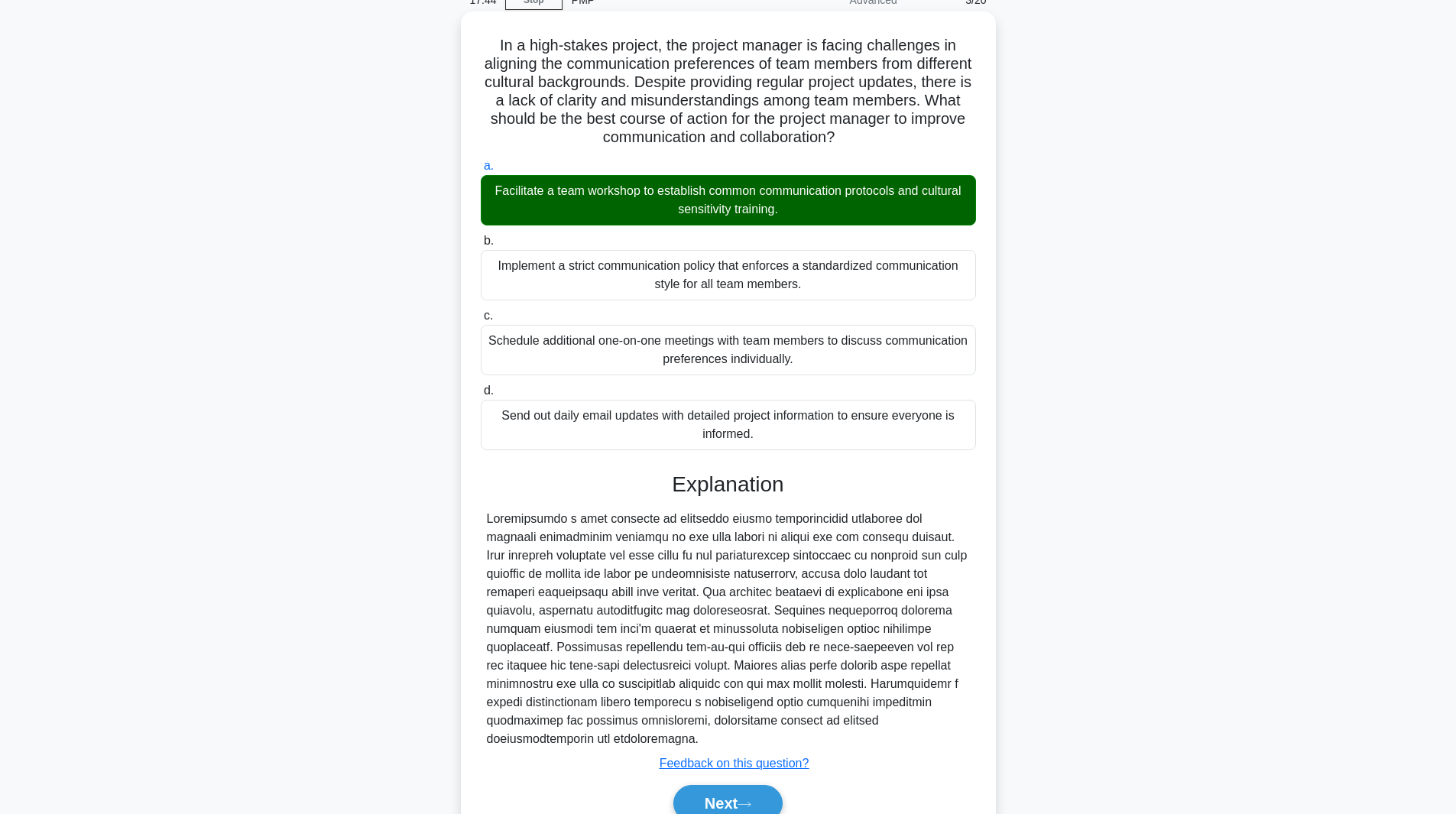
scroll to position [148, 0]
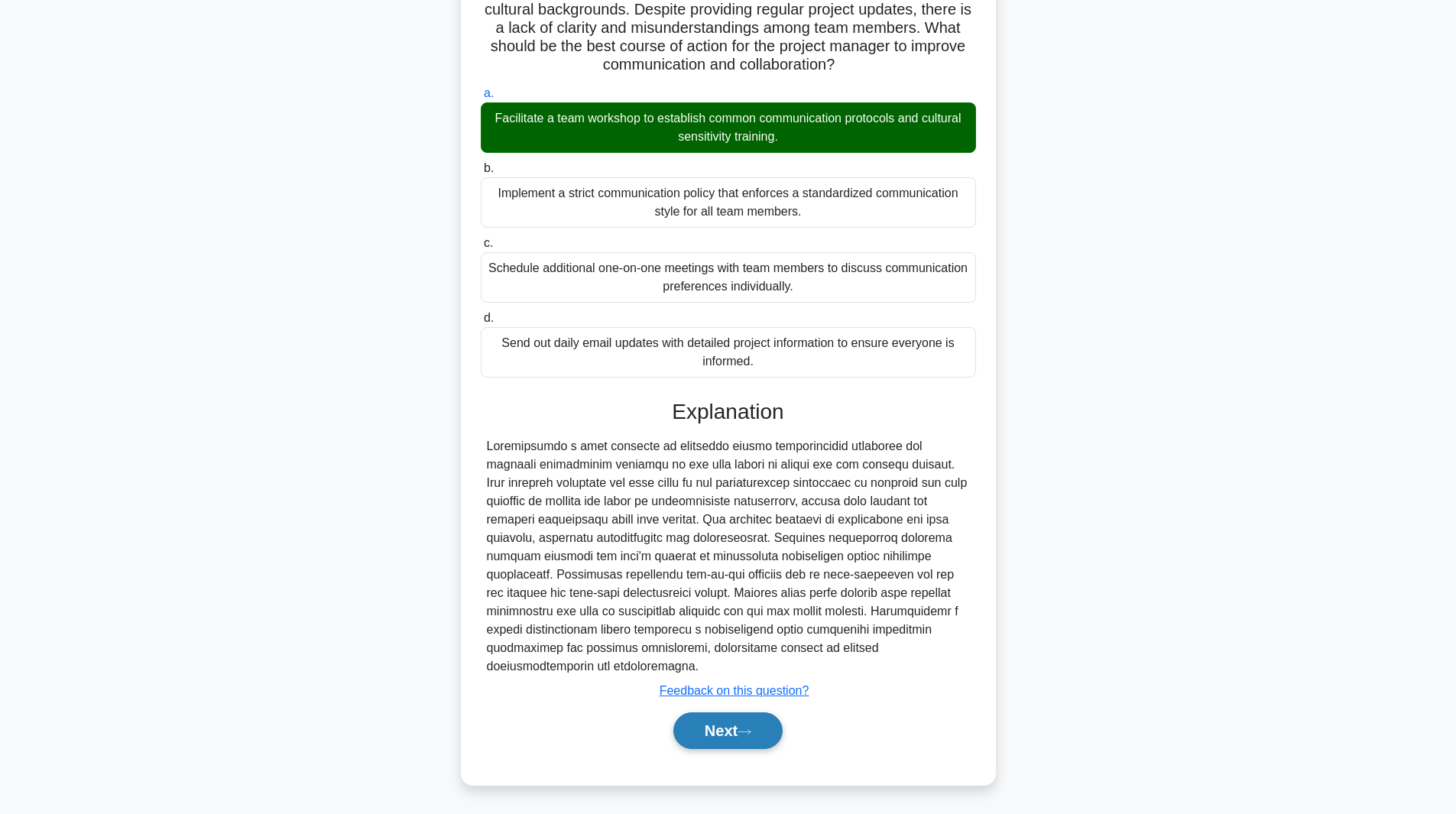
click at [714, 722] on button "Next" at bounding box center [727, 730] width 109 height 37
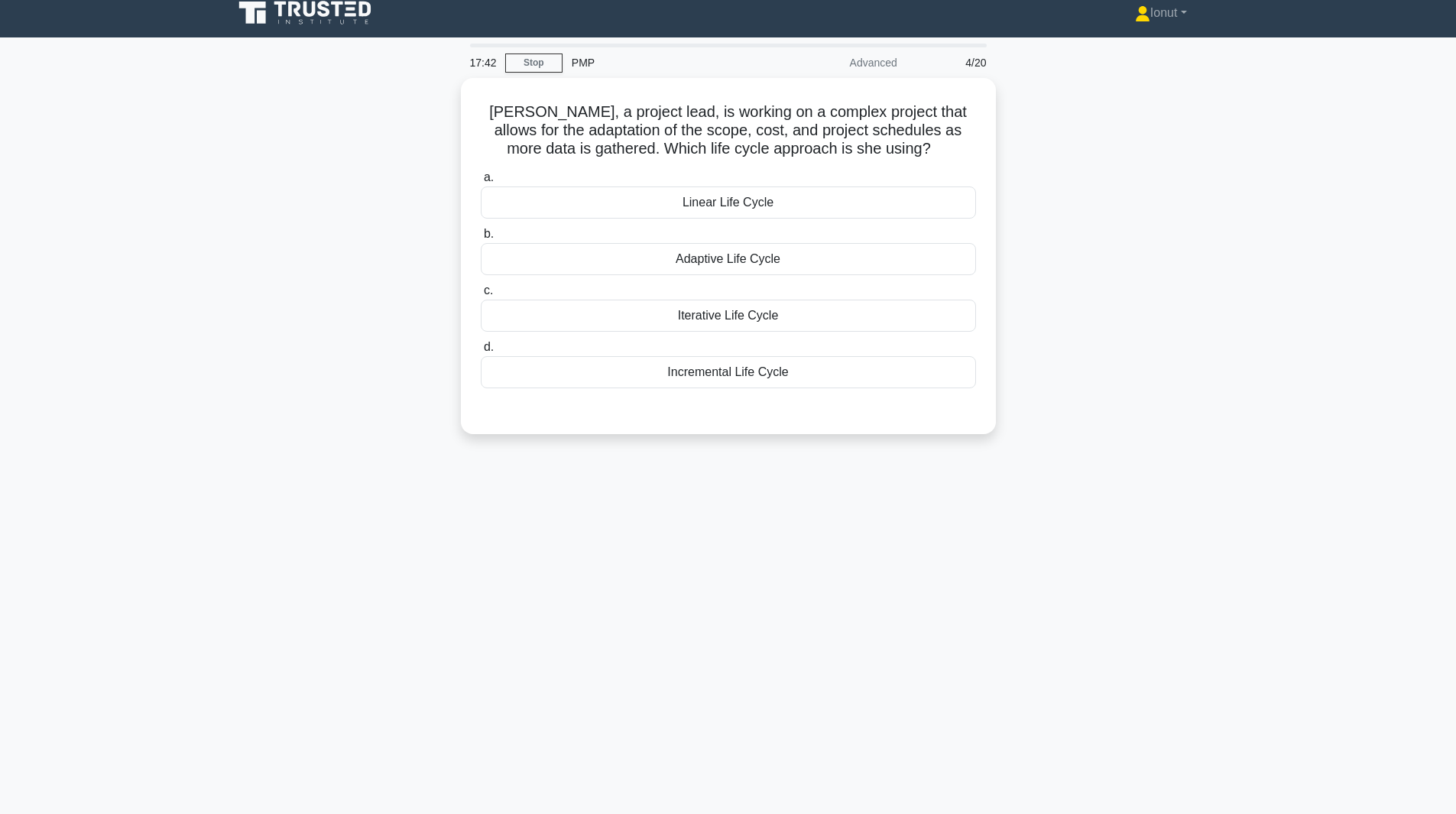
scroll to position [0, 0]
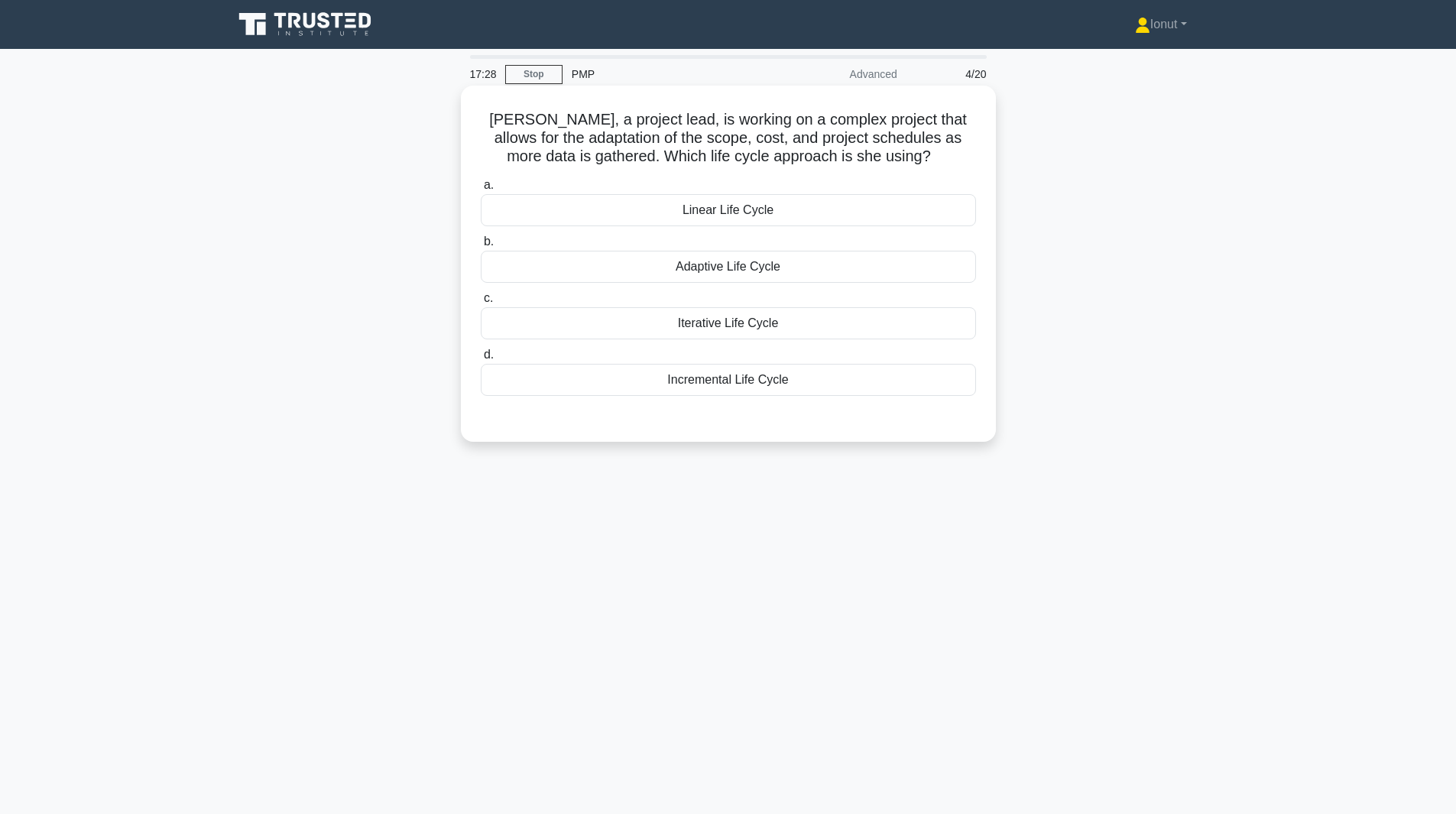
click at [702, 390] on div "Incremental Life Cycle" at bounding box center [728, 380] width 495 height 32
click at [480, 360] on input "d. Incremental Life Cycle" at bounding box center [480, 356] width 0 height 10
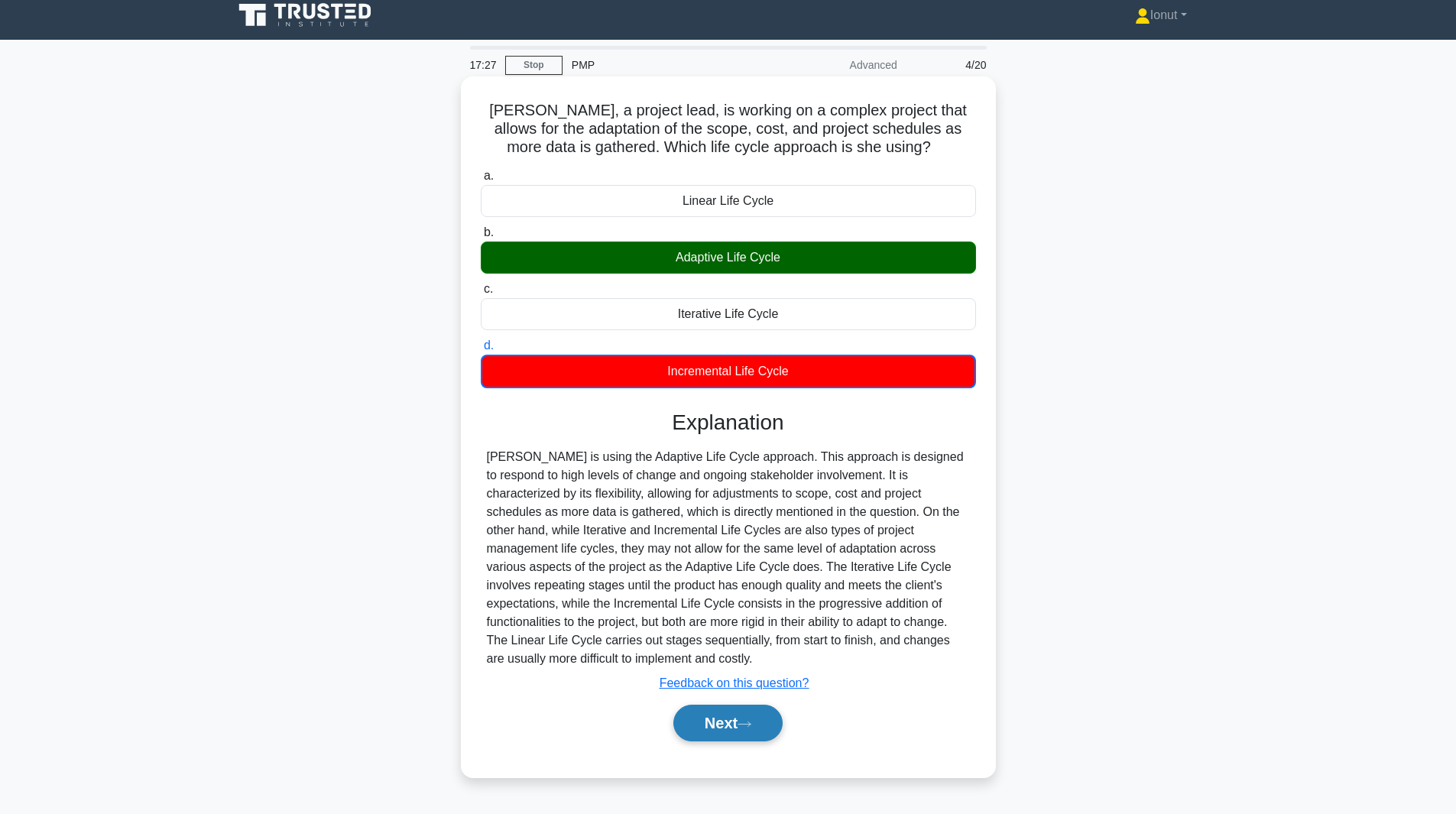
scroll to position [11, 0]
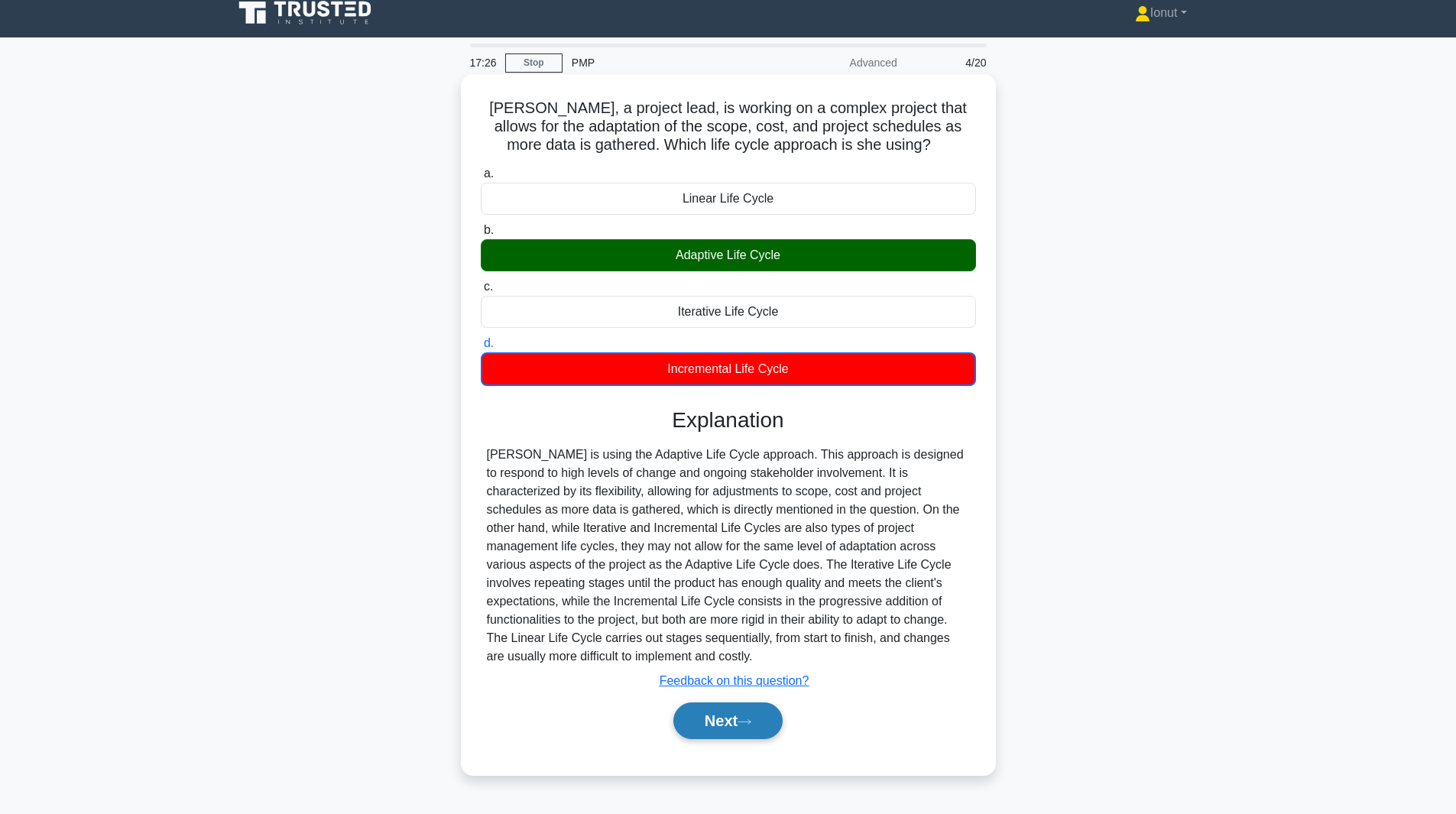
click at [715, 739] on button "Next" at bounding box center [727, 720] width 109 height 37
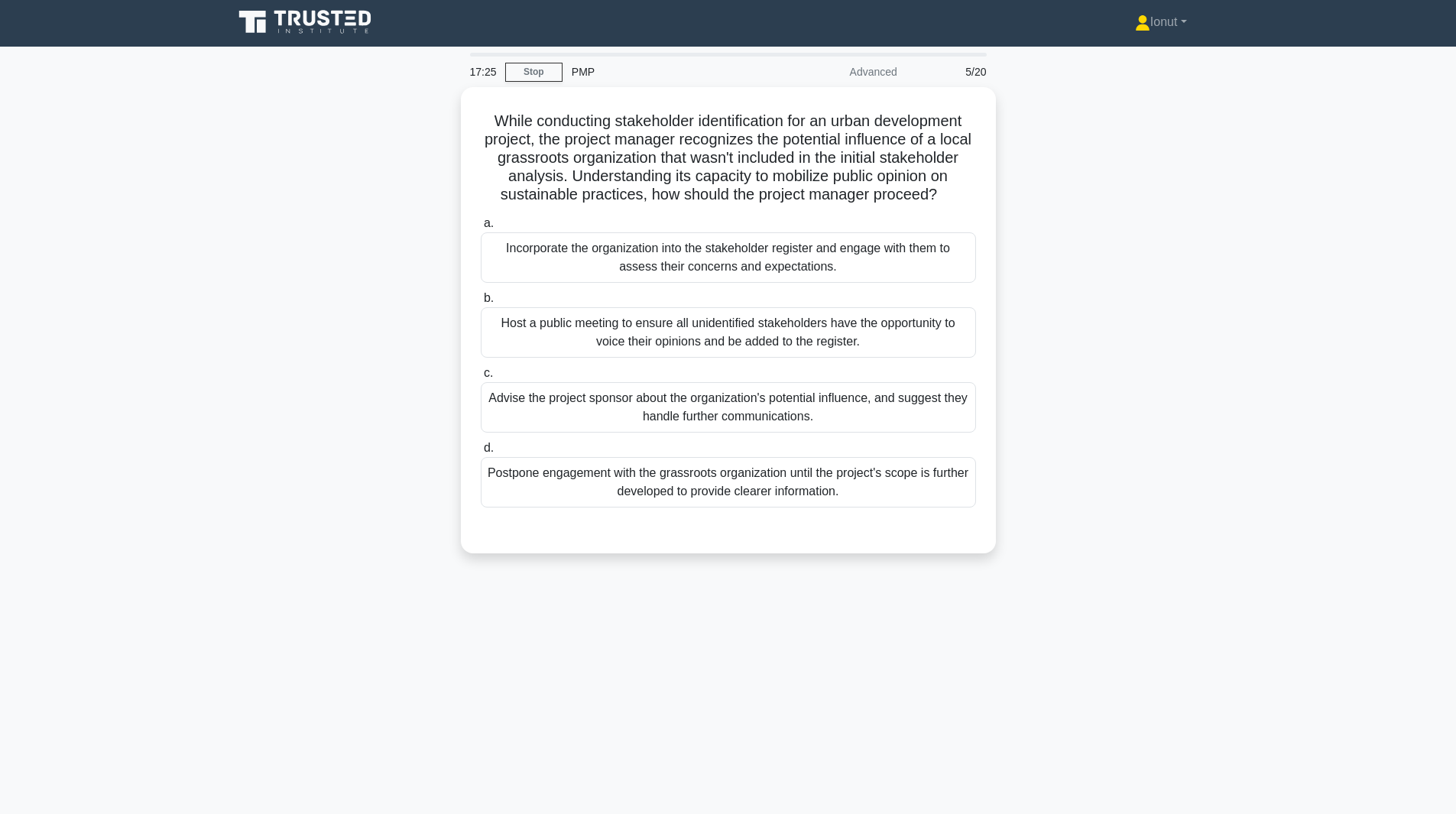
scroll to position [0, 0]
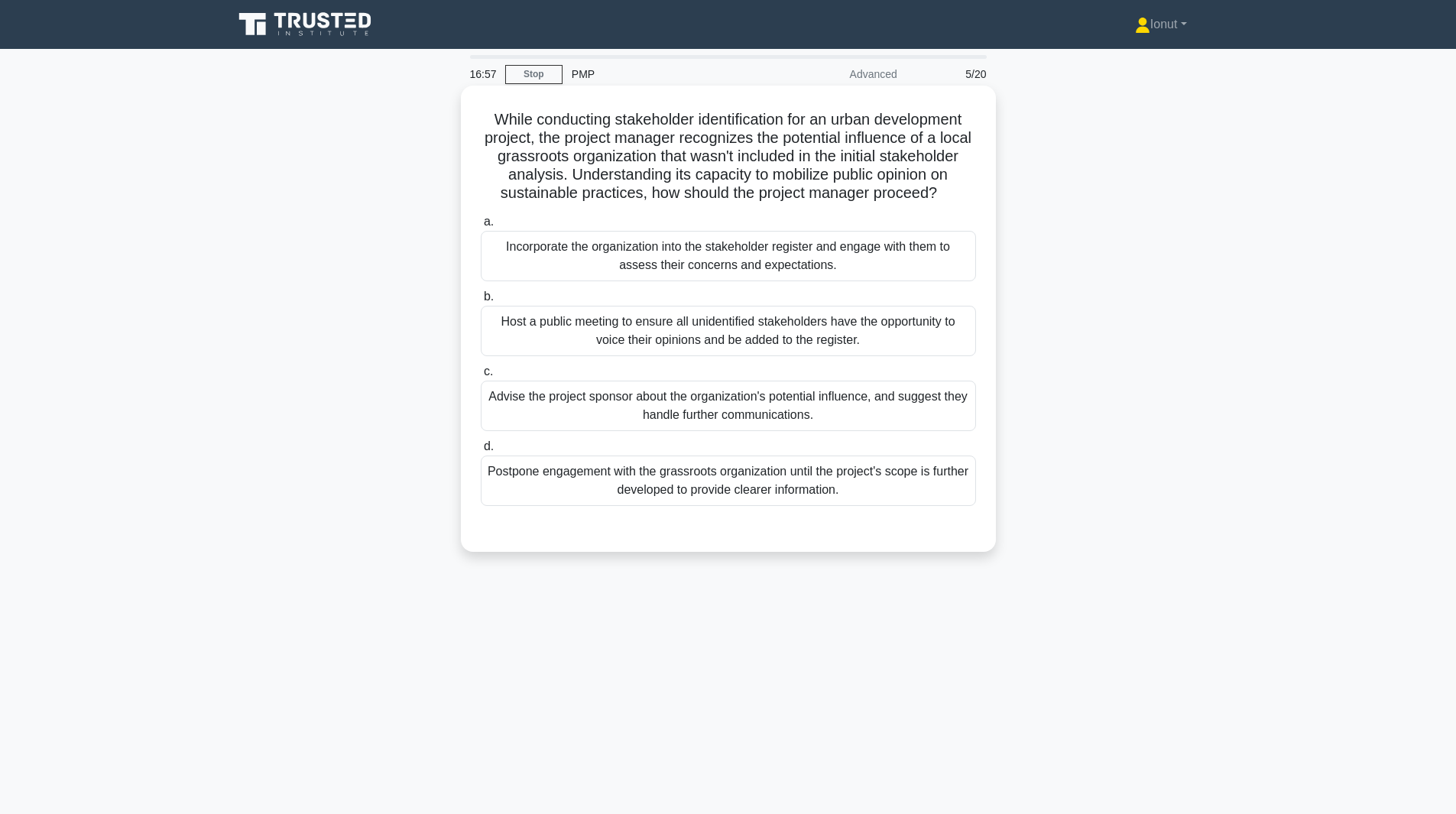
click at [690, 282] on div "Incorporate the organization into the stakeholder register and engage with them…" at bounding box center [728, 256] width 495 height 51
click at [480, 227] on input "a. Incorporate the organization into the stakeholder register and engage with t…" at bounding box center [480, 222] width 0 height 10
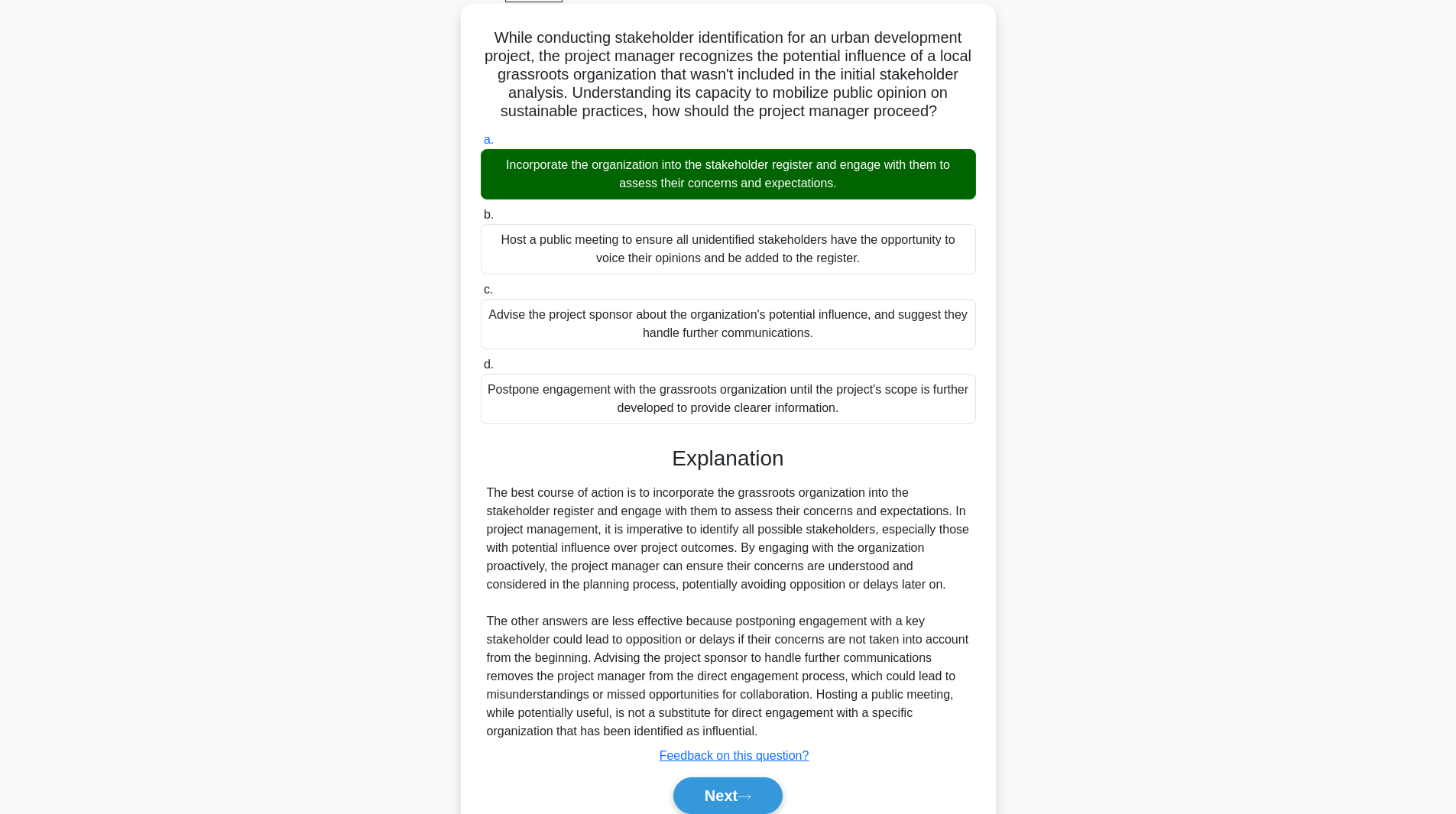
scroll to position [166, 0]
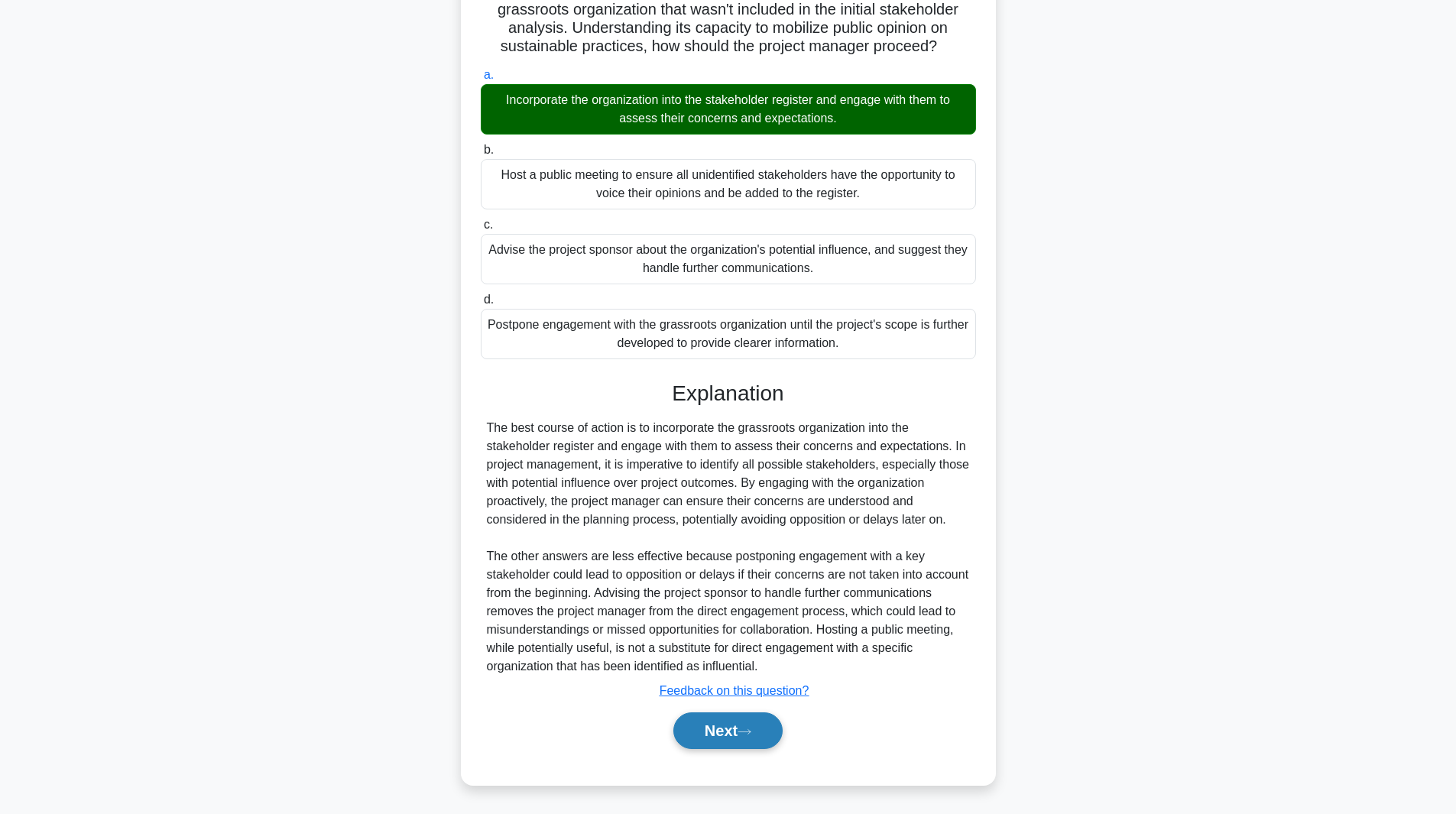
click at [724, 719] on button "Next" at bounding box center [727, 730] width 109 height 37
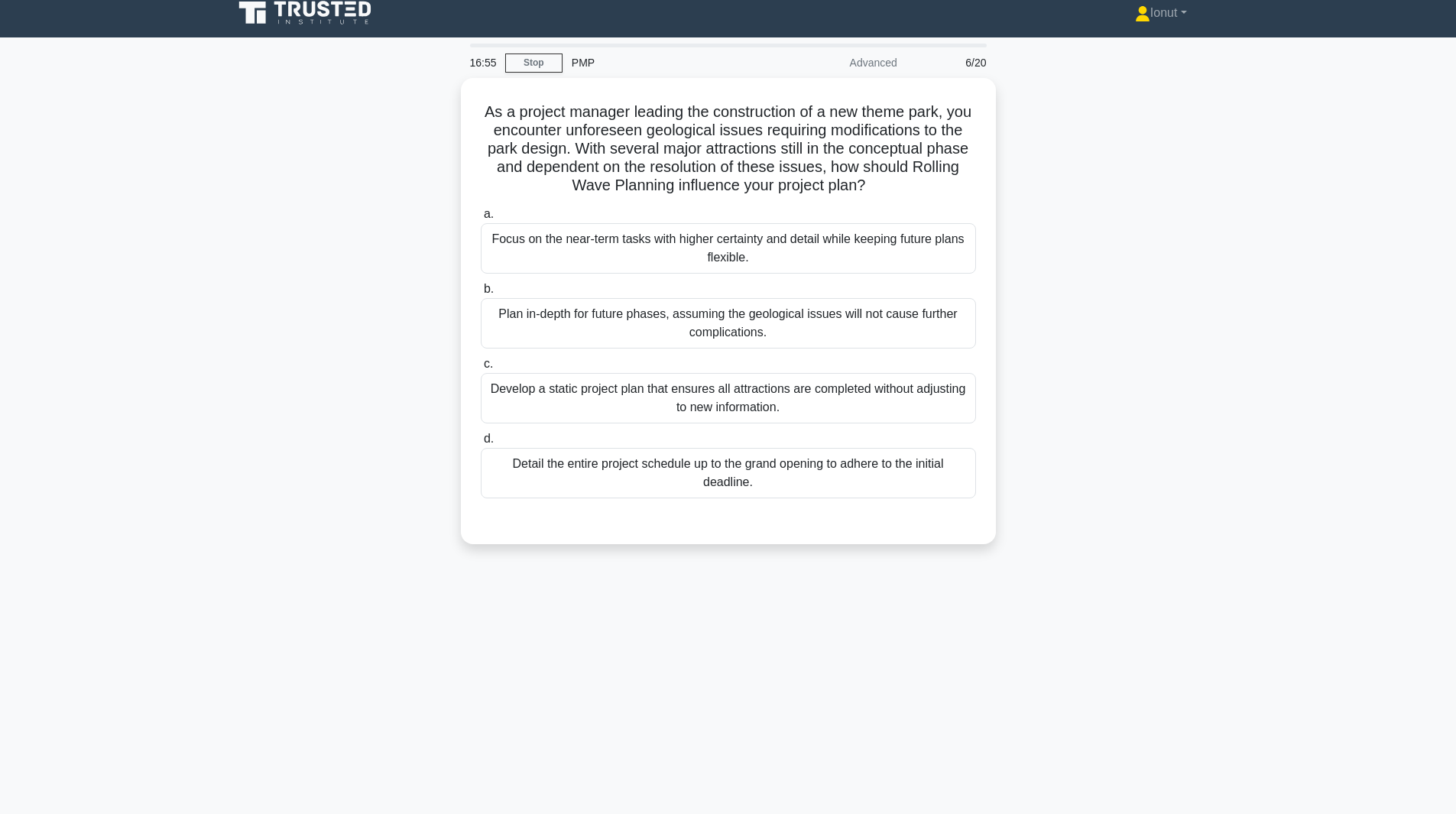
scroll to position [0, 0]
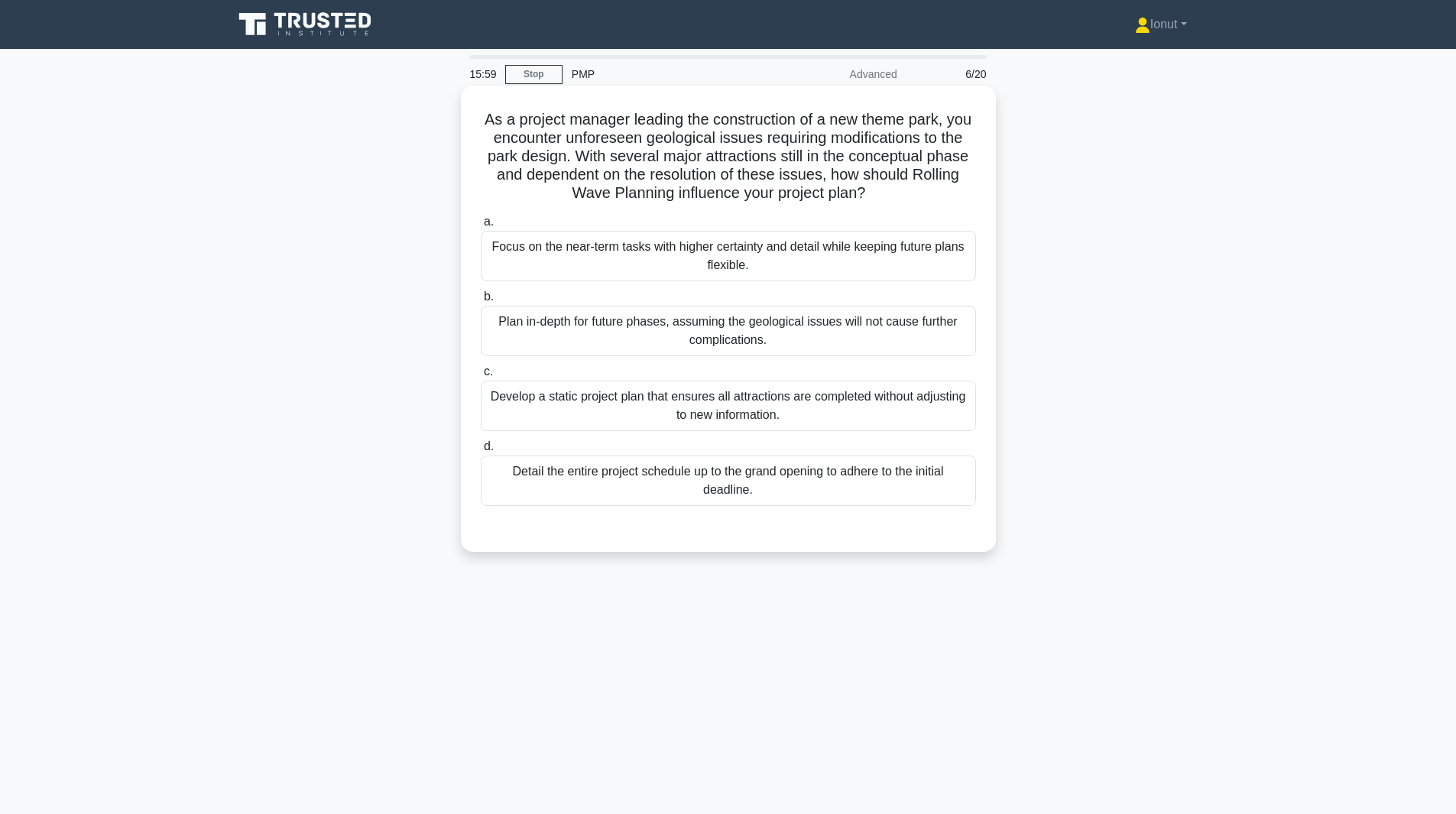
click at [752, 256] on div "Focus on the near-term tasks with higher certainty and detail while keeping fut…" at bounding box center [728, 256] width 495 height 51
click at [480, 227] on input "a. Focus on the near-term tasks with higher certainty and detail while keeping …" at bounding box center [480, 222] width 0 height 10
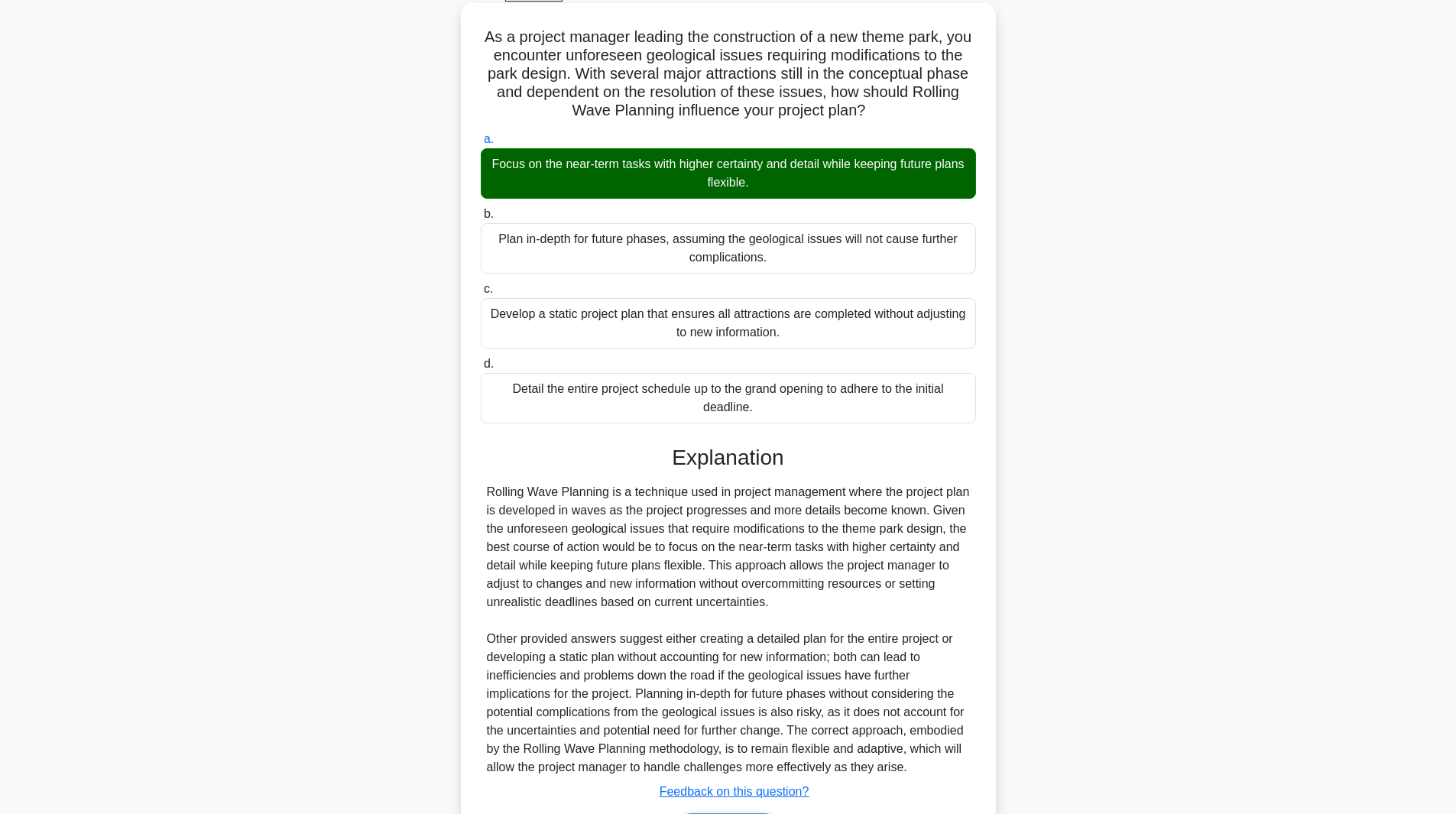
scroll to position [184, 0]
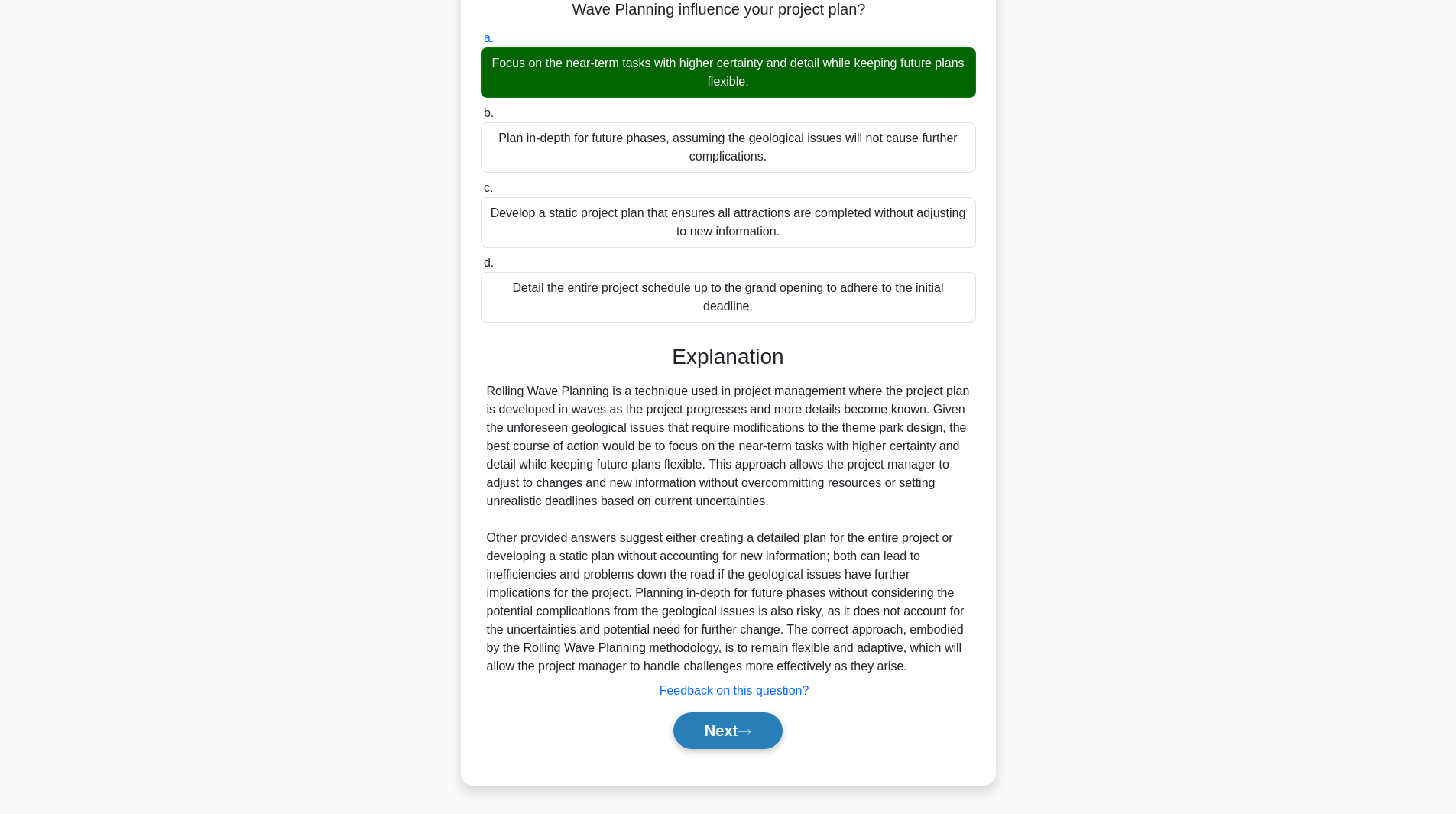
click at [722, 732] on button "Next" at bounding box center [727, 730] width 109 height 37
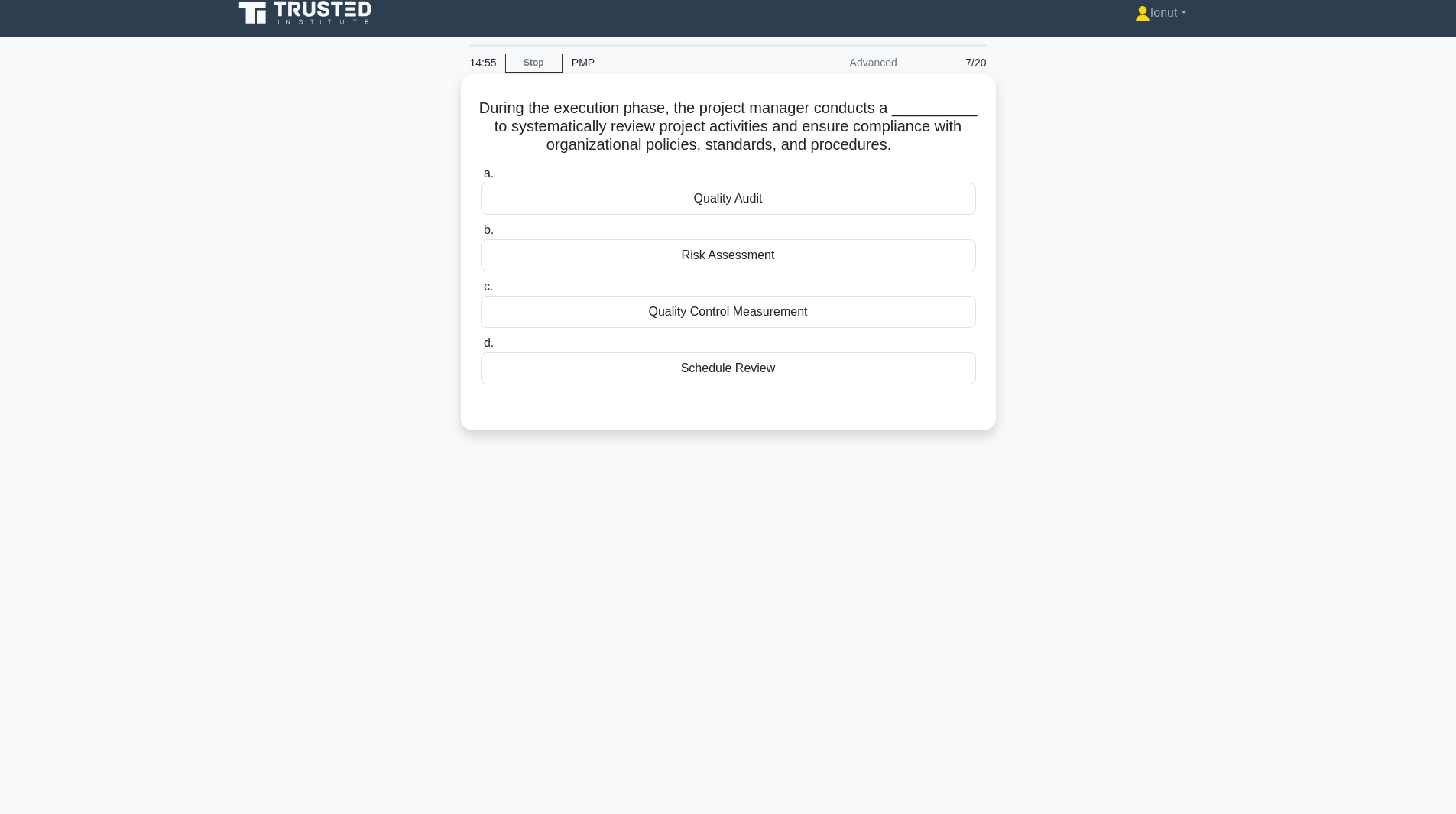
click at [719, 372] on div "Schedule Review" at bounding box center [728, 369] width 495 height 32
click at [480, 349] on input "d. Schedule Review" at bounding box center [480, 344] width 0 height 10
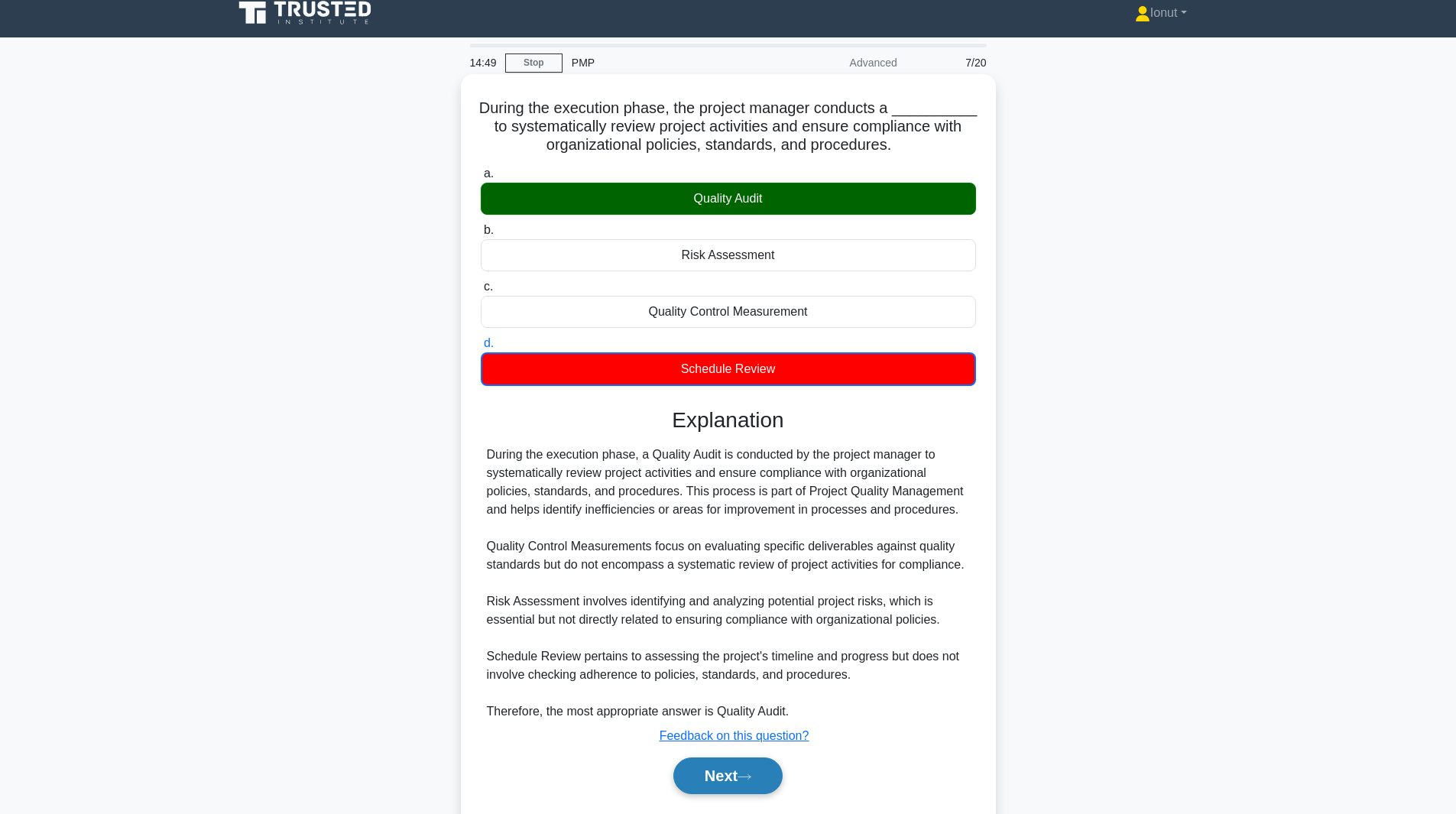
click at [712, 776] on button "Next" at bounding box center [727, 776] width 109 height 37
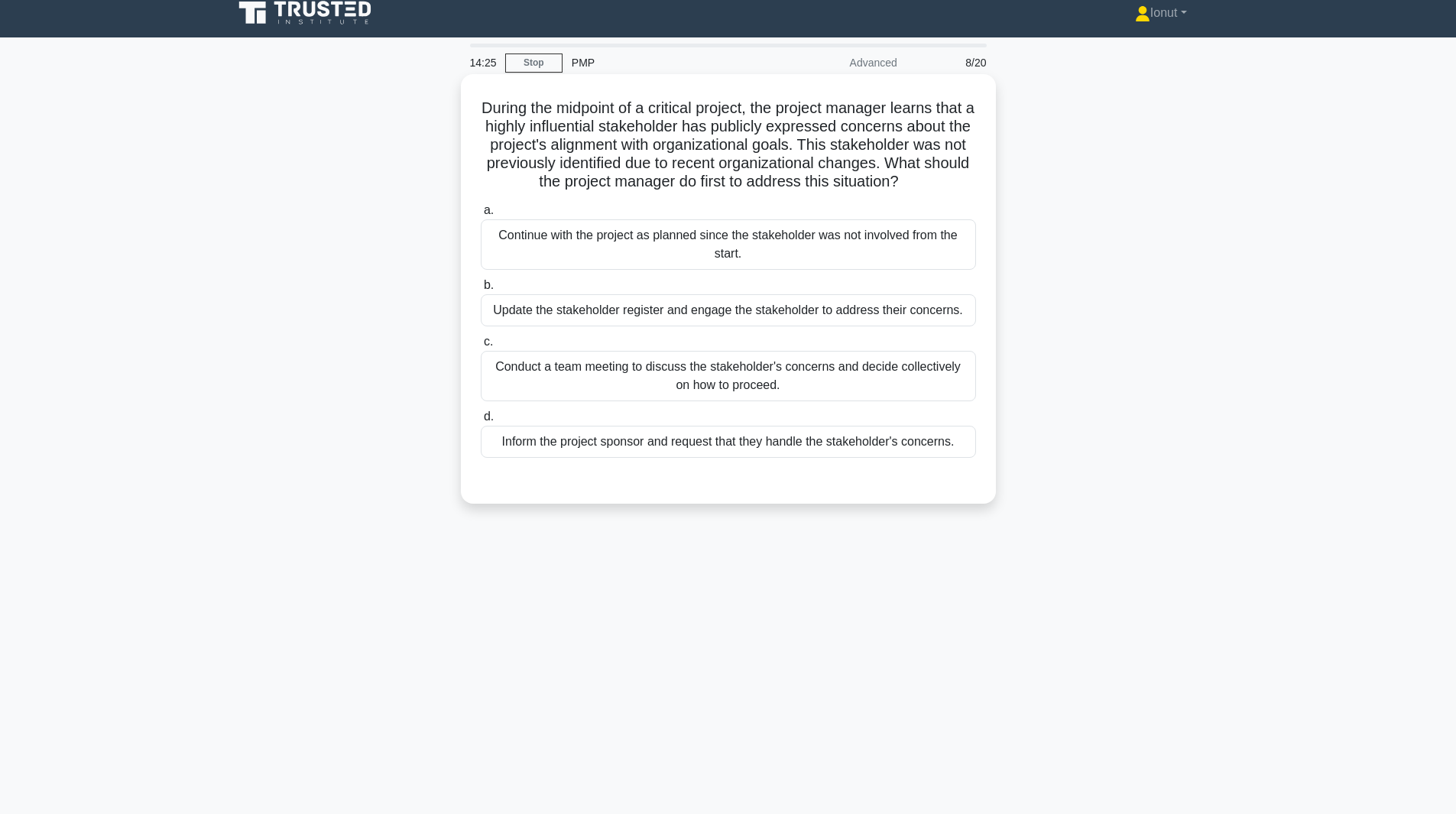
click at [772, 327] on div "Update the stakeholder register and engage the stakeholder to address their con…" at bounding box center [728, 311] width 495 height 32
click at [480, 291] on input "b. Update the stakeholder register and engage the stakeholder to address their …" at bounding box center [480, 286] width 0 height 10
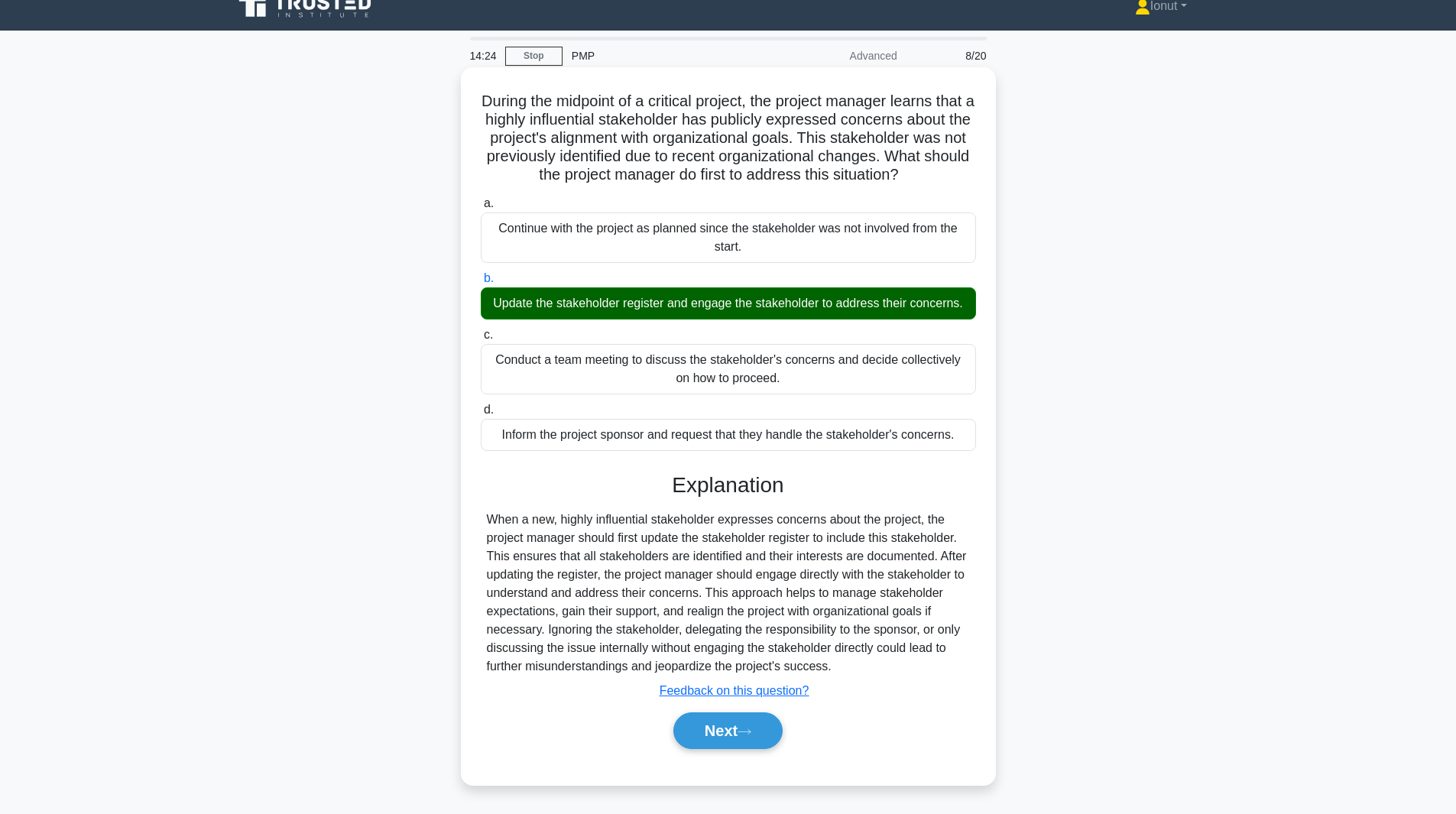
scroll to position [38, 0]
click at [767, 726] on button "Next" at bounding box center [727, 730] width 109 height 37
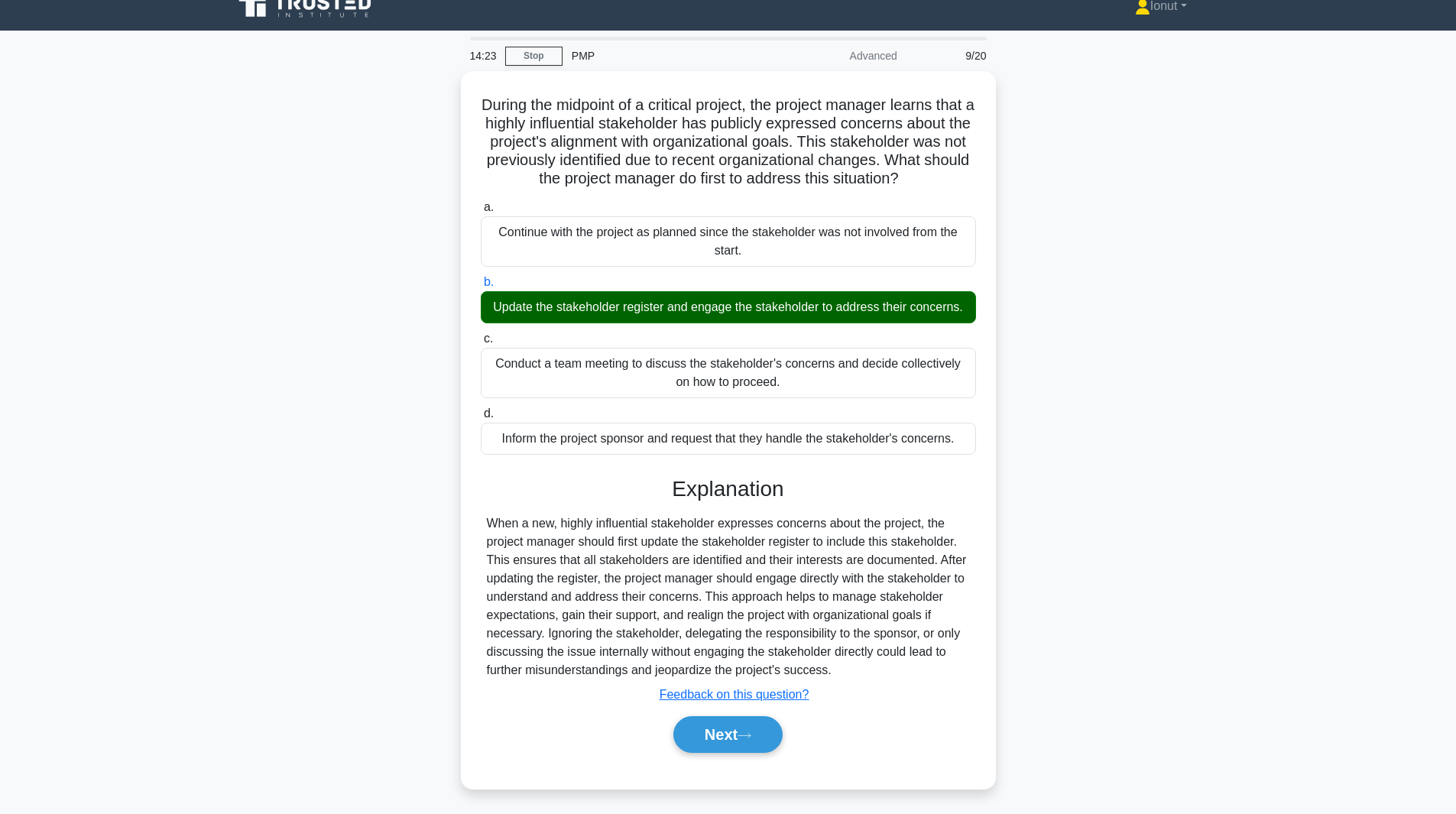
scroll to position [11, 0]
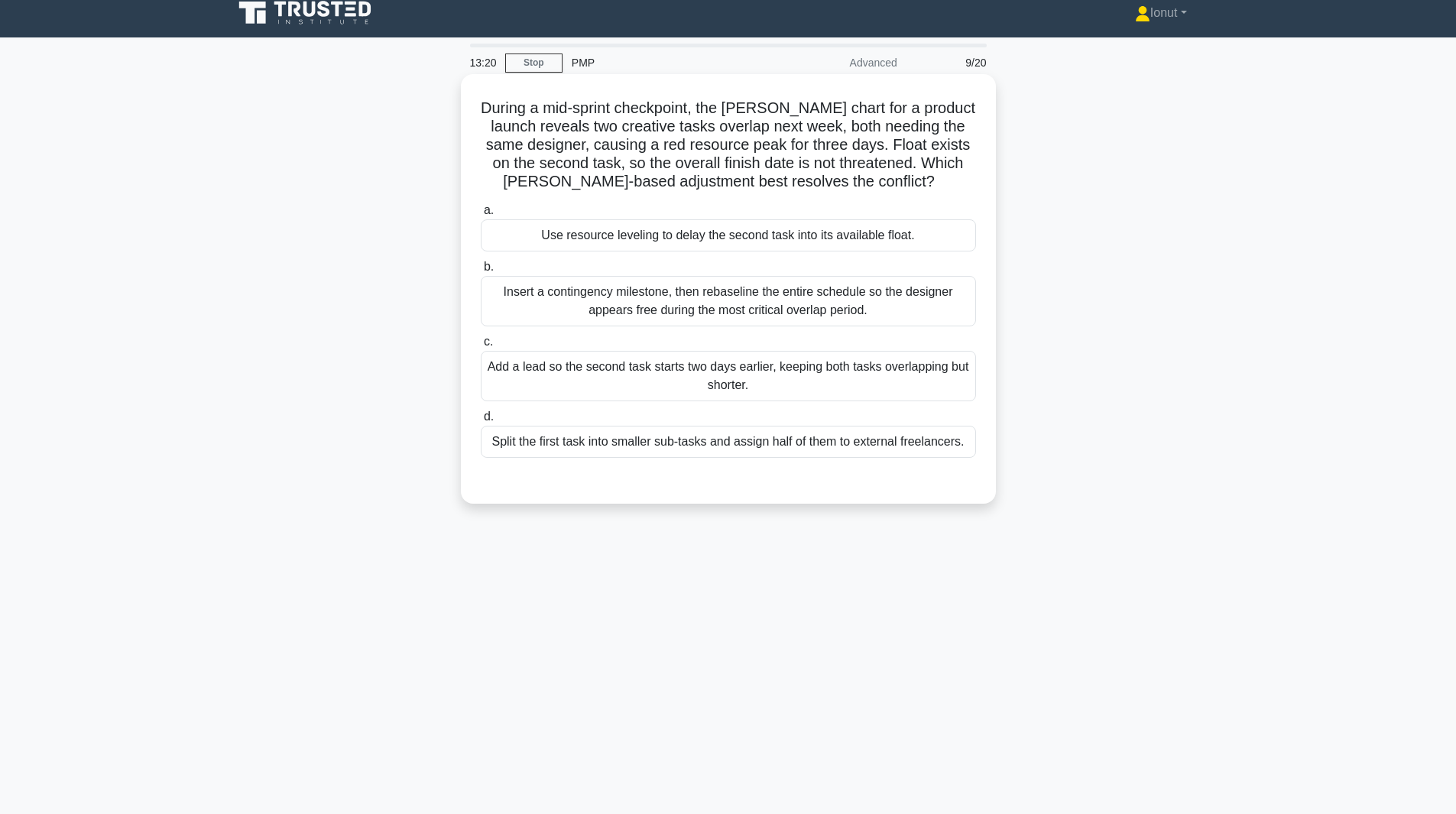
click at [666, 233] on div "Use resource leveling to delay the second task into its available float." at bounding box center [728, 236] width 495 height 32
click at [480, 216] on input "a. Use resource leveling to delay the second task into its available float." at bounding box center [480, 211] width 0 height 10
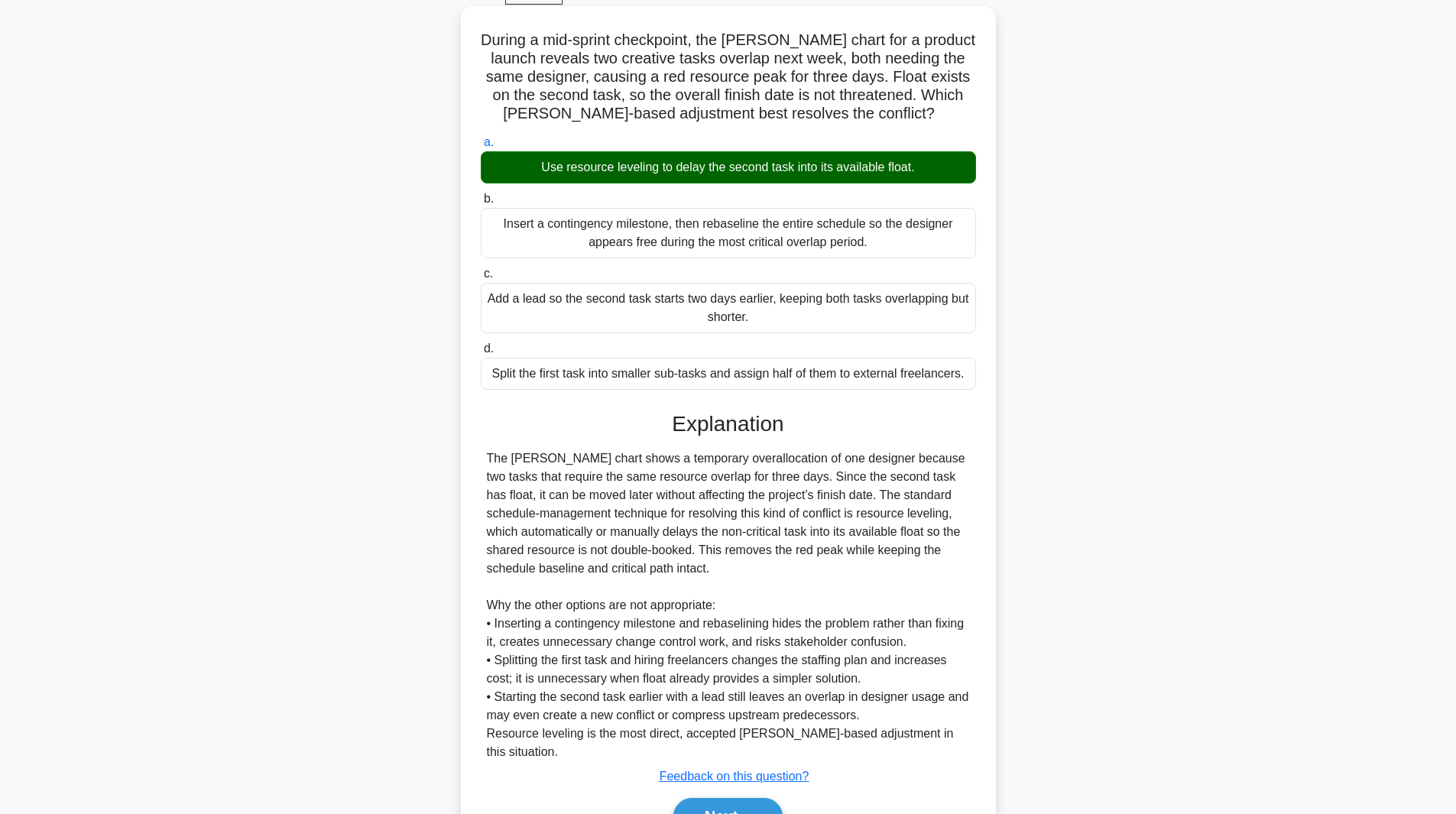
scroll to position [148, 0]
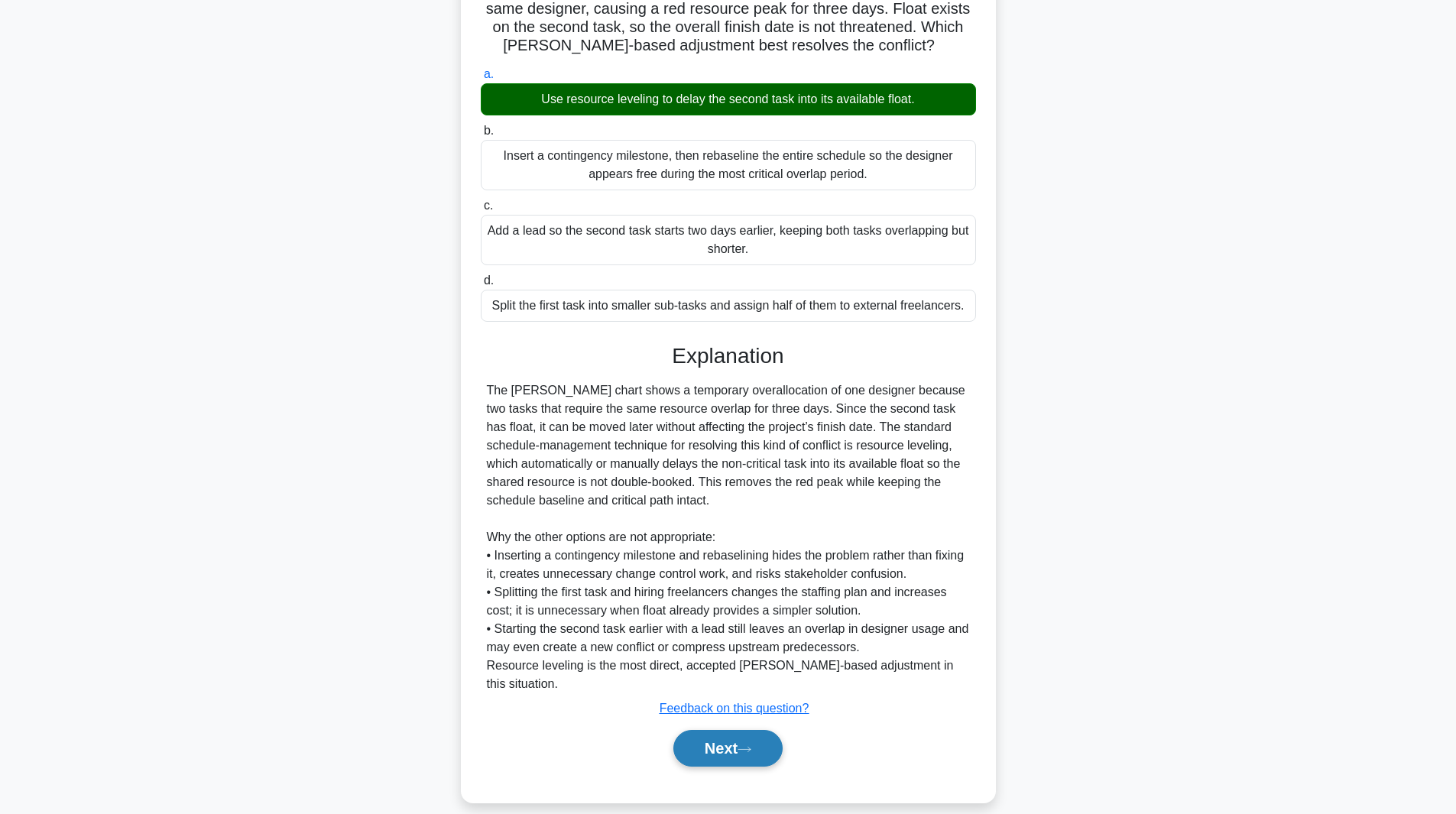
click at [704, 730] on button "Next" at bounding box center [727, 748] width 109 height 37
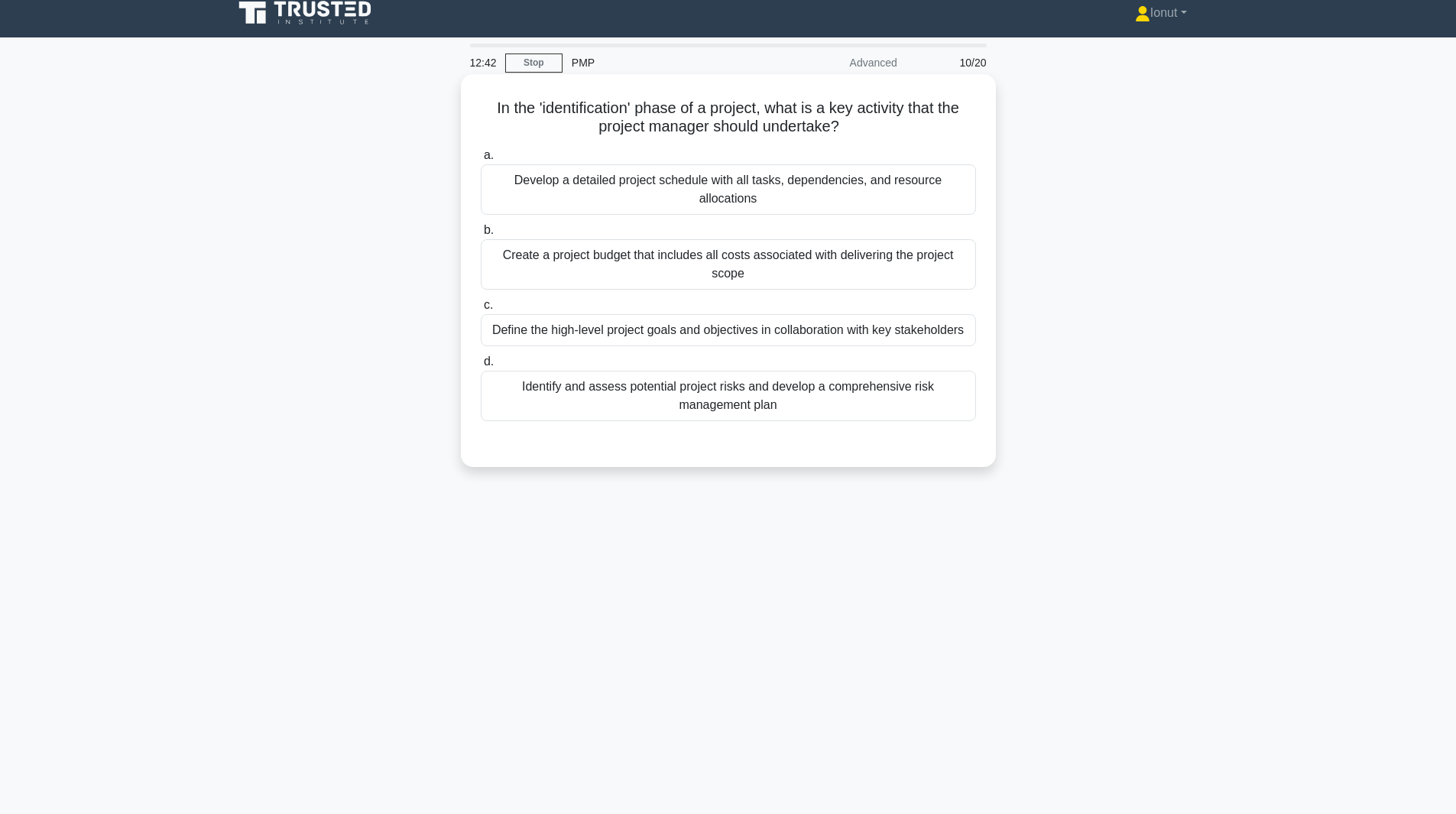
click at [589, 340] on div "Define the high-level project goals and objectives in collaboration with key st…" at bounding box center [728, 331] width 495 height 32
click at [480, 311] on input "c. Define the high-level project goals and objectives in collaboration with key…" at bounding box center [480, 306] width 0 height 10
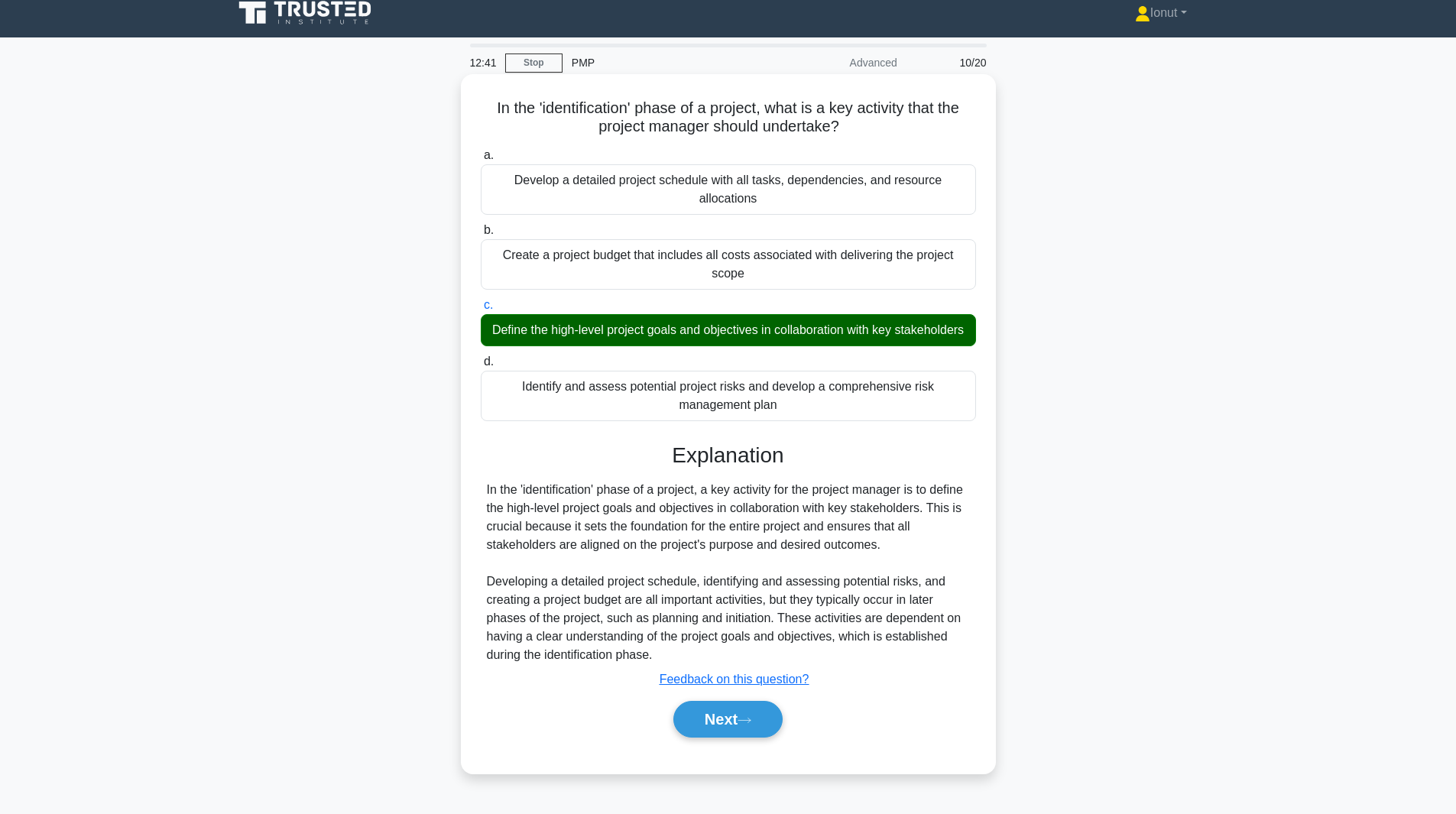
scroll to position [19, 0]
click at [686, 729] on button "Next" at bounding box center [727, 719] width 109 height 37
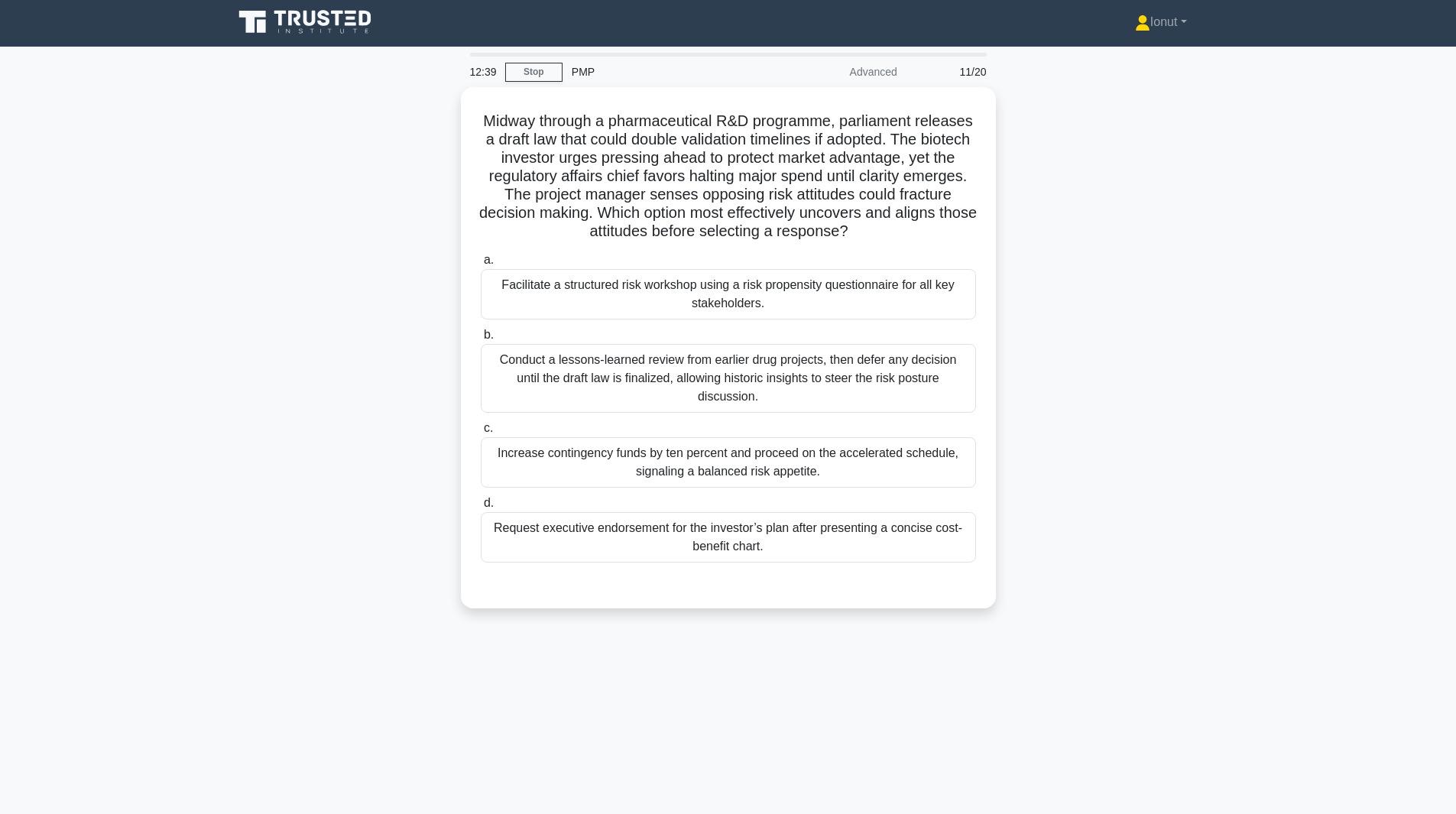
scroll to position [0, 0]
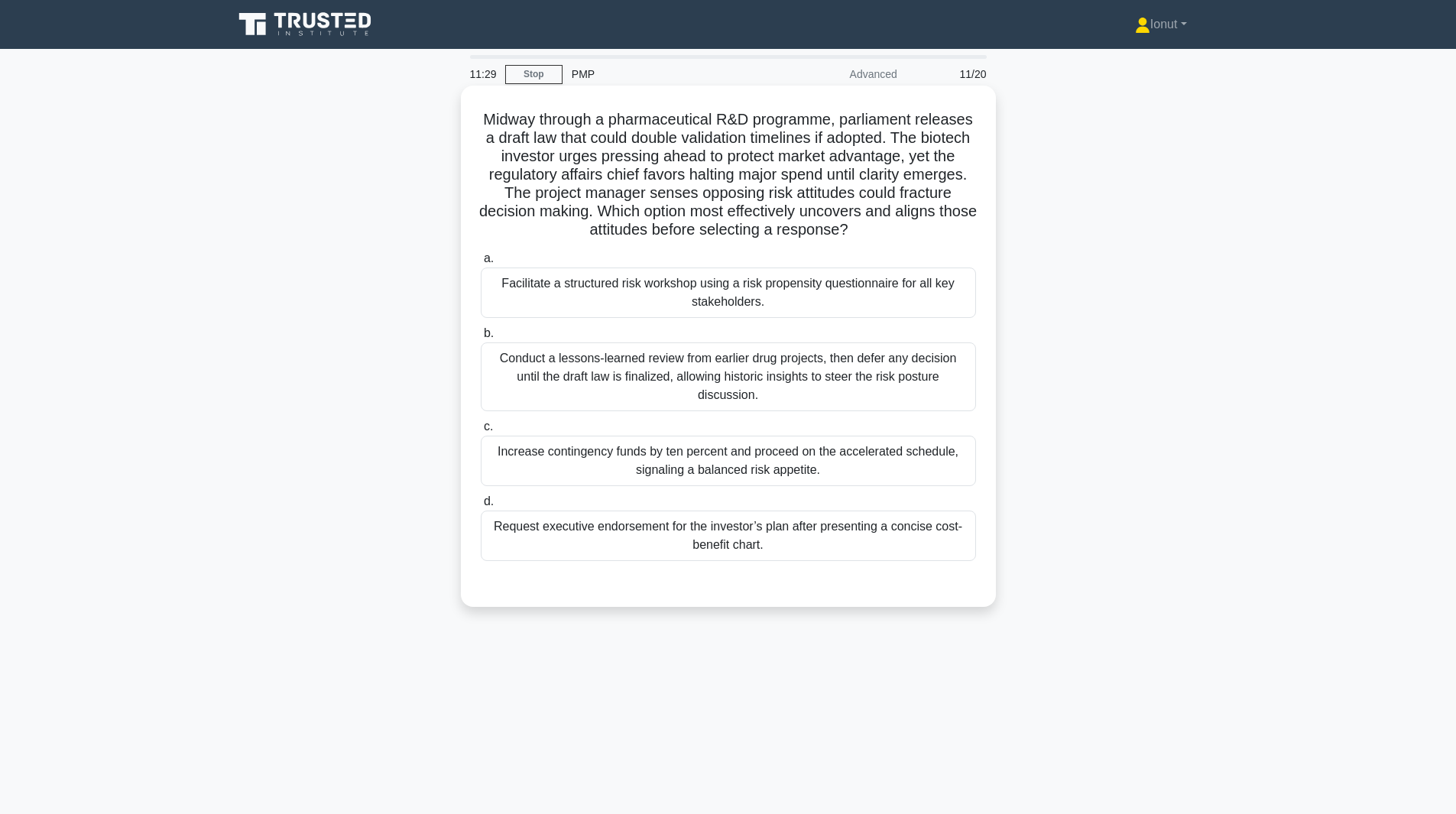
click at [586, 295] on div "Facilitate a structured risk workshop using a risk propensity questionnaire for…" at bounding box center [728, 293] width 495 height 51
click at [480, 264] on input "a. Facilitate a structured risk workshop using a risk propensity questionnaire …" at bounding box center [480, 259] width 0 height 10
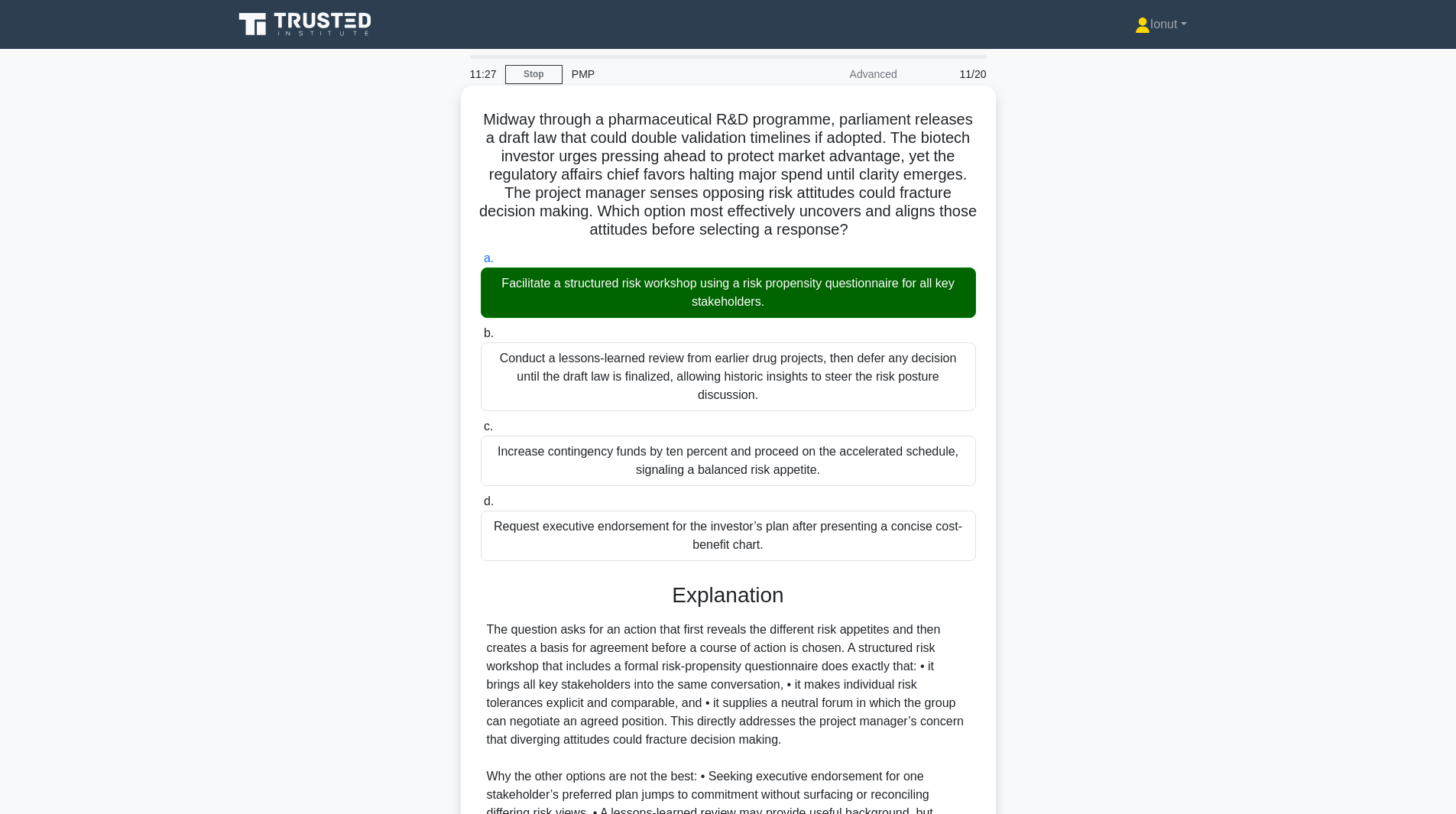
scroll to position [221, 0]
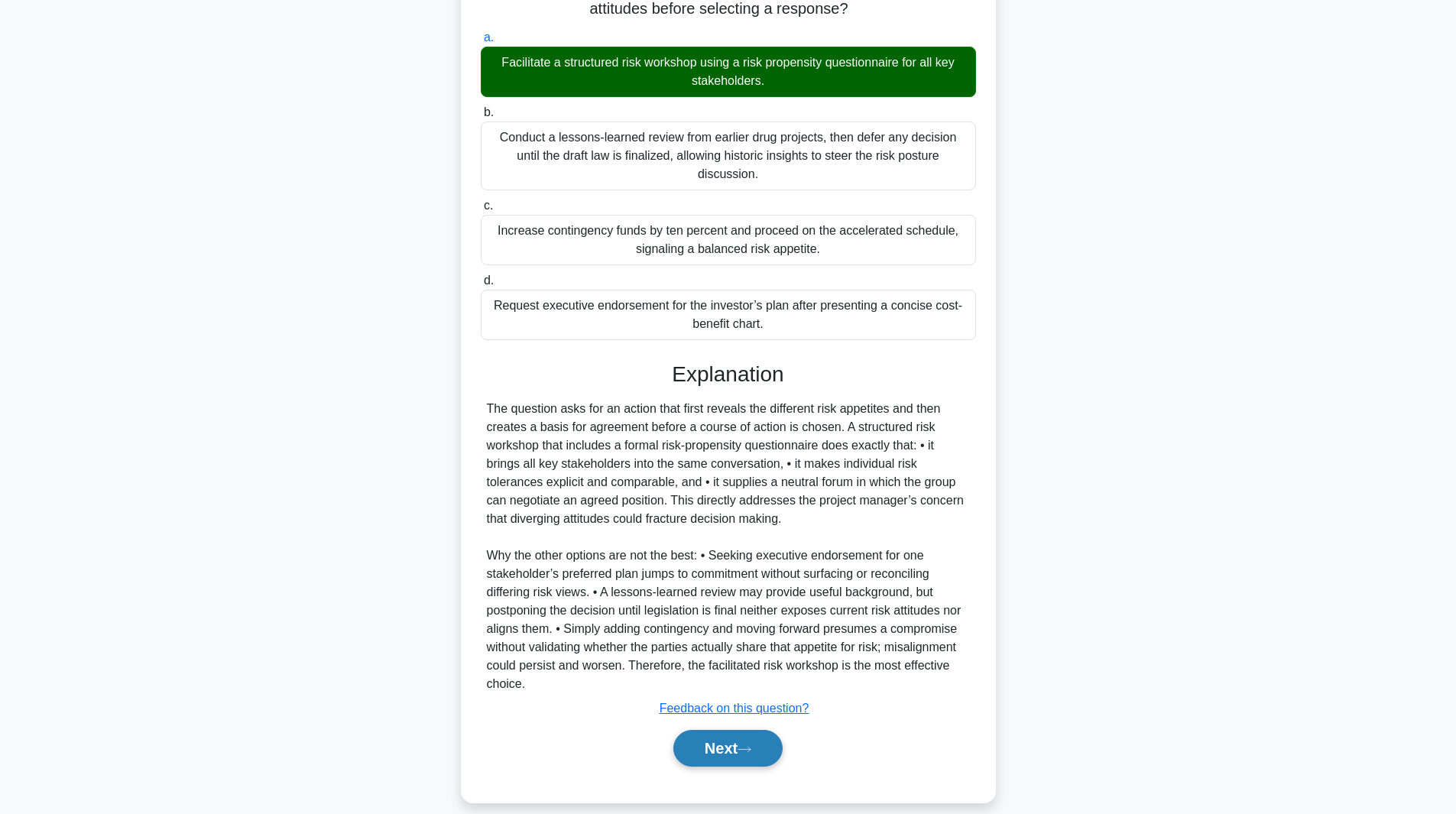
click at [700, 730] on button "Next" at bounding box center [727, 748] width 109 height 37
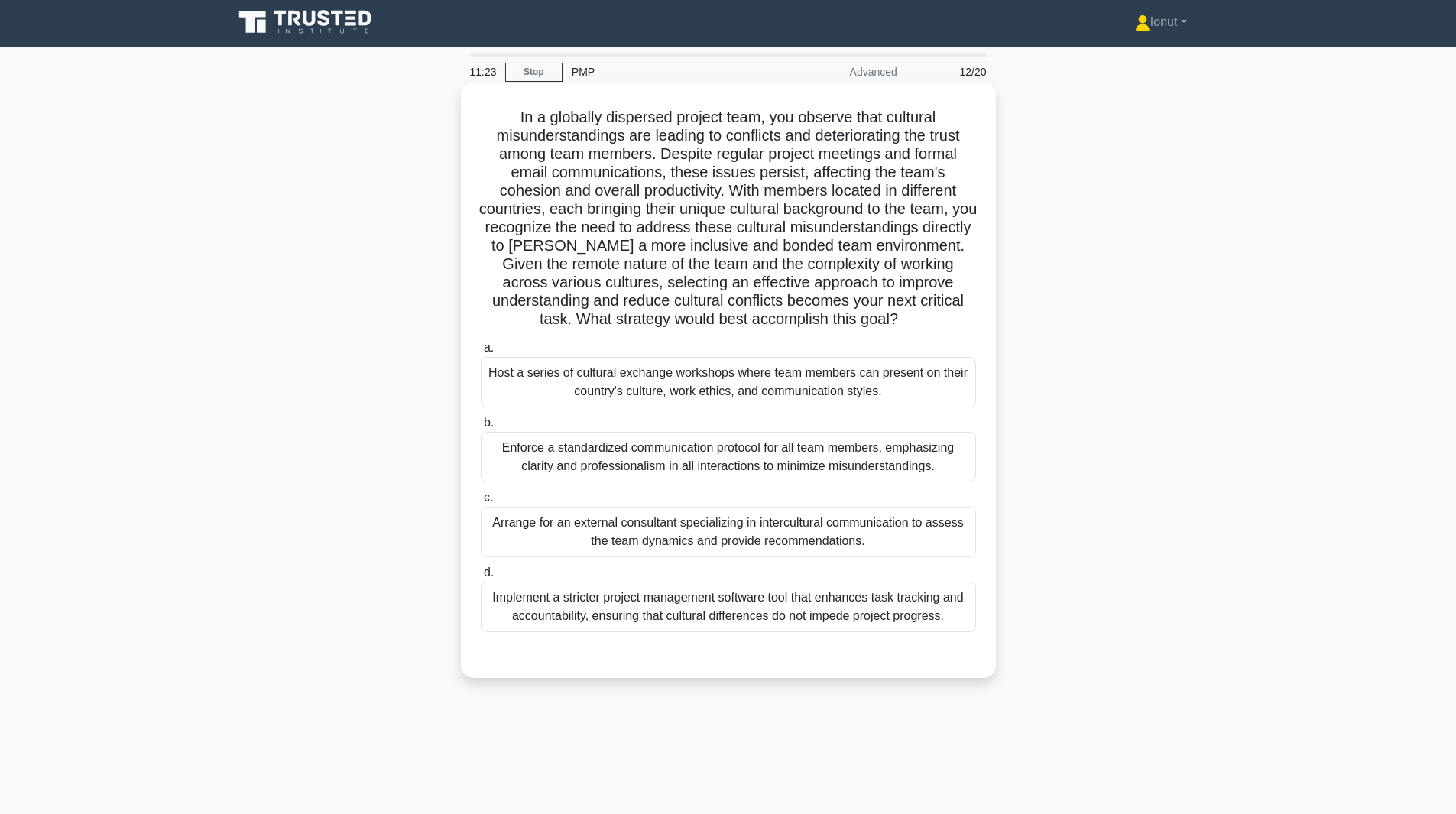
scroll to position [0, 0]
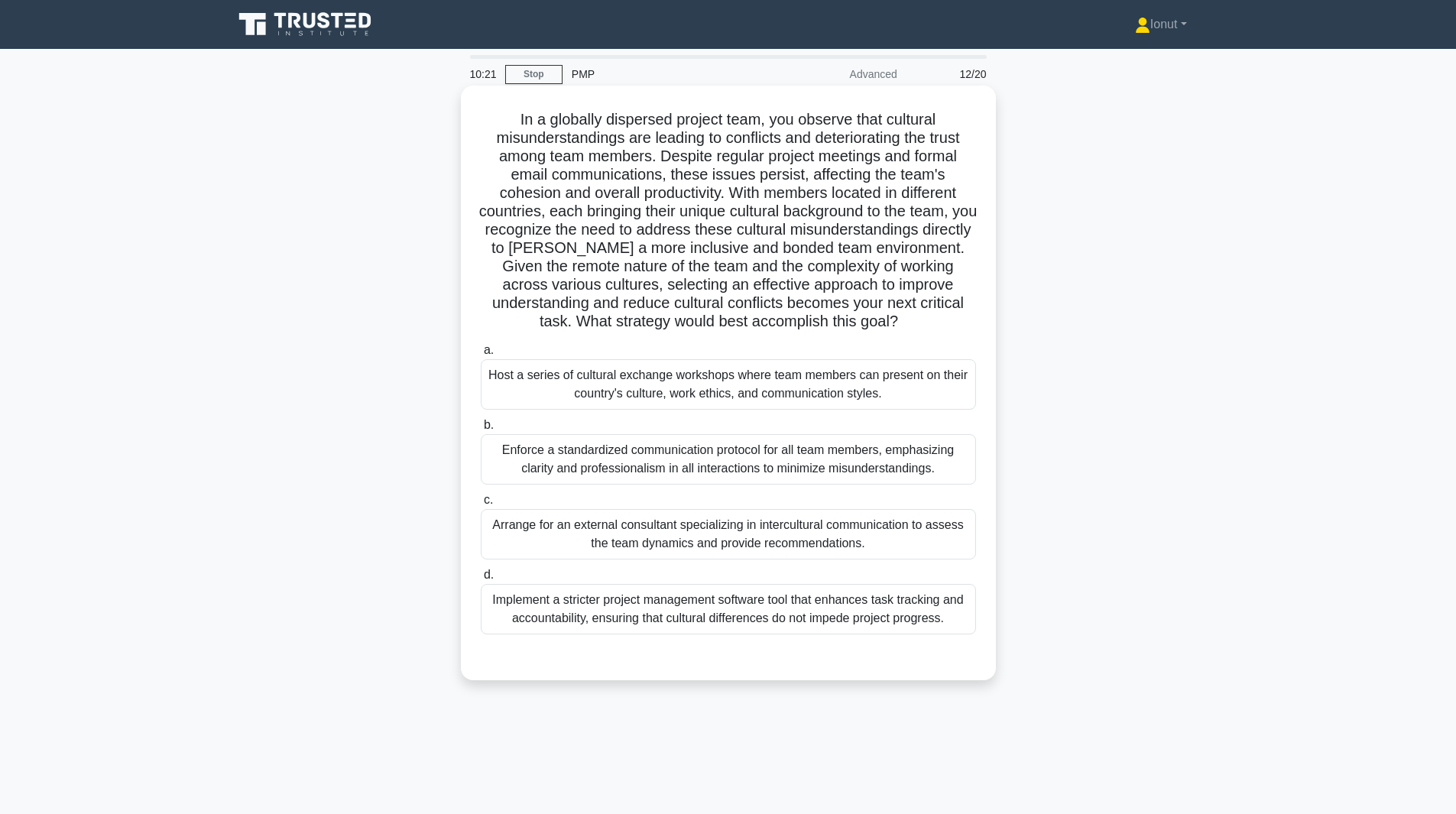
click at [623, 392] on div "Host a series of cultural exchange workshops where team members can present on …" at bounding box center [728, 385] width 495 height 51
click at [480, 356] on input "a. Host a series of cultural exchange workshops where team members can present …" at bounding box center [480, 351] width 0 height 10
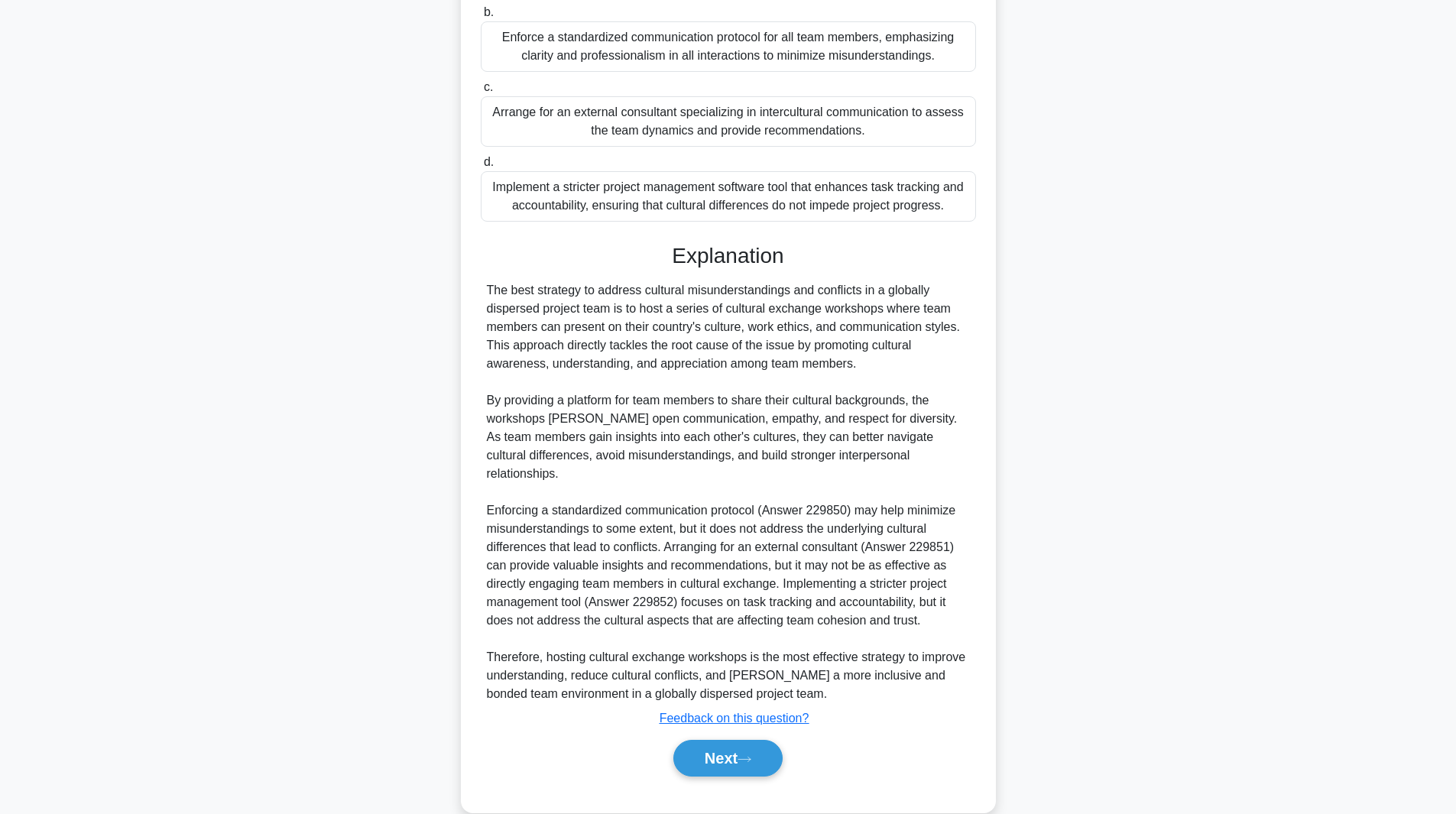
scroll to position [422, 0]
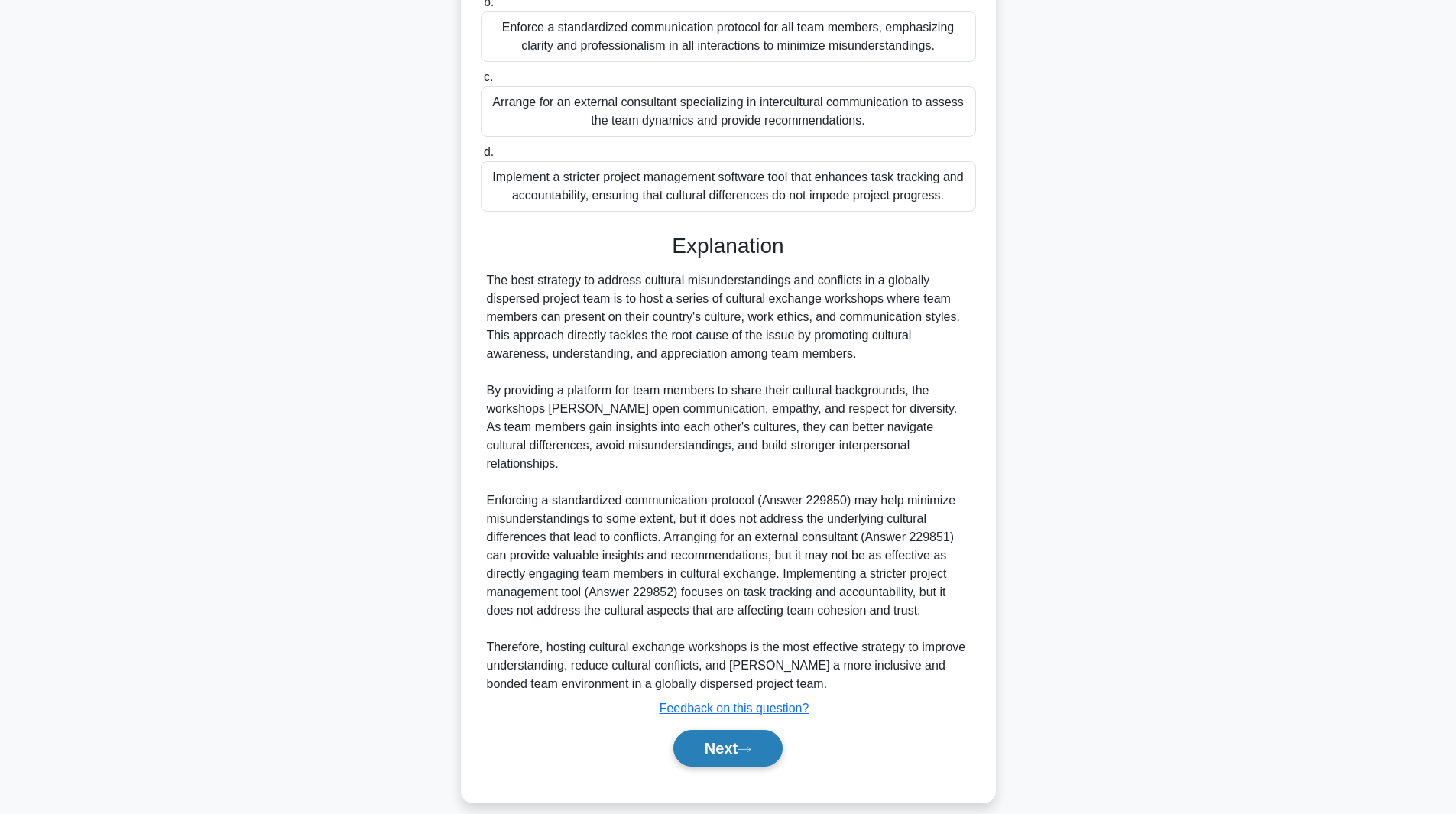
click at [723, 737] on button "Next" at bounding box center [727, 748] width 109 height 37
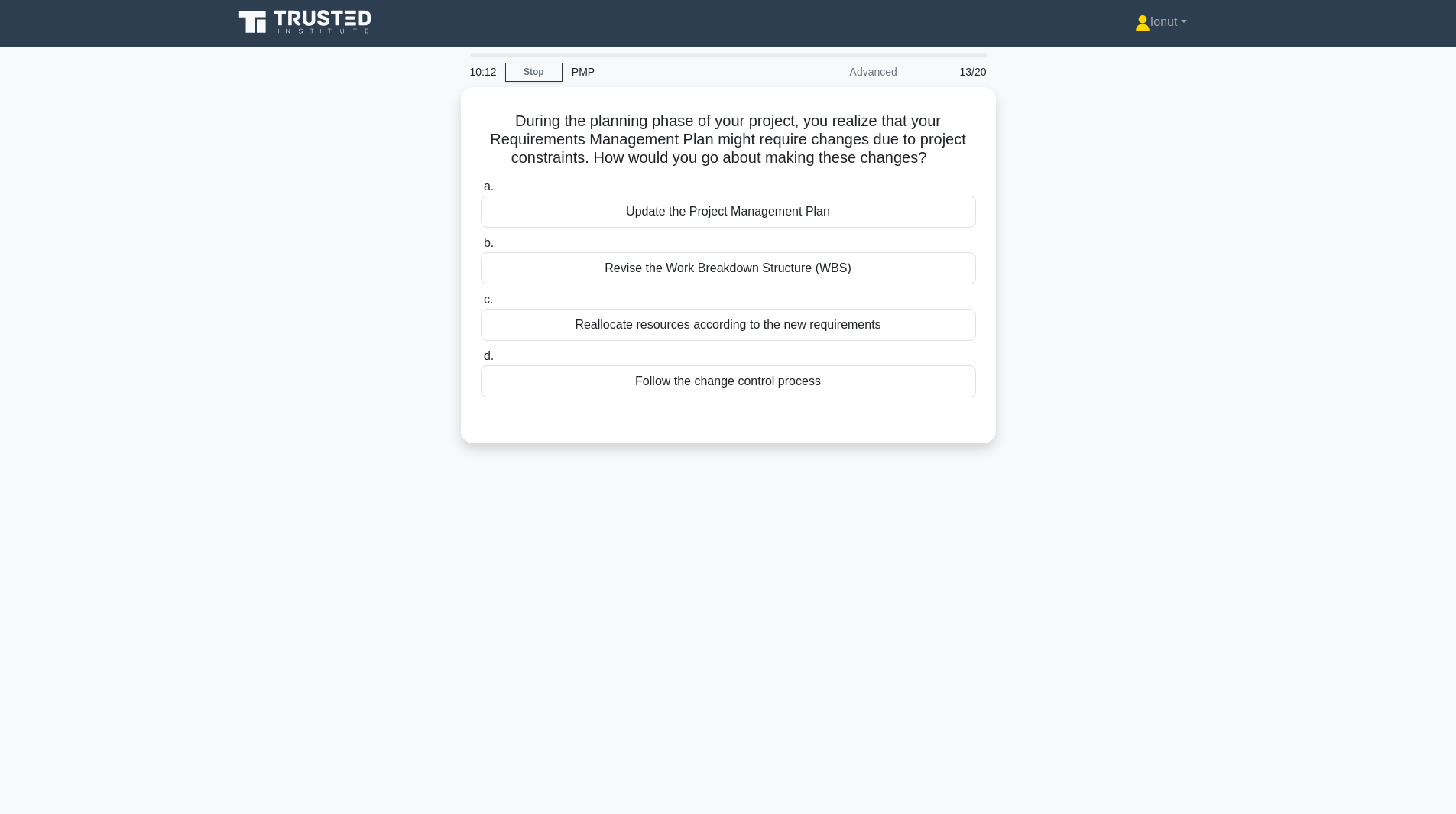
scroll to position [0, 0]
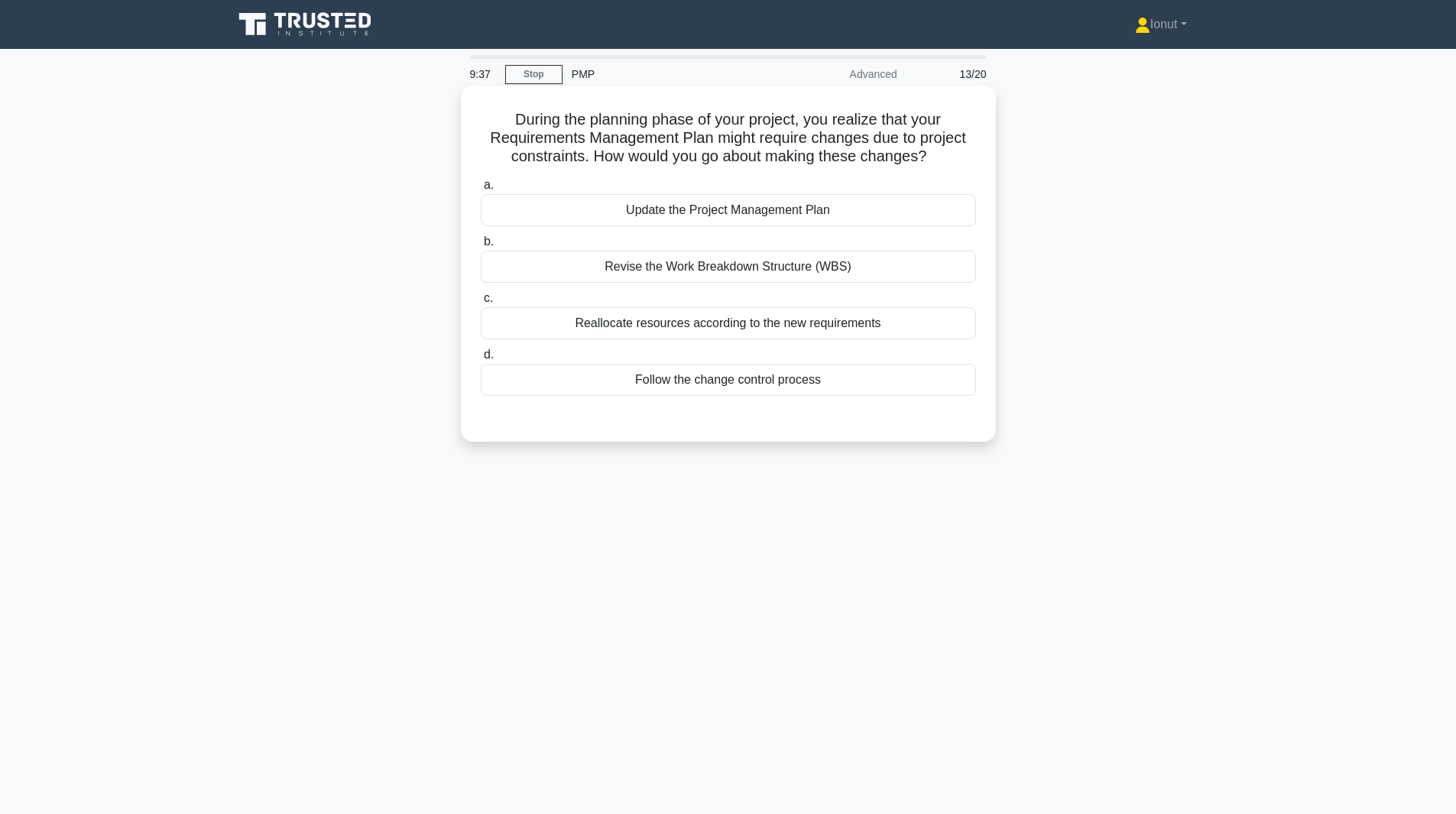
click at [650, 380] on div "Follow the change control process" at bounding box center [728, 380] width 495 height 32
click at [480, 360] on input "d. Follow the change control process" at bounding box center [480, 356] width 0 height 10
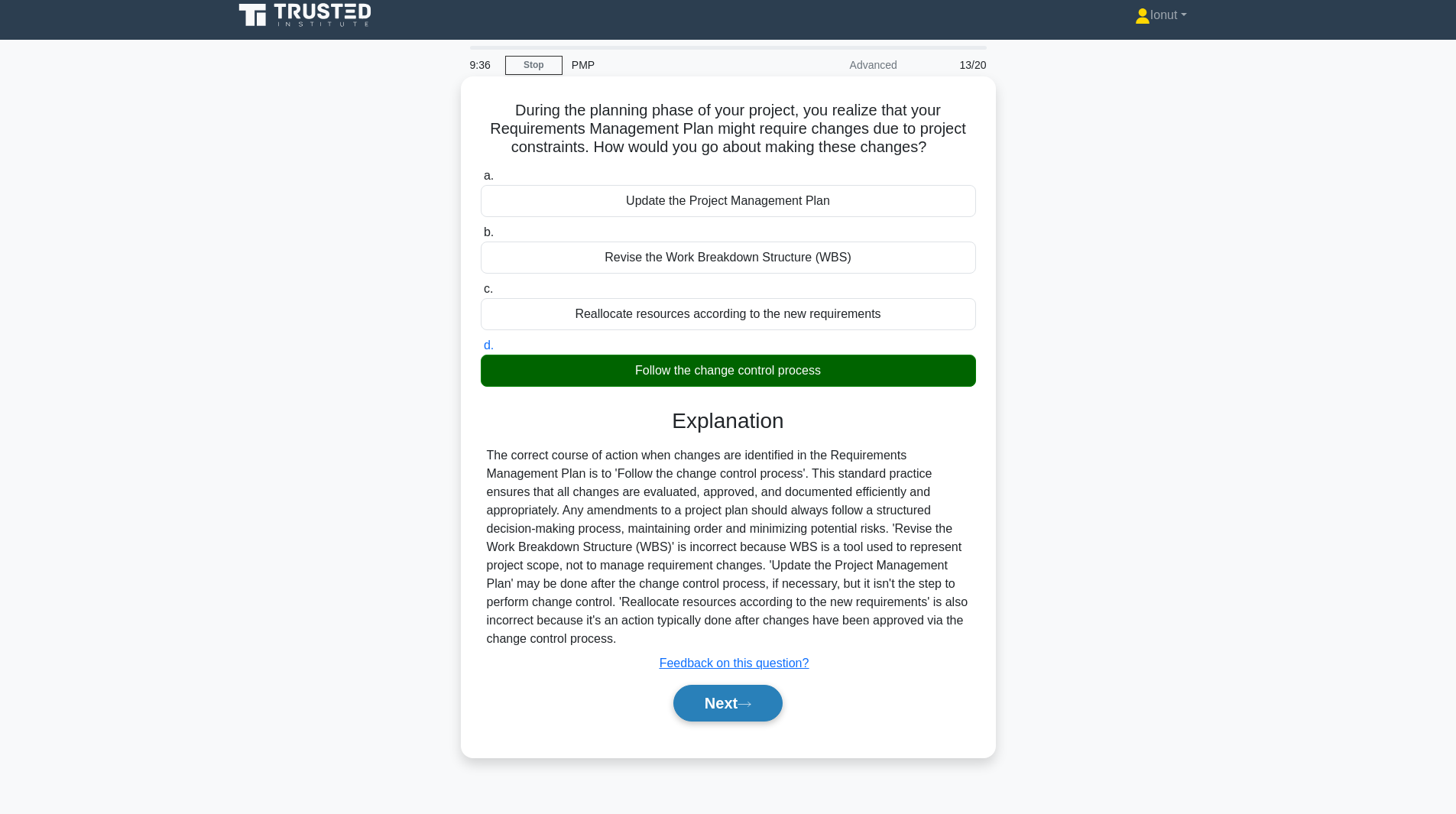
scroll to position [11, 0]
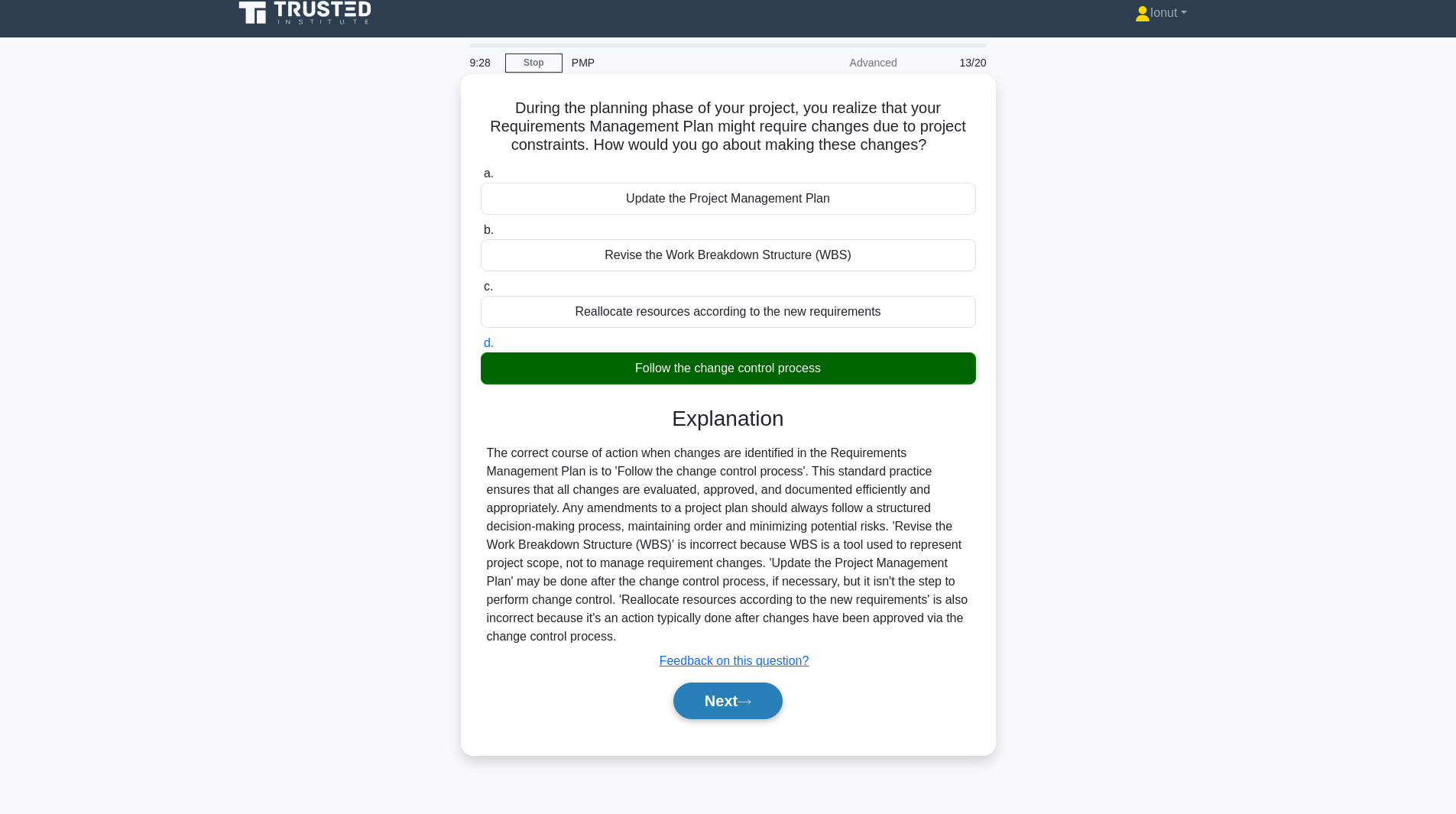
click at [722, 712] on button "Next" at bounding box center [727, 700] width 109 height 37
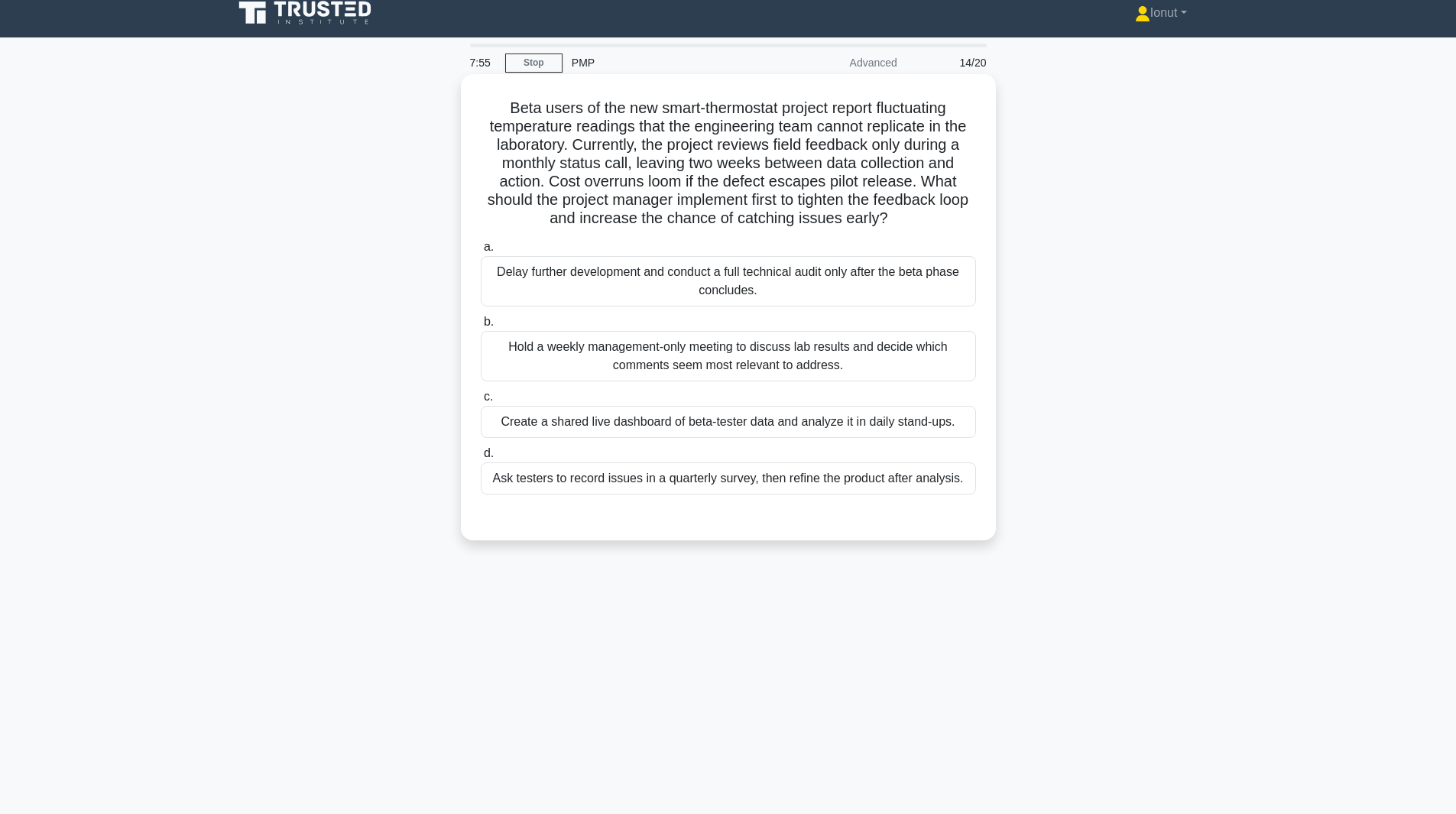
click at [596, 420] on div "Create a shared live dashboard of beta-tester data and analyze it in daily stan…" at bounding box center [728, 421] width 495 height 32
click at [480, 403] on input "c. Create a shared live dashboard of beta-tester data and analyze it in daily s…" at bounding box center [480, 398] width 0 height 10
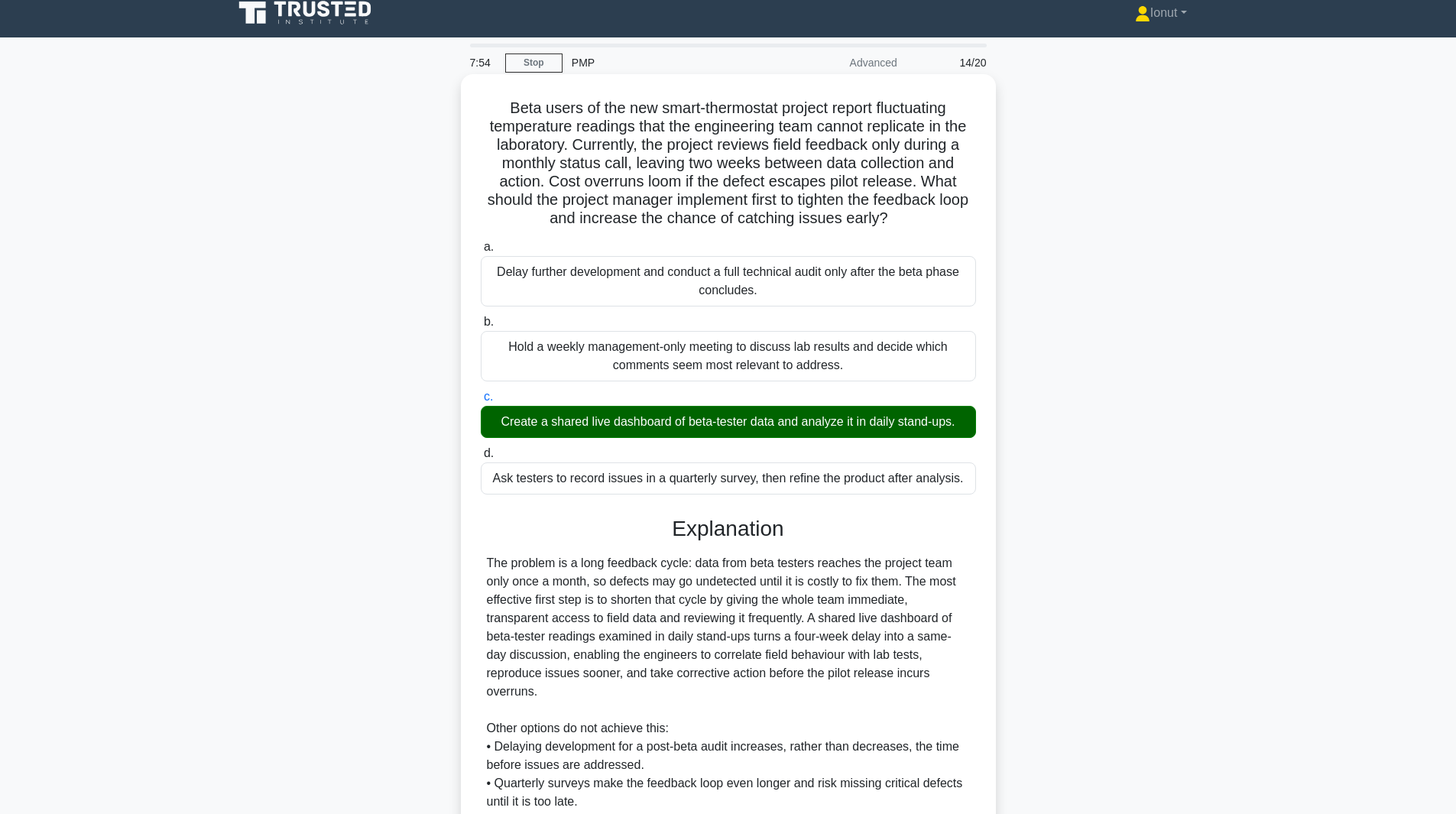
scroll to position [203, 0]
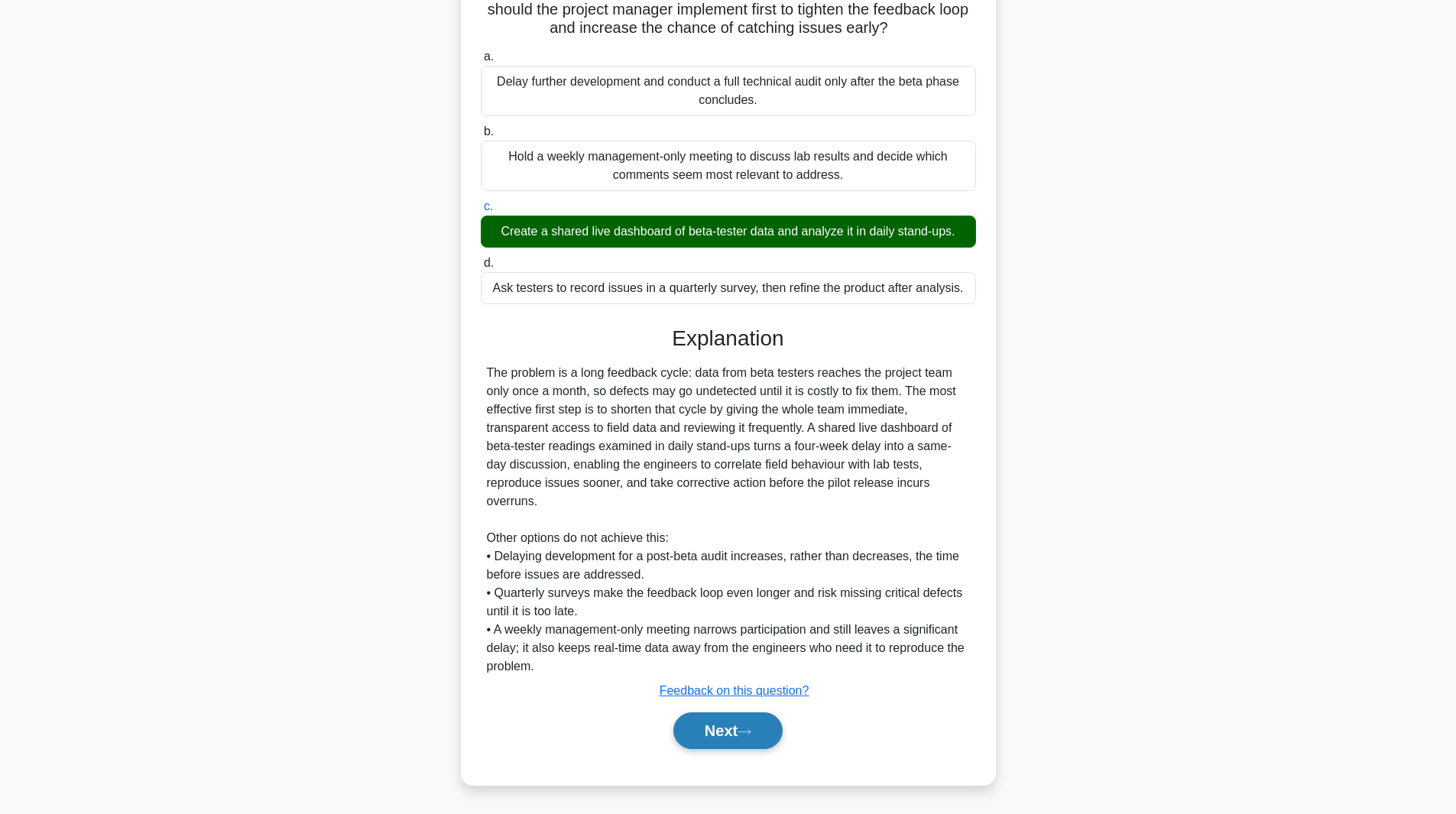
click at [744, 734] on icon at bounding box center [745, 732] width 14 height 8
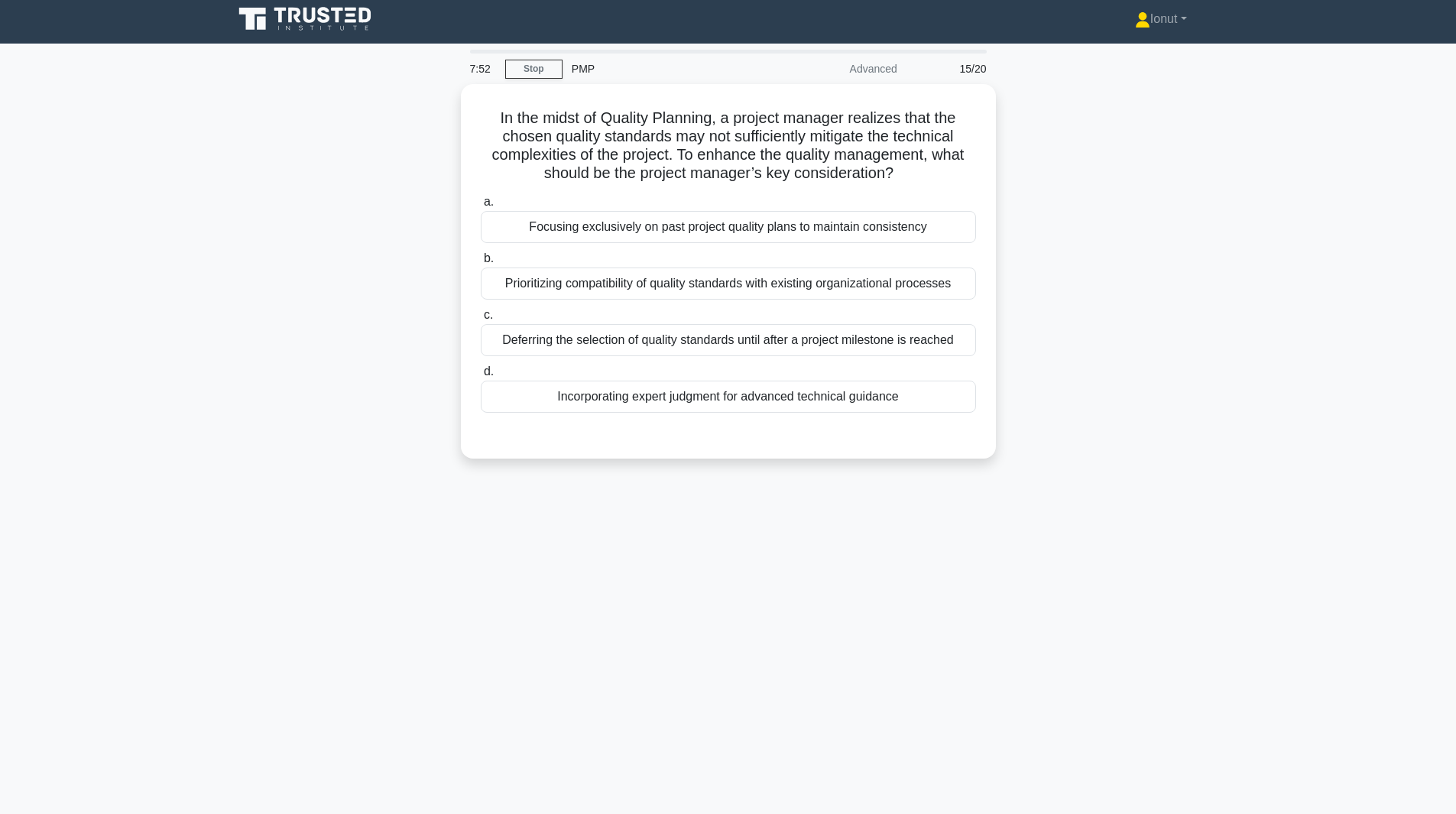
scroll to position [0, 0]
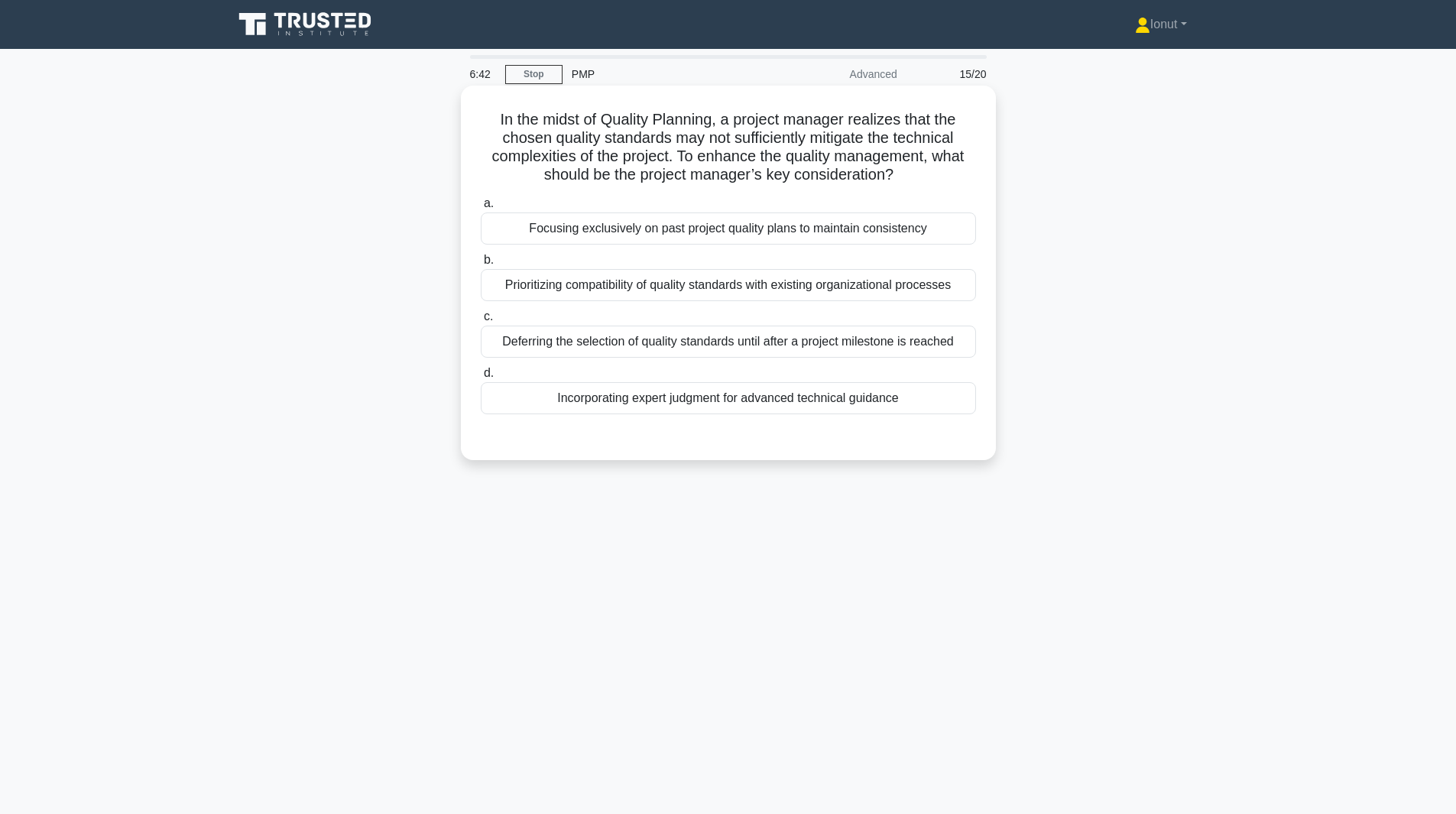
click at [634, 408] on div "Incorporating expert judgment for advanced technical guidance" at bounding box center [728, 399] width 495 height 32
click at [480, 379] on input "d. Incorporating expert judgment for advanced technical guidance" at bounding box center [480, 374] width 0 height 10
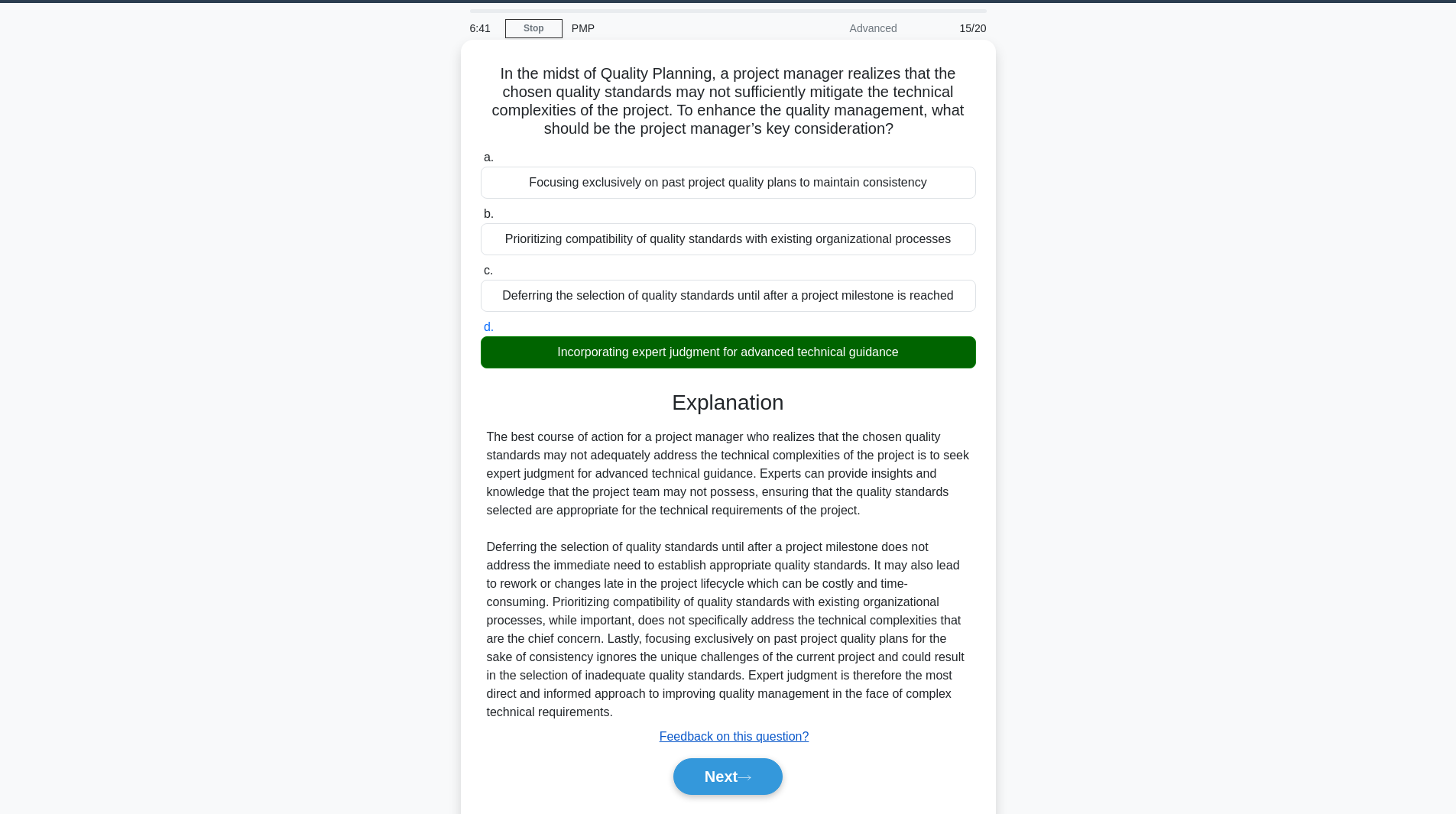
scroll to position [93, 0]
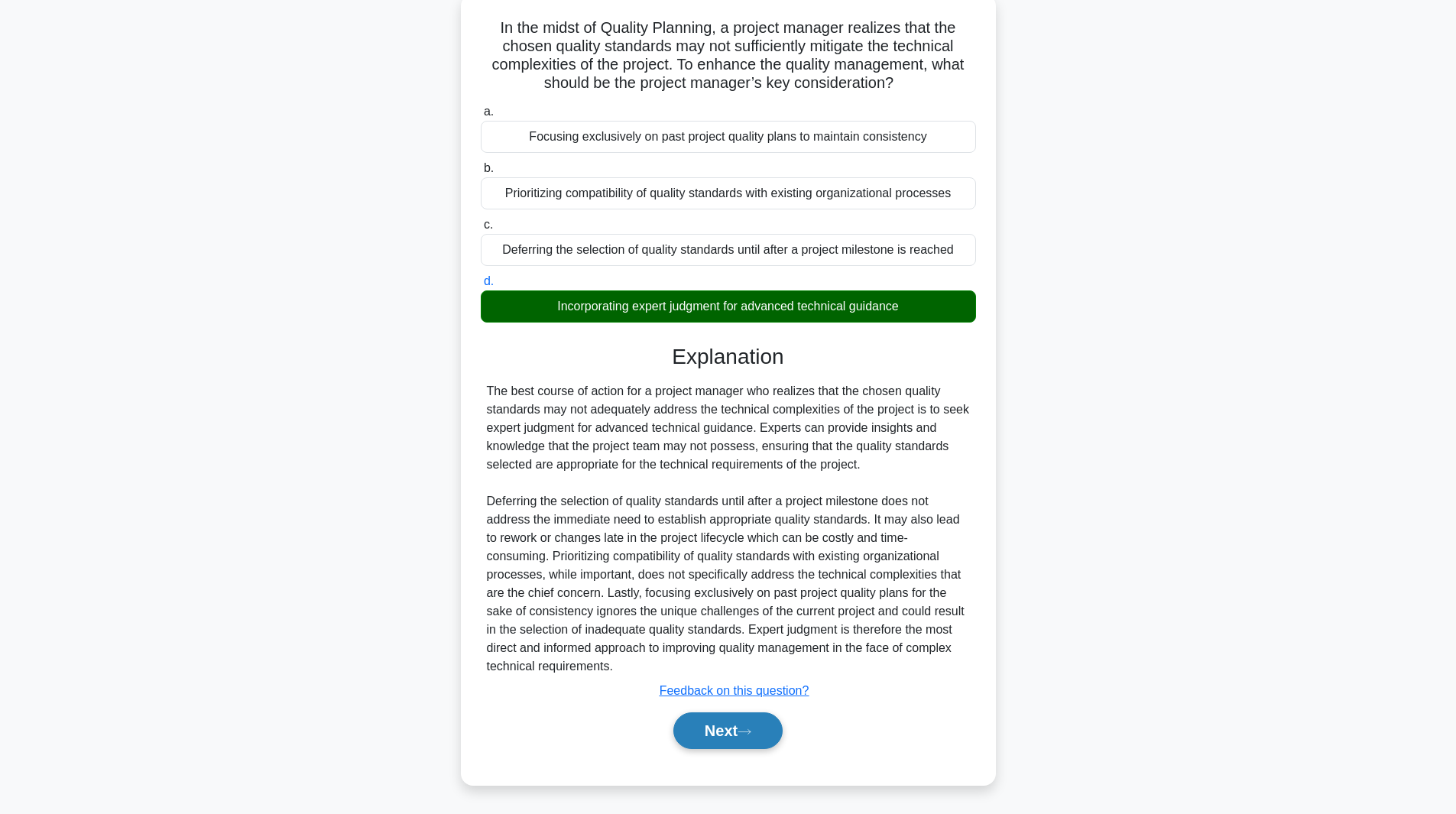
click at [726, 730] on button "Next" at bounding box center [727, 730] width 109 height 37
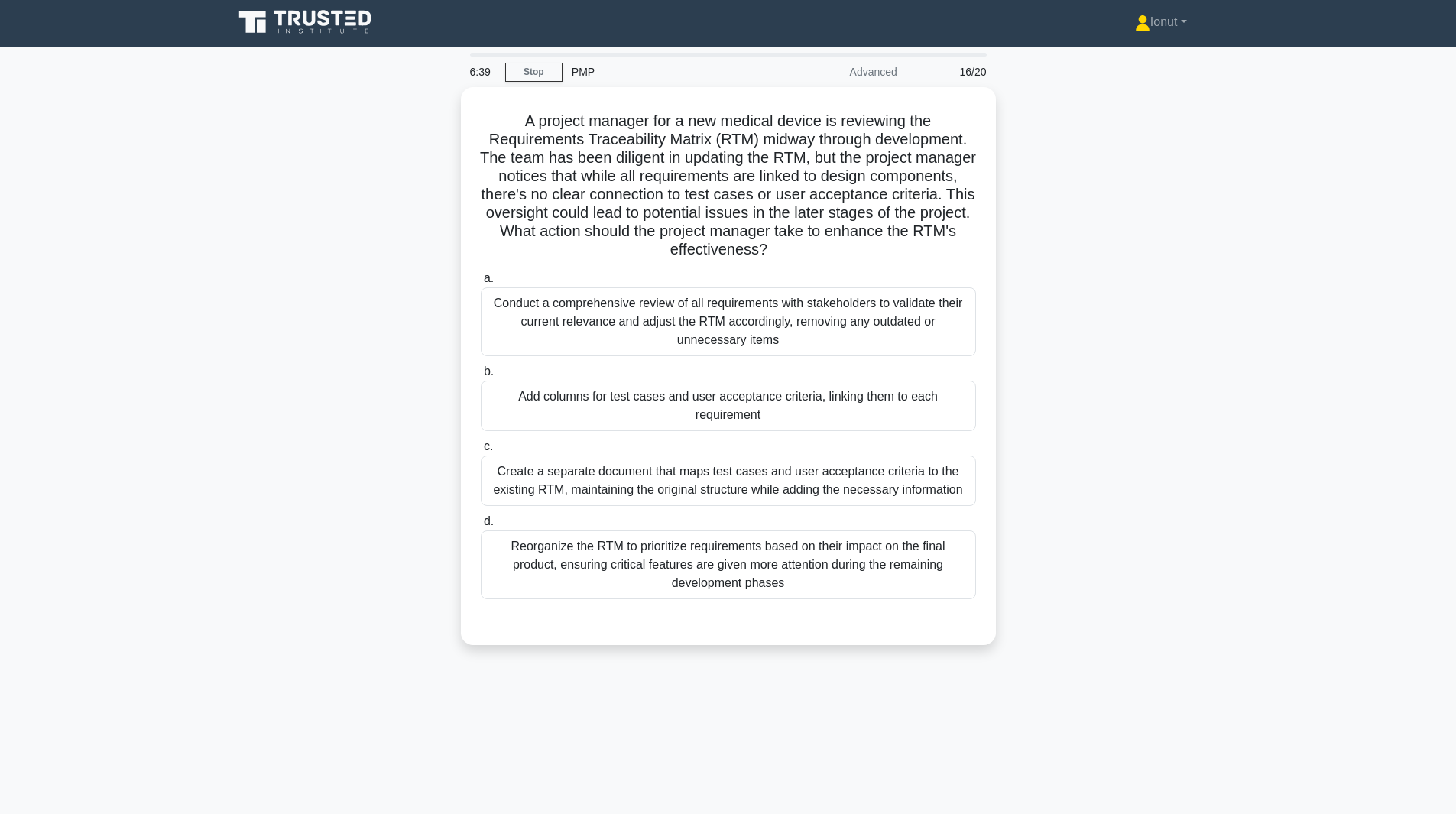
scroll to position [0, 0]
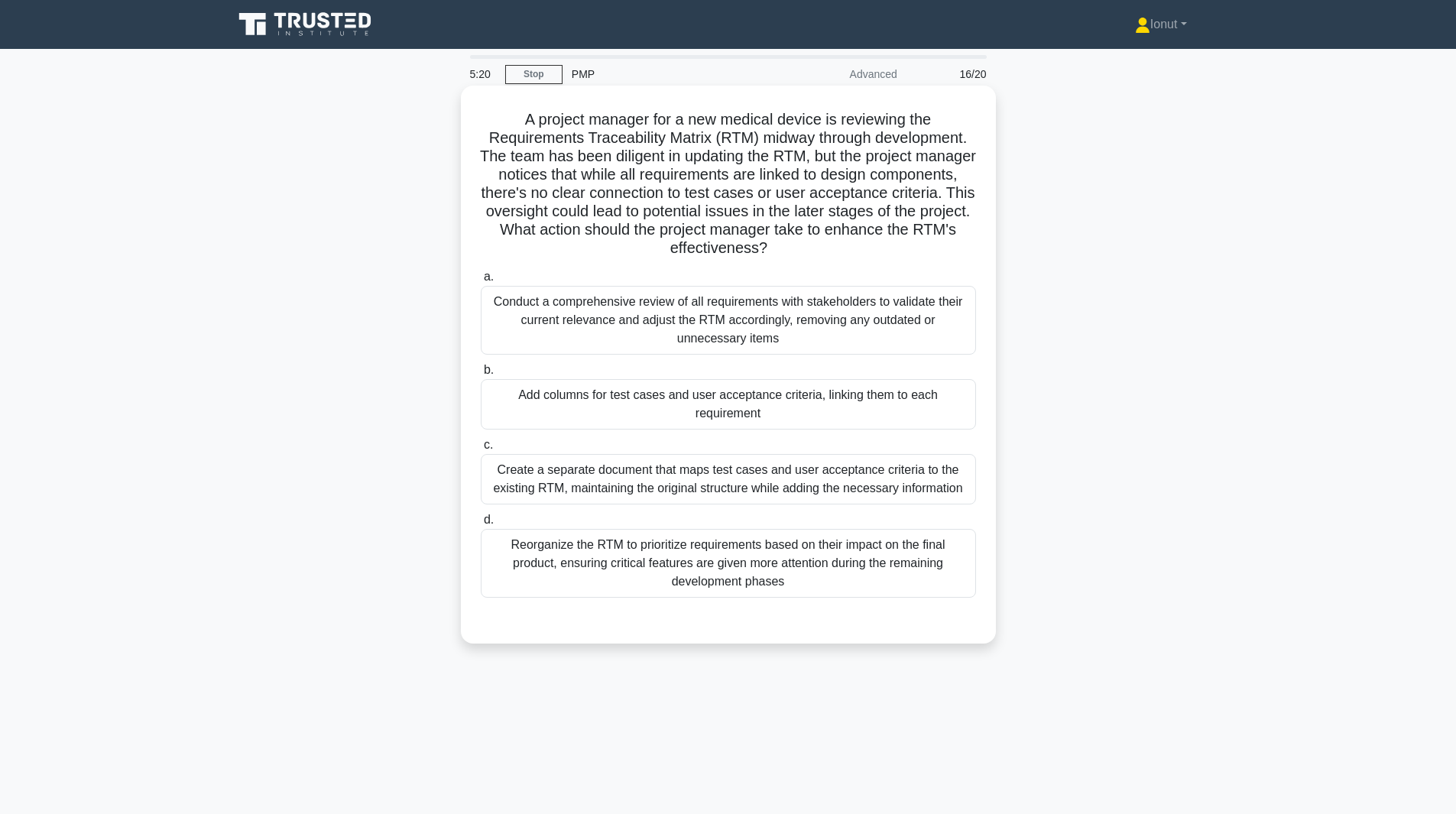
click at [599, 557] on div "Reorganize the RTM to prioritize requirements based on their impact on the fina…" at bounding box center [728, 563] width 495 height 69
click at [480, 525] on input "d. Reorganize the RTM to prioritize requirements based on their impact on the f…" at bounding box center [480, 520] width 0 height 10
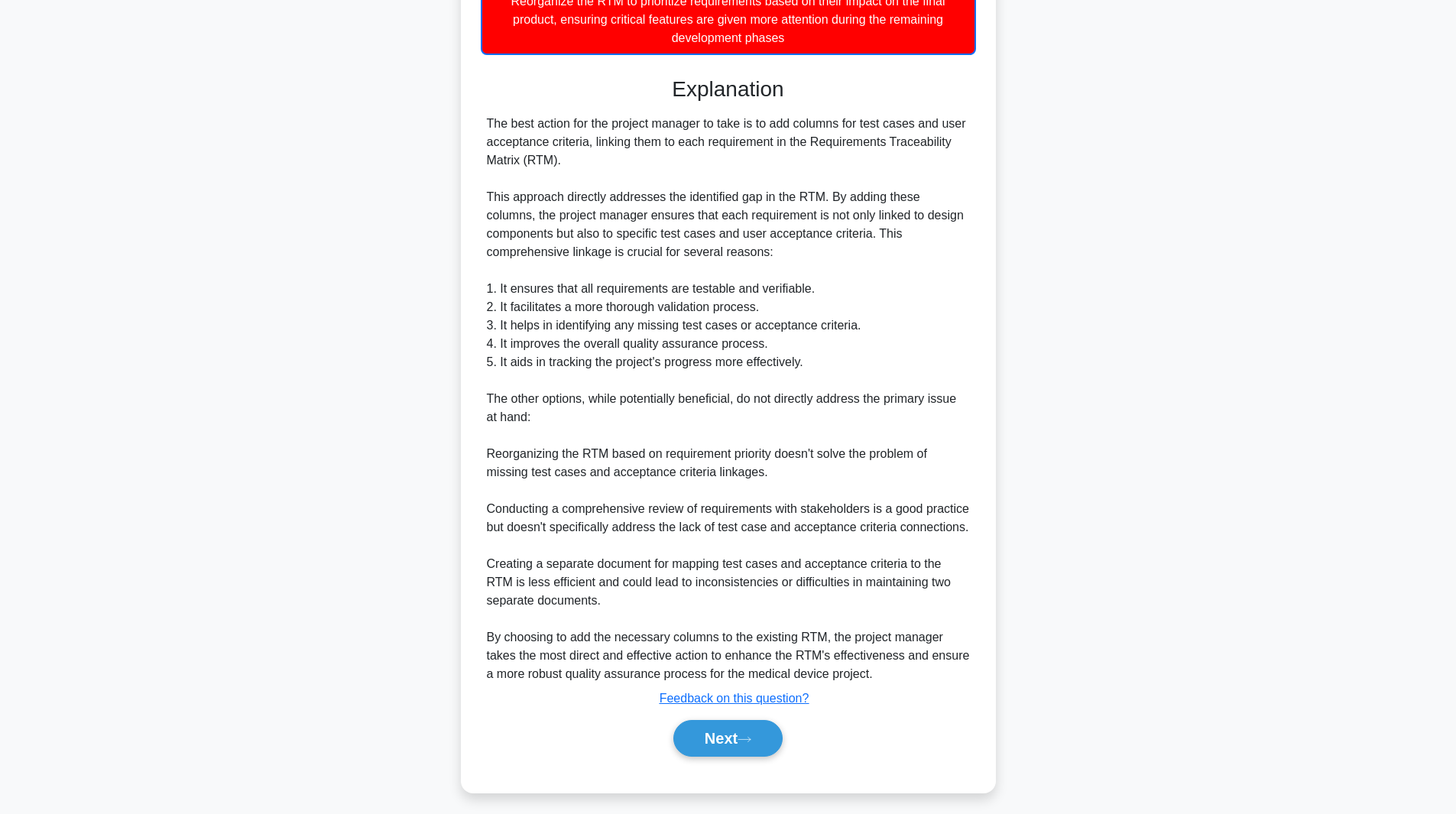
scroll to position [552, 0]
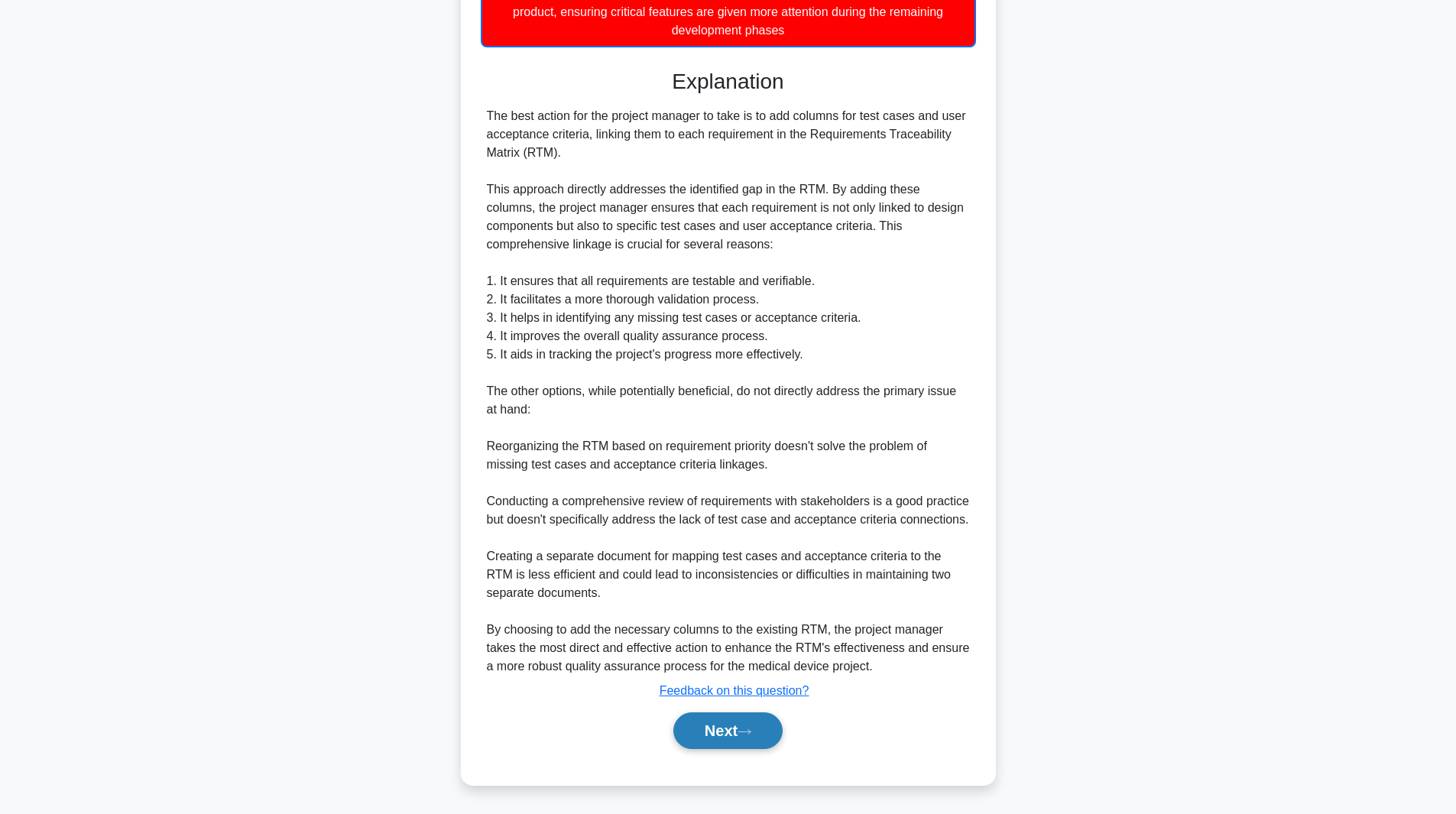
click at [713, 735] on button "Next" at bounding box center [727, 730] width 109 height 37
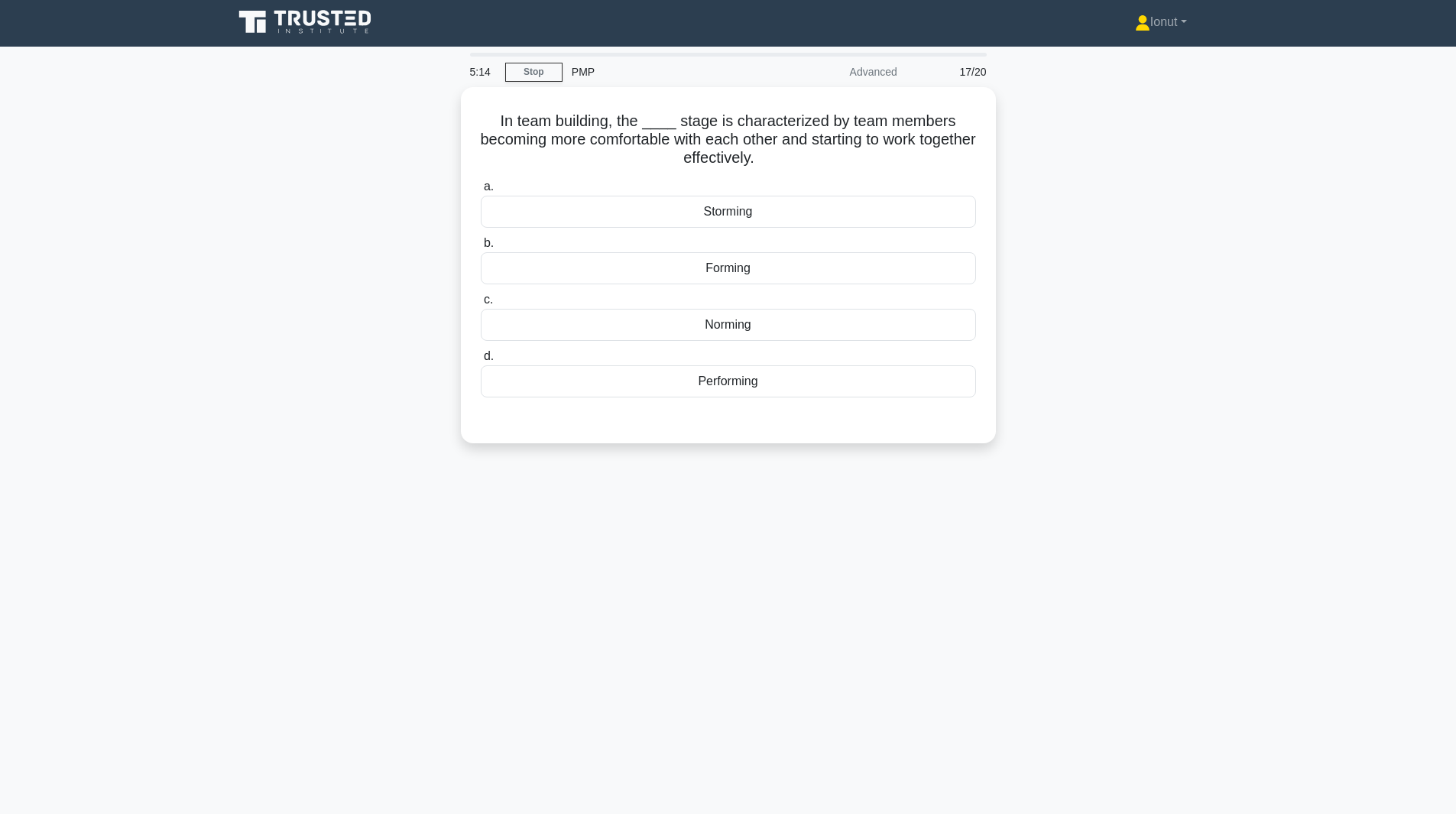
scroll to position [0, 0]
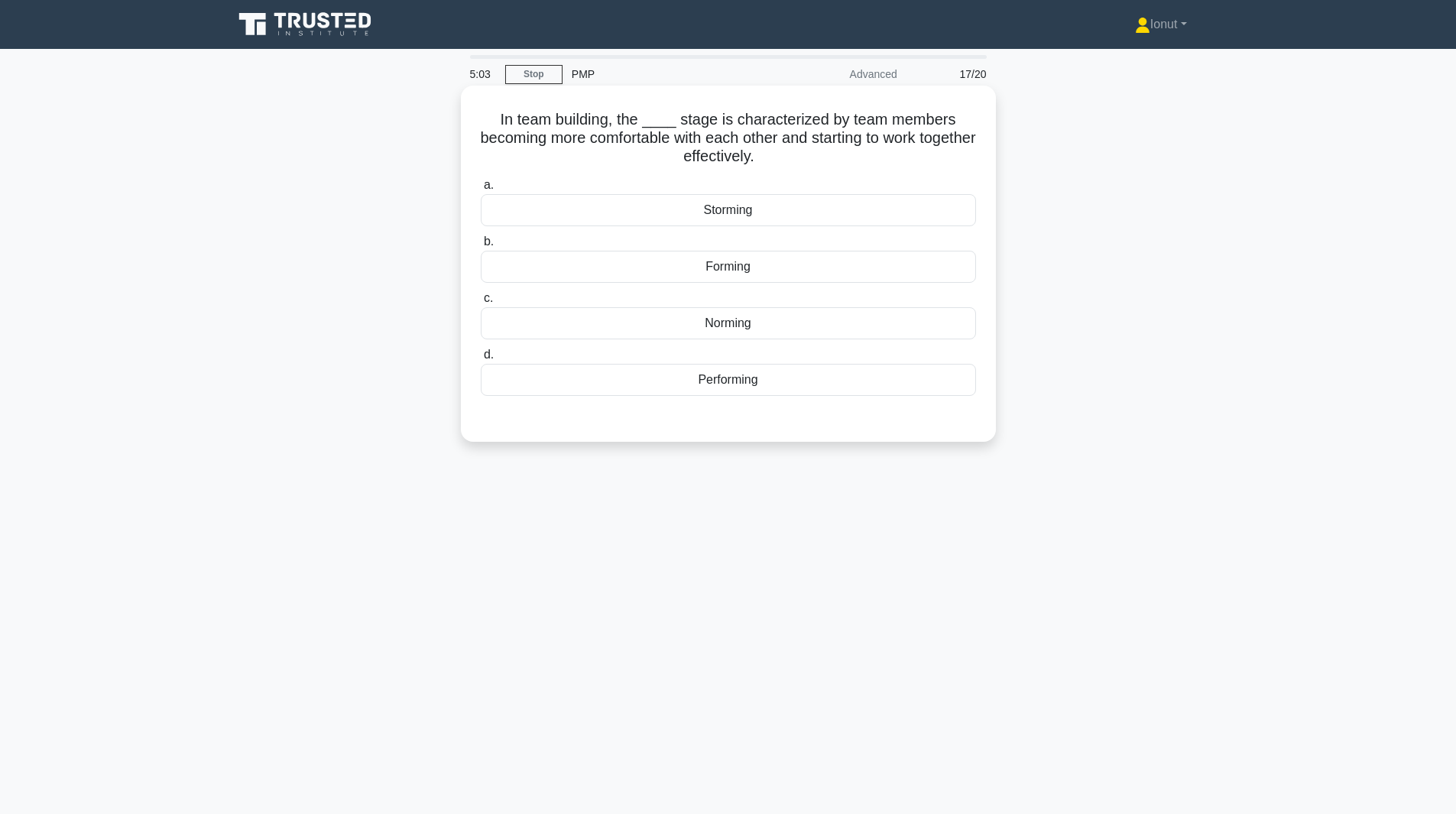
click at [732, 269] on div "Forming" at bounding box center [728, 267] width 495 height 32
click at [480, 247] on input "b. Forming" at bounding box center [480, 242] width 0 height 10
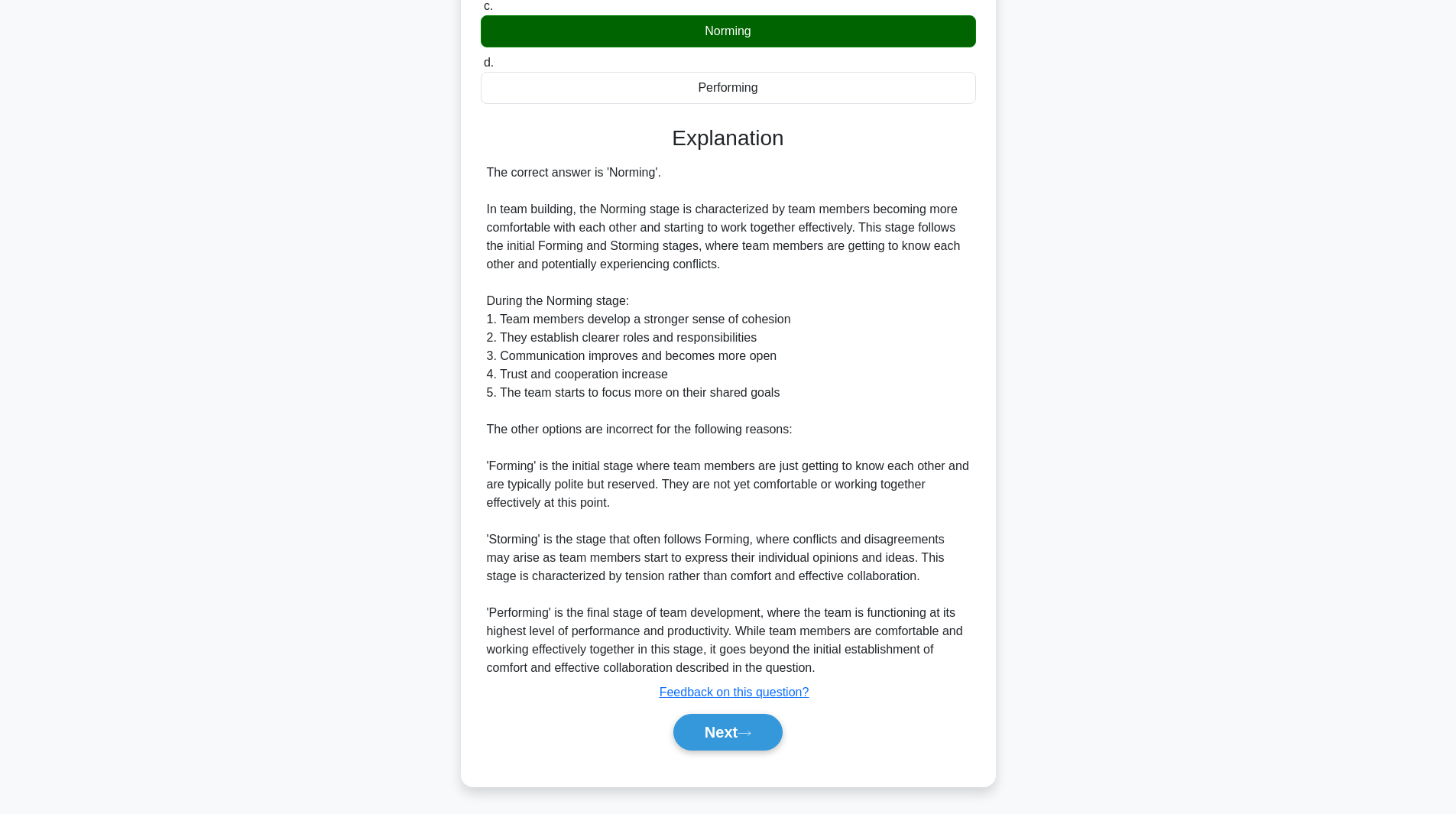
scroll to position [296, 0]
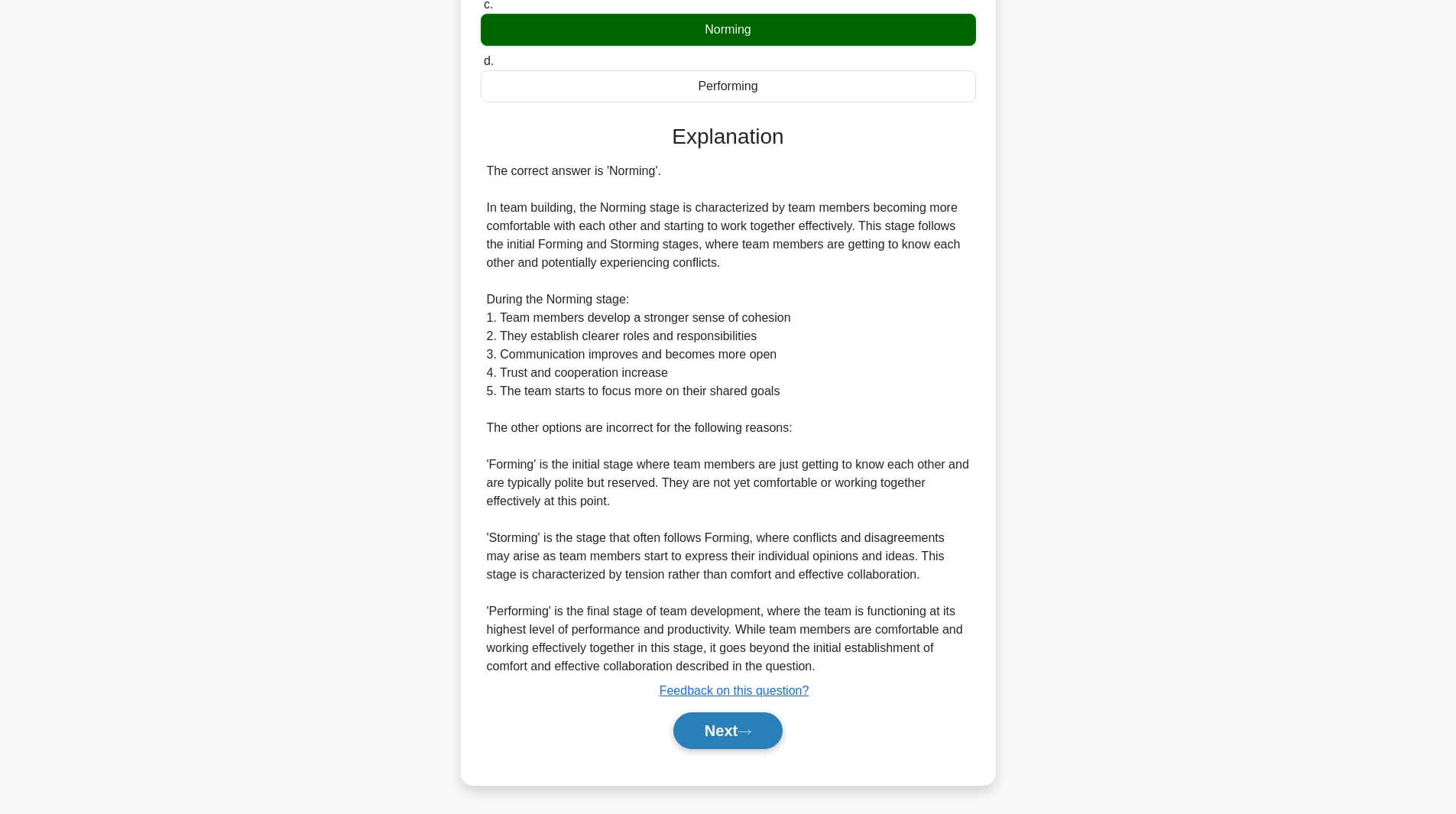
click at [751, 734] on icon at bounding box center [745, 732] width 14 height 8
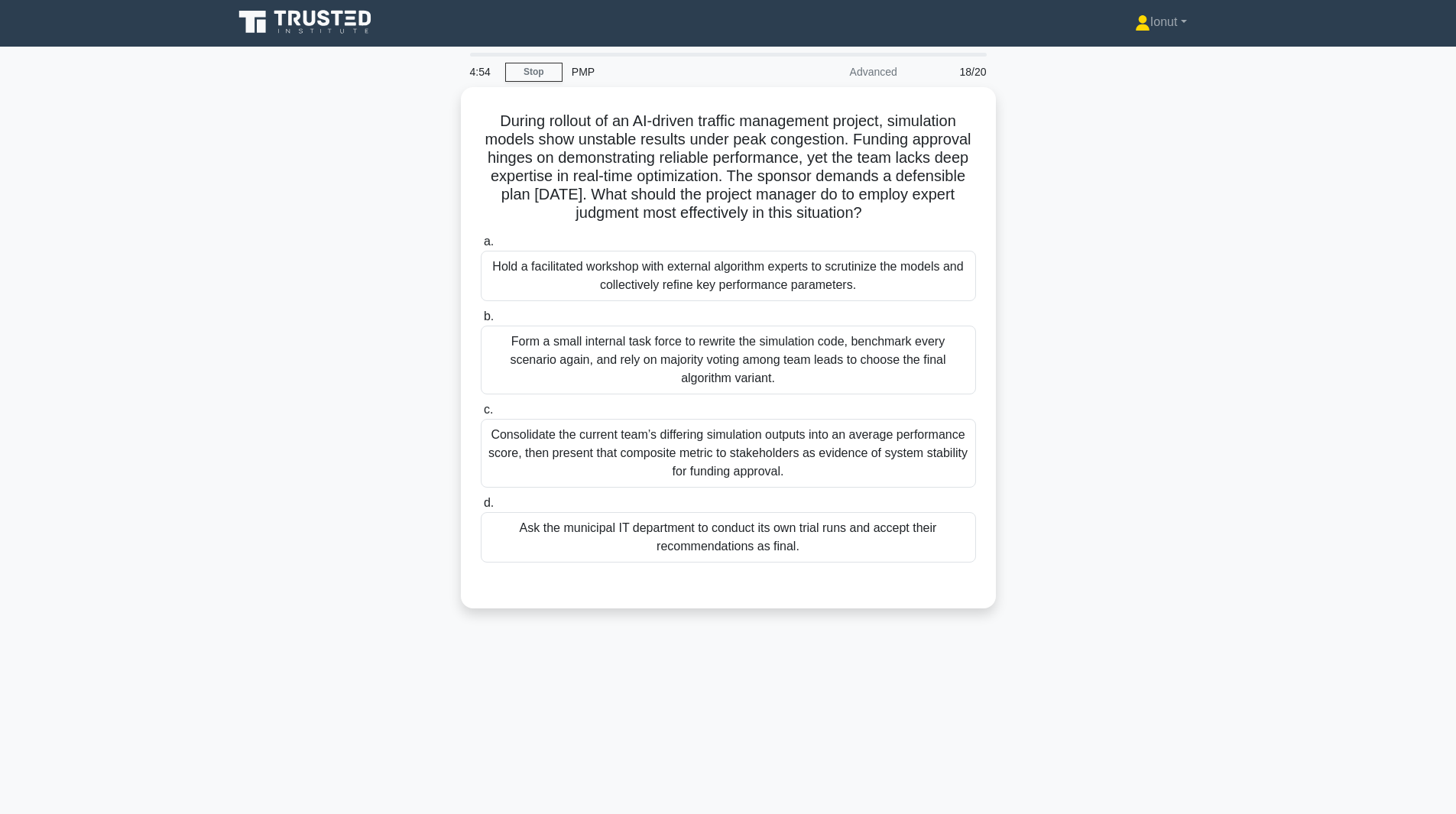
scroll to position [0, 0]
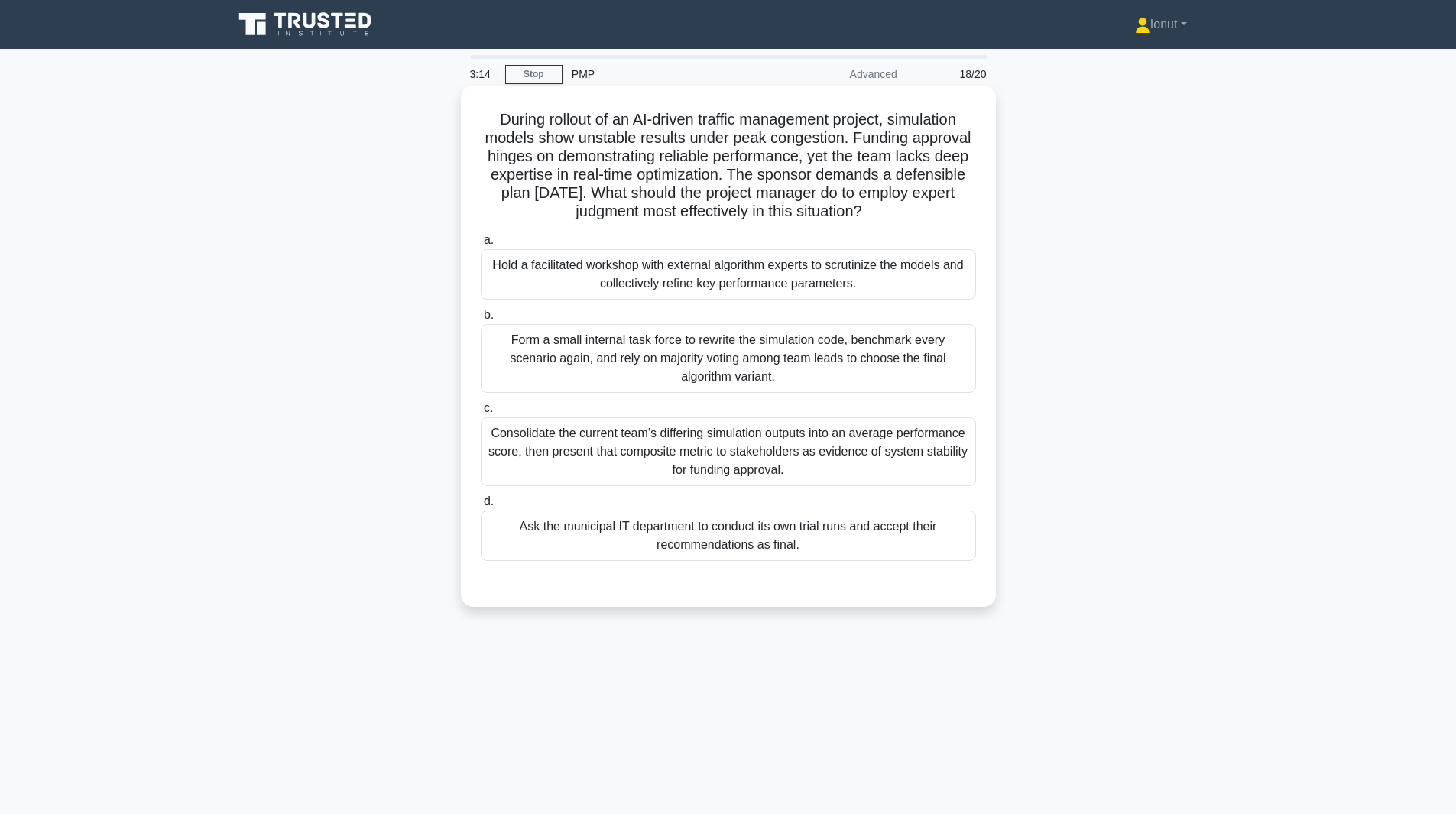
click at [780, 292] on div "Hold a facilitated workshop with external algorithm experts to scrutinize the m…" at bounding box center [728, 275] width 495 height 51
click at [480, 246] on input "a. Hold a facilitated workshop with external algorithm experts to scrutinize th…" at bounding box center [480, 241] width 0 height 10
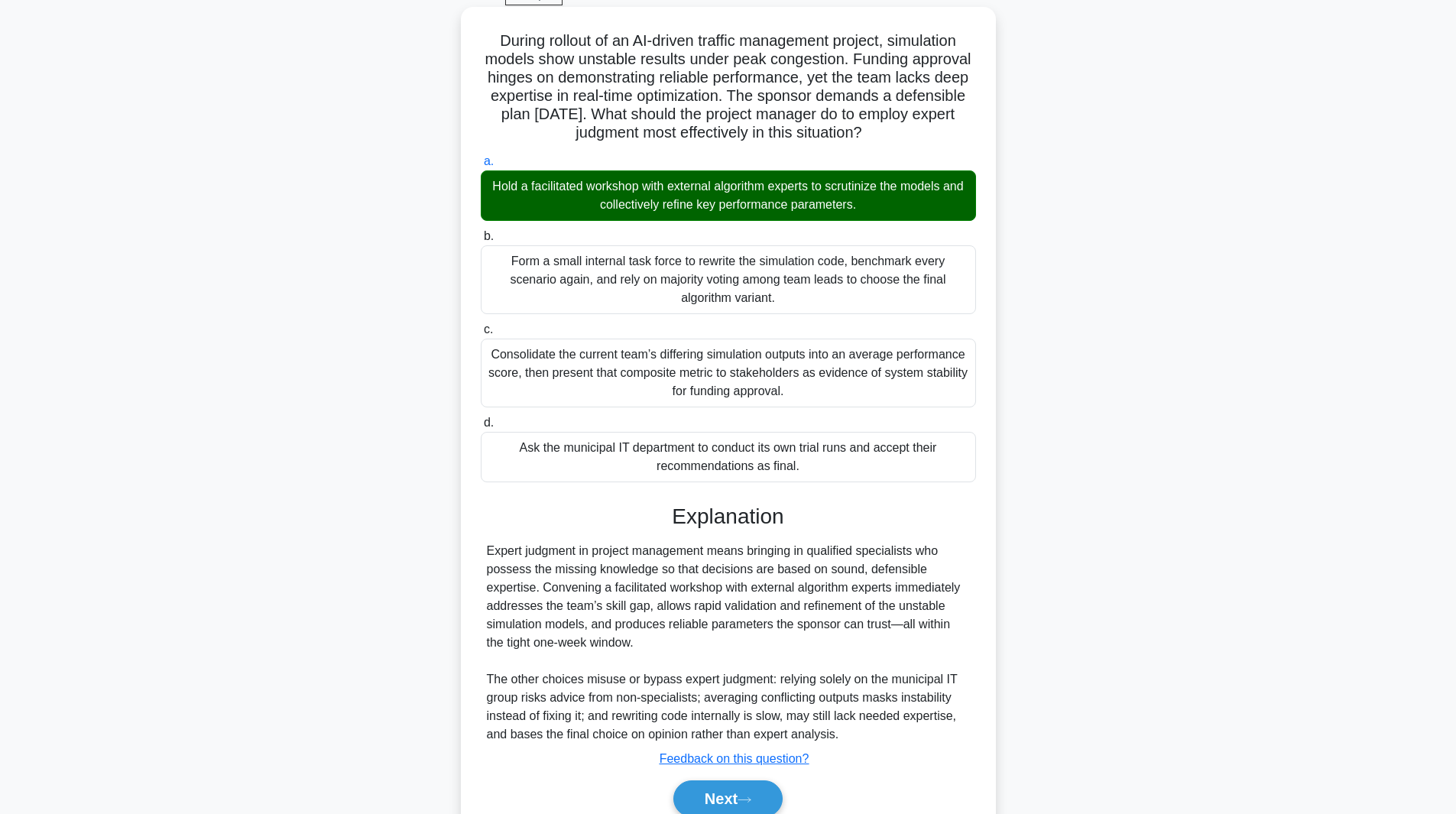
scroll to position [148, 0]
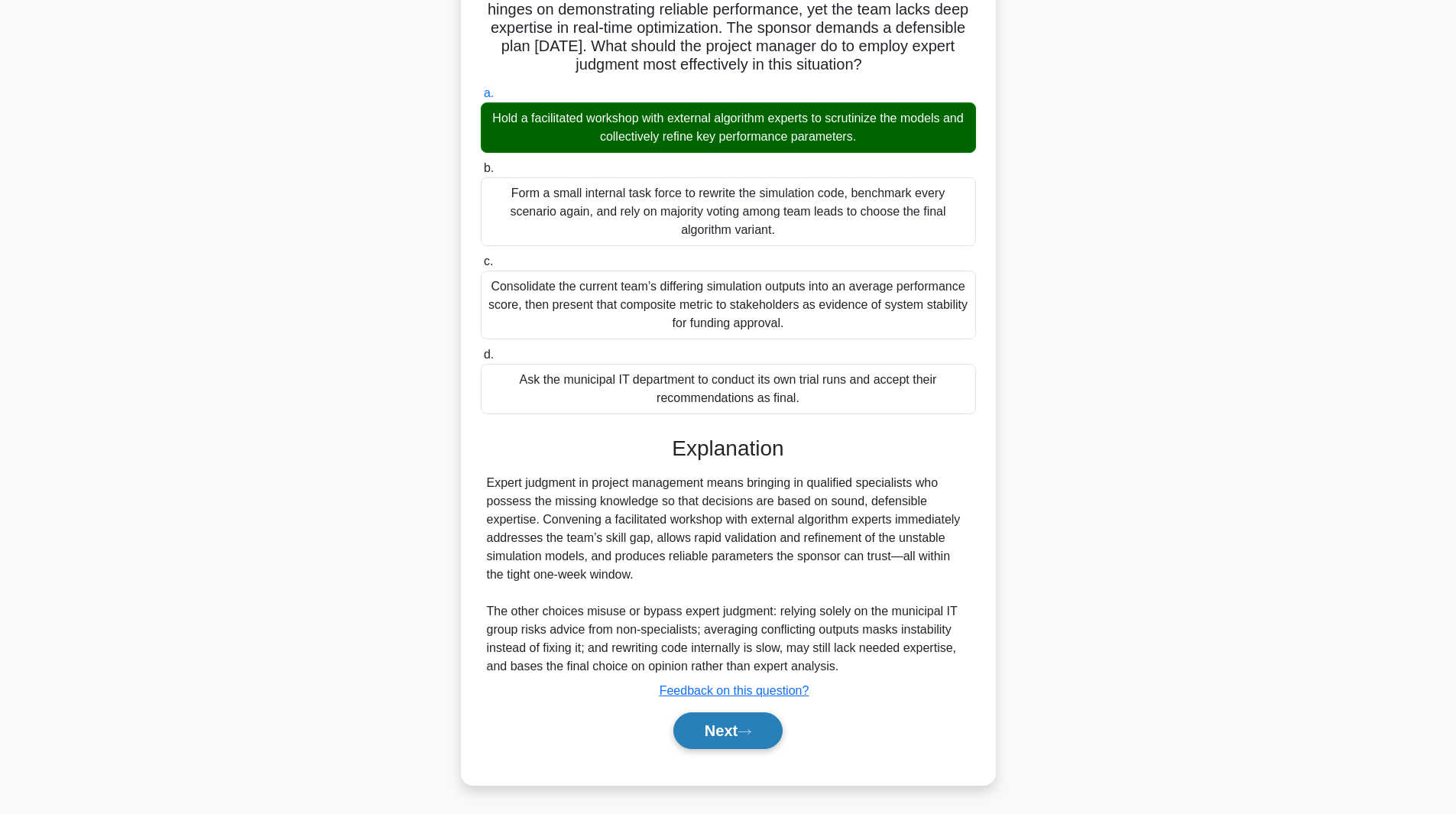
click at [713, 729] on button "Next" at bounding box center [727, 730] width 109 height 37
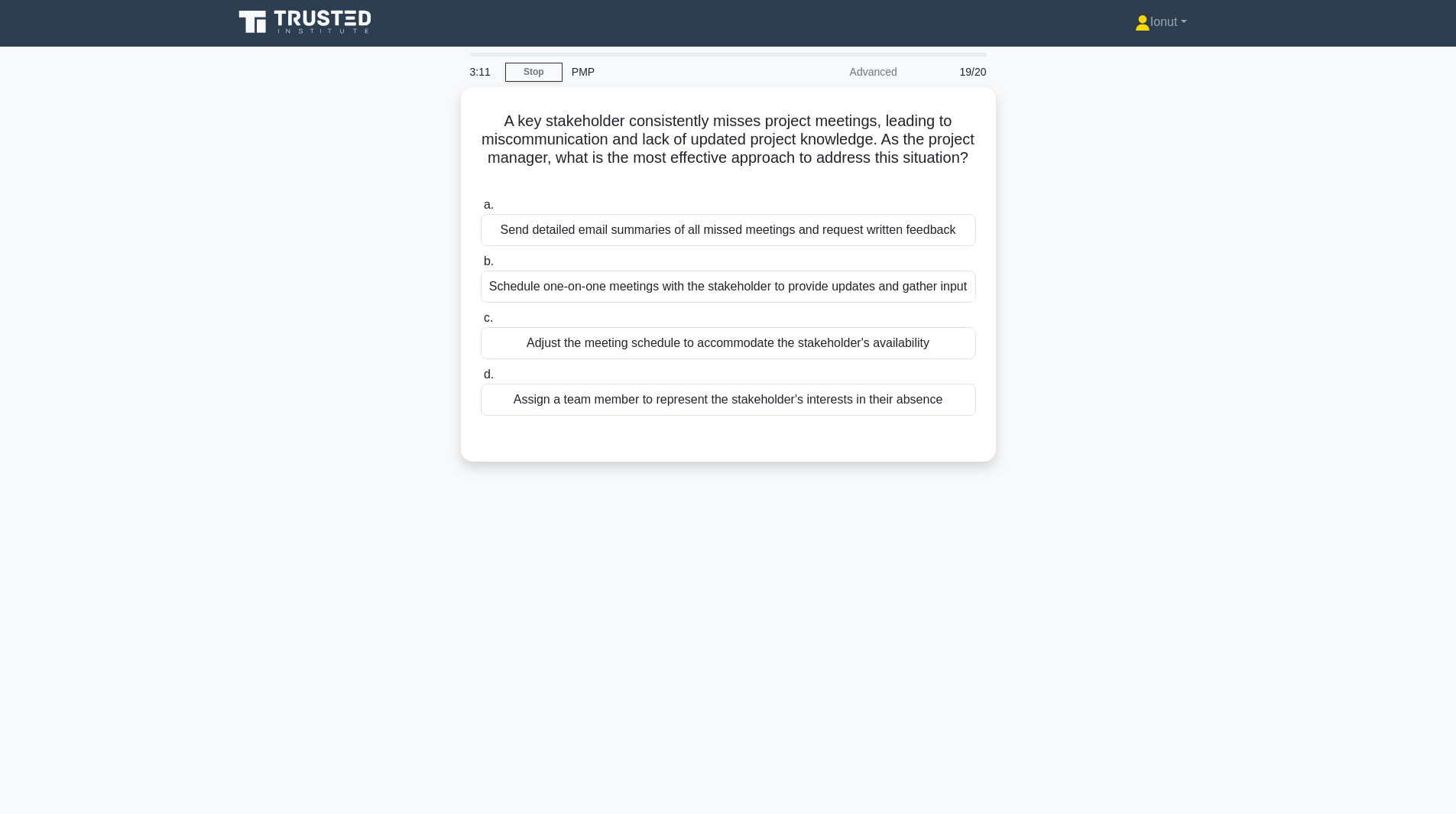
scroll to position [0, 0]
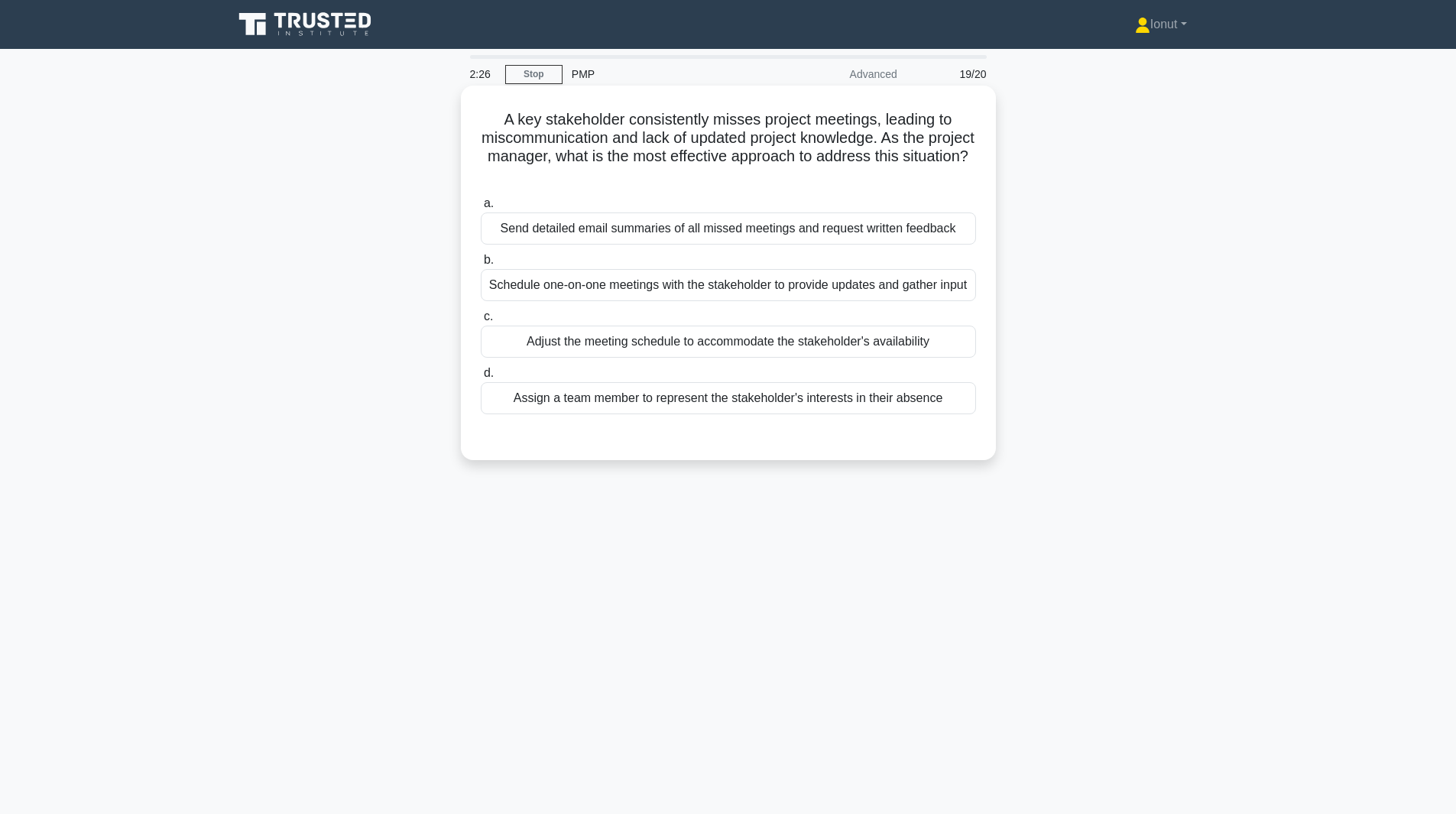
click at [598, 302] on div "Schedule one-on-one meetings with the stakeholder to provide updates and gather…" at bounding box center [728, 285] width 495 height 32
click at [480, 266] on input "b. Schedule one-on-one meetings with the stakeholder to provide updates and gat…" at bounding box center [480, 261] width 0 height 10
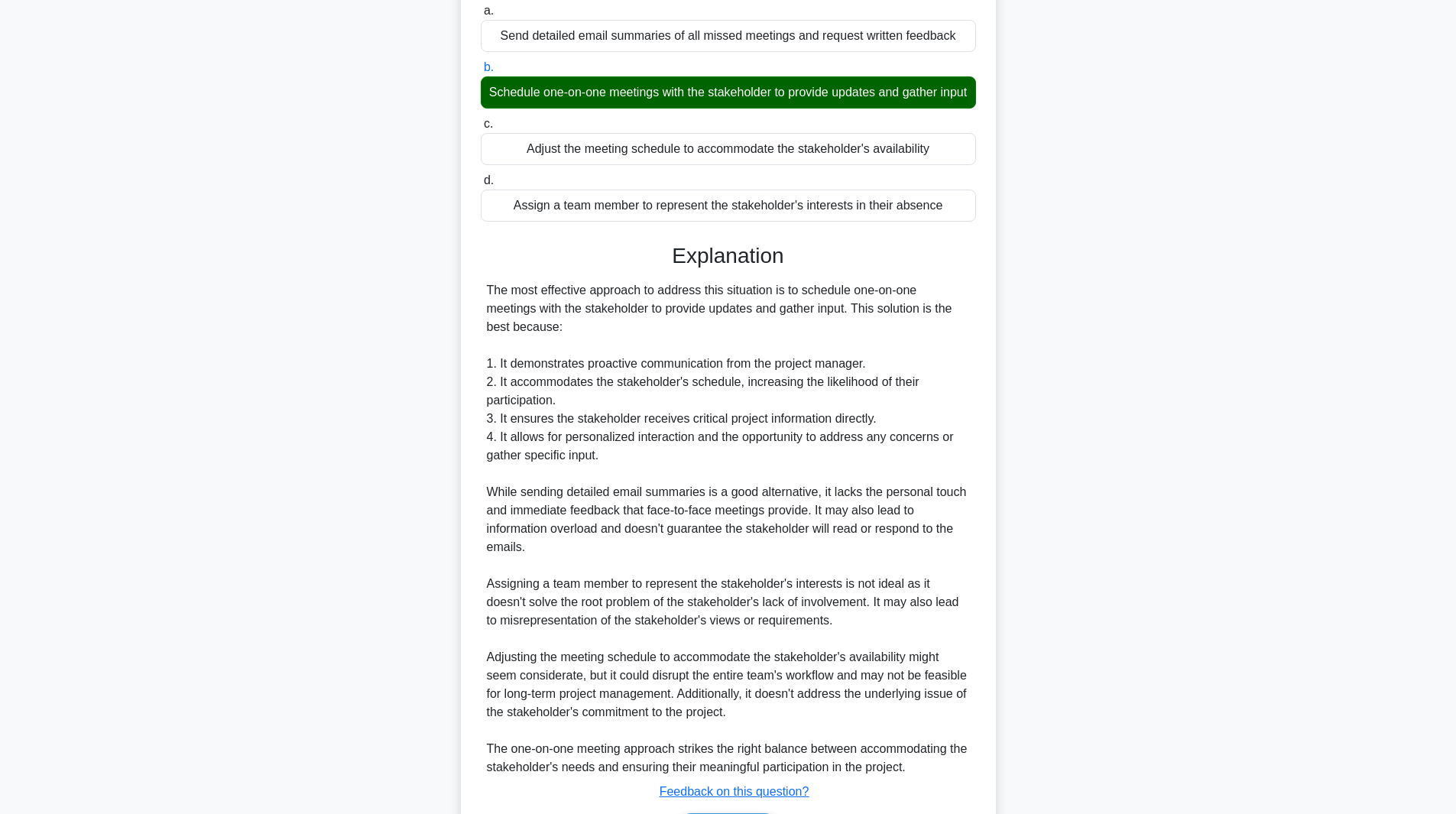
scroll to position [306, 0]
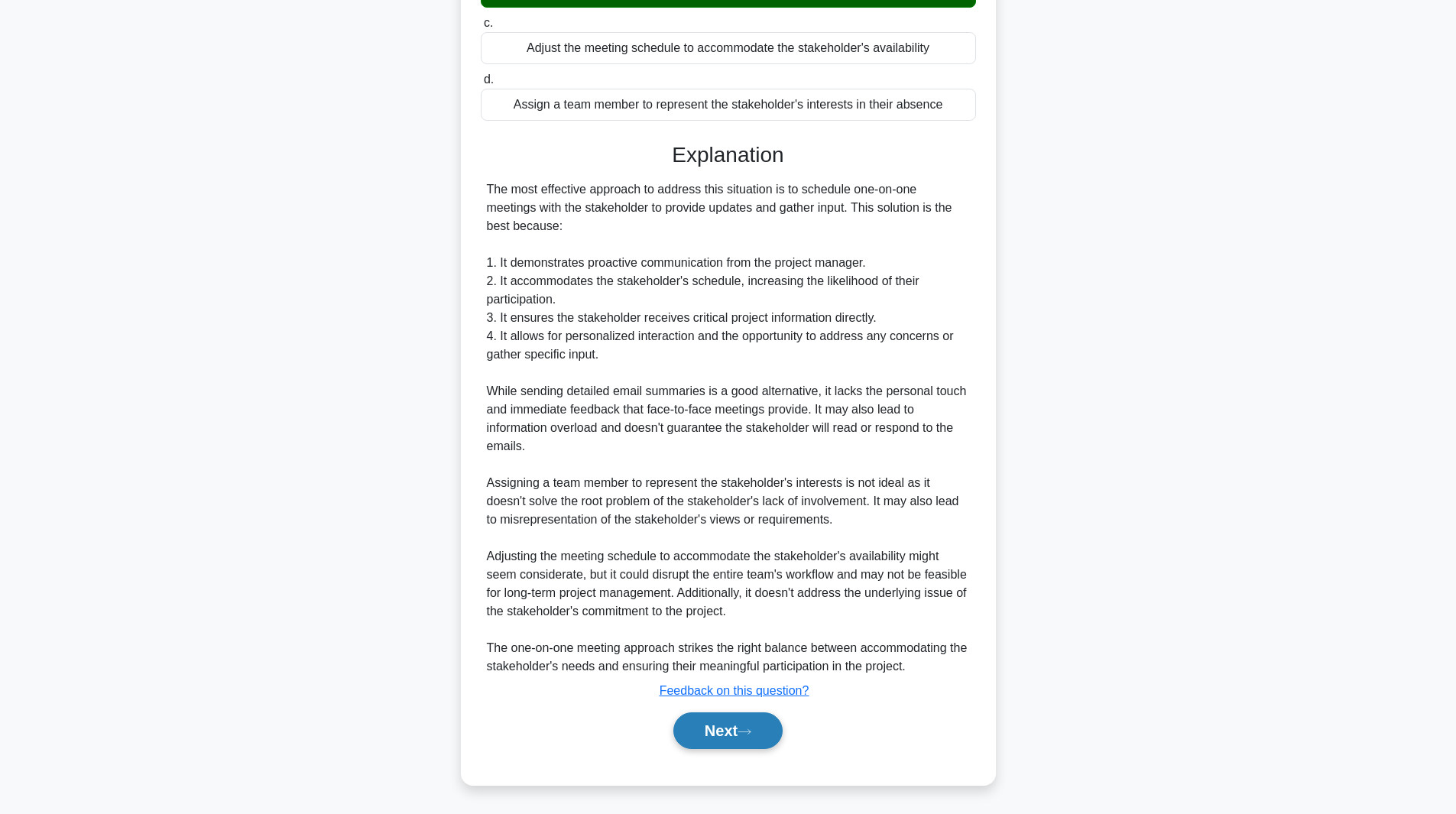
click at [725, 739] on button "Next" at bounding box center [727, 730] width 109 height 37
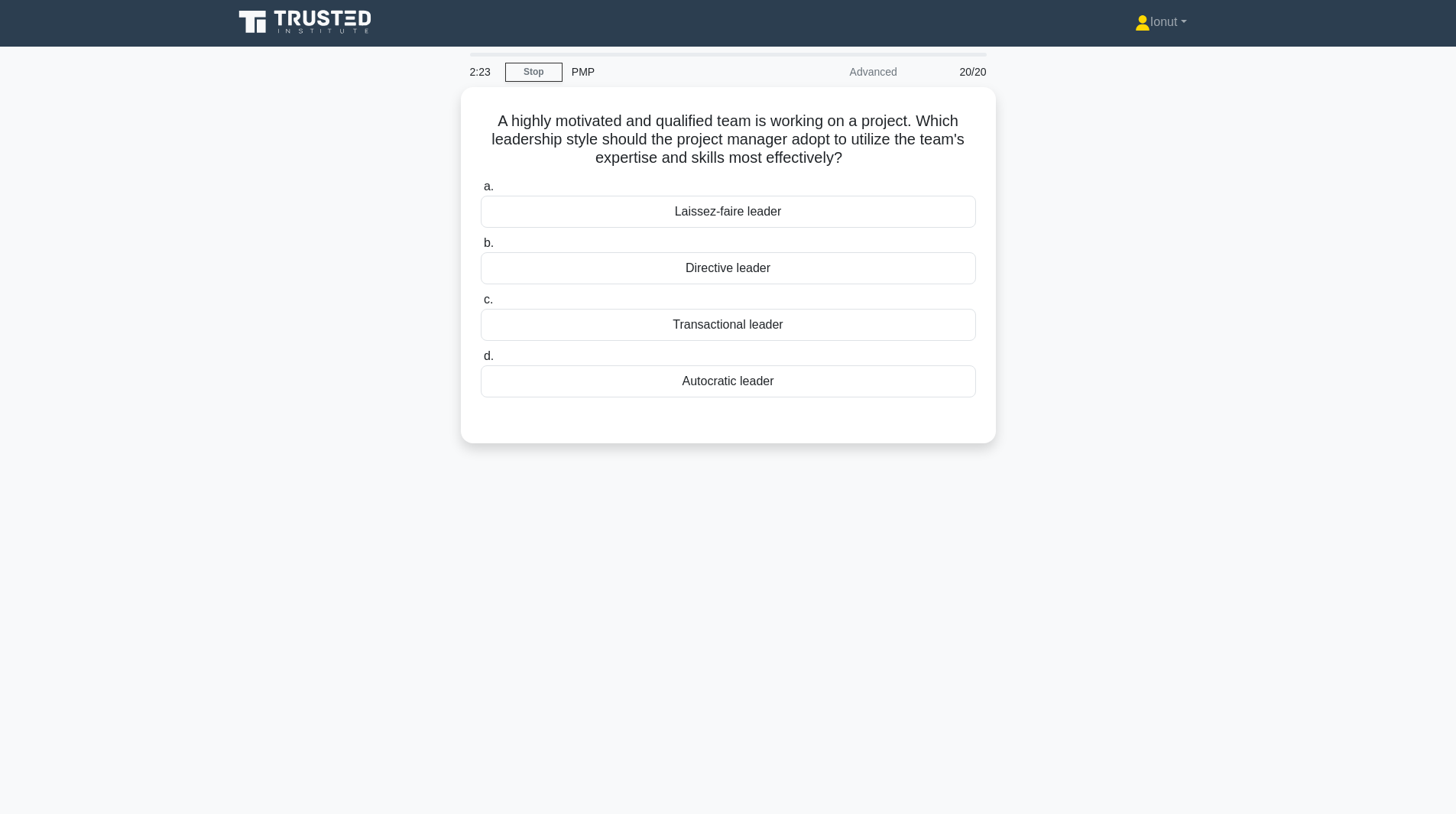
scroll to position [0, 0]
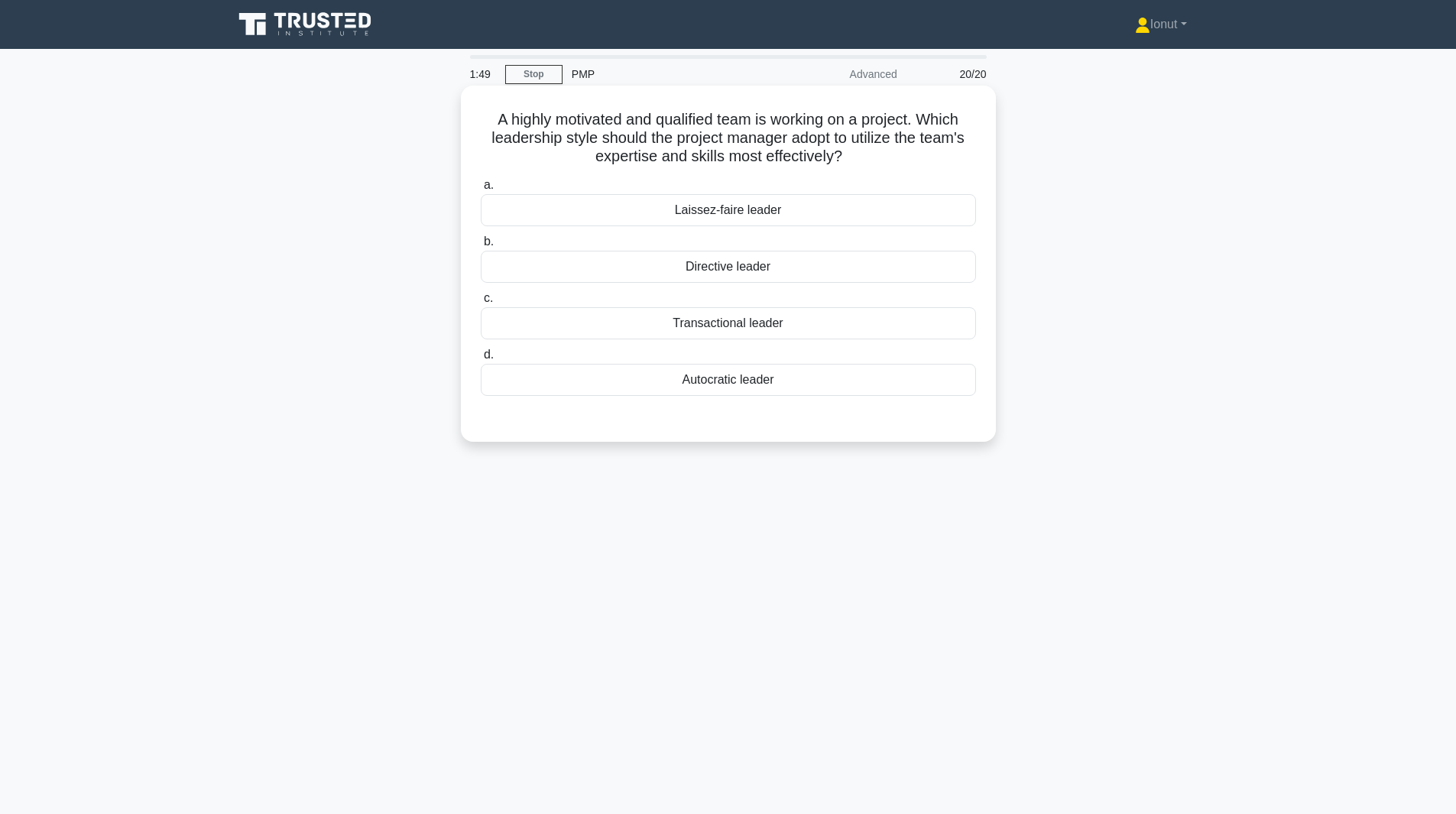
click at [754, 218] on div "Laissez-faire leader" at bounding box center [728, 210] width 495 height 32
click at [480, 191] on input "a. Laissez-faire leader" at bounding box center [480, 186] width 0 height 10
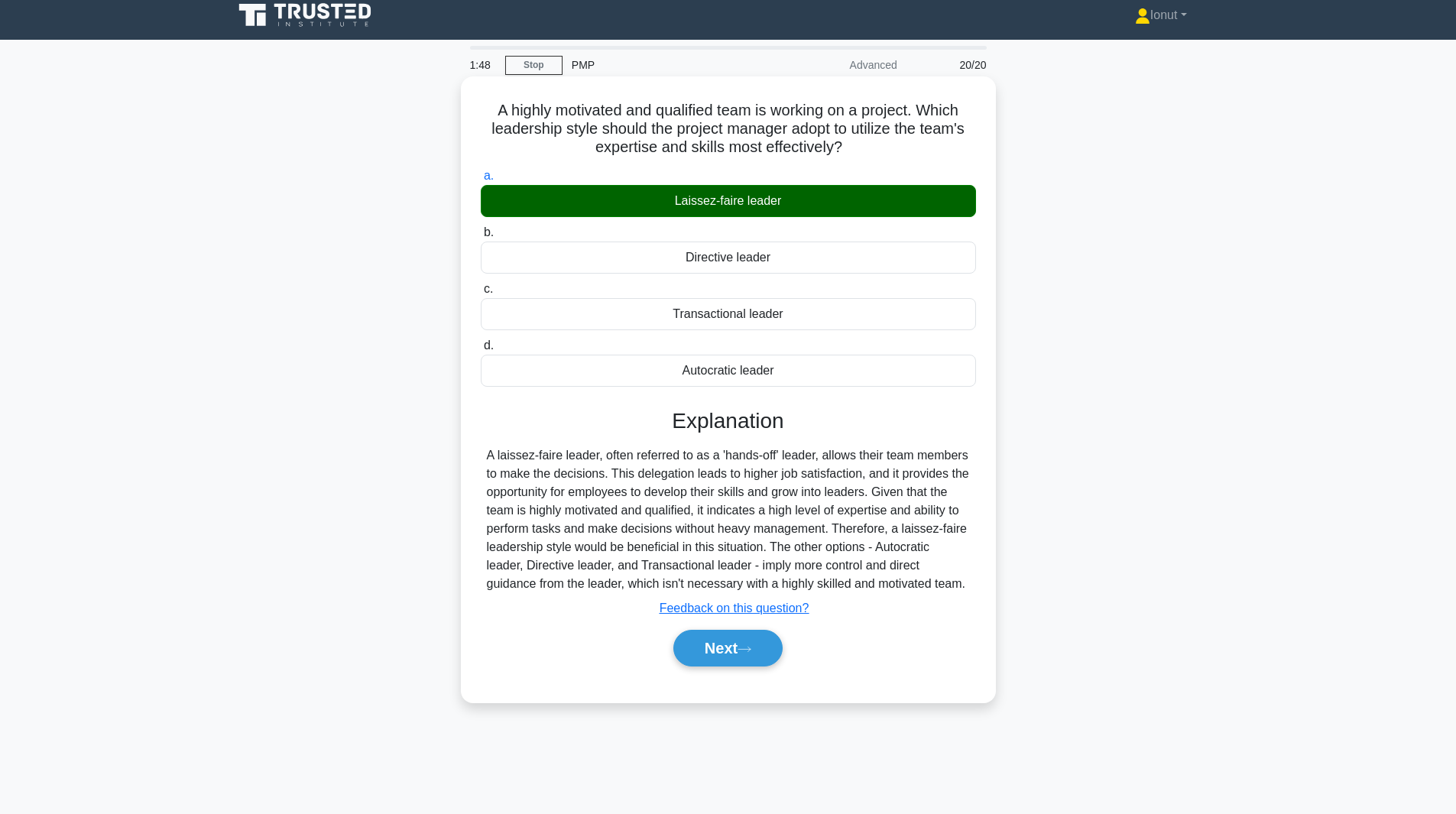
scroll to position [11, 0]
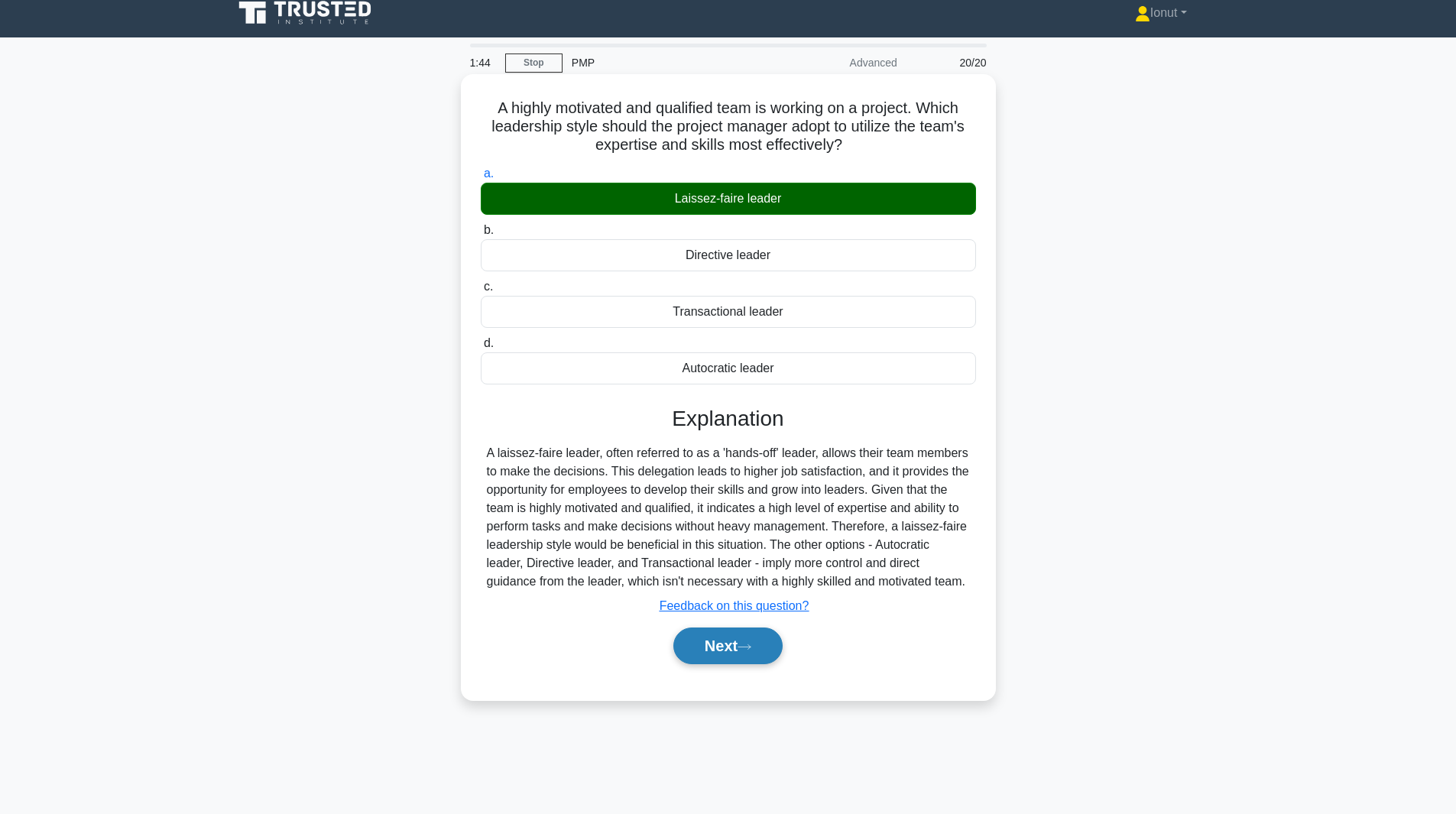
click at [727, 657] on button "Next" at bounding box center [727, 645] width 109 height 37
